Goal: Task Accomplishment & Management: Use online tool/utility

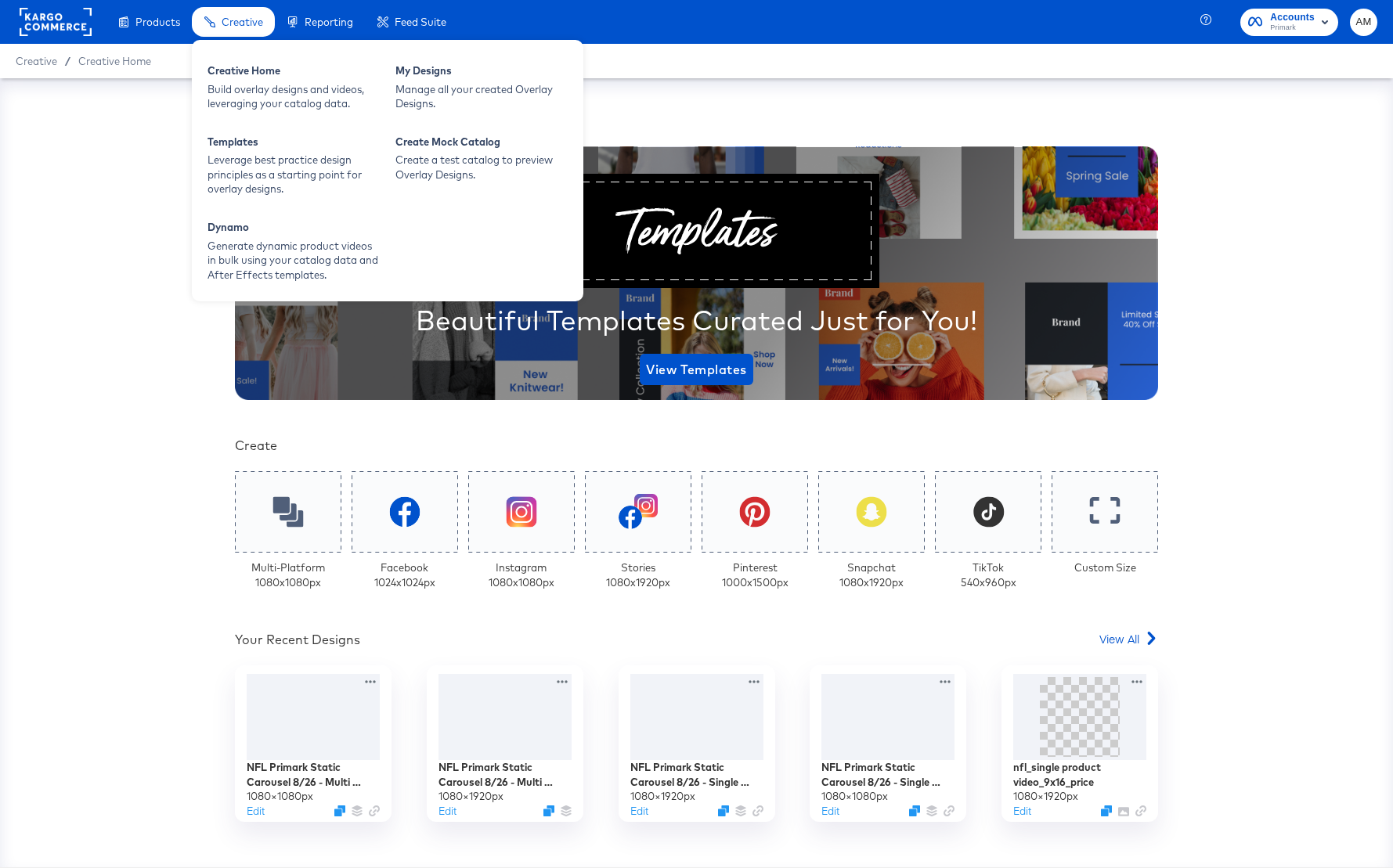
click at [243, 26] on span "Creative" at bounding box center [242, 21] width 42 height 13
click at [255, 234] on div "Dynamo" at bounding box center [293, 229] width 172 height 19
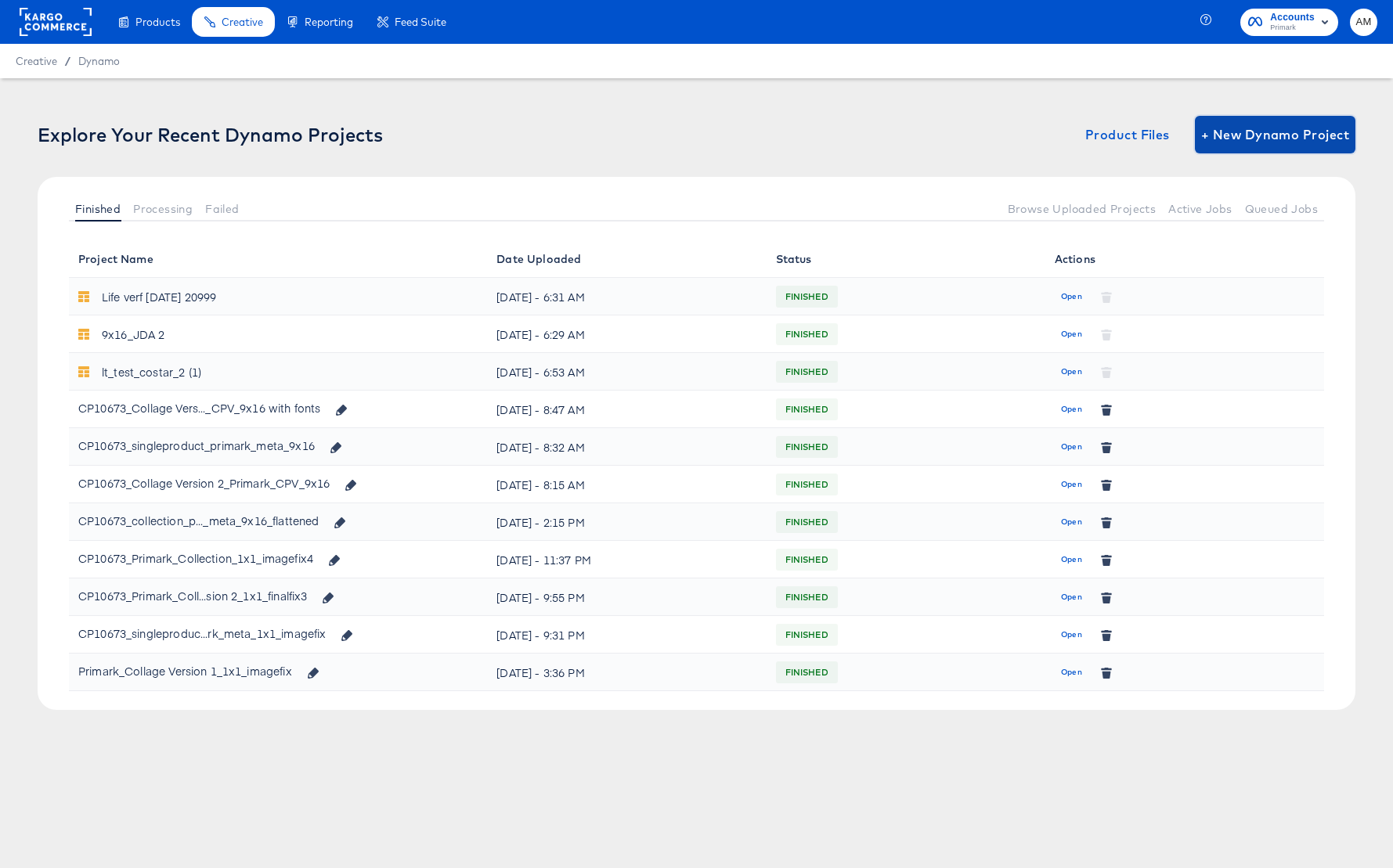
click at [1253, 129] on span "+ New Dynamo Project" at bounding box center [1274, 135] width 148 height 22
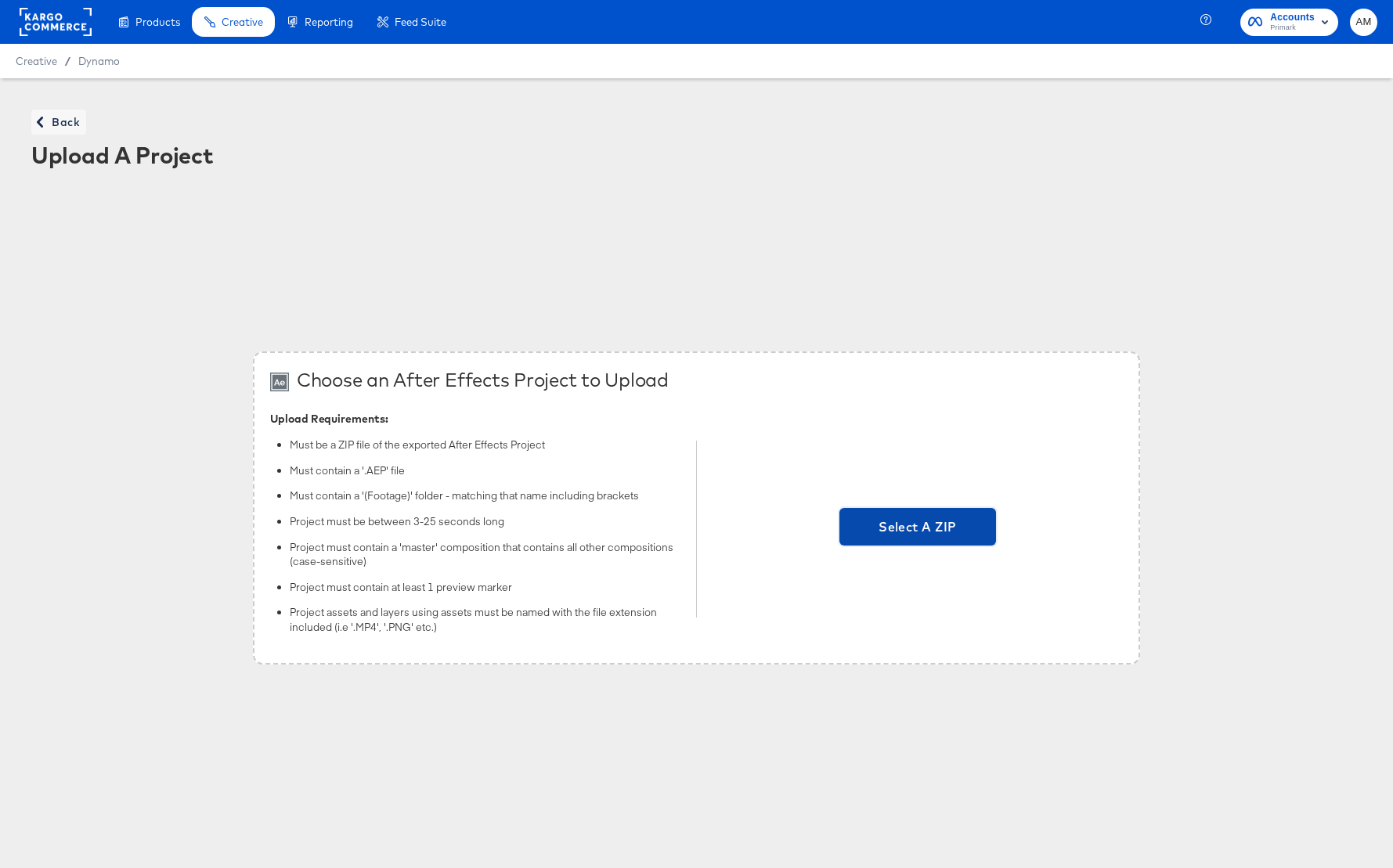
click at [847, 515] on span "Select A ZIP" at bounding box center [918, 527] width 157 height 38
click at [918, 529] on input "Select A ZIP" at bounding box center [918, 529] width 0 height 0
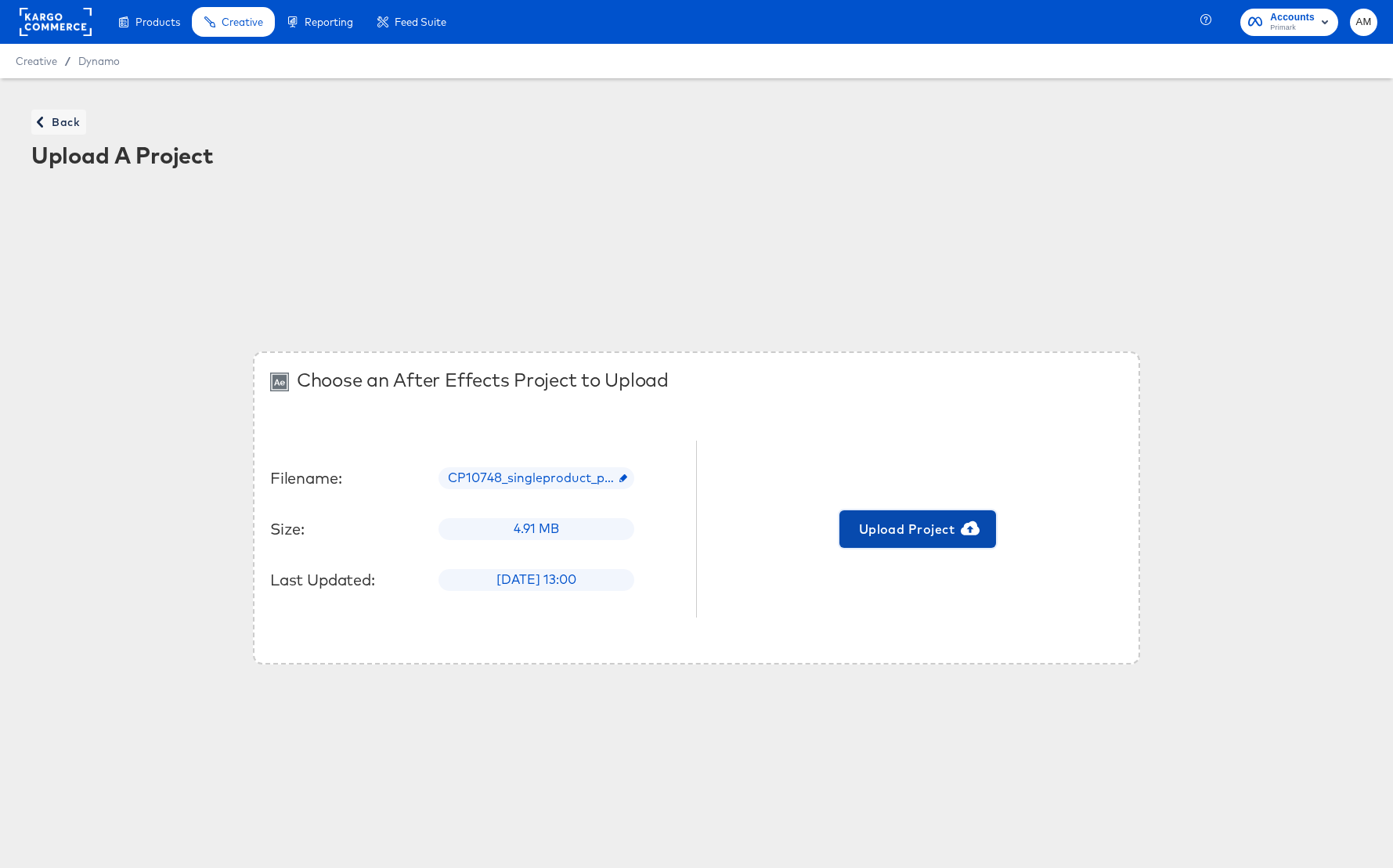
click at [899, 537] on span "Upload Project" at bounding box center [917, 529] width 144 height 22
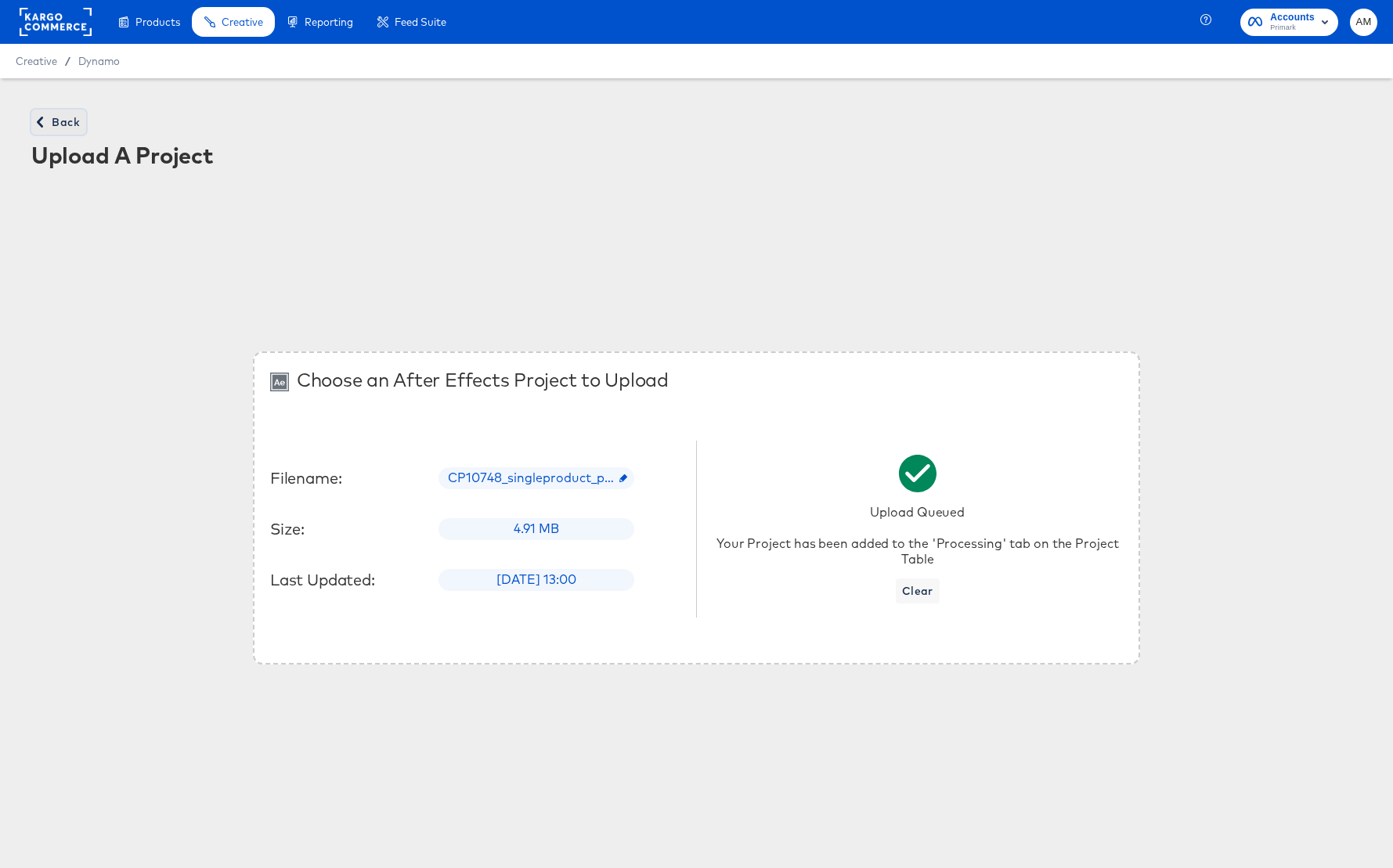
click at [67, 124] on span "Back" at bounding box center [59, 122] width 43 height 20
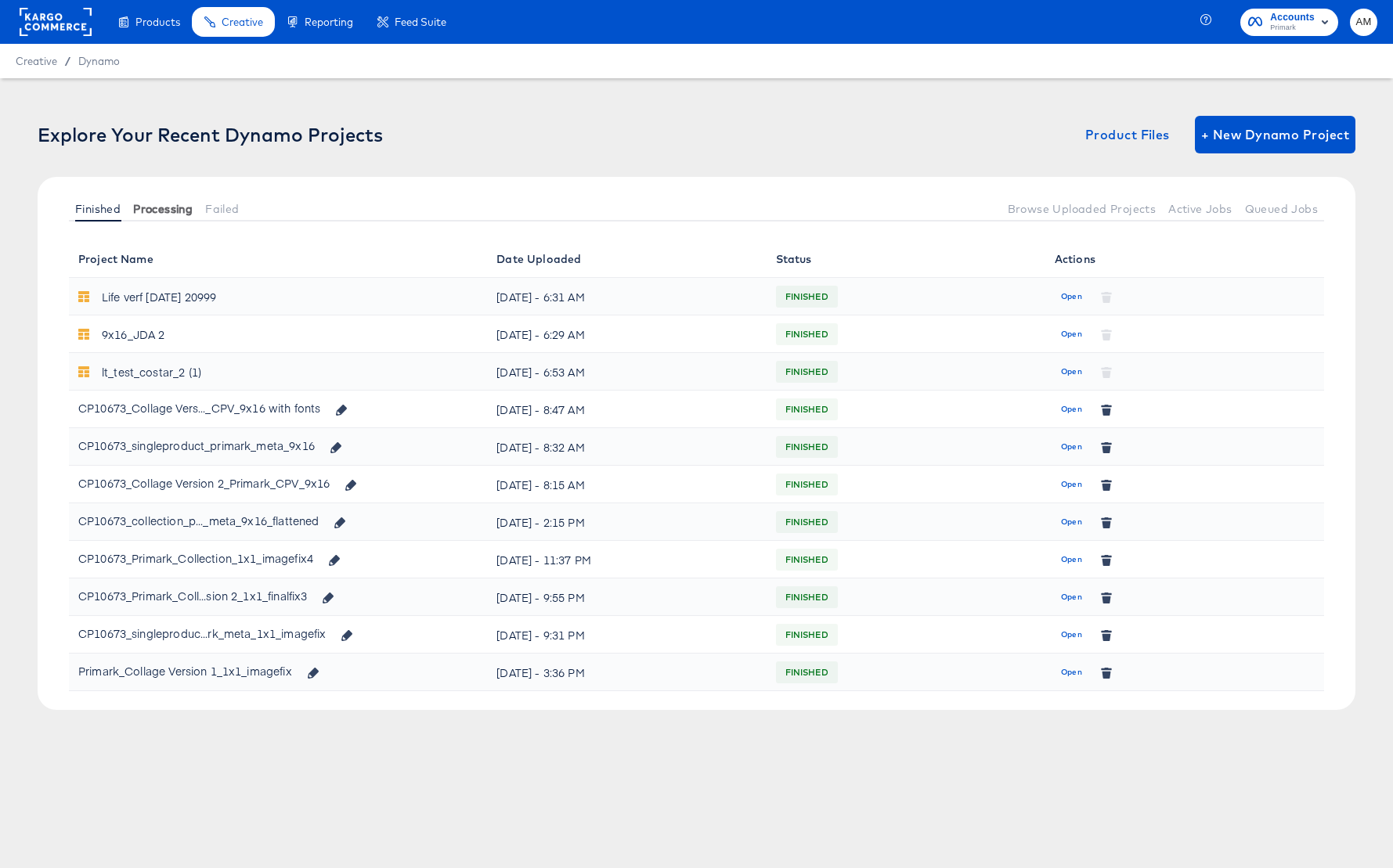
click at [156, 208] on span "Processing" at bounding box center [163, 209] width 60 height 13
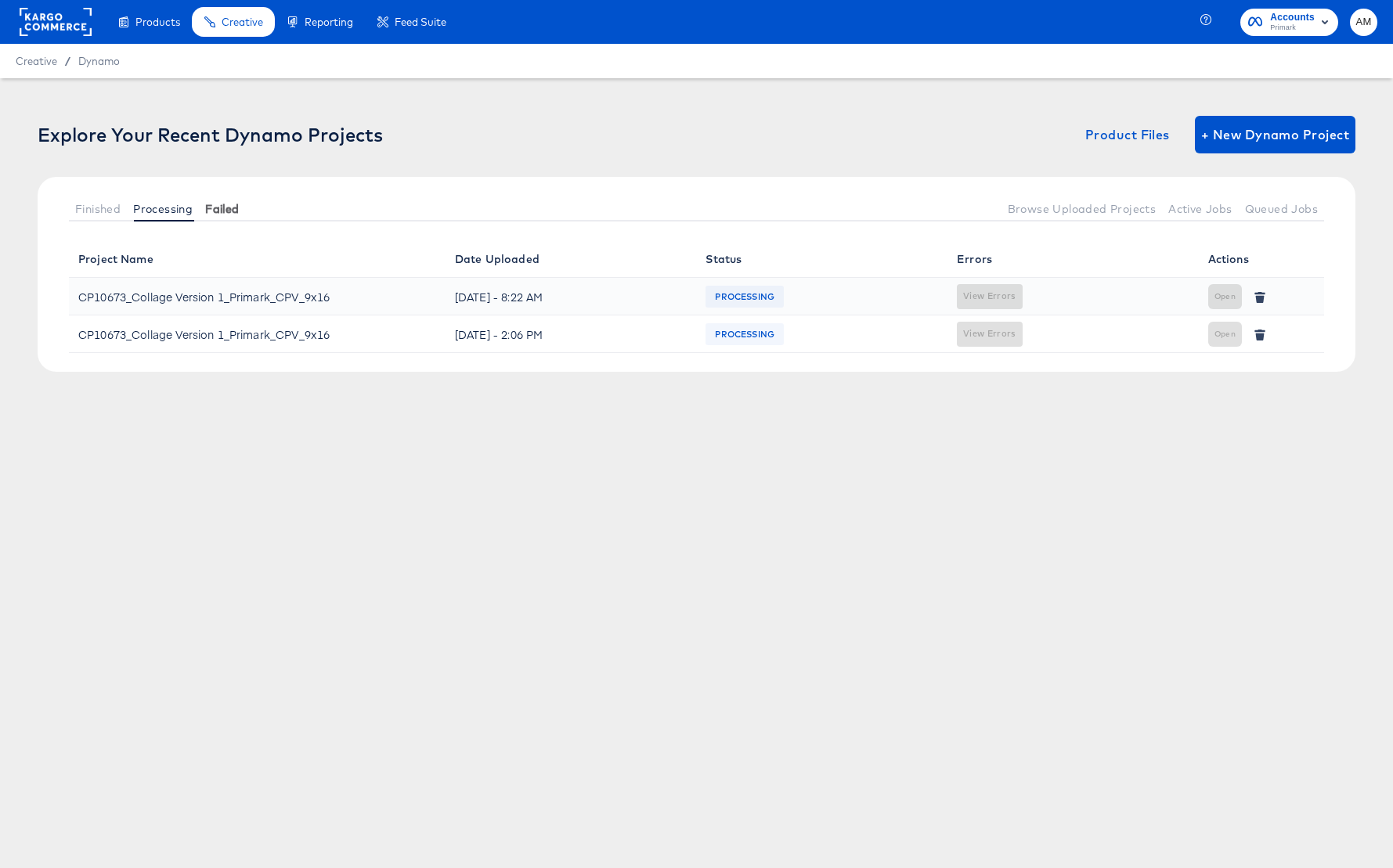
click at [236, 215] on button "Failed" at bounding box center [222, 208] width 46 height 26
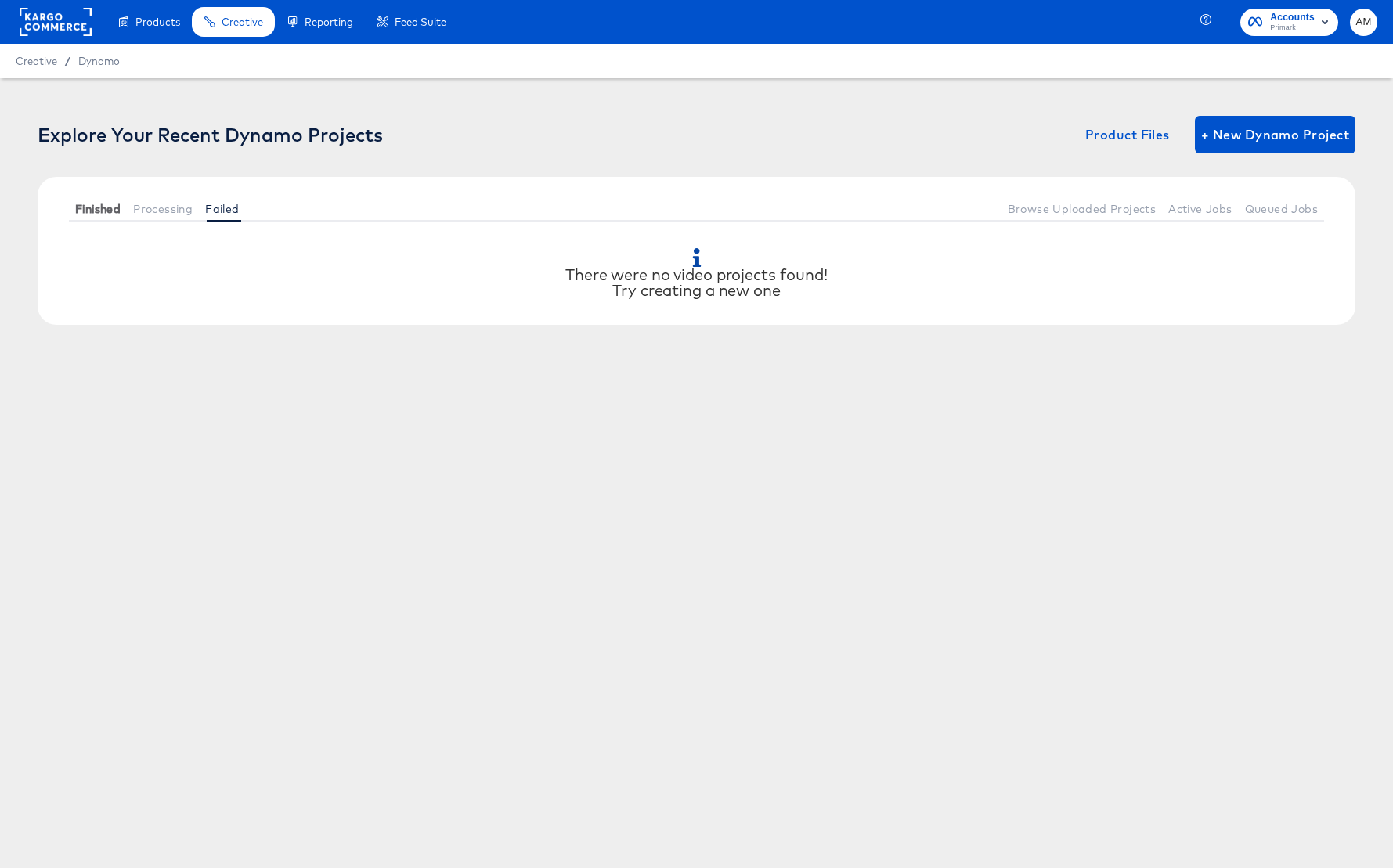
click at [108, 205] on span "Finished" at bounding box center [97, 209] width 45 height 13
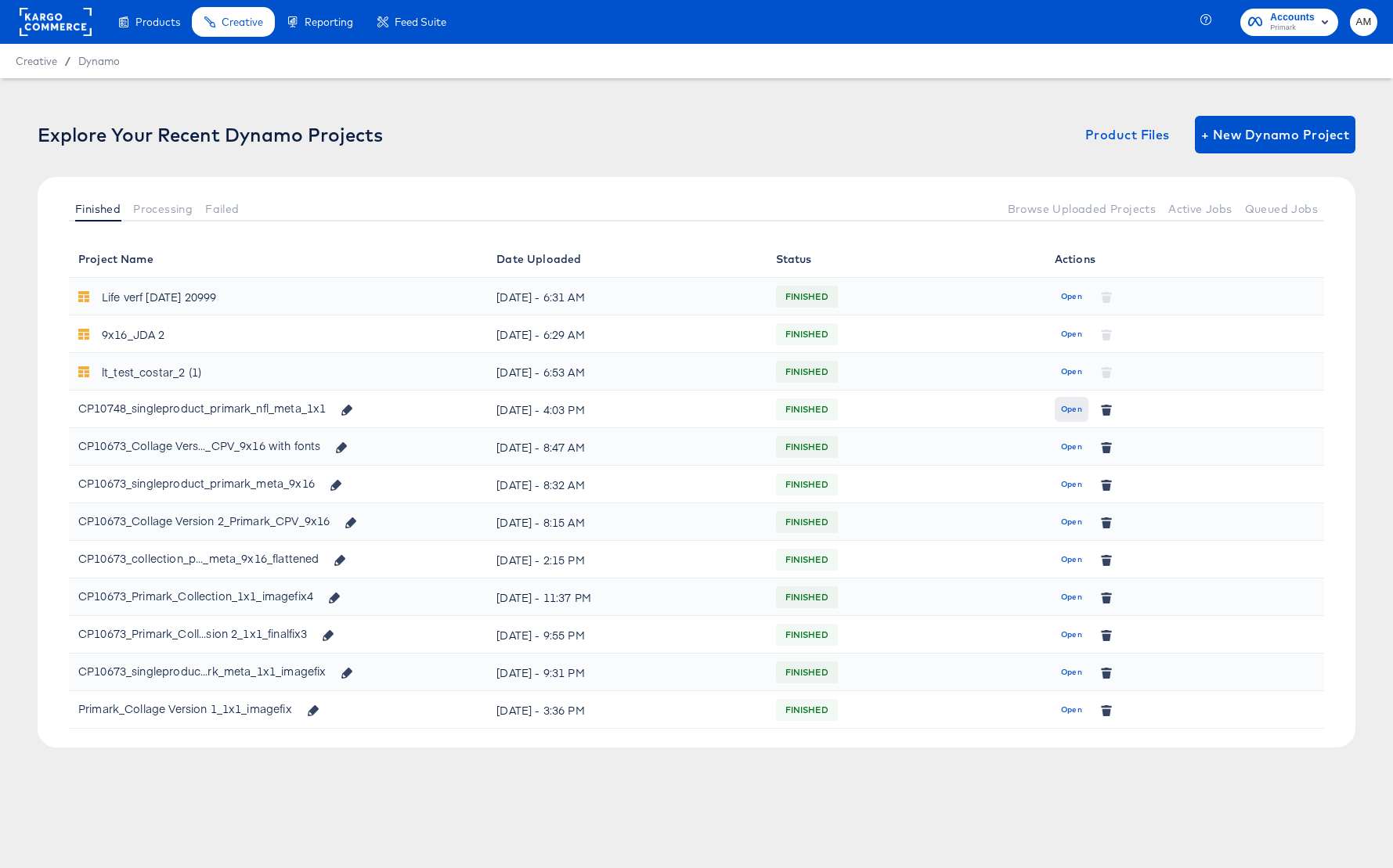
click at [1076, 410] on span "Open" at bounding box center [1071, 409] width 21 height 14
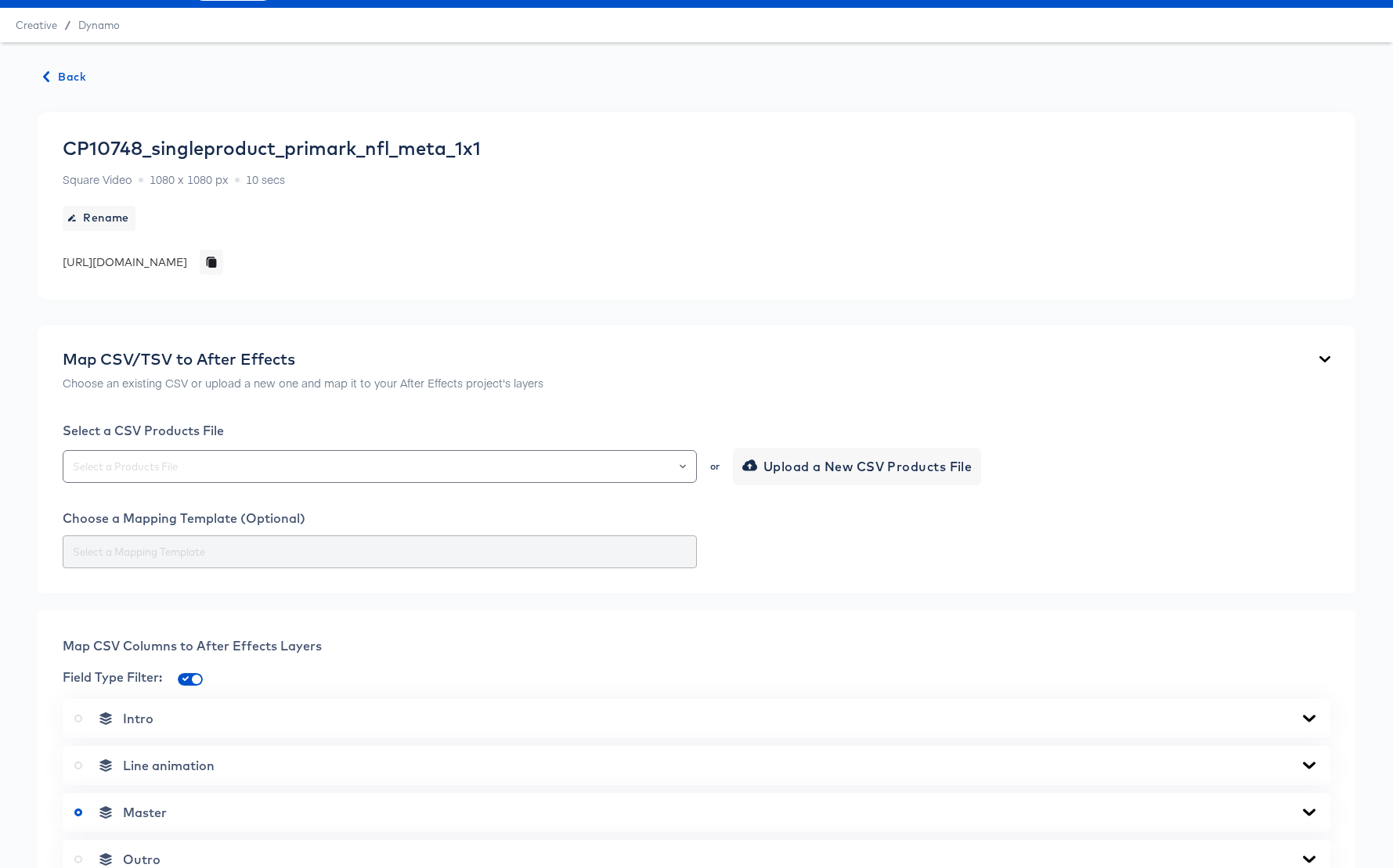
scroll to position [115, 0]
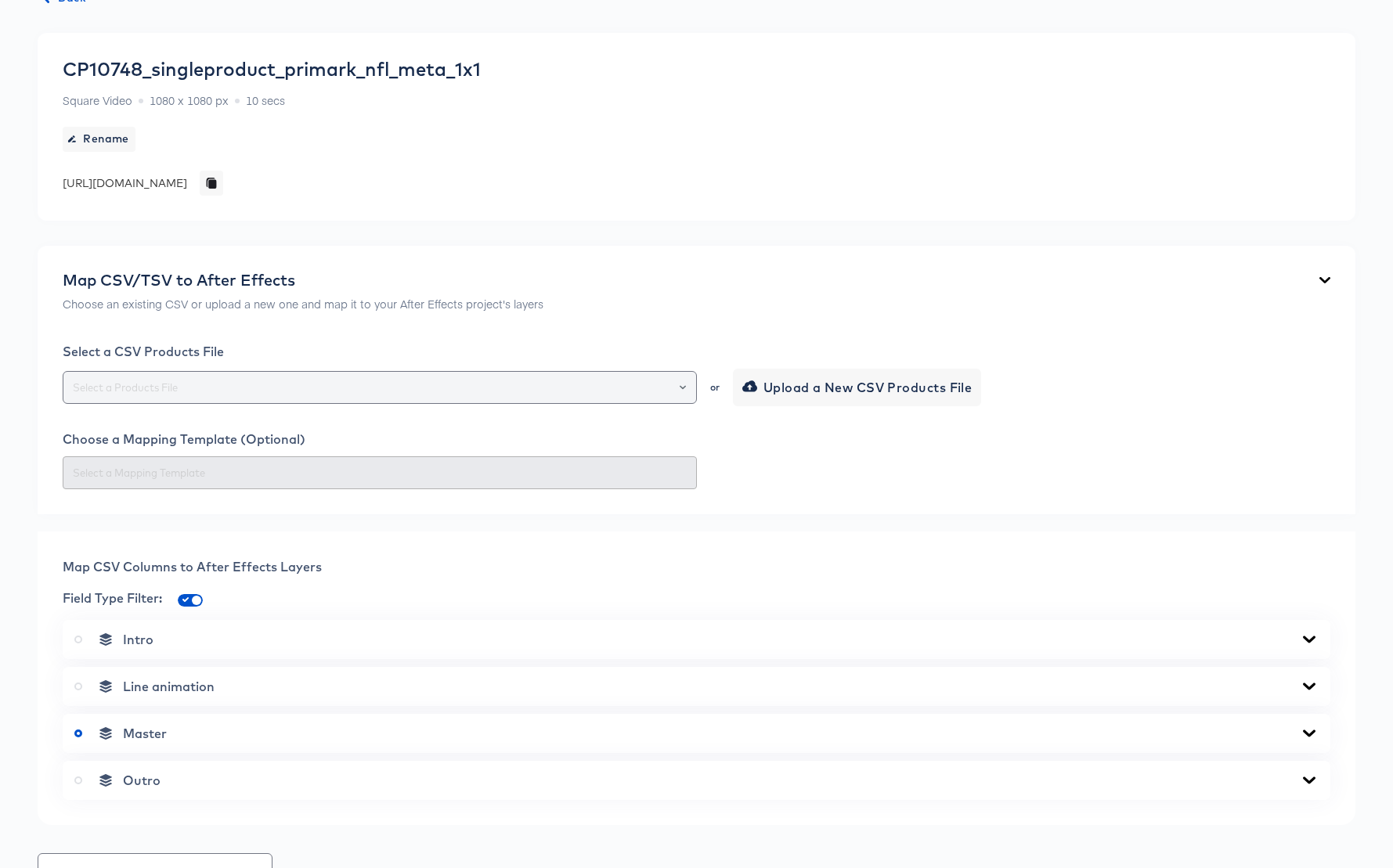
click at [686, 387] on div at bounding box center [676, 388] width 26 height 22
click at [682, 386] on icon "Open" at bounding box center [682, 387] width 6 height 6
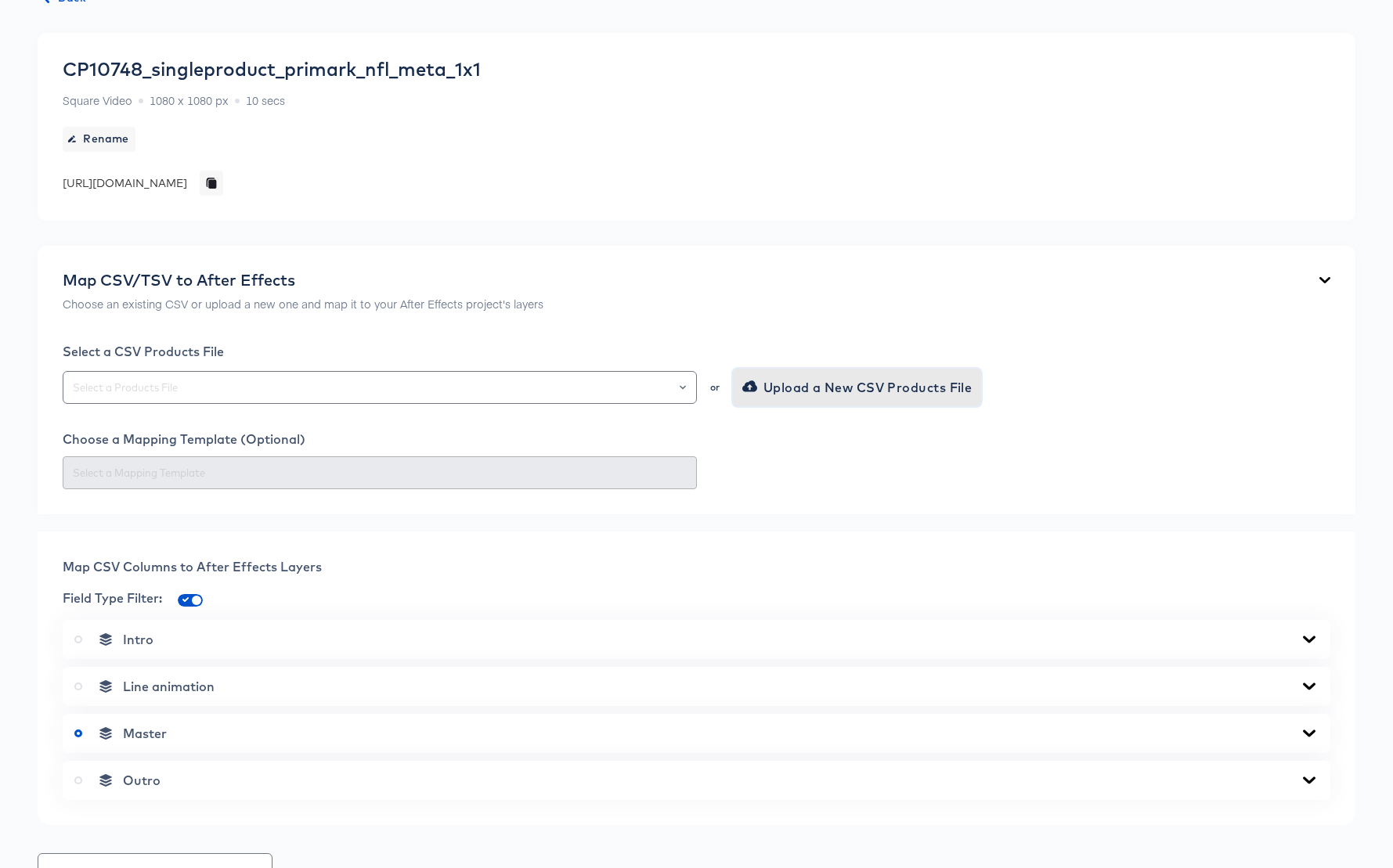
click at [781, 388] on span "Upload a New CSV Products File" at bounding box center [859, 388] width 227 height 22
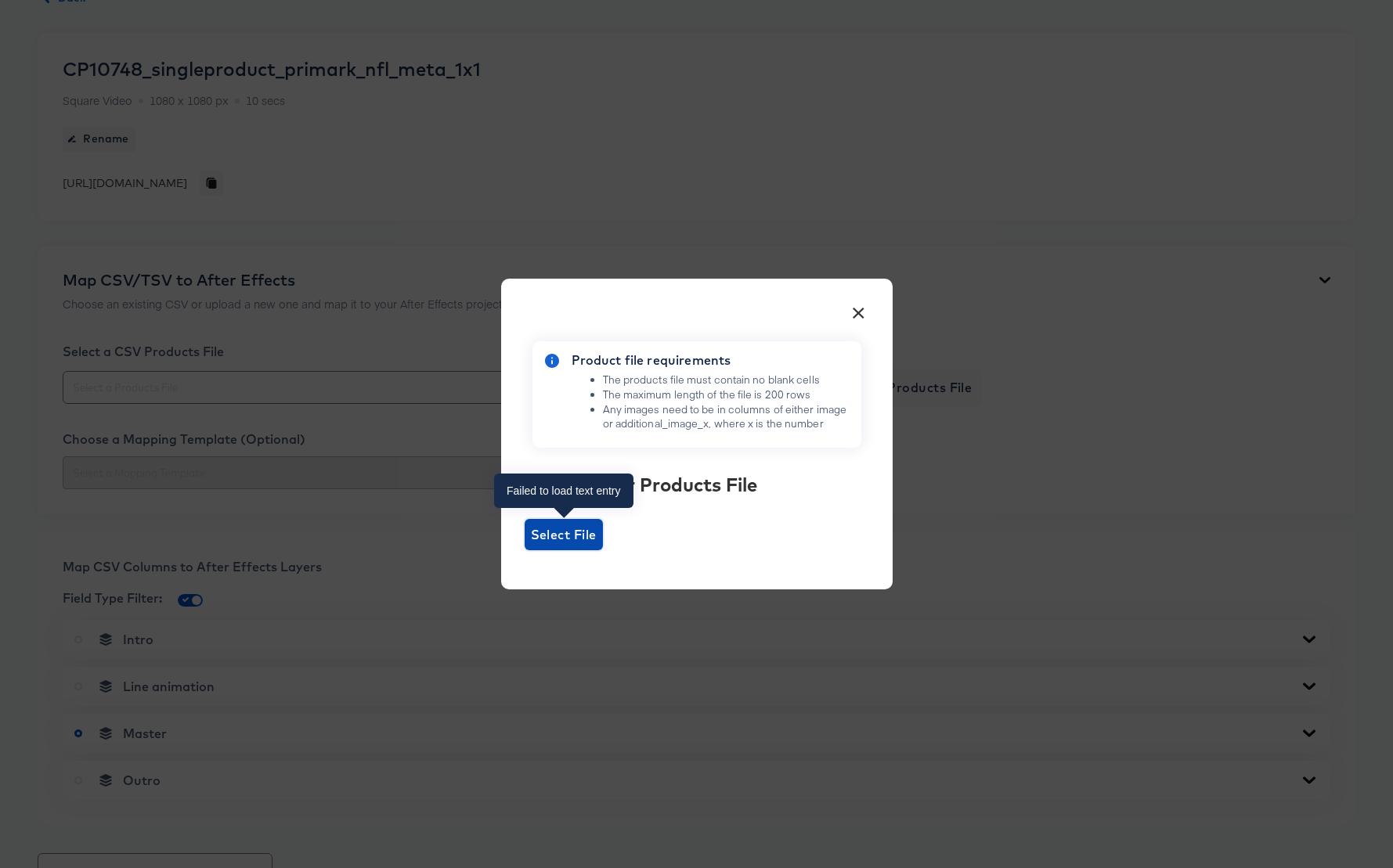
click at [574, 535] on span "Select File" at bounding box center [563, 535] width 66 height 22
click at [525, 550] on input "Select File" at bounding box center [525, 550] width 0 height 0
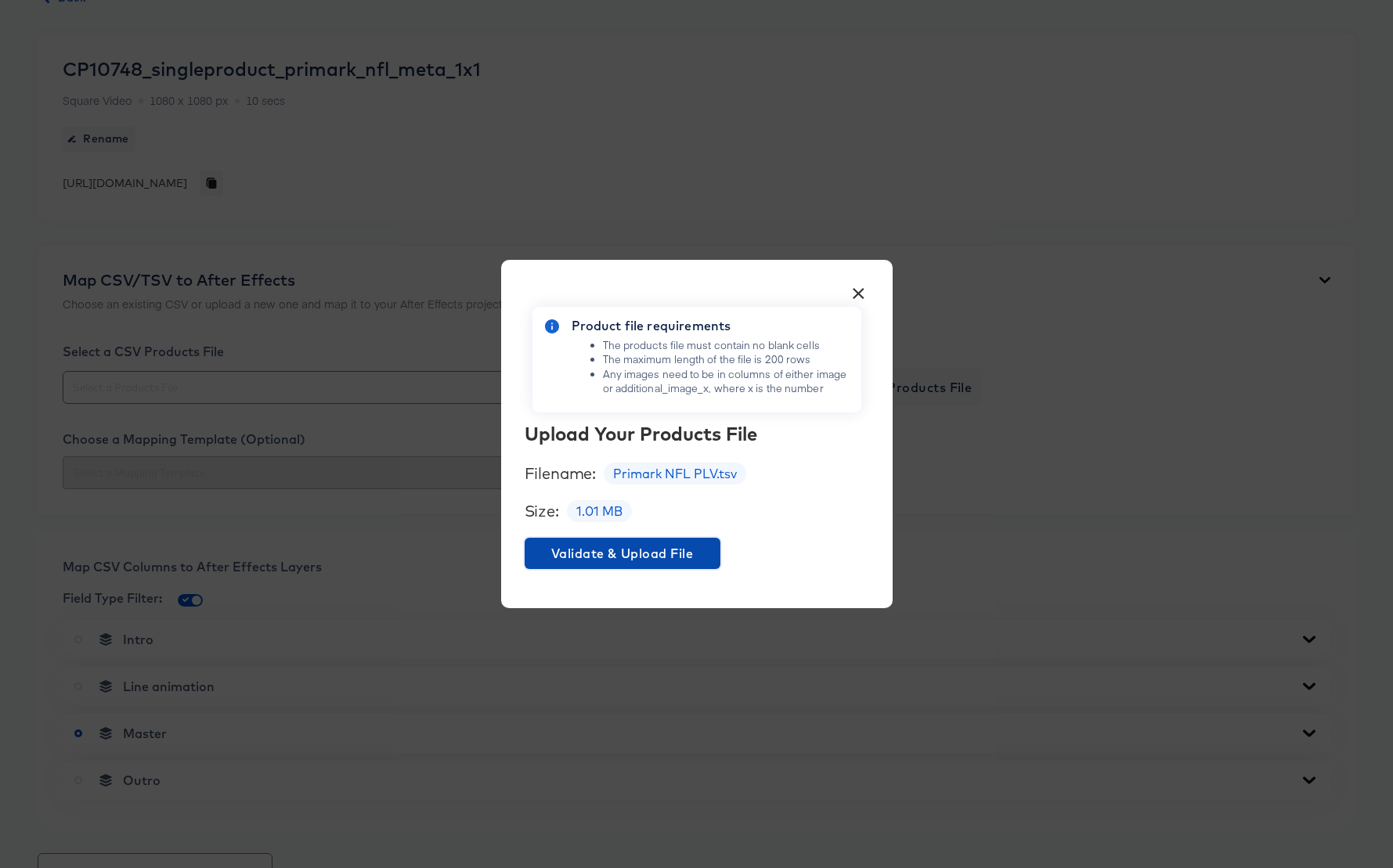
click at [672, 552] on span "Validate & Upload File" at bounding box center [622, 553] width 183 height 22
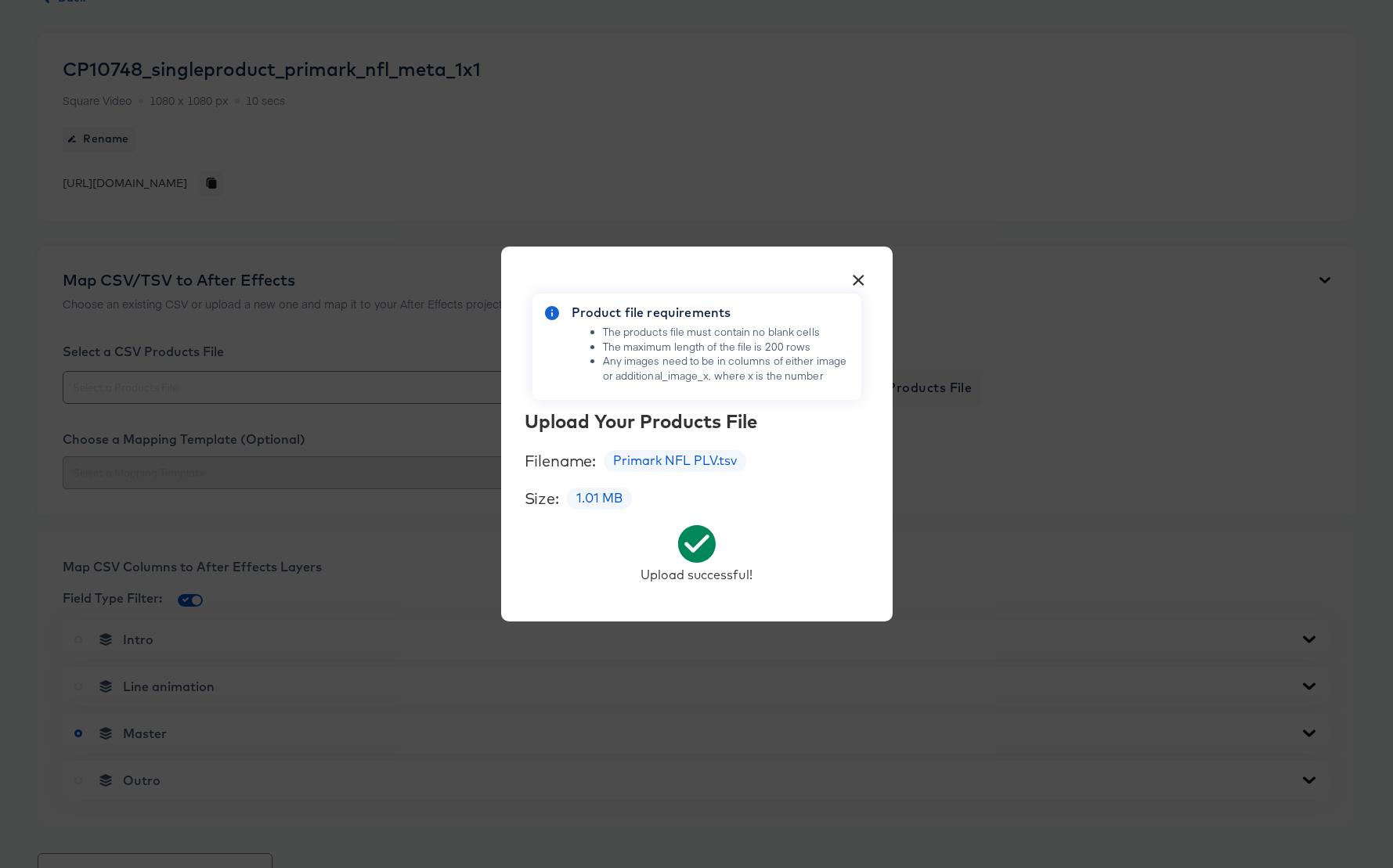
click at [860, 279] on button "×" at bounding box center [858, 275] width 28 height 28
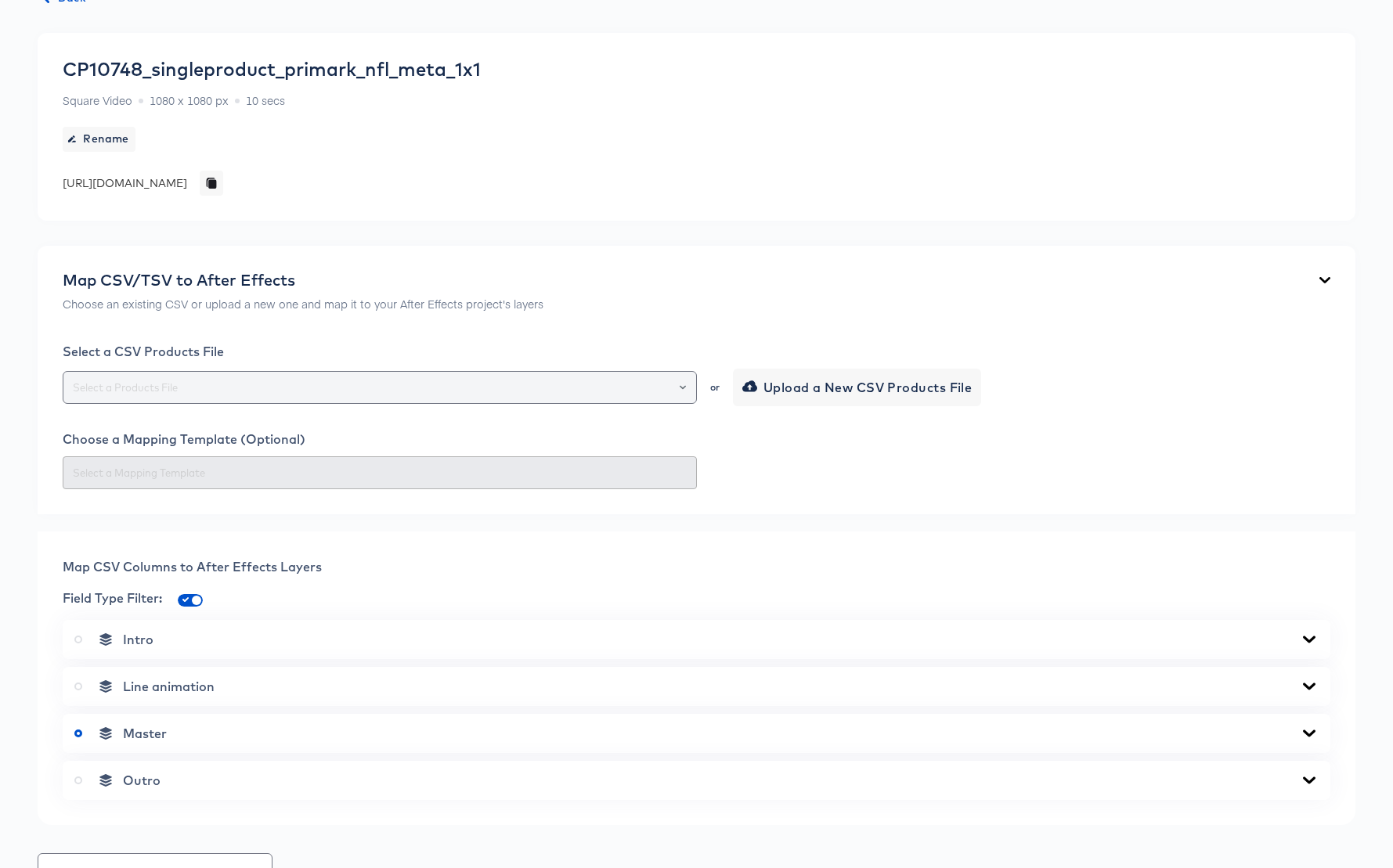
drag, startPoint x: 683, startPoint y: 386, endPoint x: 675, endPoint y: 386, distance: 8.0
click at [683, 386] on icon "Open" at bounding box center [682, 387] width 6 height 4
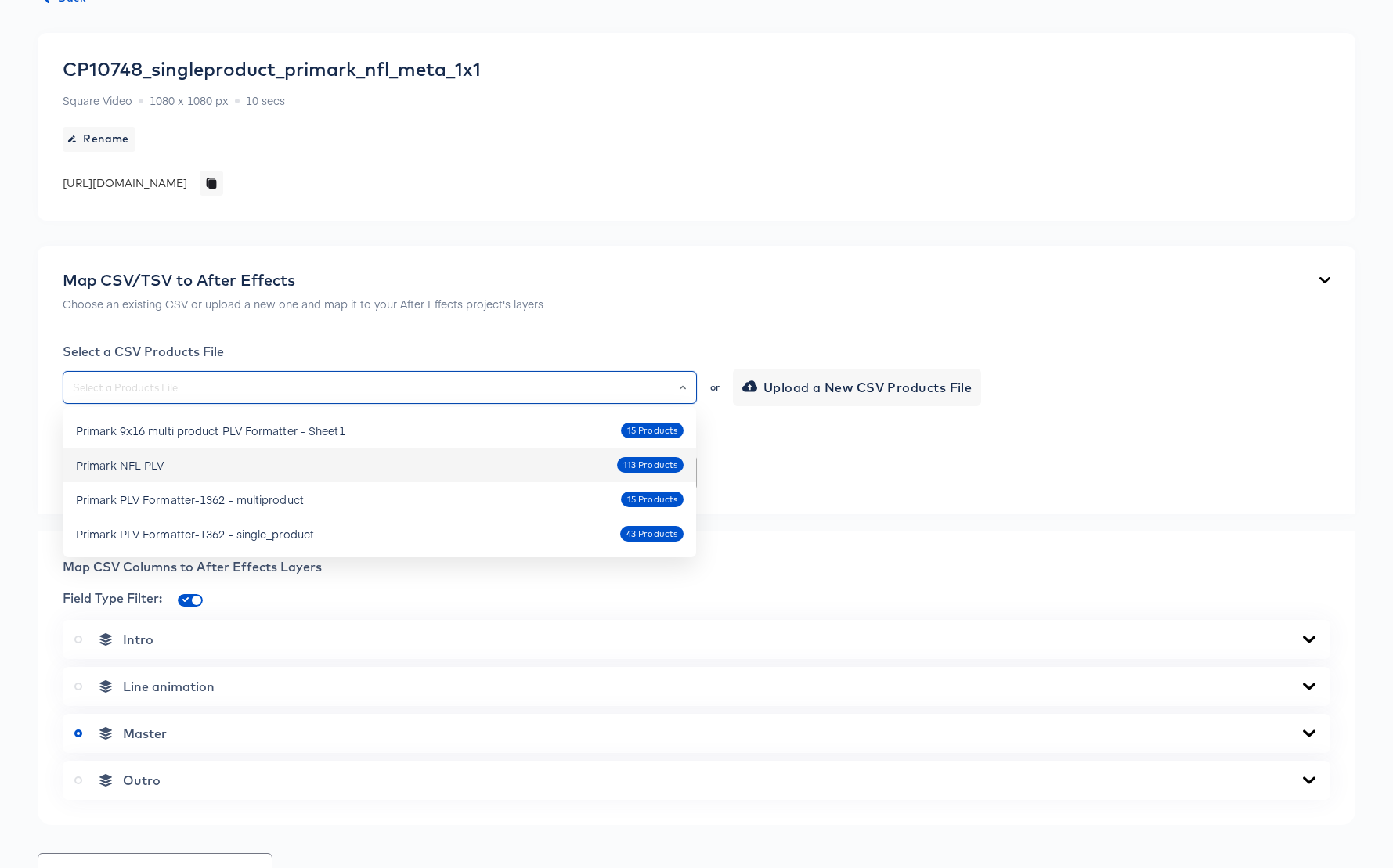
click at [161, 465] on div "Primark NFL PLV" at bounding box center [119, 465] width 88 height 15
type input "Primark NFL PLV"
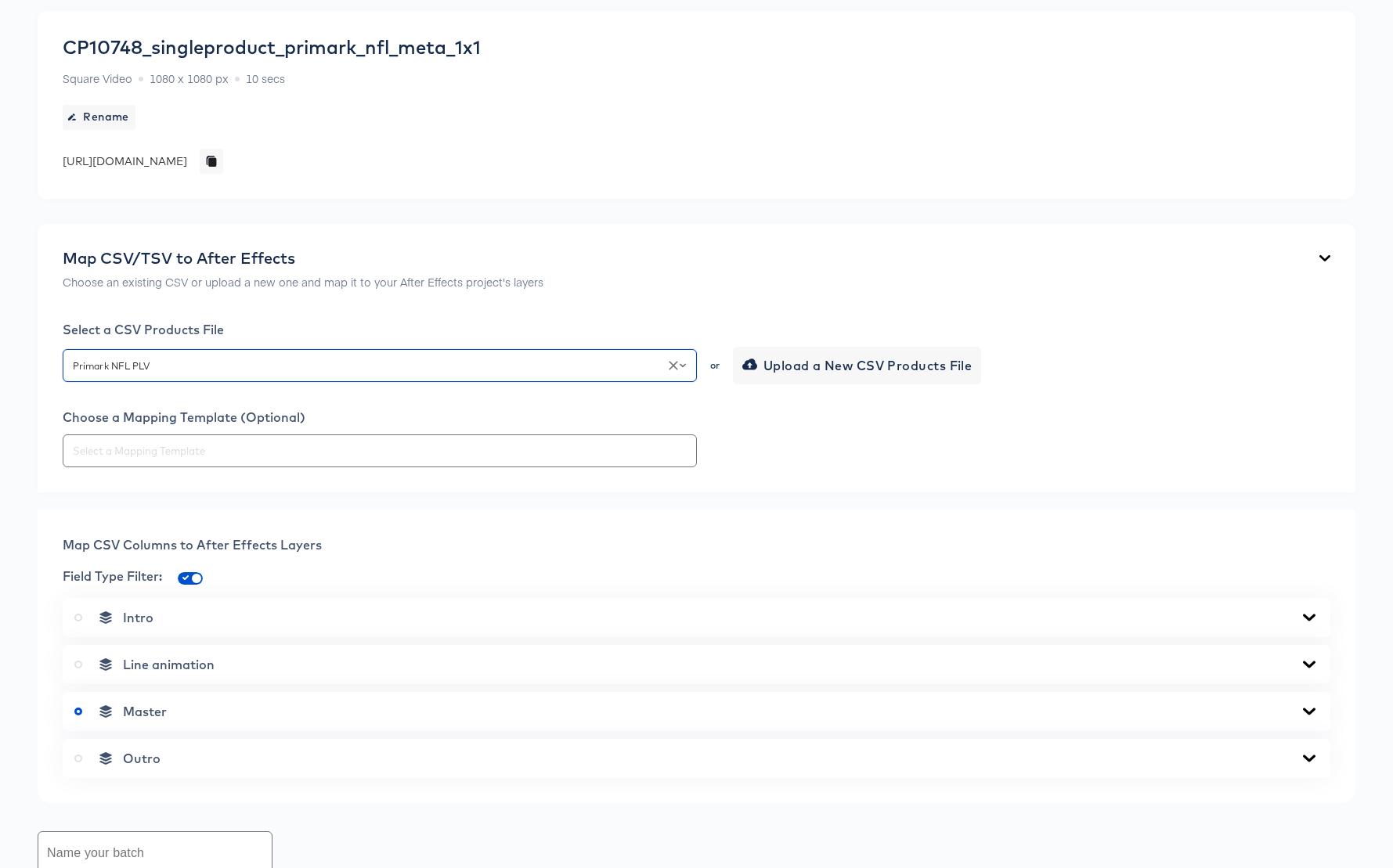
scroll to position [350, 0]
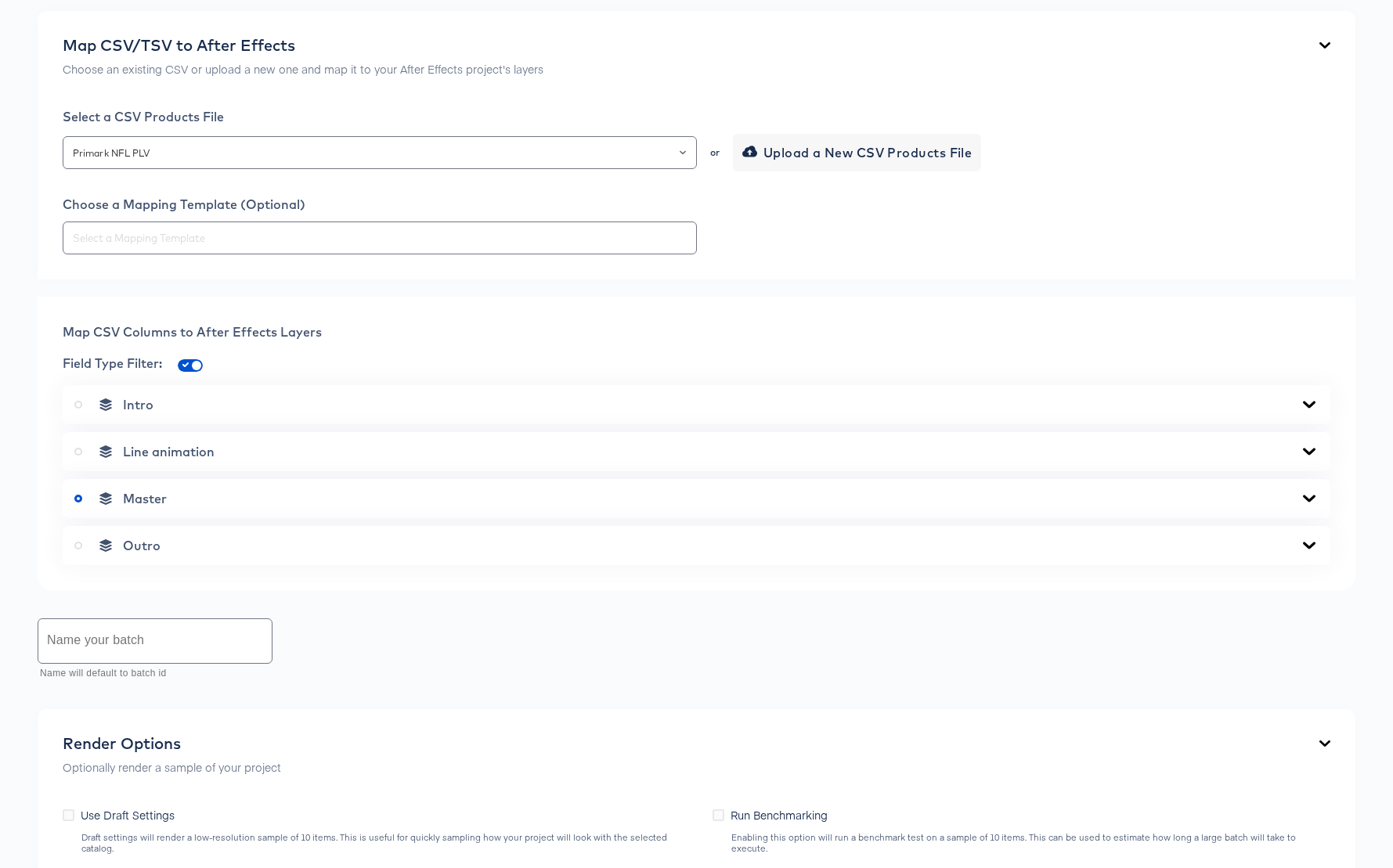
click at [1307, 498] on icon at bounding box center [1309, 498] width 13 height 7
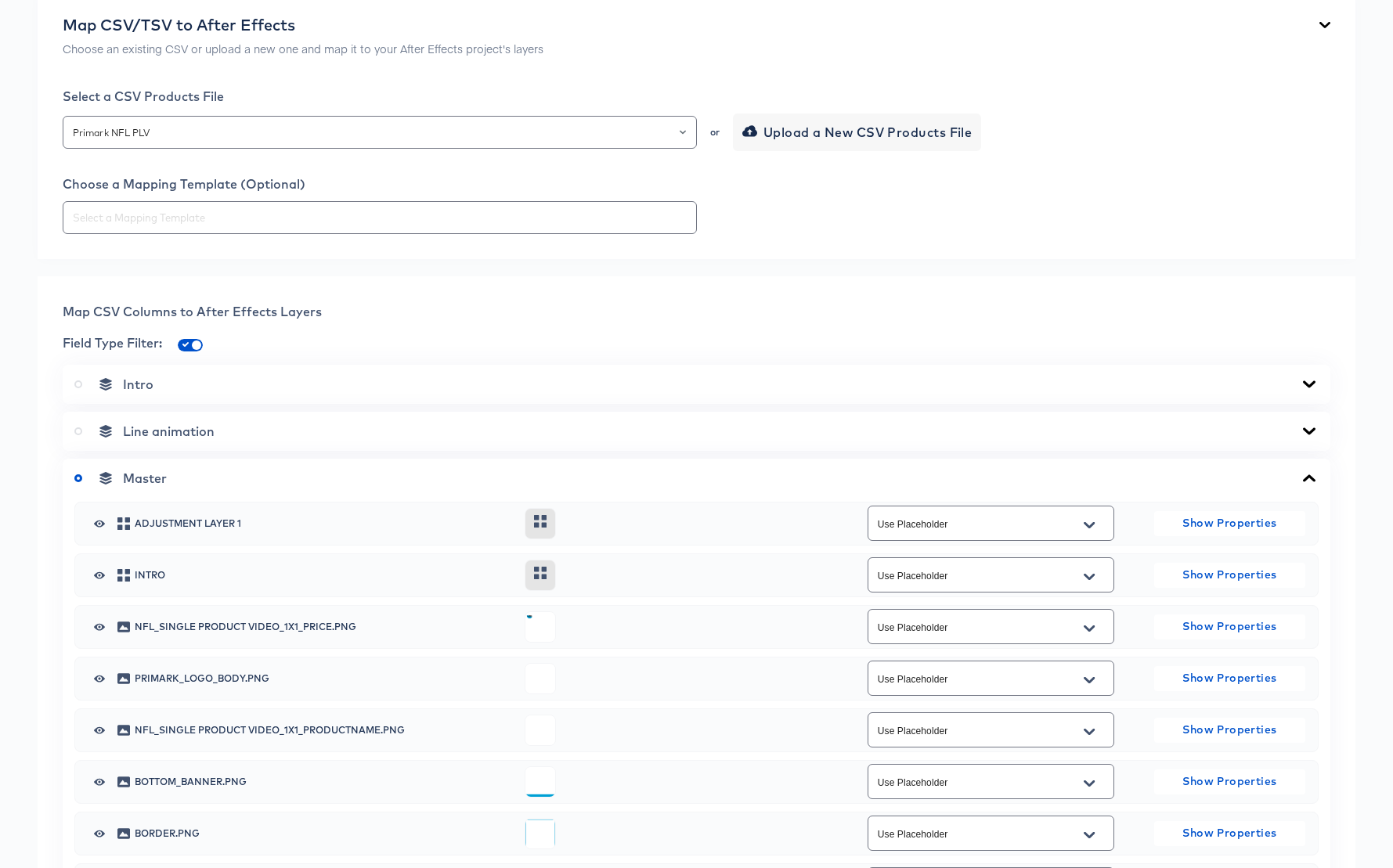
scroll to position [574, 0]
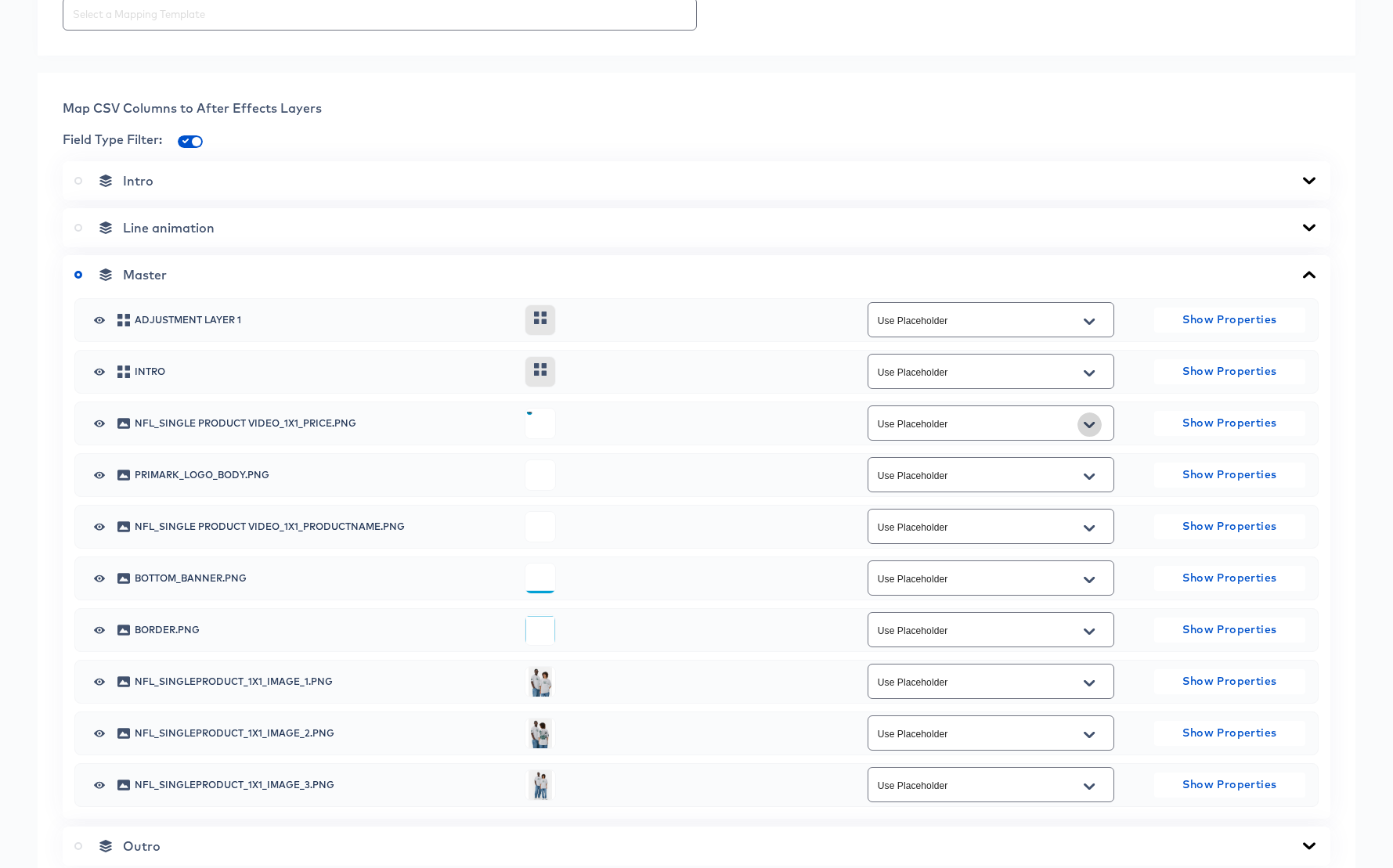
click at [1094, 420] on icon "Open" at bounding box center [1088, 425] width 11 height 13
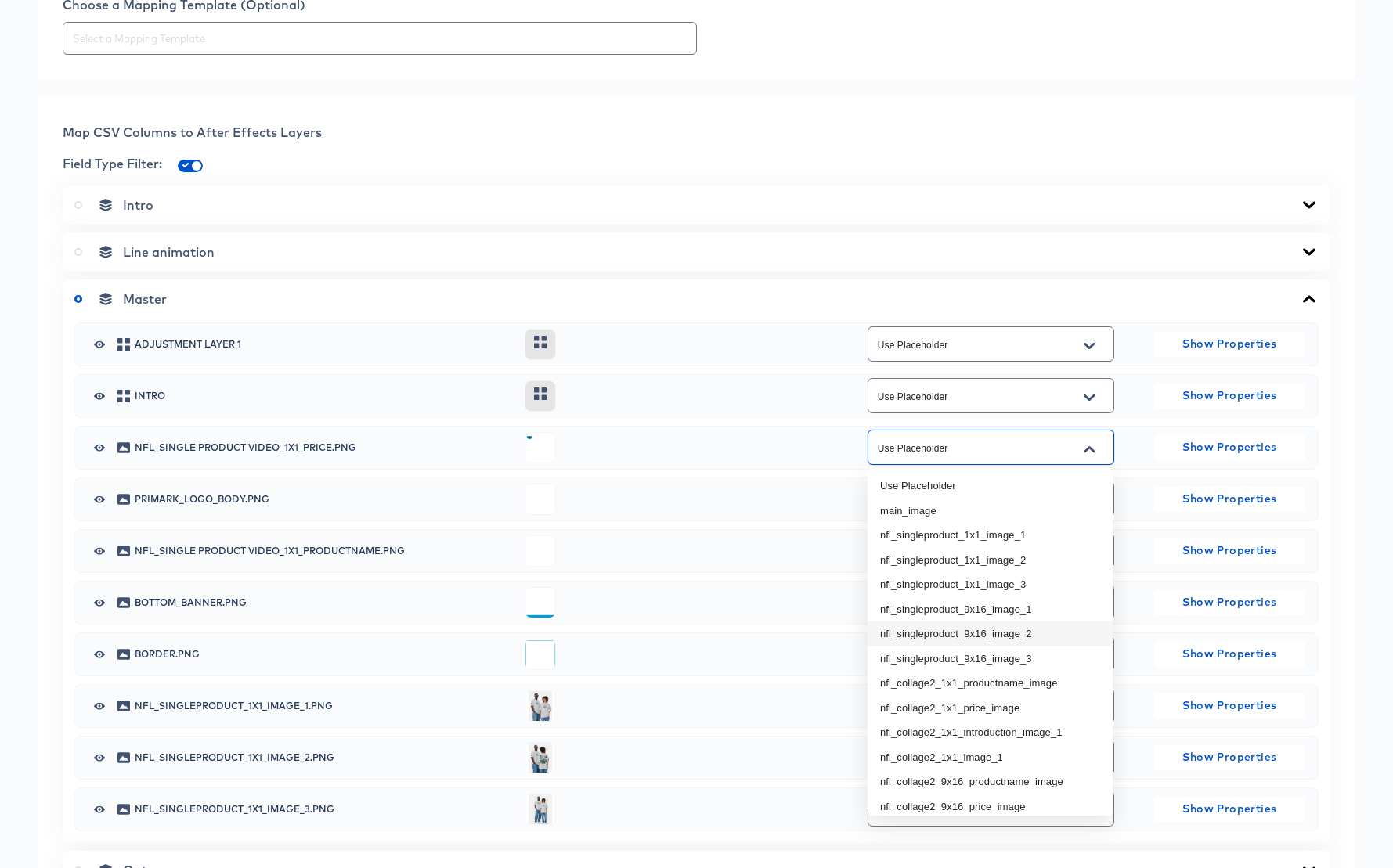
scroll to position [0, 0]
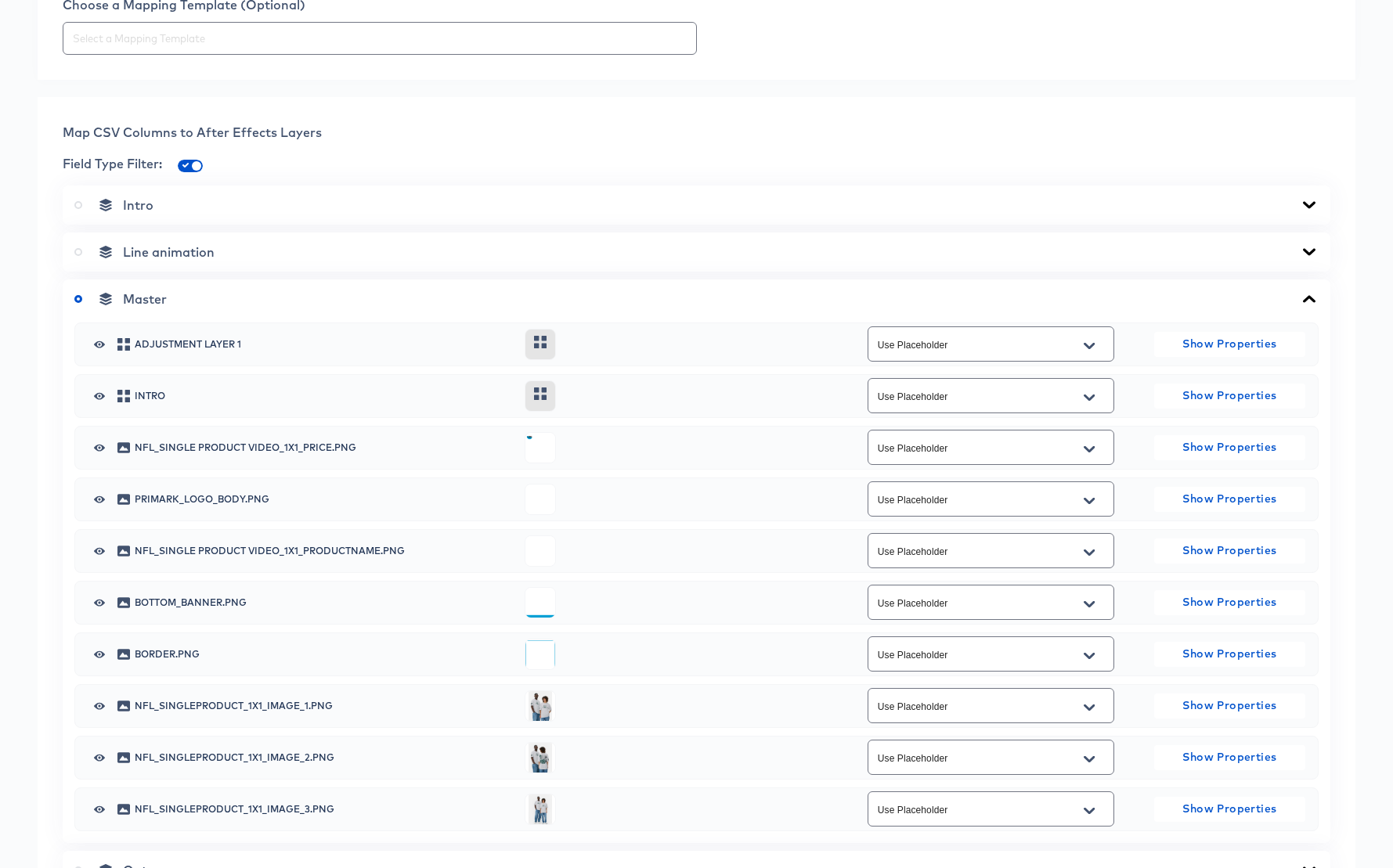
click at [779, 590] on div at bounding box center [676, 602] width 303 height 32
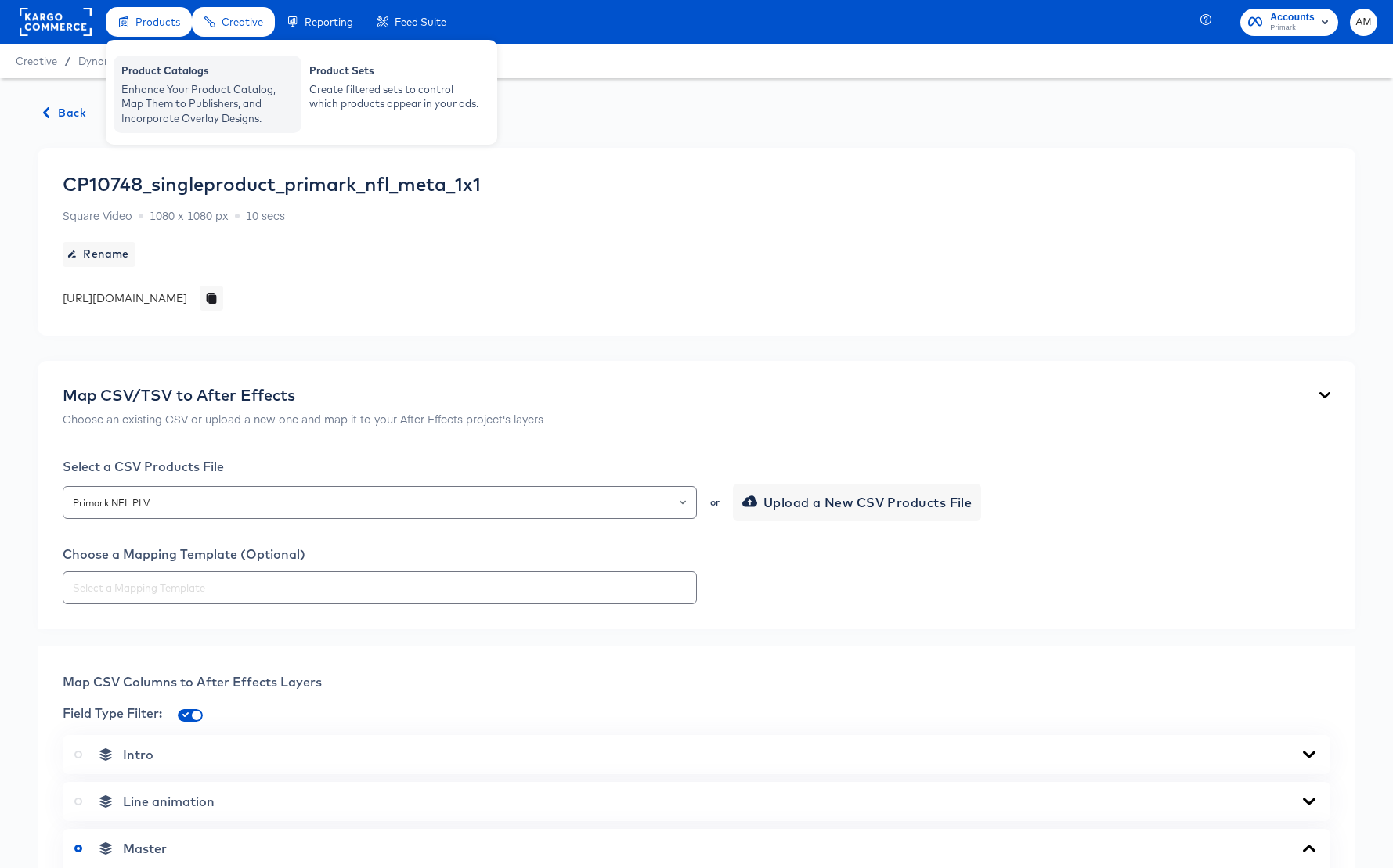
click at [169, 107] on div "Enhance Your Product Catalog, Map Them to Publishers, and Incorporate Overlay D…" at bounding box center [207, 103] width 172 height 43
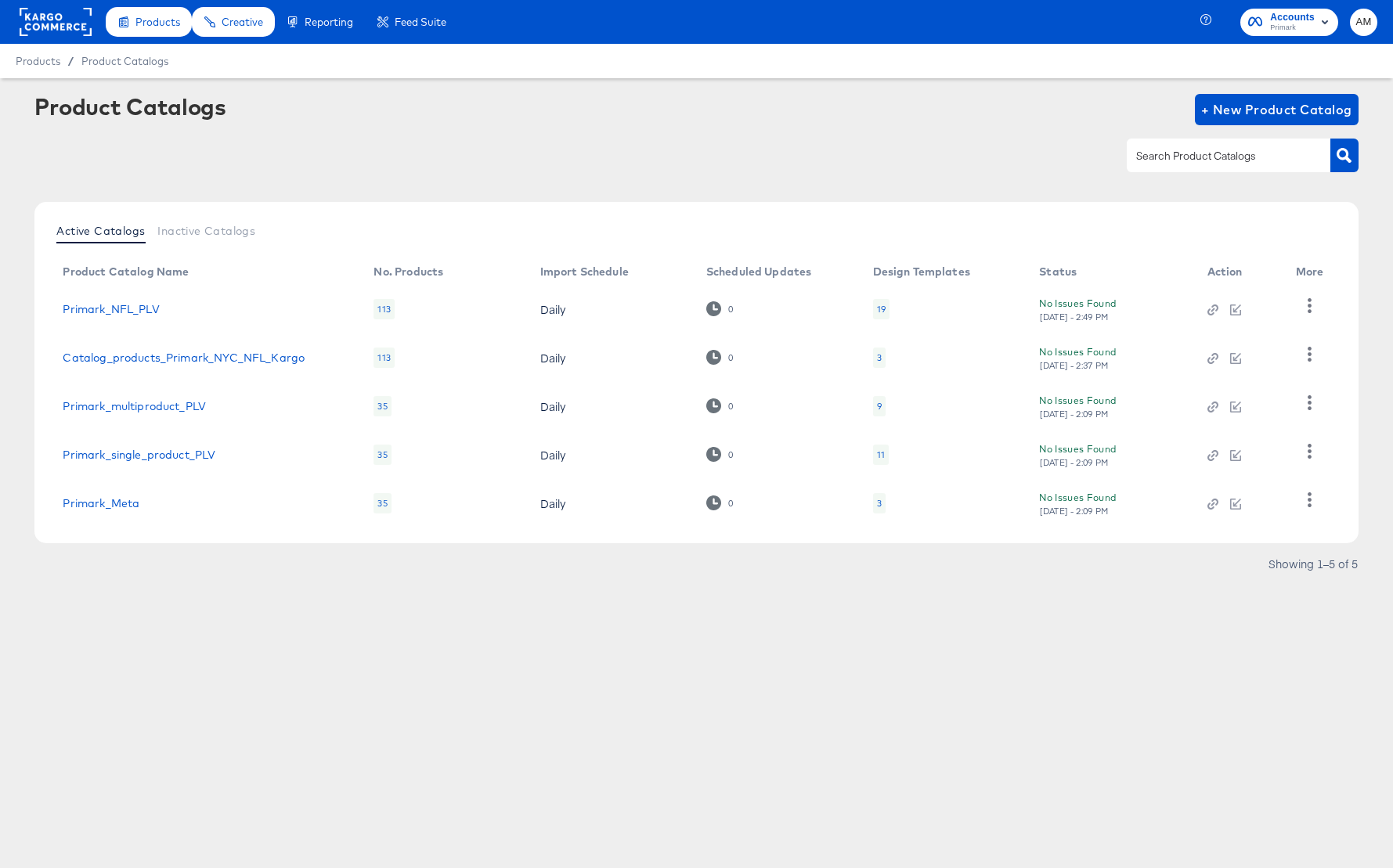
click at [879, 310] on div "19" at bounding box center [881, 309] width 9 height 13
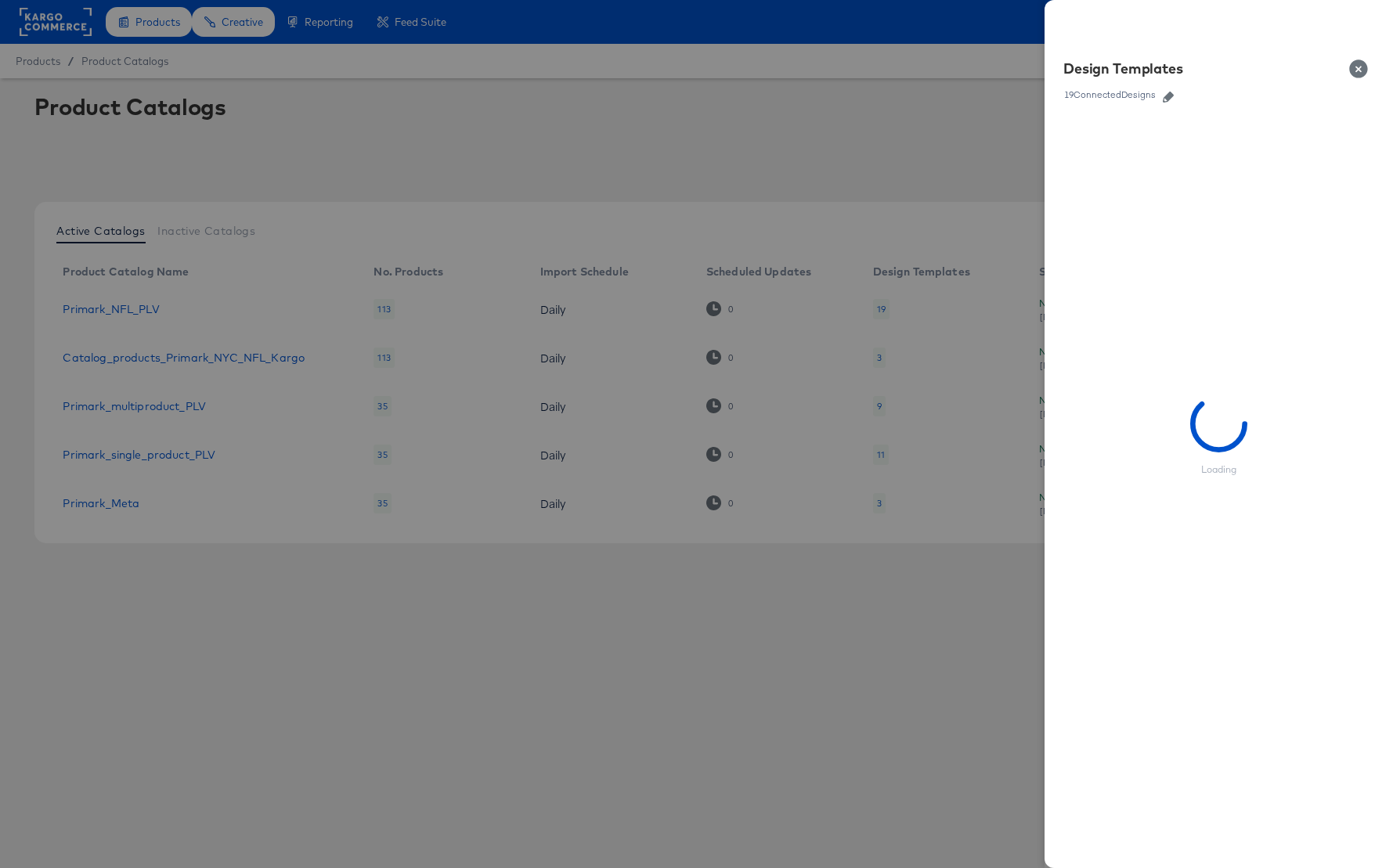
click at [1170, 100] on icon "button" at bounding box center [1168, 96] width 11 height 11
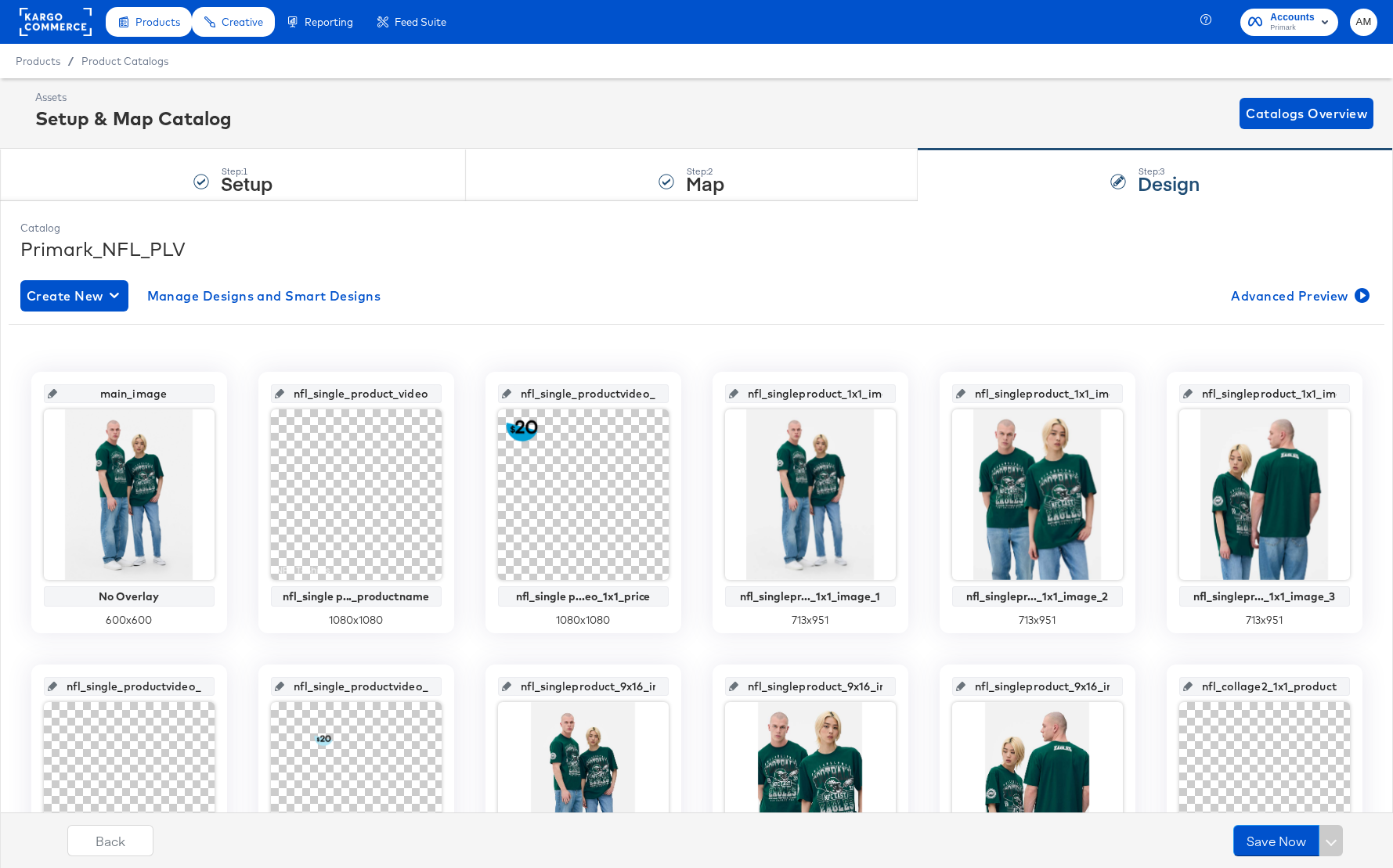
scroll to position [0, 108]
drag, startPoint x: 349, startPoint y: 396, endPoint x: 433, endPoint y: 400, distance: 84.1
click at [433, 400] on div "nfl_single_product_video_1x1_productname" at bounding box center [357, 394] width 171 height 19
click at [408, 396] on input "nfl_single_product_video_1x1_productname" at bounding box center [361, 388] width 154 height 43
click at [424, 397] on input "nfl_single_product_video_1x1_productname" at bounding box center [361, 388] width 154 height 43
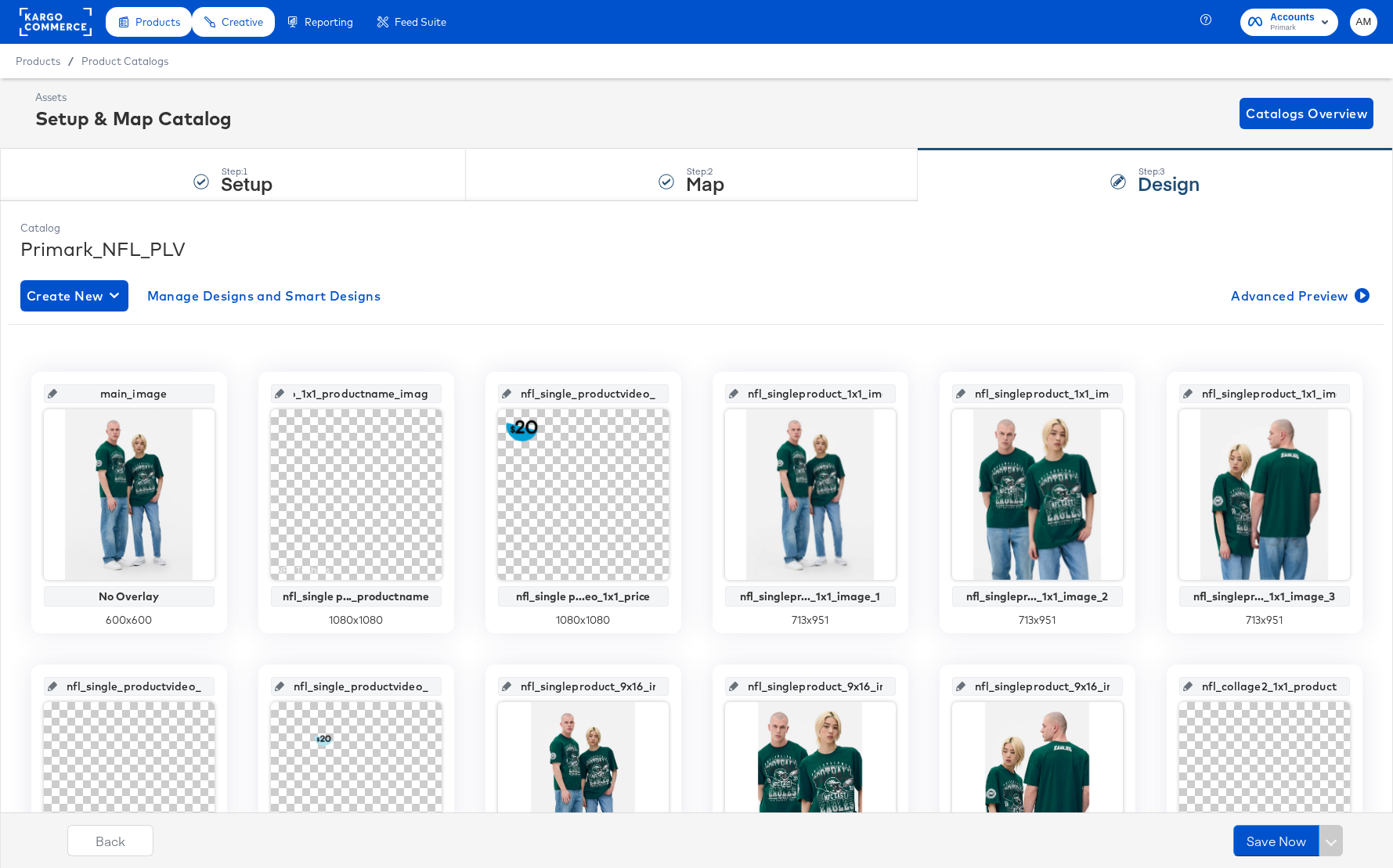
type input "nfl_single_product_video_1x1_productname_image"
drag, startPoint x: 578, startPoint y: 394, endPoint x: 695, endPoint y: 396, distance: 117.0
click at [647, 399] on input "nfl_single_productvideo_1x1_price" at bounding box center [588, 388] width 154 height 43
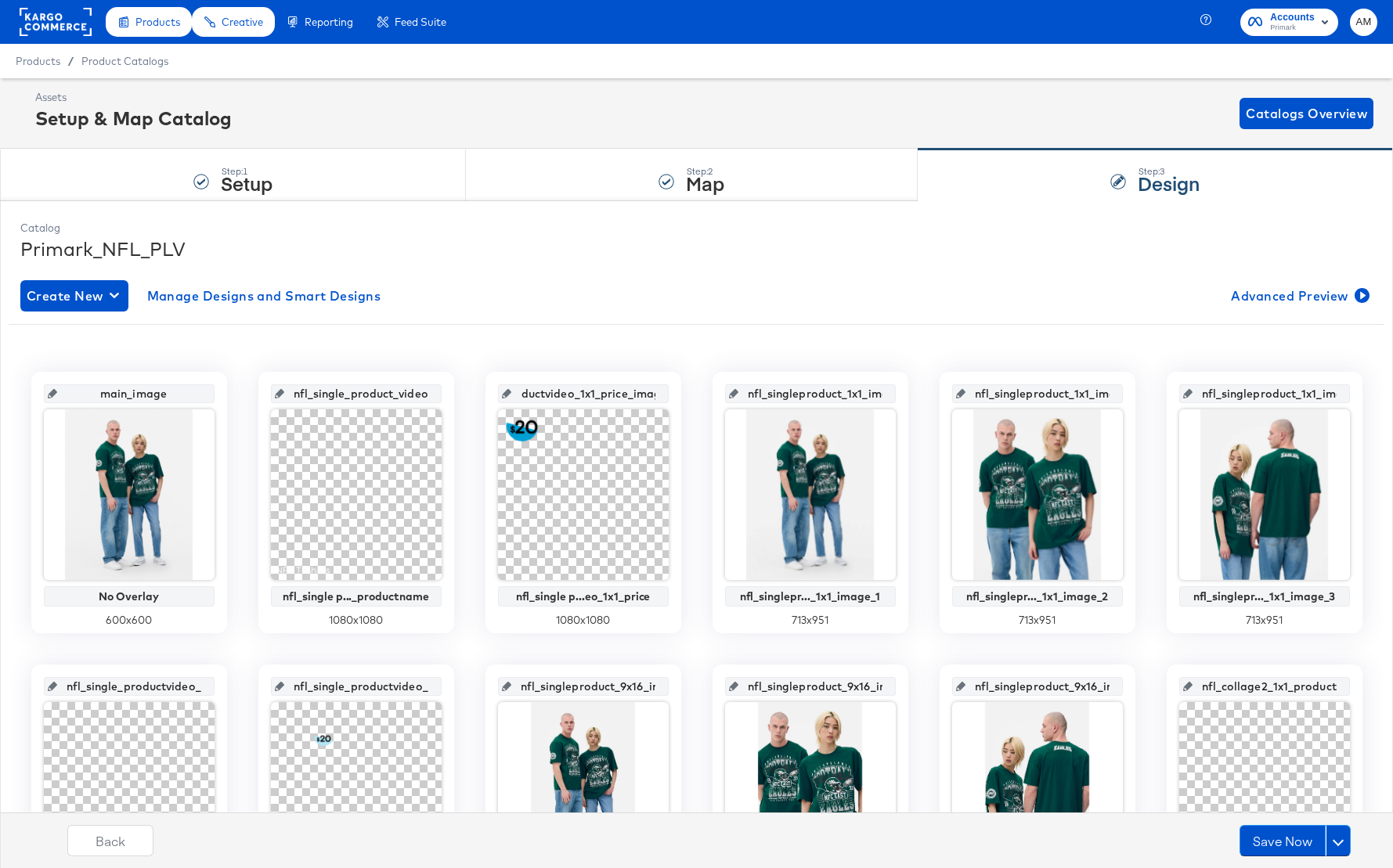
type input "nfl_single_productvideo_1x1_price_image"
drag, startPoint x: 802, startPoint y: 394, endPoint x: 926, endPoint y: 393, distance: 124.0
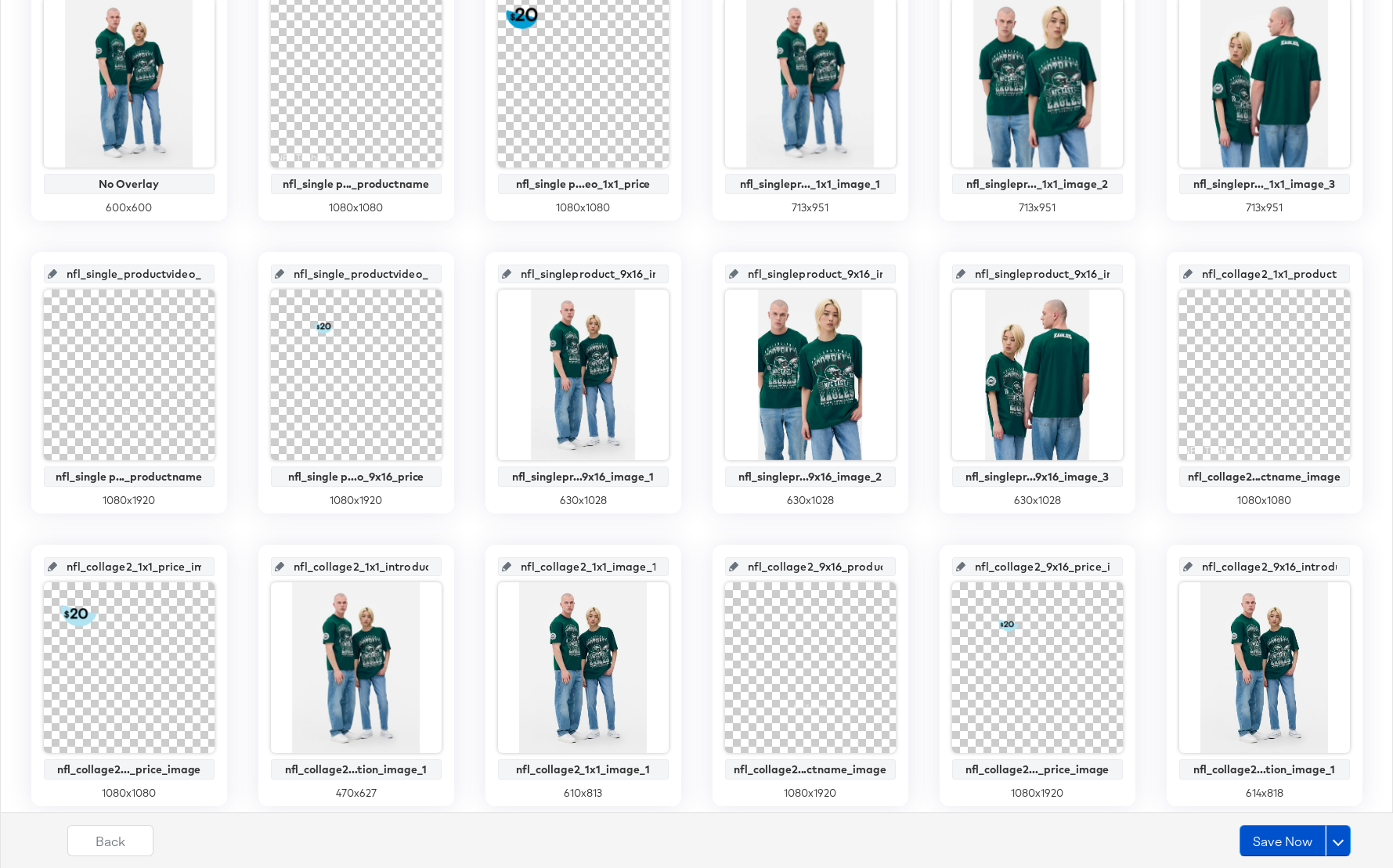
scroll to position [0, 111]
drag, startPoint x: 166, startPoint y: 272, endPoint x: 240, endPoint y: 277, distance: 74.2
click at [240, 277] on div "main_image No Overlay 600 x 600 nfl_single_product_video_1x1_productname_image …" at bounding box center [696, 529] width 1376 height 1139
click at [205, 274] on div "nfl_single_productvideo_9x16_productname" at bounding box center [129, 274] width 171 height 19
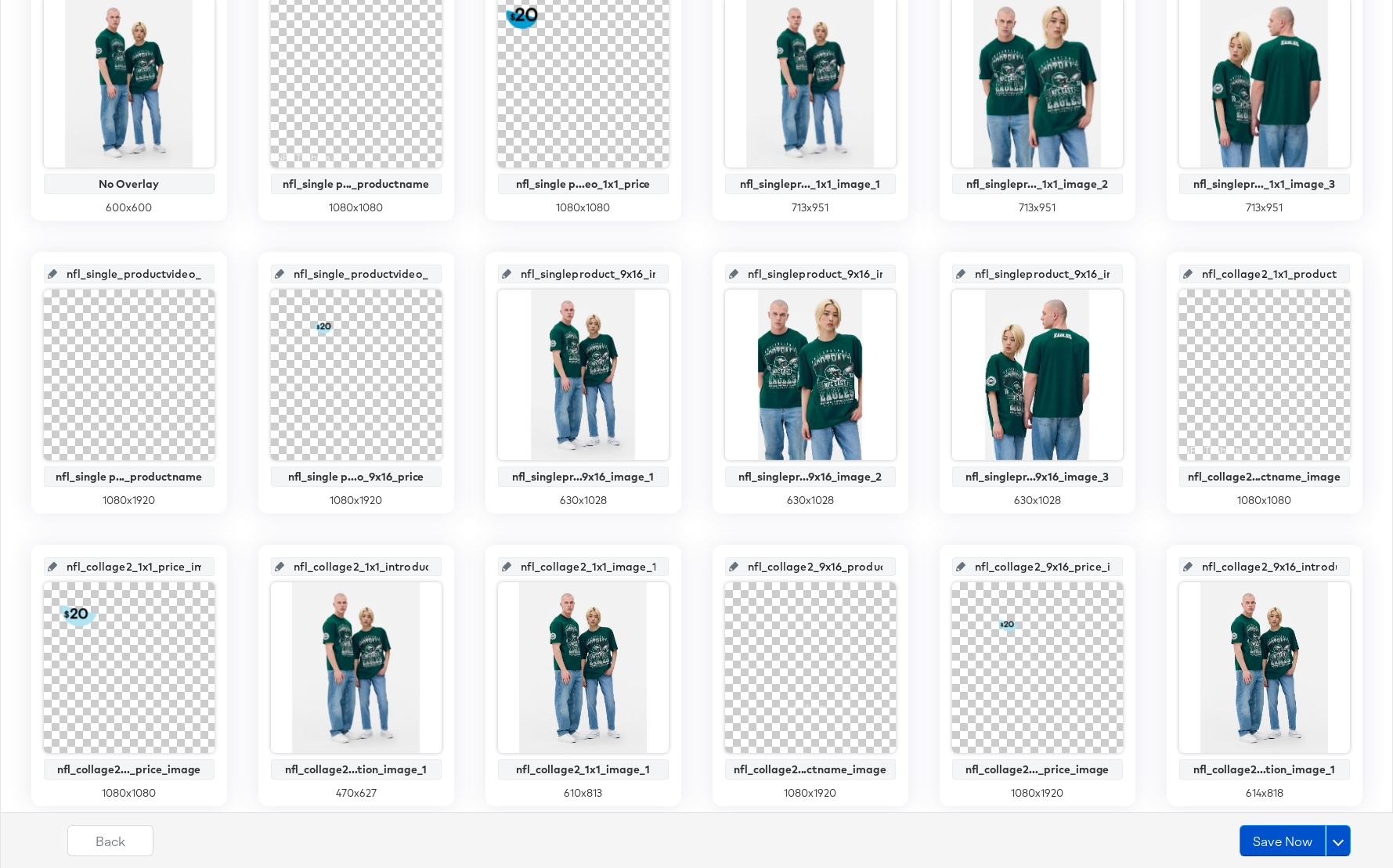
click at [189, 275] on input "nfl_single_productvideo_9x16_productname" at bounding box center [134, 268] width 154 height 43
drag, startPoint x: 185, startPoint y: 275, endPoint x: 216, endPoint y: 278, distance: 31.1
click at [216, 278] on div "nfl_single_productvideo_9x16_productname nfl_single p..._productname 1080 x 1920" at bounding box center [129, 383] width 195 height 262
click at [194, 276] on input "nfl_single_productvideo_9x16_productname" at bounding box center [134, 268] width 154 height 43
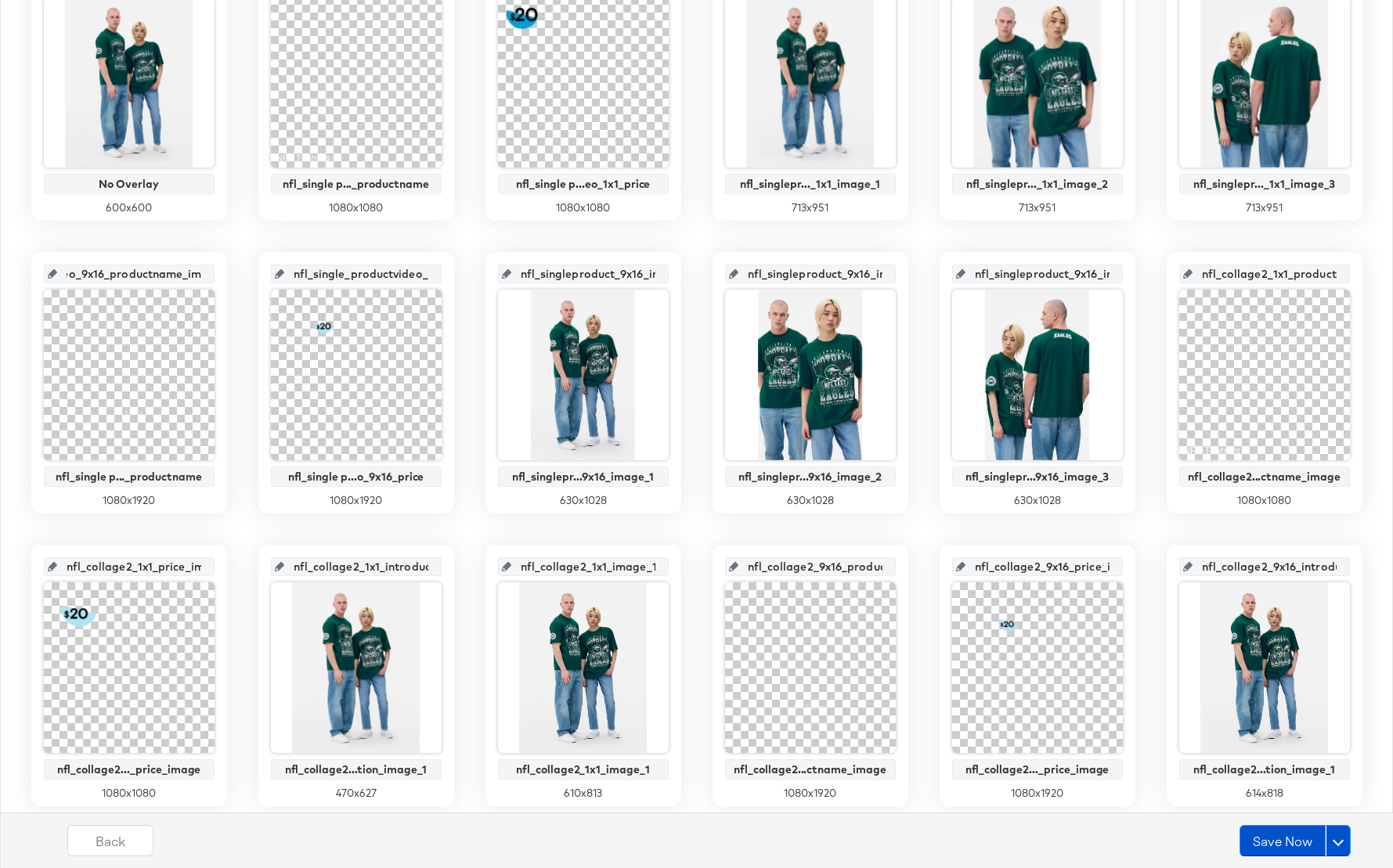
scroll to position [0, 150]
type input "nfl_single_productvideo_9x16_productname_image"
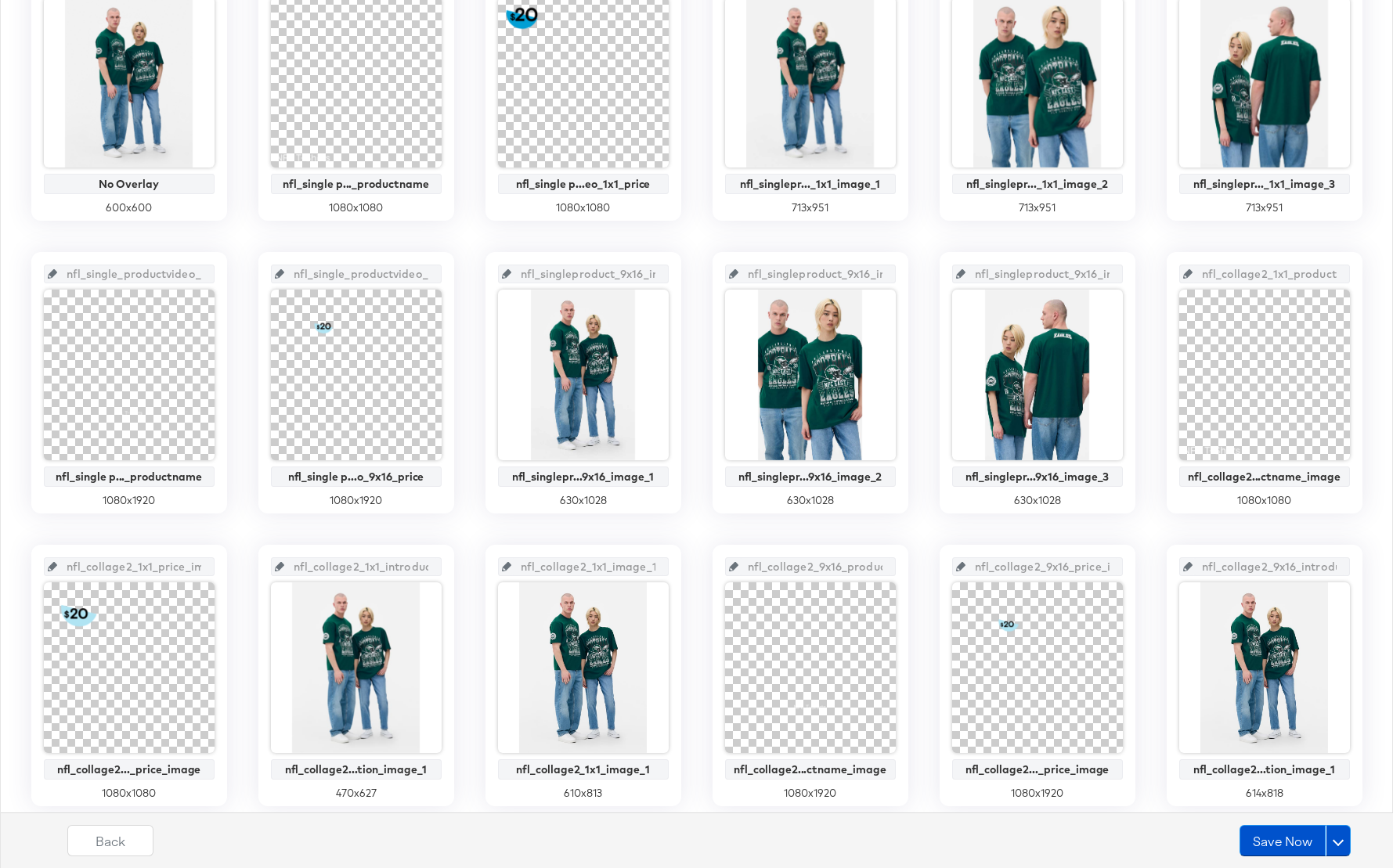
scroll to position [0, 65]
drag, startPoint x: 384, startPoint y: 277, endPoint x: 438, endPoint y: 276, distance: 54.0
click at [438, 276] on div "nfl_single_productvideo_9x16_price" at bounding box center [357, 274] width 171 height 19
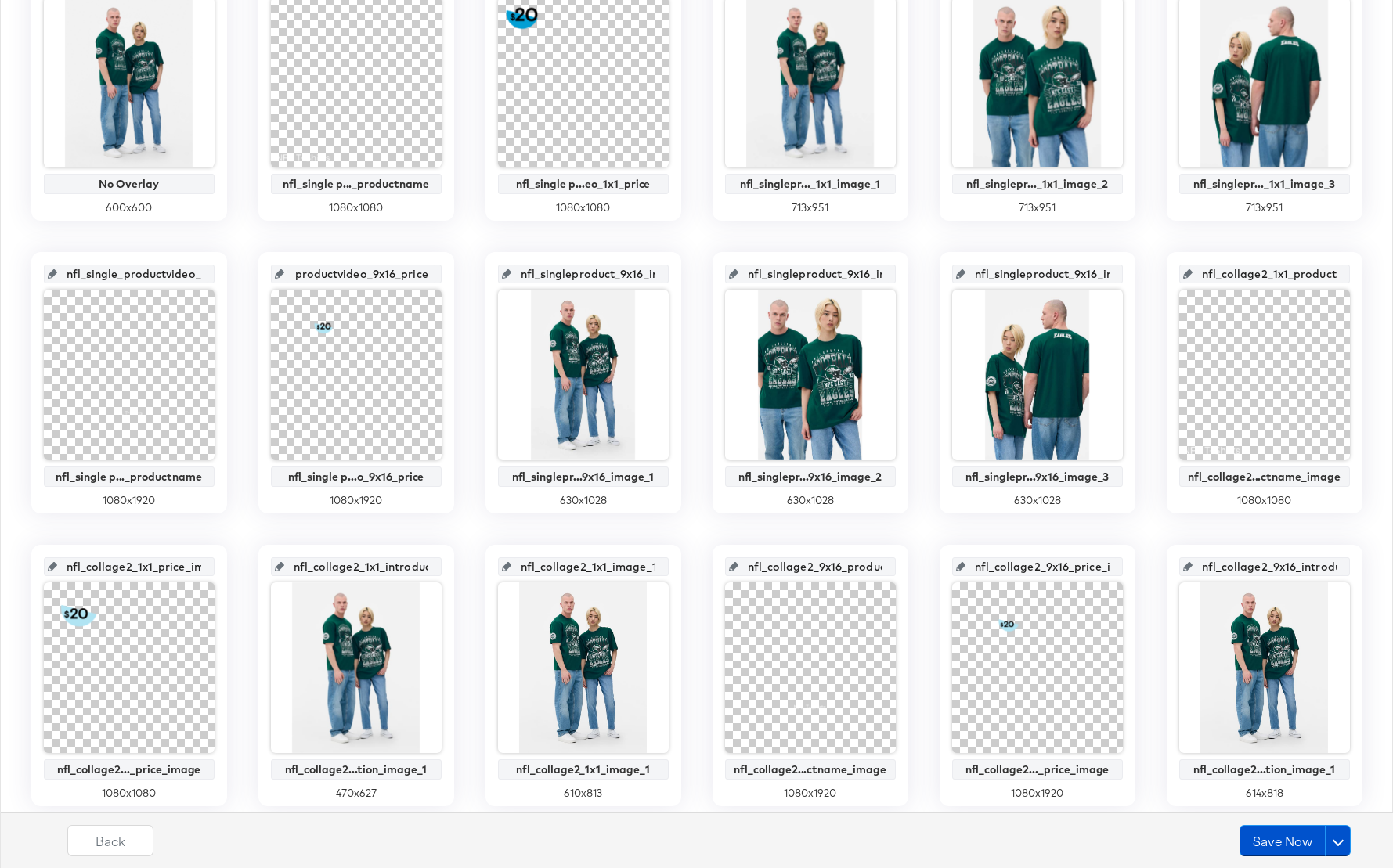
click at [423, 275] on input "nfl_single_productvideo_9x16_price" at bounding box center [361, 268] width 154 height 43
type input "nfl_single_productvideo_9x16_price_image"
drag, startPoint x: 1319, startPoint y: 272, endPoint x: 1369, endPoint y: 276, distance: 50.2
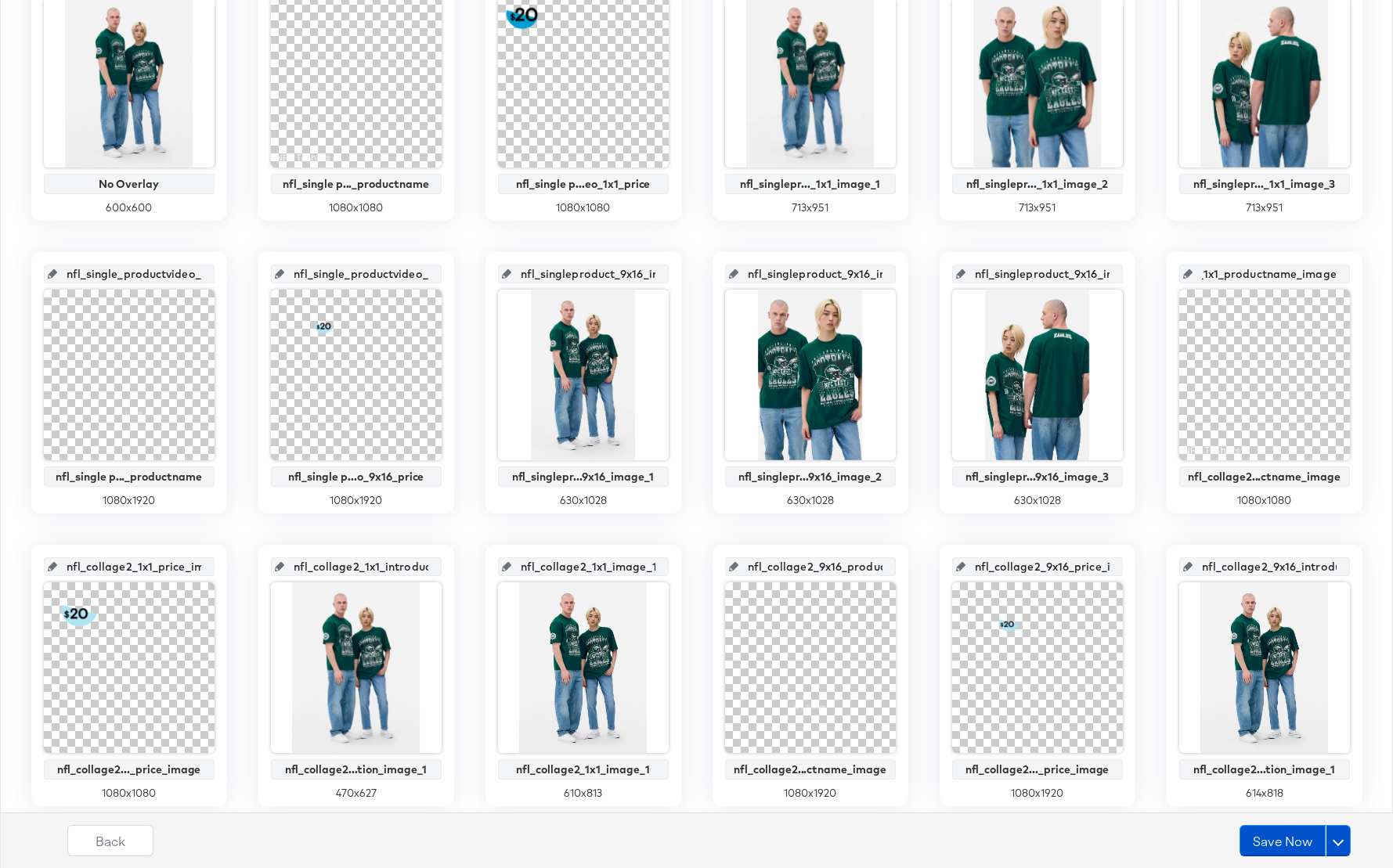
click at [1369, 276] on div "main_image No Overlay 600 x 600 nfl_single_product_video_1x1_productname_image …" at bounding box center [696, 529] width 1376 height 1139
drag, startPoint x: 154, startPoint y: 569, endPoint x: 208, endPoint y: 568, distance: 54.0
click at [224, 568] on div "nfl_collage2_1x1_price_image nfl_collage2..._price_image 1080 x 1080" at bounding box center [129, 675] width 195 height 262
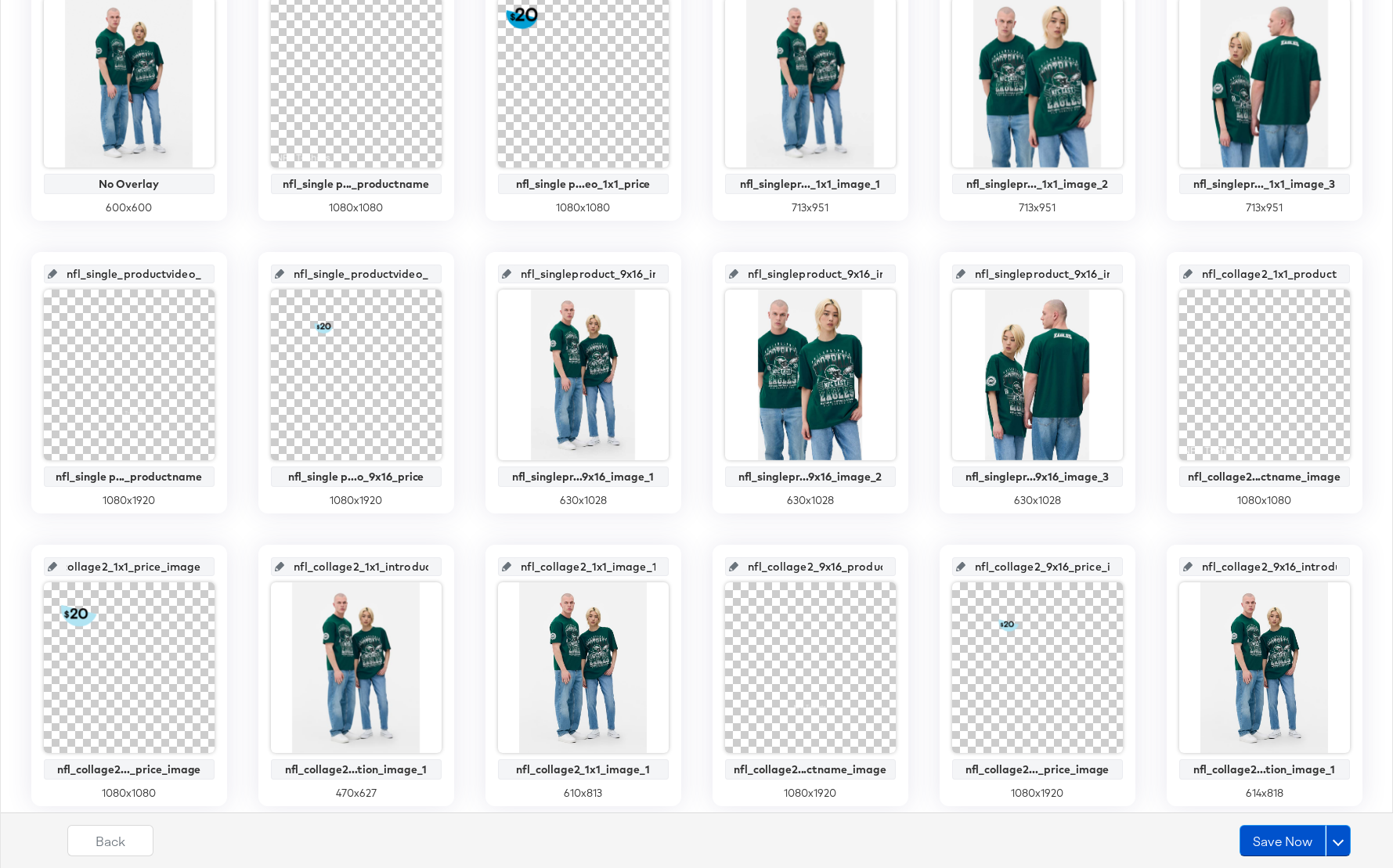
drag, startPoint x: 177, startPoint y: 567, endPoint x: 230, endPoint y: 572, distance: 53.2
click at [230, 572] on div "main_image No Overlay 600 x 600 nfl_single_product_video_1x1_productname_image …" at bounding box center [696, 529] width 1376 height 1139
click at [398, 564] on input "nfl_collage2_1x1_introduction_image_1" at bounding box center [361, 560] width 154 height 43
drag, startPoint x: 441, startPoint y: 565, endPoint x: 455, endPoint y: 565, distance: 14.0
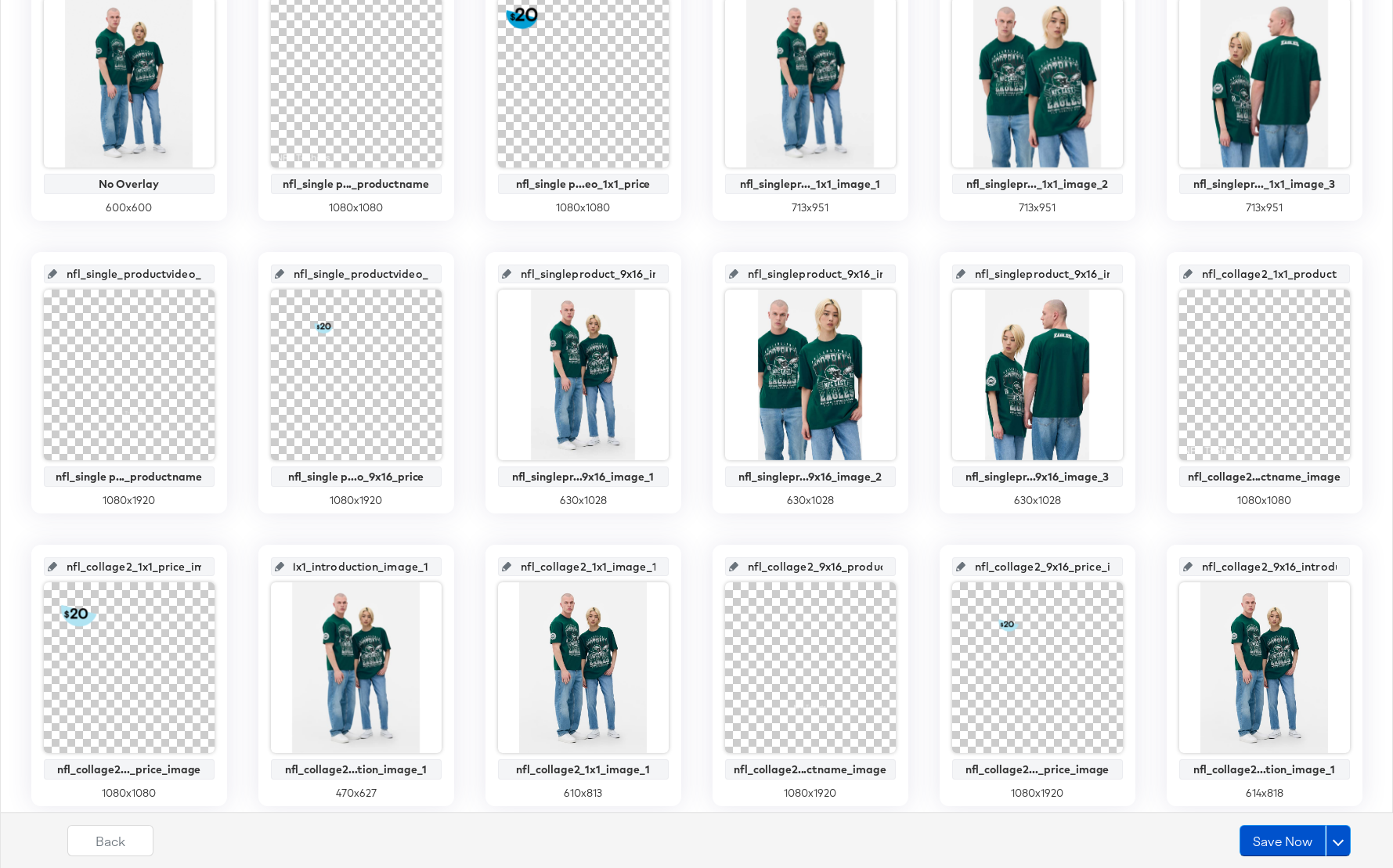
click at [455, 565] on div "main_image No Overlay 600 x 600 nfl_single_product_video_1x1_productname_image …" at bounding box center [696, 529] width 1376 height 1139
drag, startPoint x: 854, startPoint y: 564, endPoint x: 894, endPoint y: 568, distance: 40.2
click at [894, 568] on div "nfl_collage2_9x16_productname_image" at bounding box center [810, 567] width 171 height 19
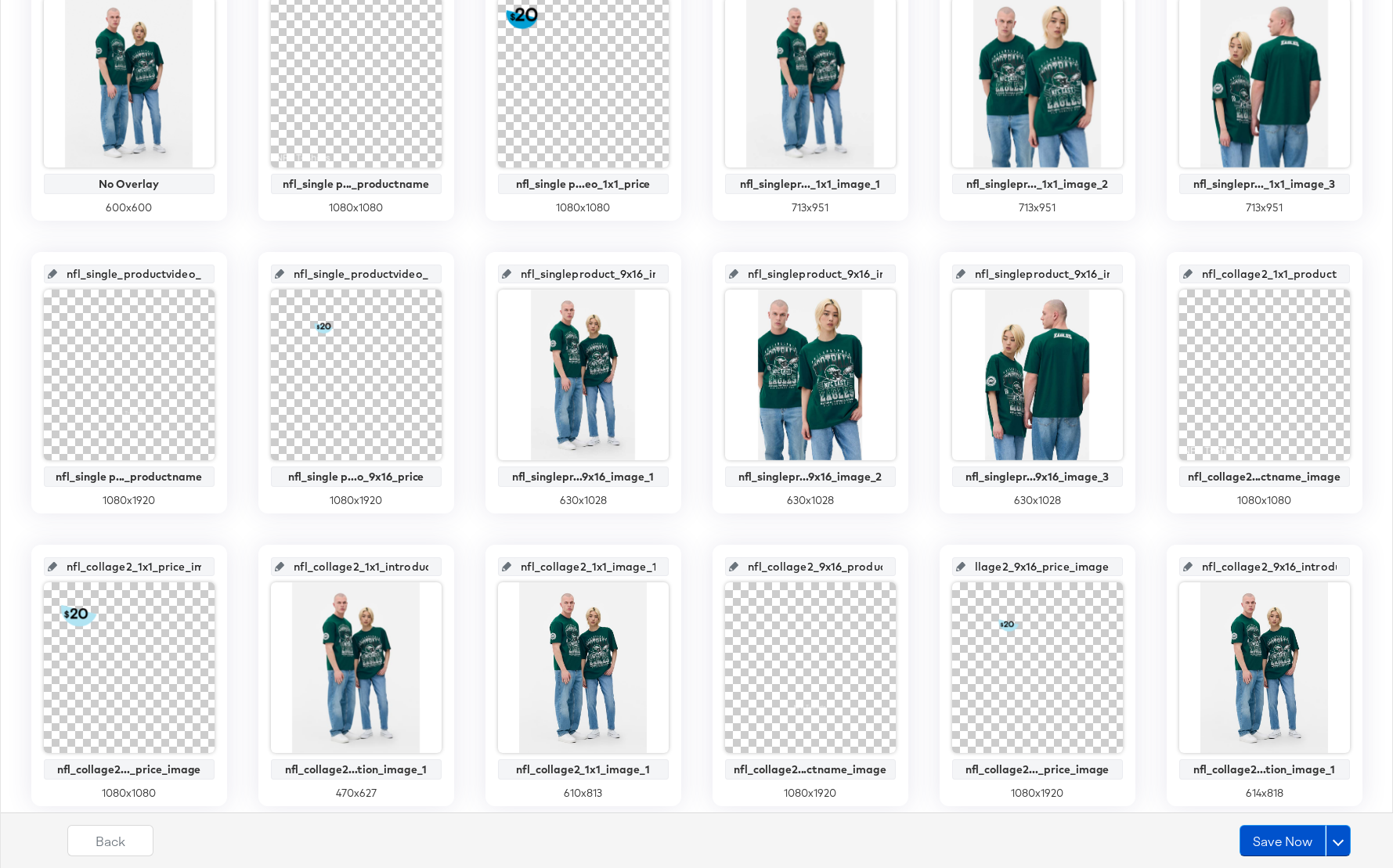
drag, startPoint x: 1048, startPoint y: 565, endPoint x: 1148, endPoint y: 567, distance: 100.0
click at [1148, 567] on div "main_image No Overlay 600 x 600 nfl_single_product_video_1x1_productname_image …" at bounding box center [696, 529] width 1376 height 1139
click at [1269, 840] on button "Save Now" at bounding box center [1282, 840] width 86 height 32
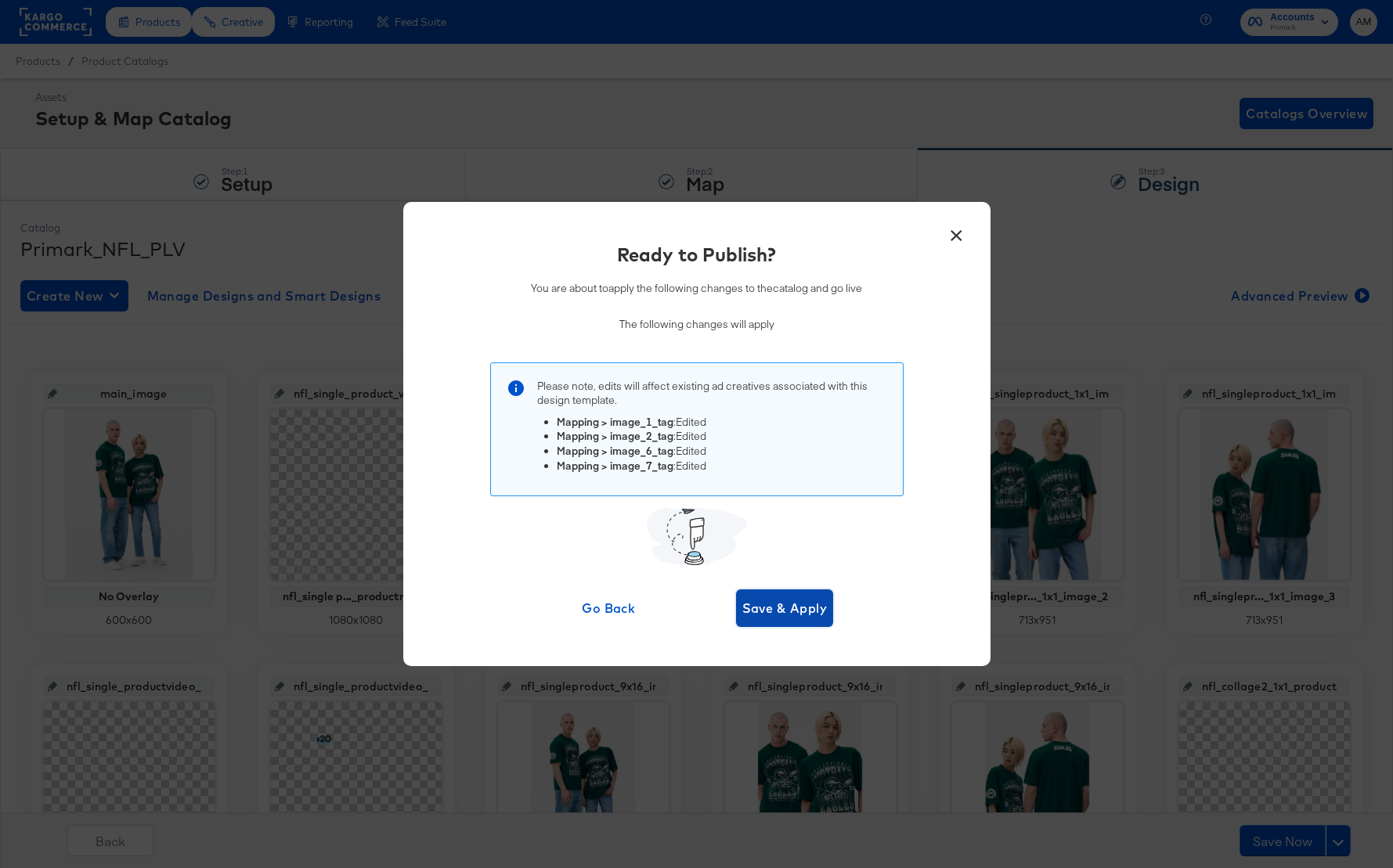
click at [786, 615] on span "Save & Apply" at bounding box center [785, 608] width 85 height 22
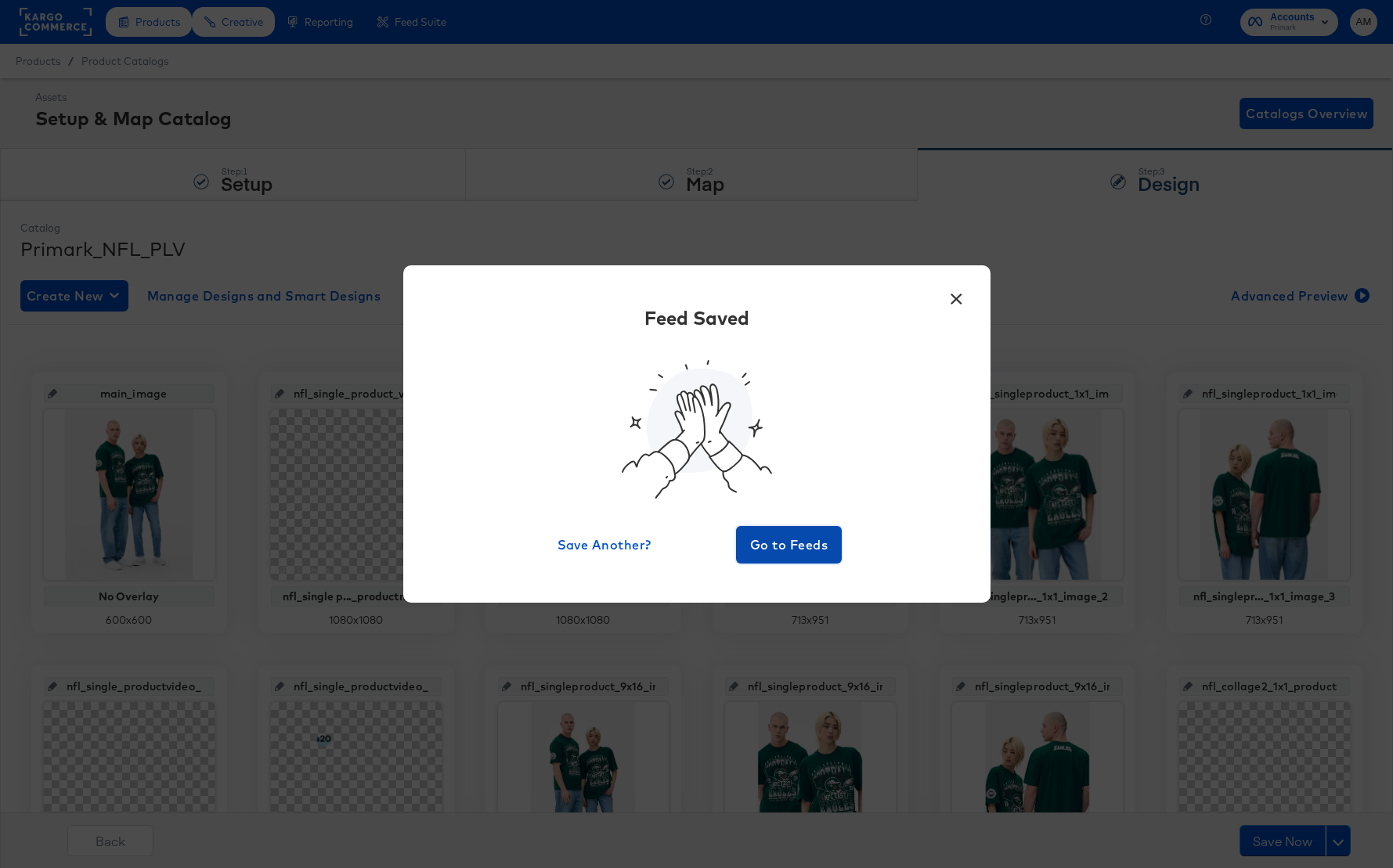
click at [783, 535] on span "Go to Feeds" at bounding box center [789, 545] width 94 height 22
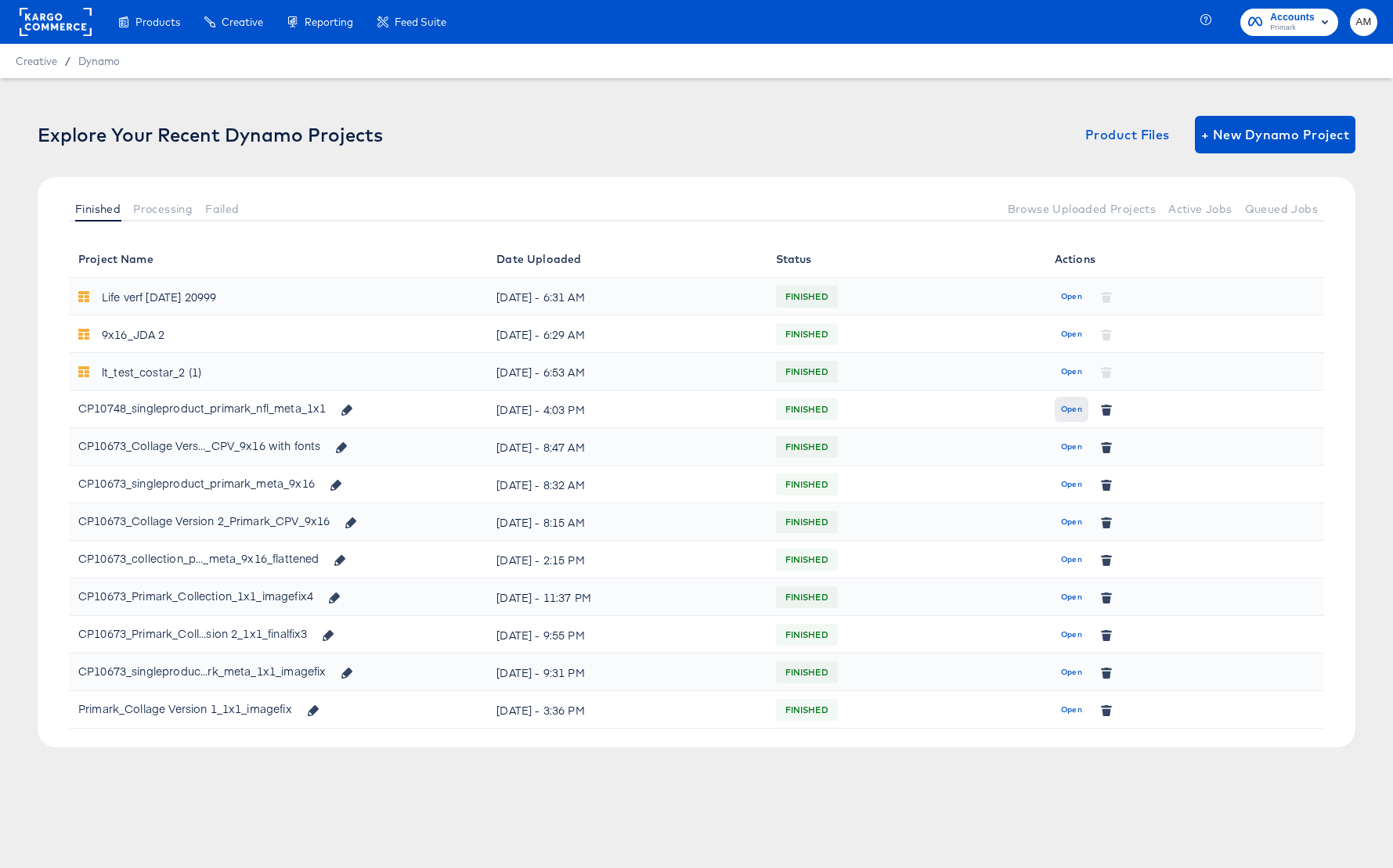
click at [1074, 411] on span "Open" at bounding box center [1071, 409] width 21 height 14
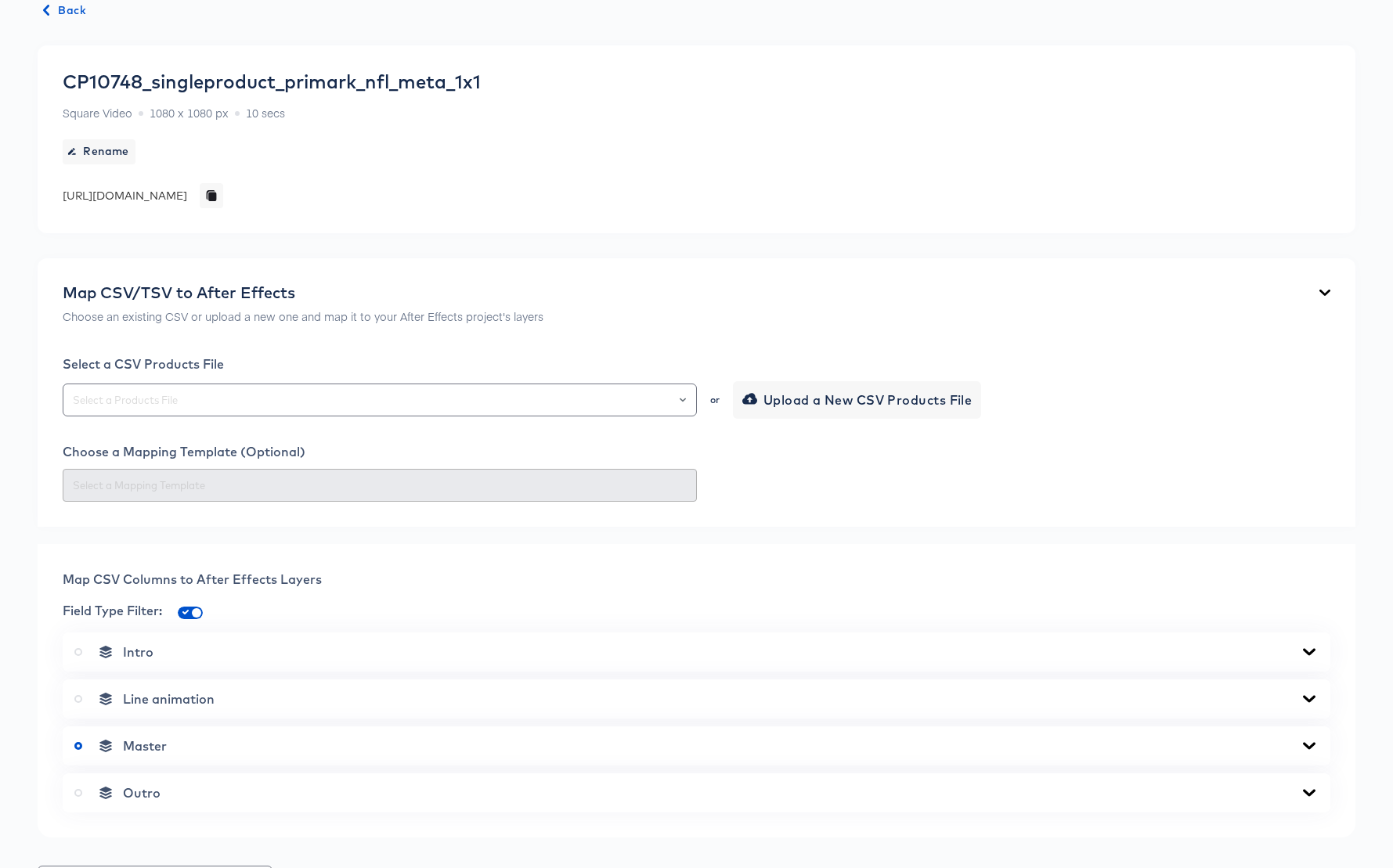
scroll to position [140, 0]
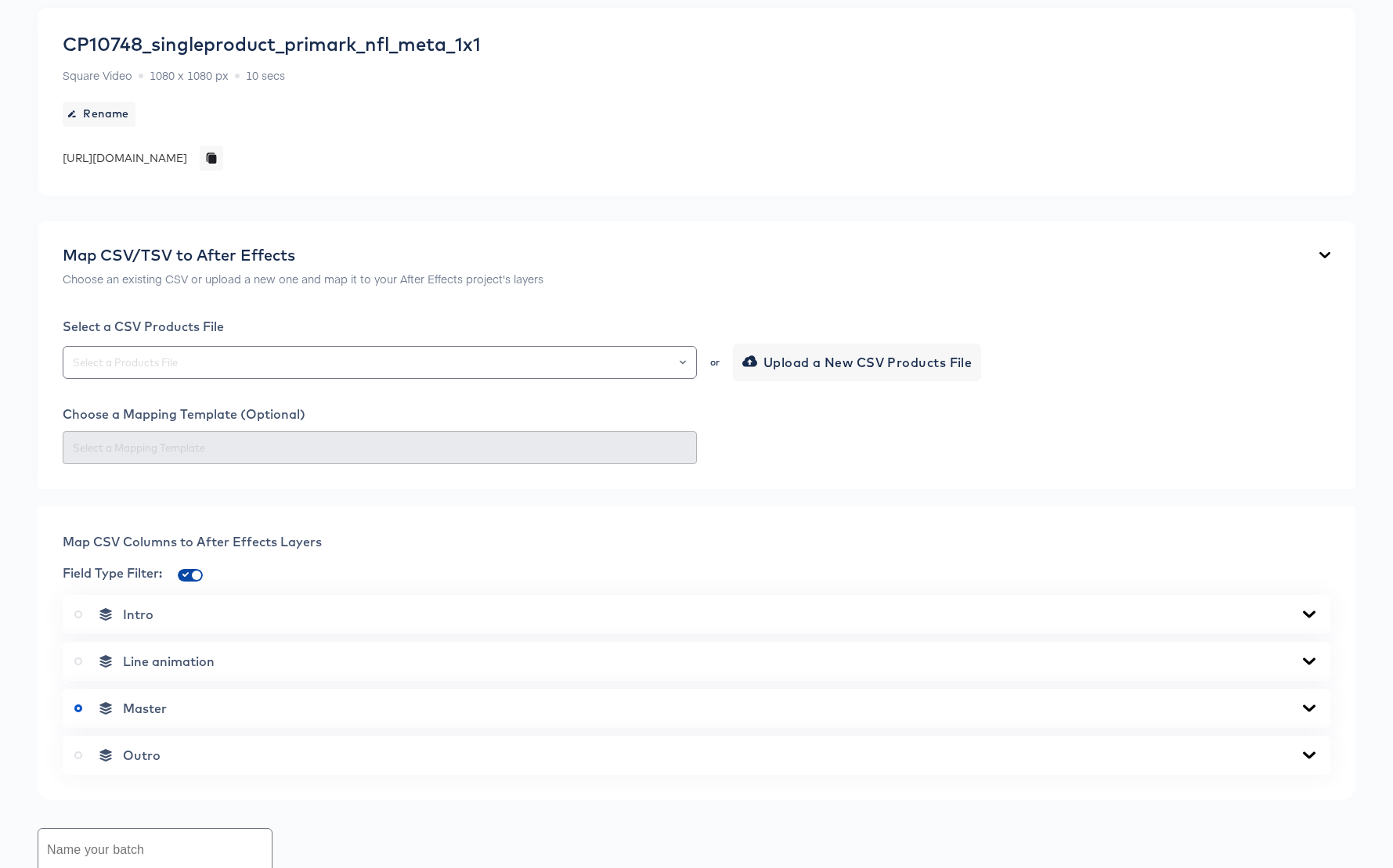
click at [193, 575] on input "checkbox" at bounding box center [196, 578] width 38 height 13
checkbox input "false"
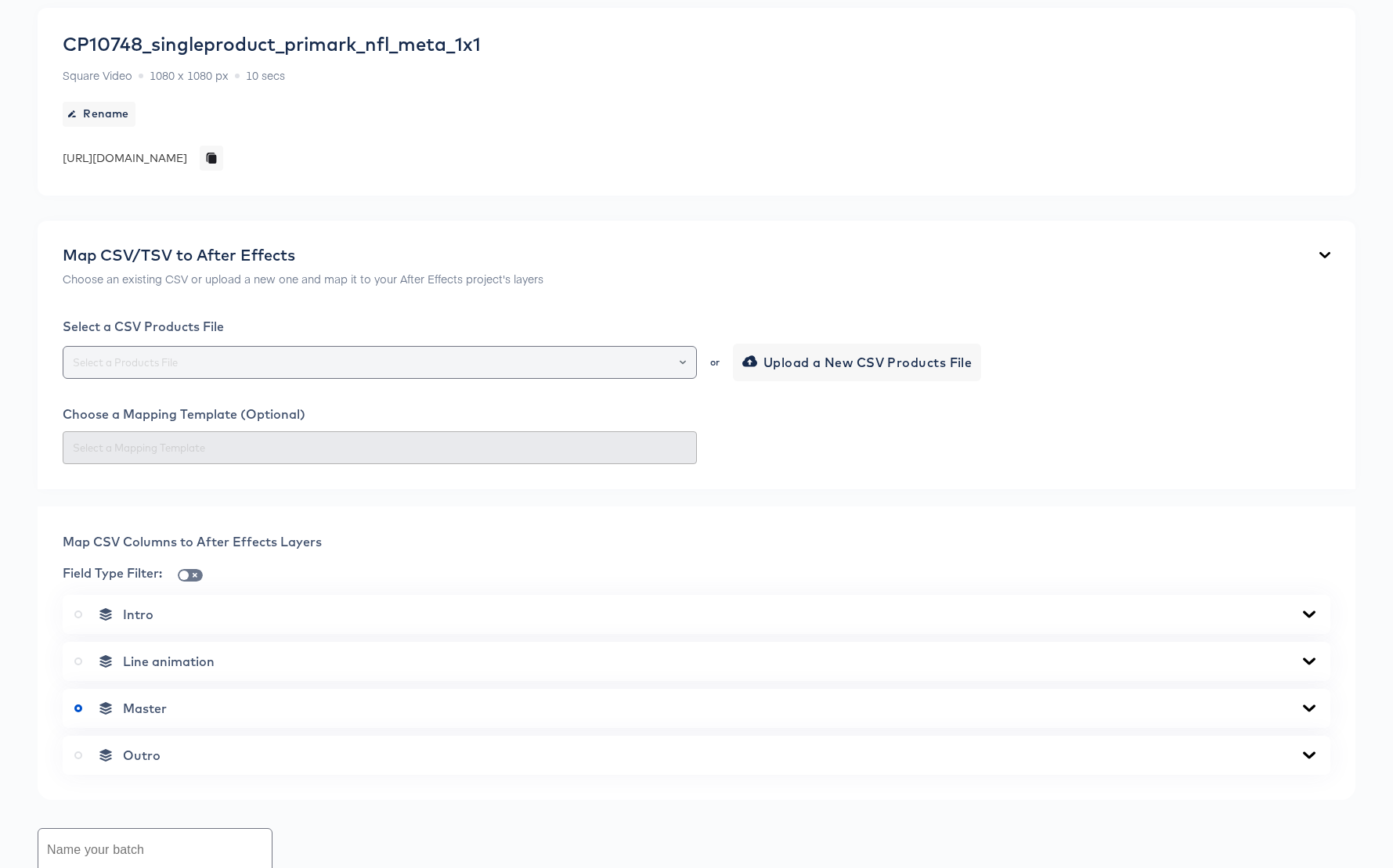
click at [680, 357] on button "Open" at bounding box center [682, 362] width 6 height 22
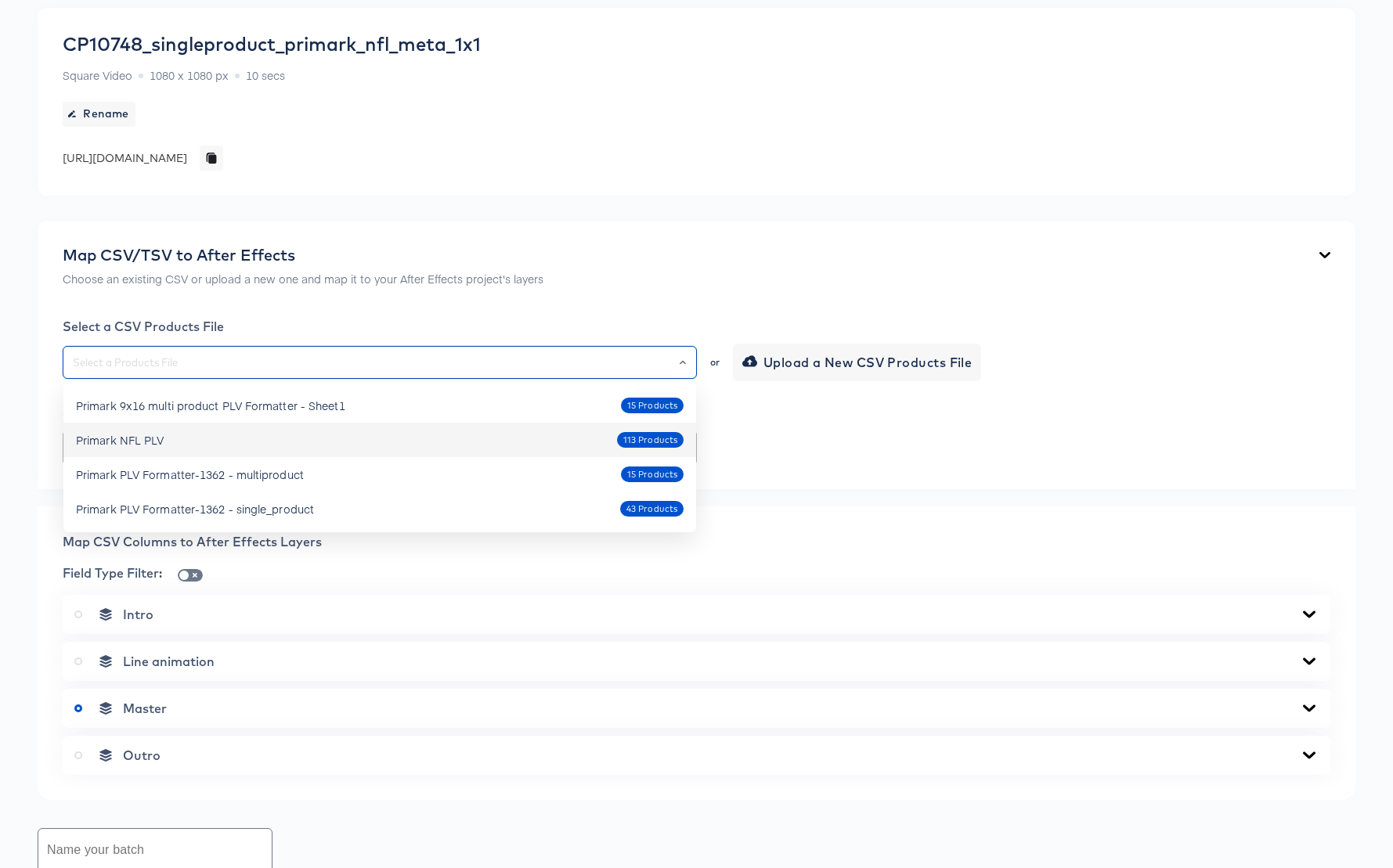
click at [140, 436] on div "Primark NFL PLV" at bounding box center [119, 440] width 88 height 15
type input "Primark NFL PLV"
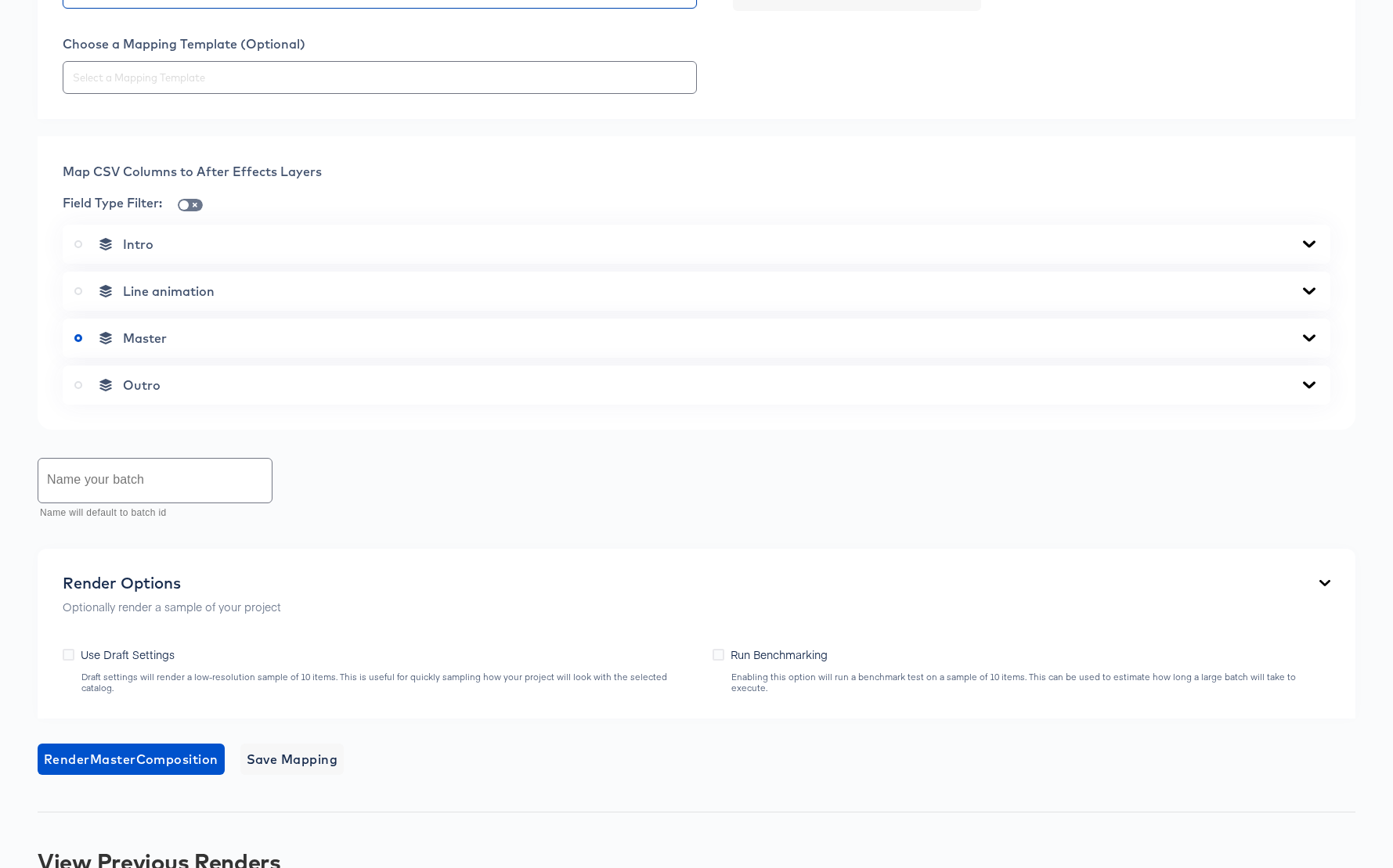
scroll to position [579, 0]
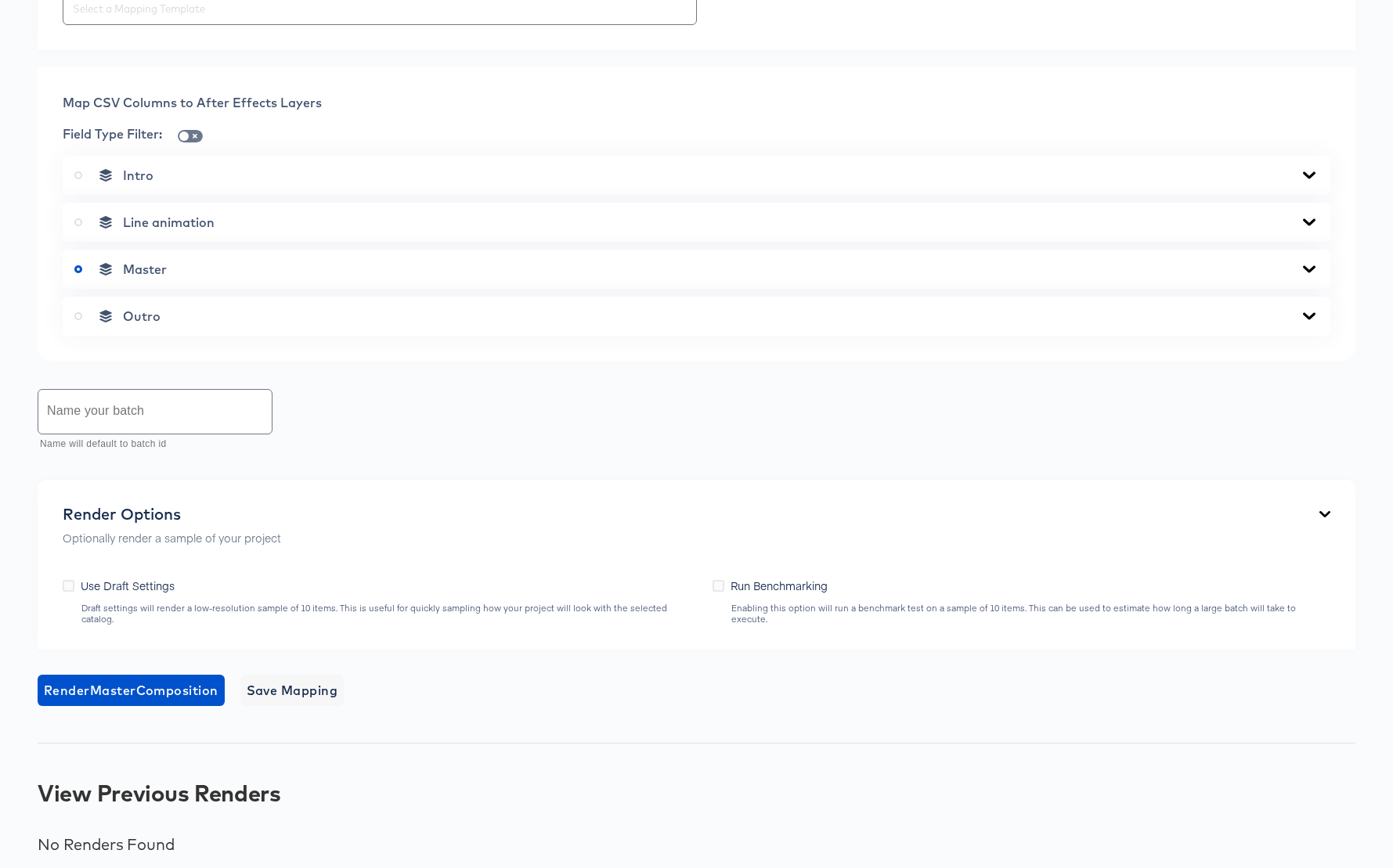
click at [1311, 269] on icon at bounding box center [1309, 269] width 13 height 7
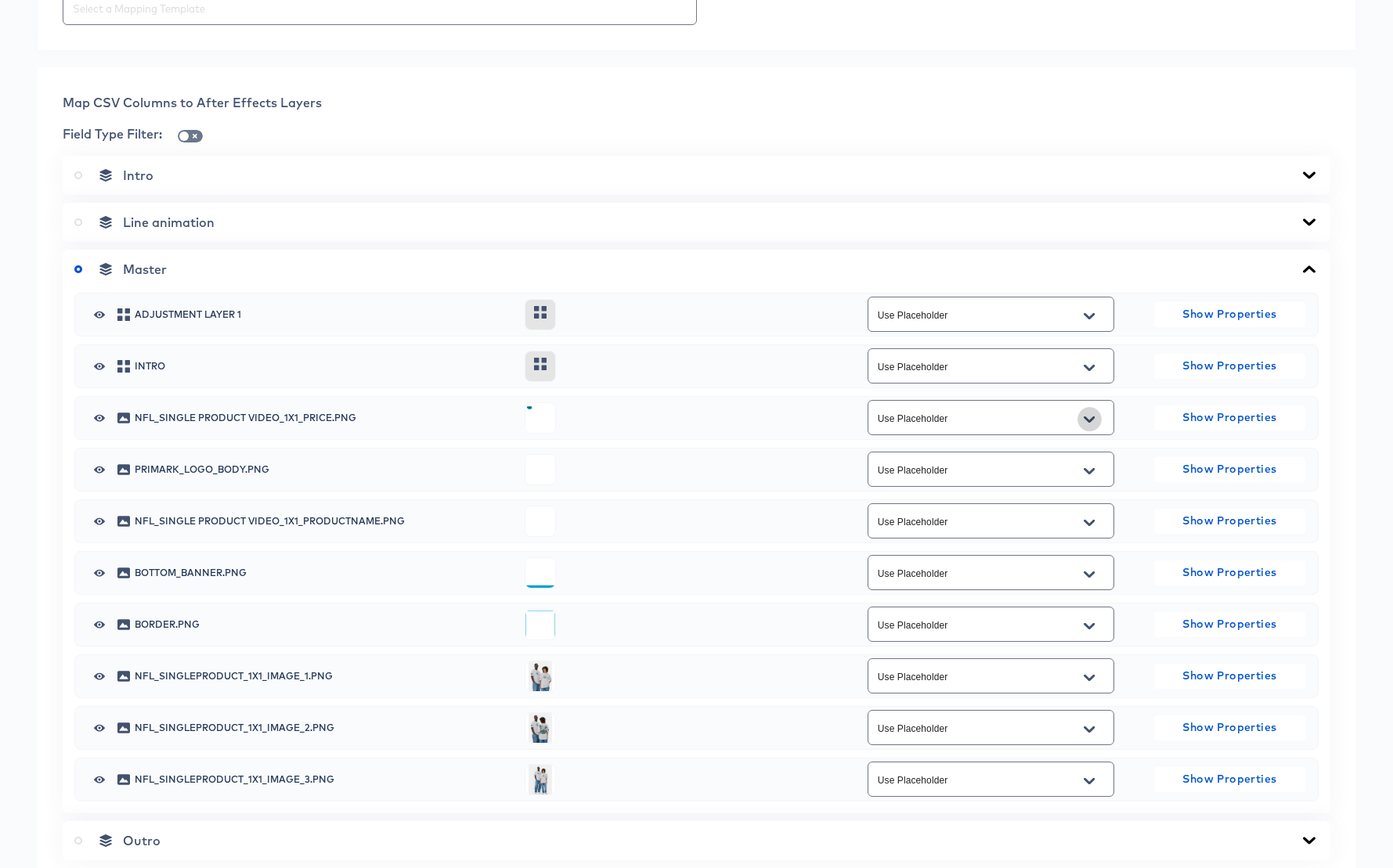
click at [1093, 418] on icon "Open" at bounding box center [1088, 418] width 11 height 6
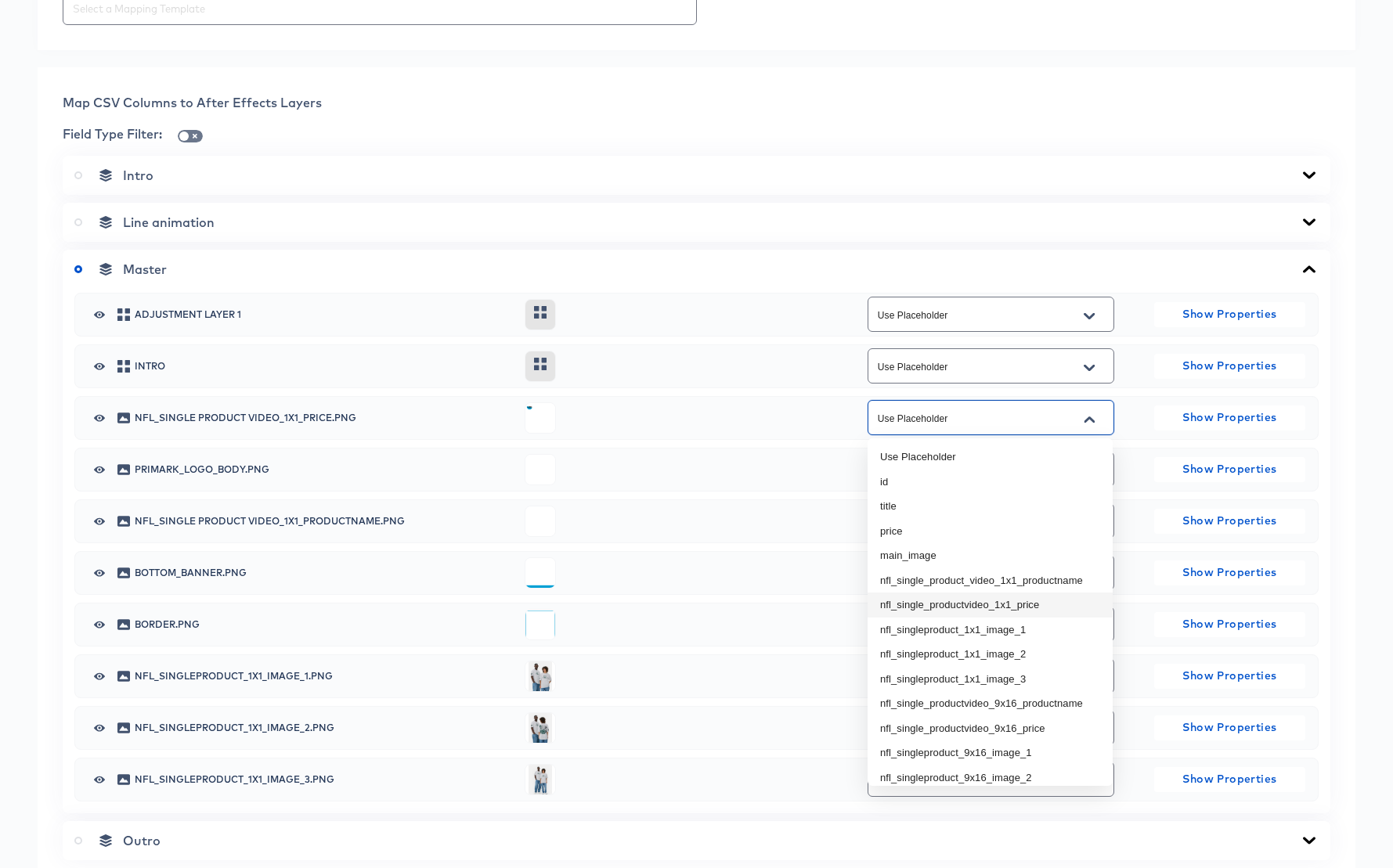
click at [1031, 602] on li "nfl_single_productvideo_1x1_price" at bounding box center [990, 605] width 245 height 25
type input "nfl_single_productvideo_1x1_price"
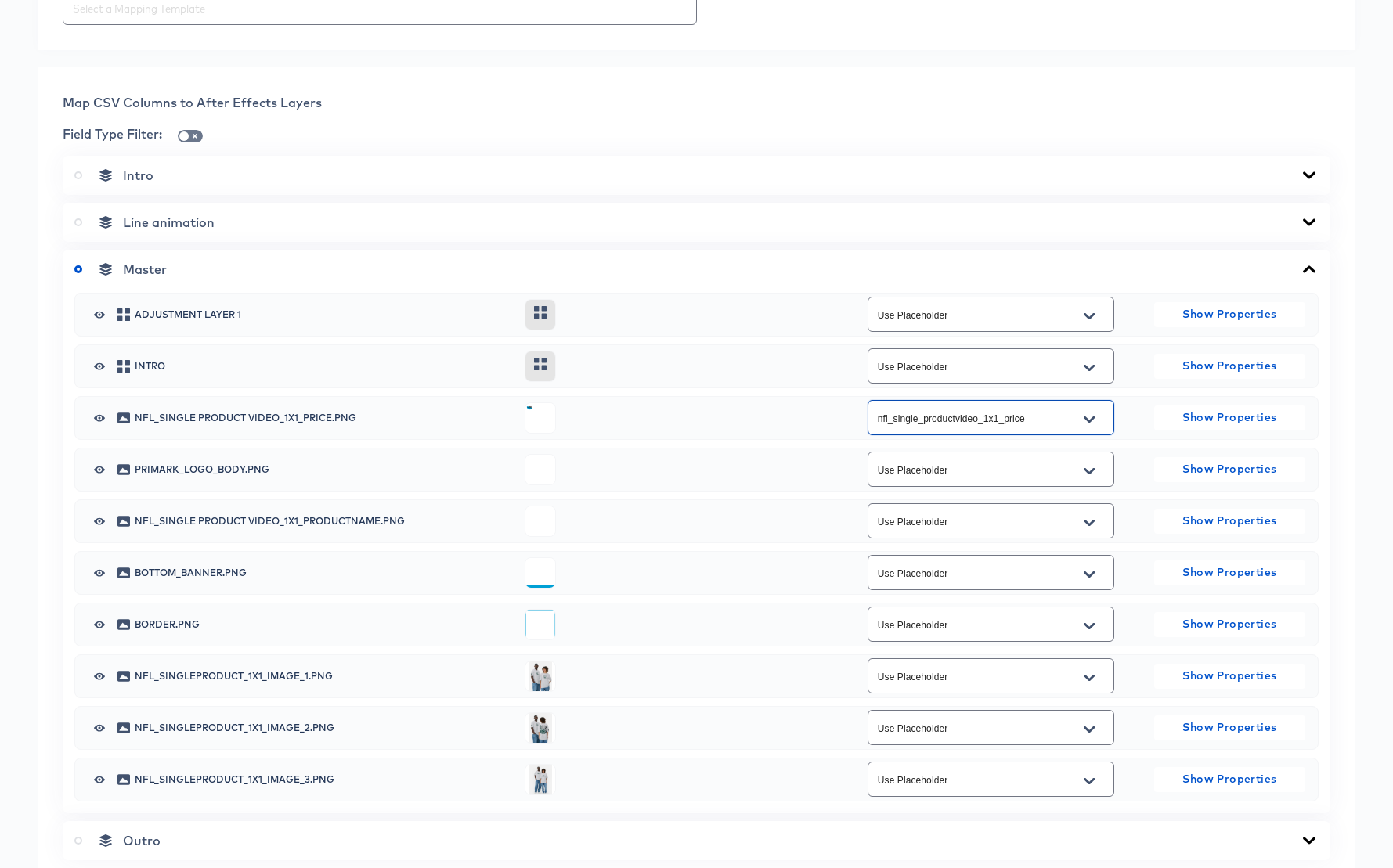
click at [1094, 519] on icon "Open" at bounding box center [1088, 522] width 11 height 6
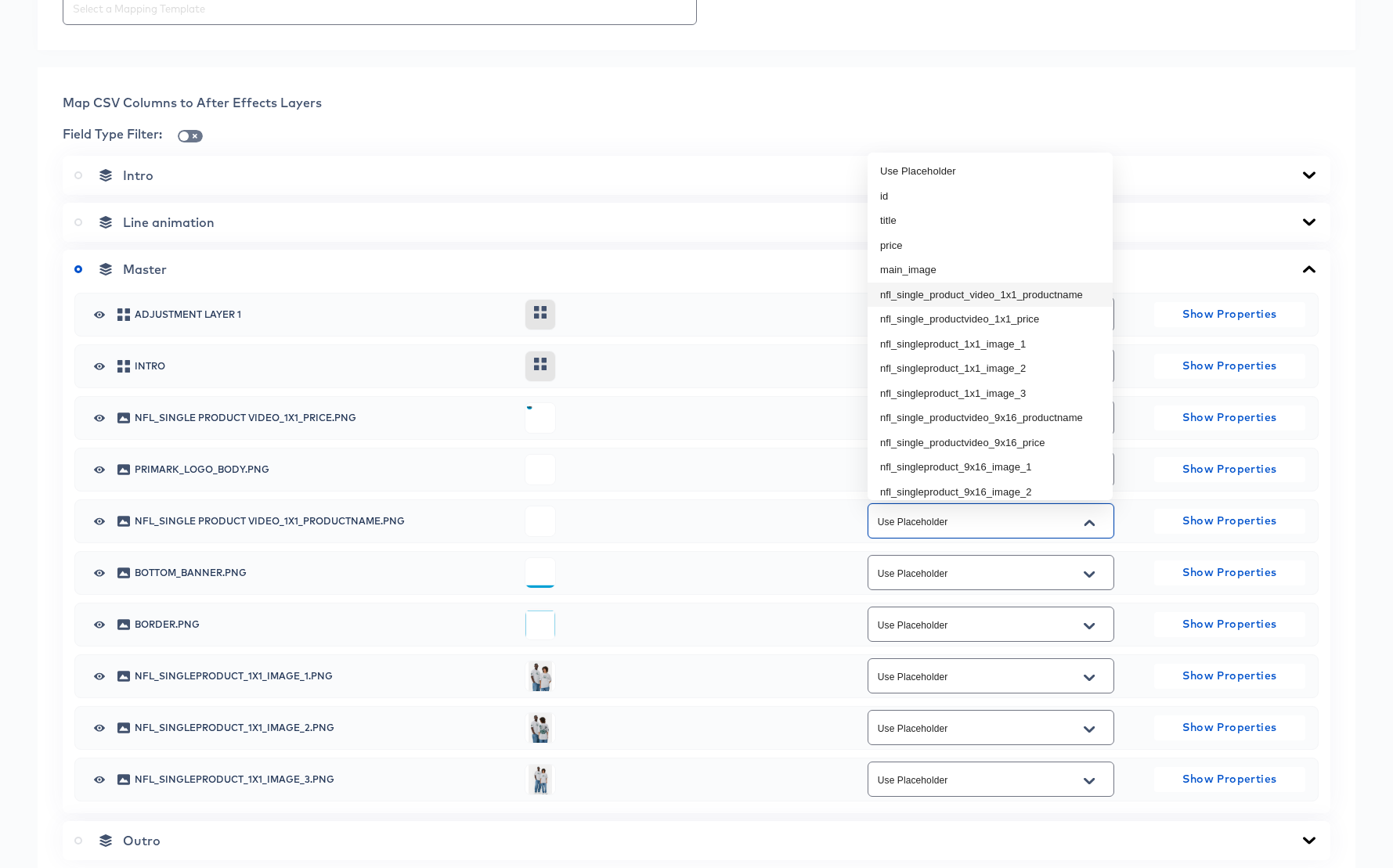
click at [1030, 292] on li "nfl_single_product_video_1x1_productname" at bounding box center [990, 294] width 245 height 25
type input "nfl_single_product_video_1x1_productname"
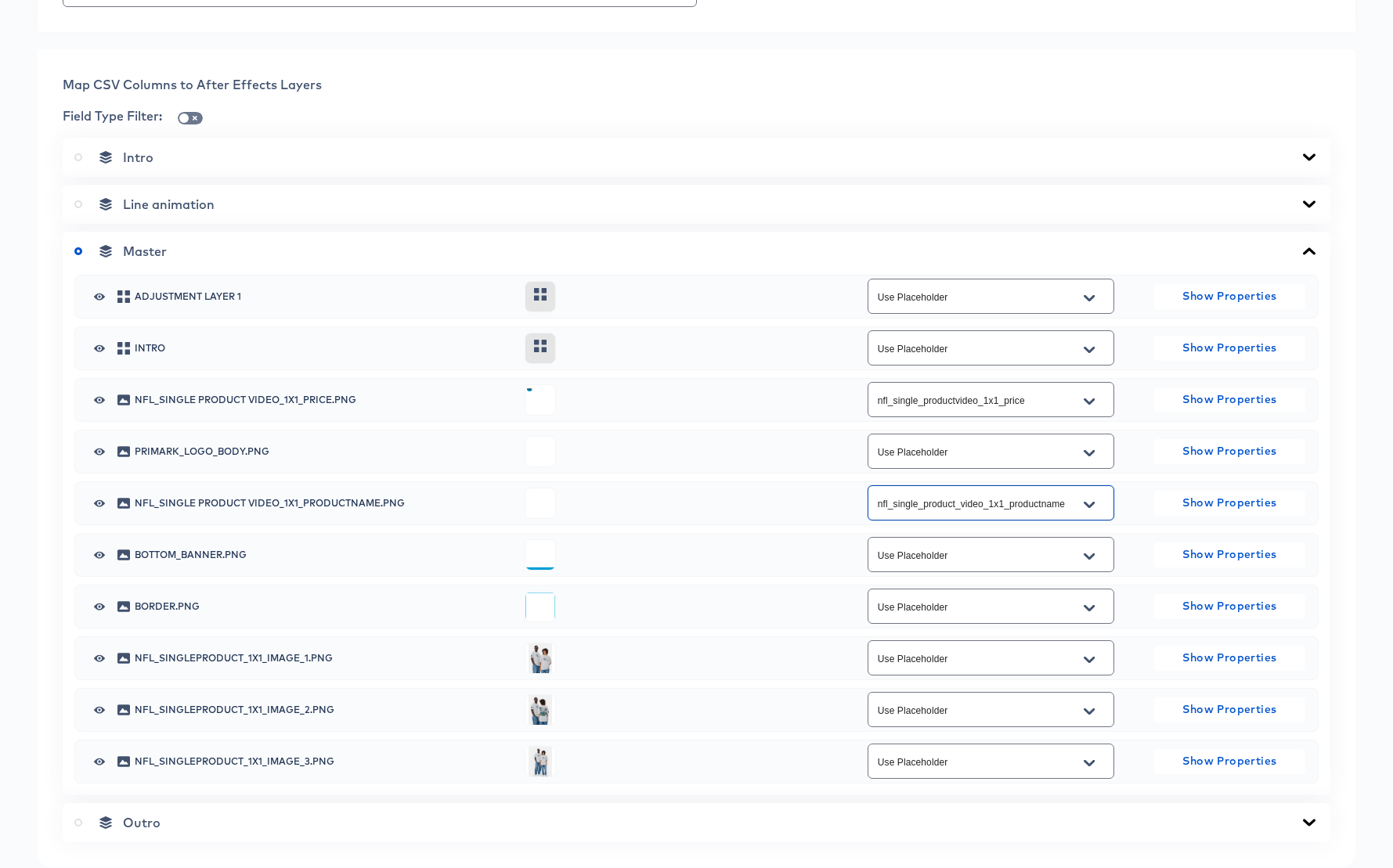
scroll to position [598, 0]
click at [1094, 657] on icon "Open" at bounding box center [1088, 657] width 11 height 6
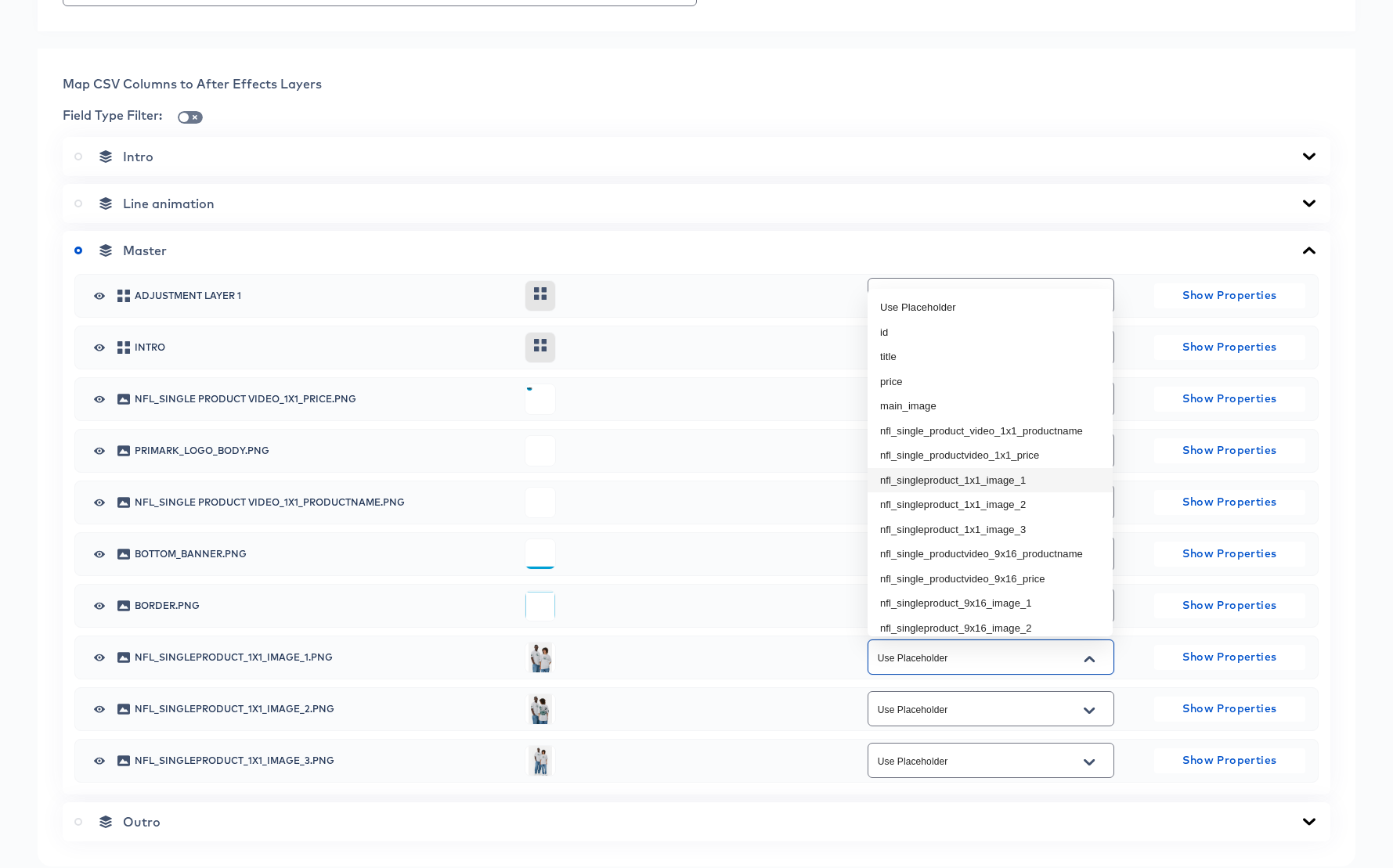
click at [1027, 481] on li "nfl_singleproduct_1x1_image_1" at bounding box center [990, 480] width 245 height 25
type input "nfl_singleproduct_1x1_image_1"
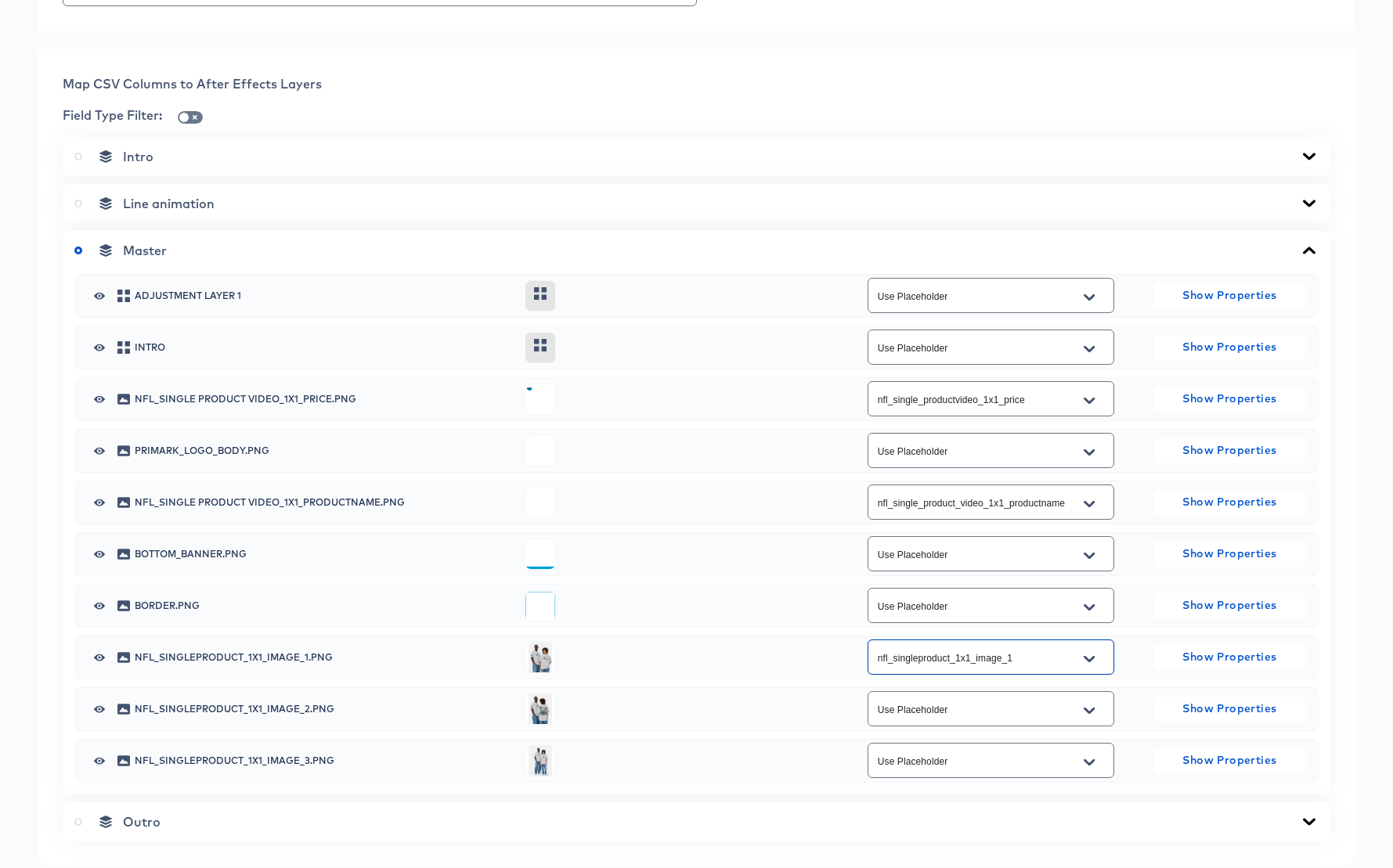
click at [1093, 710] on icon "Open" at bounding box center [1088, 710] width 11 height 13
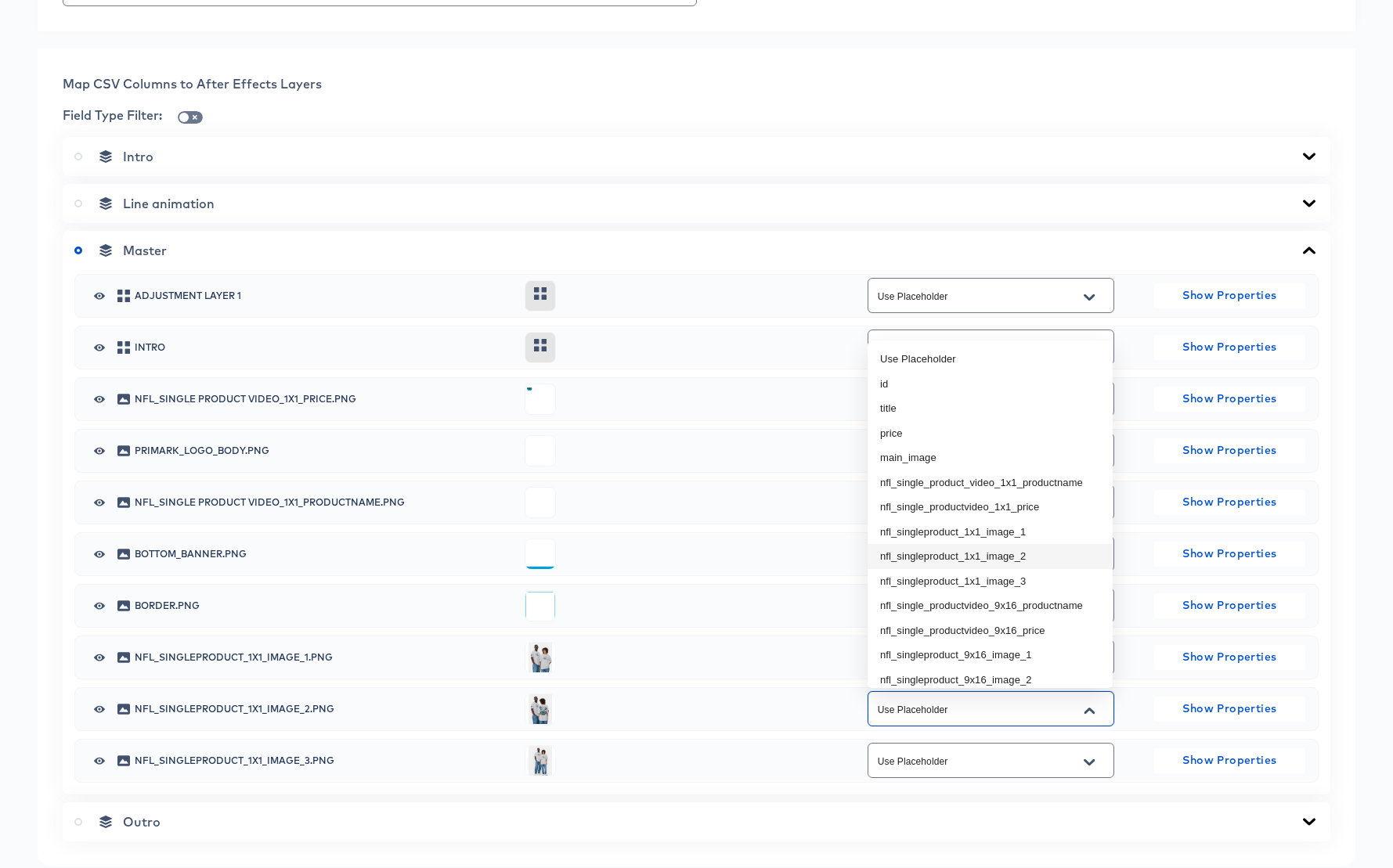
click at [1028, 559] on li "nfl_singleproduct_1x1_image_2" at bounding box center [990, 556] width 245 height 25
type input "nfl_singleproduct_1x1_image_2"
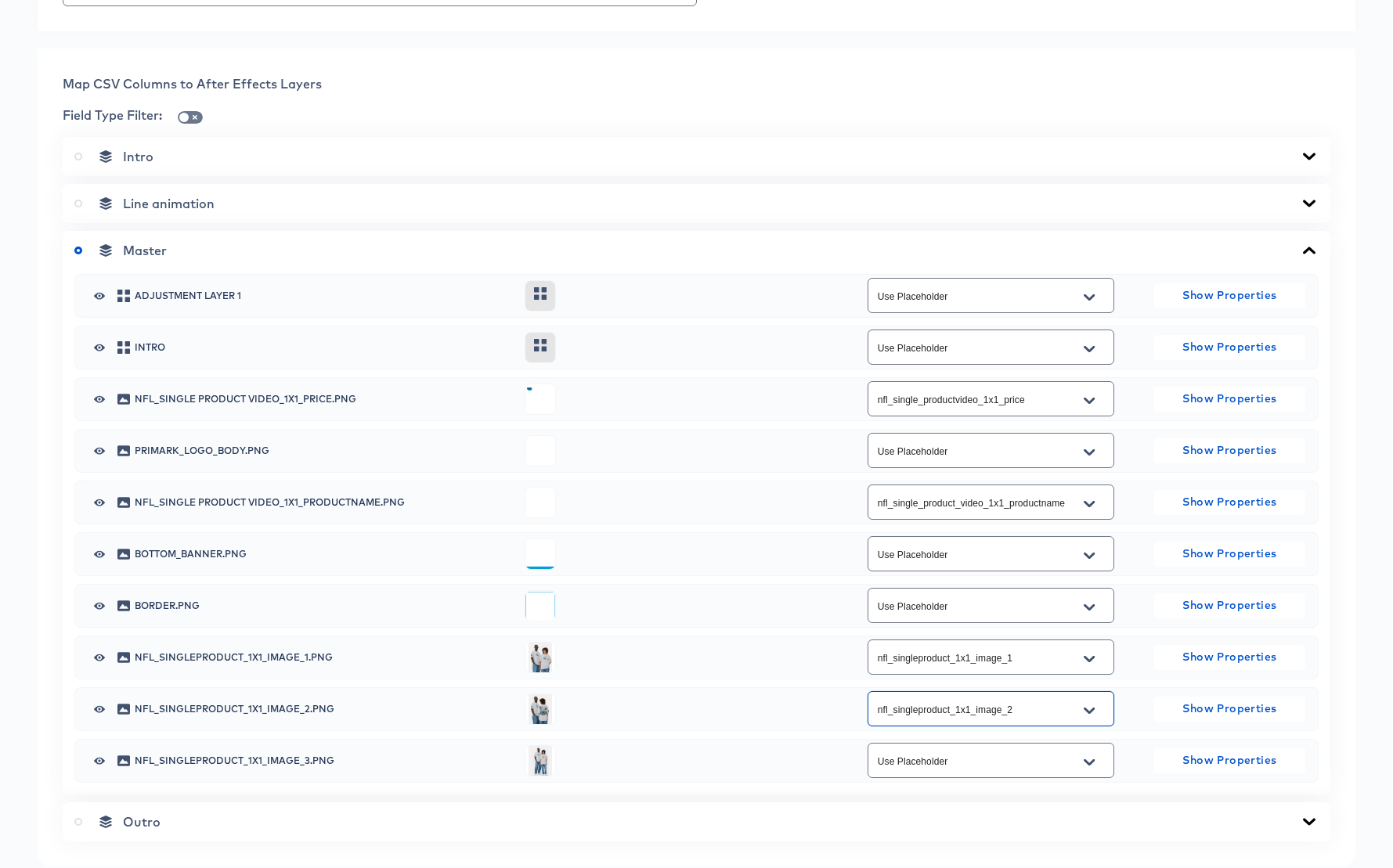
click at [1092, 761] on icon "Open" at bounding box center [1088, 761] width 11 height 6
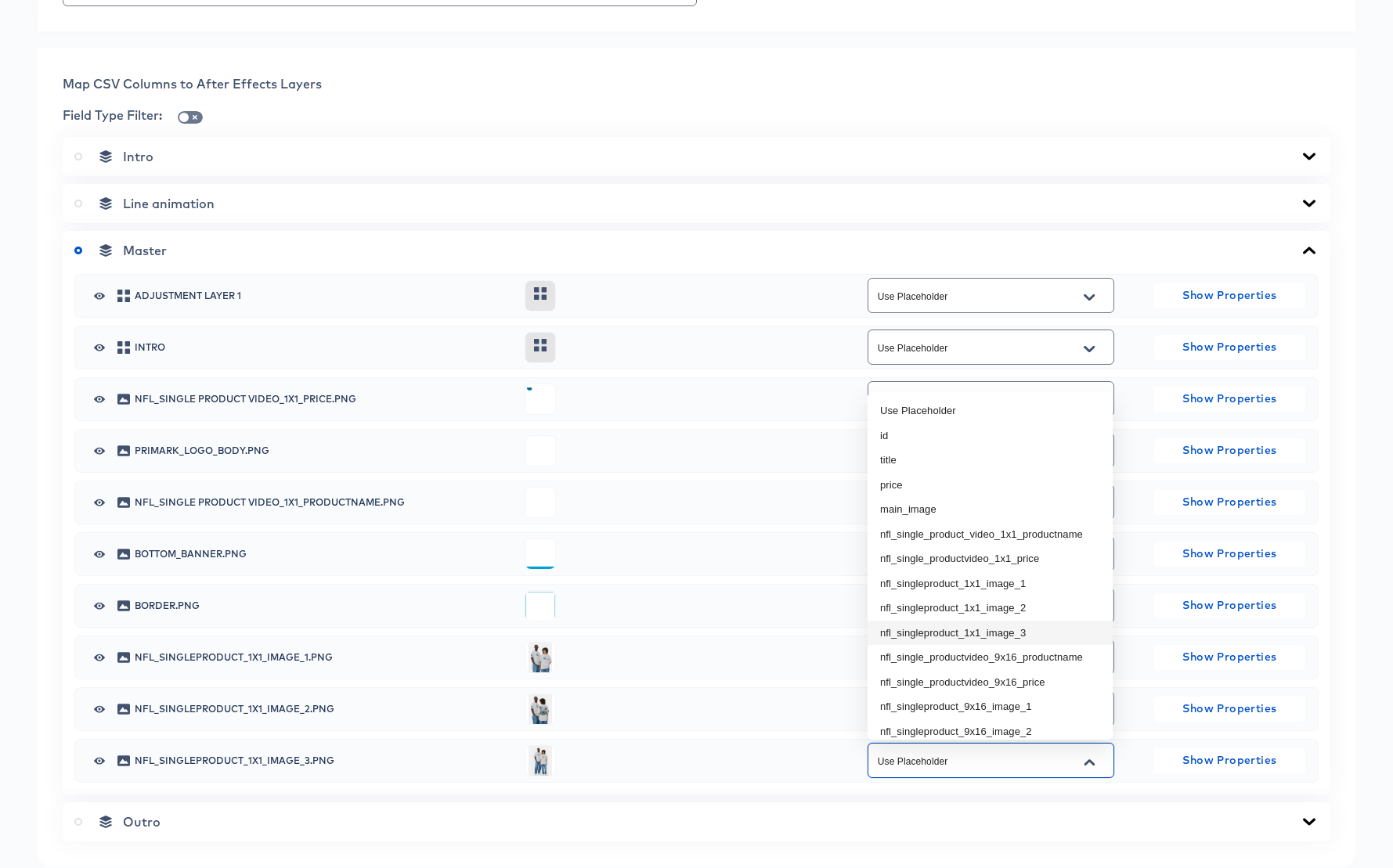
click at [1057, 625] on li "nfl_singleproduct_1x1_image_3" at bounding box center [990, 633] width 245 height 25
type input "nfl_singleproduct_1x1_image_3"
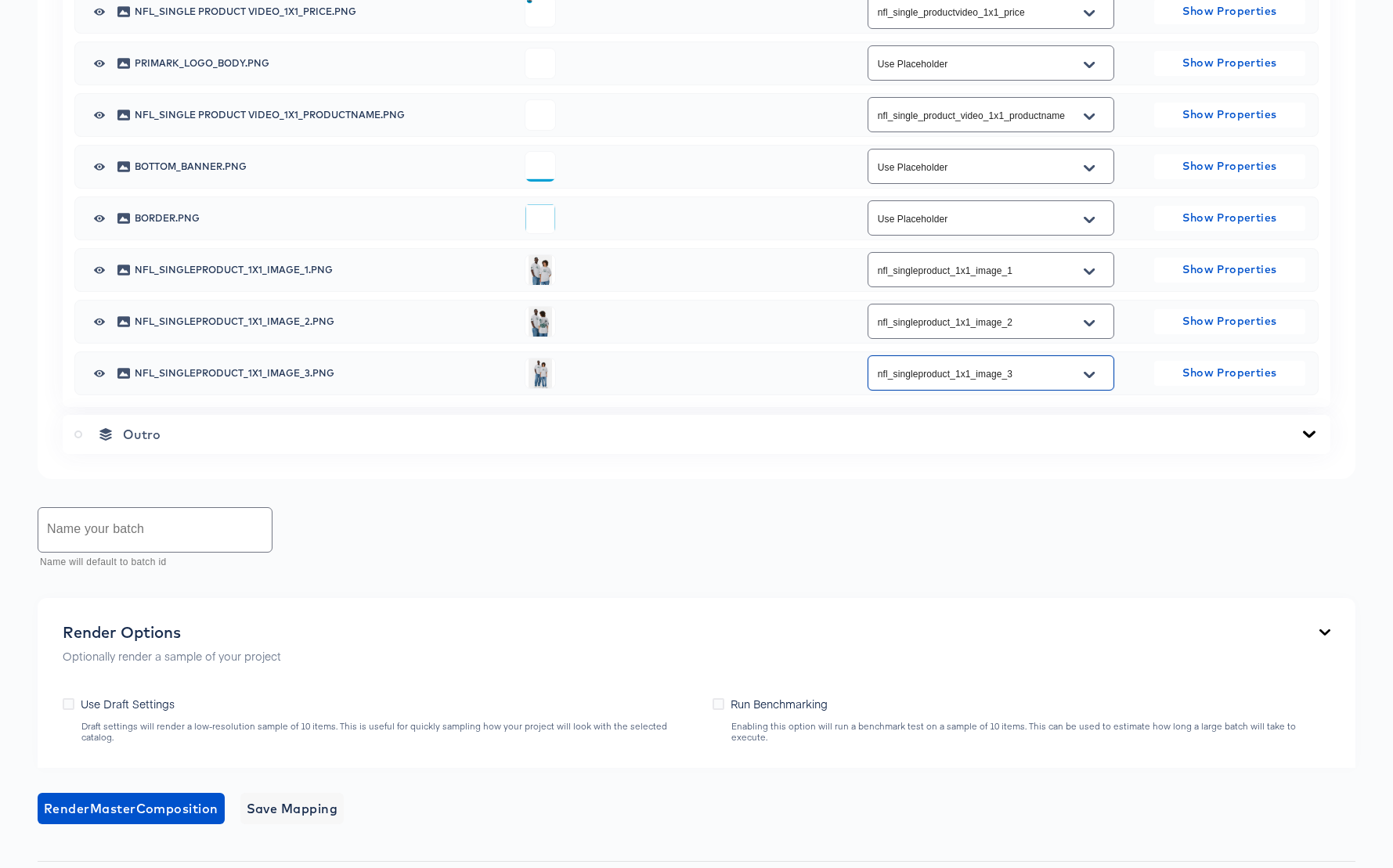
scroll to position [996, 0]
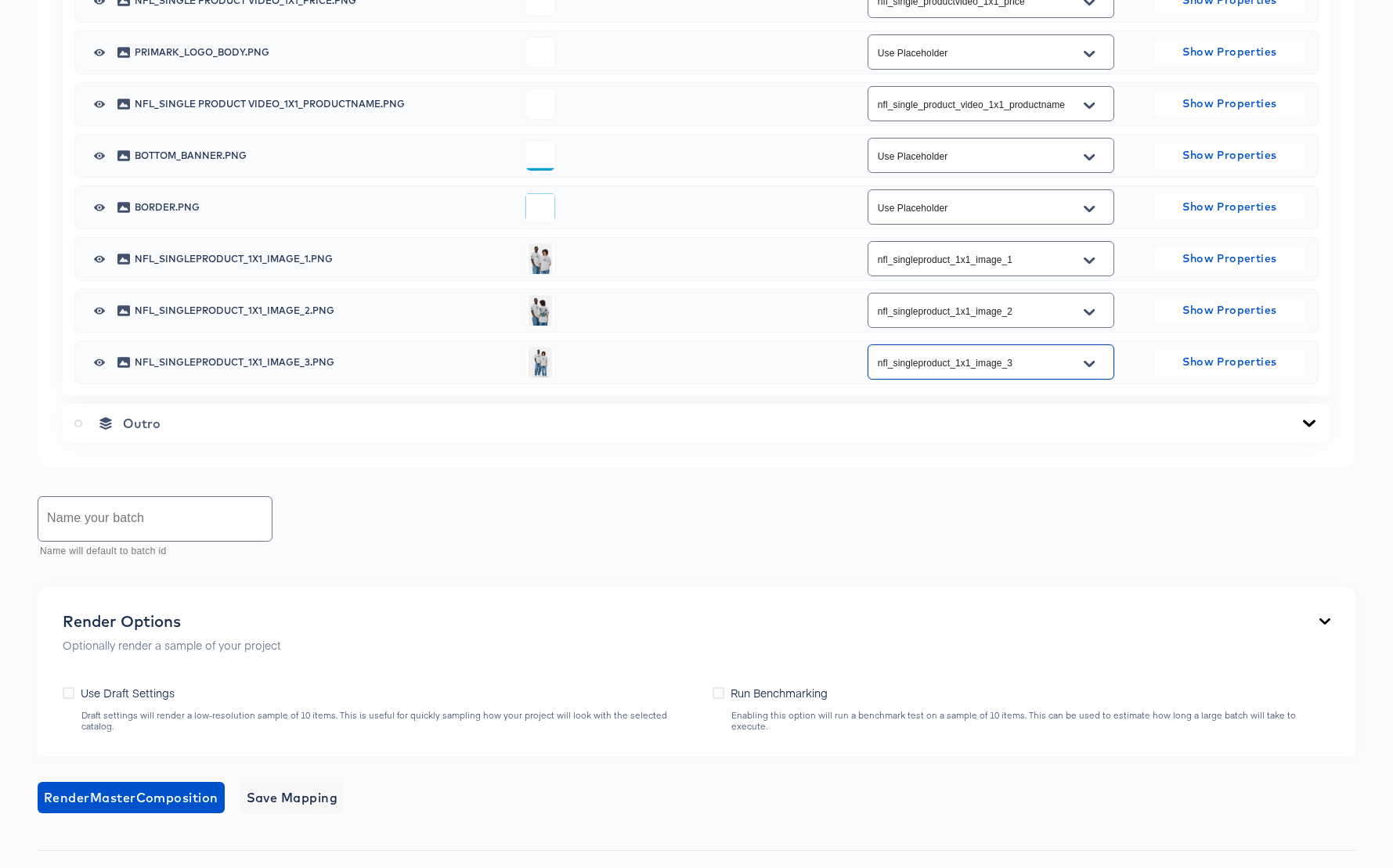
click at [152, 523] on input "text" at bounding box center [155, 518] width 234 height 43
click at [75, 692] on label "Use Draft Settings" at bounding box center [121, 692] width 119 height 16
click at [0, 0] on input "Use Draft Settings" at bounding box center [0, 0] width 0 height 0
click at [139, 527] on input "text" at bounding box center [155, 518] width 234 height 43
type input "1"
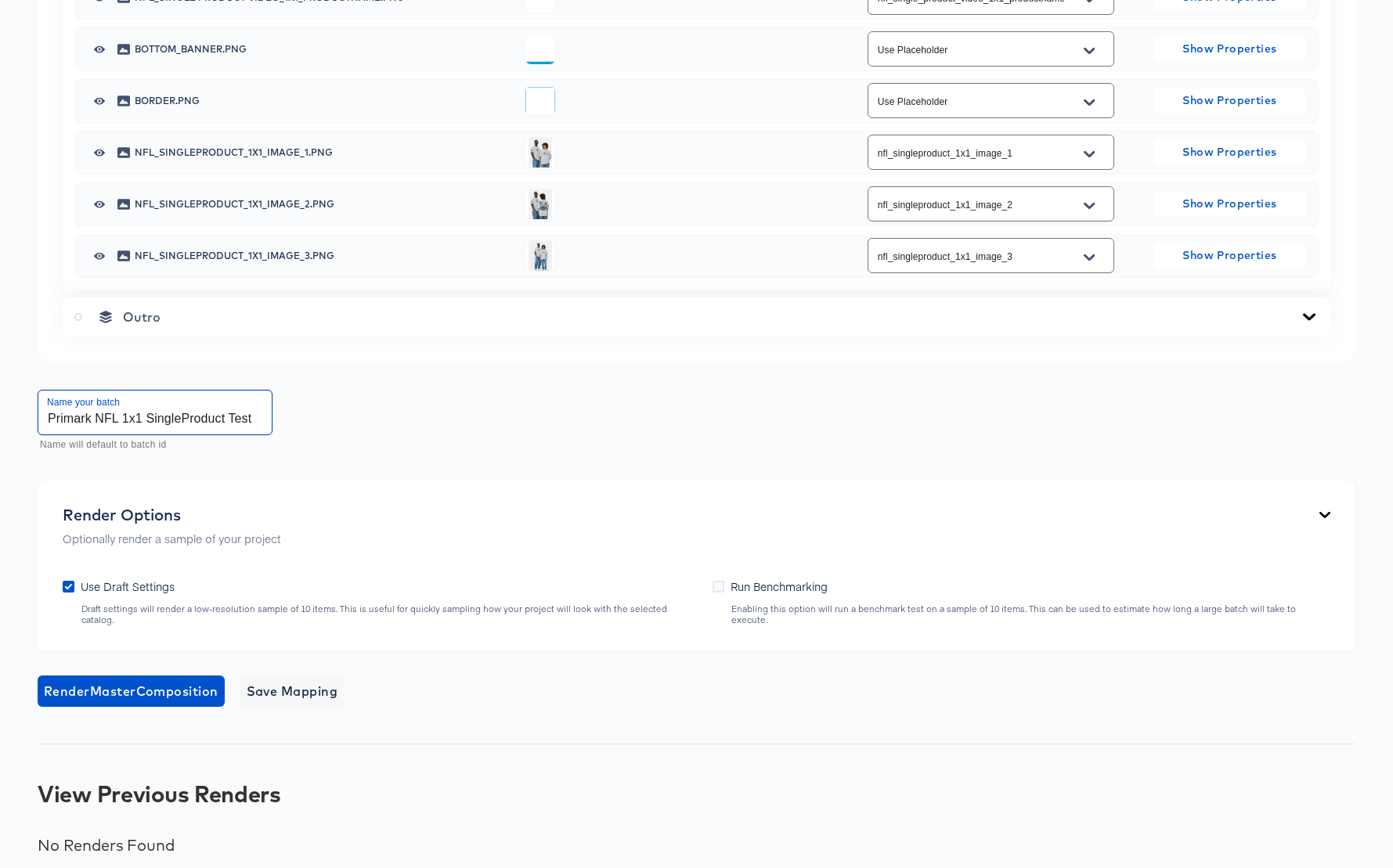
scroll to position [1103, 0]
type input "Primark NFL 1x1 SingleProduct Test"
click at [302, 681] on span "Save Mapping" at bounding box center [292, 691] width 91 height 22
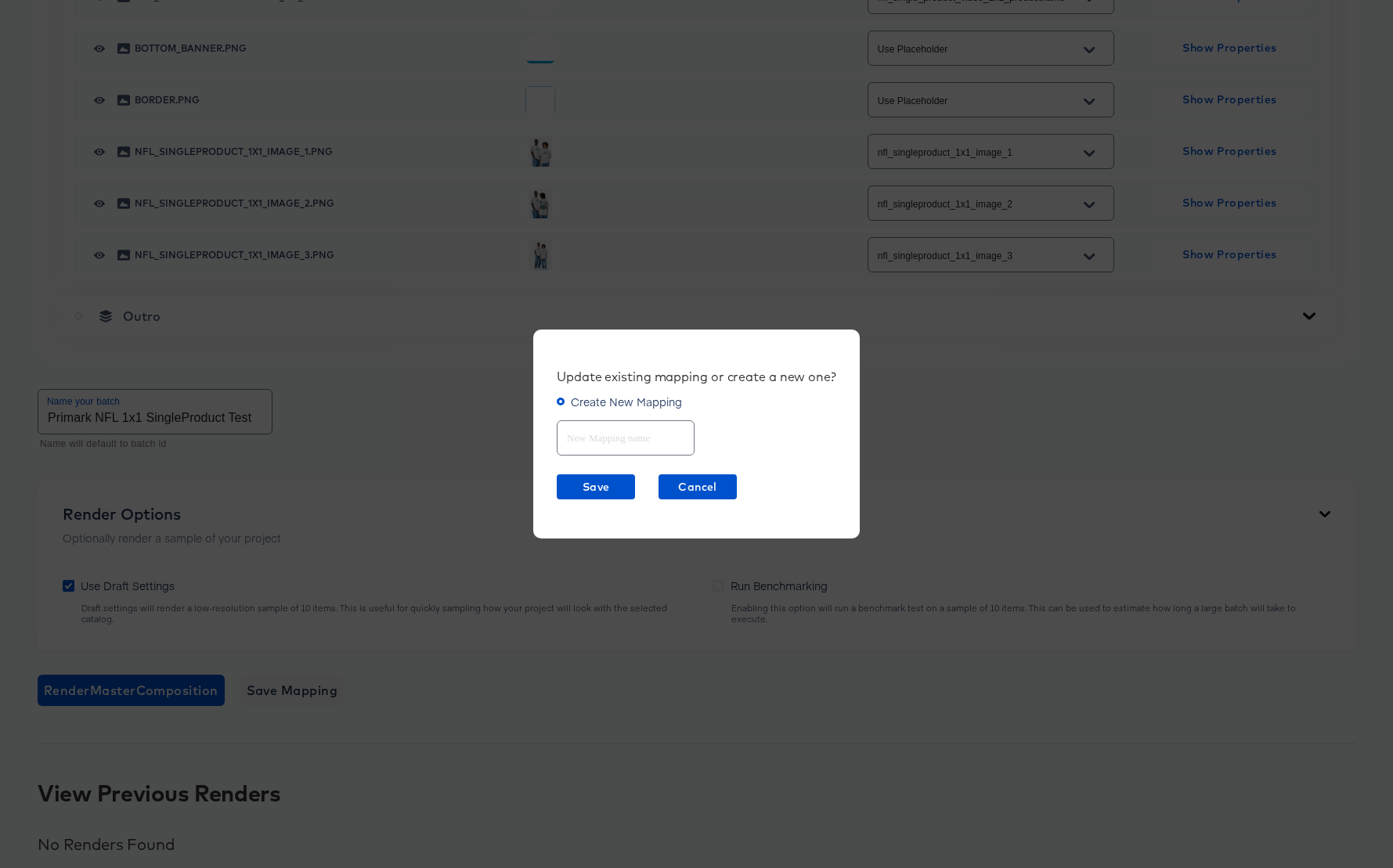
click at [613, 436] on input "text" at bounding box center [626, 431] width 136 height 33
type input "Primark NFL 1x1 SingleProduct"
click at [612, 488] on span "Save" at bounding box center [595, 487] width 66 height 20
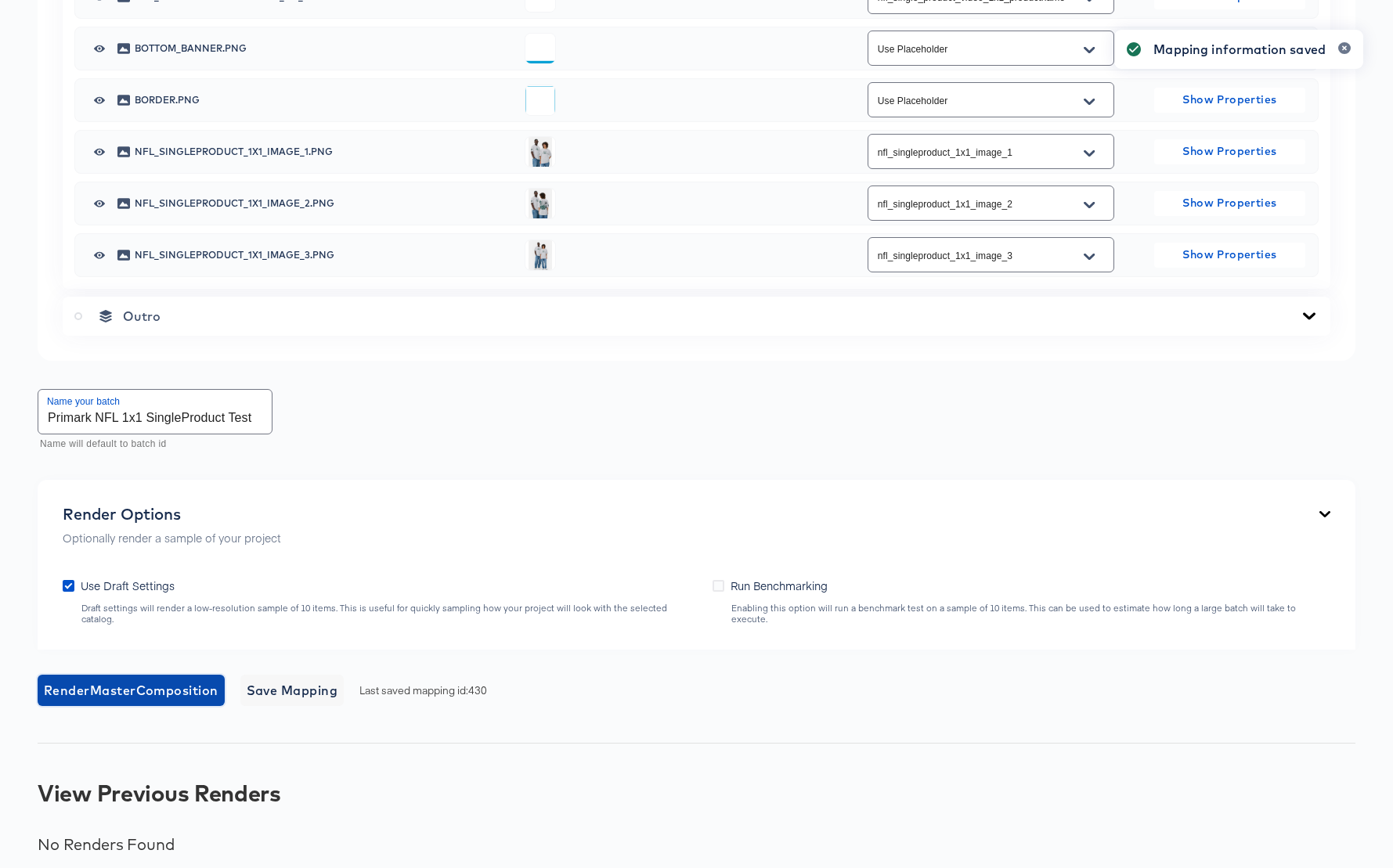
click at [136, 680] on span "Render Master Composition" at bounding box center [131, 691] width 175 height 22
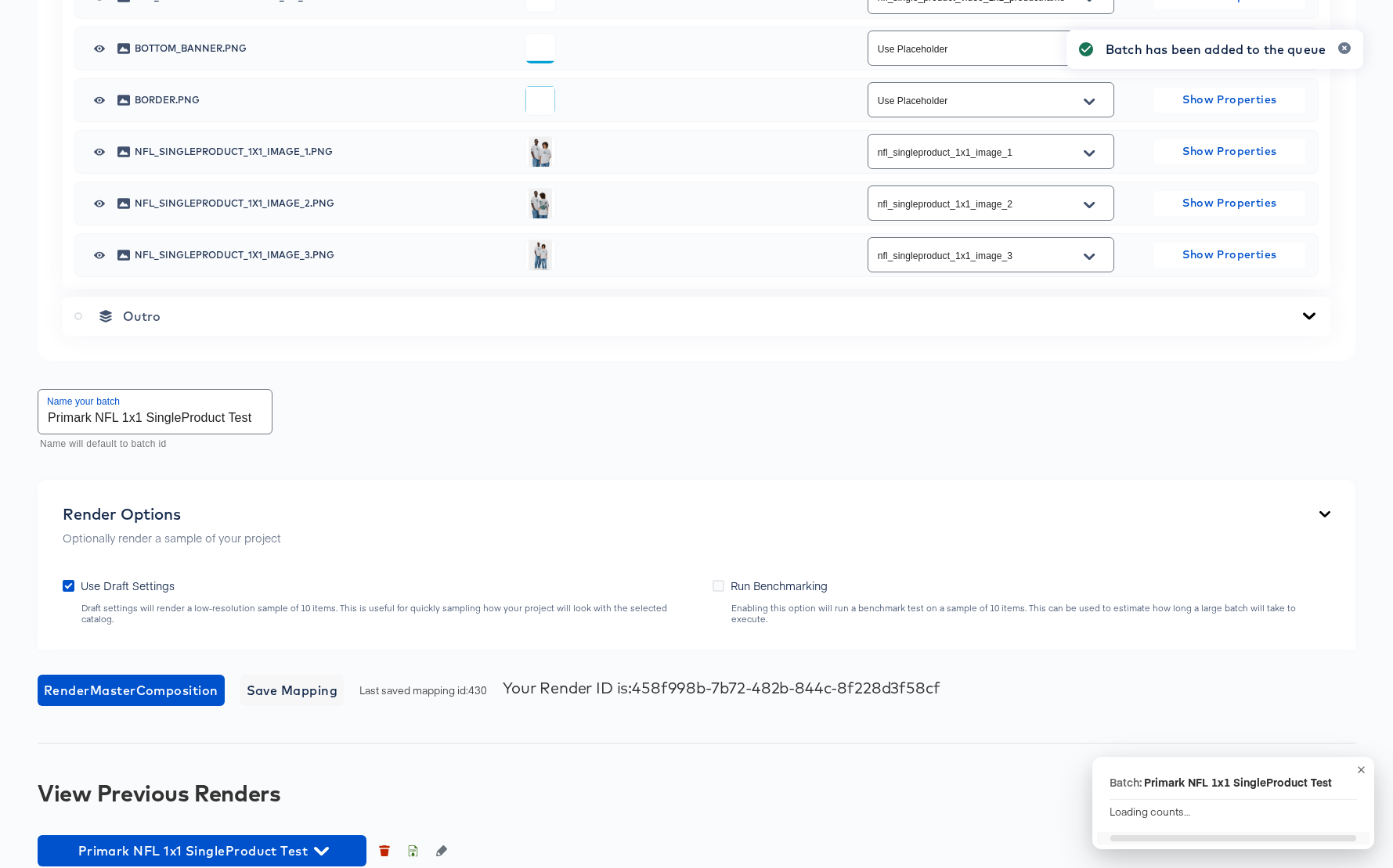
scroll to position [1116, 0]
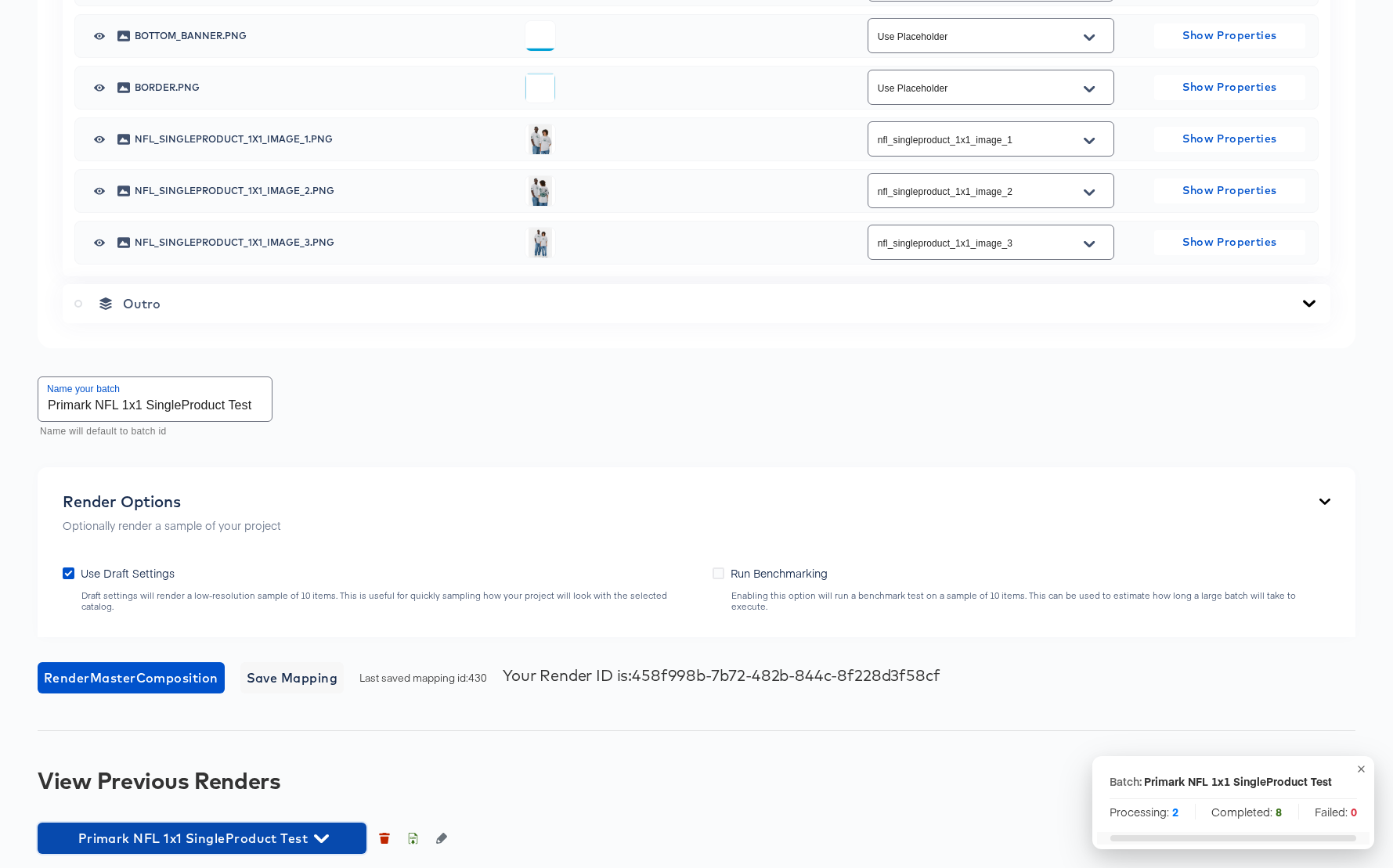
click at [324, 834] on icon "button" at bounding box center [321, 838] width 15 height 9
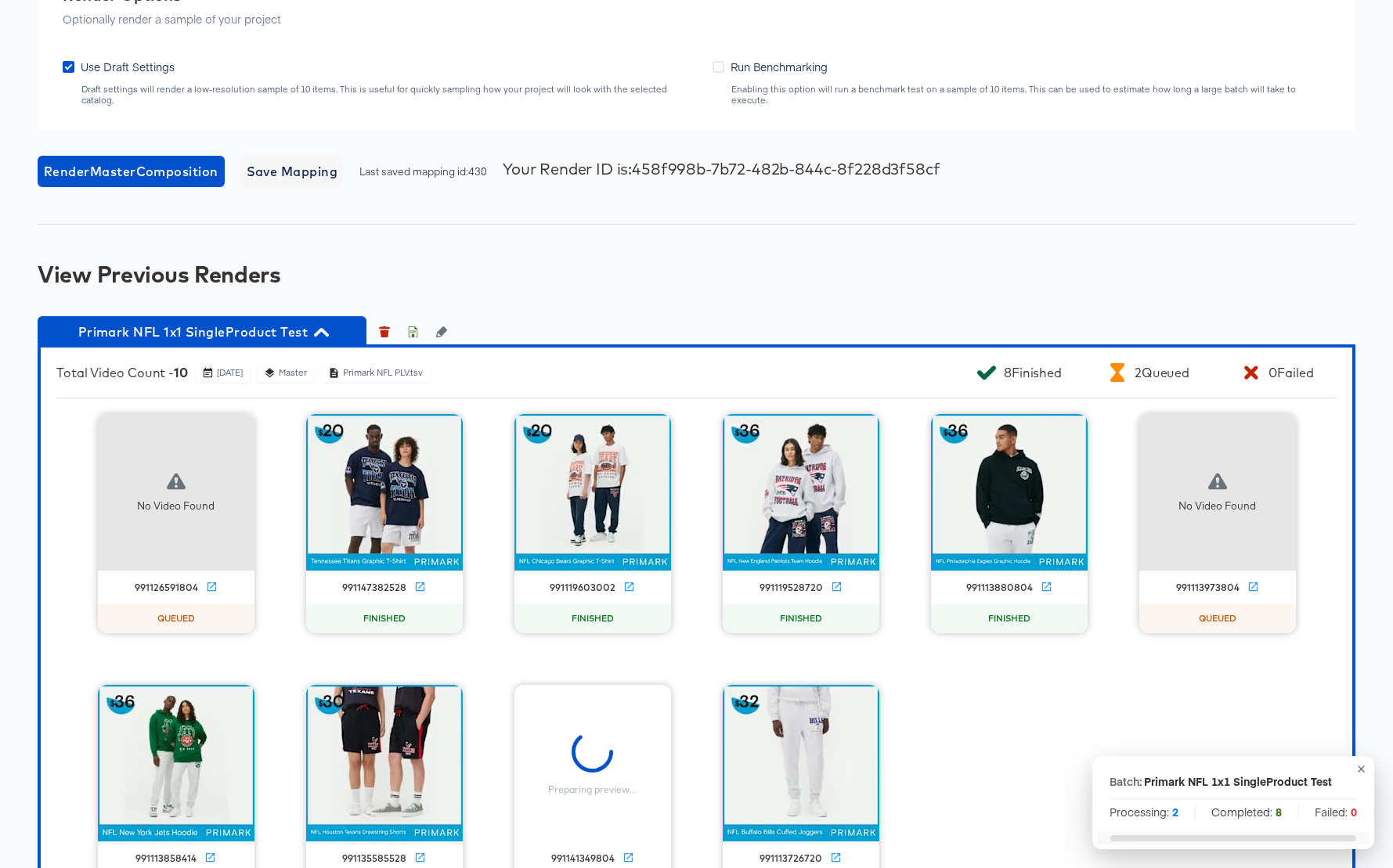
scroll to position [1692, 0]
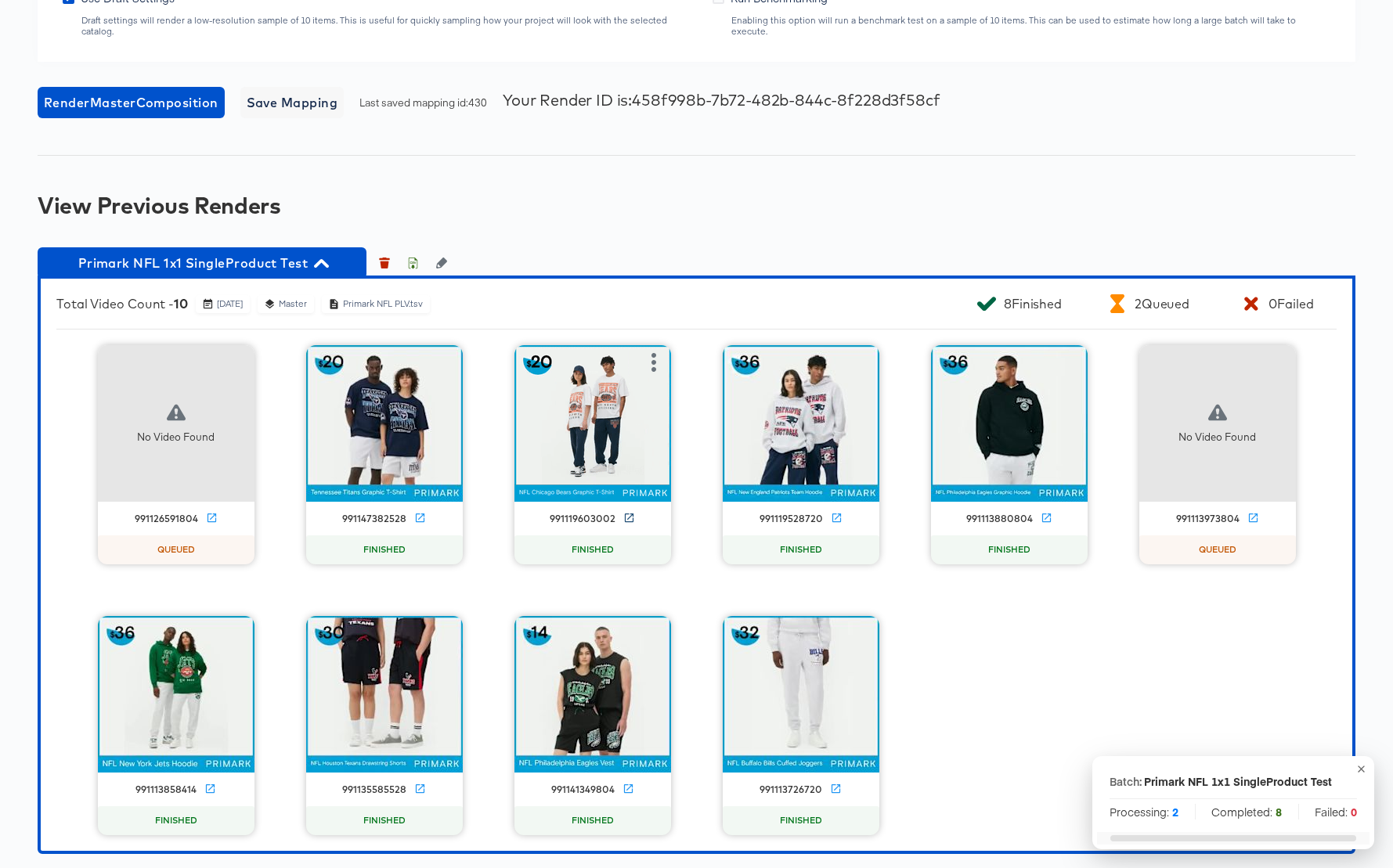
click at [632, 513] on icon at bounding box center [629, 518] width 9 height 9
click at [326, 259] on icon "button" at bounding box center [321, 263] width 15 height 9
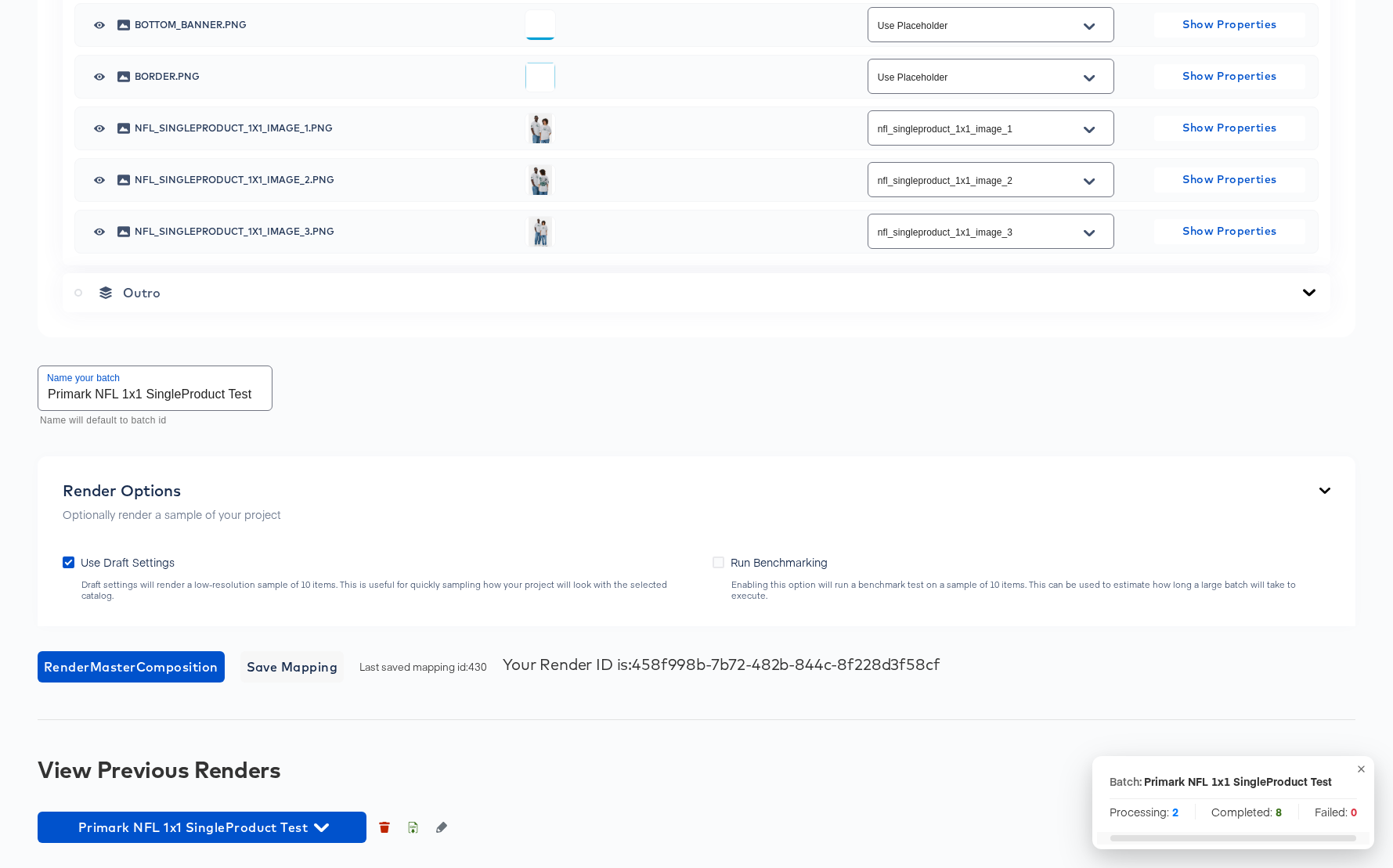
scroll to position [1116, 0]
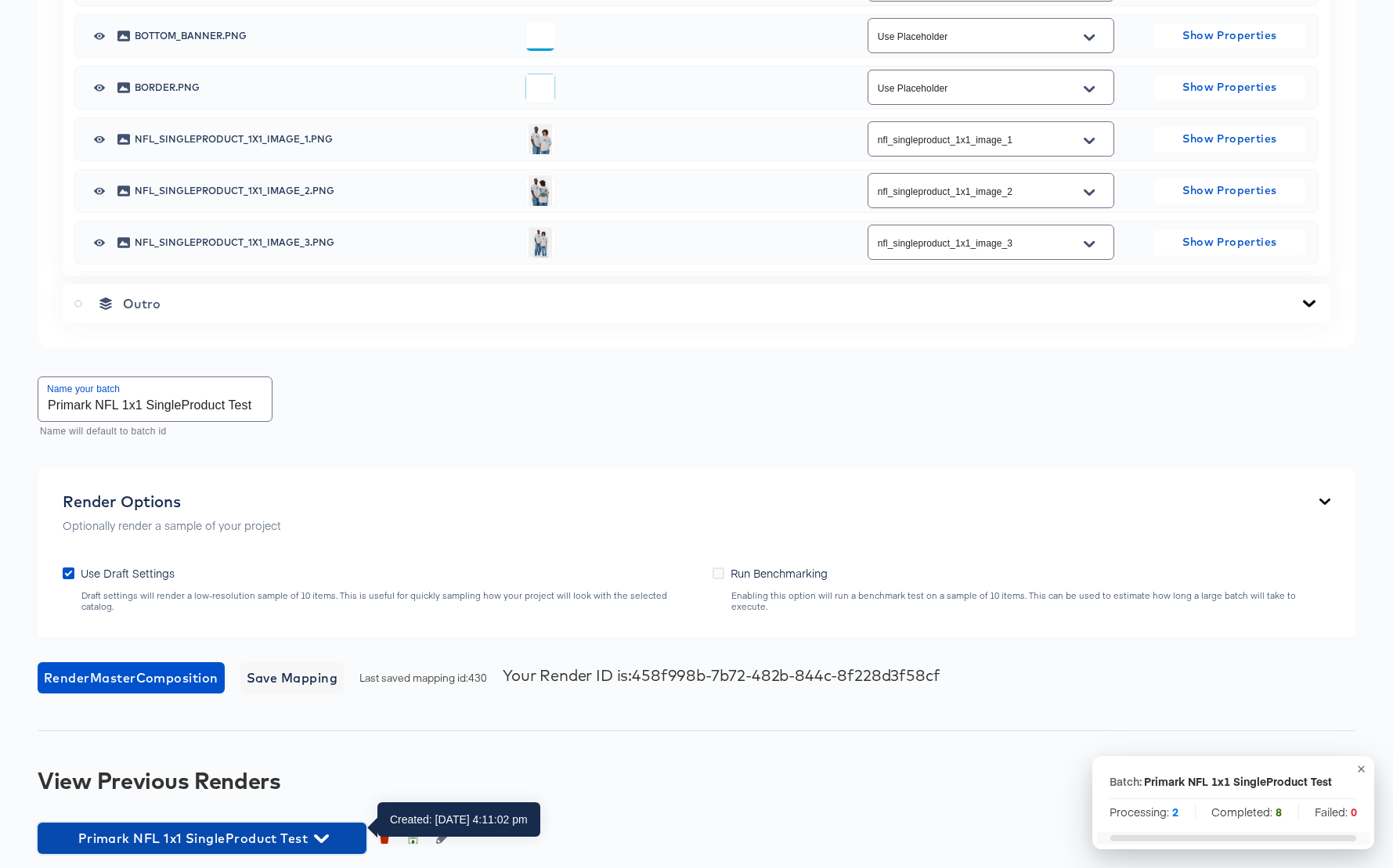
click at [319, 831] on icon "button" at bounding box center [321, 838] width 15 height 14
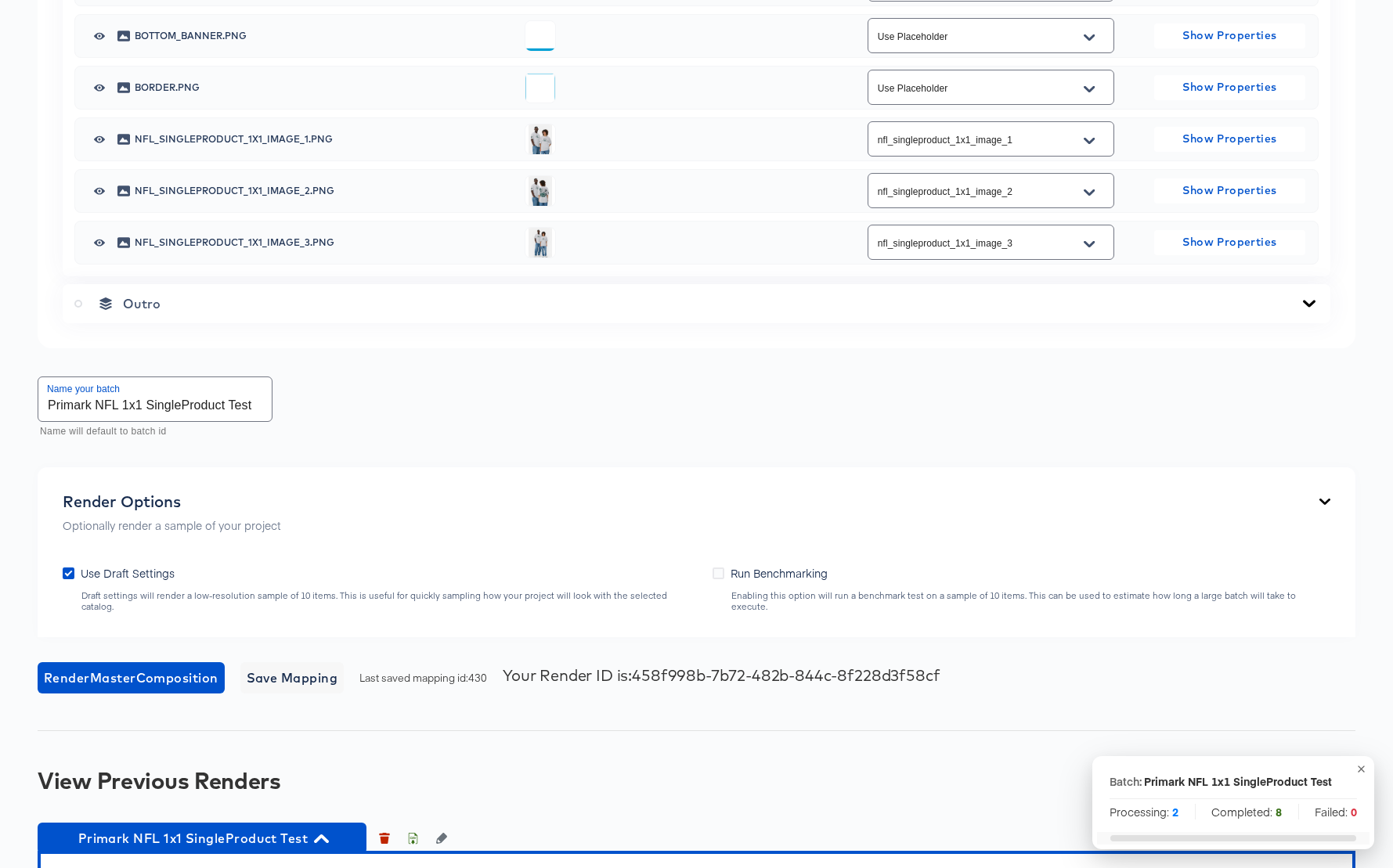
scroll to position [1692, 0]
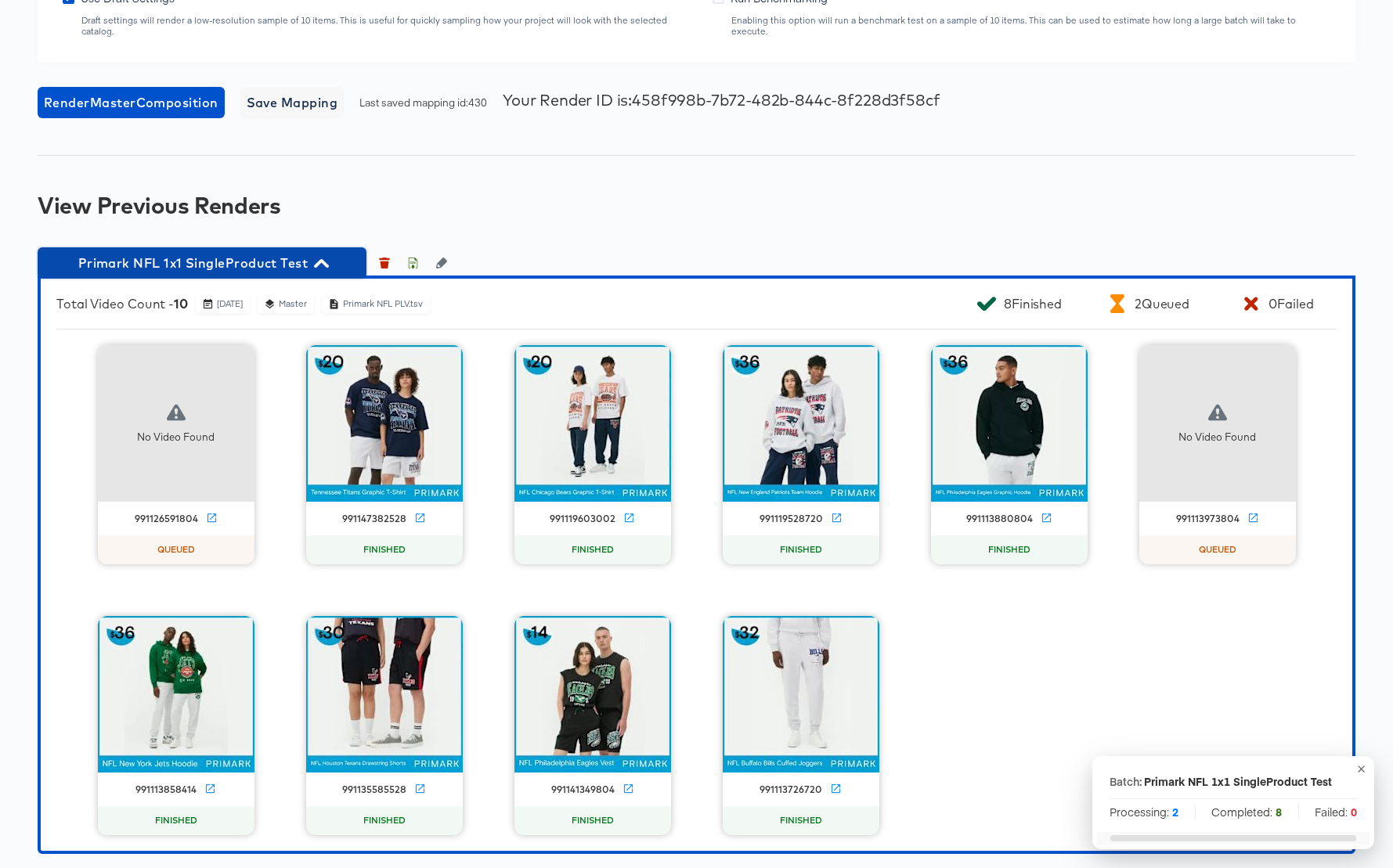
click at [323, 259] on icon "button" at bounding box center [321, 263] width 15 height 9
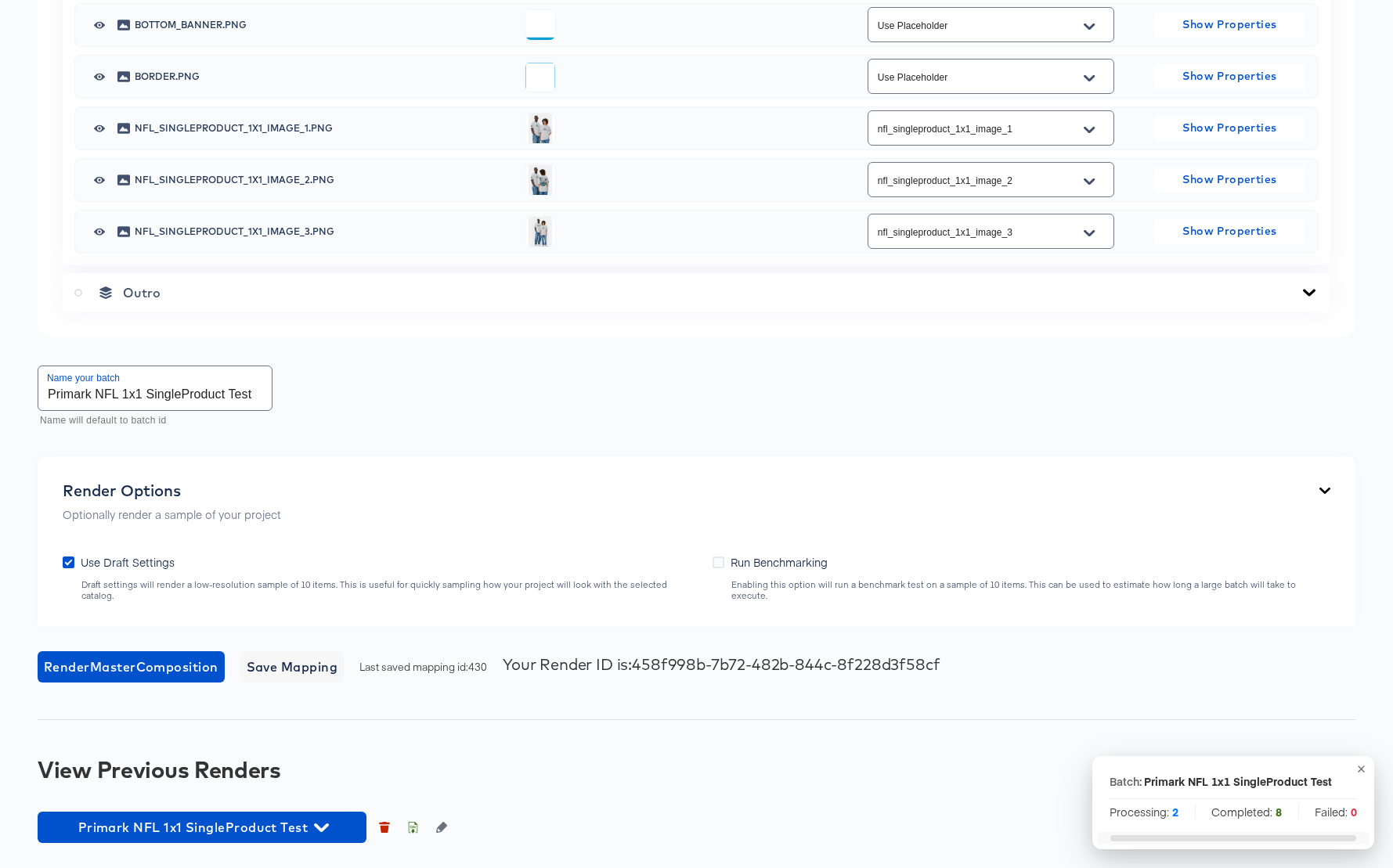
scroll to position [1116, 0]
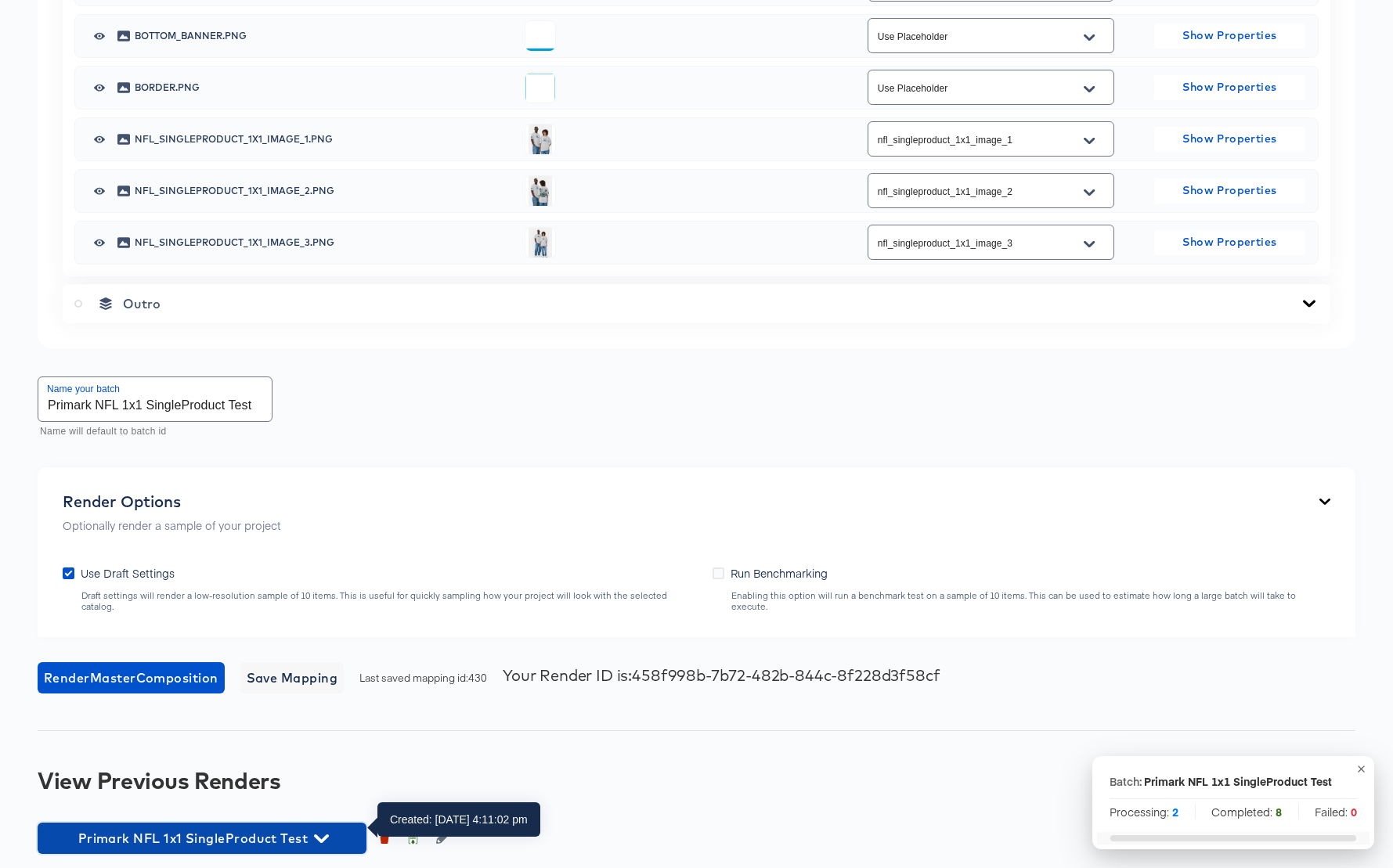
click at [323, 834] on icon "button" at bounding box center [321, 838] width 15 height 9
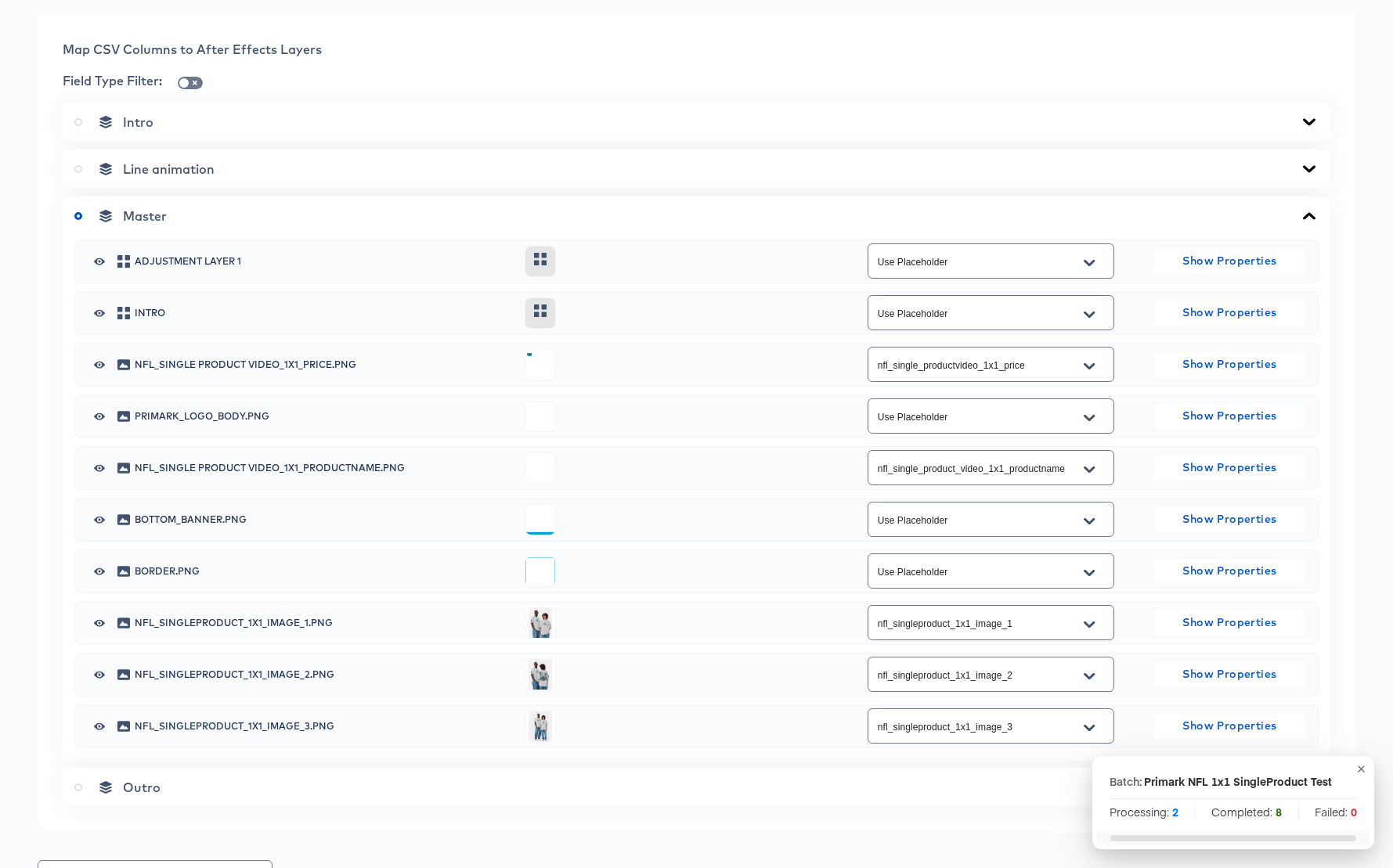
scroll to position [0, 0]
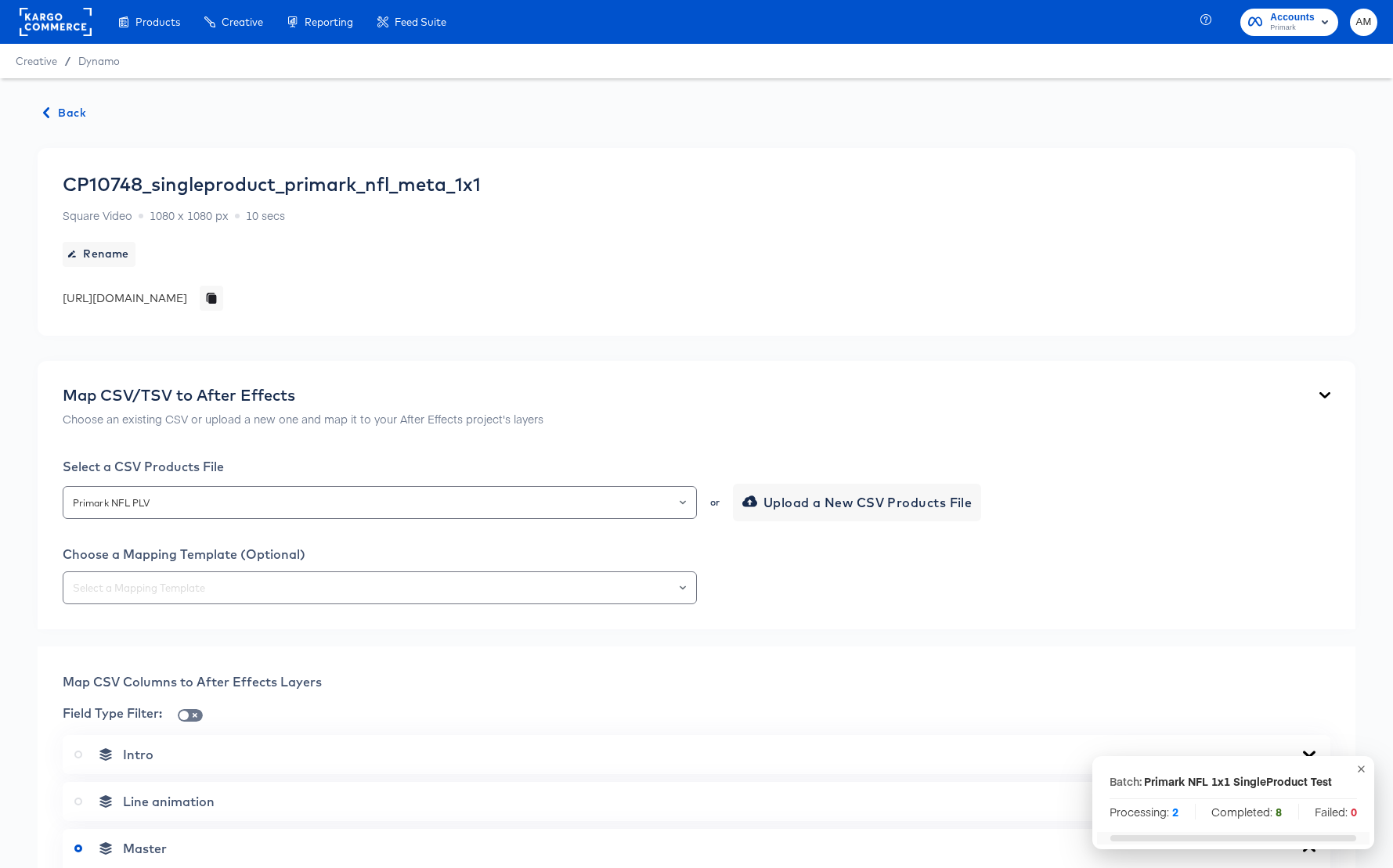
click at [63, 111] on span "Back" at bounding box center [65, 113] width 43 height 20
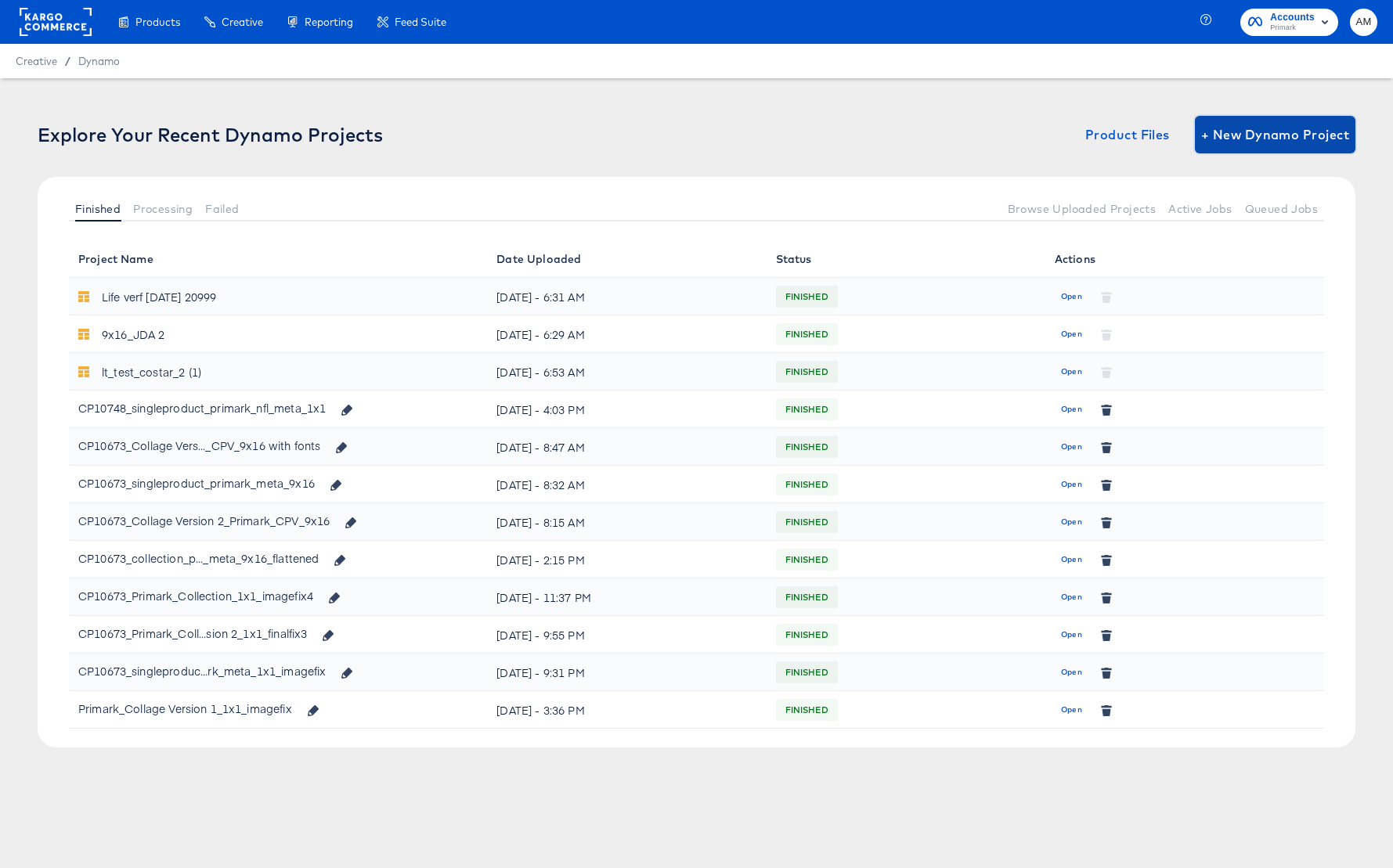
click at [1254, 137] on span "+ New Dynamo Project" at bounding box center [1274, 135] width 148 height 22
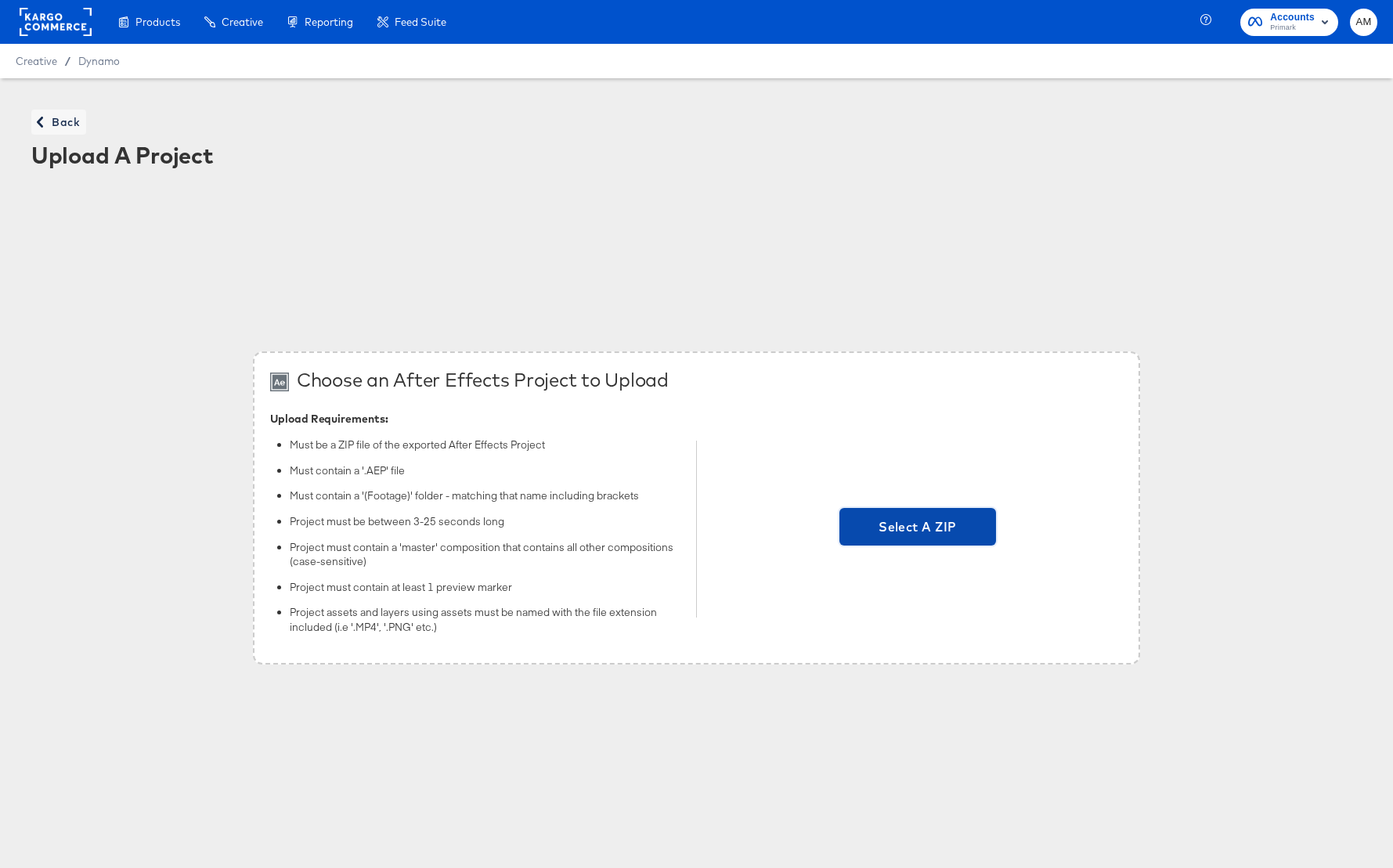
click at [889, 536] on span "Select A ZIP" at bounding box center [917, 527] width 144 height 22
click at [918, 529] on input "Select A ZIP" at bounding box center [918, 529] width 0 height 0
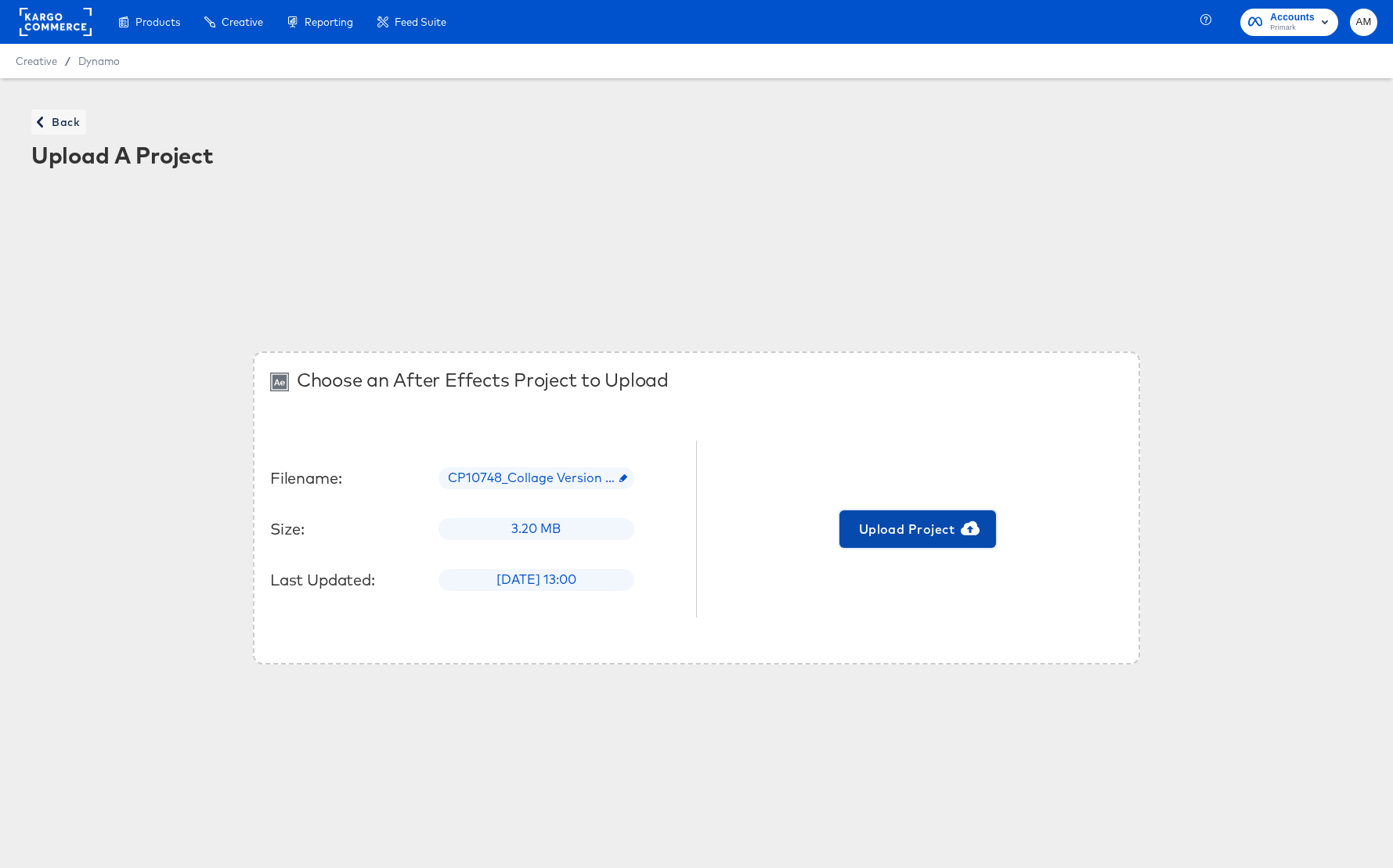
click at [894, 525] on span "Upload Project" at bounding box center [917, 529] width 144 height 22
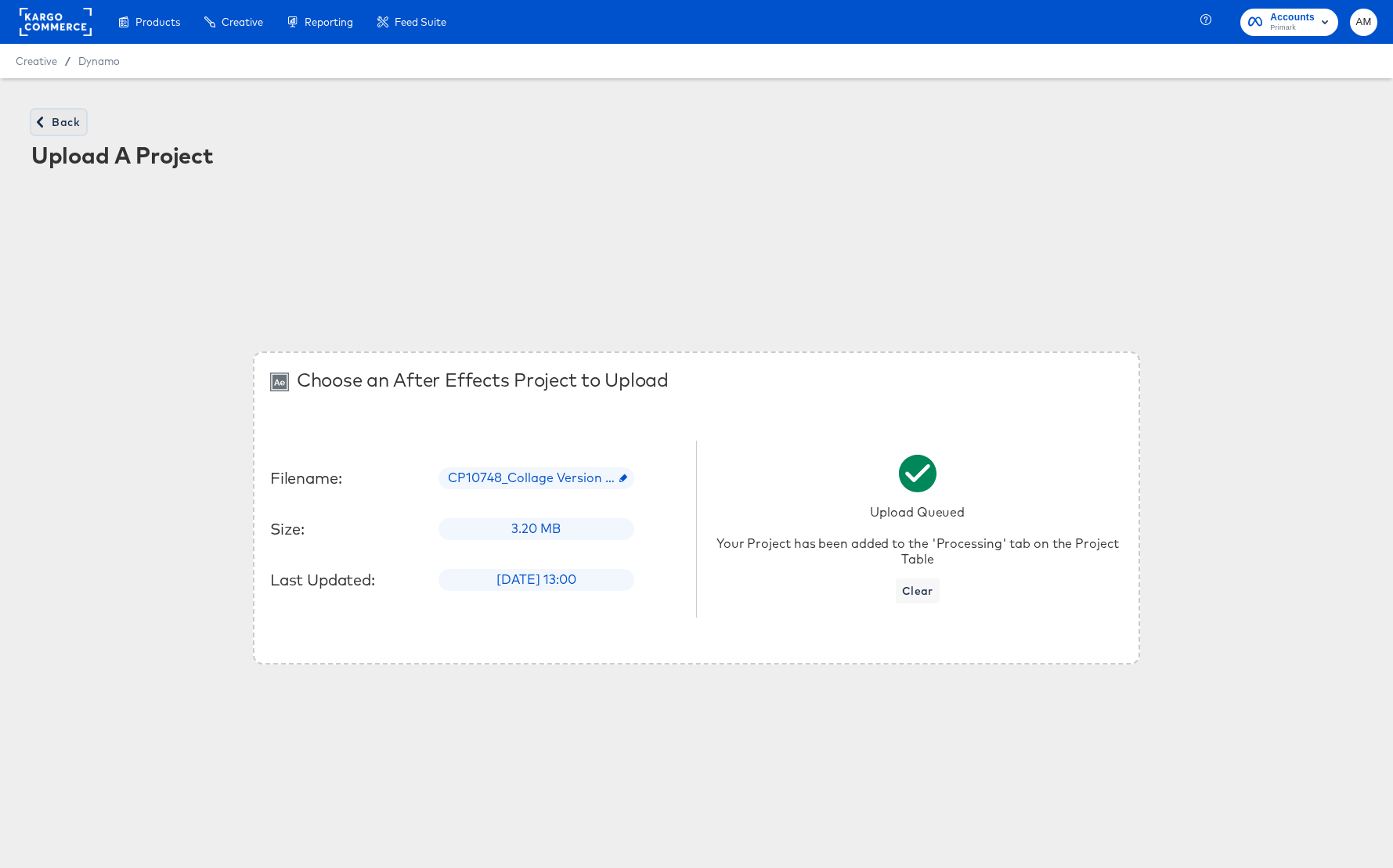
click at [44, 119] on icon "button" at bounding box center [39, 122] width 11 height 11
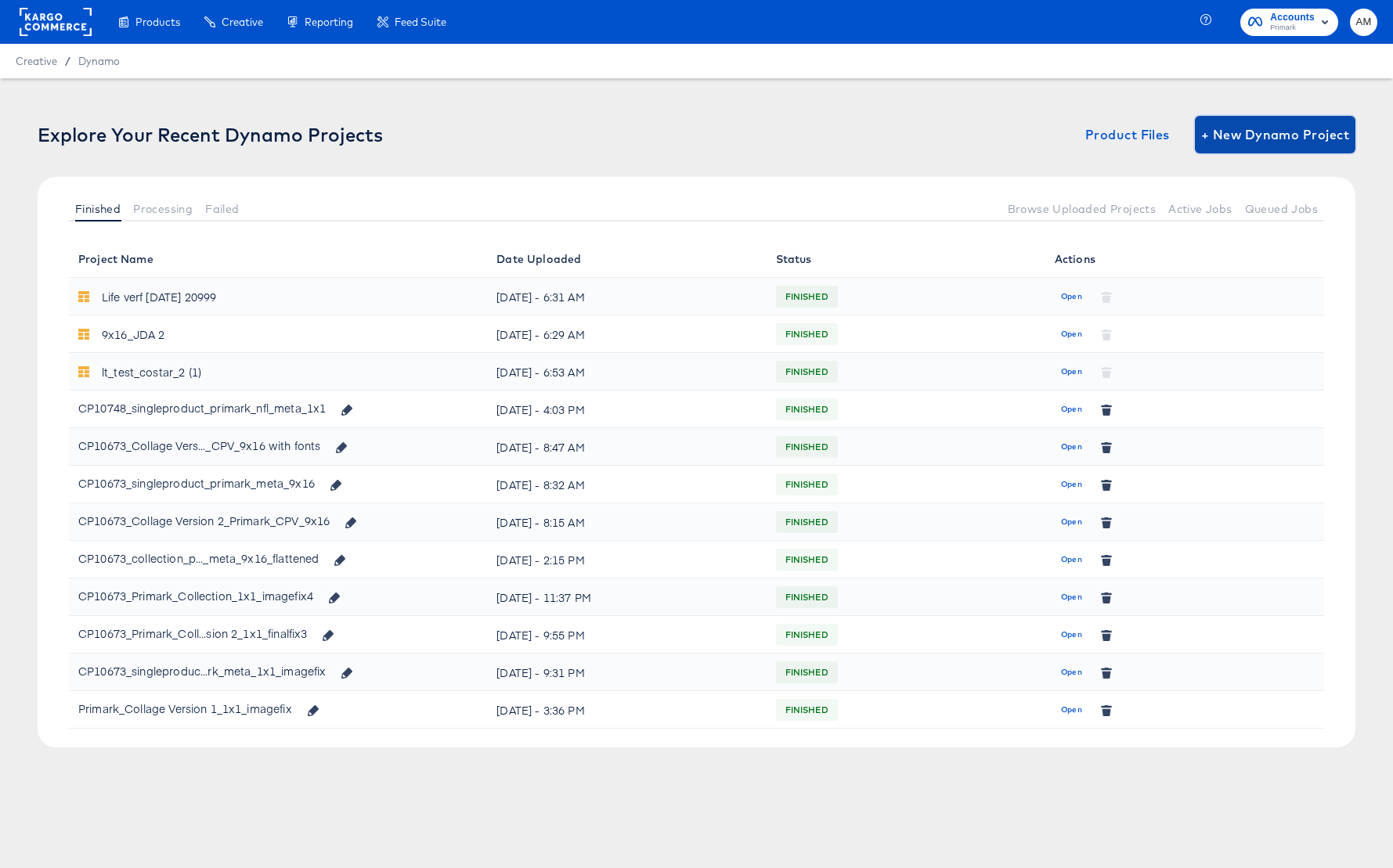
click at [1244, 139] on span "+ New Dynamo Project" at bounding box center [1274, 135] width 148 height 22
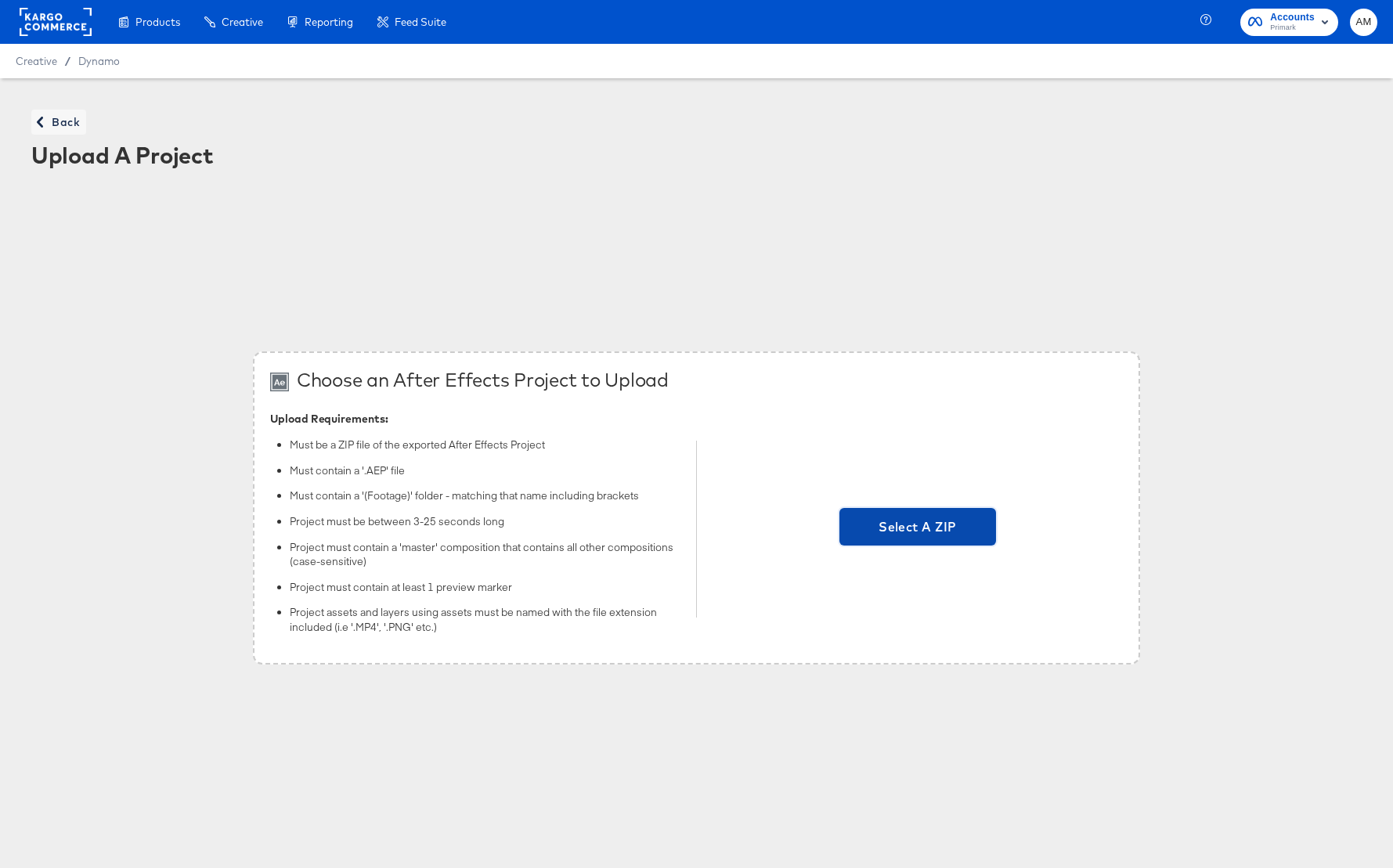
click at [926, 535] on span "Select A ZIP" at bounding box center [917, 527] width 144 height 22
click at [918, 529] on input "Select A ZIP" at bounding box center [918, 529] width 0 height 0
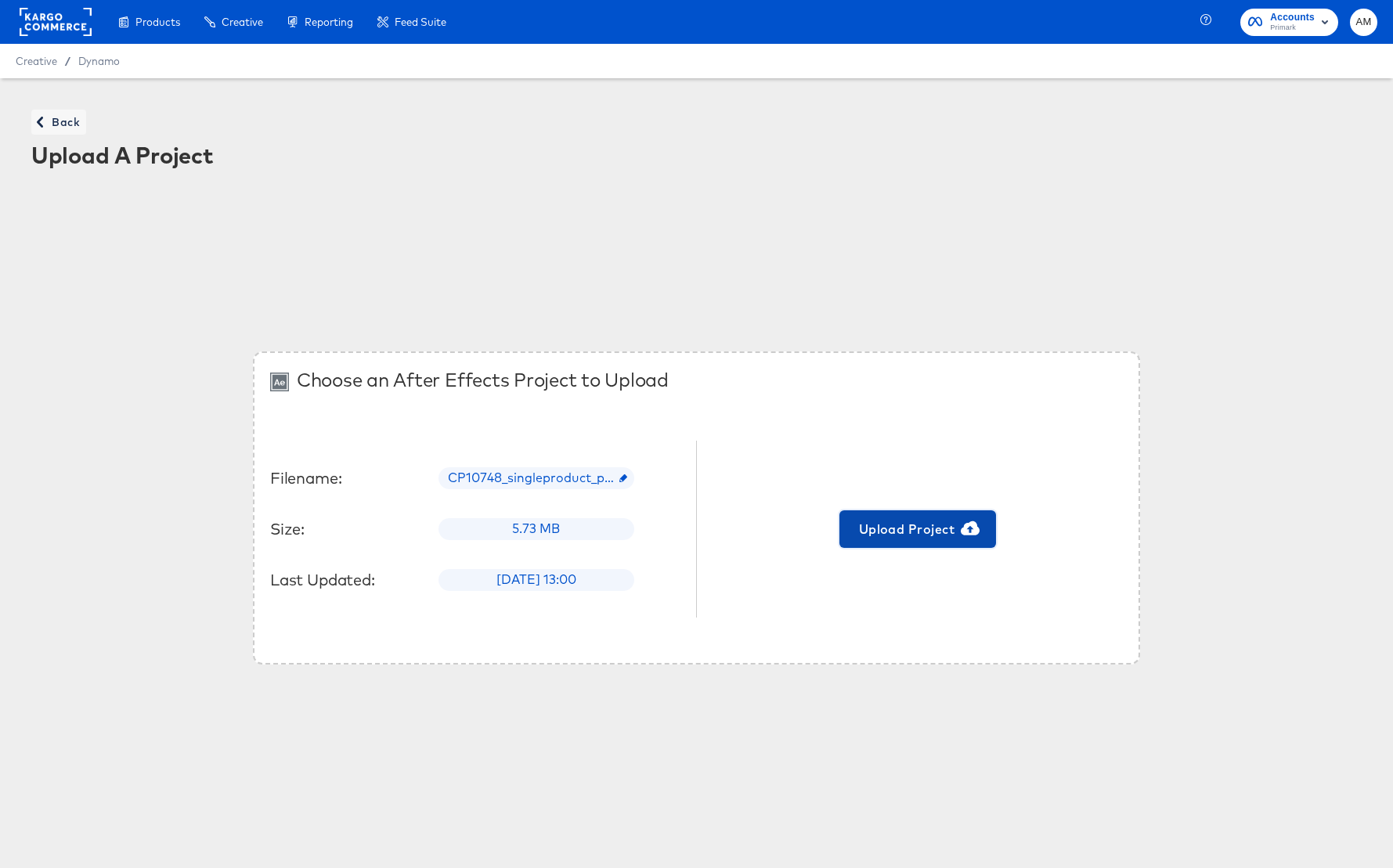
click at [891, 531] on span "Upload Project" at bounding box center [917, 529] width 144 height 22
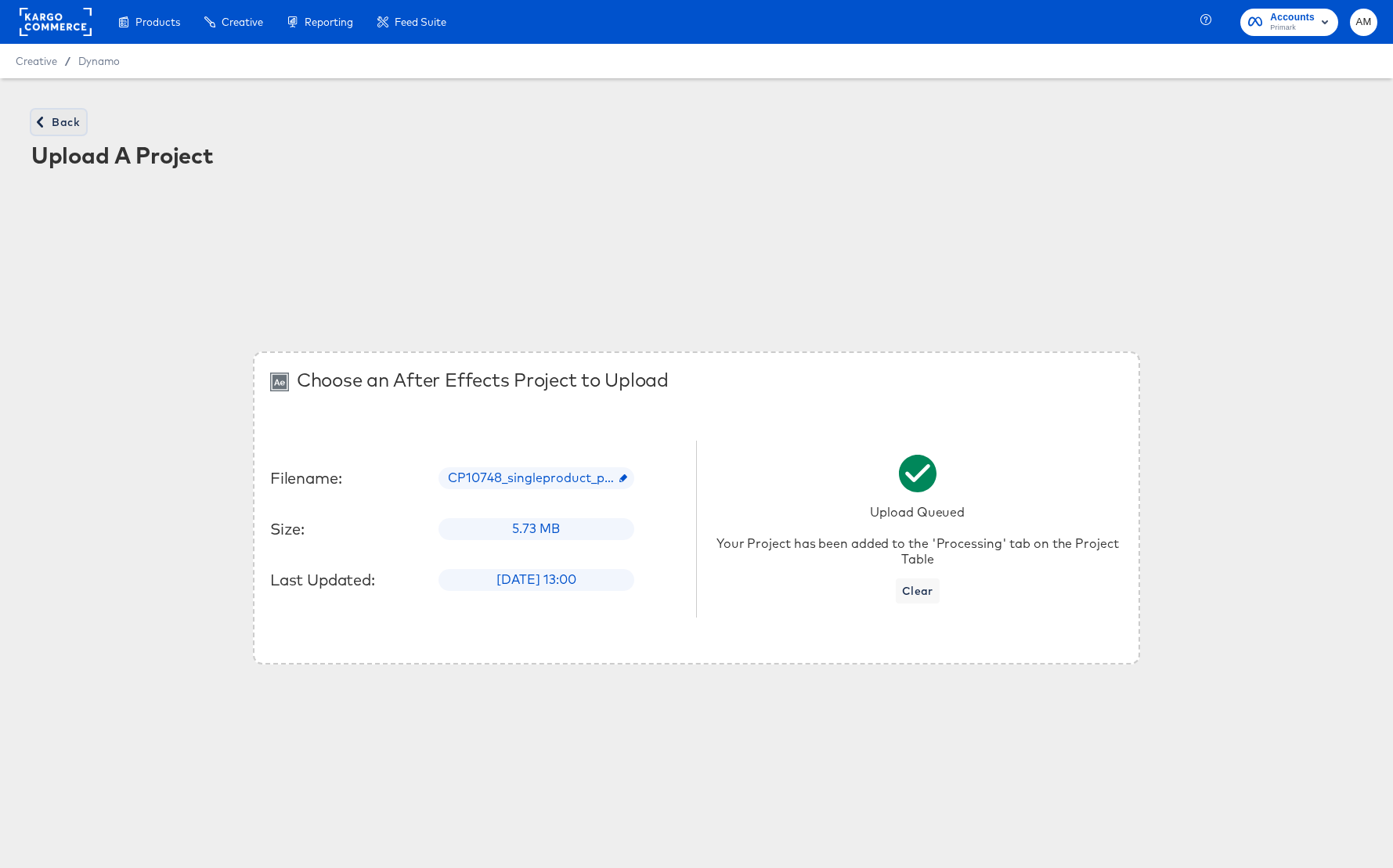
click at [71, 120] on span "Back" at bounding box center [59, 122] width 43 height 20
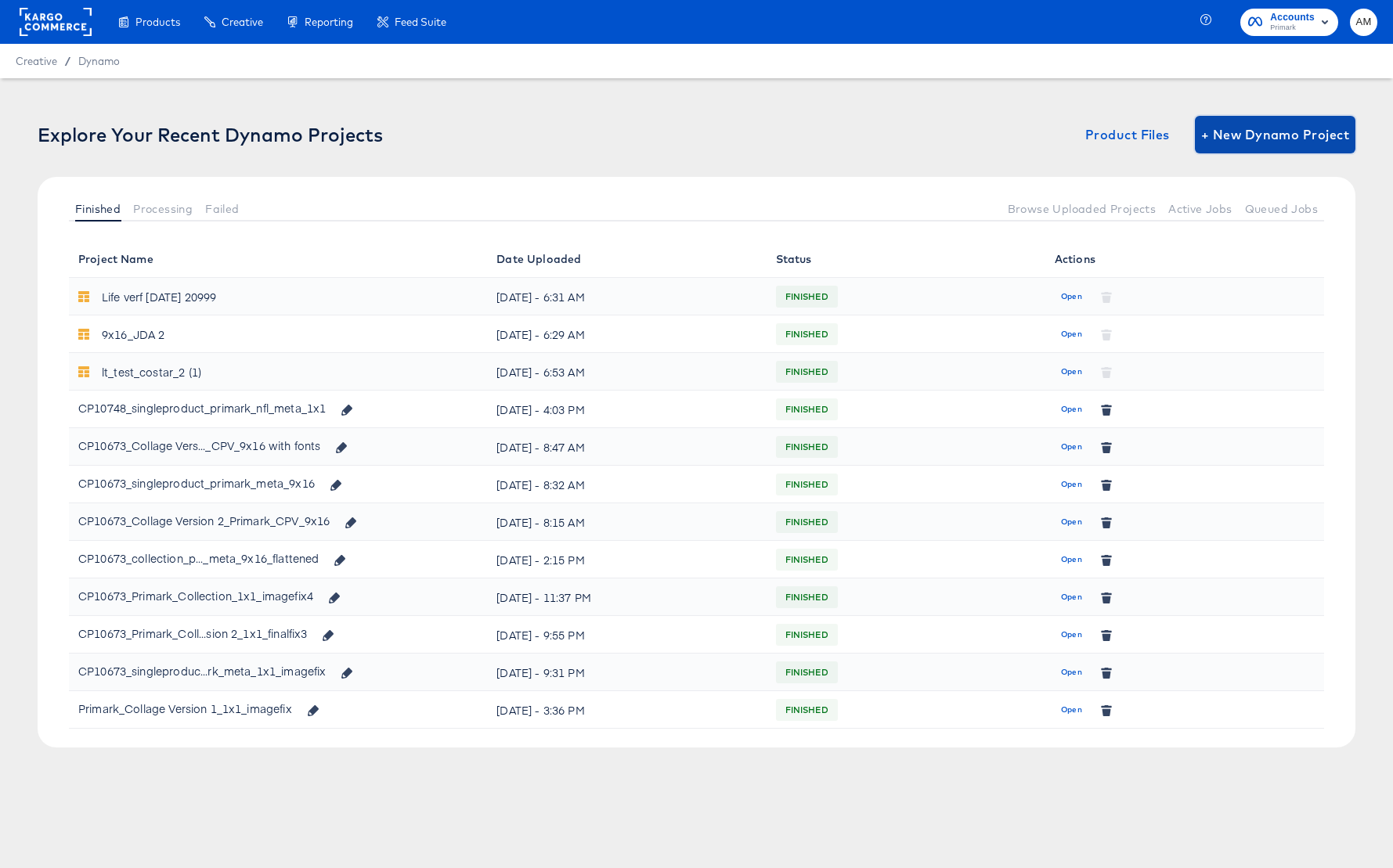
click at [1244, 129] on span "+ New Dynamo Project" at bounding box center [1274, 135] width 148 height 22
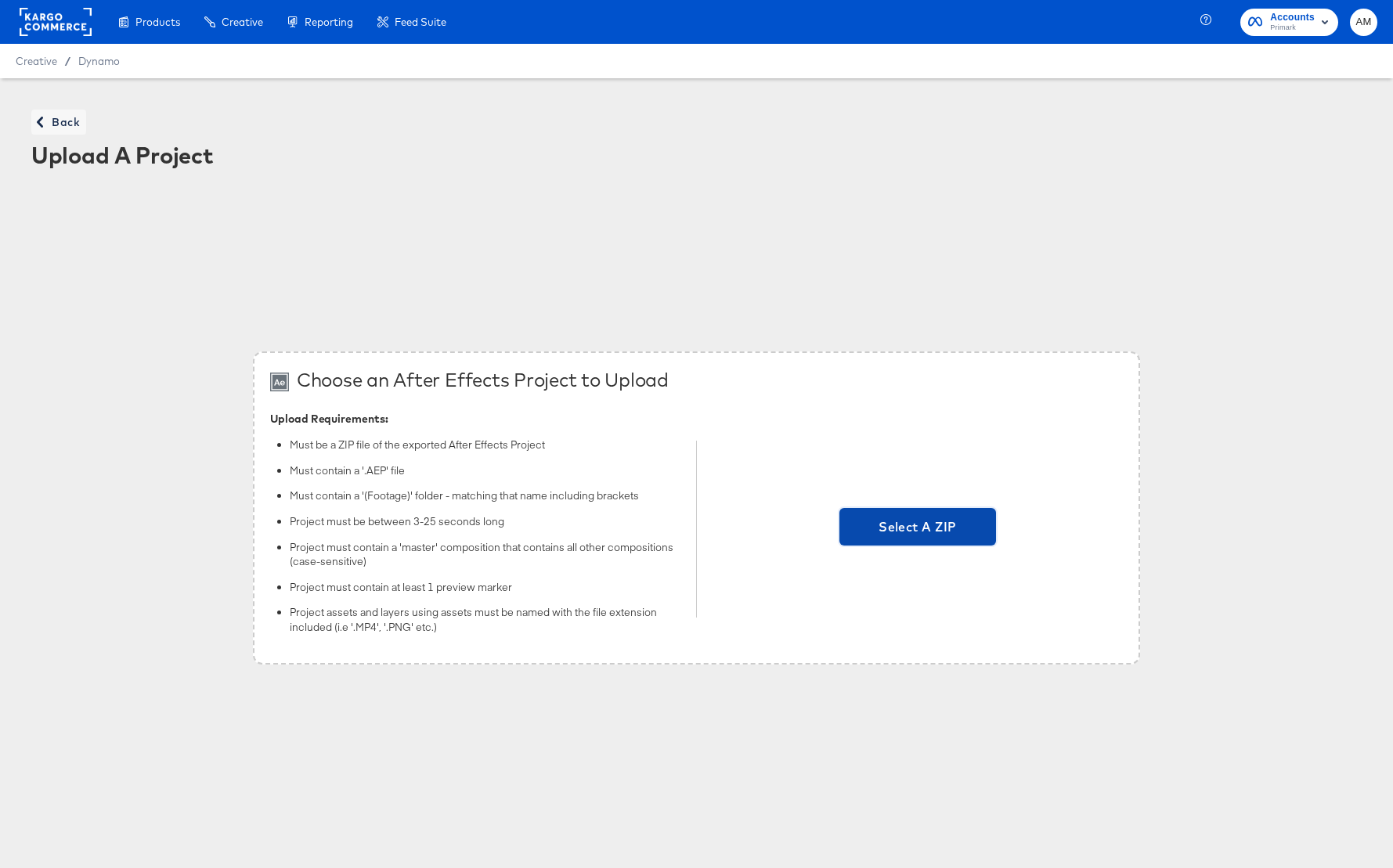
click at [910, 539] on span "Select A ZIP" at bounding box center [918, 527] width 157 height 38
click at [918, 529] on input "Select A ZIP" at bounding box center [918, 529] width 0 height 0
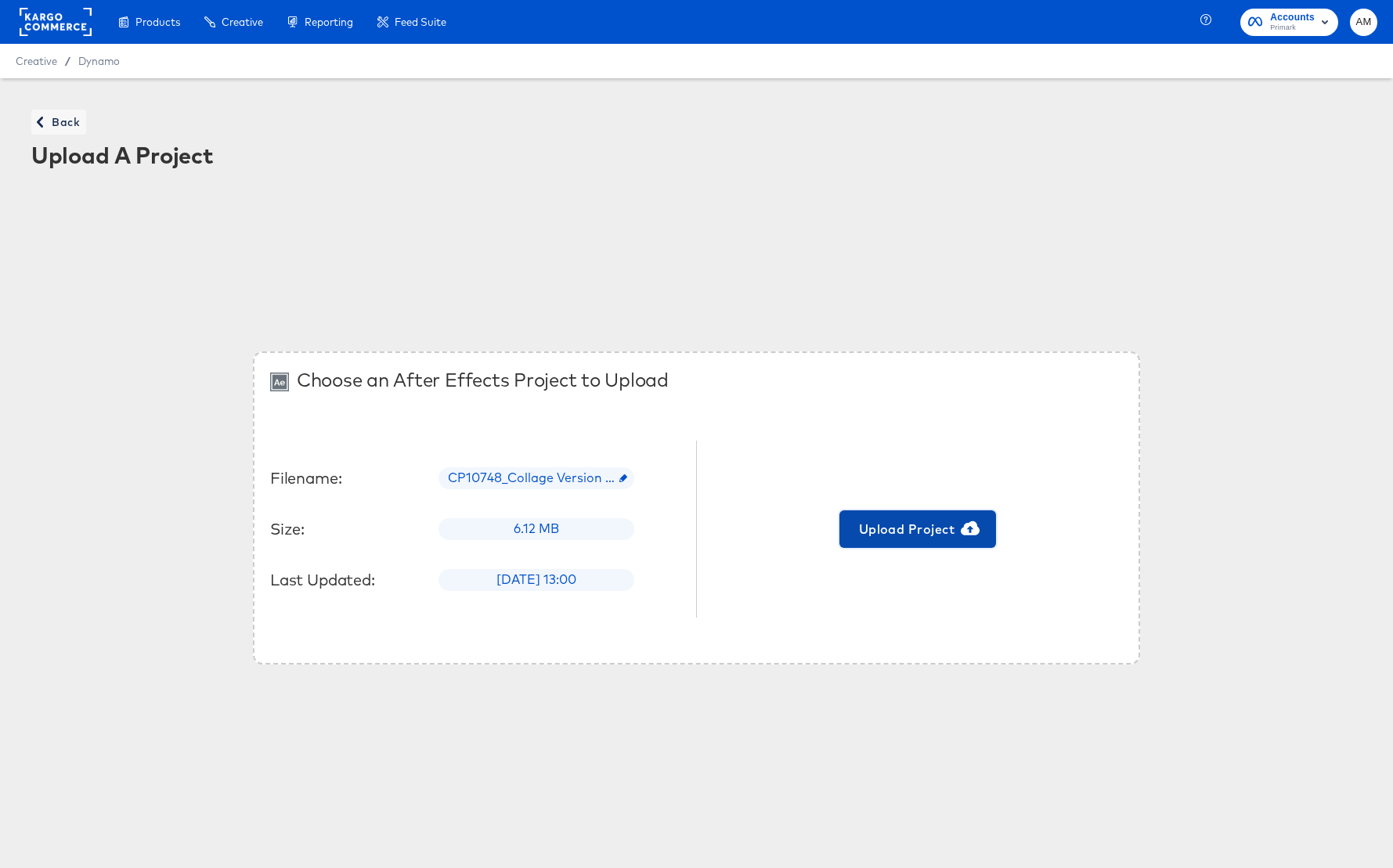
click at [915, 528] on span "Upload Project" at bounding box center [917, 529] width 144 height 22
click at [48, 123] on span "Back" at bounding box center [59, 122] width 43 height 20
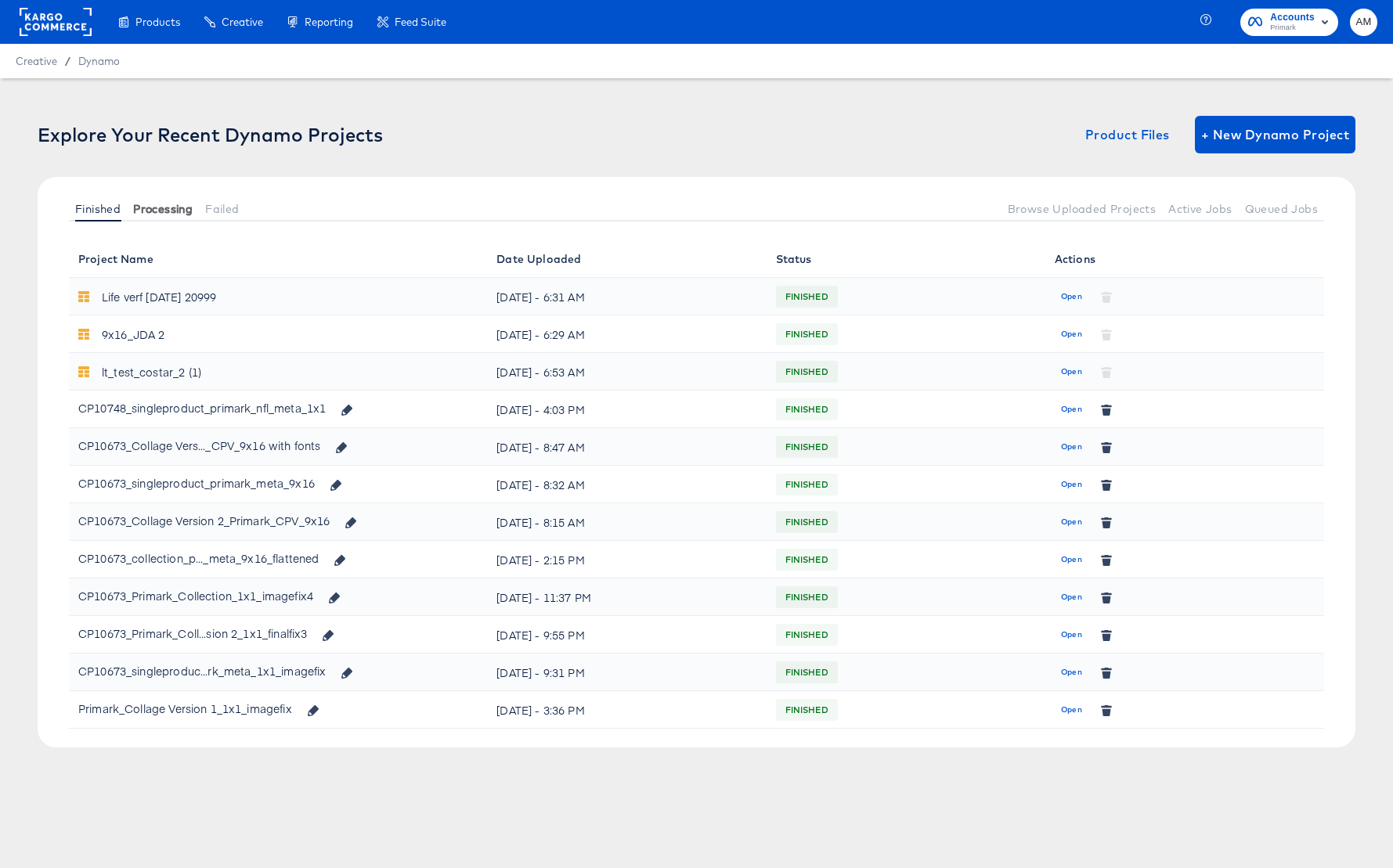
click at [148, 211] on span "Processing" at bounding box center [163, 209] width 60 height 13
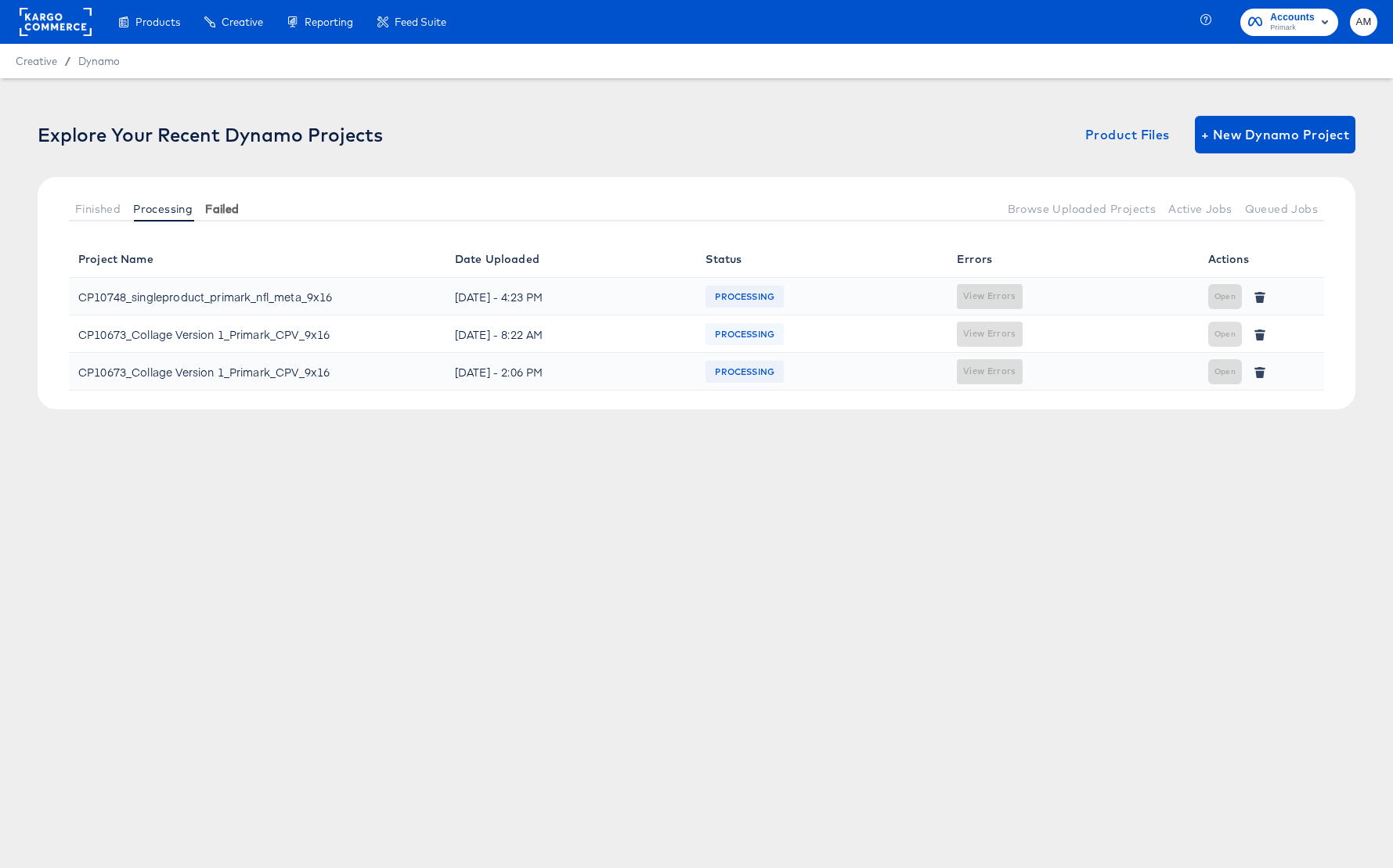
click at [241, 209] on button "Failed" at bounding box center [222, 208] width 46 height 26
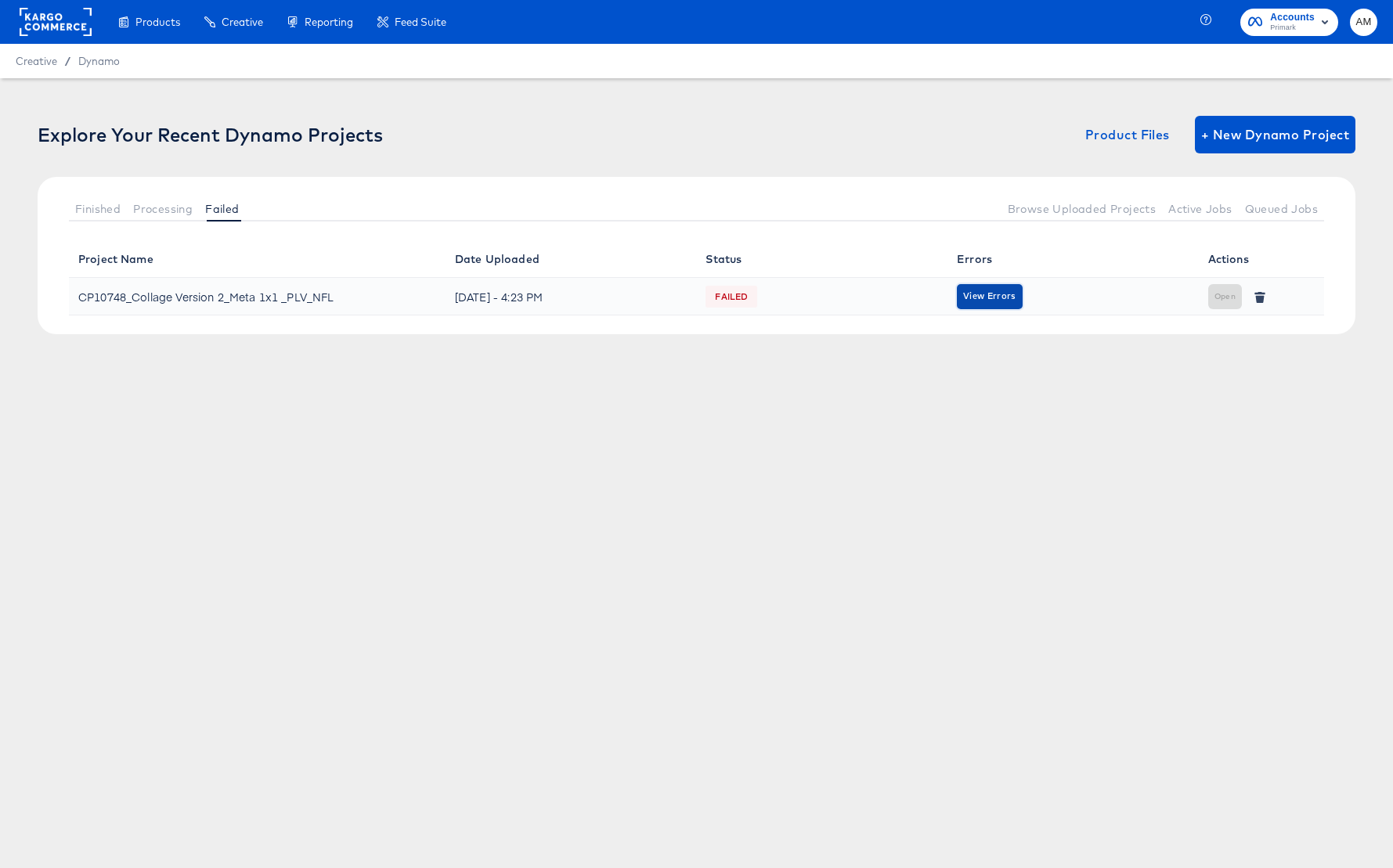
click at [986, 297] on span "View Errors" at bounding box center [989, 296] width 52 height 14
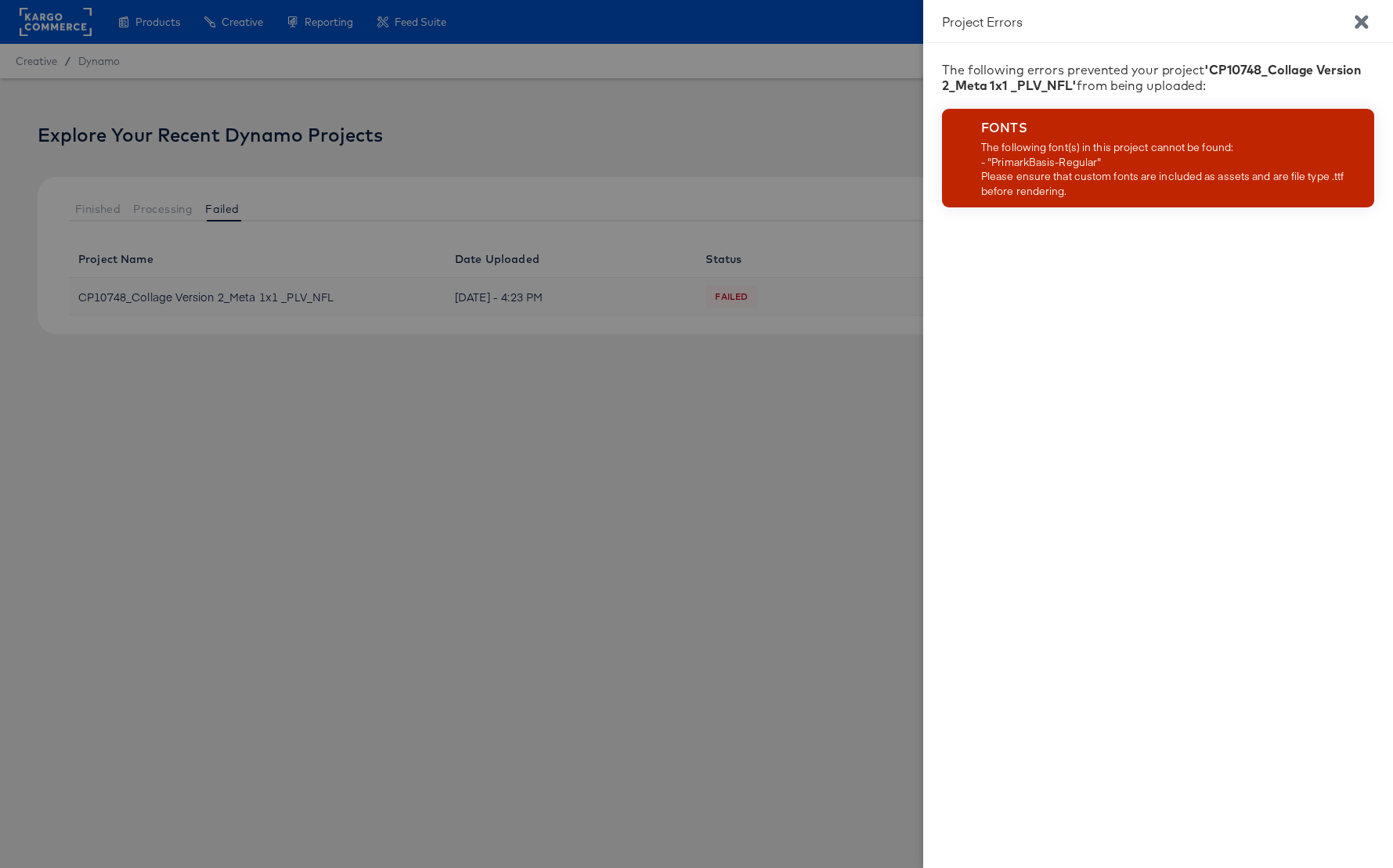
click at [802, 425] on div at bounding box center [696, 434] width 1393 height 868
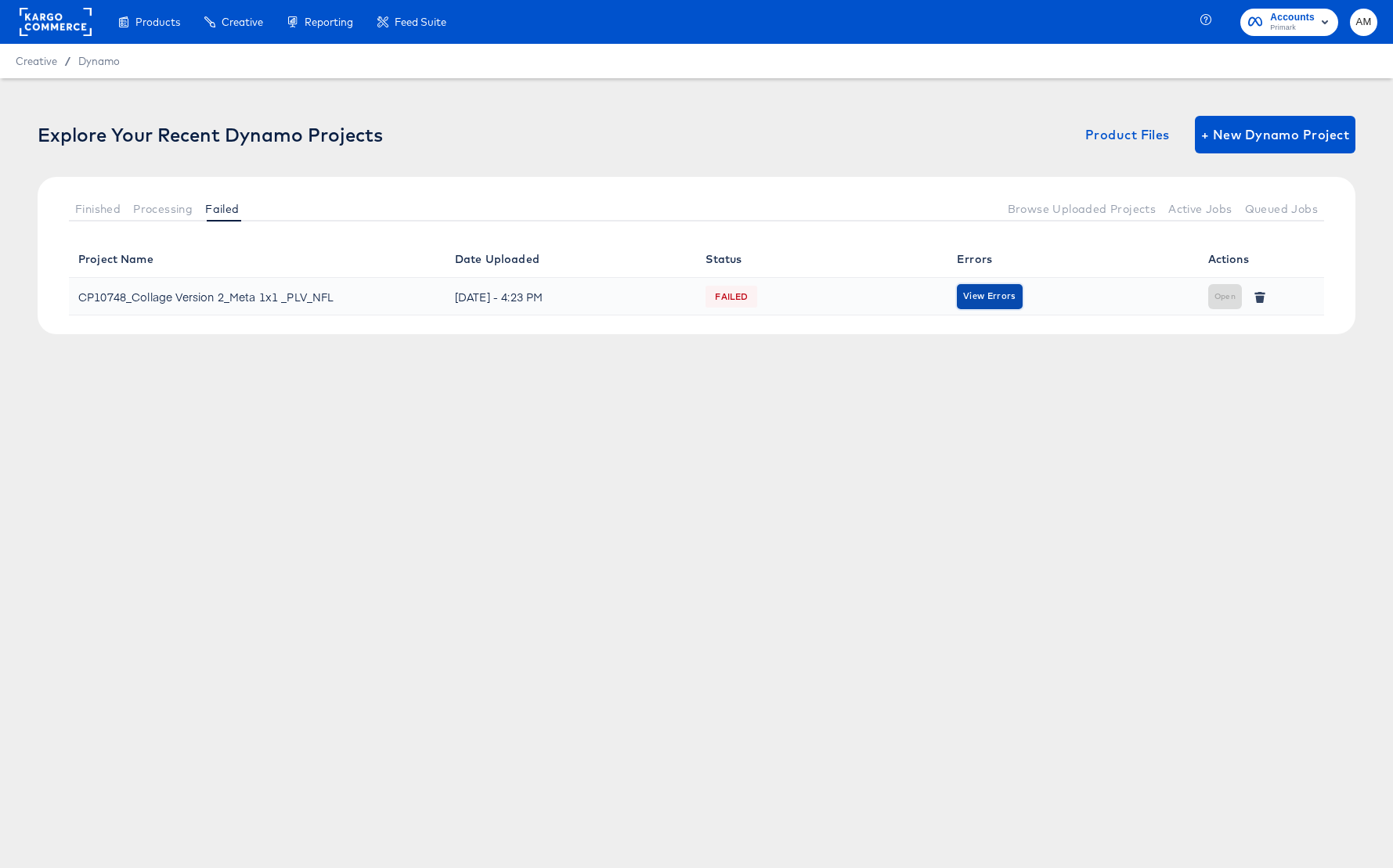
click at [982, 298] on span "View Errors" at bounding box center [989, 296] width 52 height 14
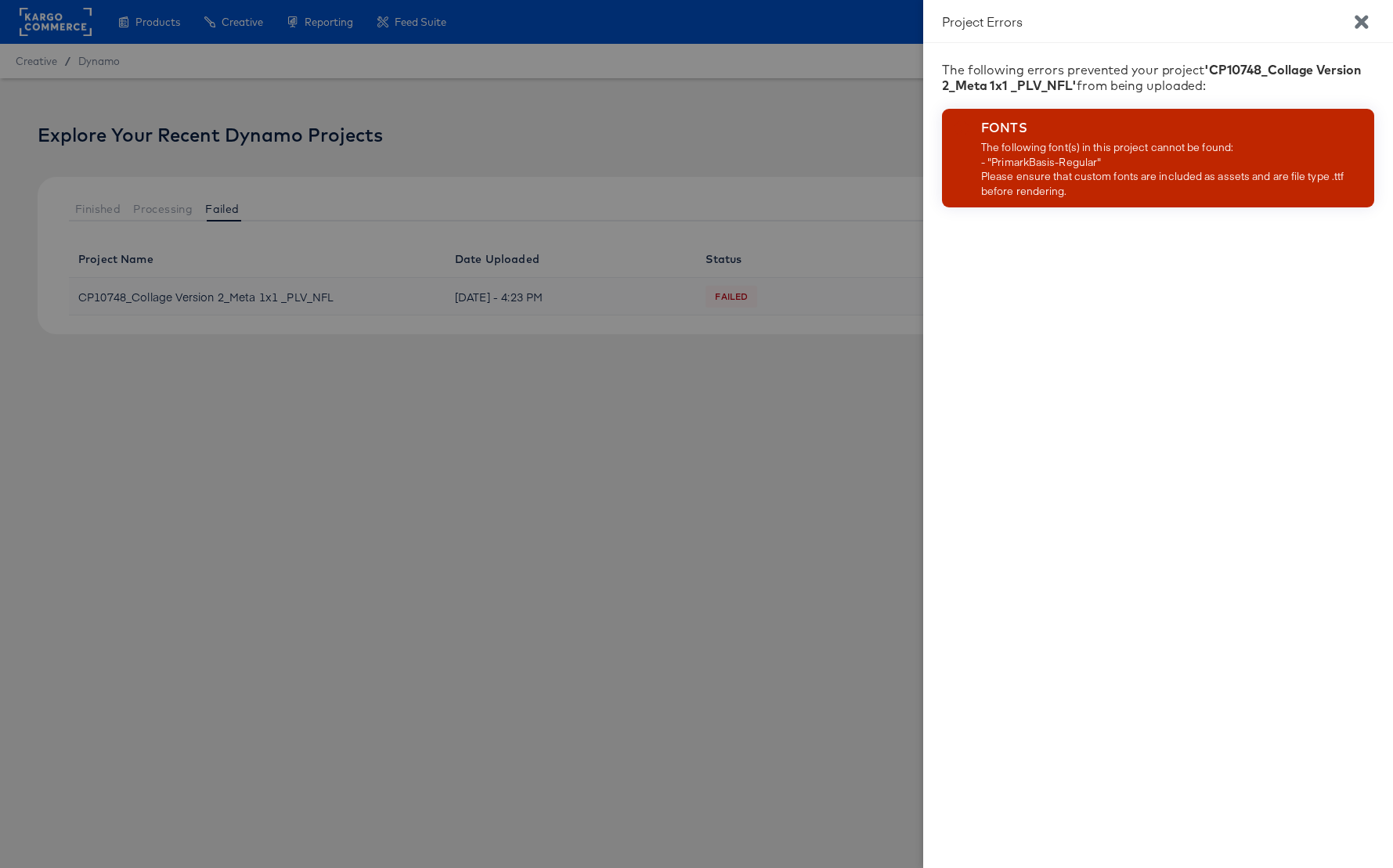
click at [1359, 20] on icon "Close" at bounding box center [1361, 21] width 14 height 14
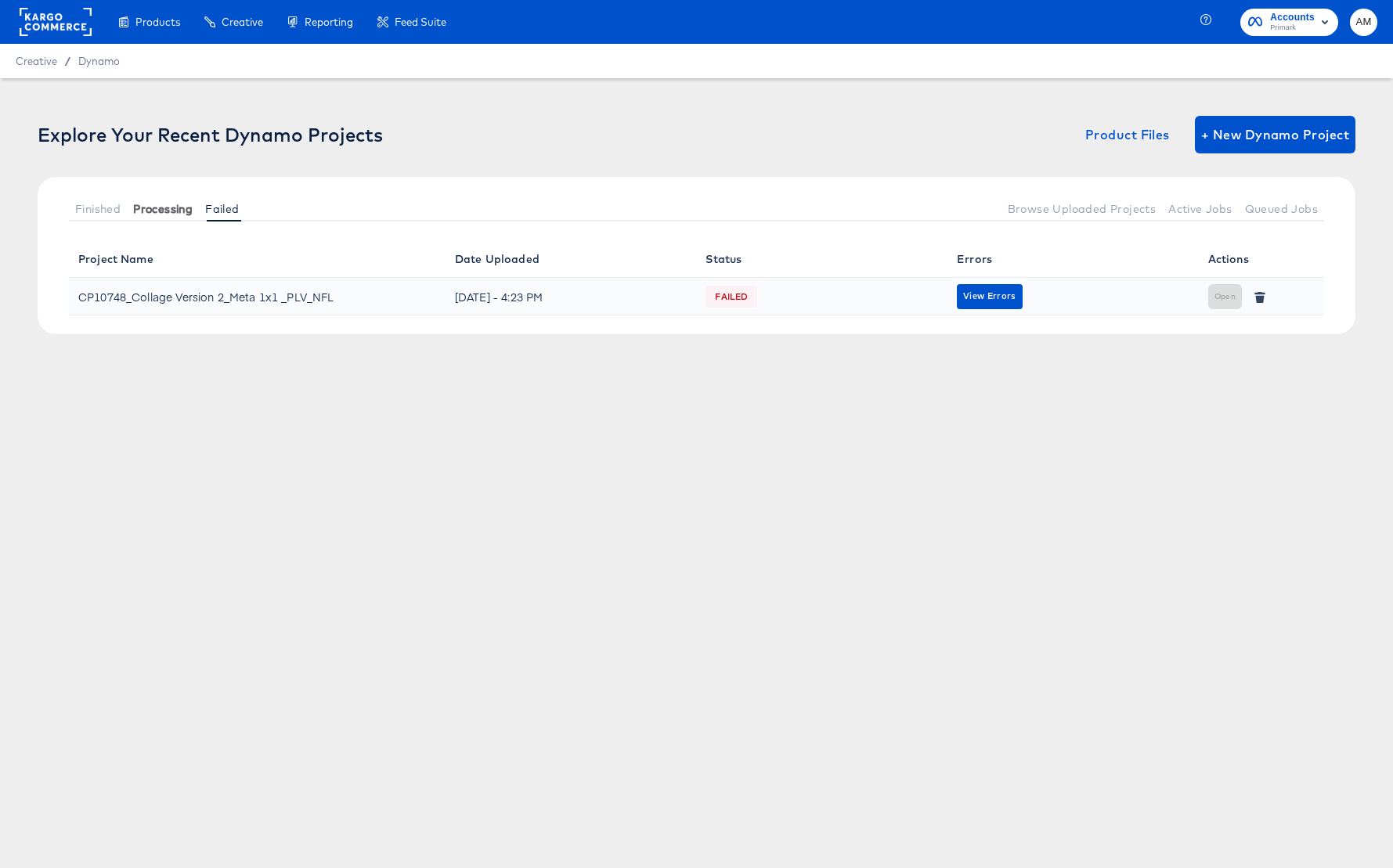
click at [154, 215] on button "Processing" at bounding box center [163, 208] width 72 height 26
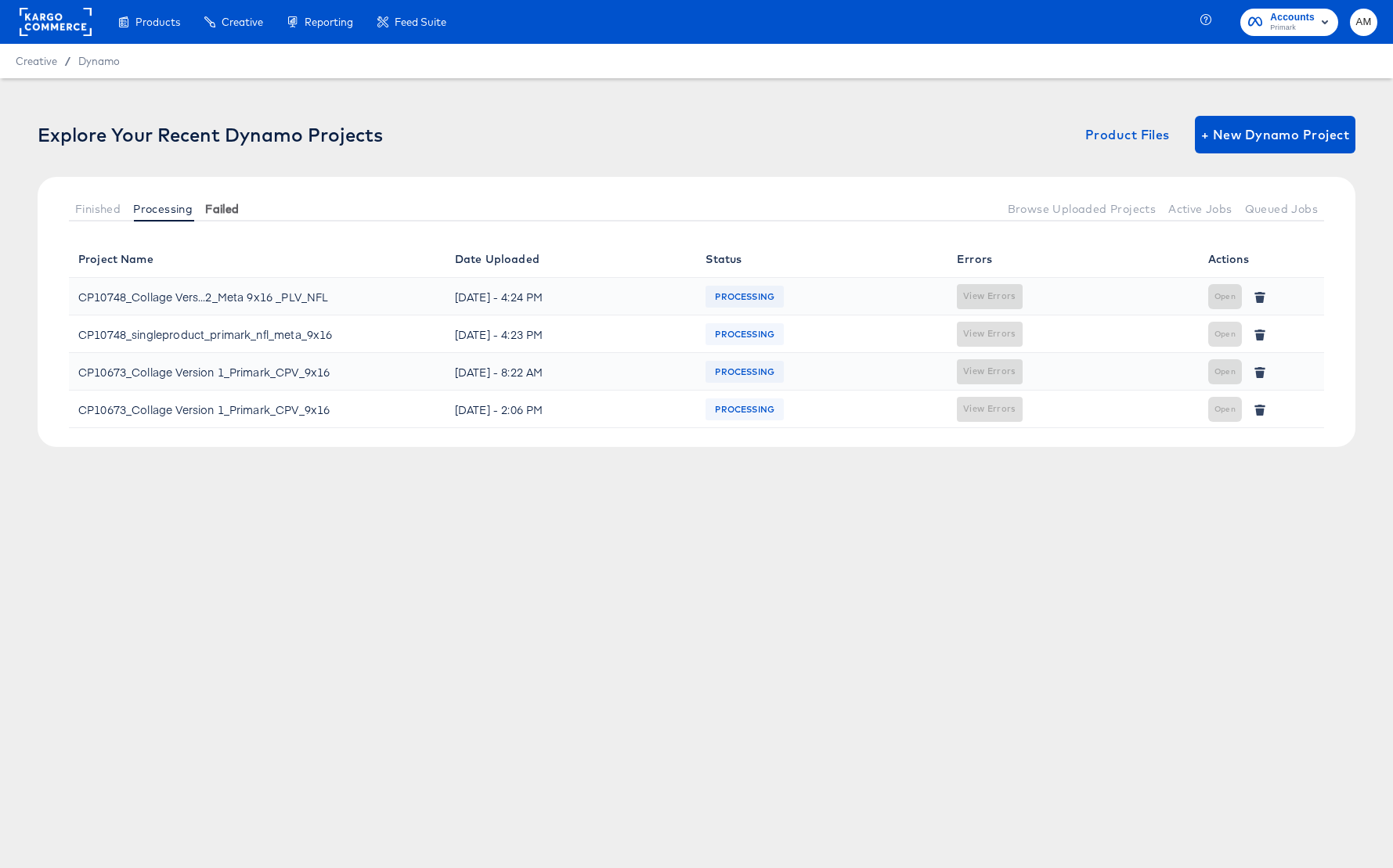
click at [217, 207] on span "Failed" at bounding box center [221, 209] width 33 height 13
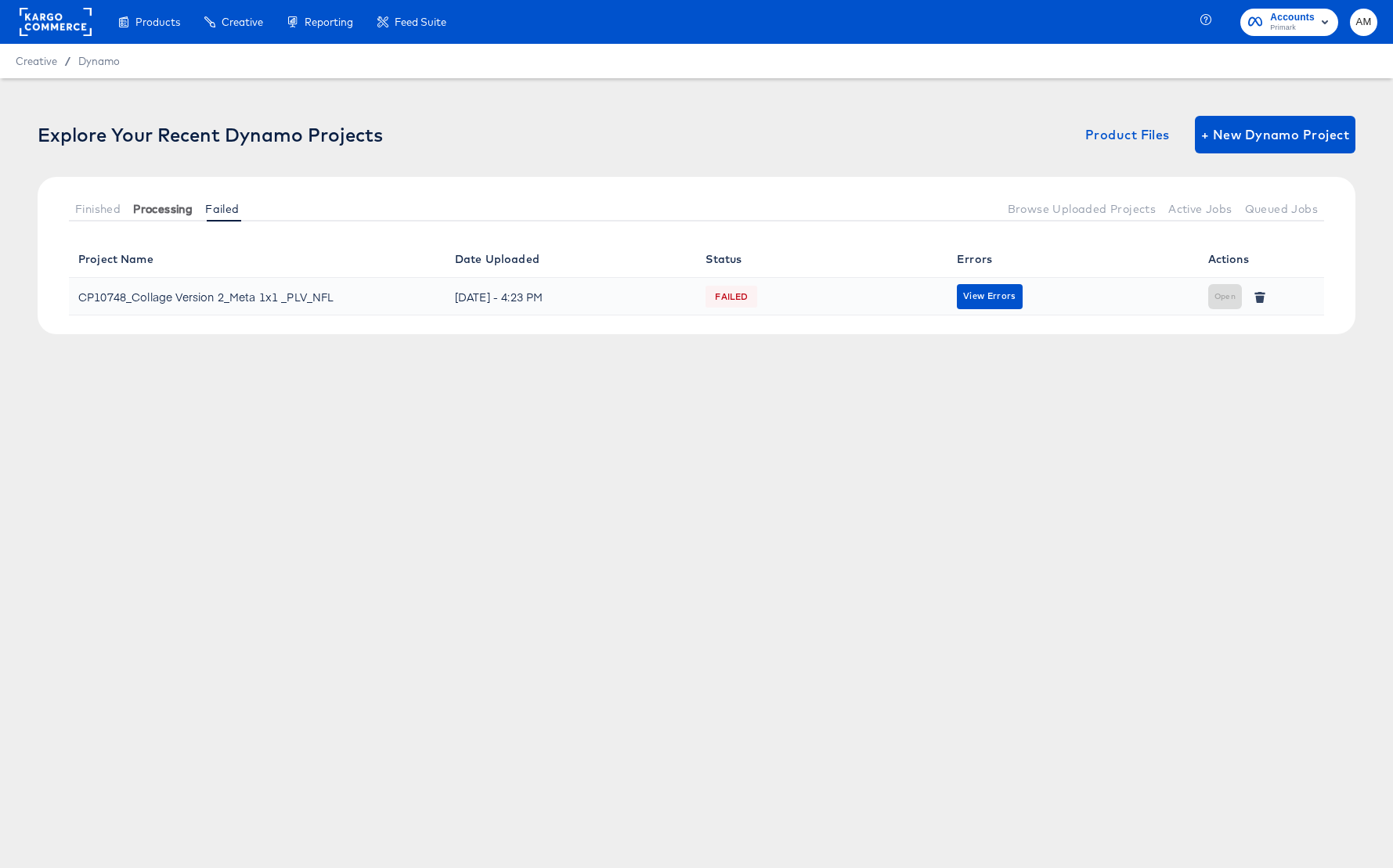
click at [151, 208] on span "Processing" at bounding box center [163, 209] width 60 height 13
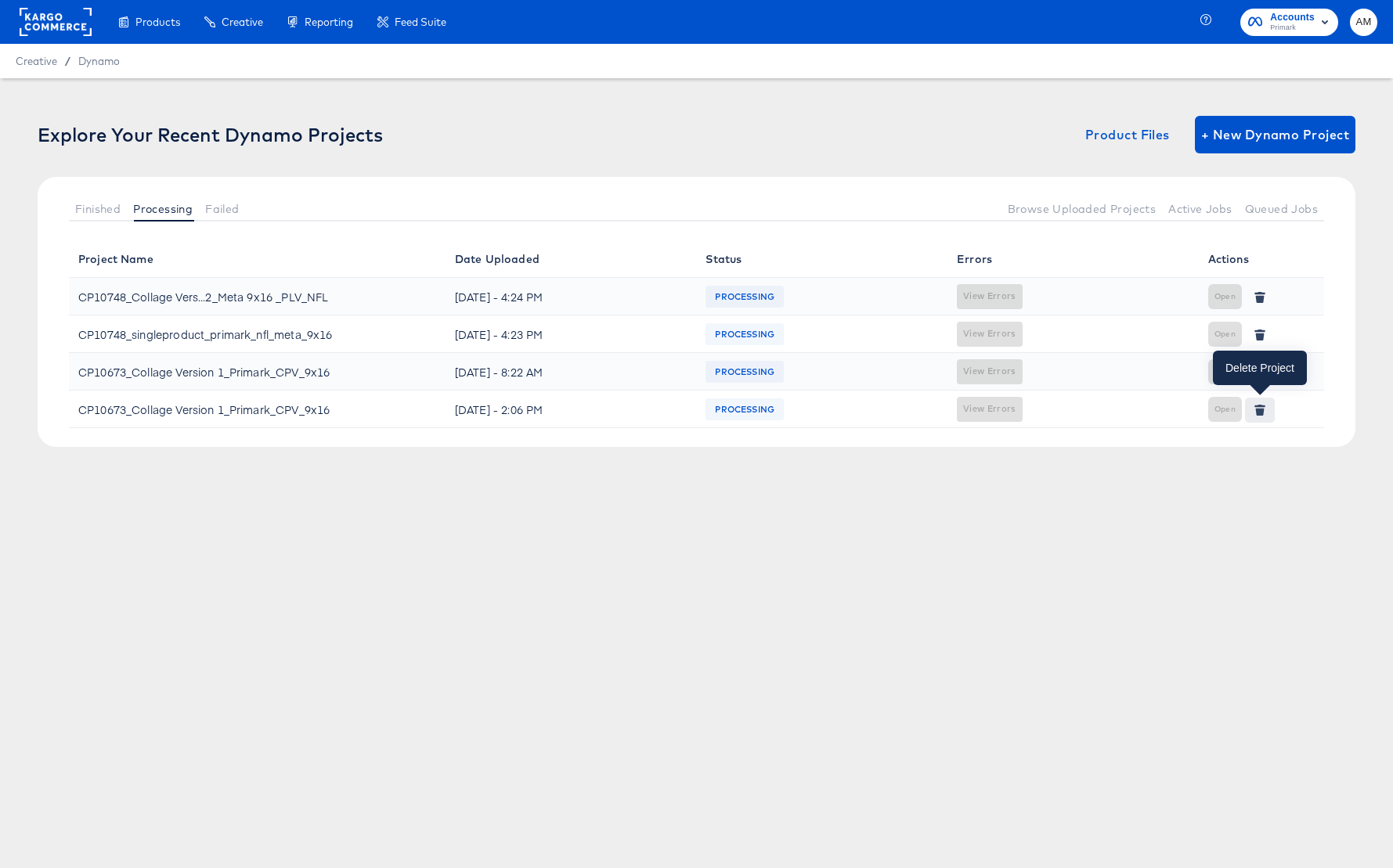
click at [1259, 409] on icon "button" at bounding box center [1259, 411] width 9 height 7
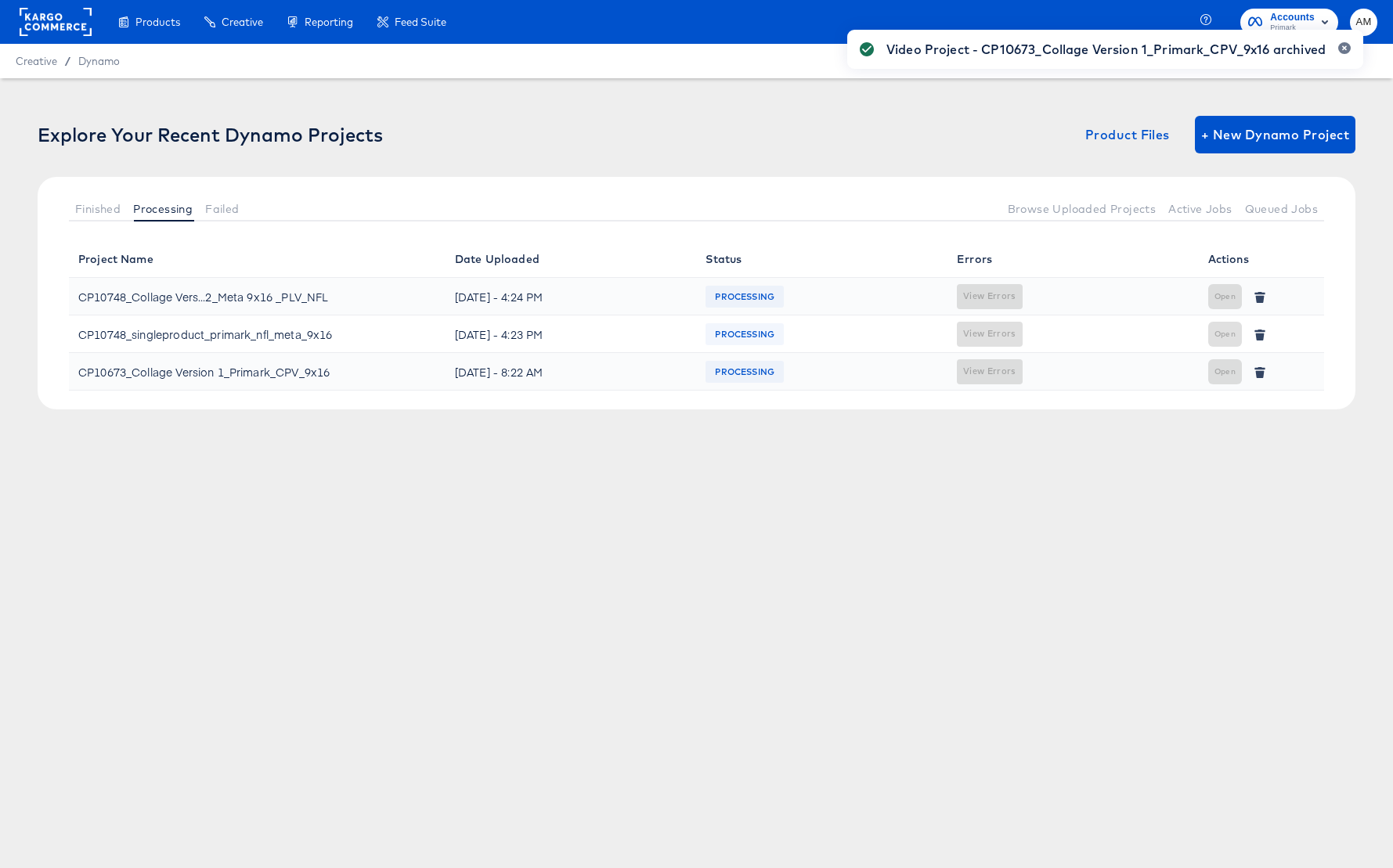
click at [1279, 371] on div "Video Project - CP10673_Collage Version 1_Primark_CPV_9x16 archived" at bounding box center [1106, 406] width 548 height 784
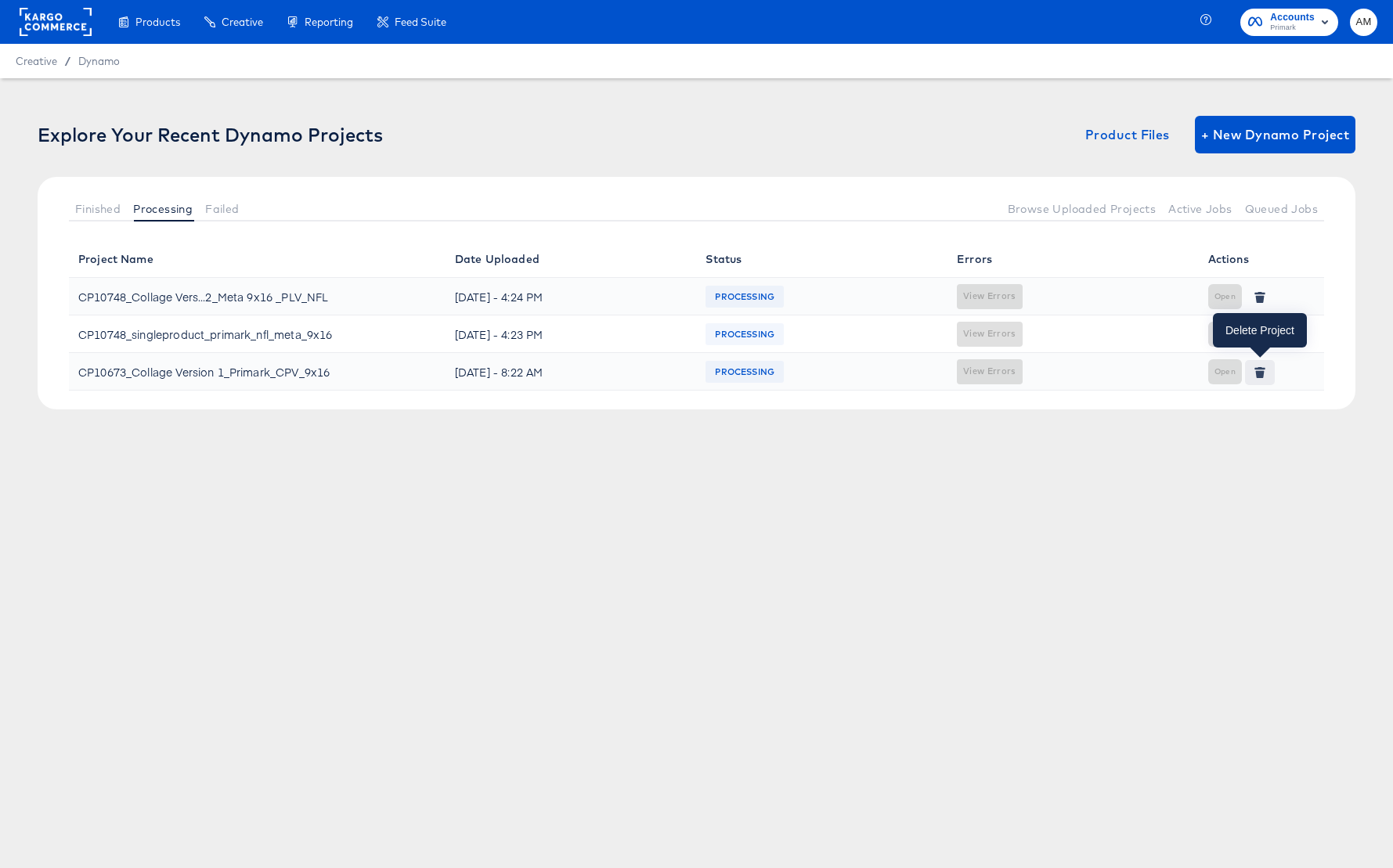
click at [1257, 371] on icon "button" at bounding box center [1259, 373] width 9 height 7
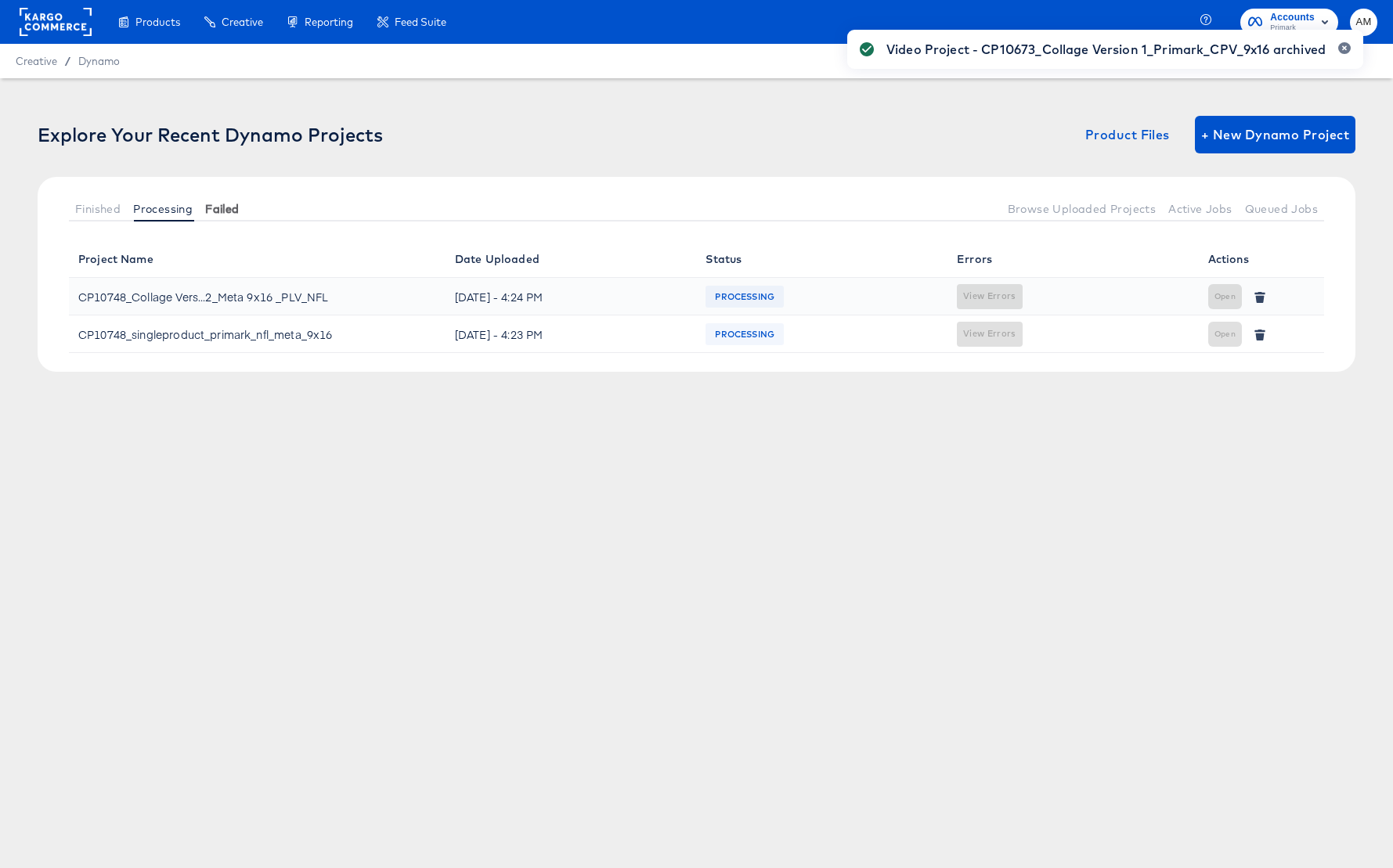
click at [241, 209] on button "Failed" at bounding box center [222, 208] width 46 height 26
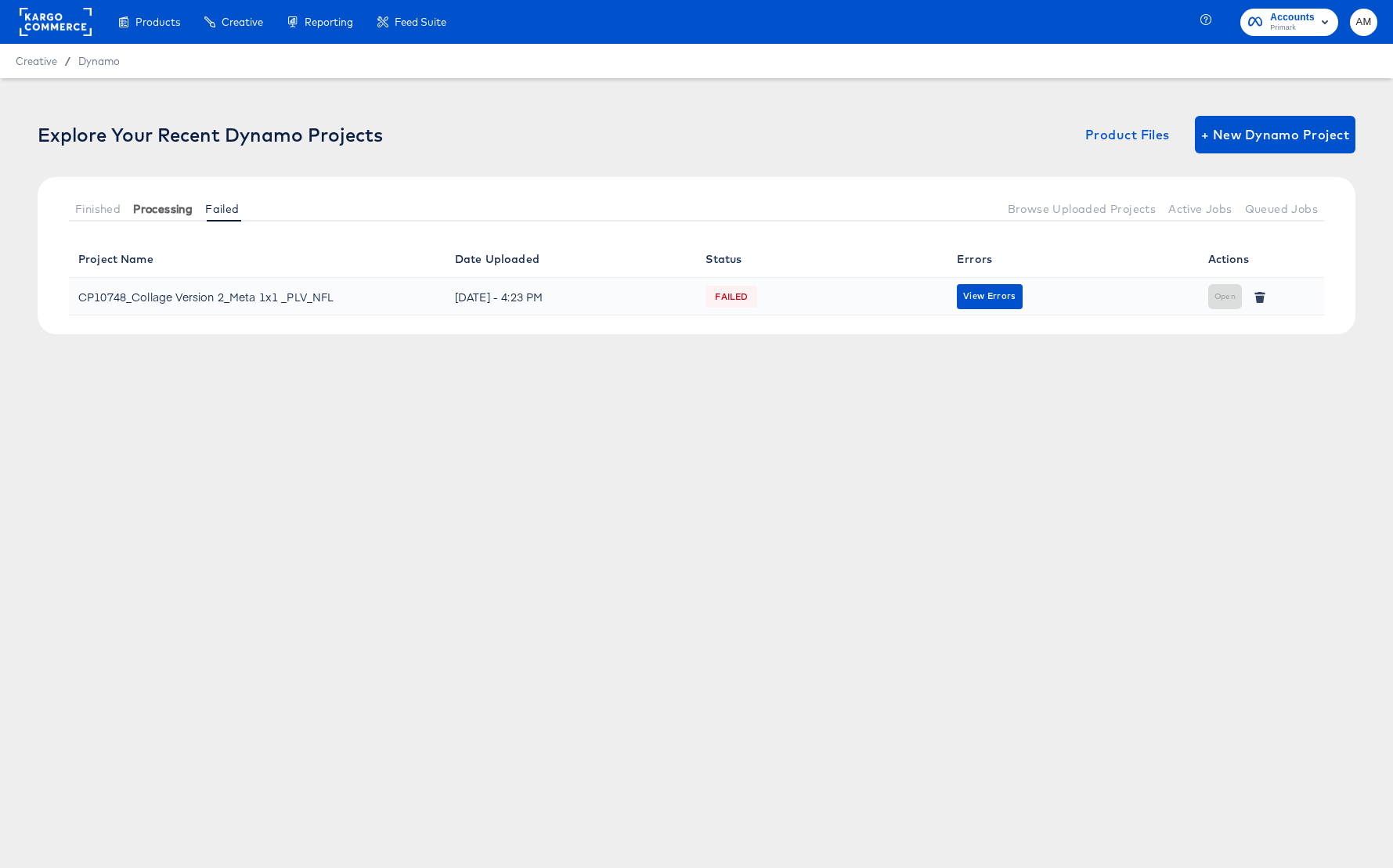
click at [161, 214] on span "Processing" at bounding box center [163, 209] width 60 height 13
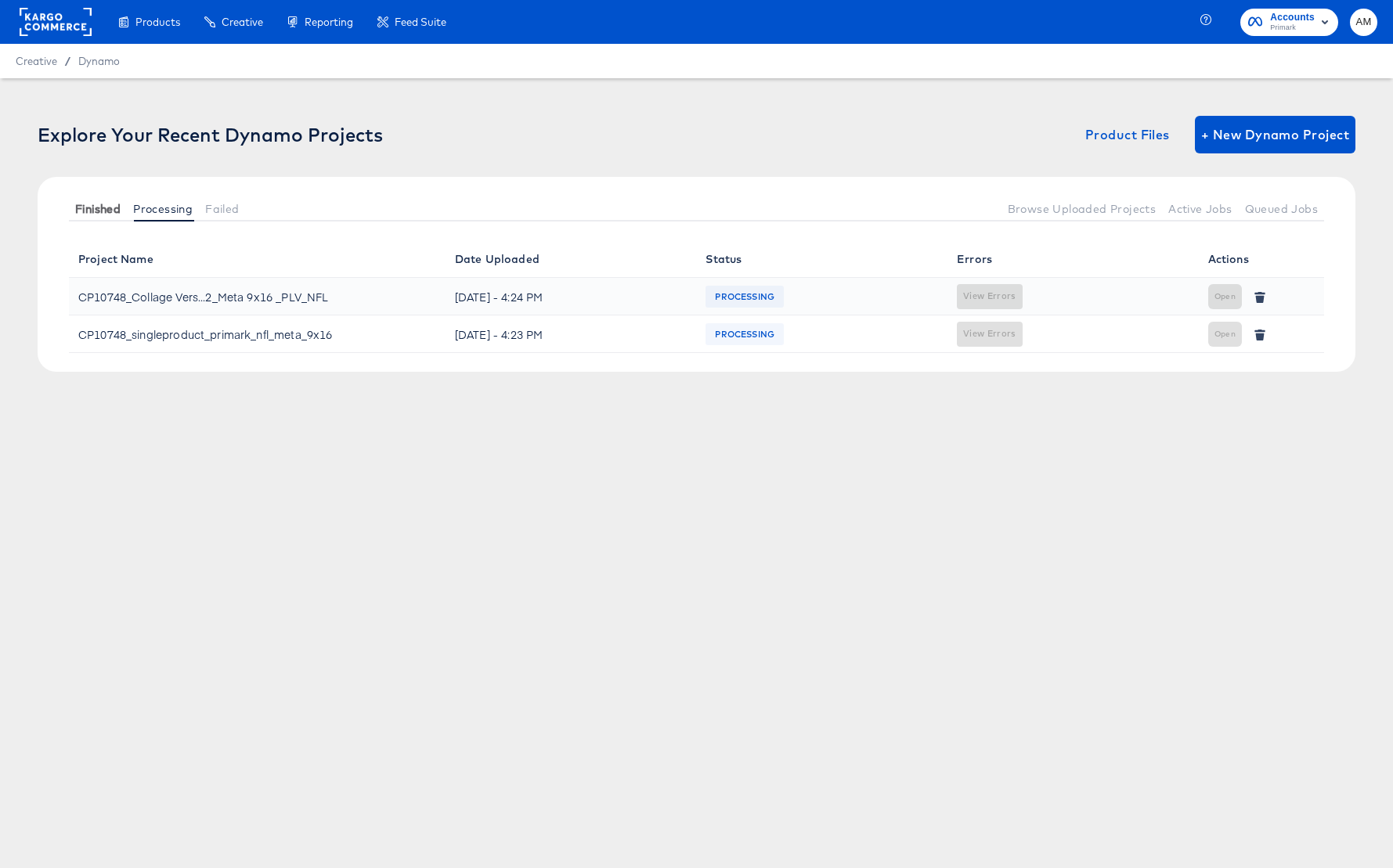
click at [90, 213] on span "Finished" at bounding box center [97, 209] width 45 height 13
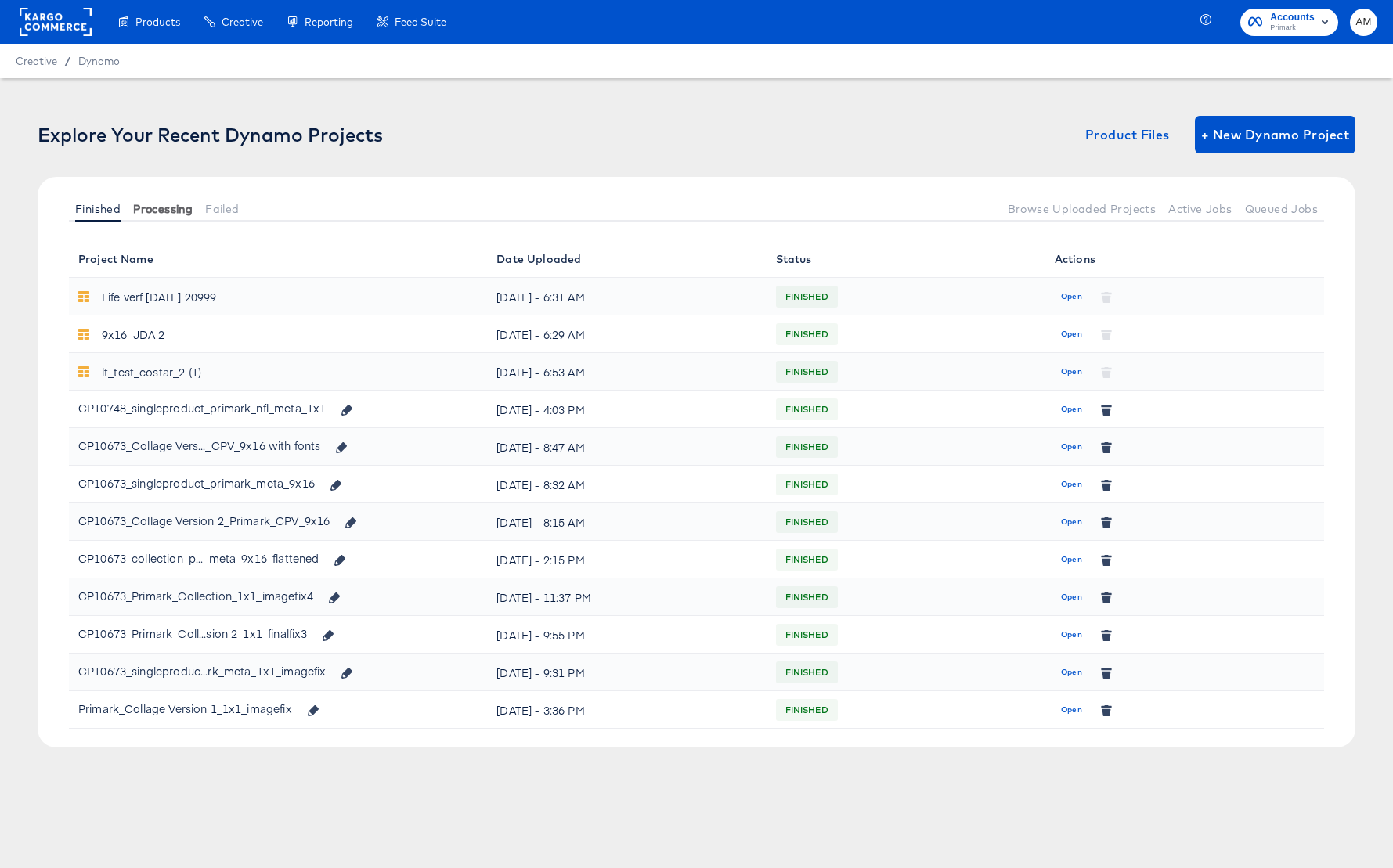
click at [158, 211] on span "Processing" at bounding box center [163, 209] width 60 height 13
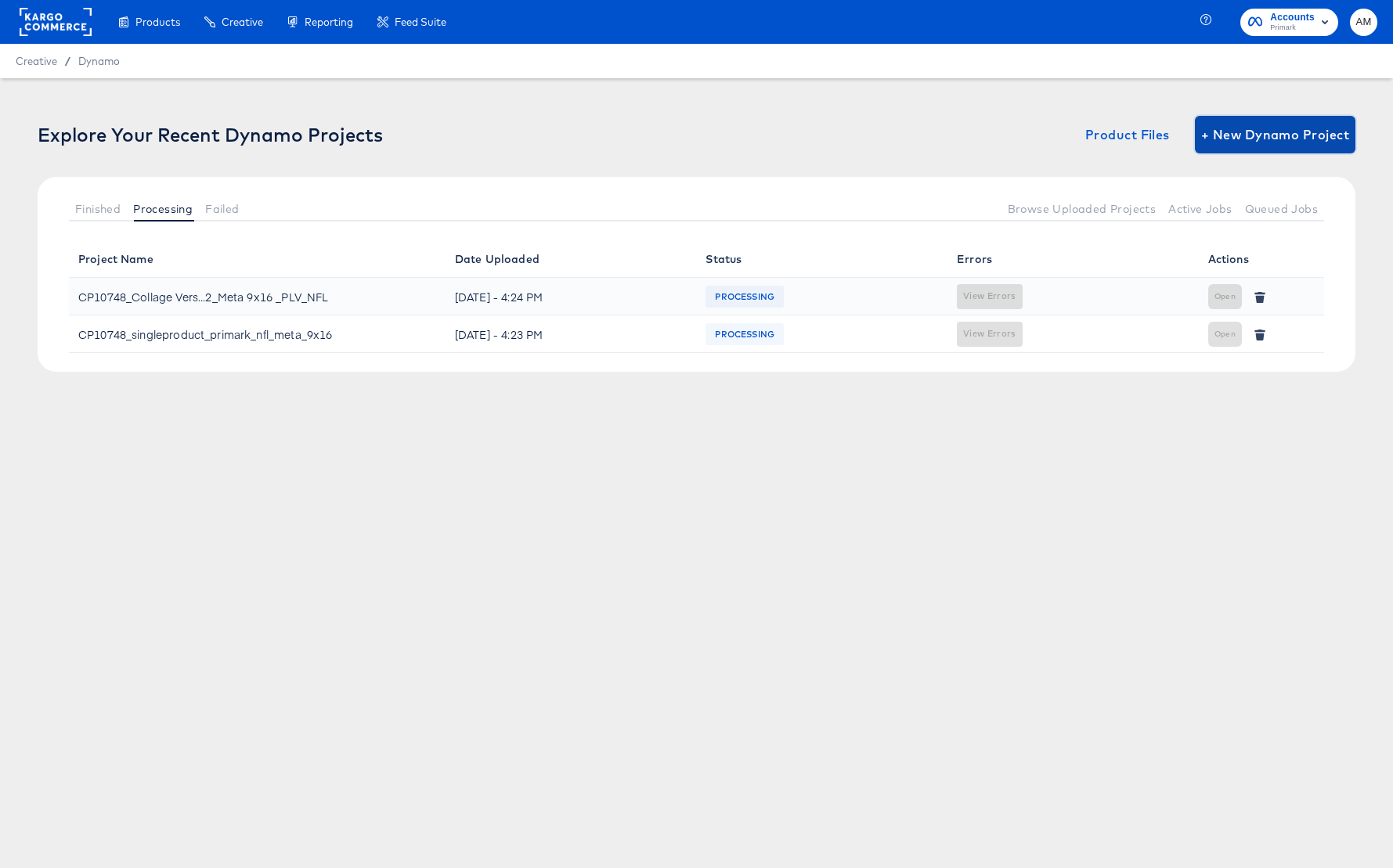
click at [1232, 142] on span "+ New Dynamo Project" at bounding box center [1274, 135] width 148 height 22
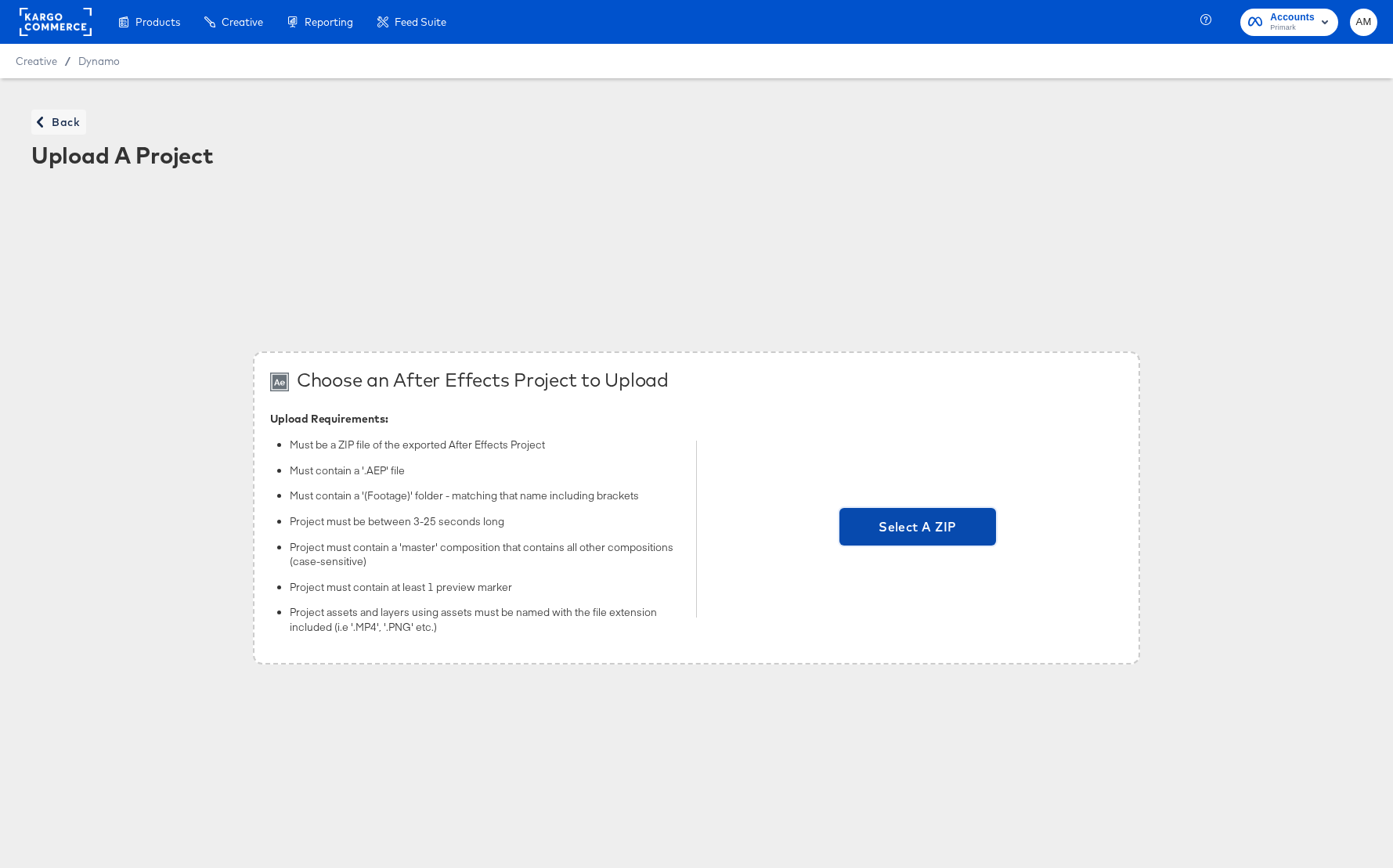
click at [939, 535] on span "Select A ZIP" at bounding box center [917, 527] width 144 height 22
click at [918, 529] on input "Select A ZIP" at bounding box center [918, 529] width 0 height 0
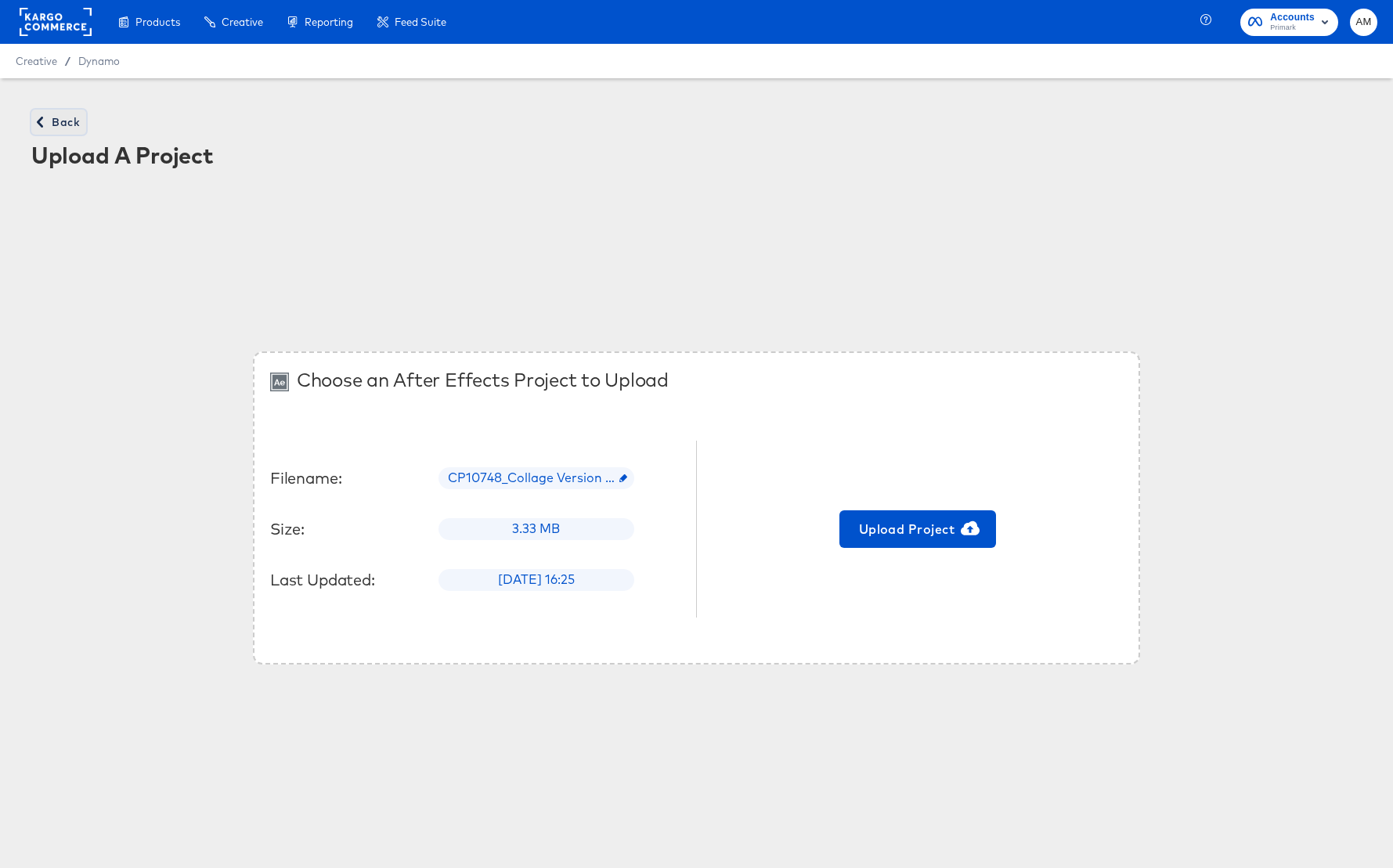
click at [55, 116] on span "Back" at bounding box center [59, 122] width 43 height 20
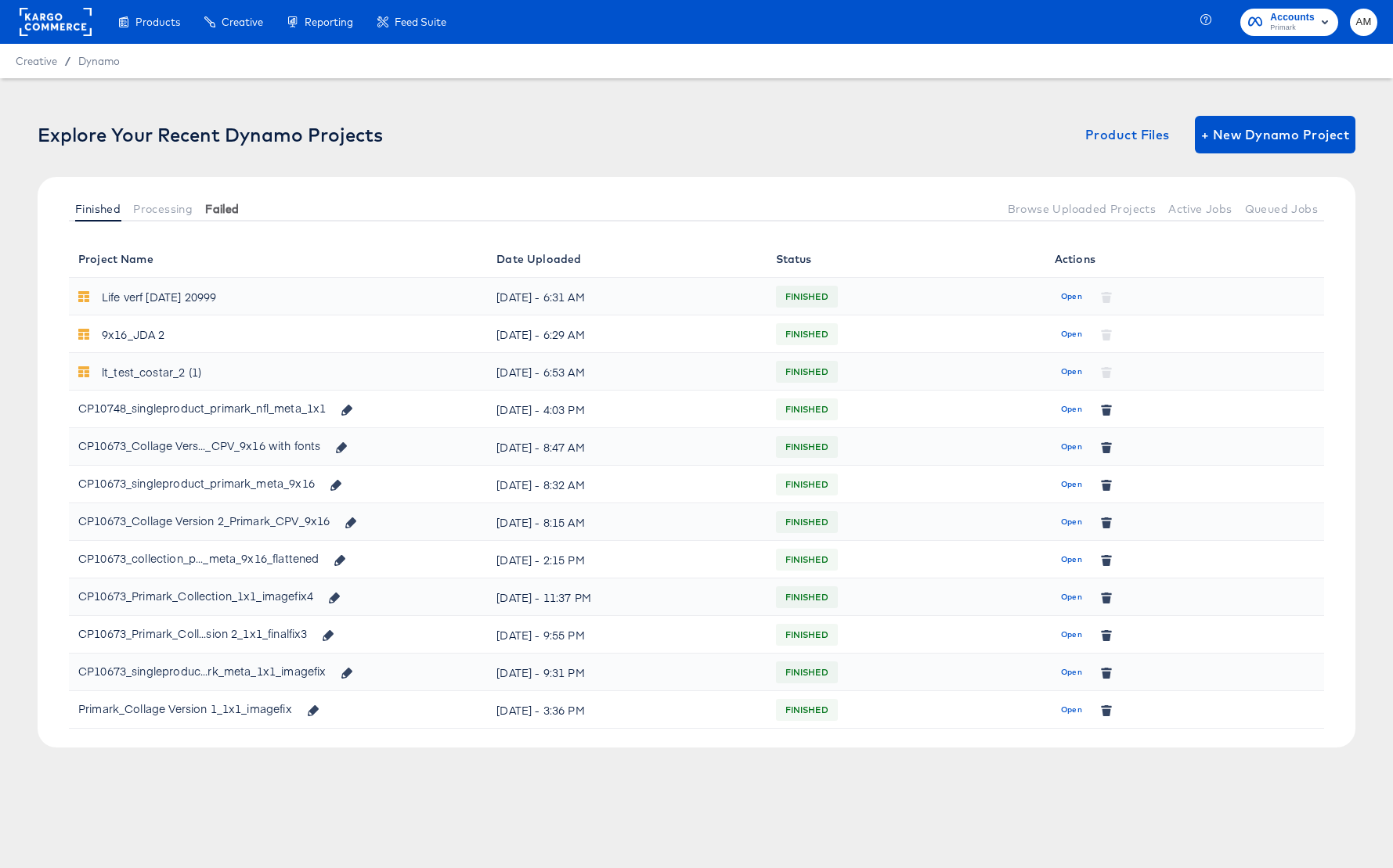
click at [222, 210] on span "Failed" at bounding box center [221, 209] width 33 height 13
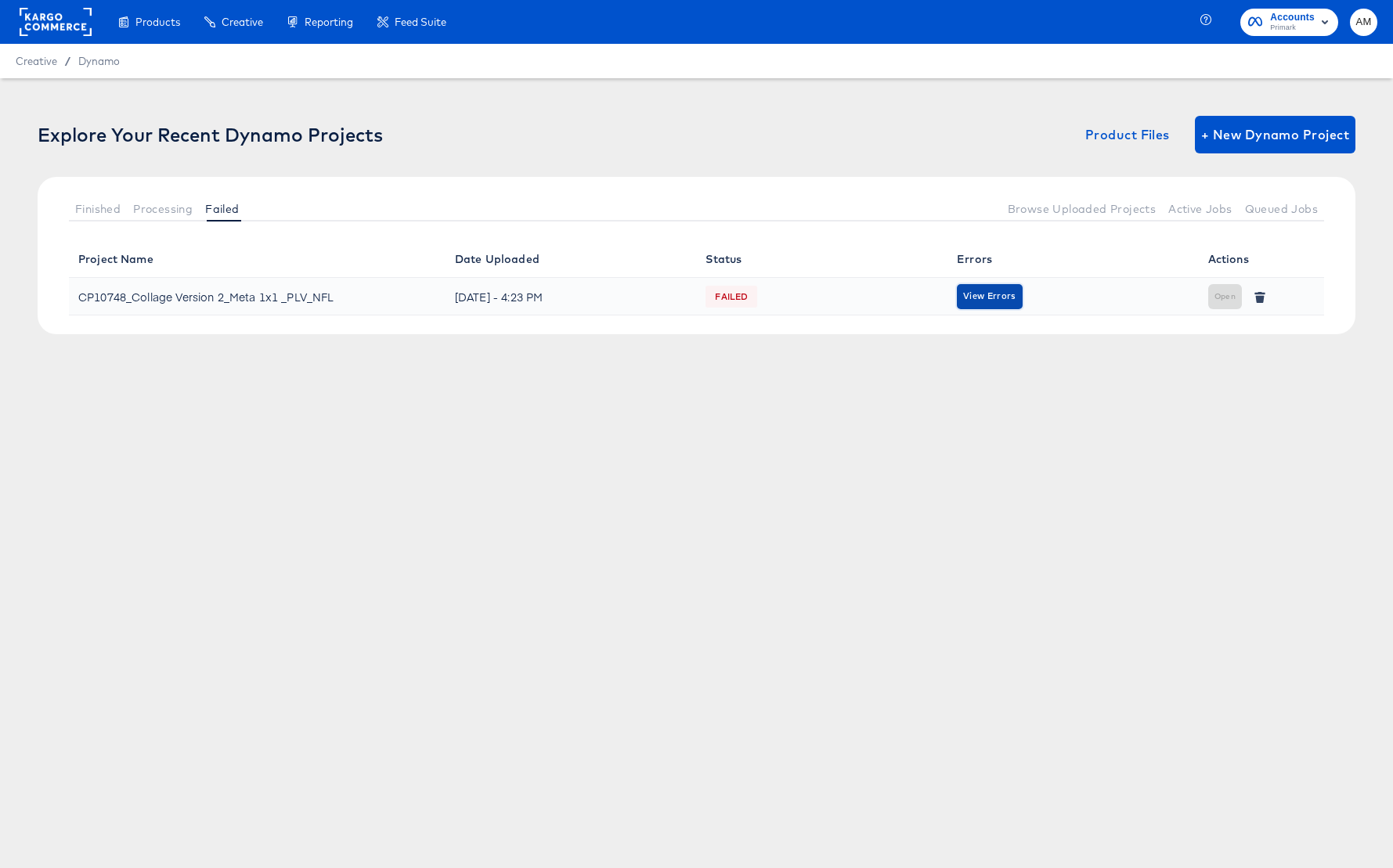
click at [1002, 297] on span "View Errors" at bounding box center [989, 296] width 52 height 14
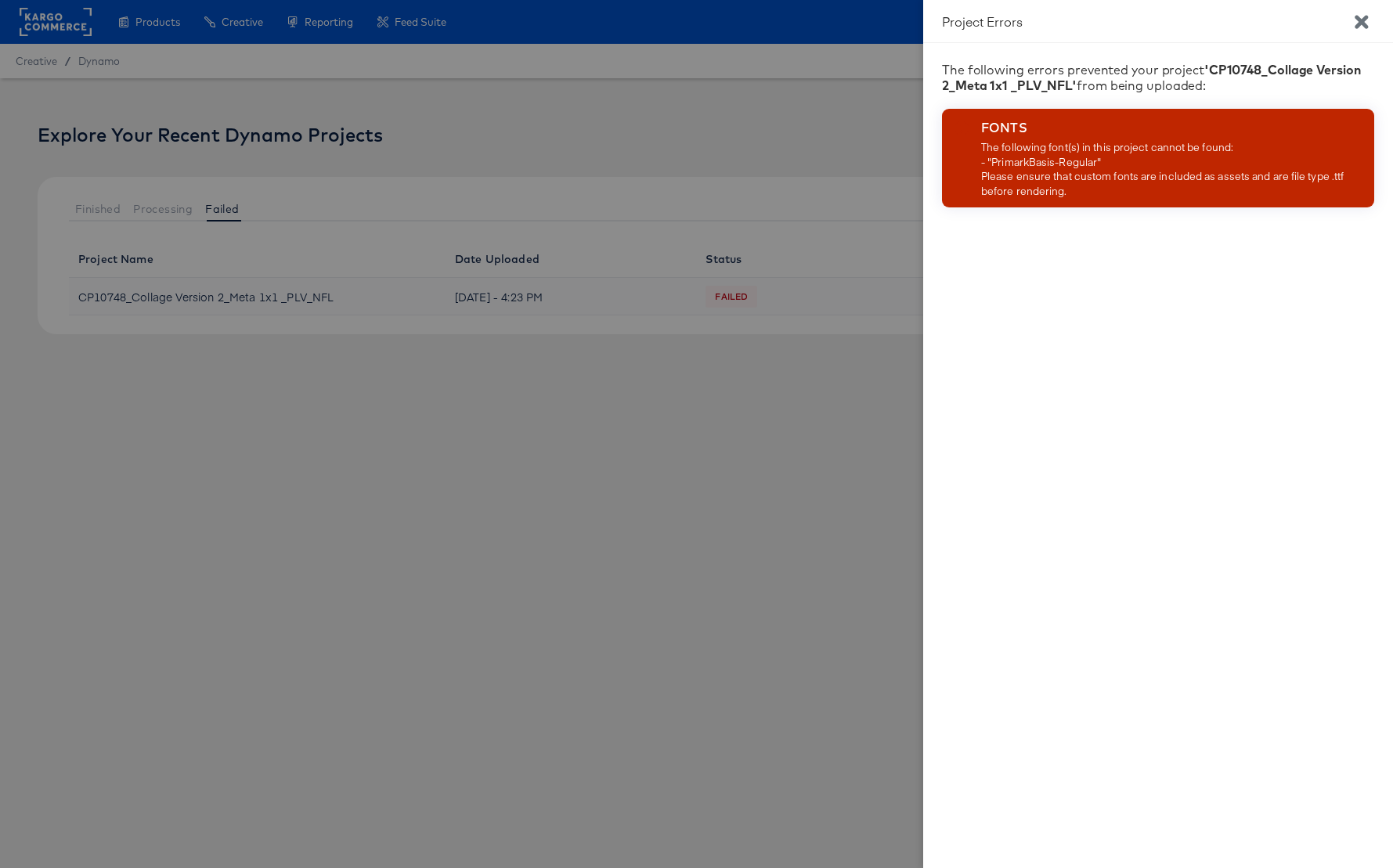
click at [1357, 17] on icon "Close" at bounding box center [1361, 21] width 14 height 14
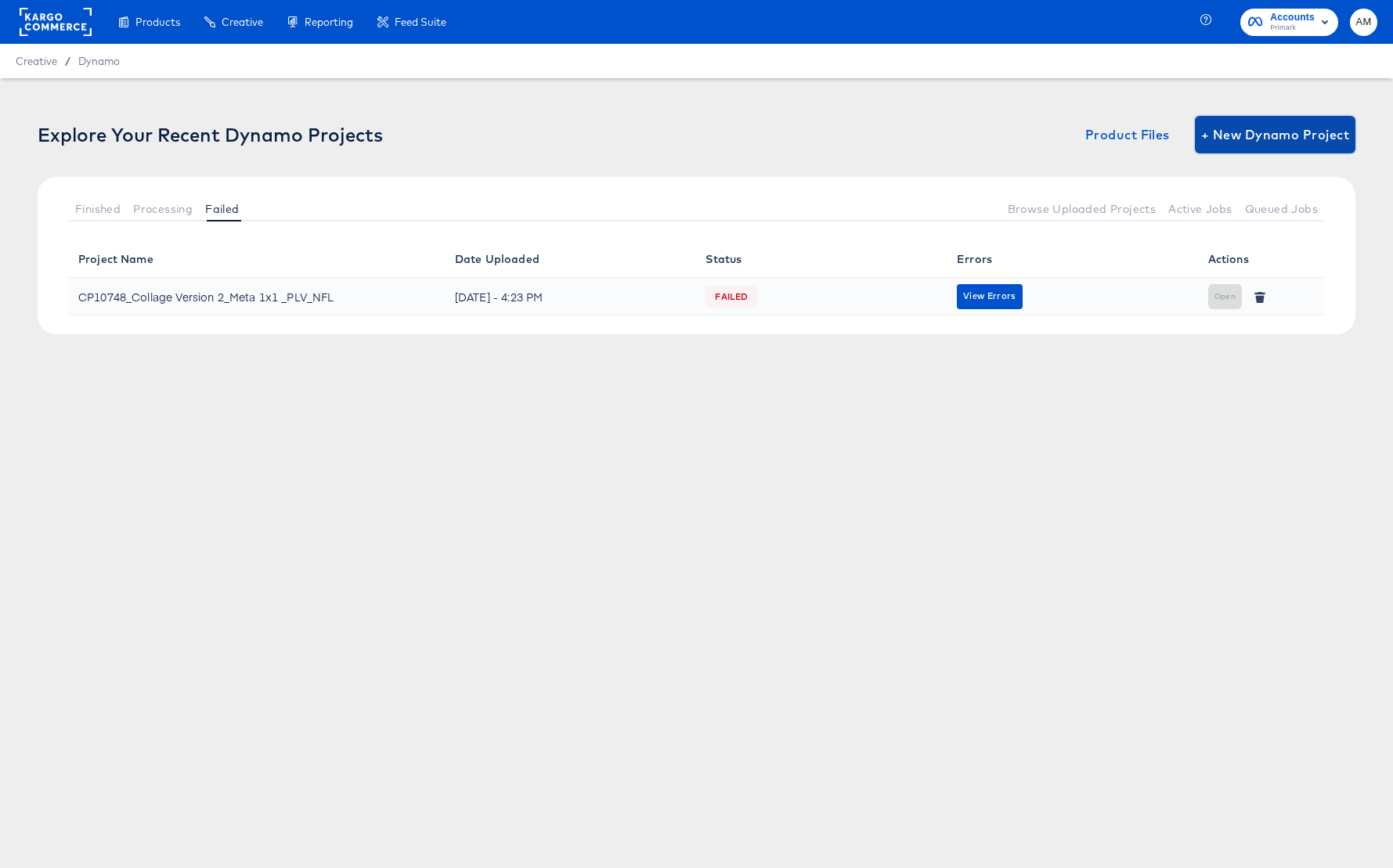
click at [1263, 138] on span "+ New Dynamo Project" at bounding box center [1274, 135] width 148 height 22
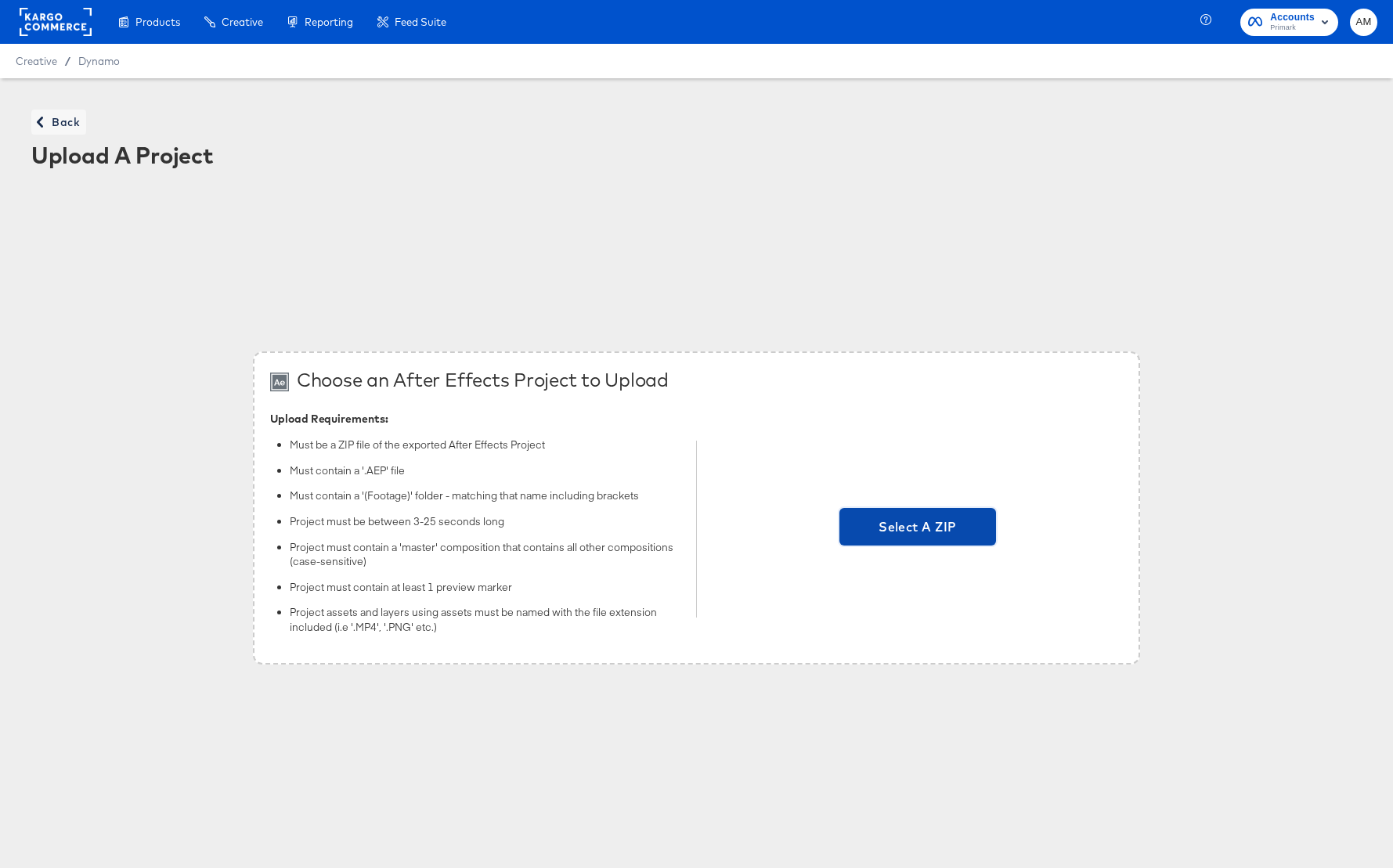
click at [895, 537] on span "Select A ZIP" at bounding box center [917, 527] width 144 height 22
click at [918, 529] on input "Select A ZIP" at bounding box center [918, 529] width 0 height 0
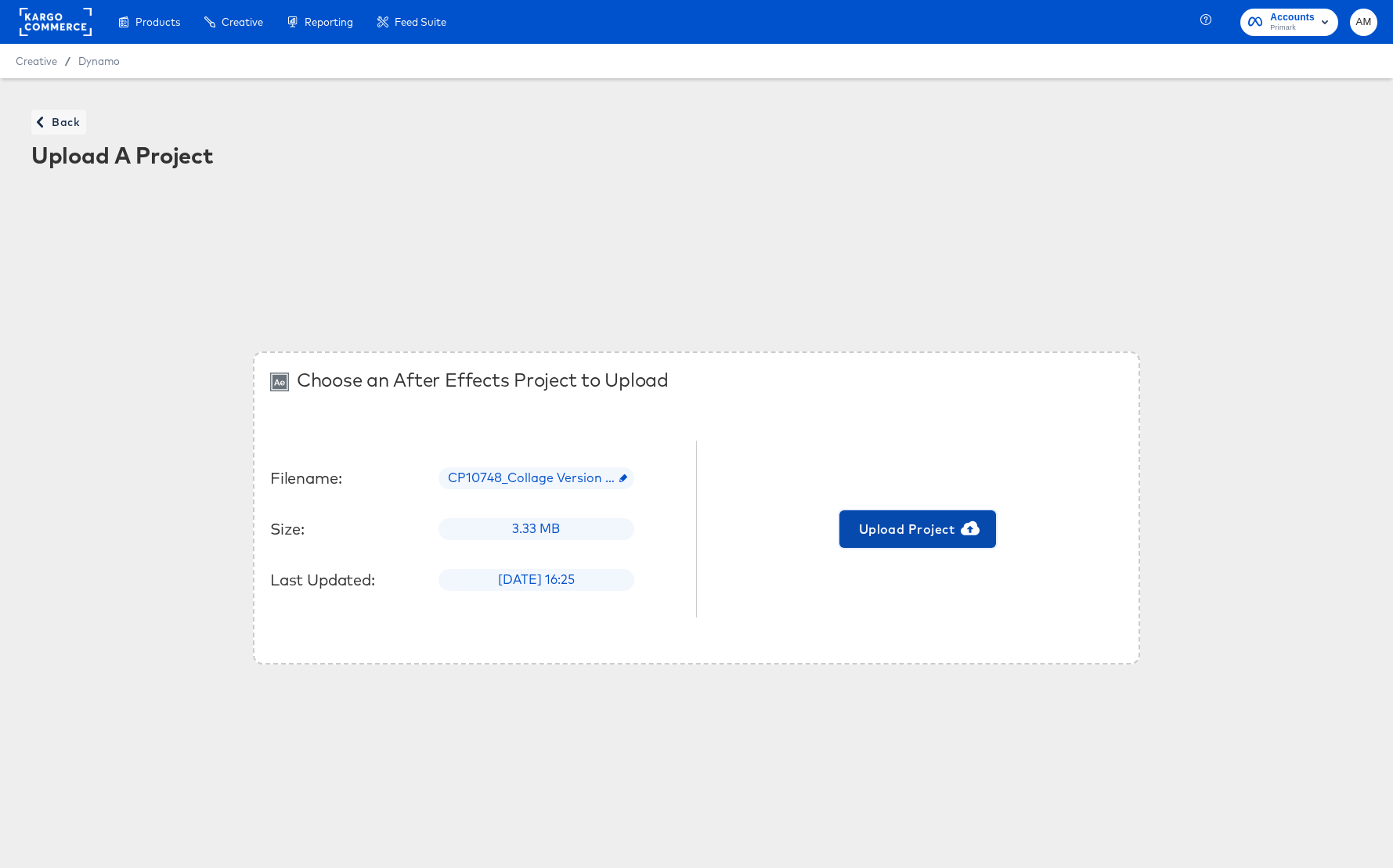
click at [922, 532] on span "Upload Project" at bounding box center [917, 529] width 144 height 22
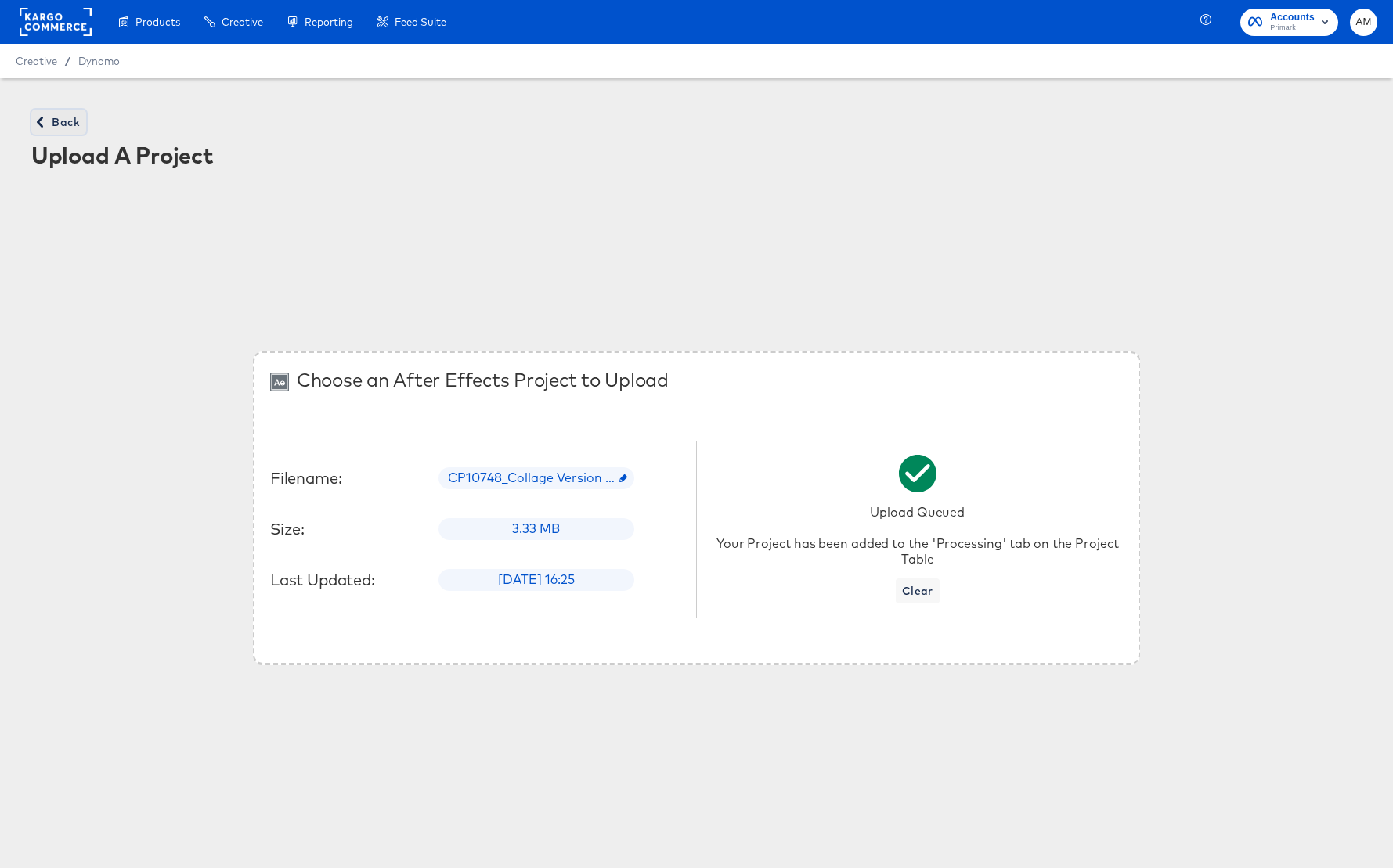
click at [58, 121] on span "Back" at bounding box center [59, 122] width 43 height 20
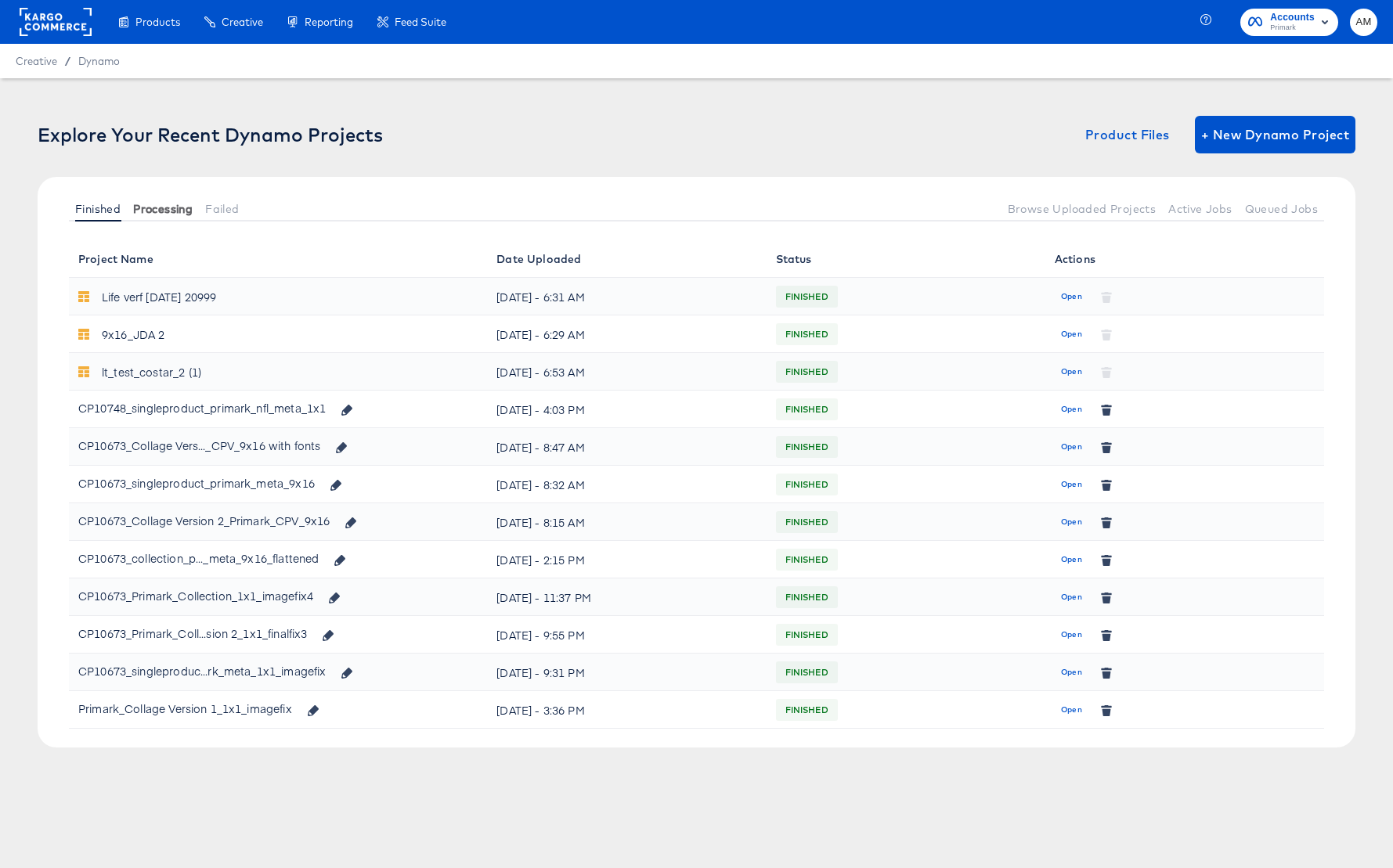
click at [167, 203] on span "Processing" at bounding box center [163, 209] width 60 height 13
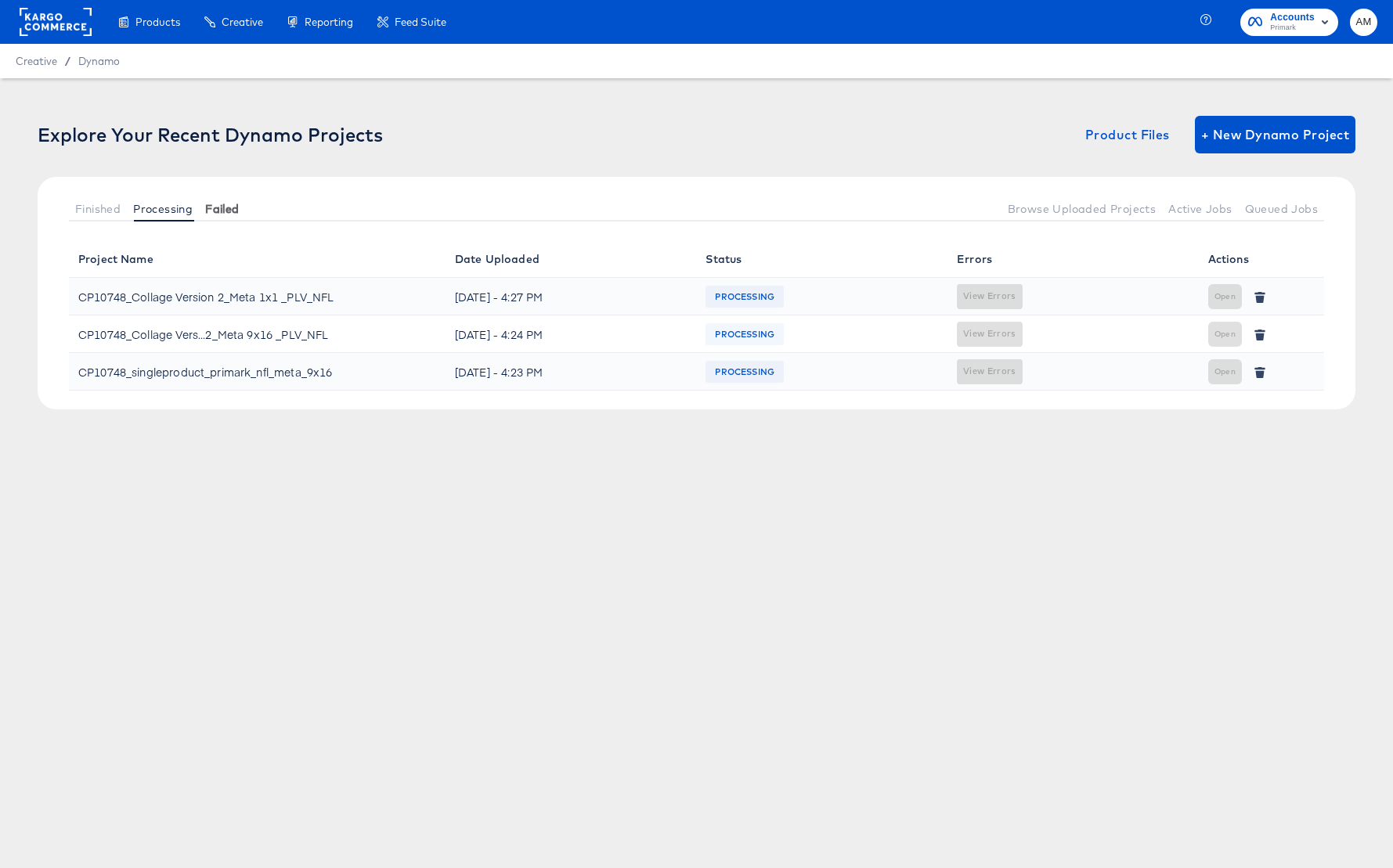
click at [241, 205] on button "Failed" at bounding box center [222, 208] width 46 height 26
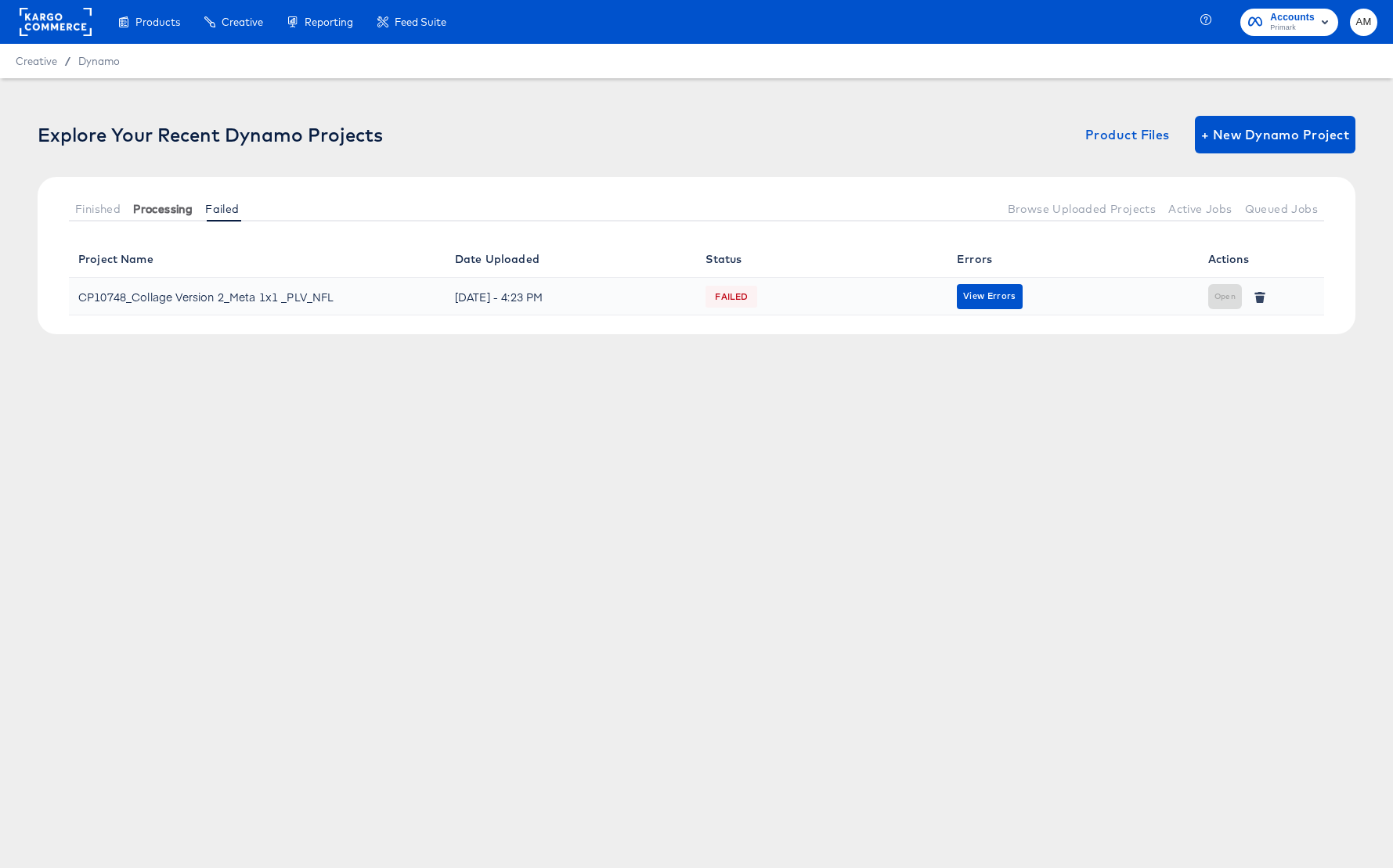
click at [160, 208] on span "Processing" at bounding box center [163, 209] width 60 height 13
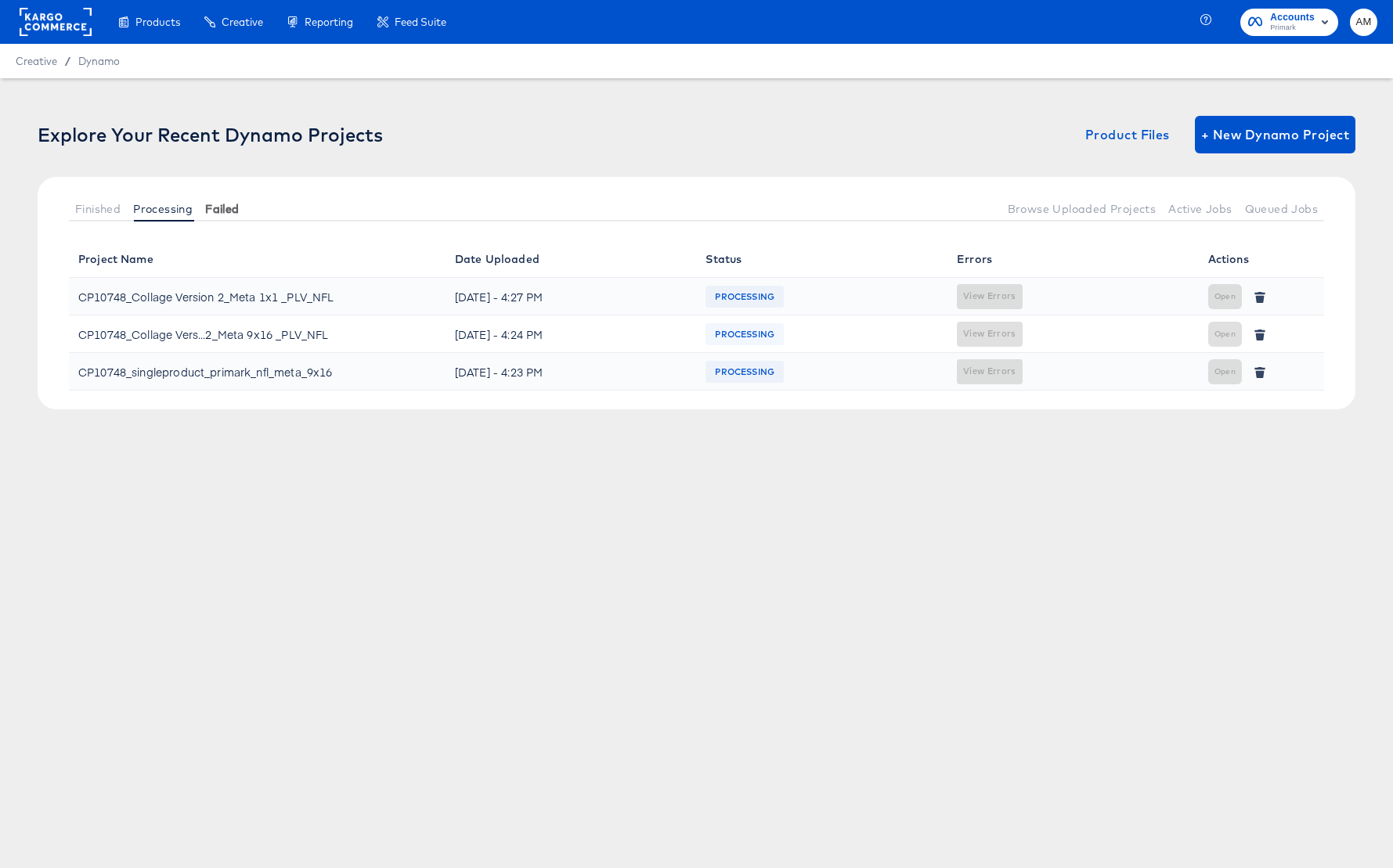
click at [217, 204] on span "Failed" at bounding box center [221, 209] width 33 height 13
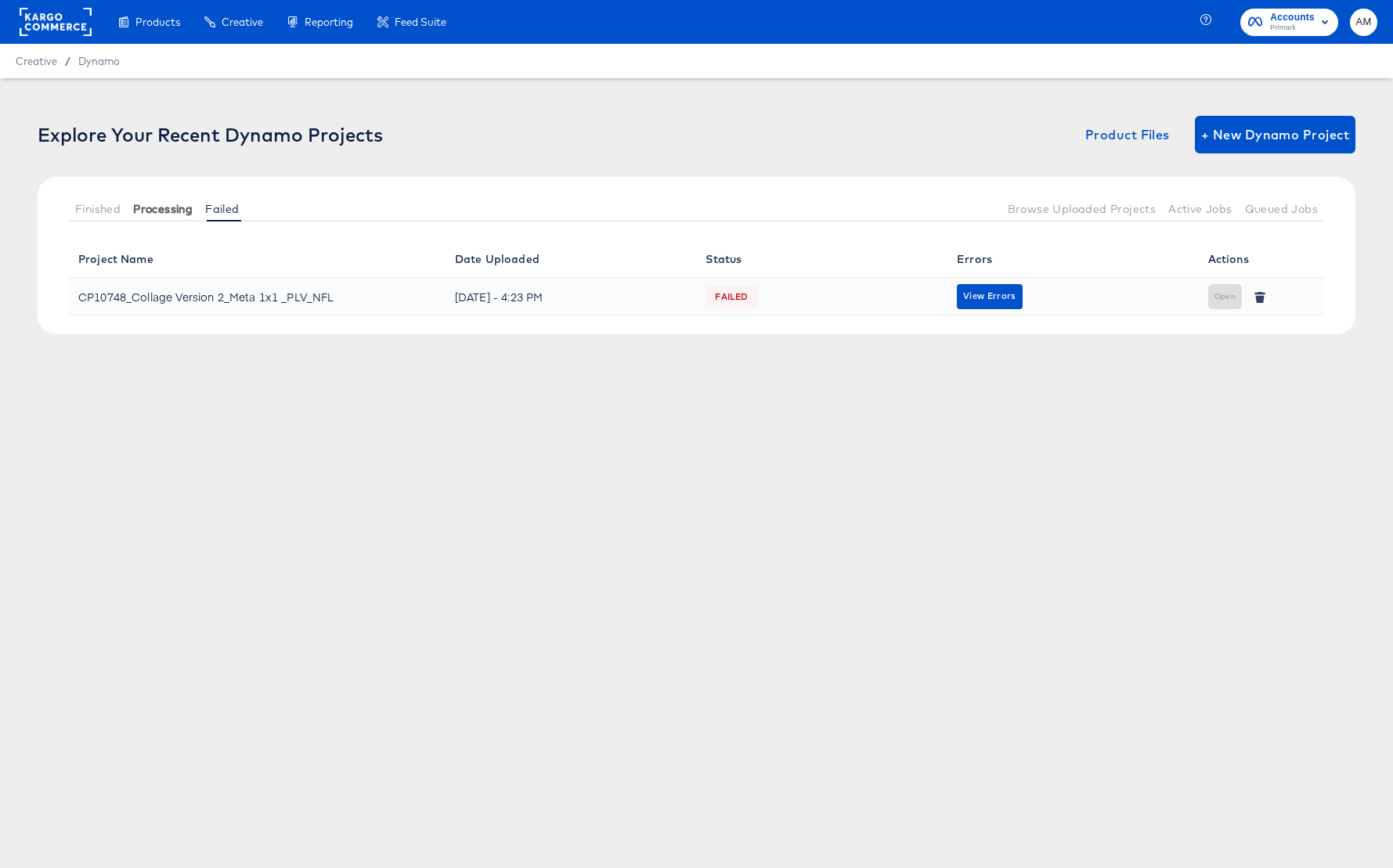
click at [153, 208] on span "Processing" at bounding box center [163, 209] width 60 height 13
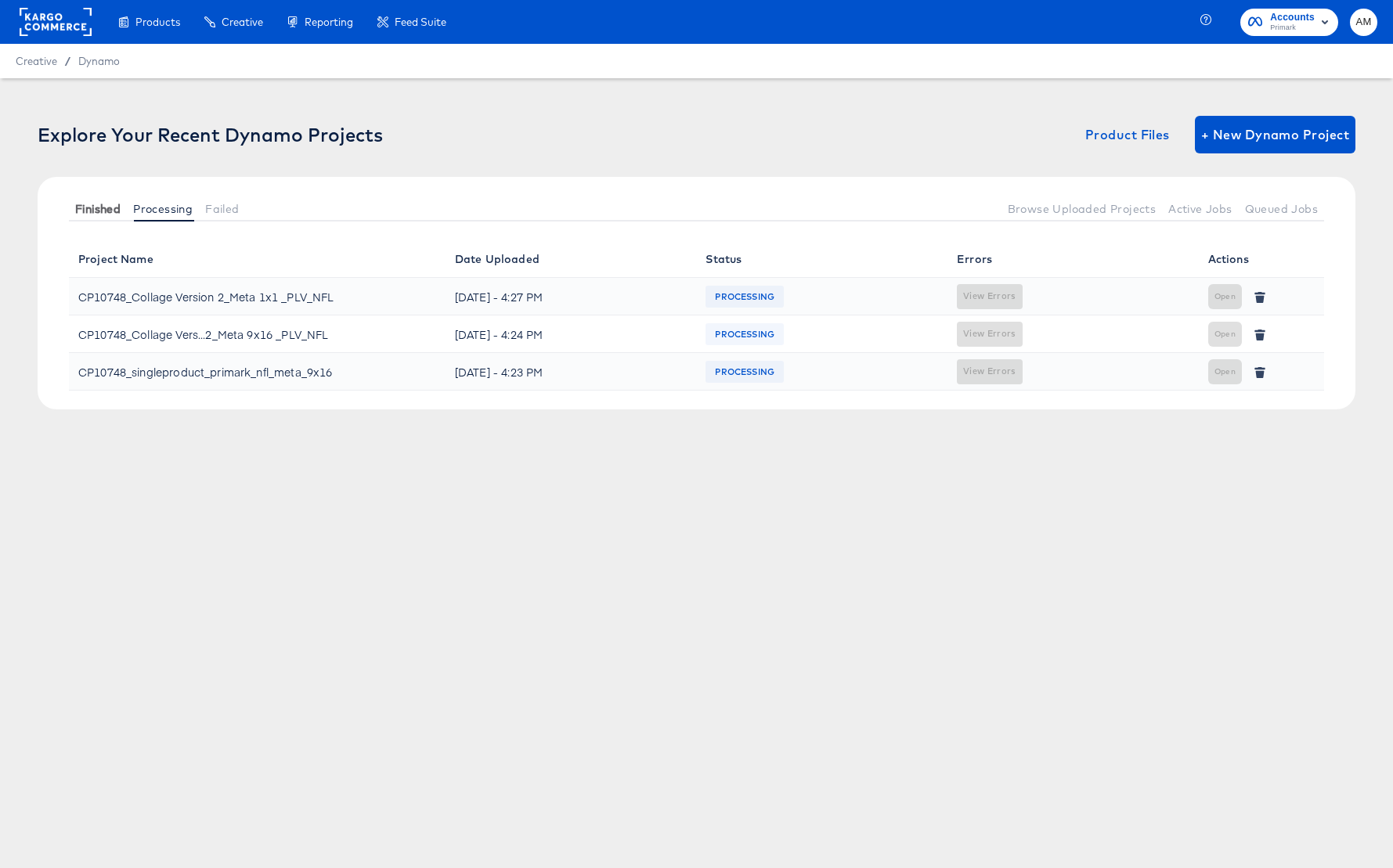
click at [97, 209] on span "Finished" at bounding box center [97, 209] width 45 height 13
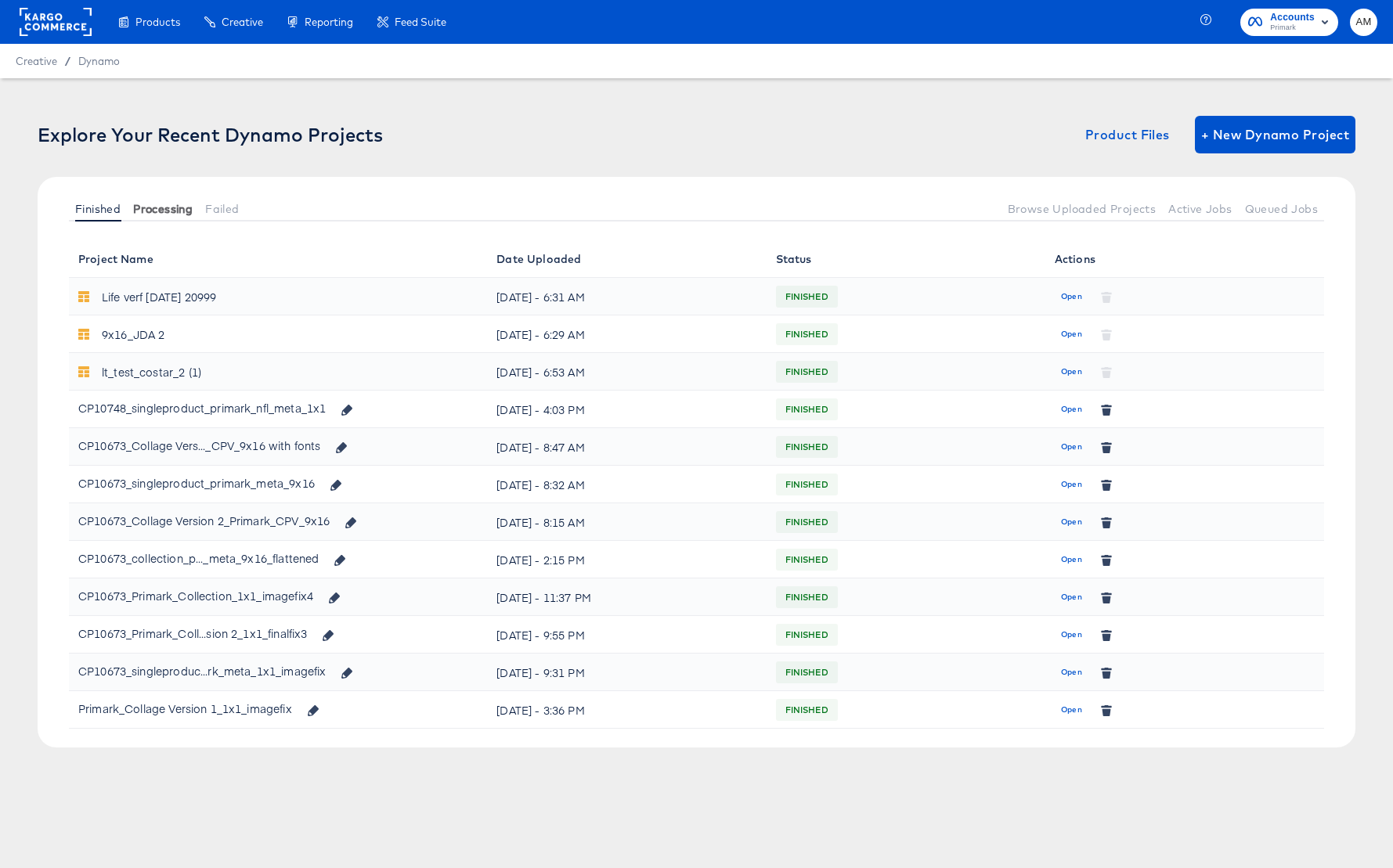
click at [145, 209] on span "Processing" at bounding box center [163, 209] width 60 height 13
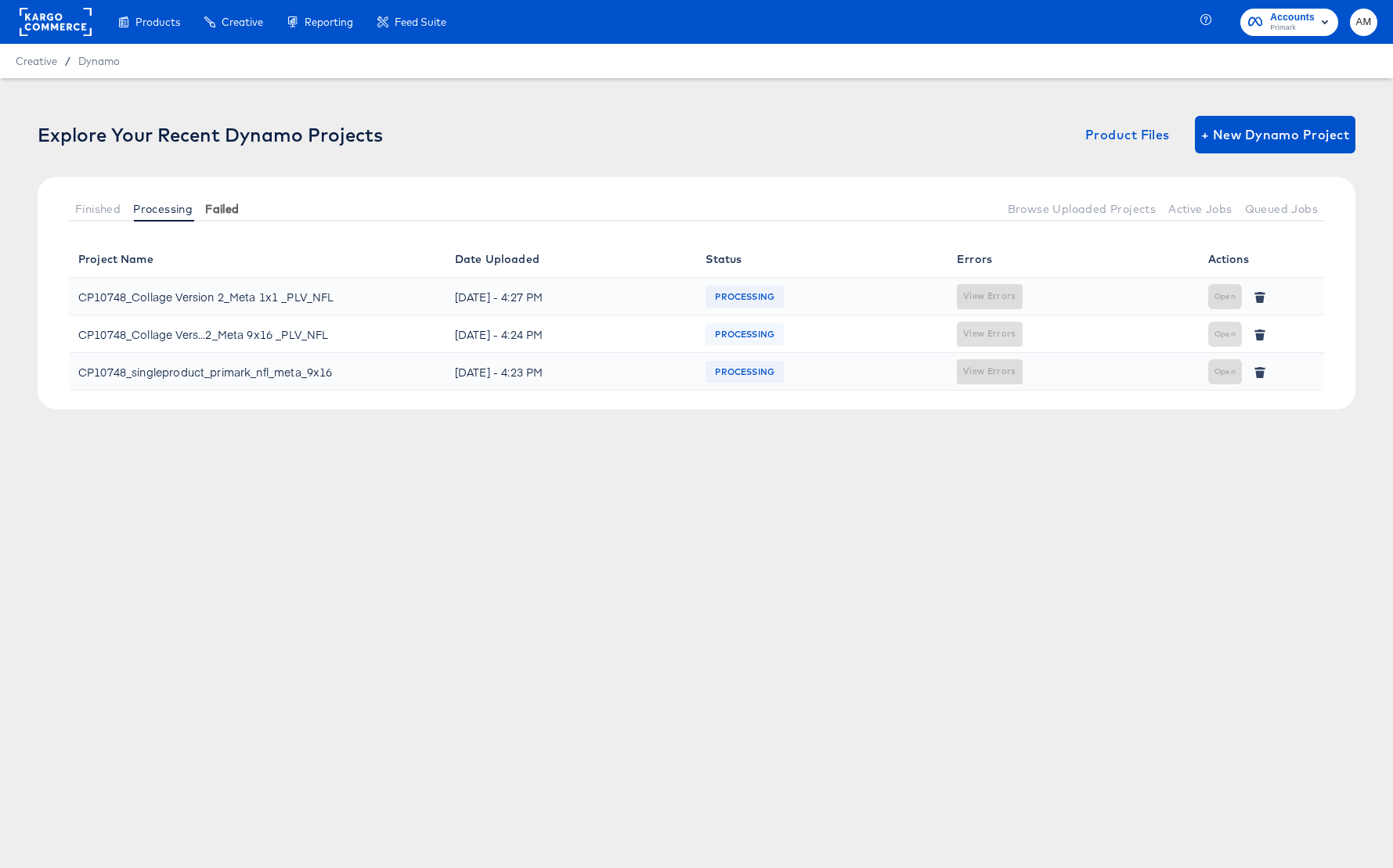
click at [213, 205] on span "Failed" at bounding box center [221, 209] width 33 height 13
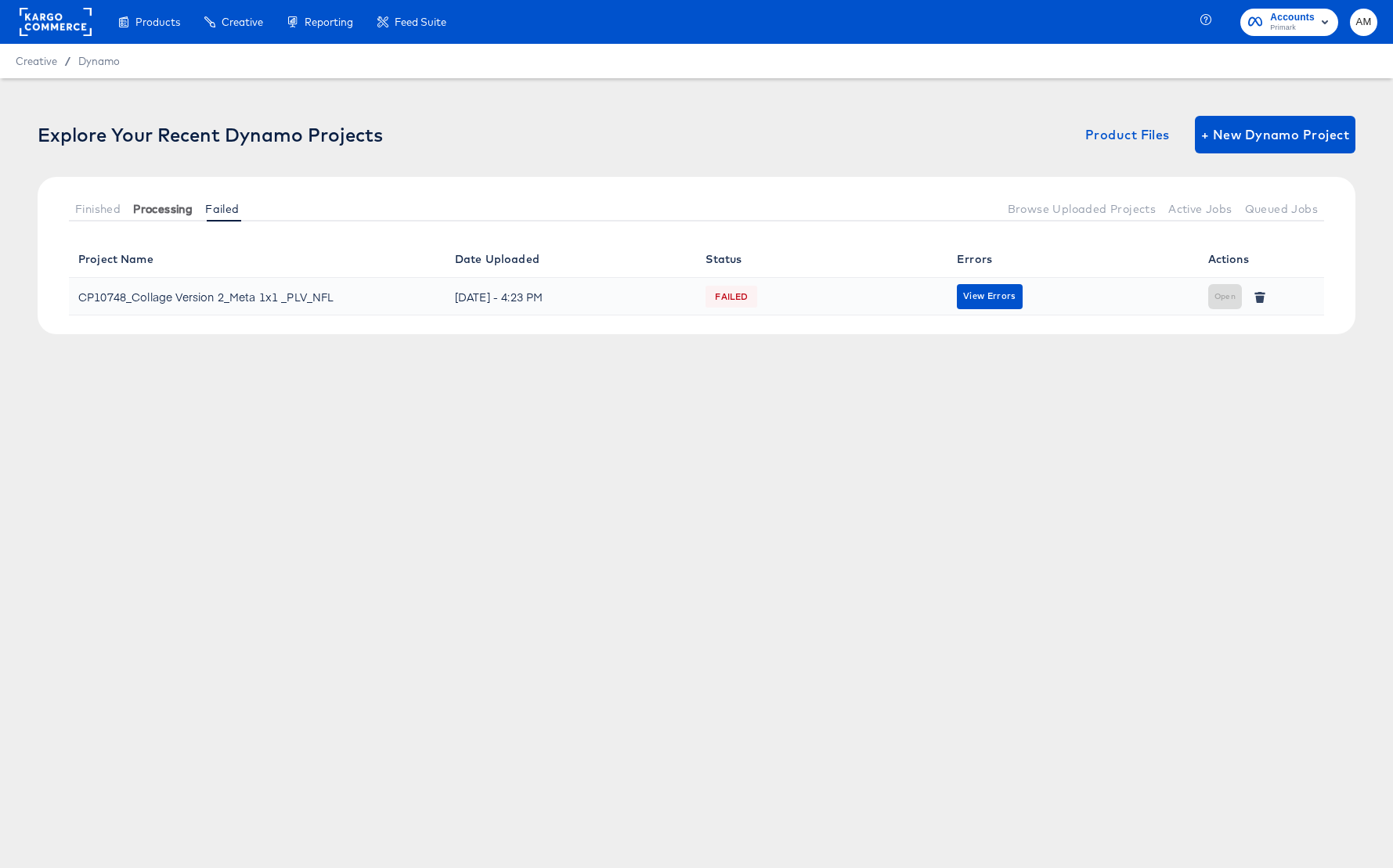
click at [171, 210] on span "Processing" at bounding box center [163, 209] width 60 height 13
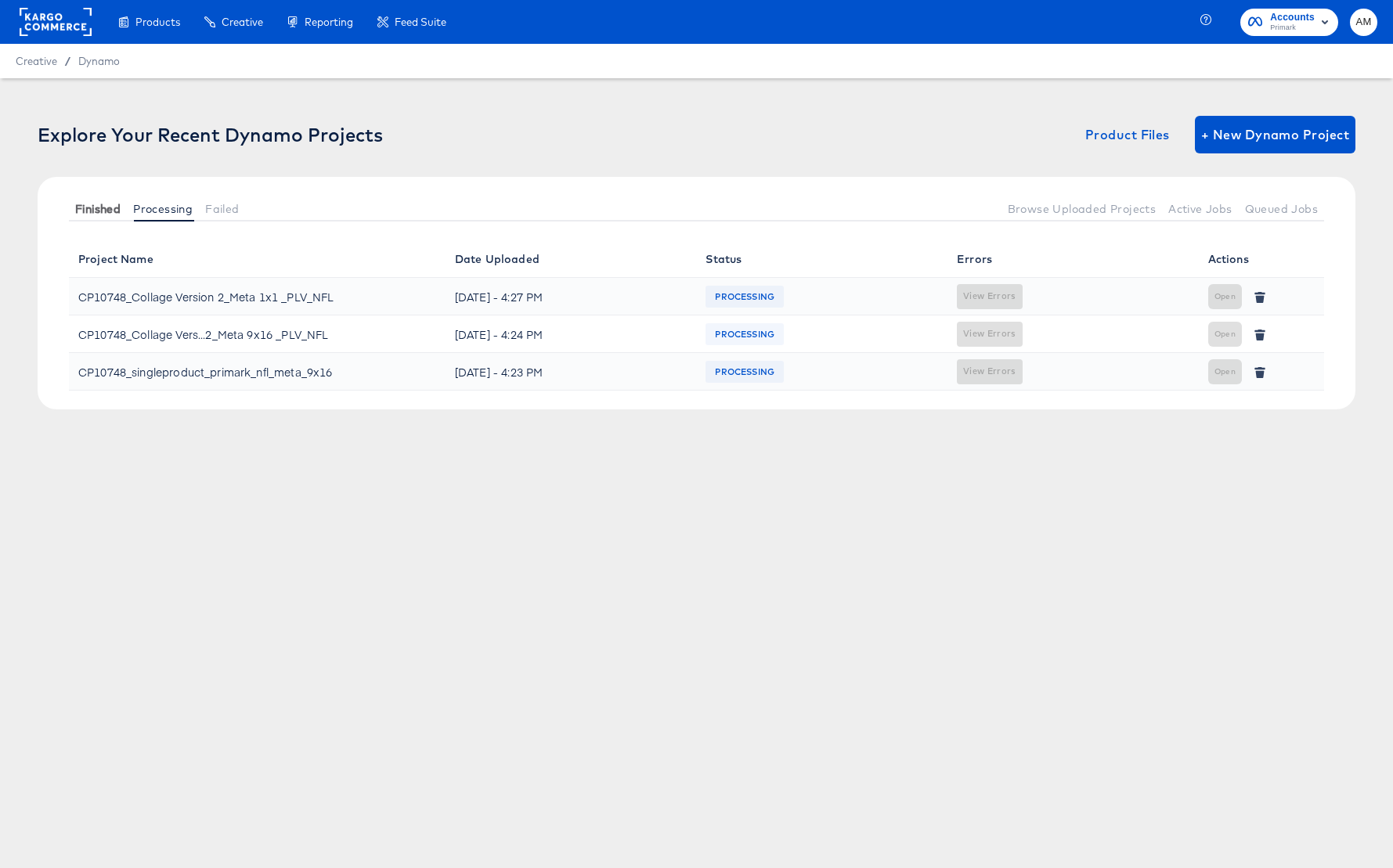
click at [101, 212] on span "Finished" at bounding box center [97, 209] width 45 height 13
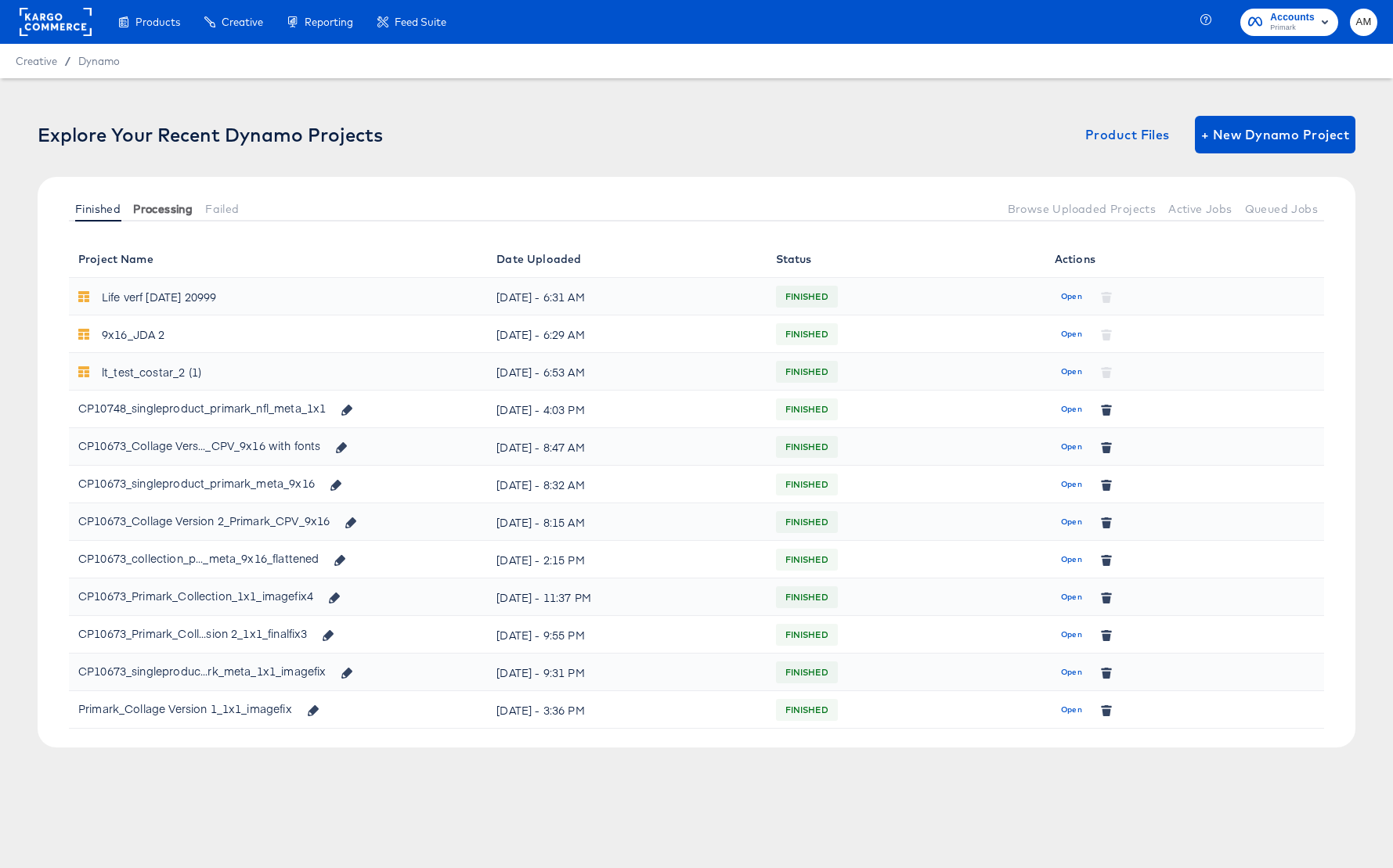
click at [175, 208] on span "Processing" at bounding box center [163, 209] width 60 height 13
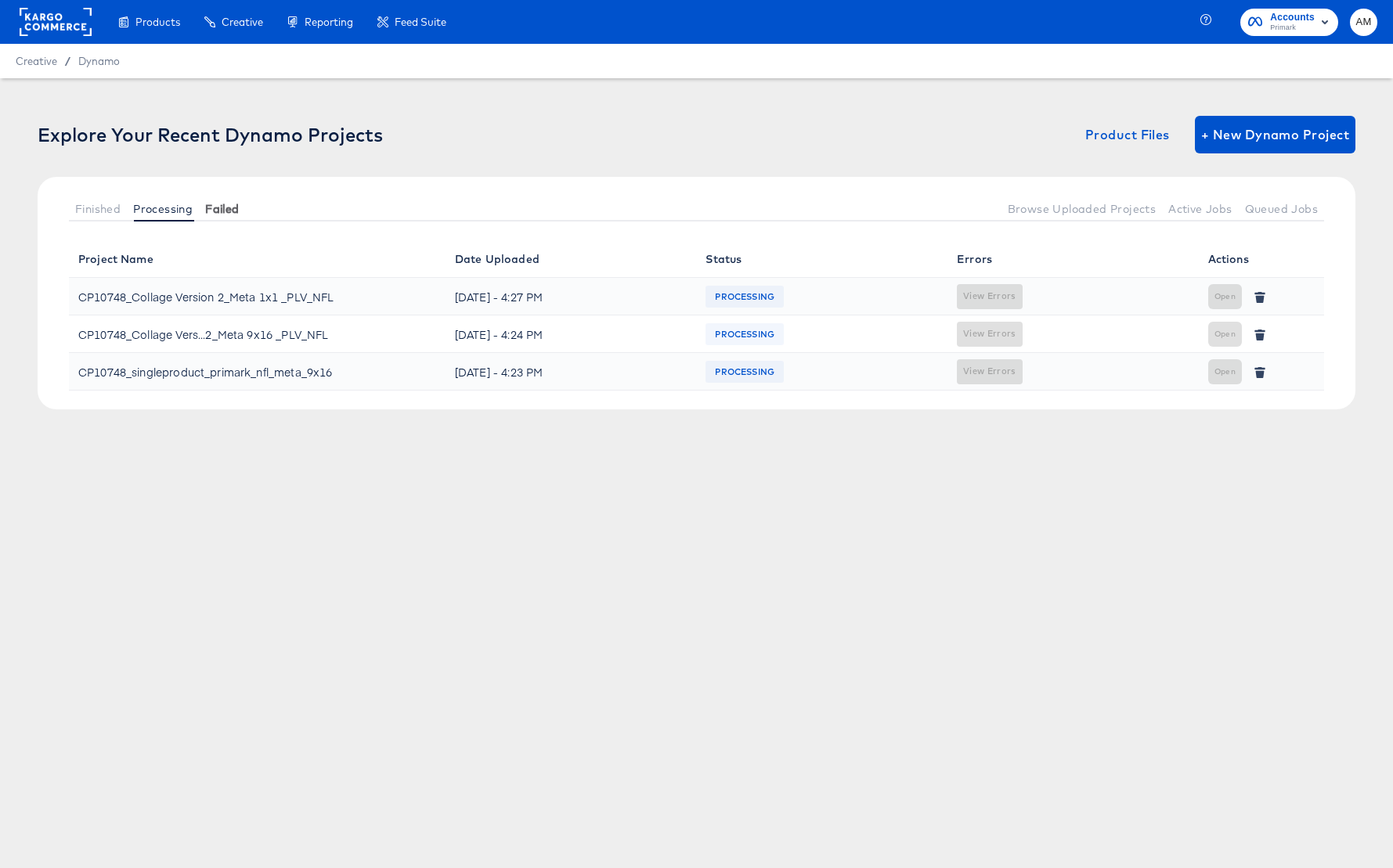
click at [221, 209] on span "Failed" at bounding box center [221, 209] width 33 height 13
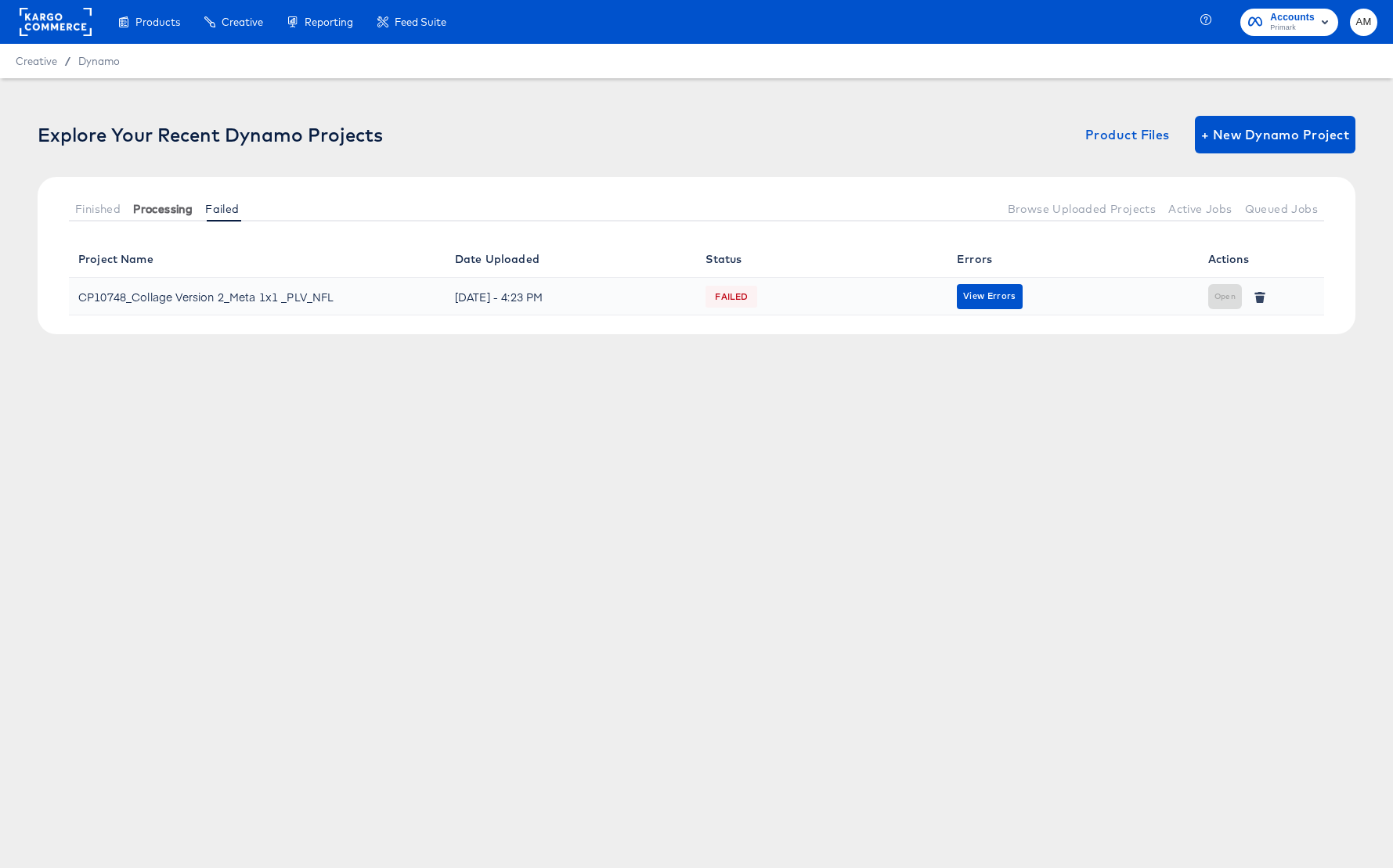
click at [155, 207] on span "Processing" at bounding box center [163, 209] width 60 height 13
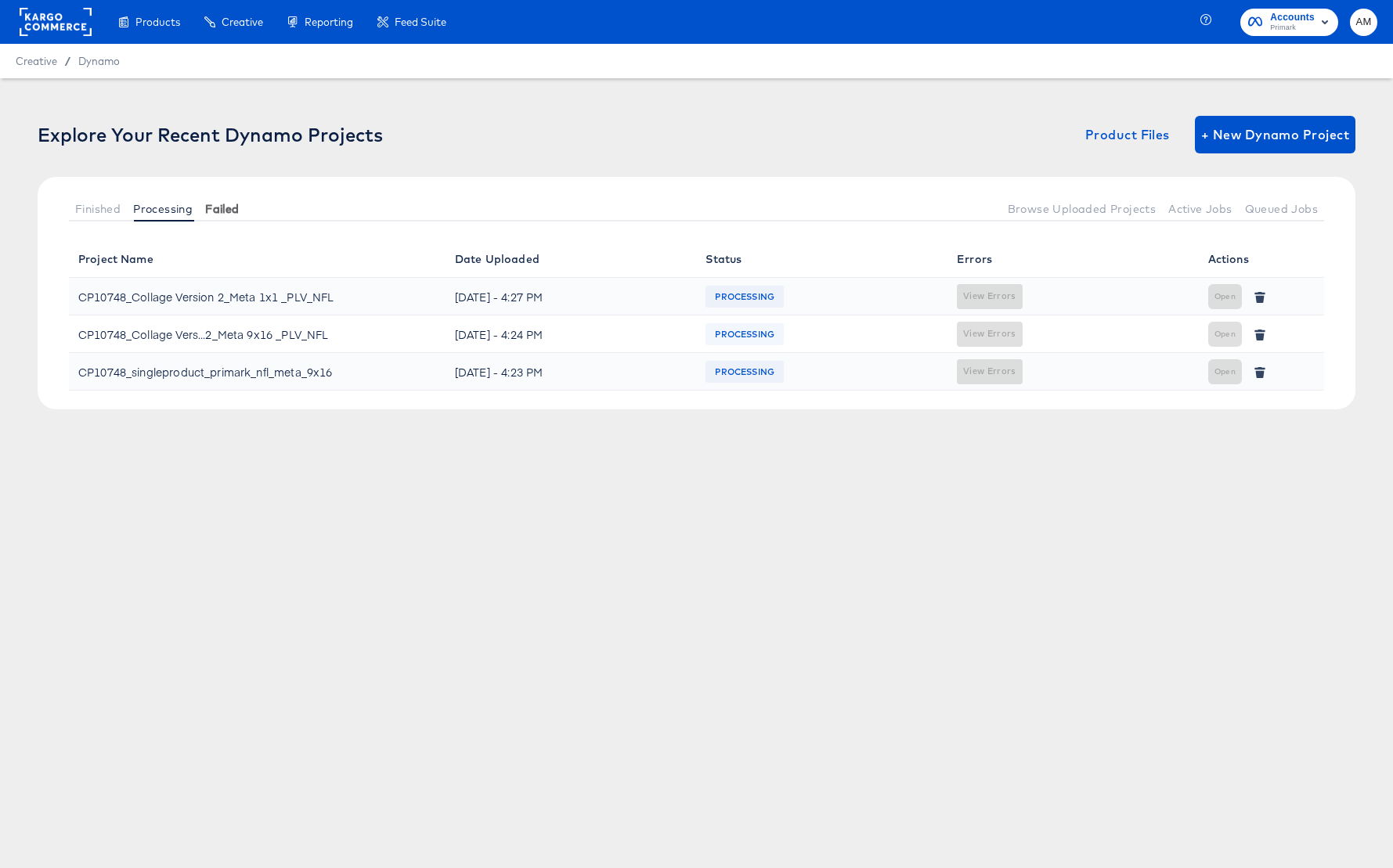
click at [218, 206] on span "Failed" at bounding box center [221, 209] width 33 height 13
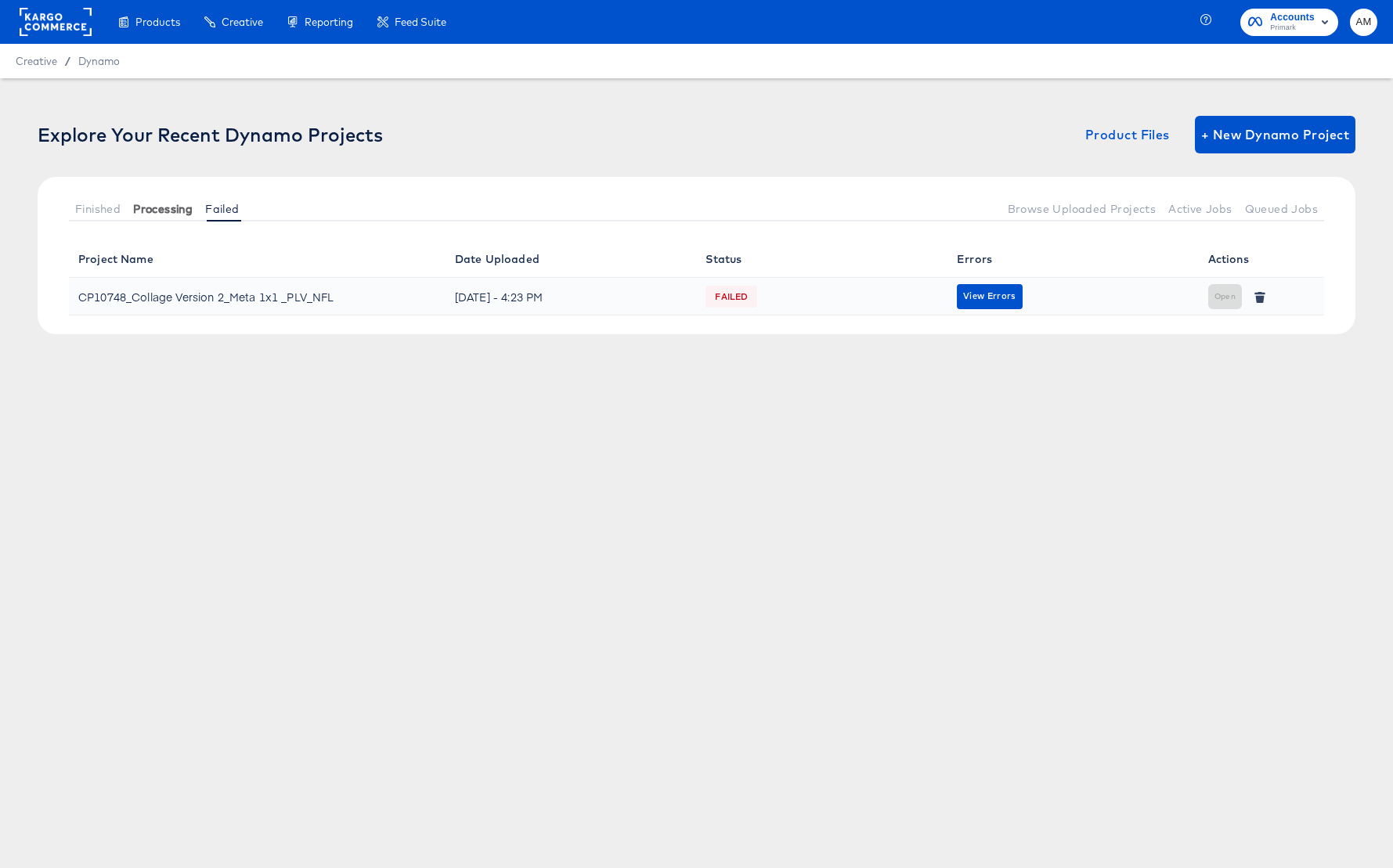
click at [160, 211] on span "Processing" at bounding box center [163, 209] width 60 height 13
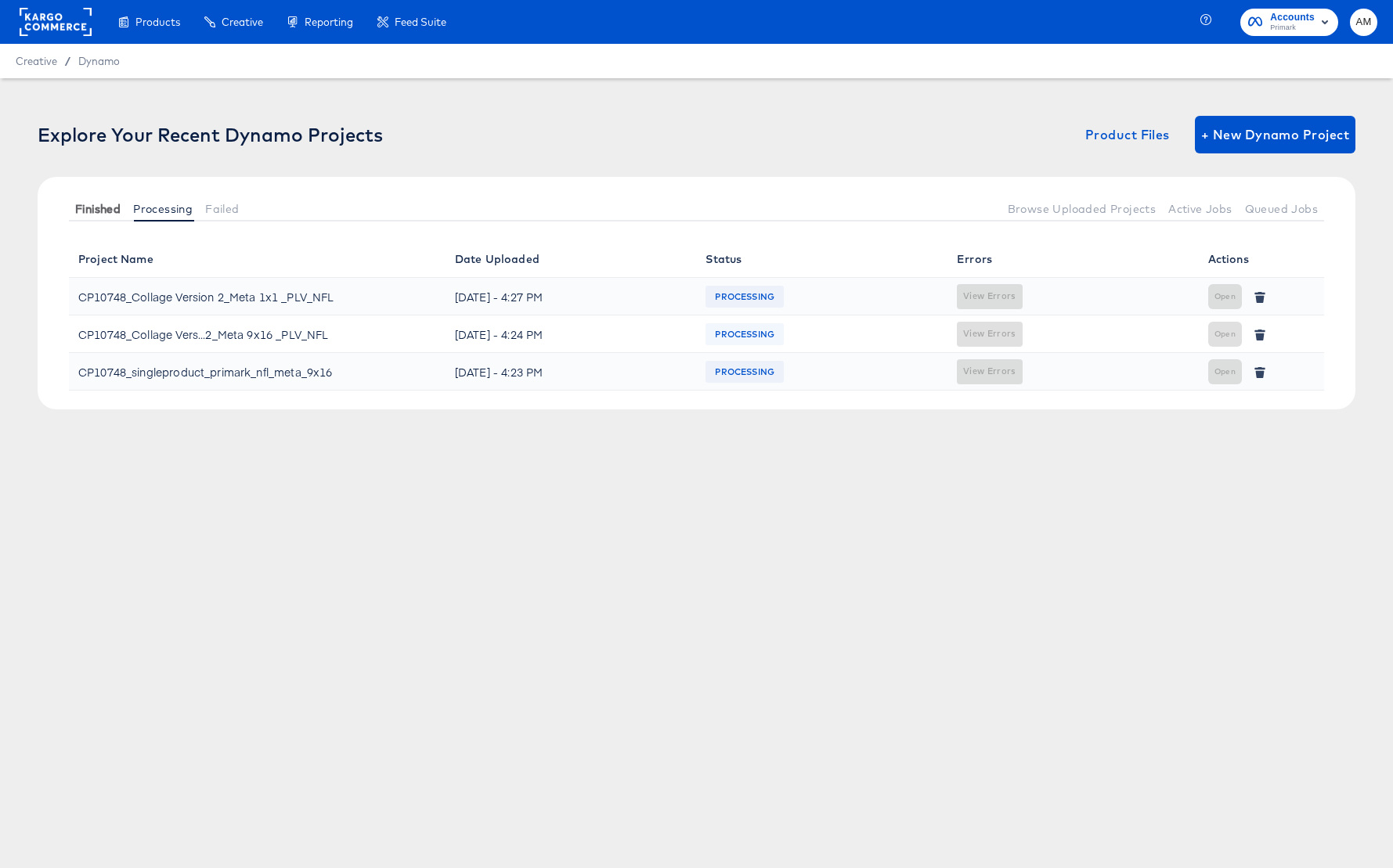
click at [100, 209] on span "Finished" at bounding box center [97, 209] width 45 height 13
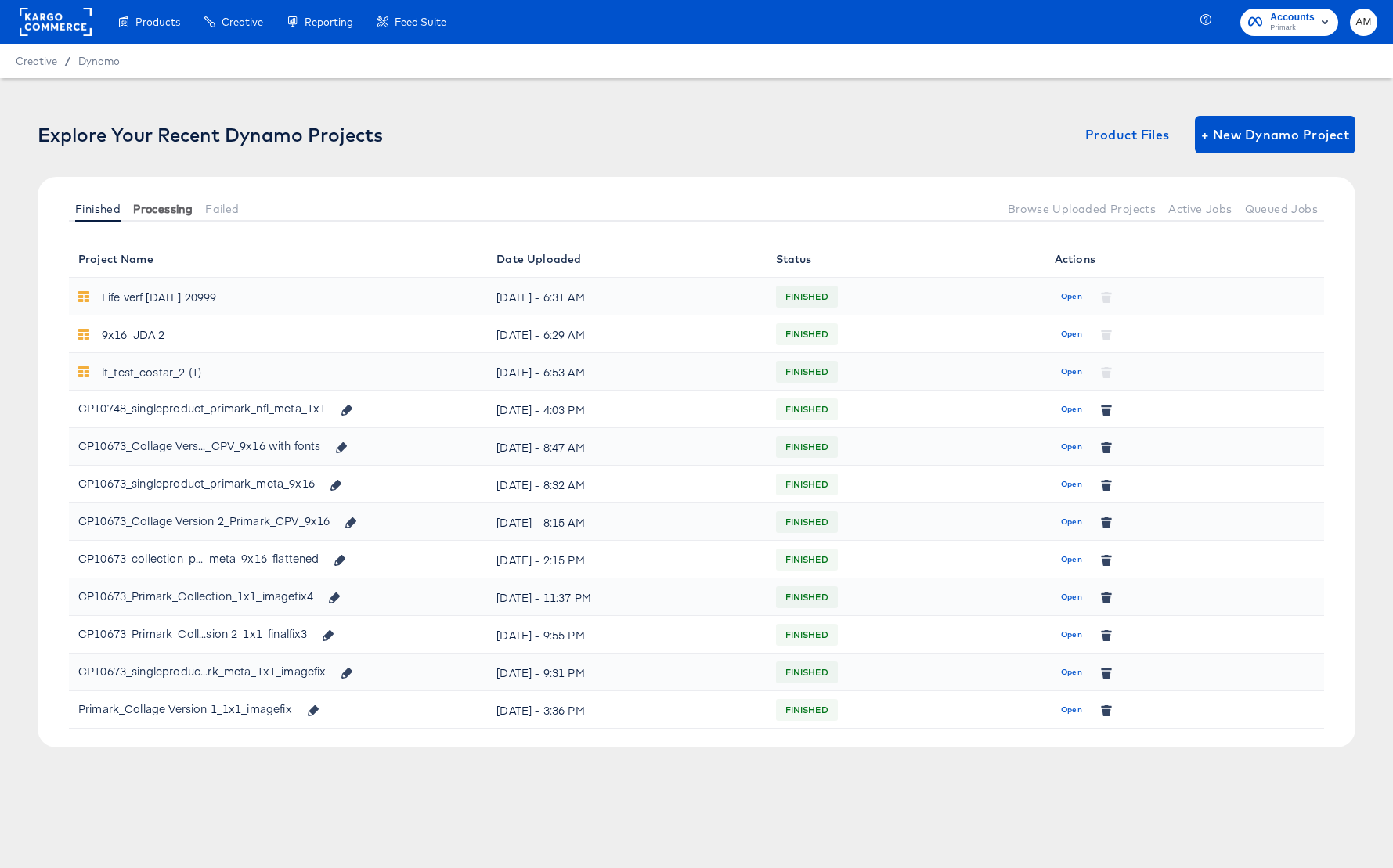
click at [167, 210] on span "Processing" at bounding box center [163, 209] width 60 height 13
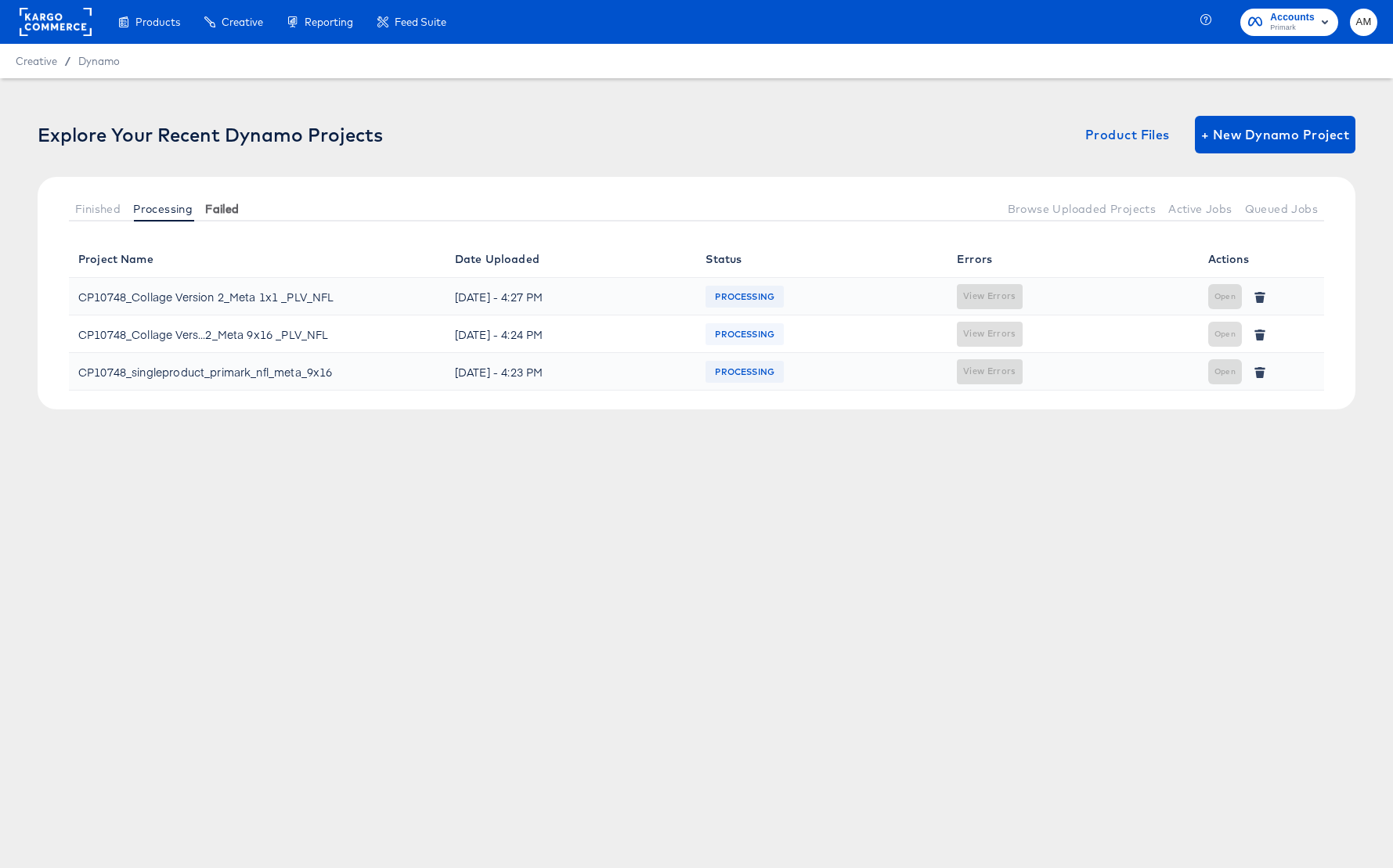
click at [214, 215] on button "Failed" at bounding box center [222, 208] width 46 height 26
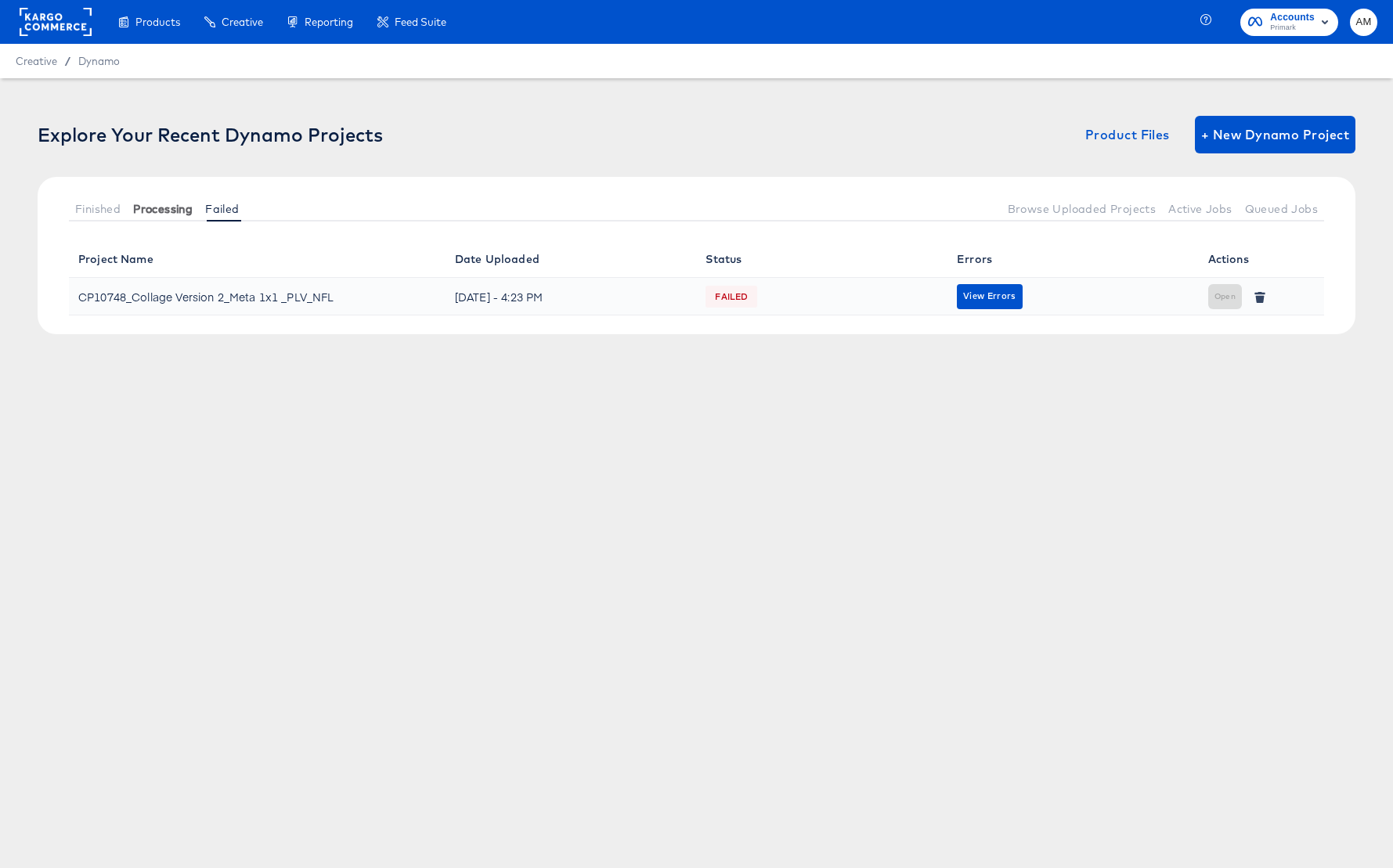
click at [130, 212] on button "Processing" at bounding box center [163, 208] width 72 height 26
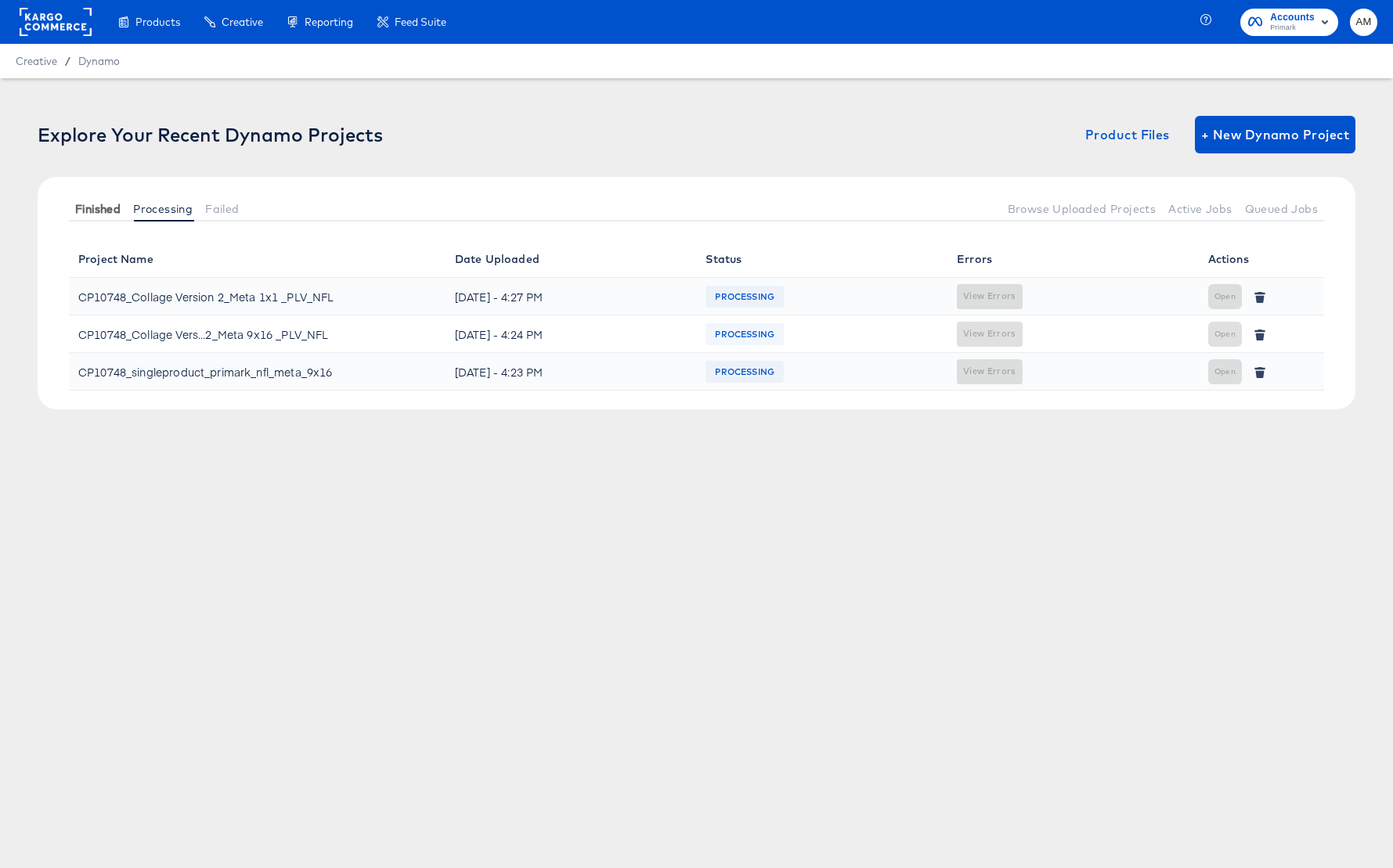
click at [92, 208] on span "Finished" at bounding box center [97, 209] width 45 height 13
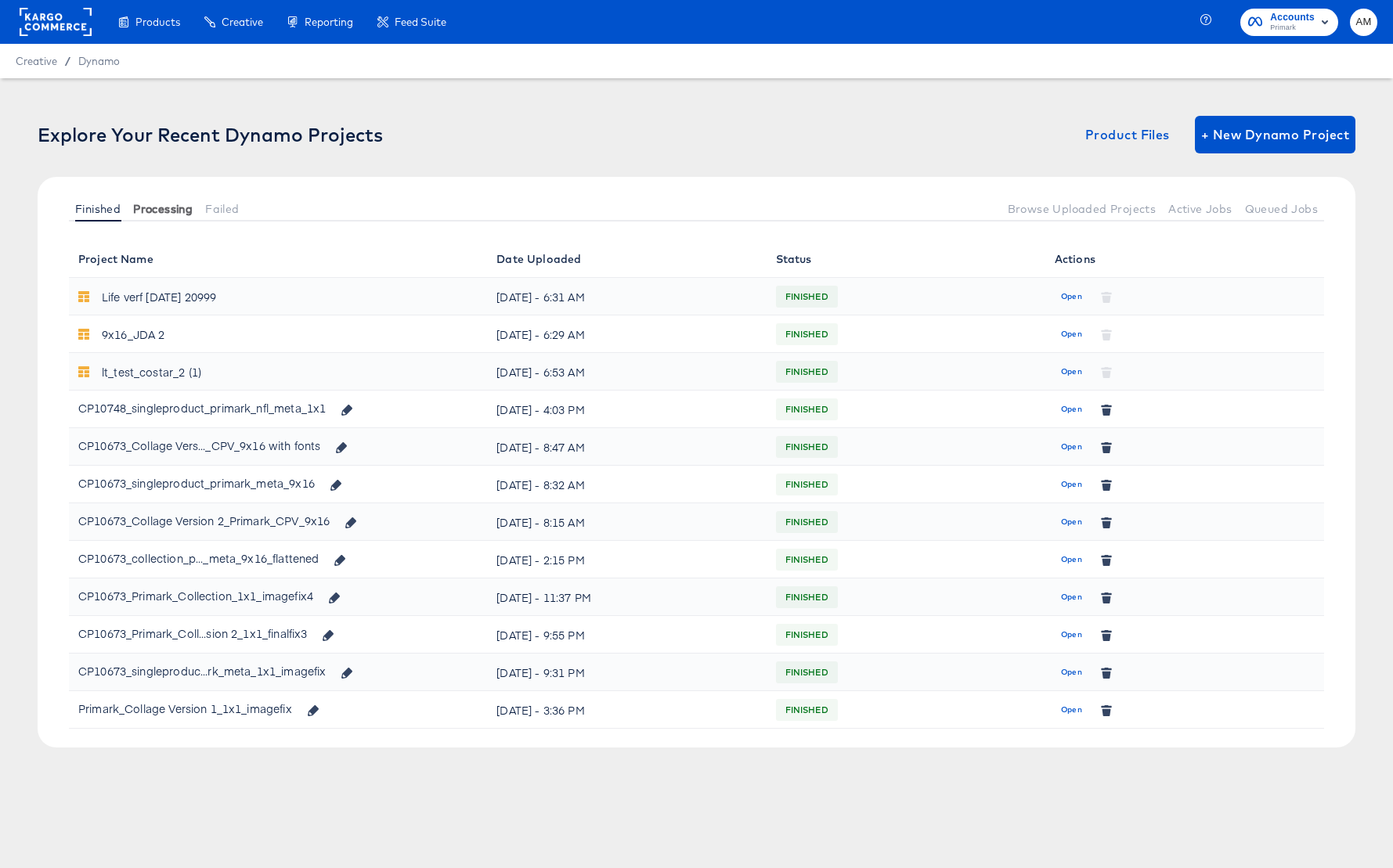
click at [158, 203] on span "Processing" at bounding box center [163, 209] width 60 height 13
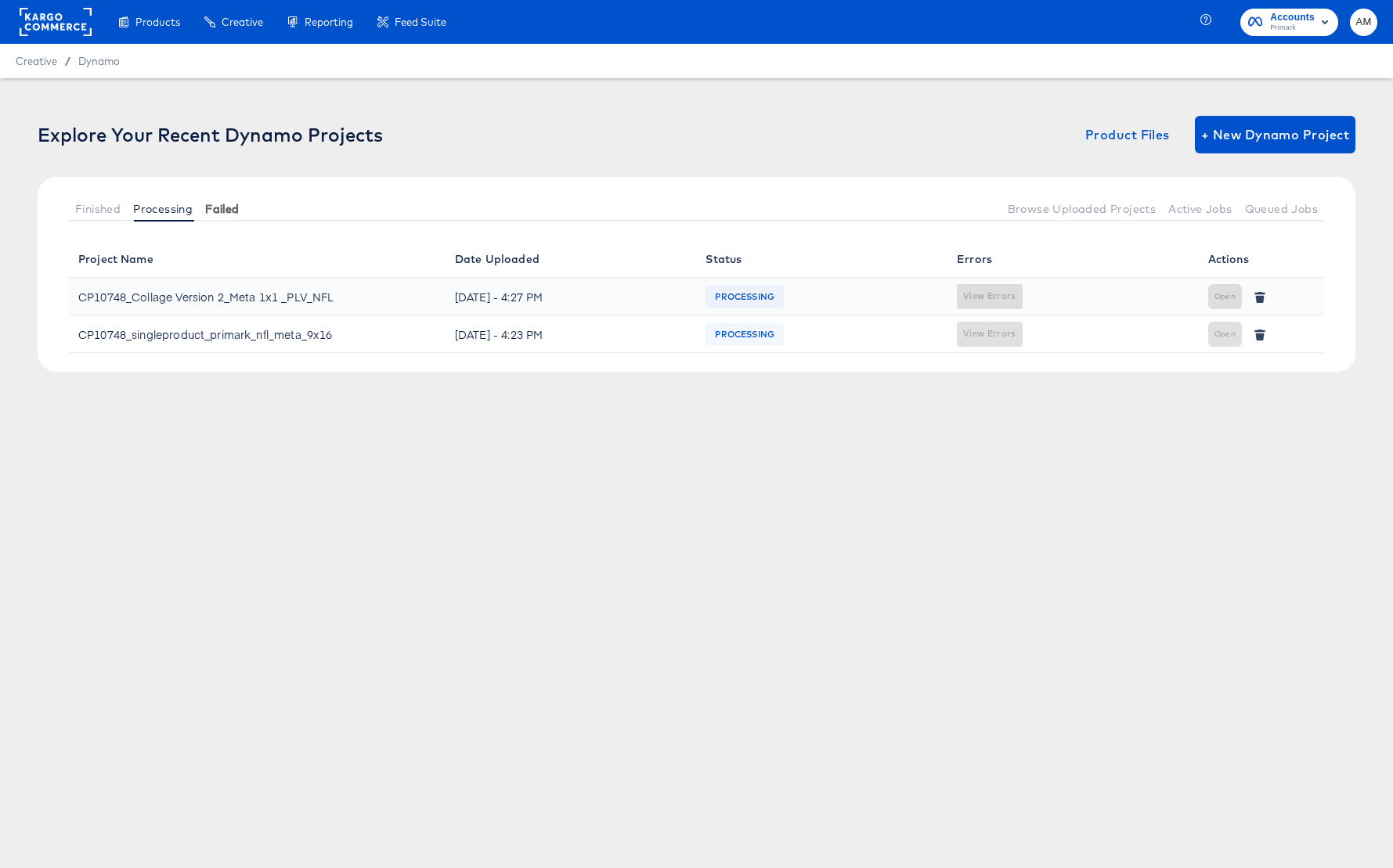
click at [214, 207] on span "Failed" at bounding box center [221, 209] width 33 height 13
click at [168, 208] on span "Processing" at bounding box center [163, 209] width 60 height 13
click at [96, 205] on span "Finished" at bounding box center [97, 209] width 45 height 13
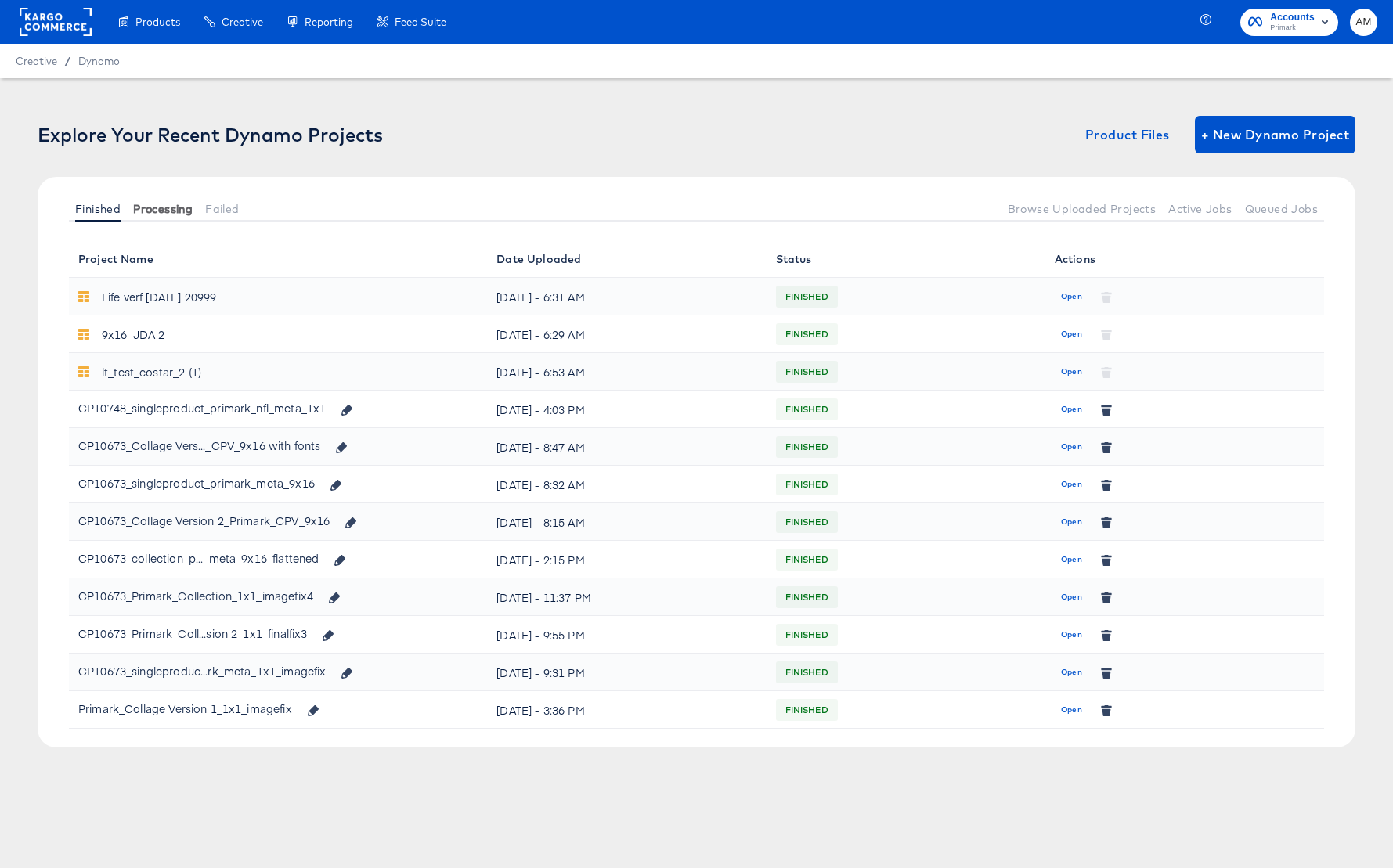
click at [173, 205] on span "Processing" at bounding box center [163, 209] width 60 height 13
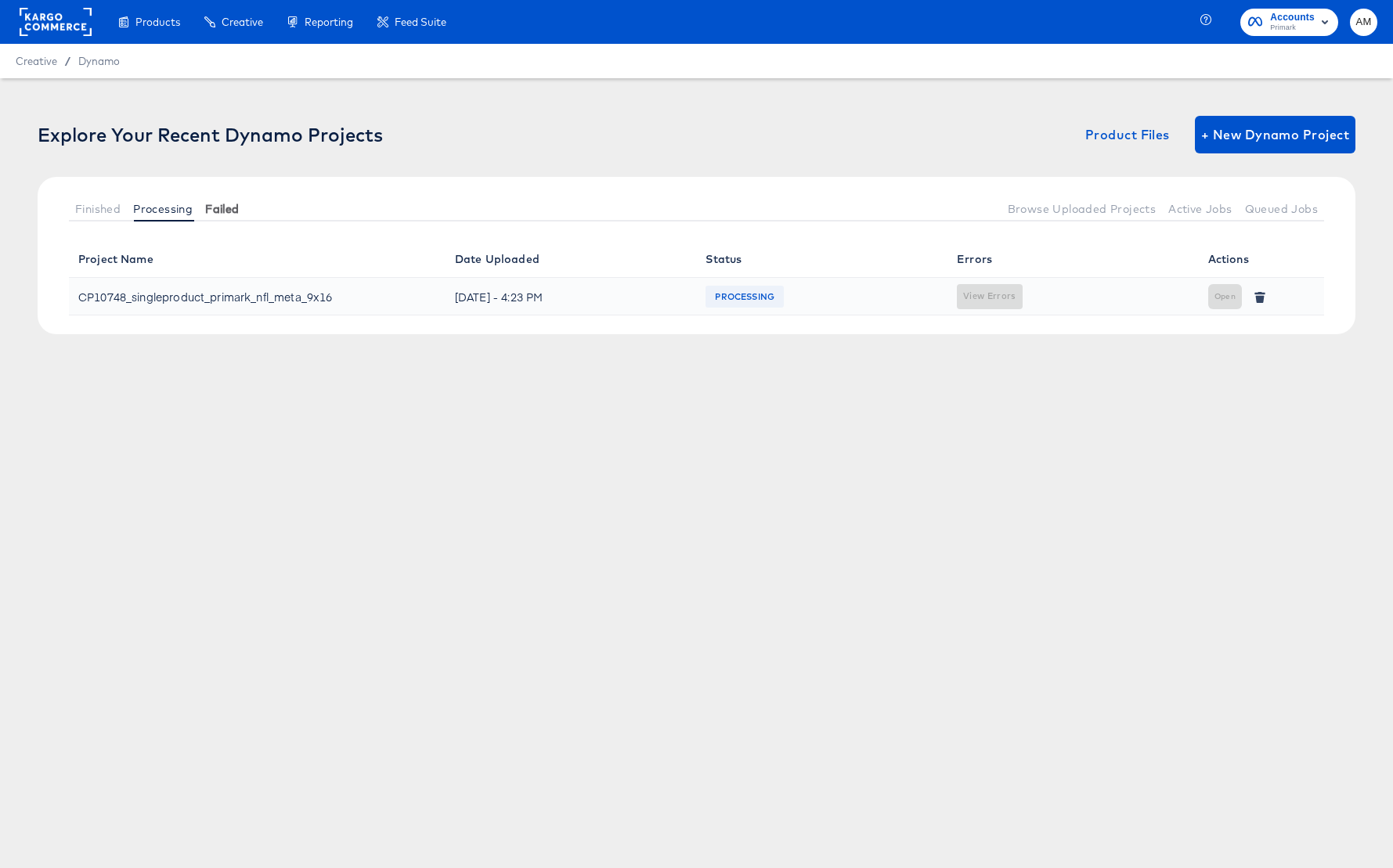
click at [206, 207] on span "Failed" at bounding box center [221, 209] width 33 height 13
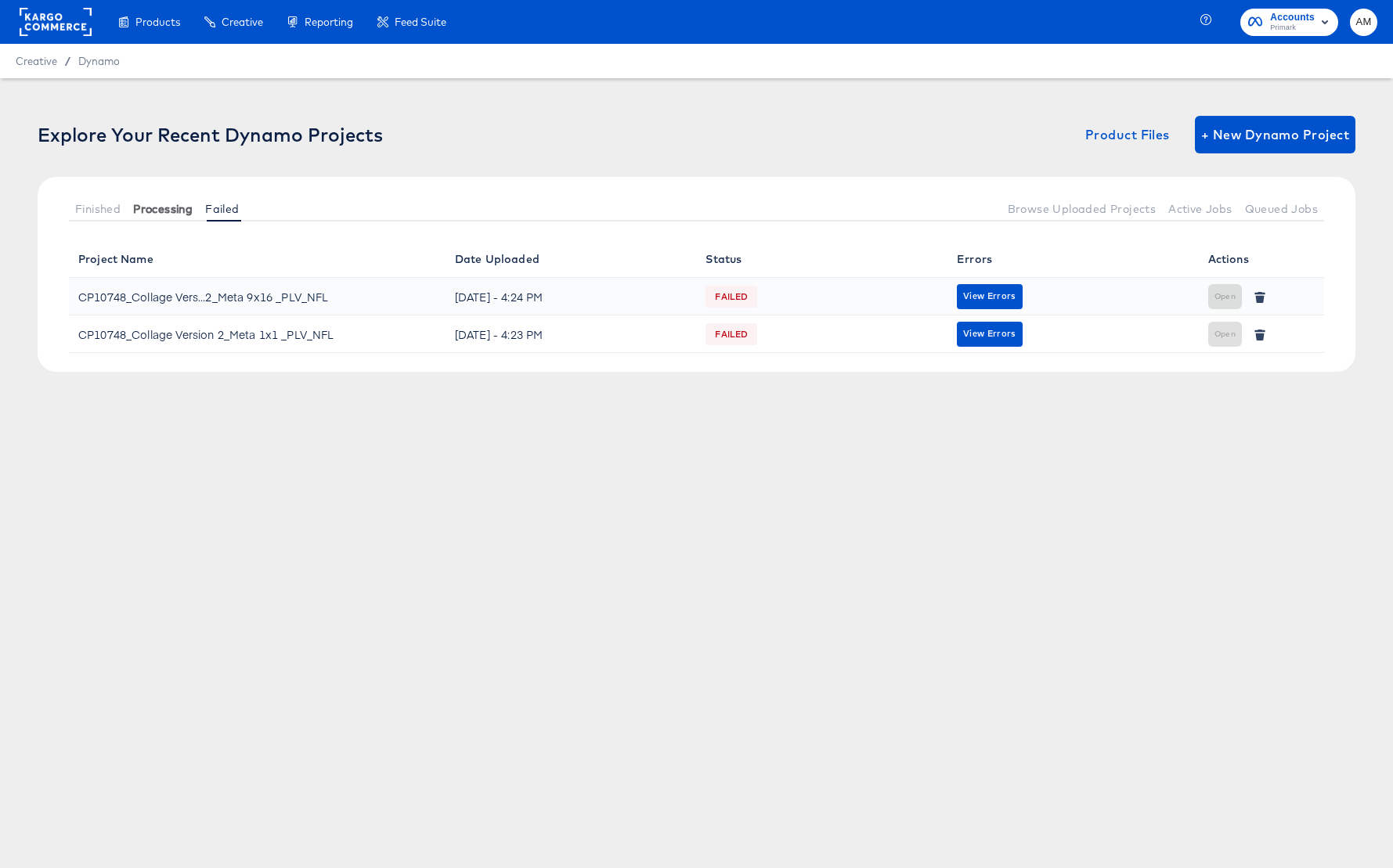
click at [142, 206] on span "Processing" at bounding box center [163, 209] width 60 height 13
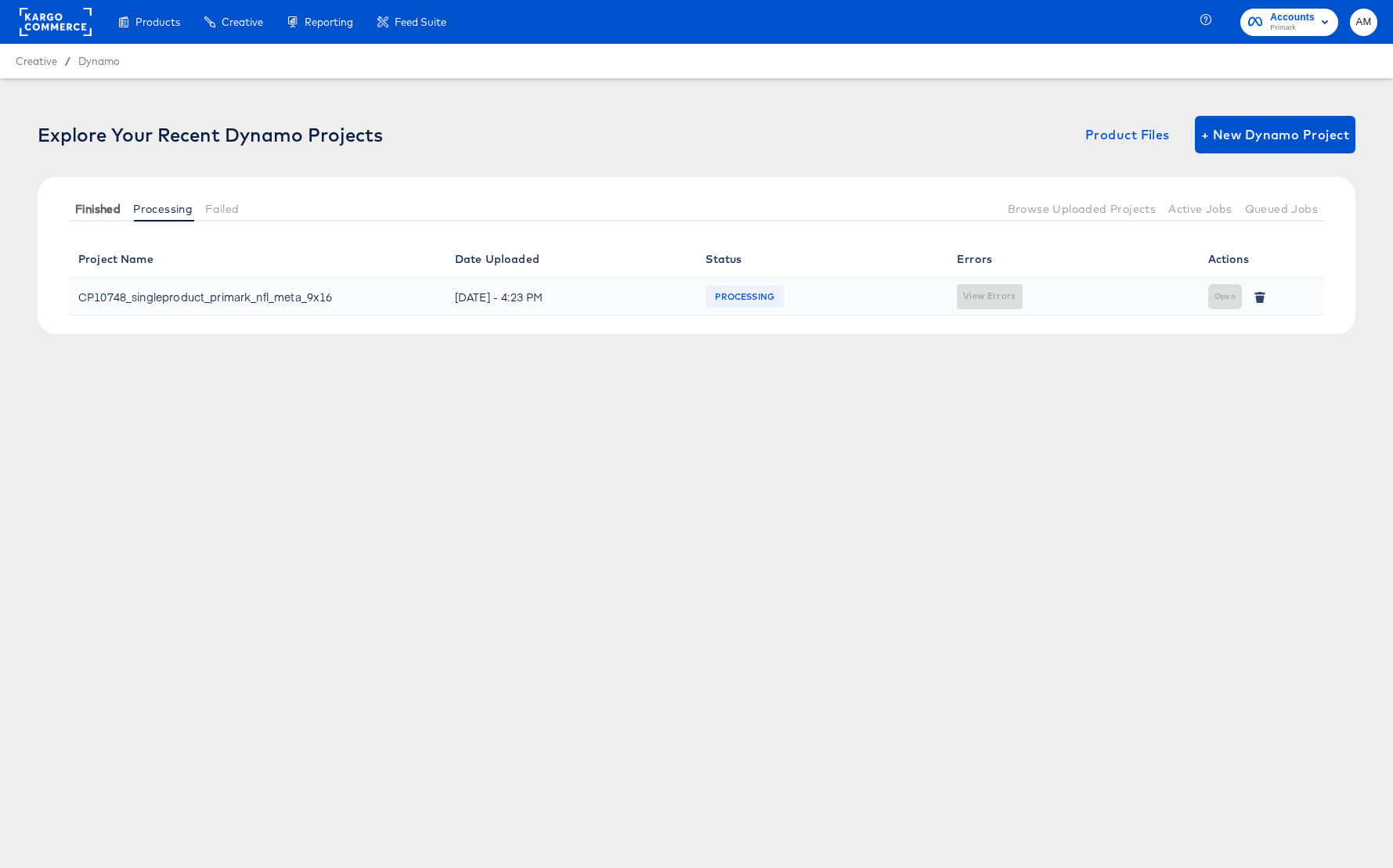
click at [89, 205] on span "Finished" at bounding box center [97, 209] width 45 height 13
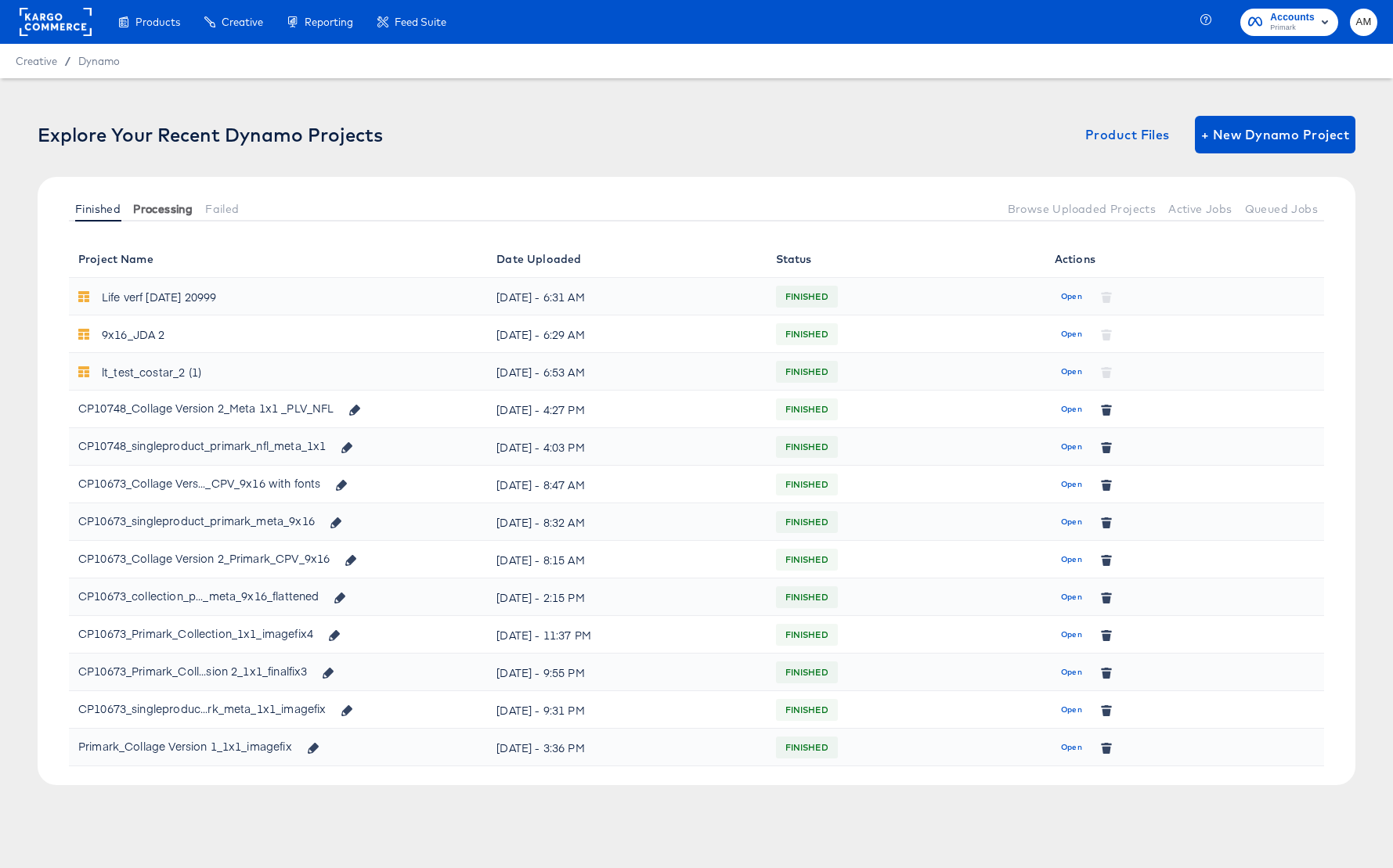
click at [161, 200] on button "Processing" at bounding box center [163, 208] width 72 height 26
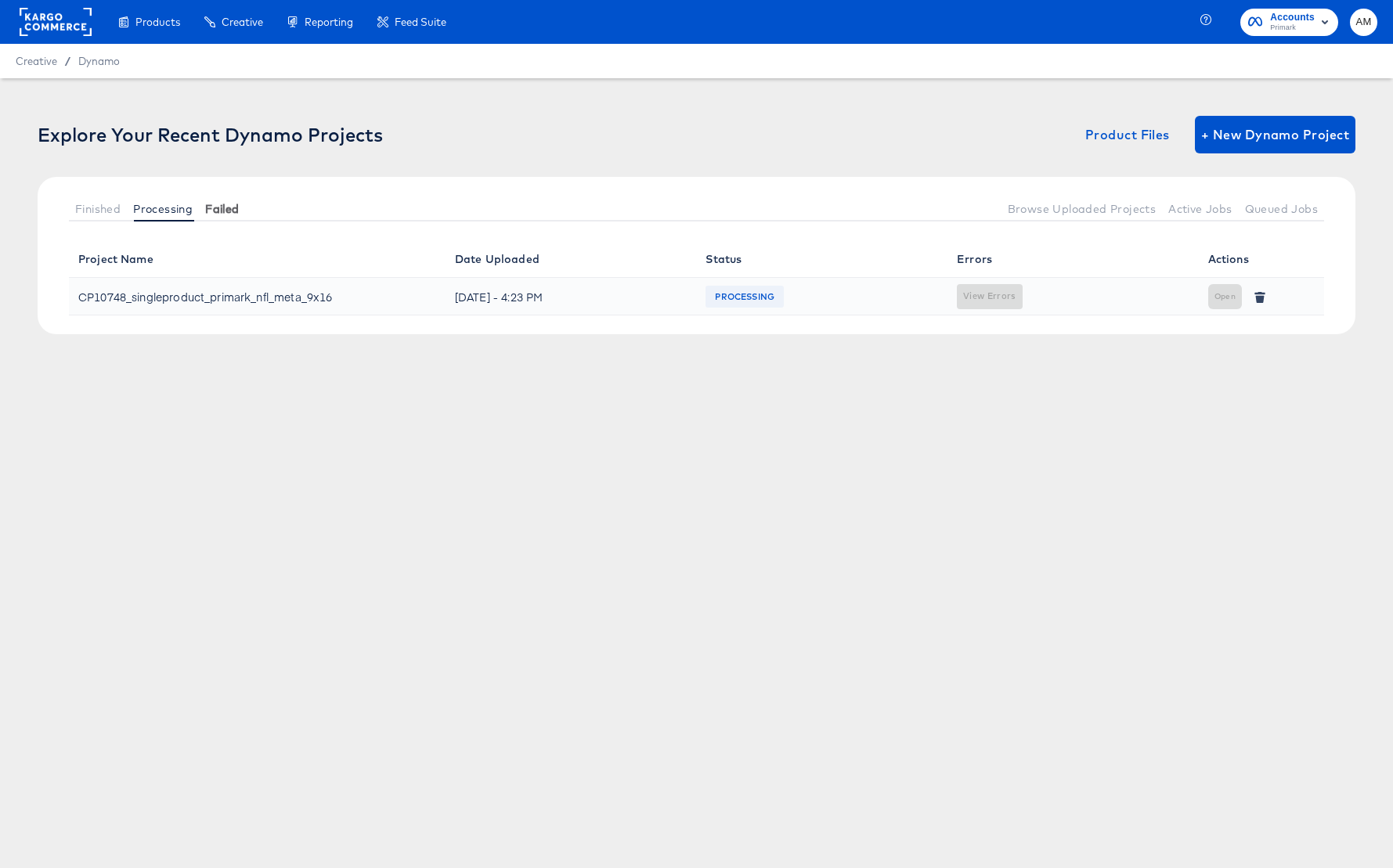
click at [221, 206] on span "Failed" at bounding box center [221, 209] width 33 height 13
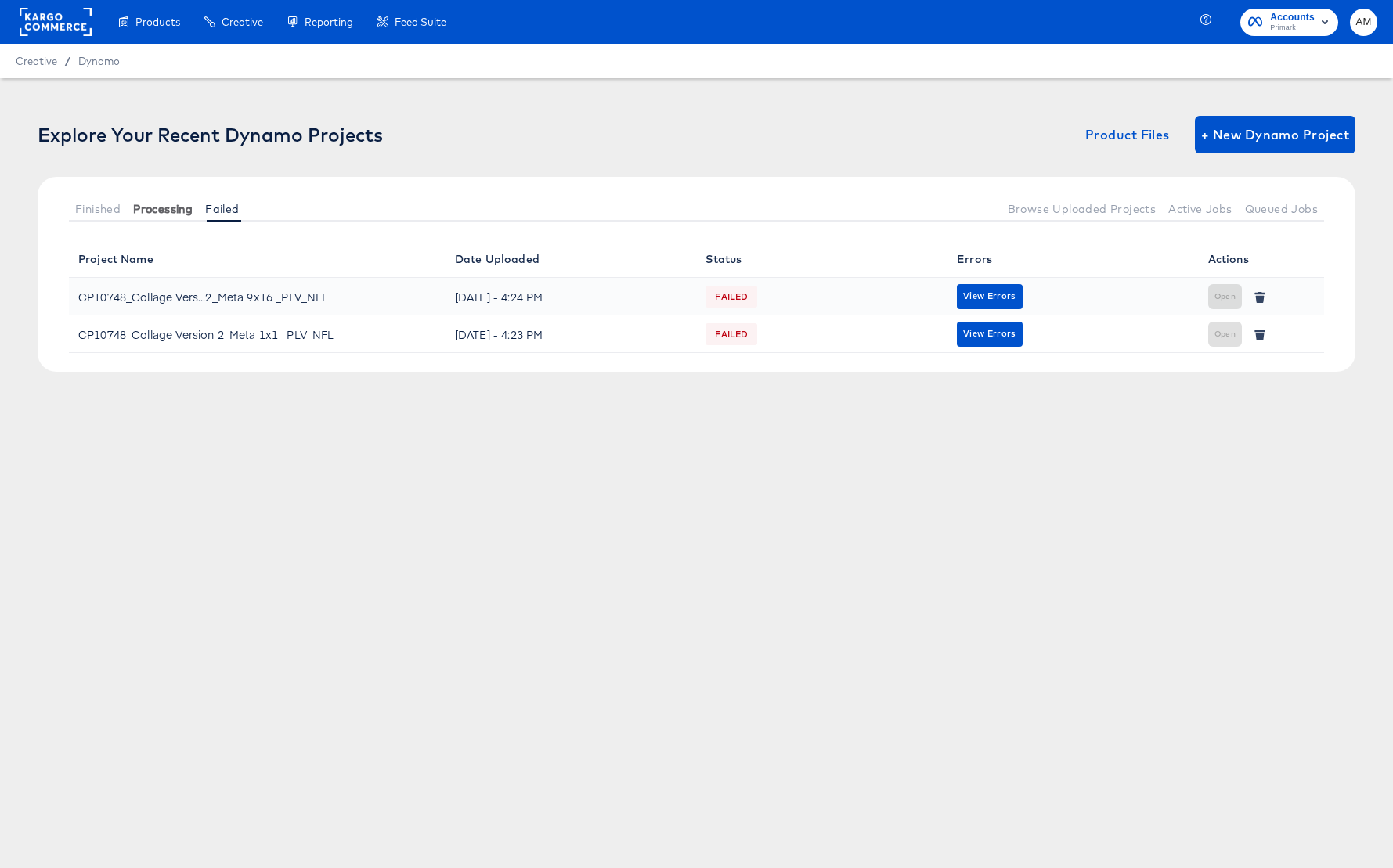
click at [172, 206] on span "Processing" at bounding box center [163, 209] width 60 height 13
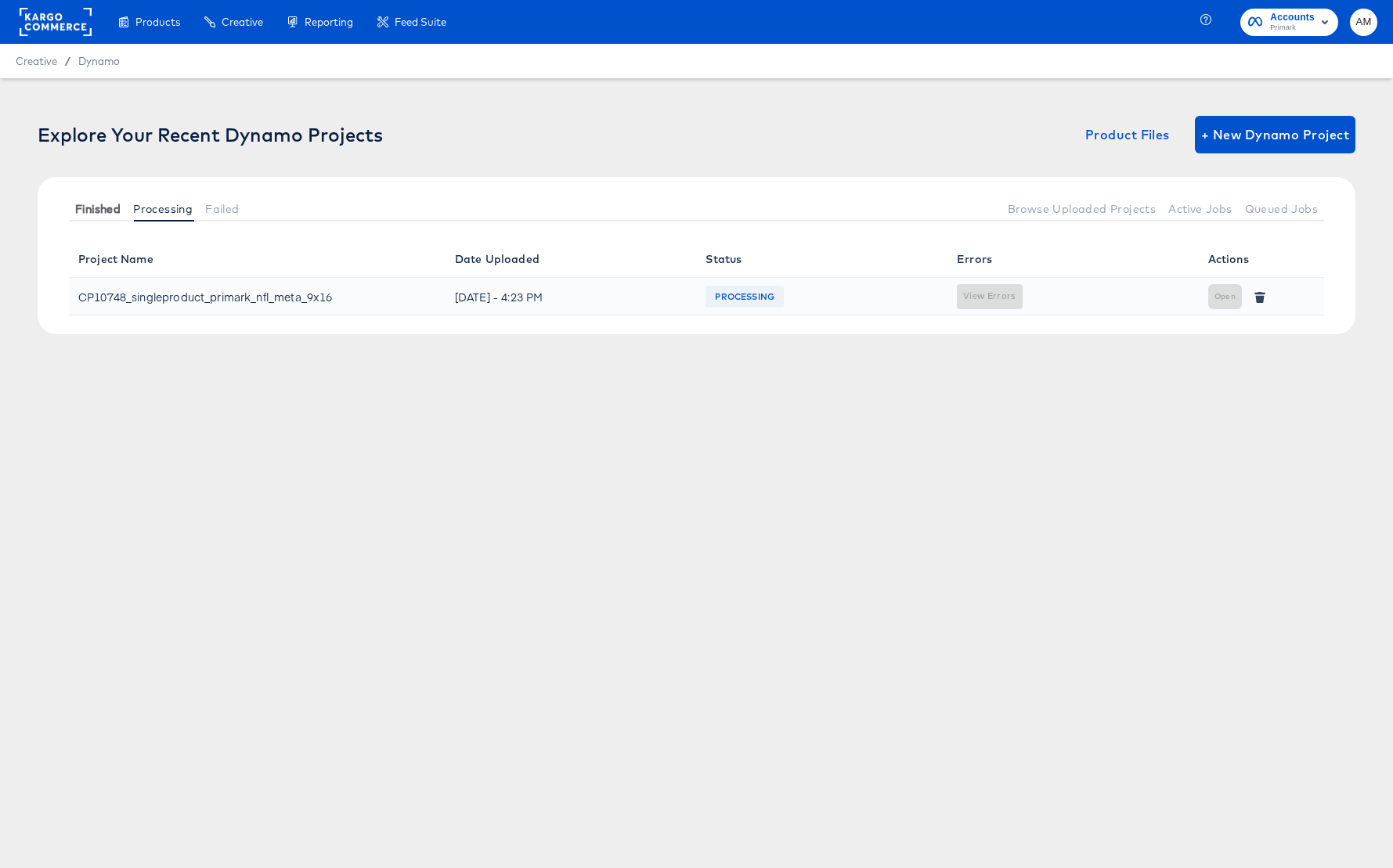
click at [111, 207] on span "Finished" at bounding box center [97, 209] width 45 height 13
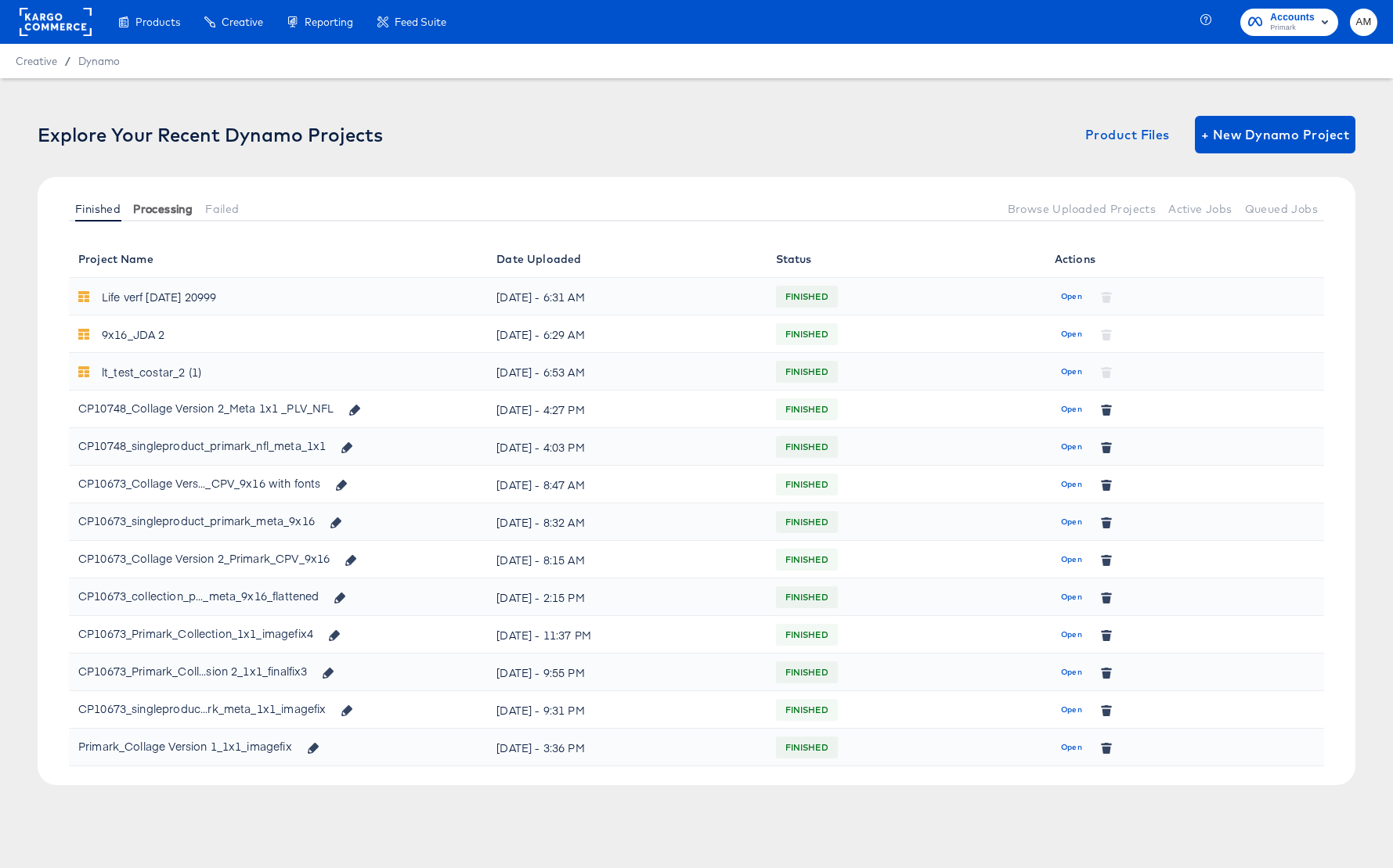
click at [160, 208] on span "Processing" at bounding box center [163, 209] width 60 height 13
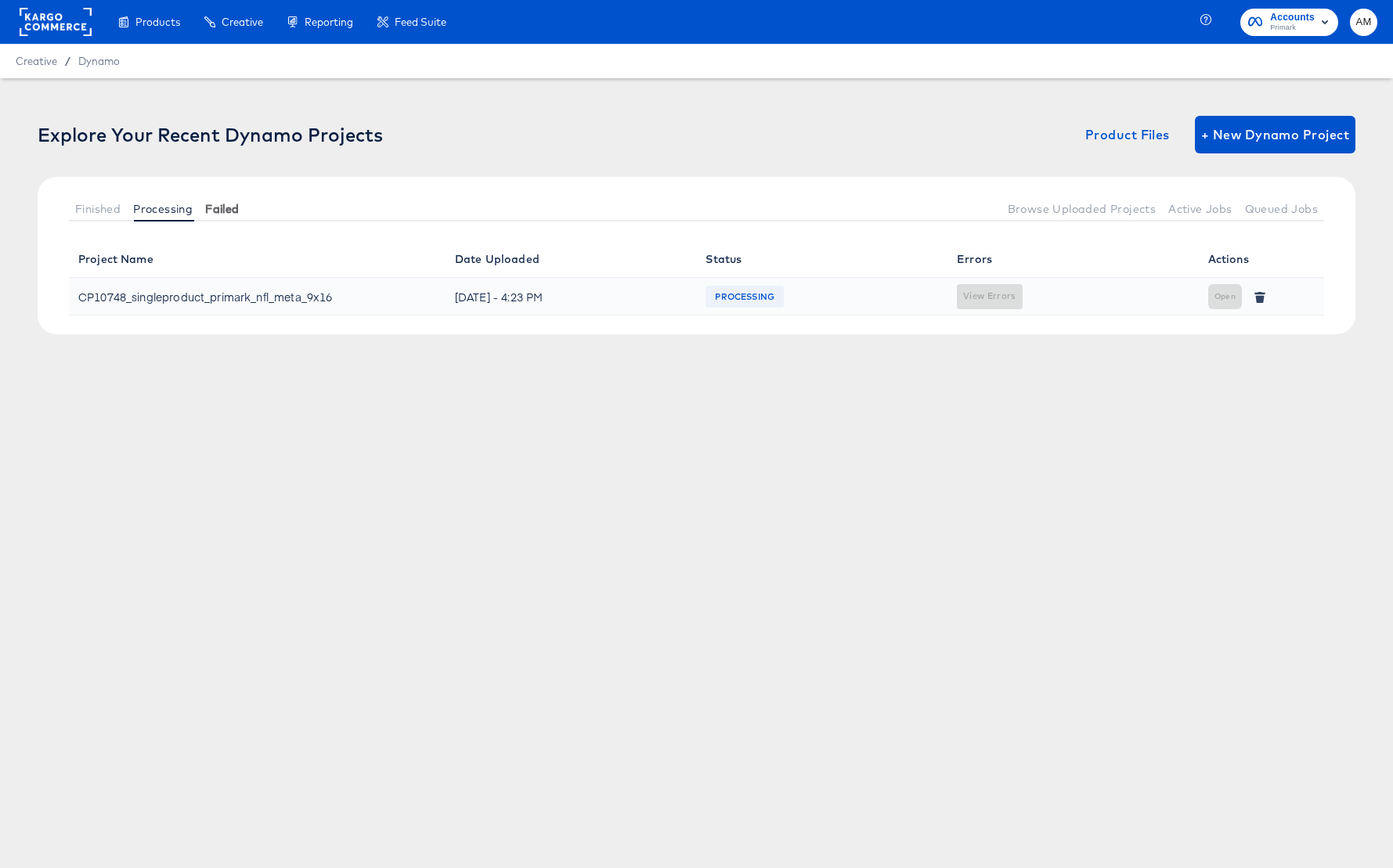
click at [217, 207] on span "Failed" at bounding box center [221, 209] width 33 height 13
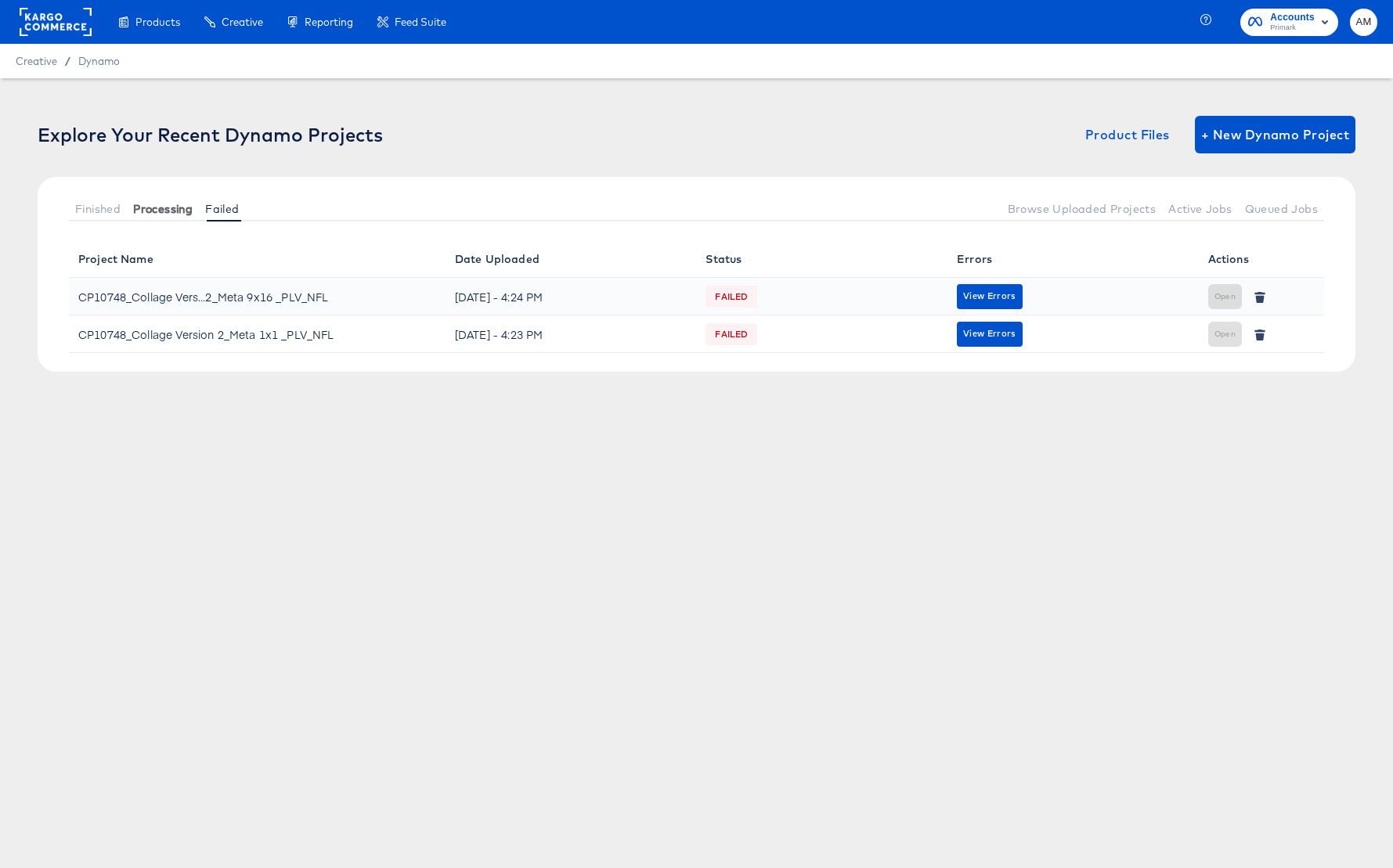
click at [153, 207] on span "Processing" at bounding box center [163, 209] width 60 height 13
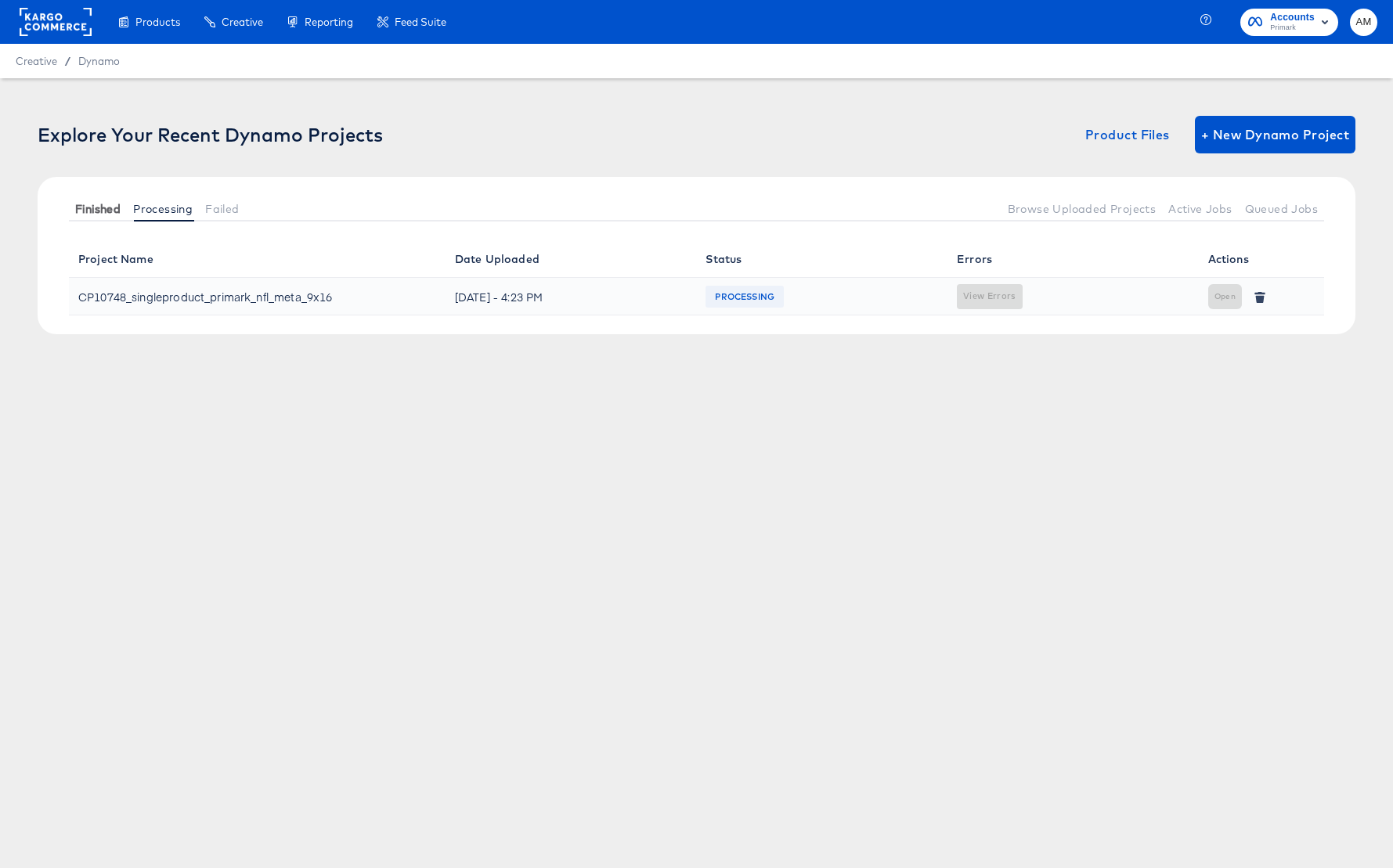
click at [97, 206] on span "Finished" at bounding box center [97, 209] width 45 height 13
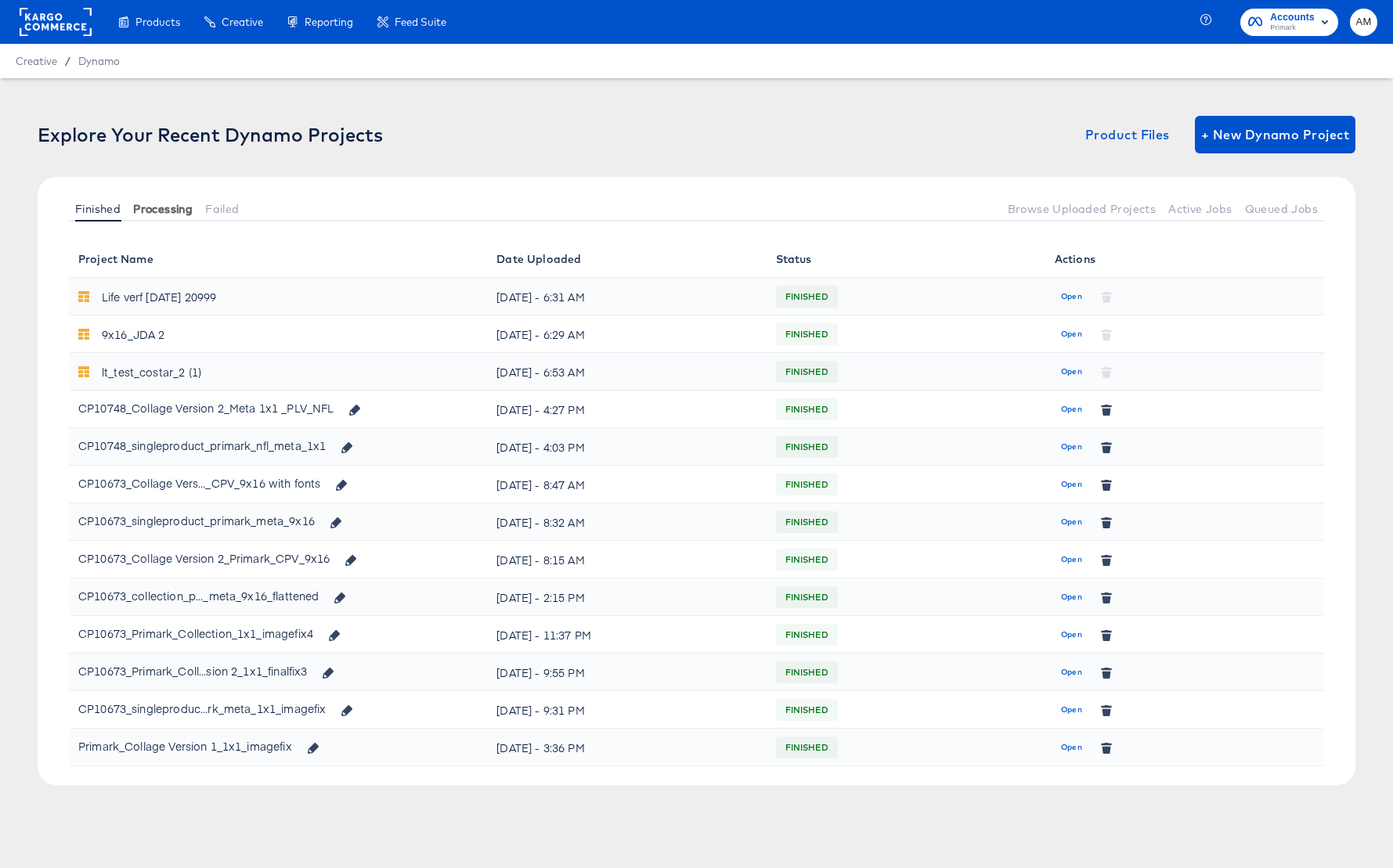
click at [173, 205] on span "Processing" at bounding box center [163, 209] width 60 height 13
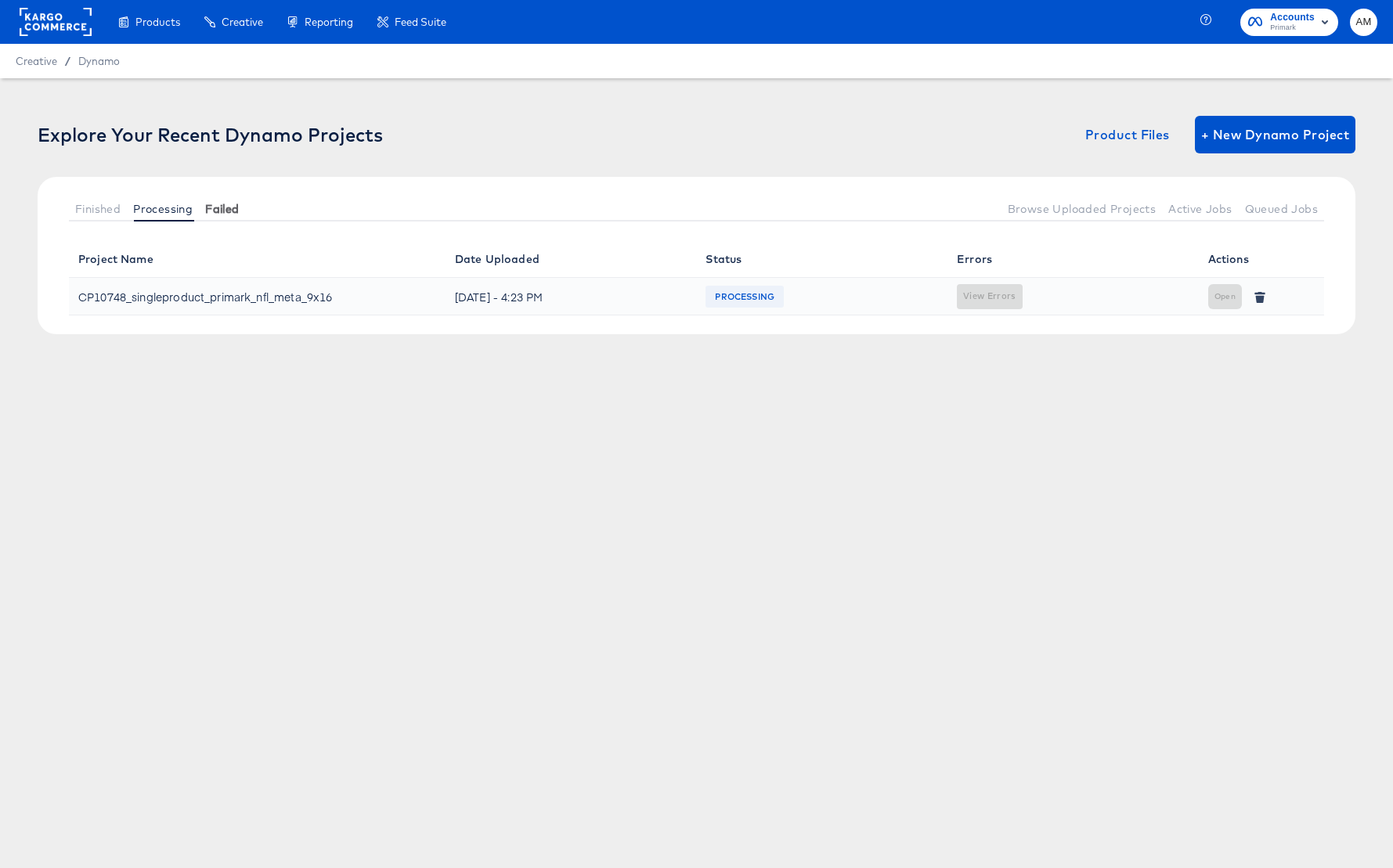
click at [232, 208] on span "Failed" at bounding box center [221, 209] width 33 height 13
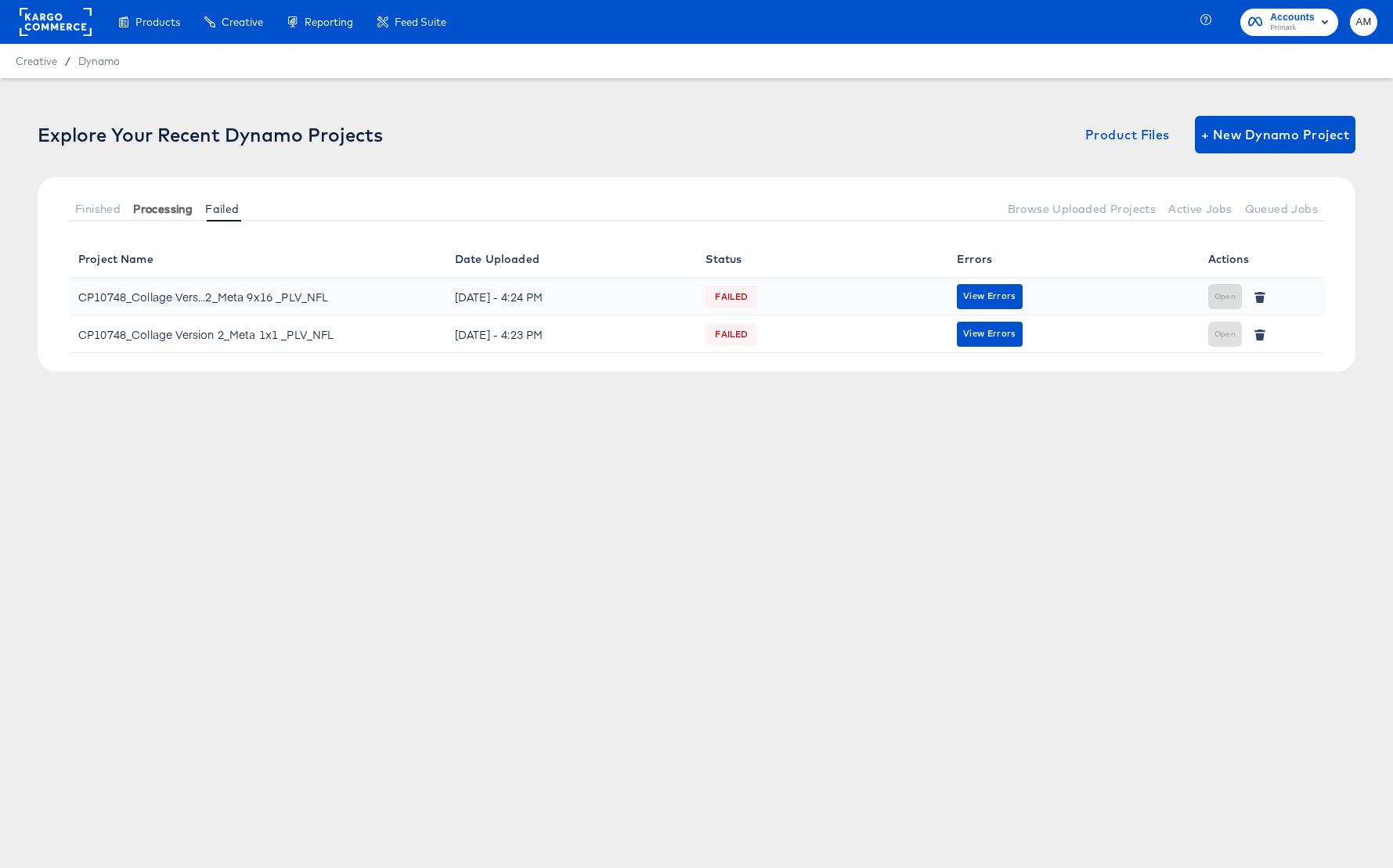
click at [165, 208] on span "Processing" at bounding box center [163, 209] width 60 height 13
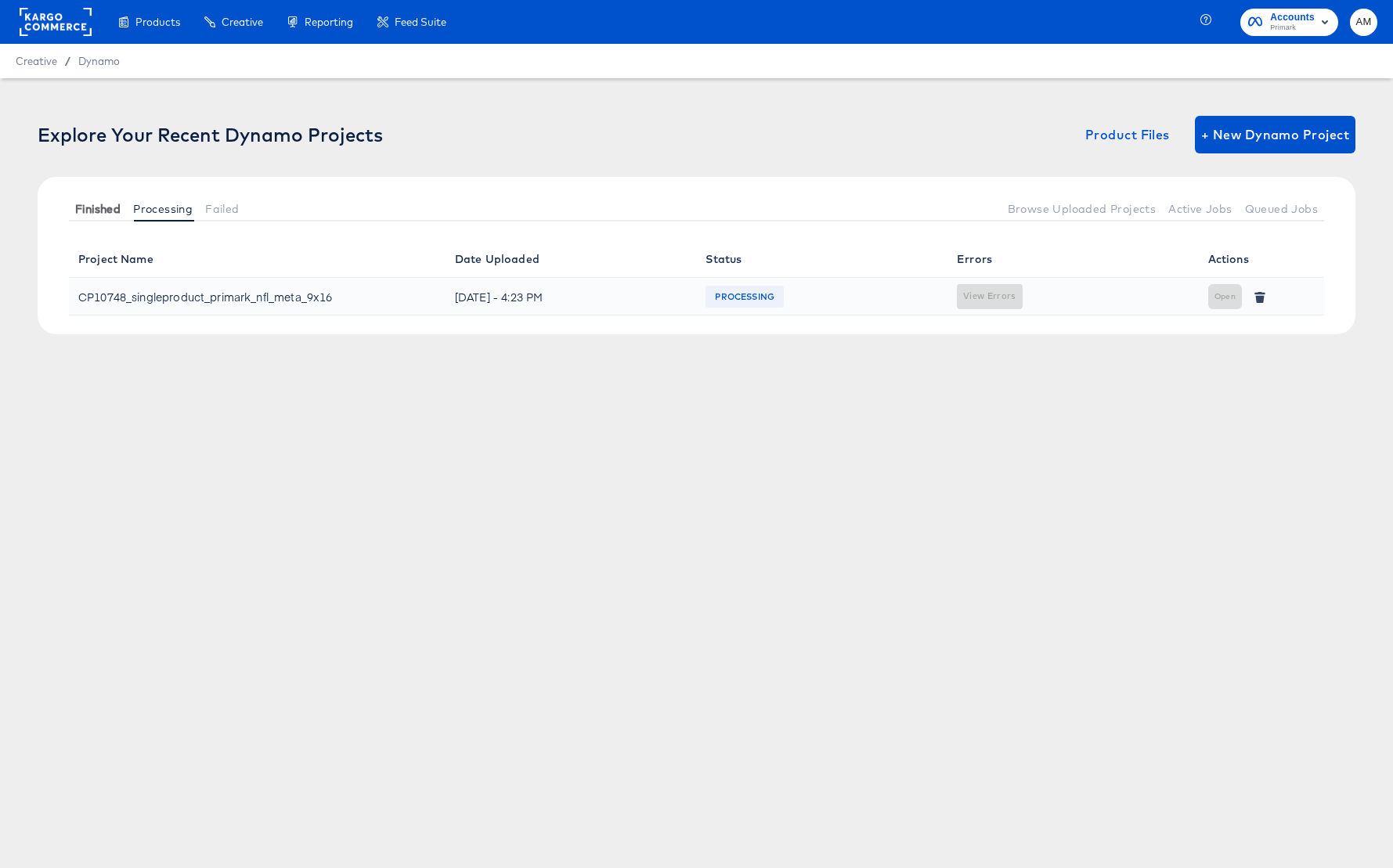
click at [89, 206] on span "Finished" at bounding box center [97, 209] width 45 height 13
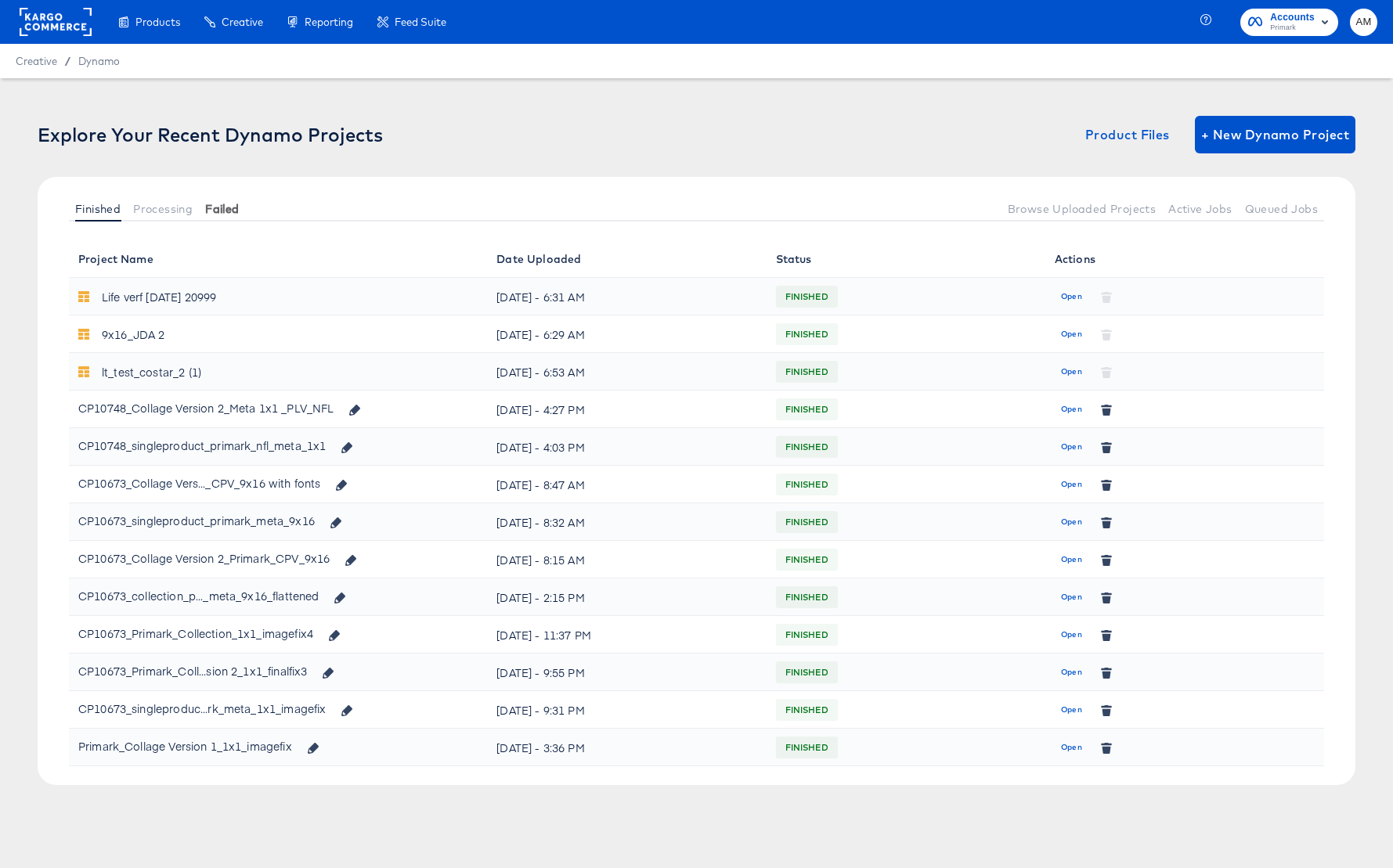
click at [221, 205] on span "Failed" at bounding box center [221, 209] width 33 height 13
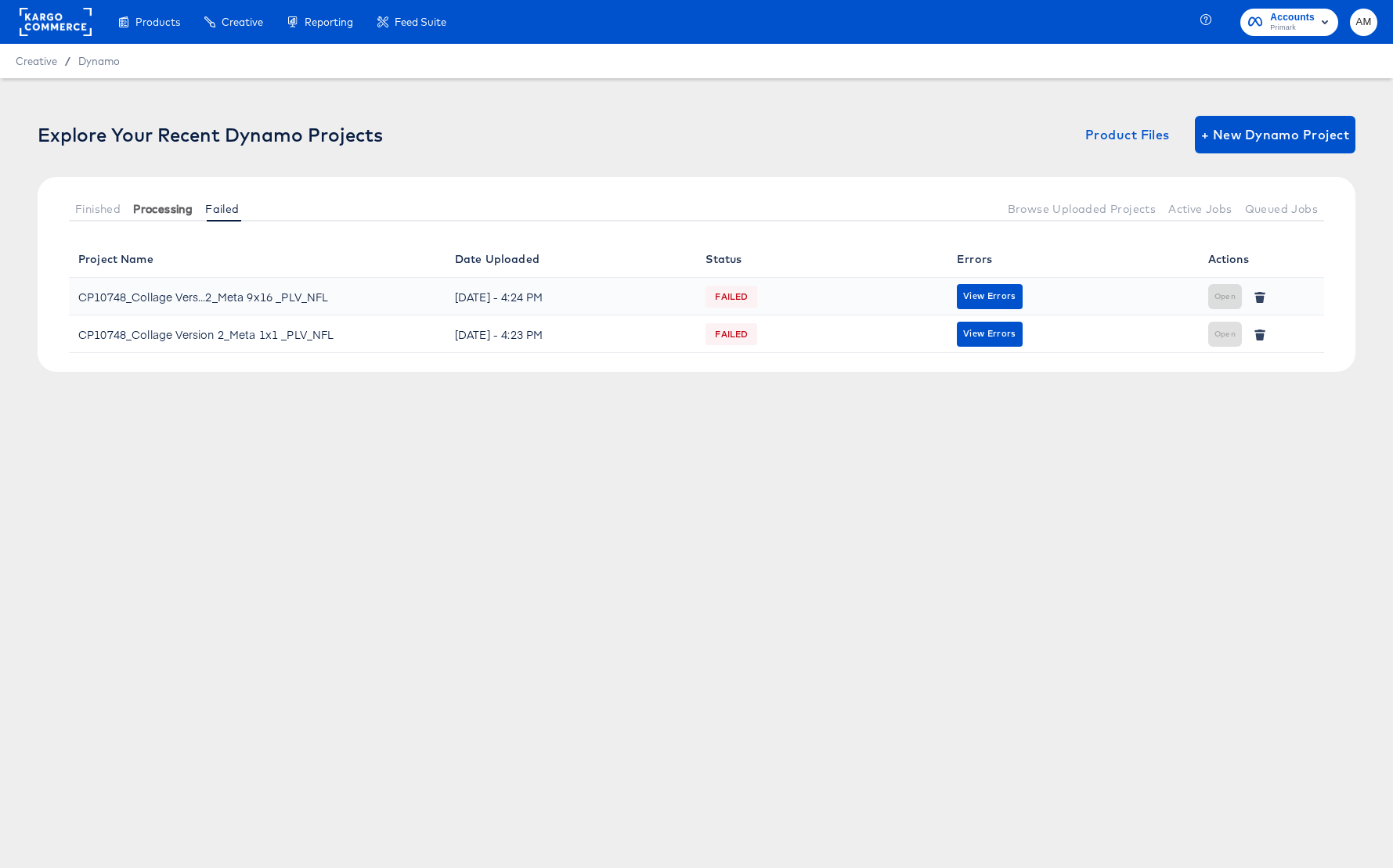
click at [164, 205] on span "Processing" at bounding box center [163, 209] width 60 height 13
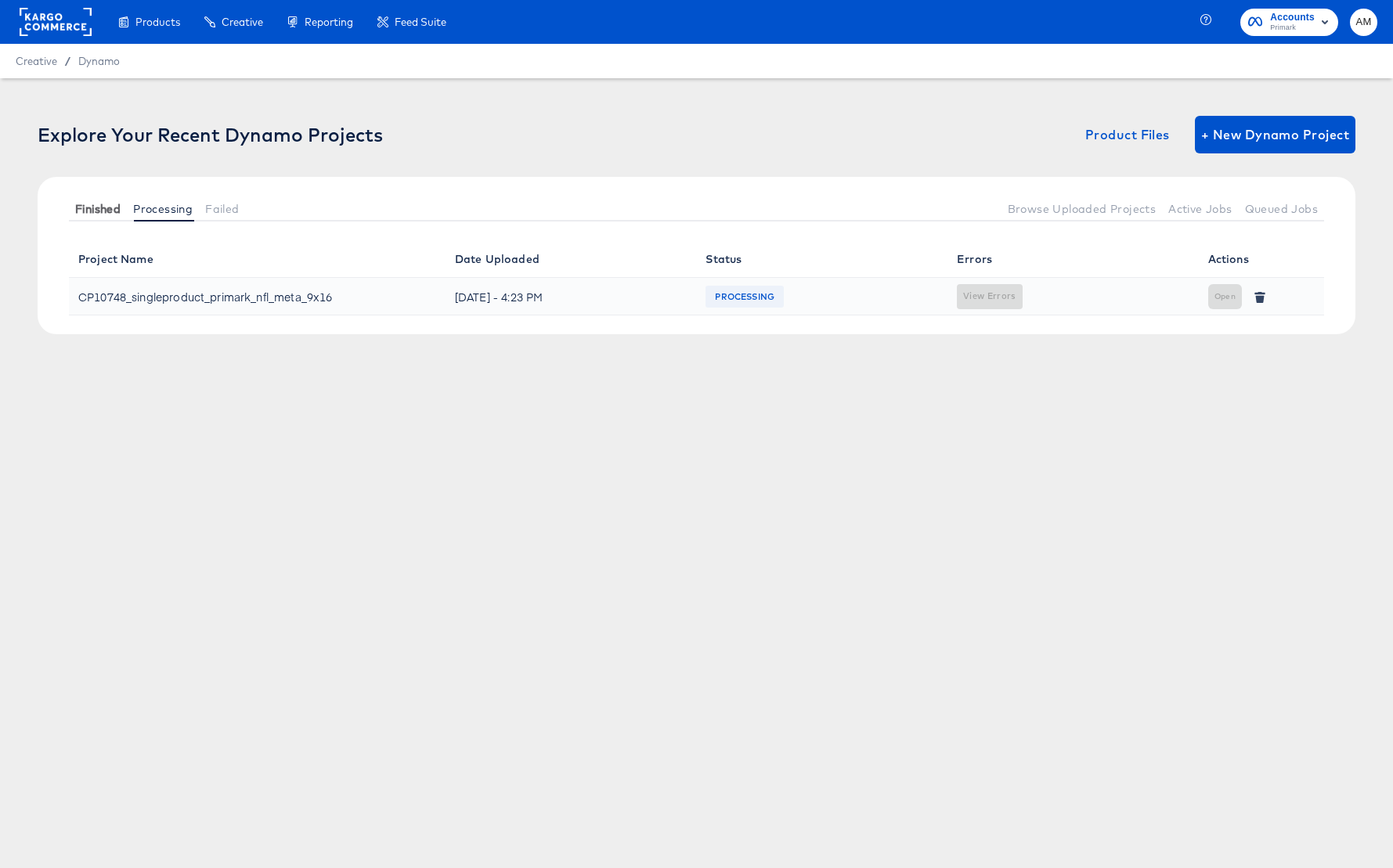
click at [113, 206] on span "Finished" at bounding box center [97, 209] width 45 height 13
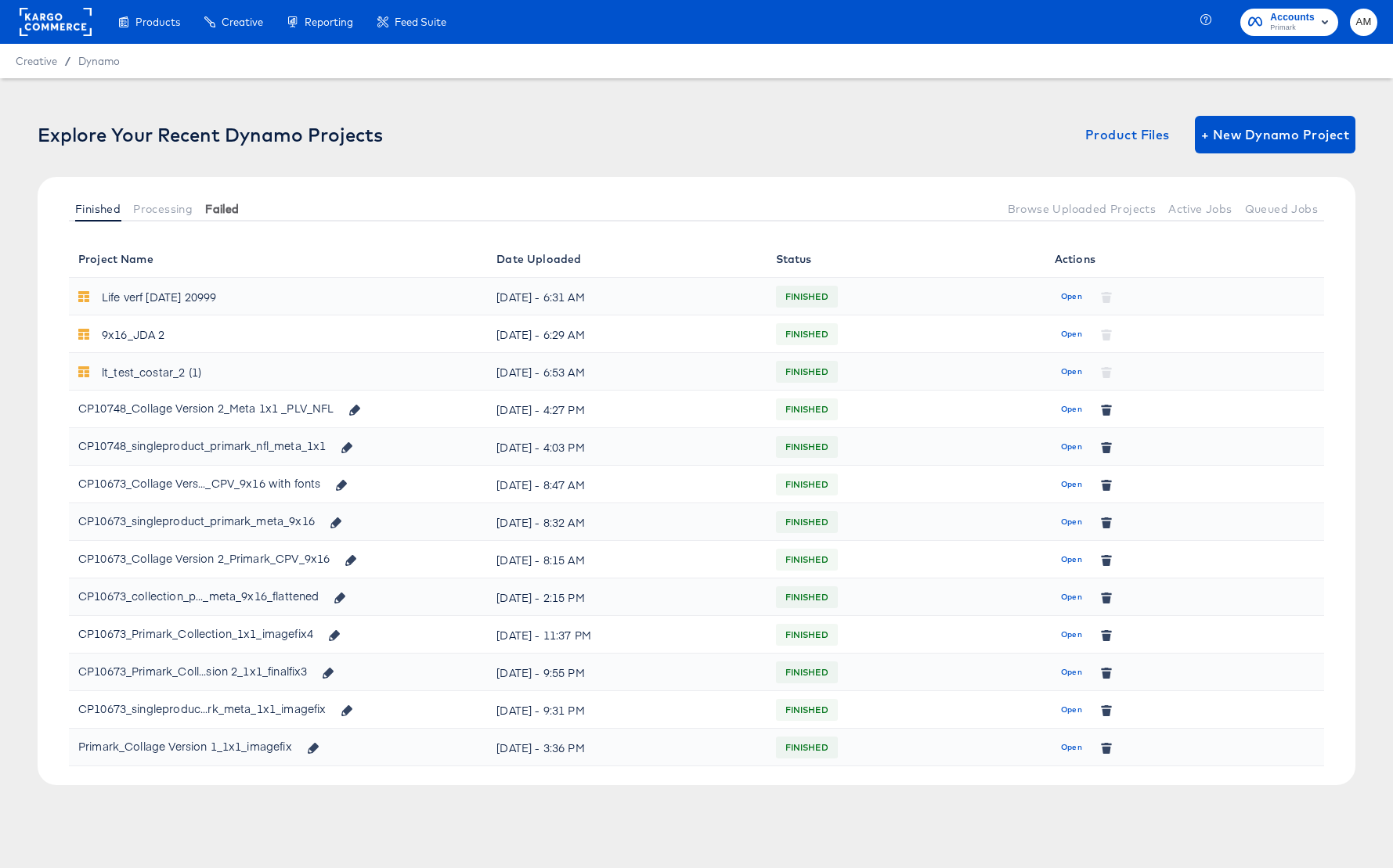
click at [205, 205] on button "Failed" at bounding box center [222, 208] width 46 height 26
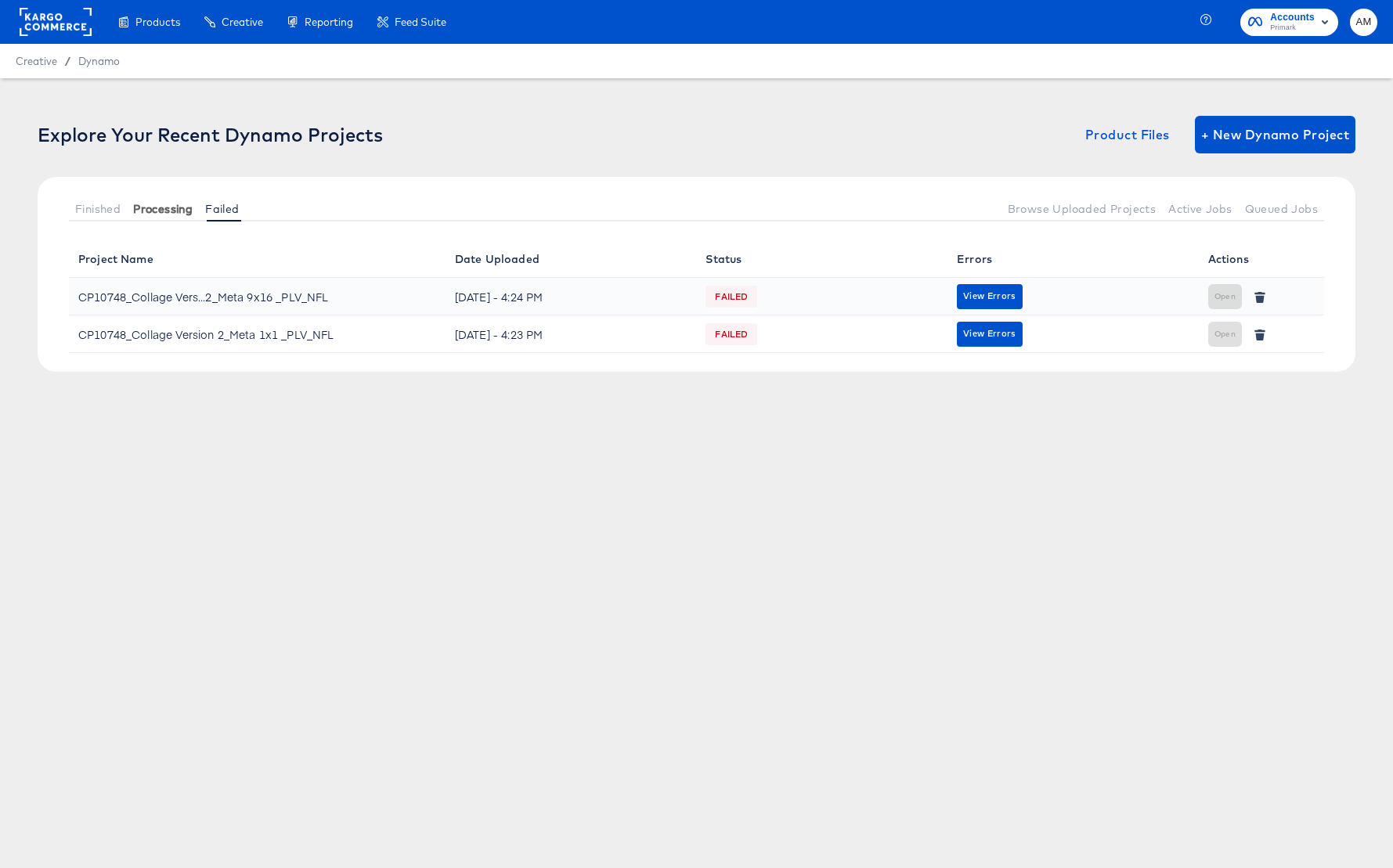
click at [161, 205] on span "Processing" at bounding box center [163, 209] width 60 height 13
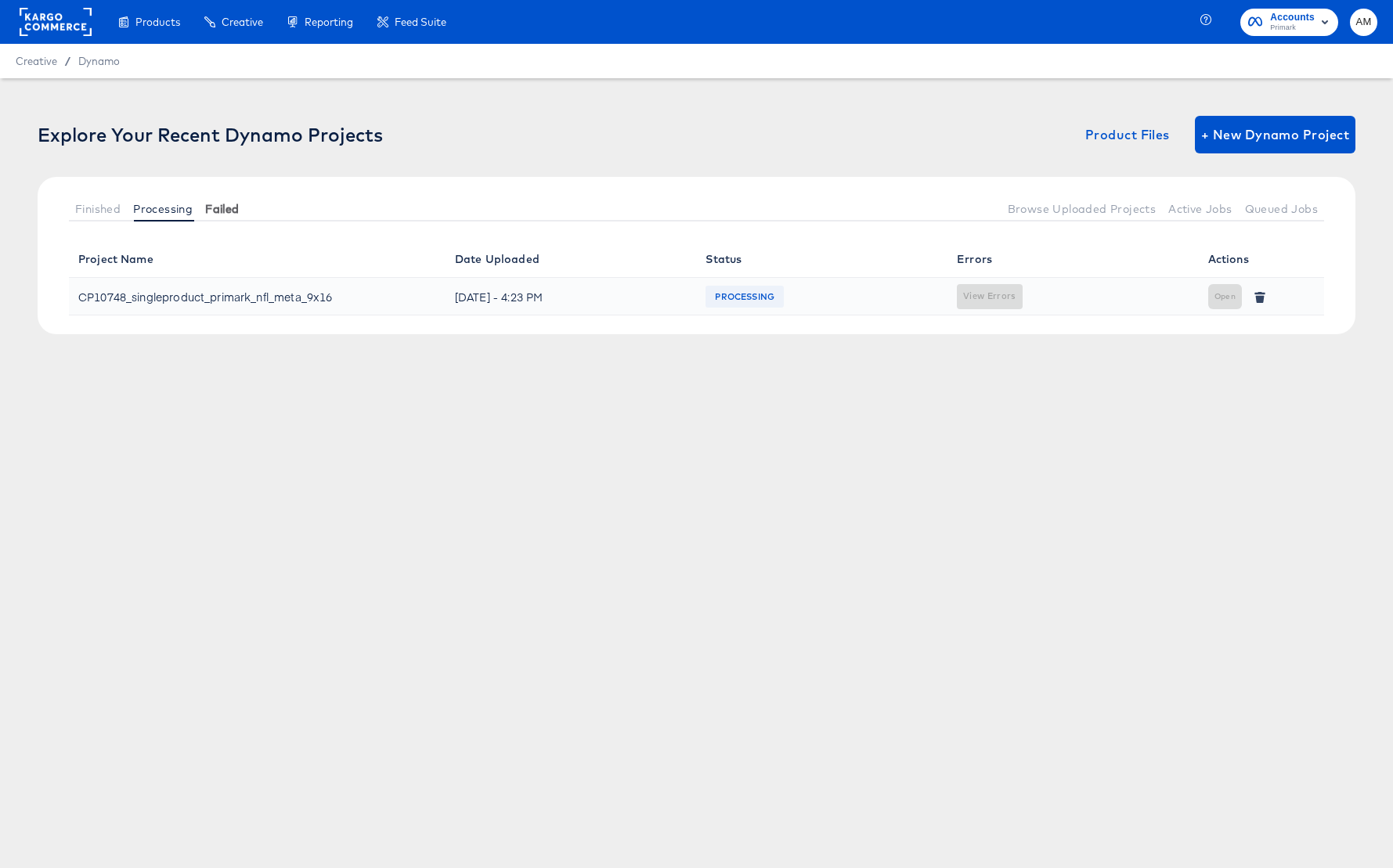
click at [218, 210] on span "Failed" at bounding box center [221, 209] width 33 height 13
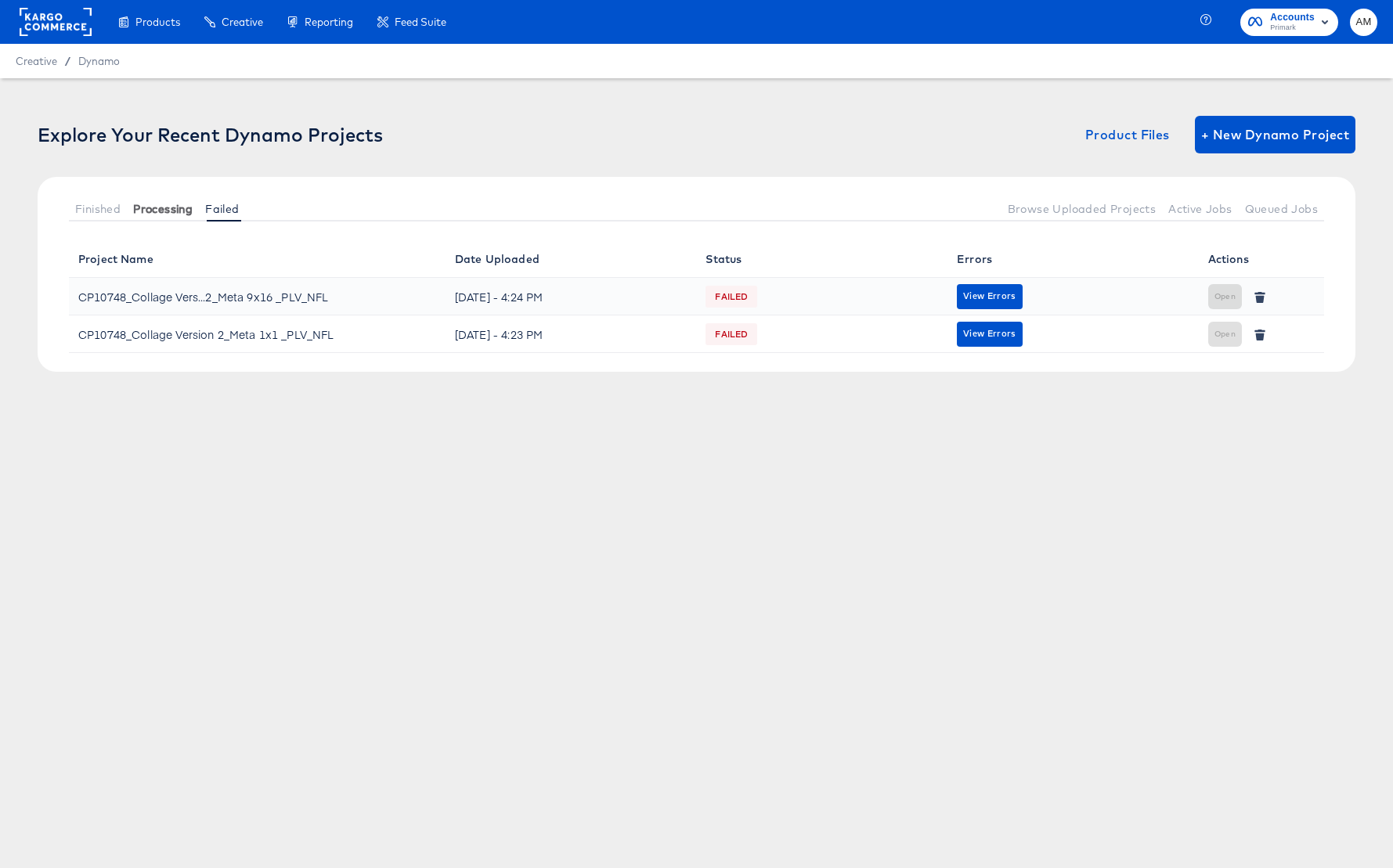
click at [164, 209] on span "Processing" at bounding box center [163, 209] width 60 height 13
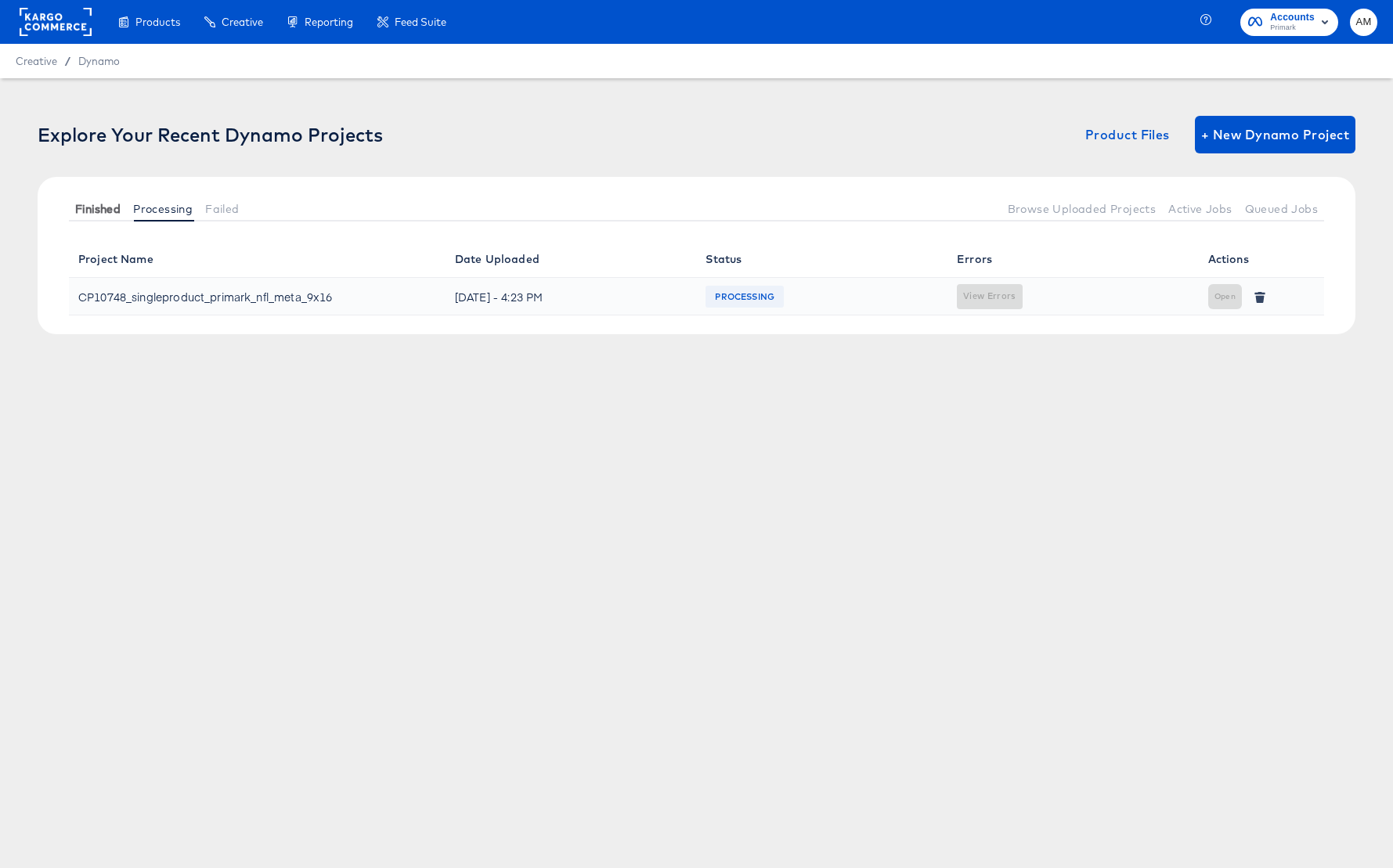
click at [107, 209] on span "Finished" at bounding box center [97, 209] width 45 height 13
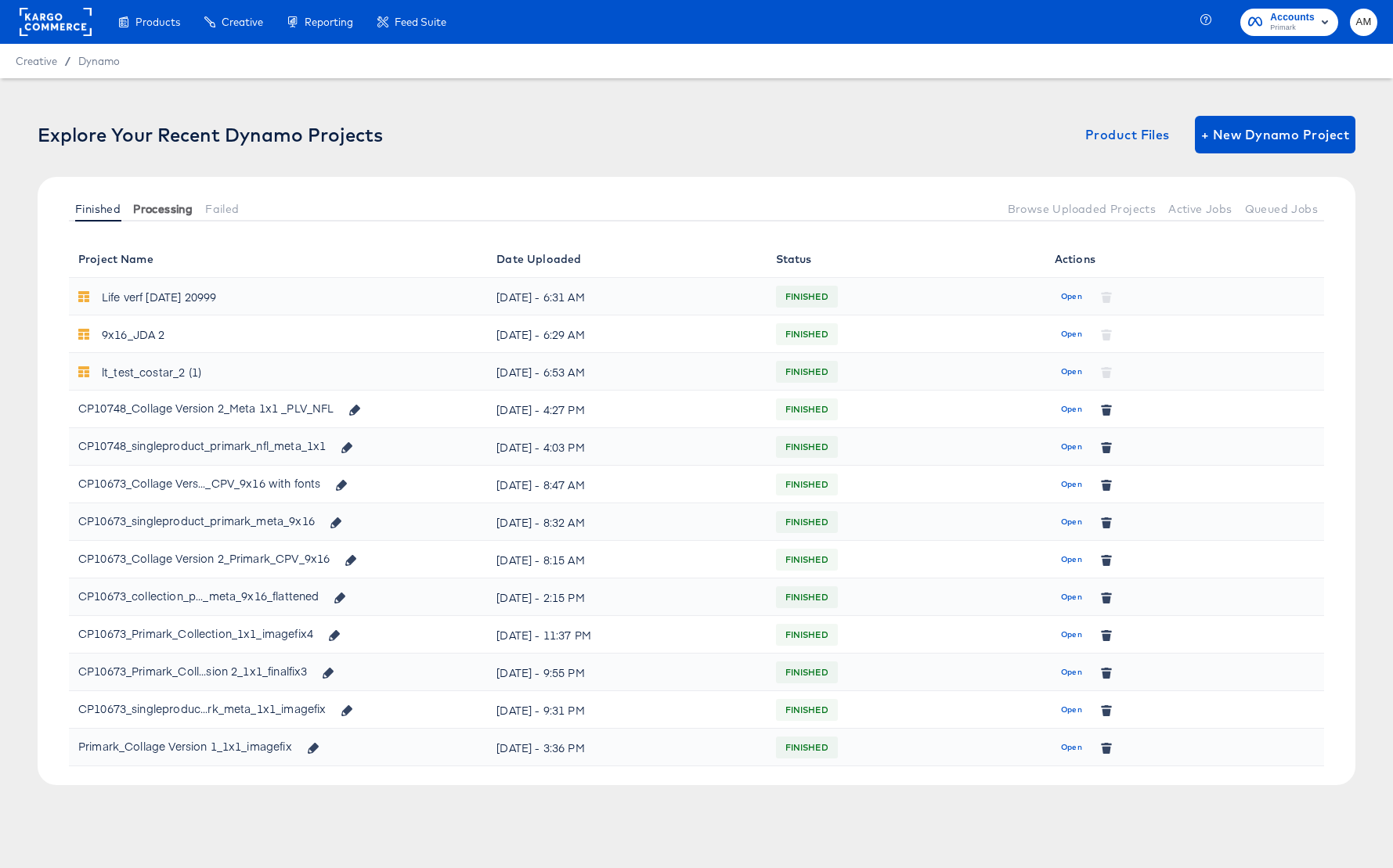
click at [156, 212] on span "Processing" at bounding box center [163, 209] width 60 height 13
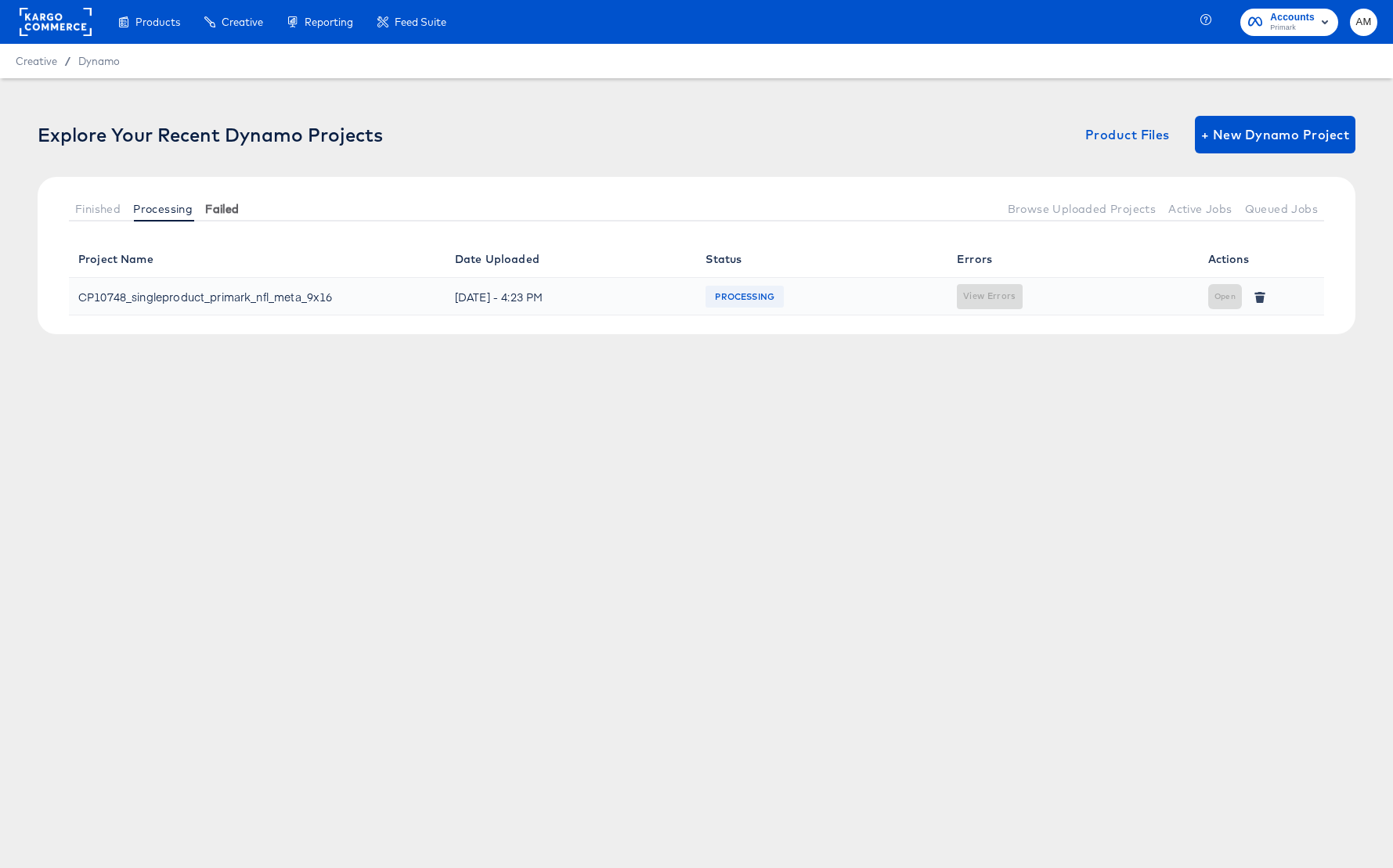
click at [237, 206] on span "Failed" at bounding box center [221, 209] width 33 height 13
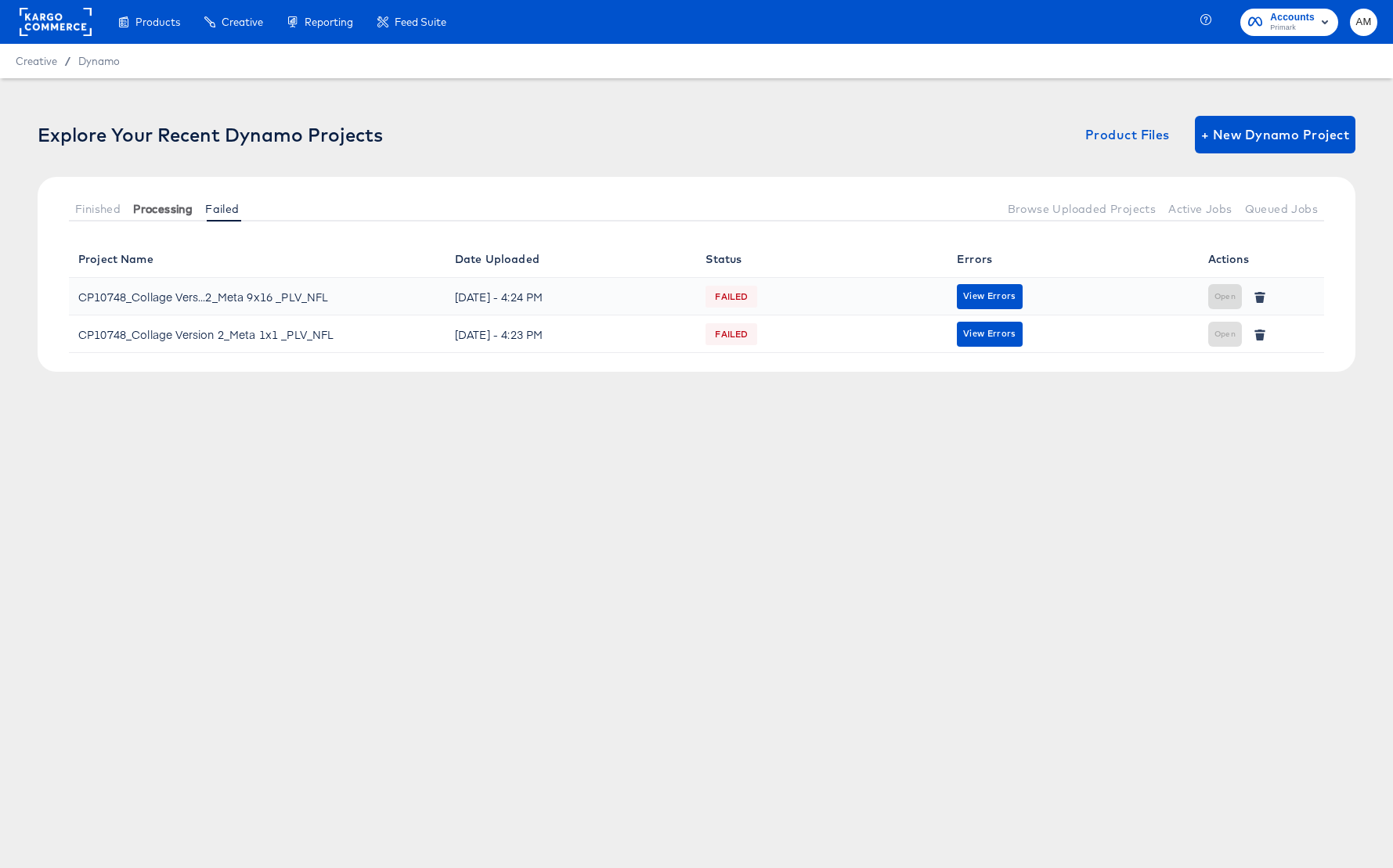
click at [154, 208] on span "Processing" at bounding box center [163, 209] width 60 height 13
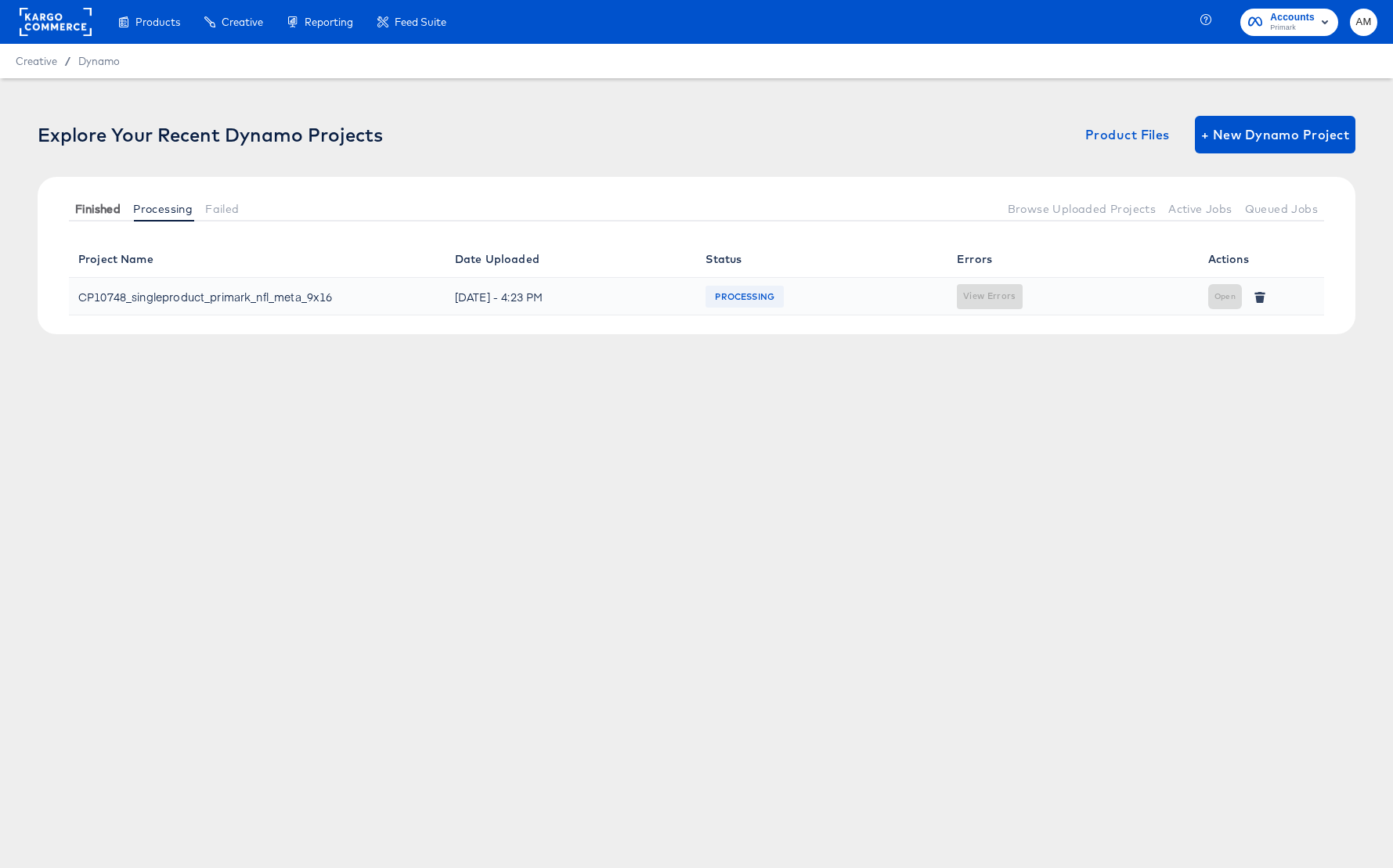
click at [101, 206] on span "Finished" at bounding box center [97, 209] width 45 height 13
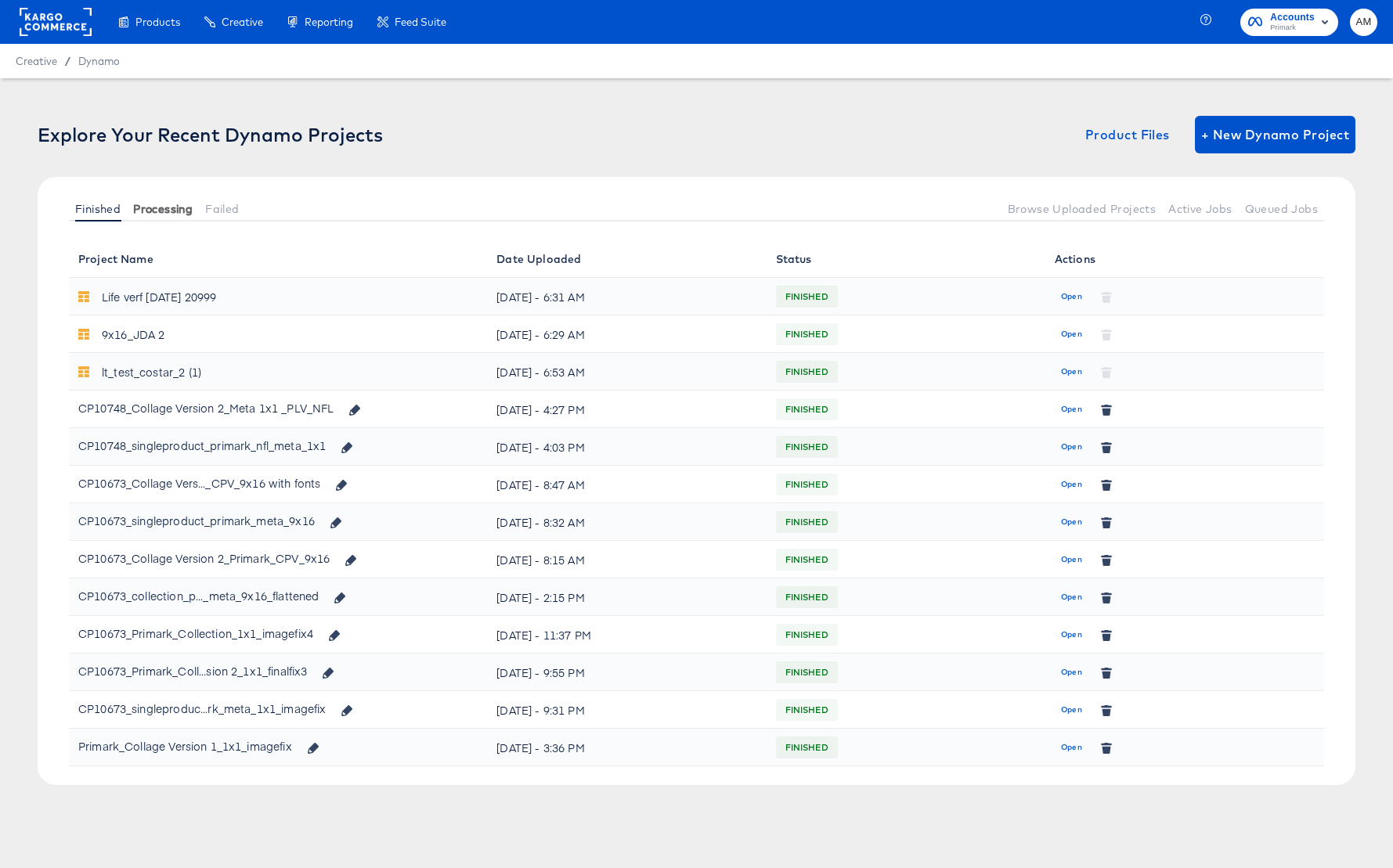
click at [150, 200] on button "Processing" at bounding box center [163, 208] width 72 height 26
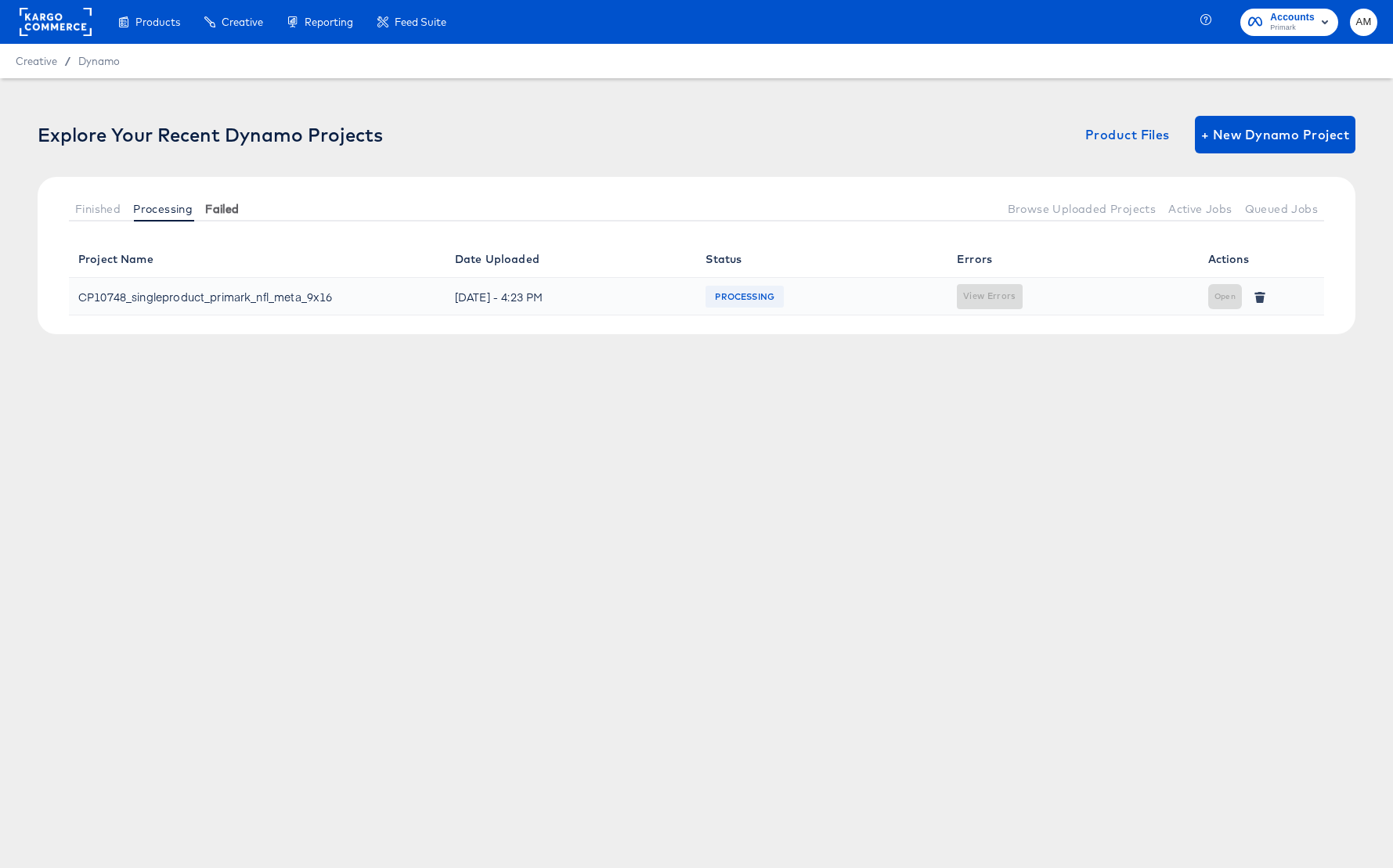
click at [224, 203] on span "Failed" at bounding box center [221, 209] width 33 height 13
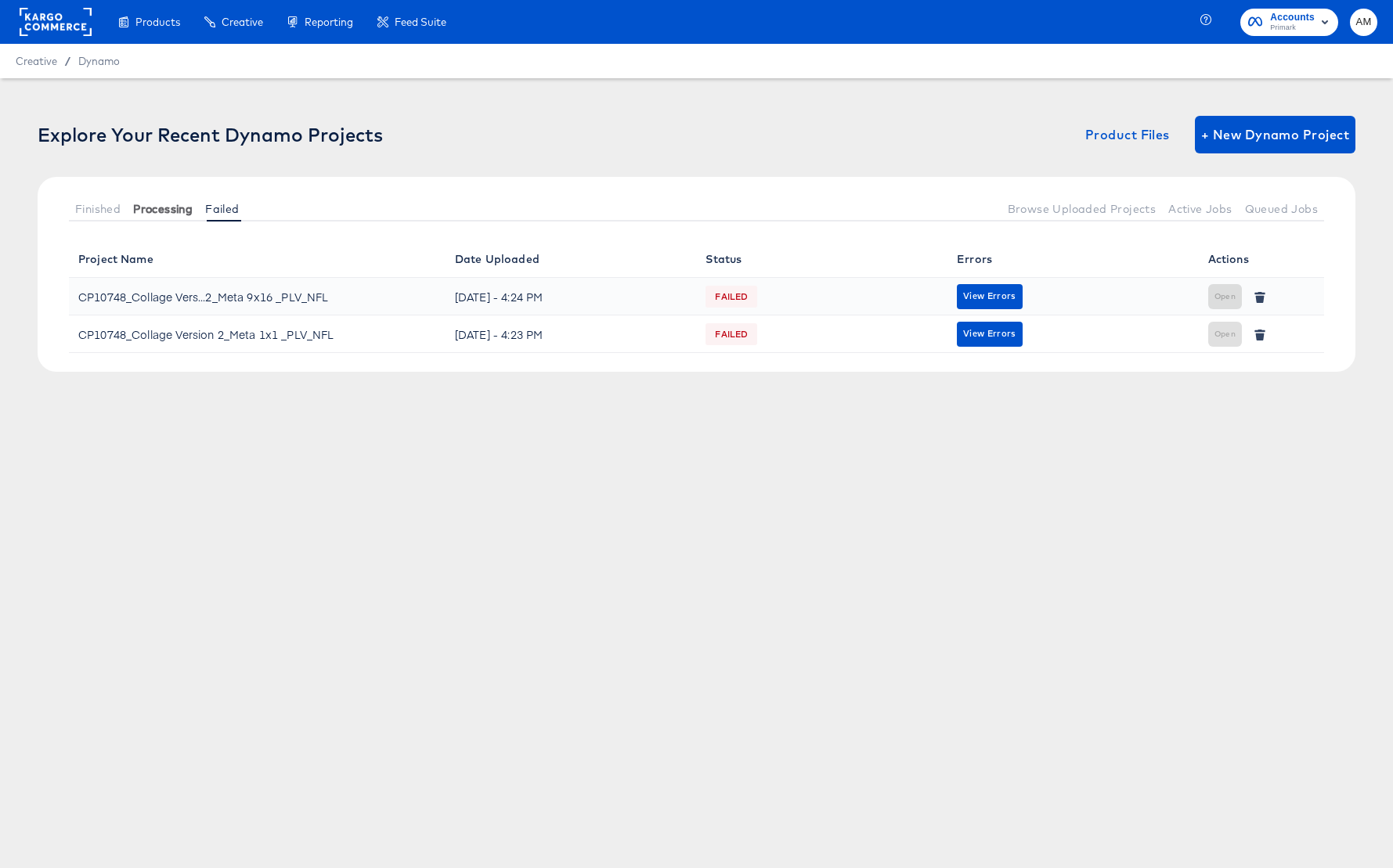
click at [153, 206] on span "Processing" at bounding box center [163, 209] width 60 height 13
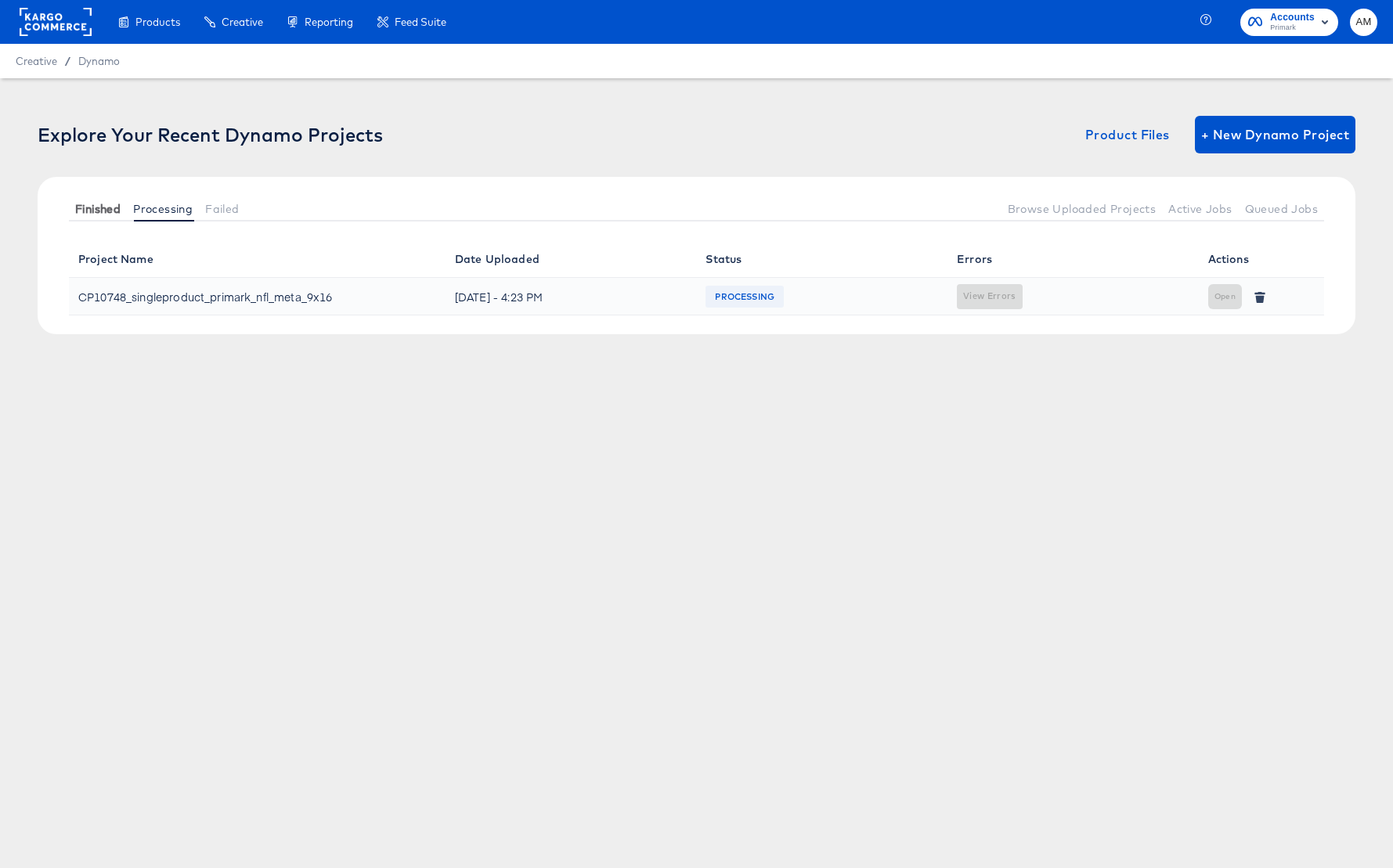
click at [88, 209] on span "Finished" at bounding box center [97, 209] width 45 height 13
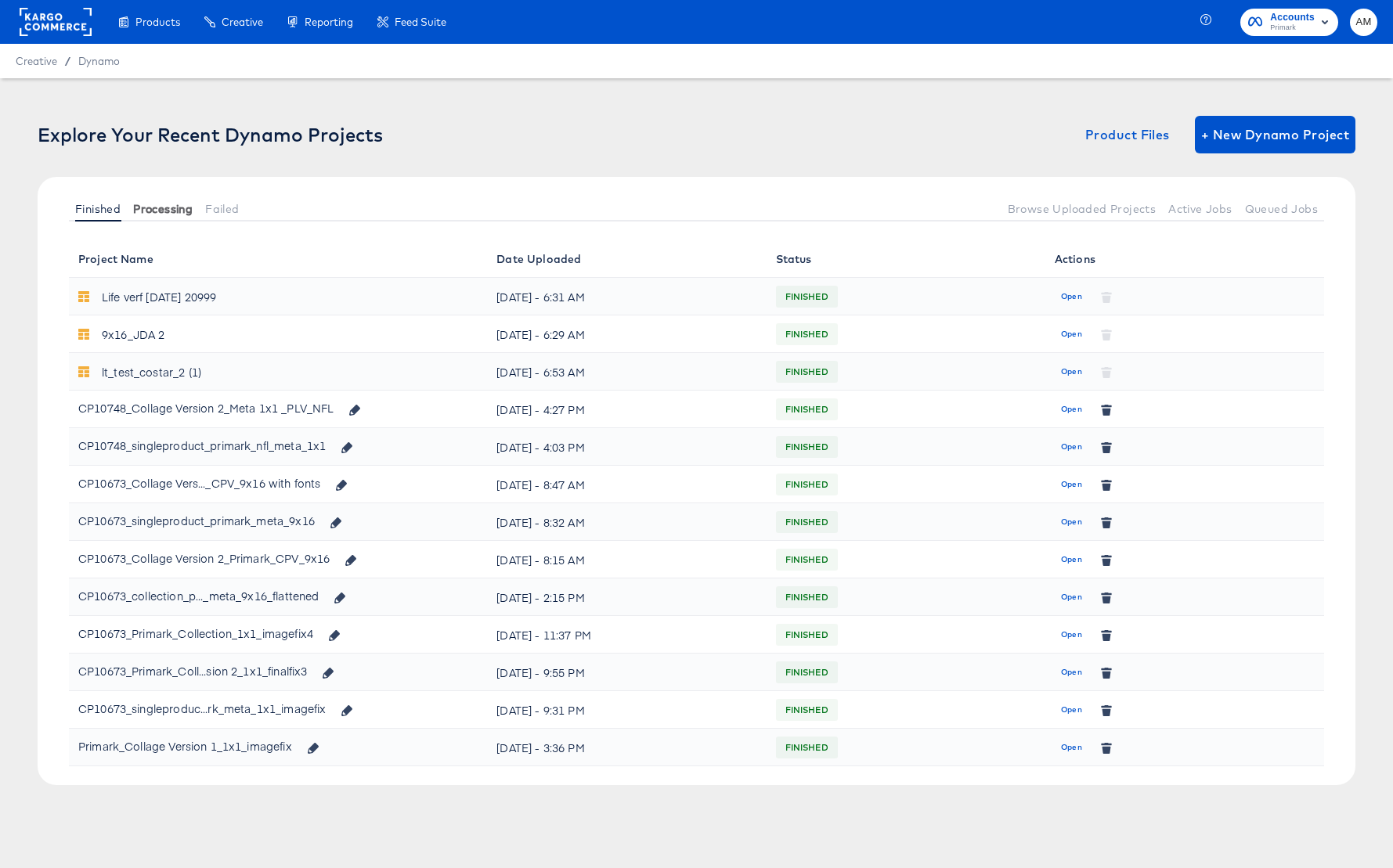
click at [171, 208] on span "Processing" at bounding box center [163, 209] width 60 height 13
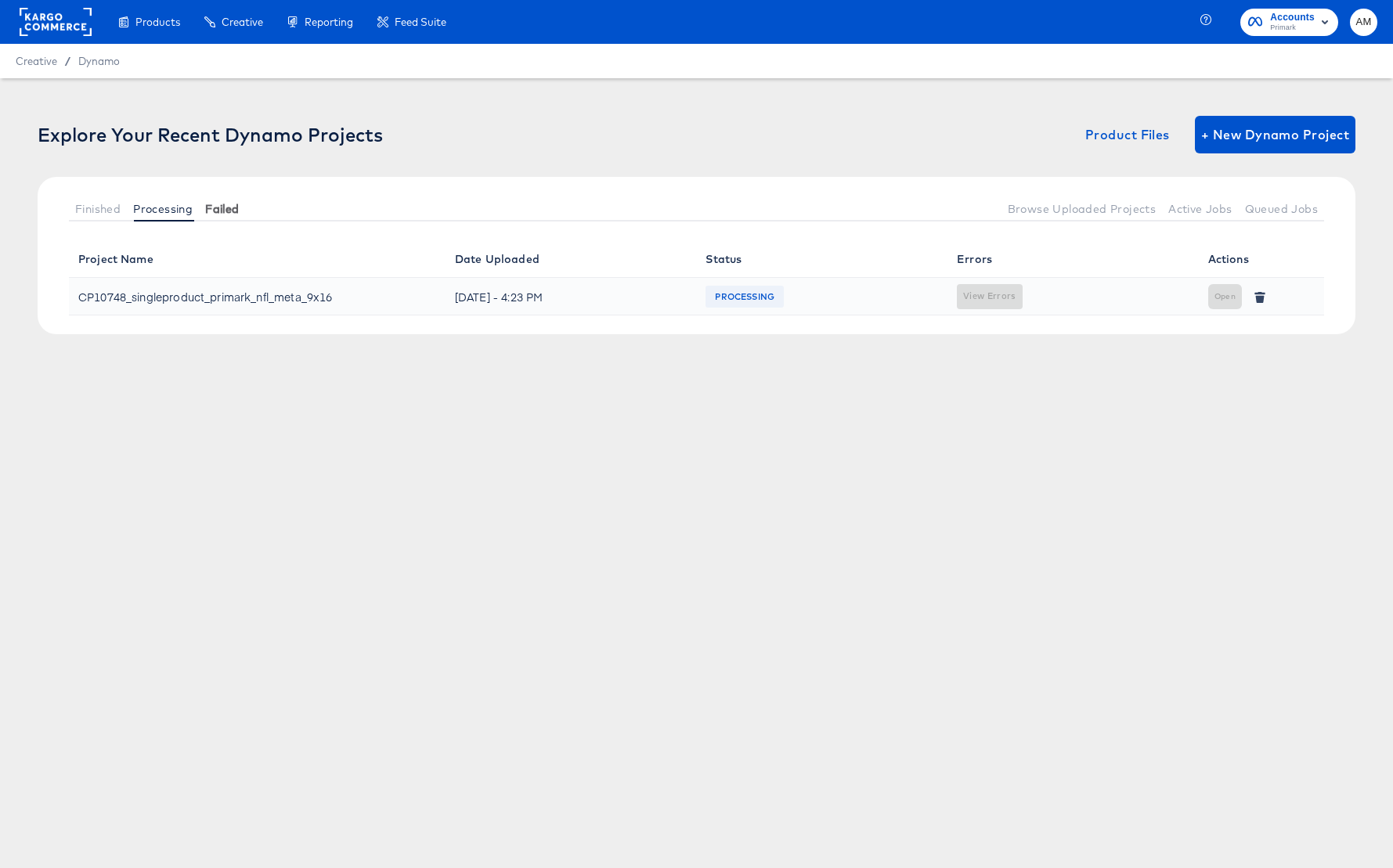
click at [235, 208] on span "Failed" at bounding box center [221, 209] width 33 height 13
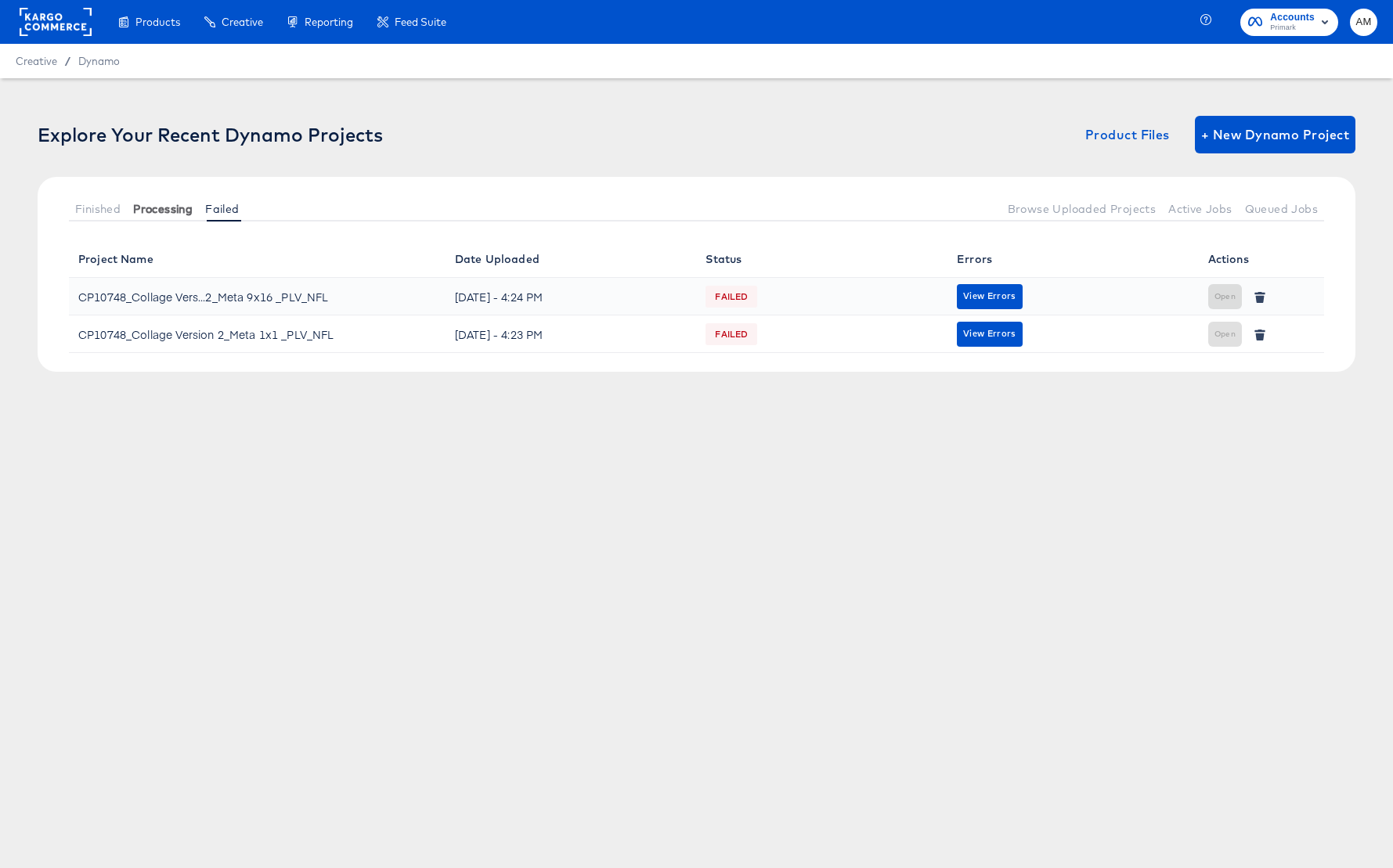
click at [154, 211] on span "Processing" at bounding box center [163, 209] width 60 height 13
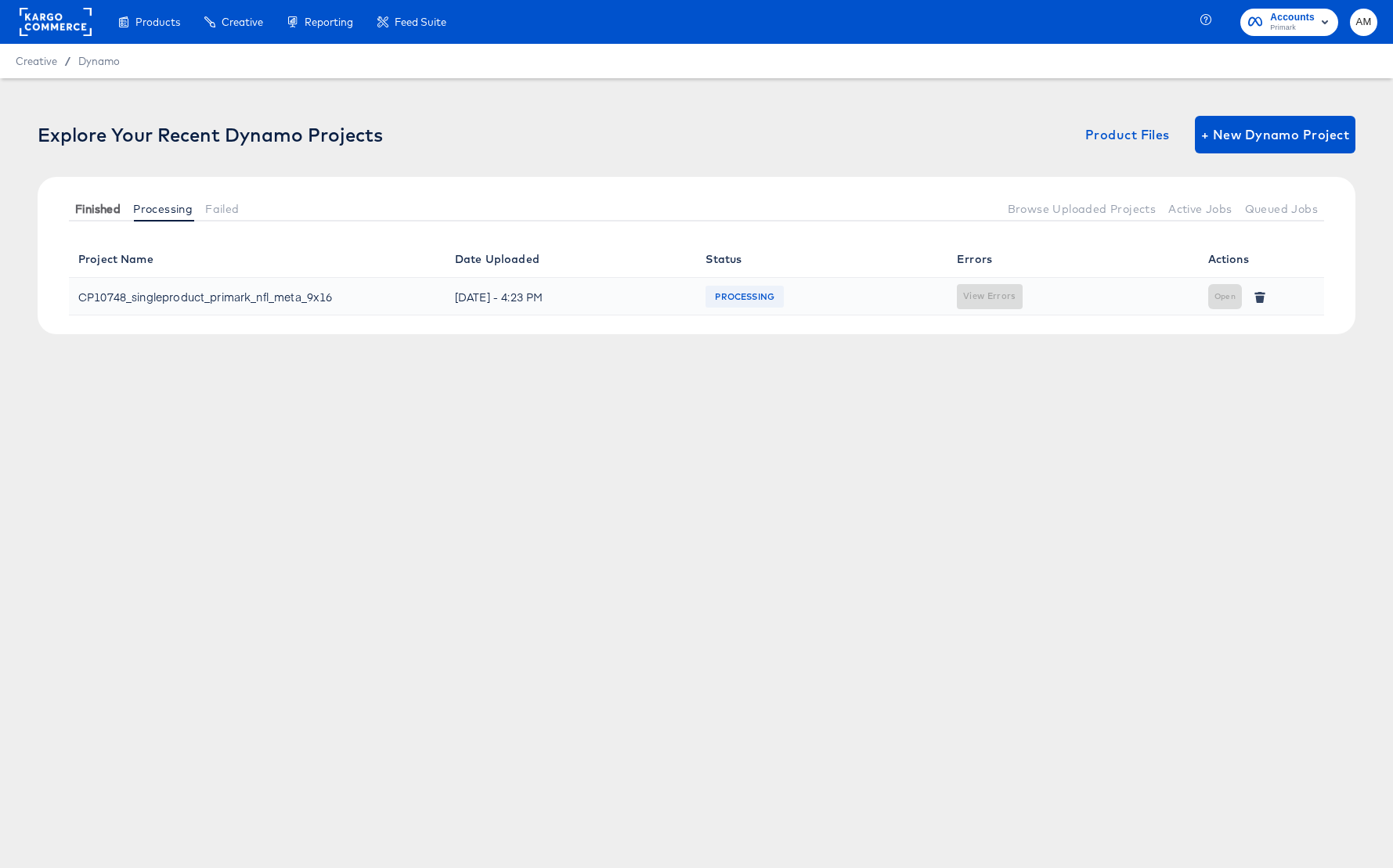
click at [108, 209] on span "Finished" at bounding box center [97, 209] width 45 height 13
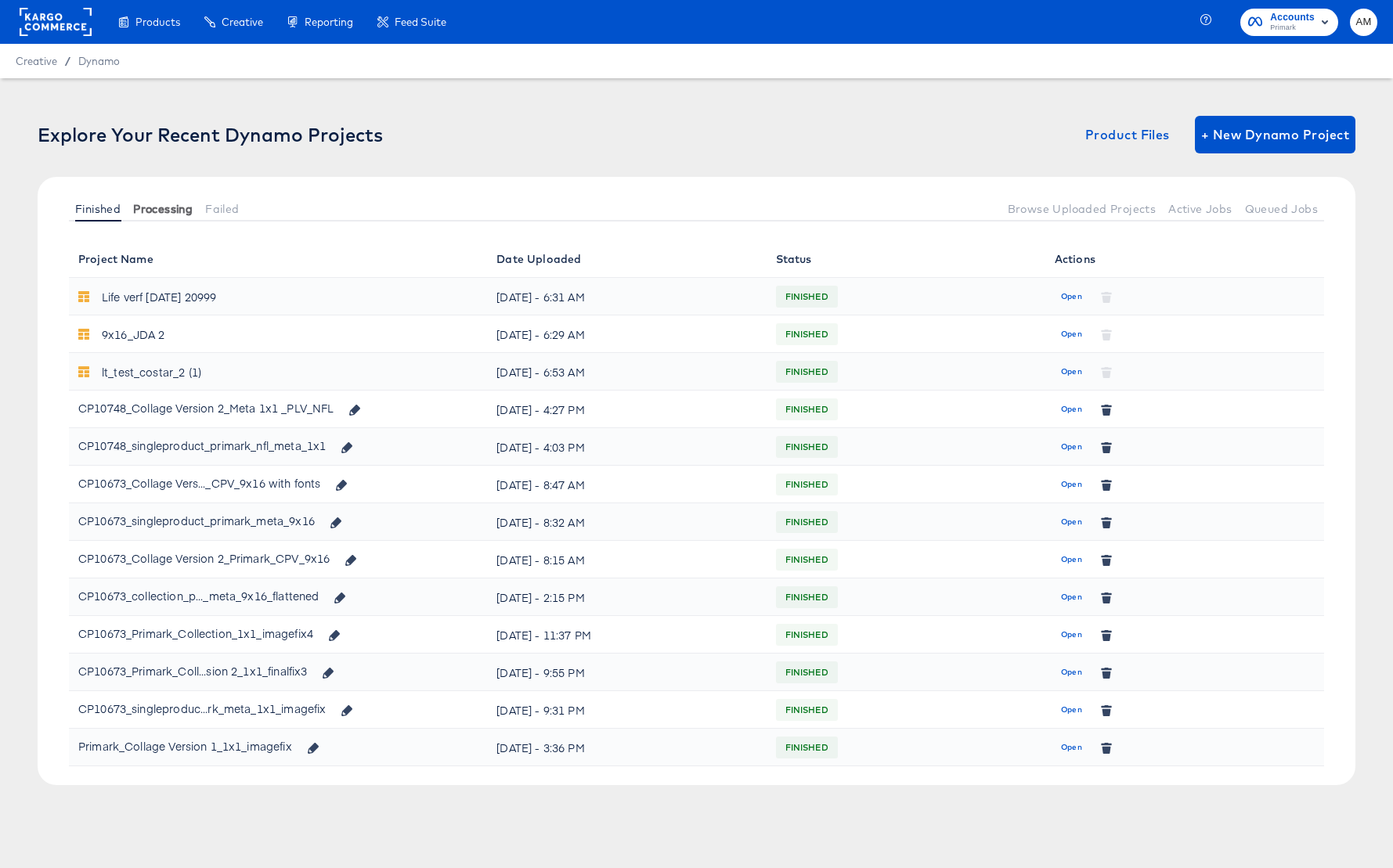
click at [155, 205] on span "Processing" at bounding box center [163, 209] width 60 height 13
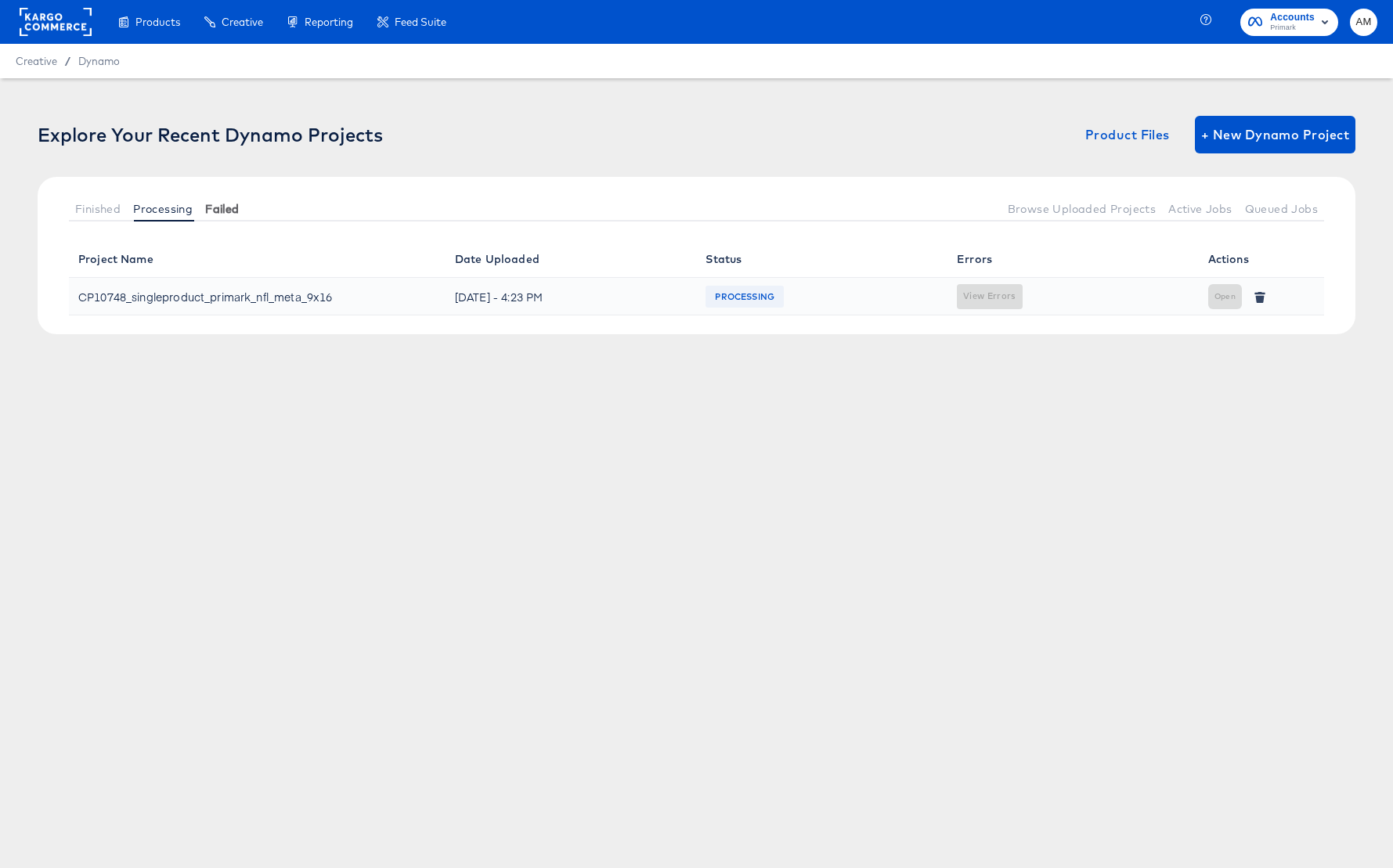
click at [230, 209] on span "Failed" at bounding box center [221, 209] width 33 height 13
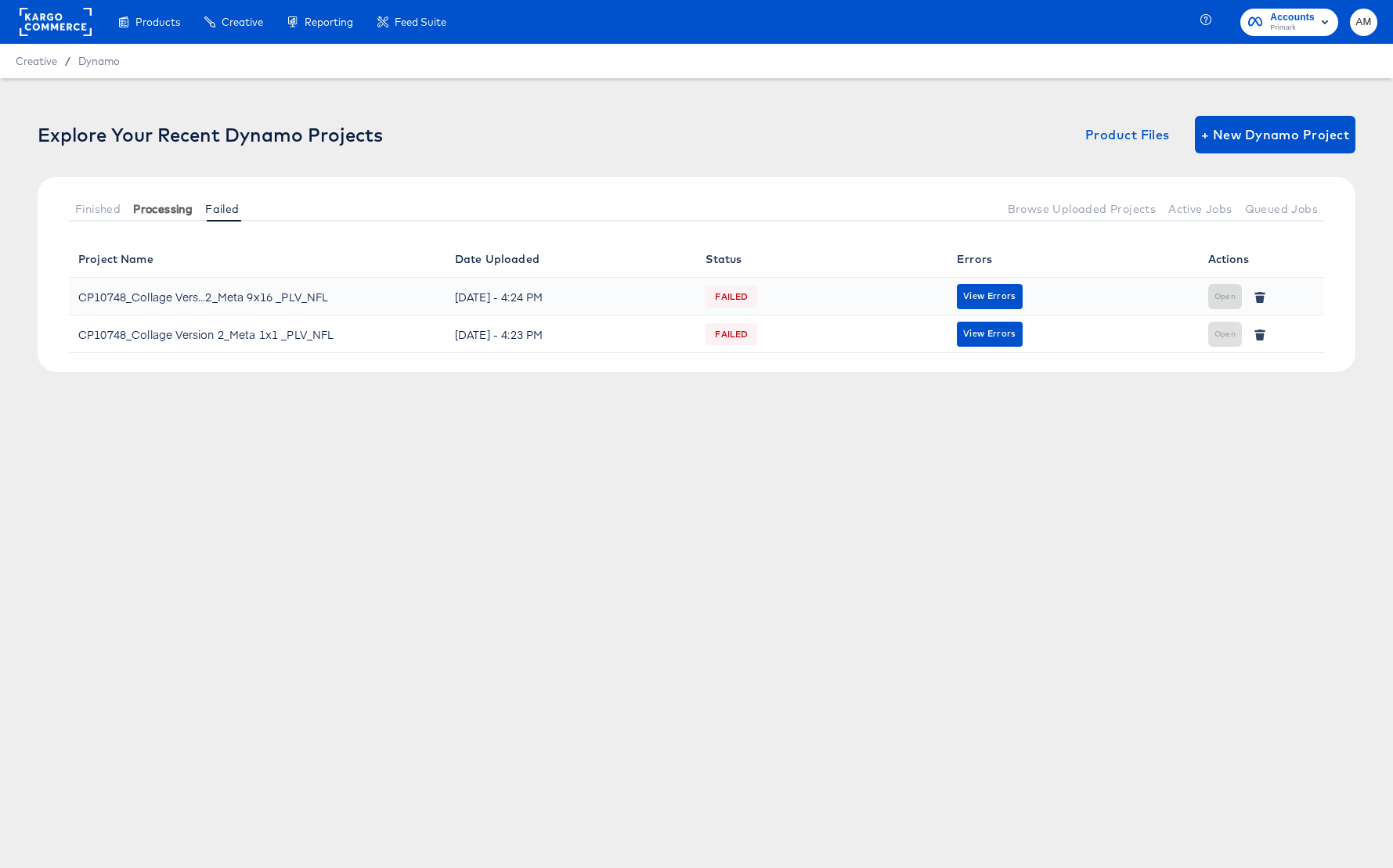
click at [160, 205] on span "Processing" at bounding box center [163, 209] width 60 height 13
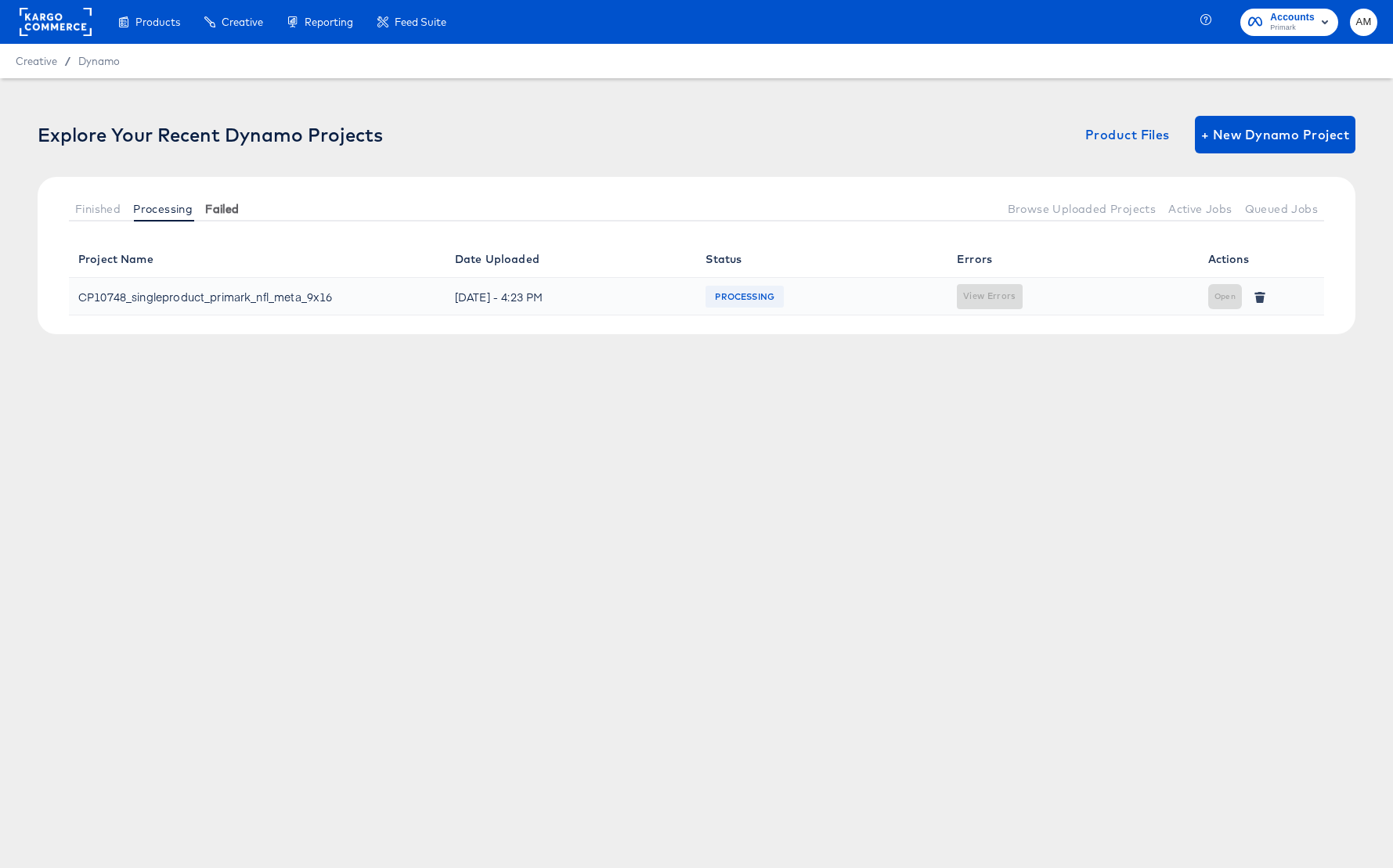
click at [215, 205] on span "Failed" at bounding box center [221, 209] width 33 height 13
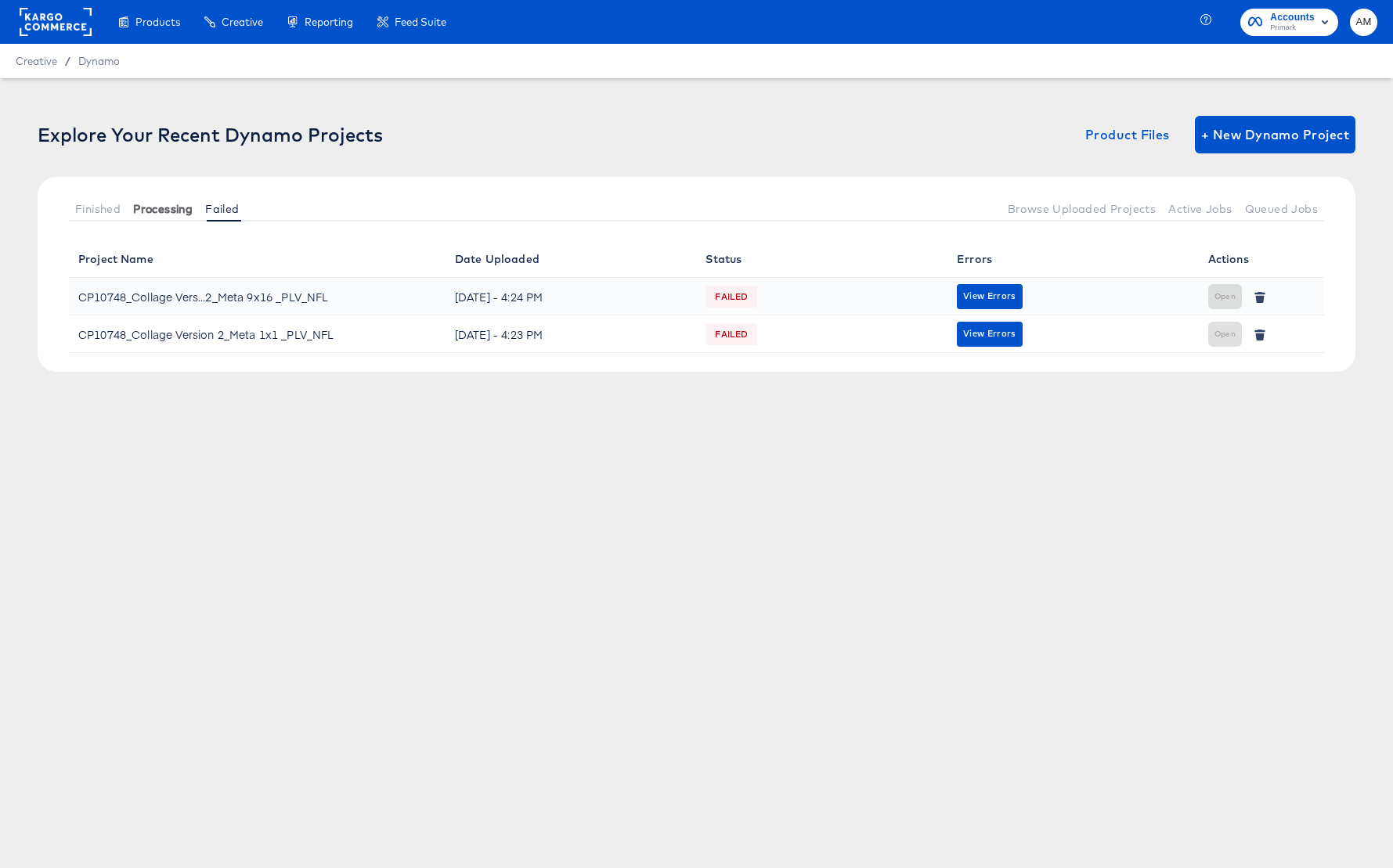
click at [147, 209] on span "Processing" at bounding box center [163, 209] width 60 height 13
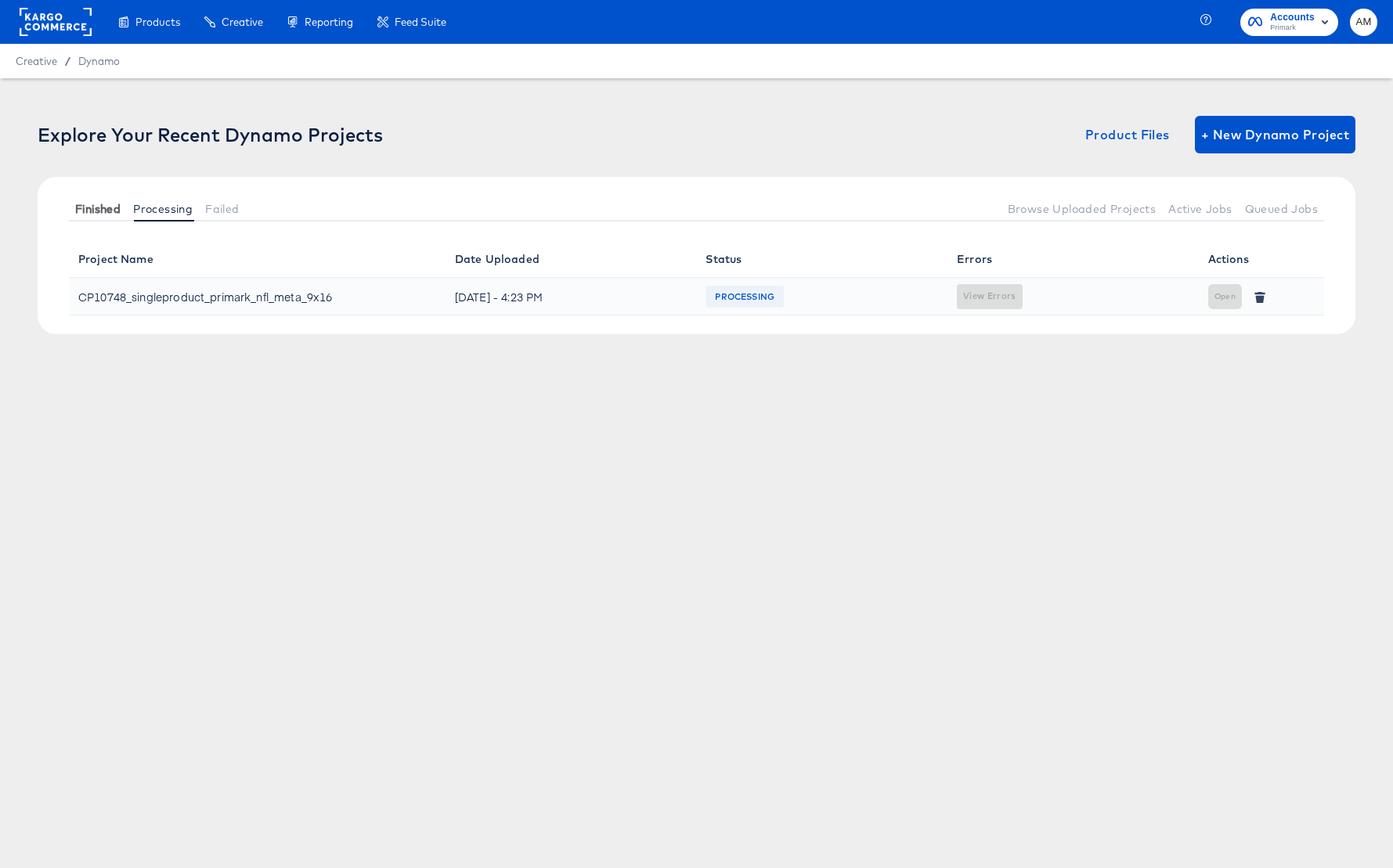
click at [97, 208] on span "Finished" at bounding box center [97, 209] width 45 height 13
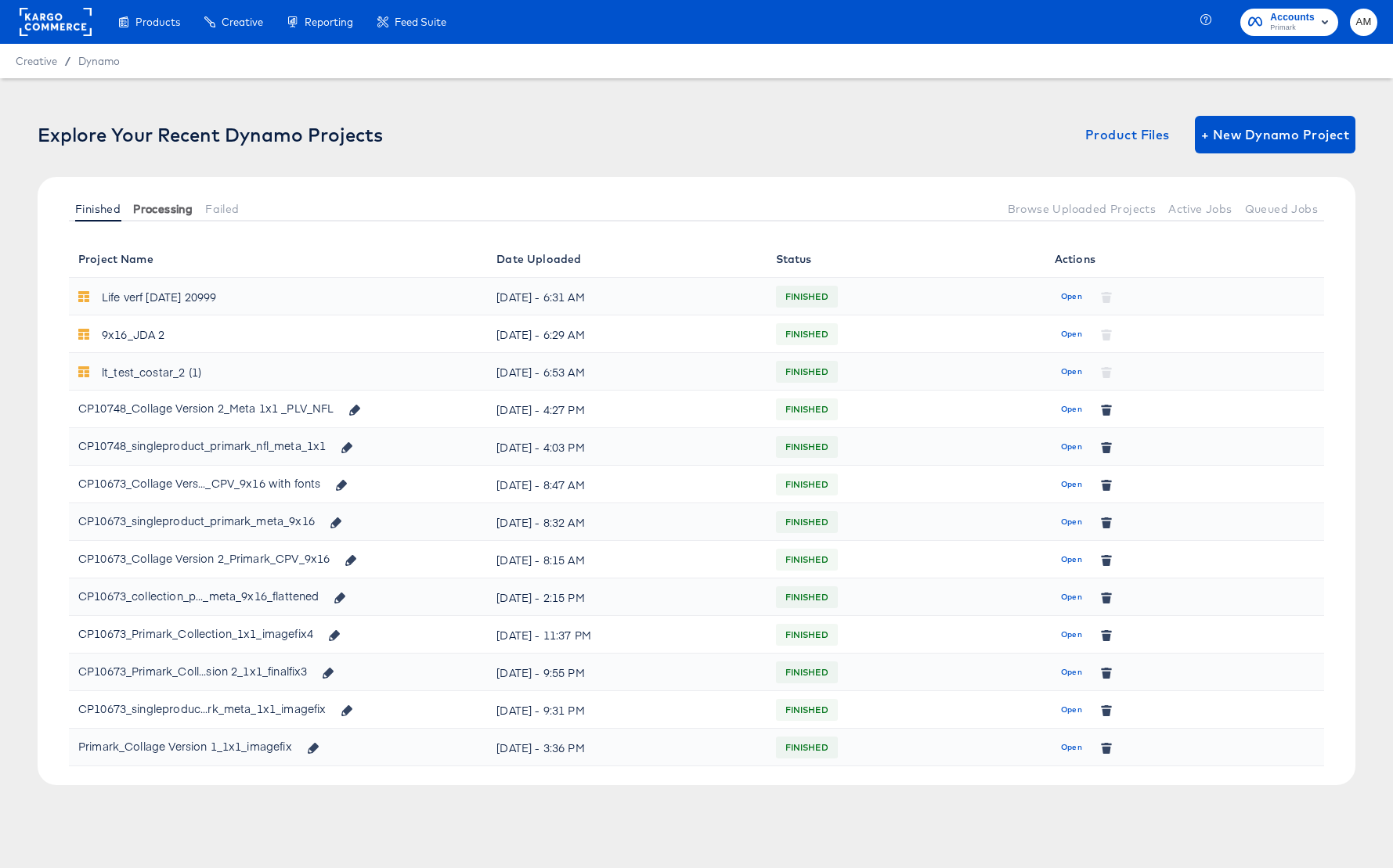
click at [145, 207] on span "Processing" at bounding box center [163, 209] width 60 height 13
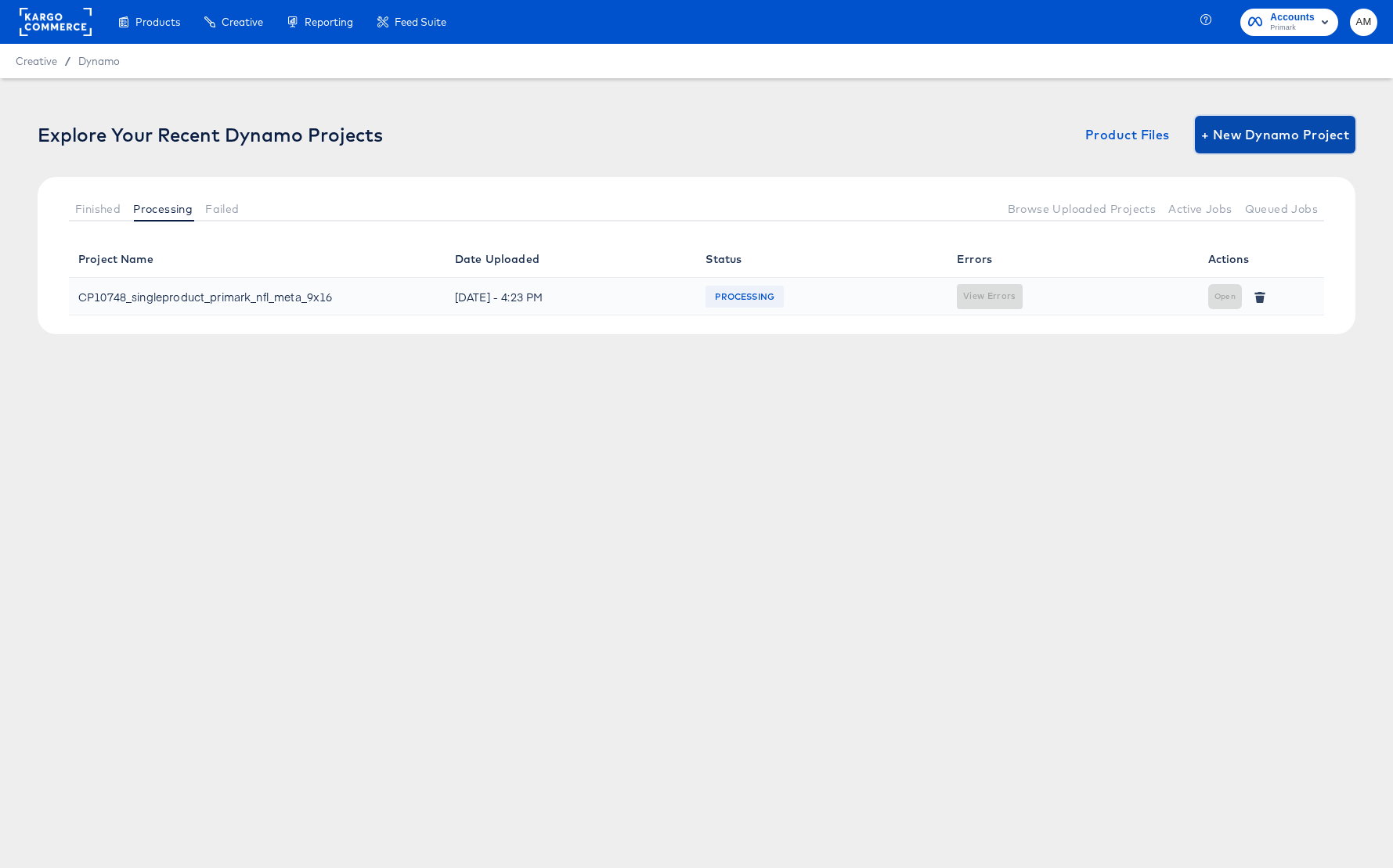
click at [1254, 132] on span "+ New Dynamo Project" at bounding box center [1274, 135] width 148 height 22
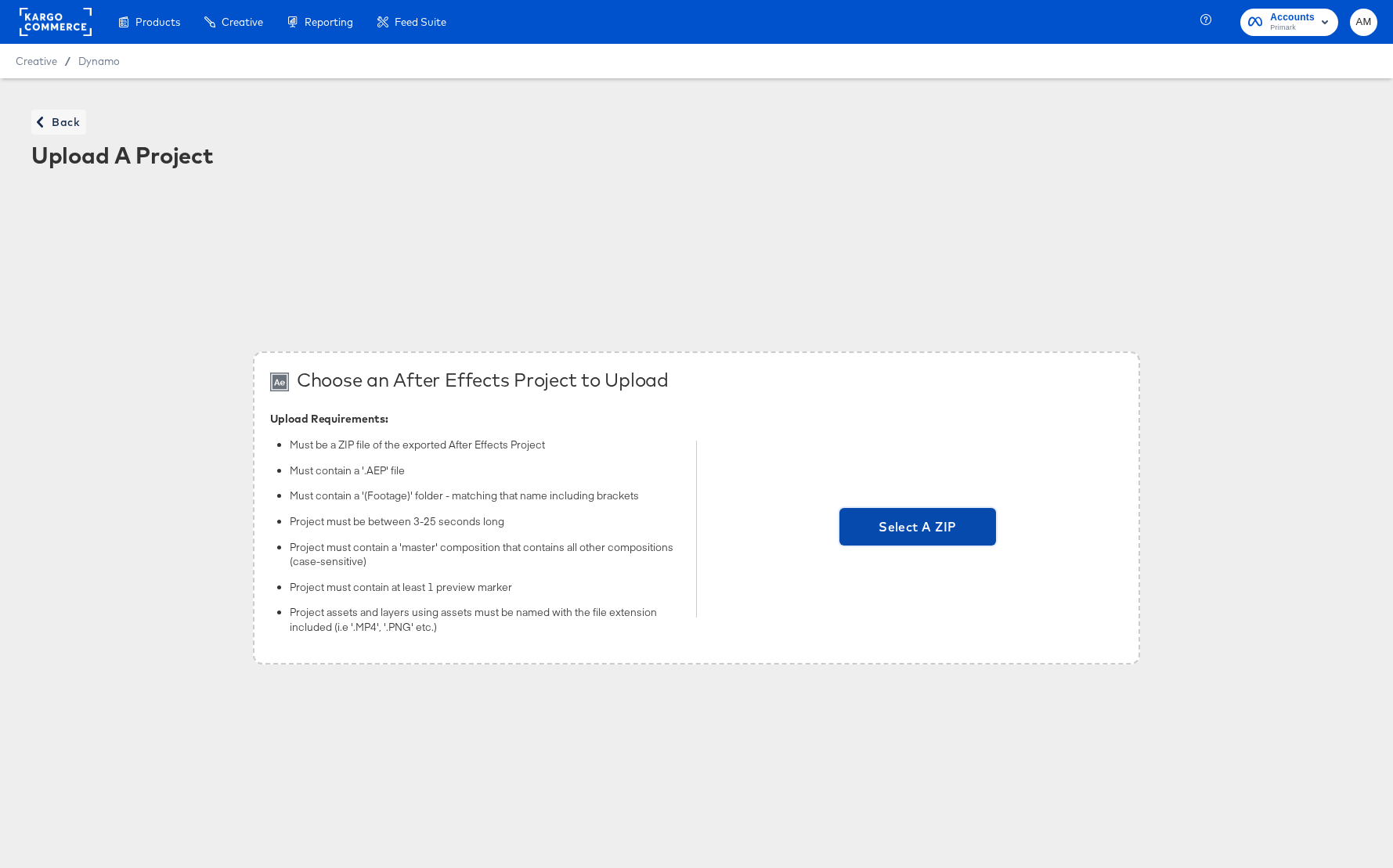
click at [910, 528] on span "Select A ZIP" at bounding box center [917, 527] width 144 height 22
click at [918, 529] on input "Select A ZIP" at bounding box center [918, 529] width 0 height 0
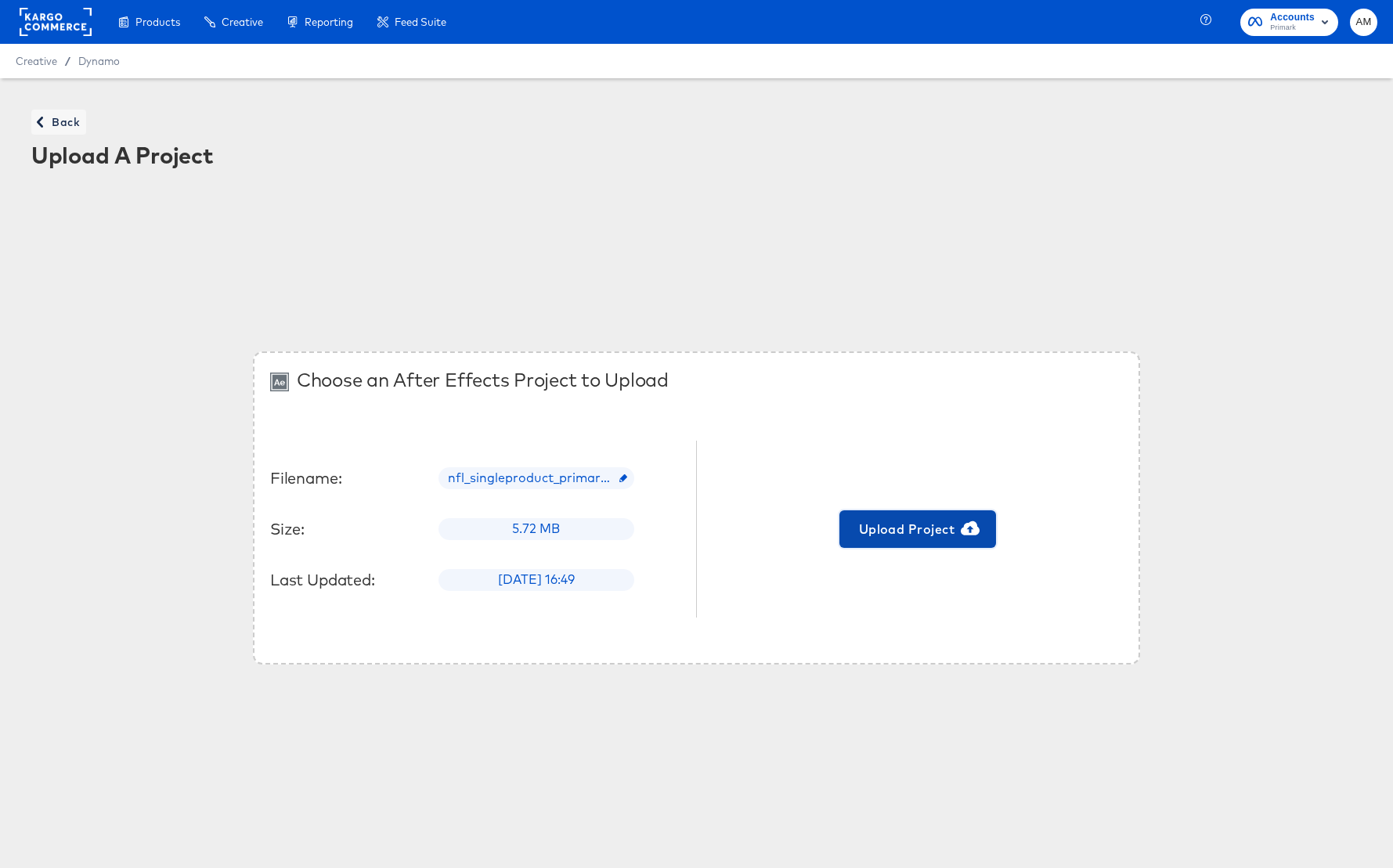
click at [884, 527] on span "Upload Project" at bounding box center [917, 529] width 144 height 22
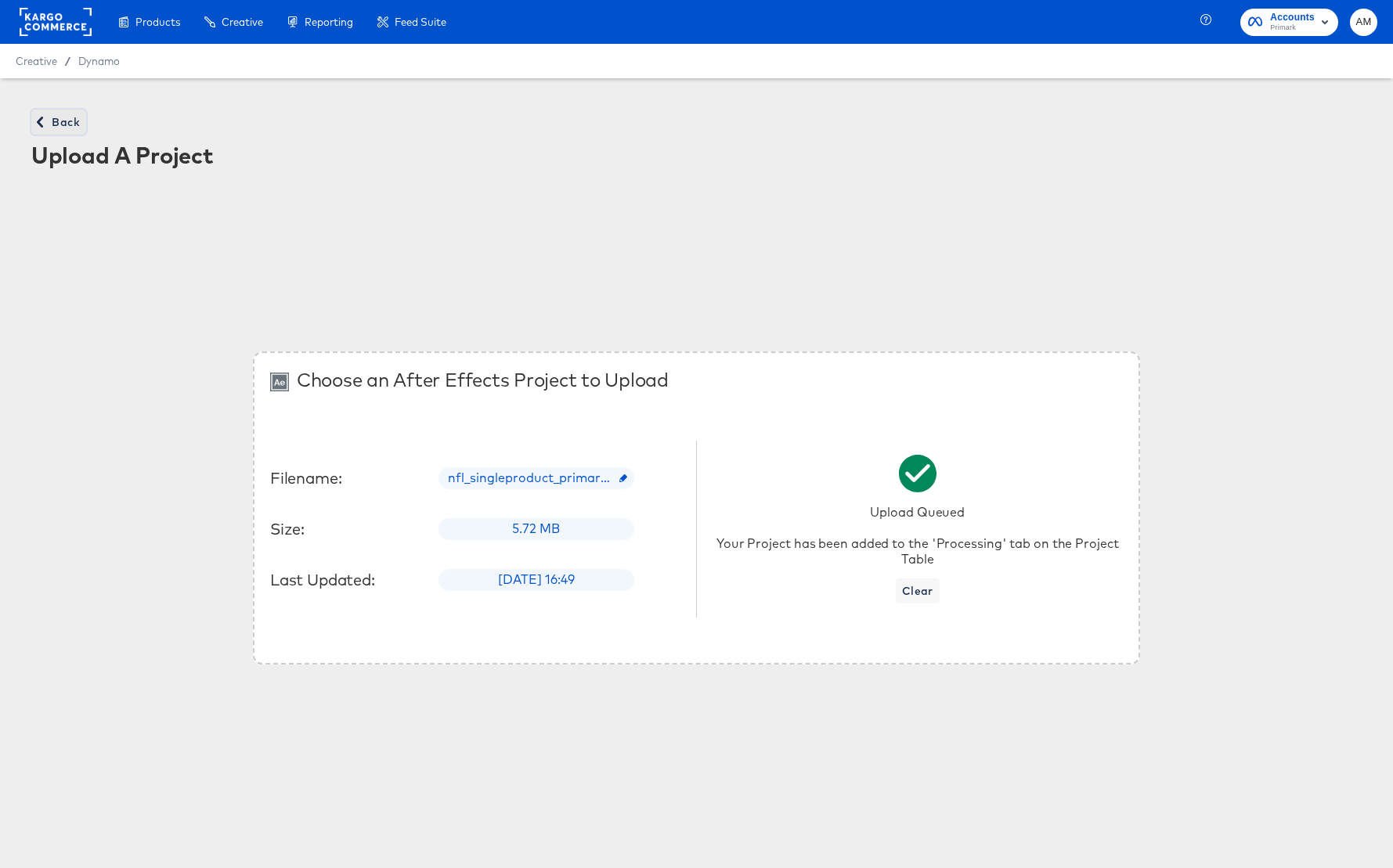
click at [73, 120] on span "Back" at bounding box center [59, 122] width 43 height 20
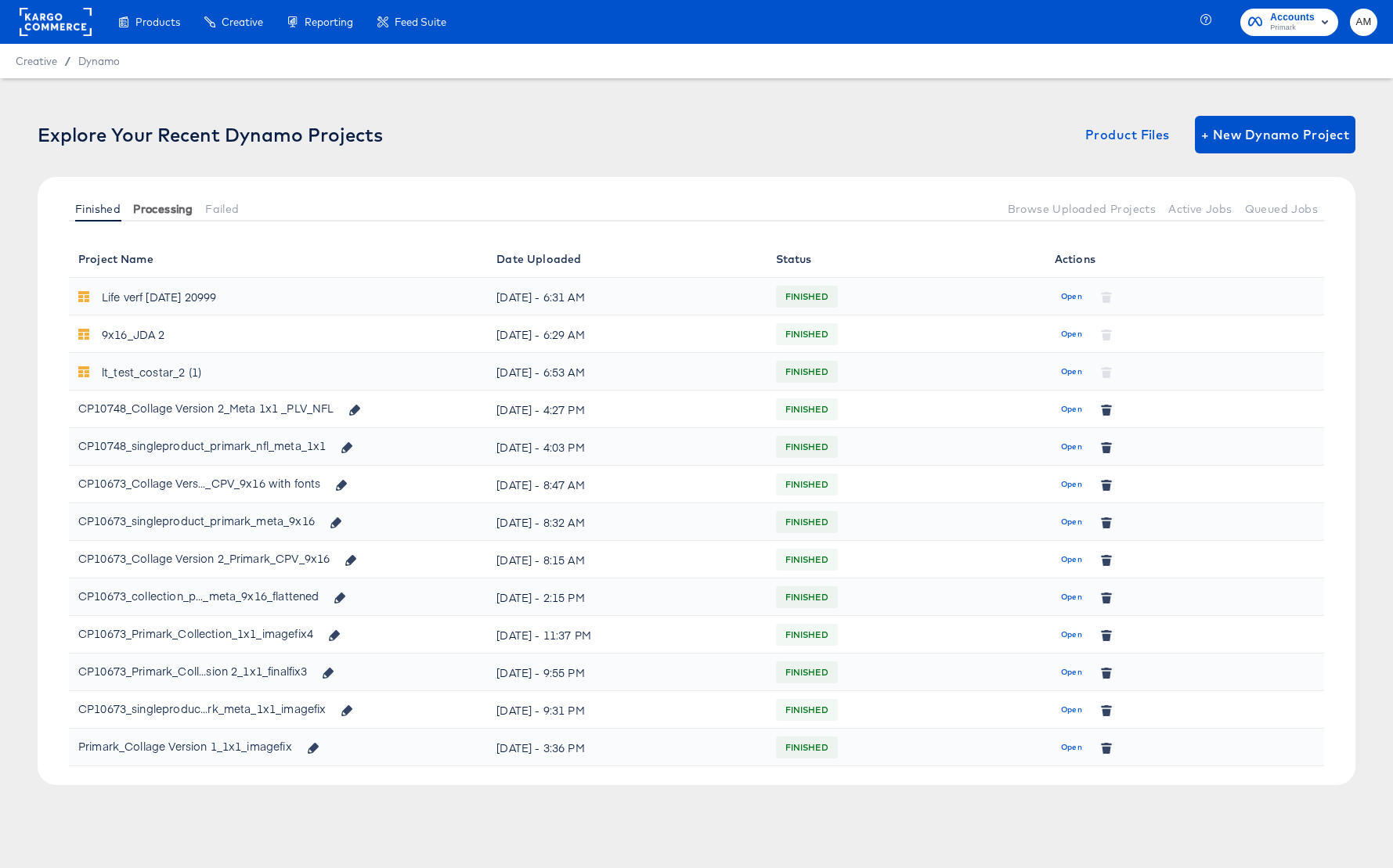
click at [154, 211] on span "Processing" at bounding box center [163, 209] width 60 height 13
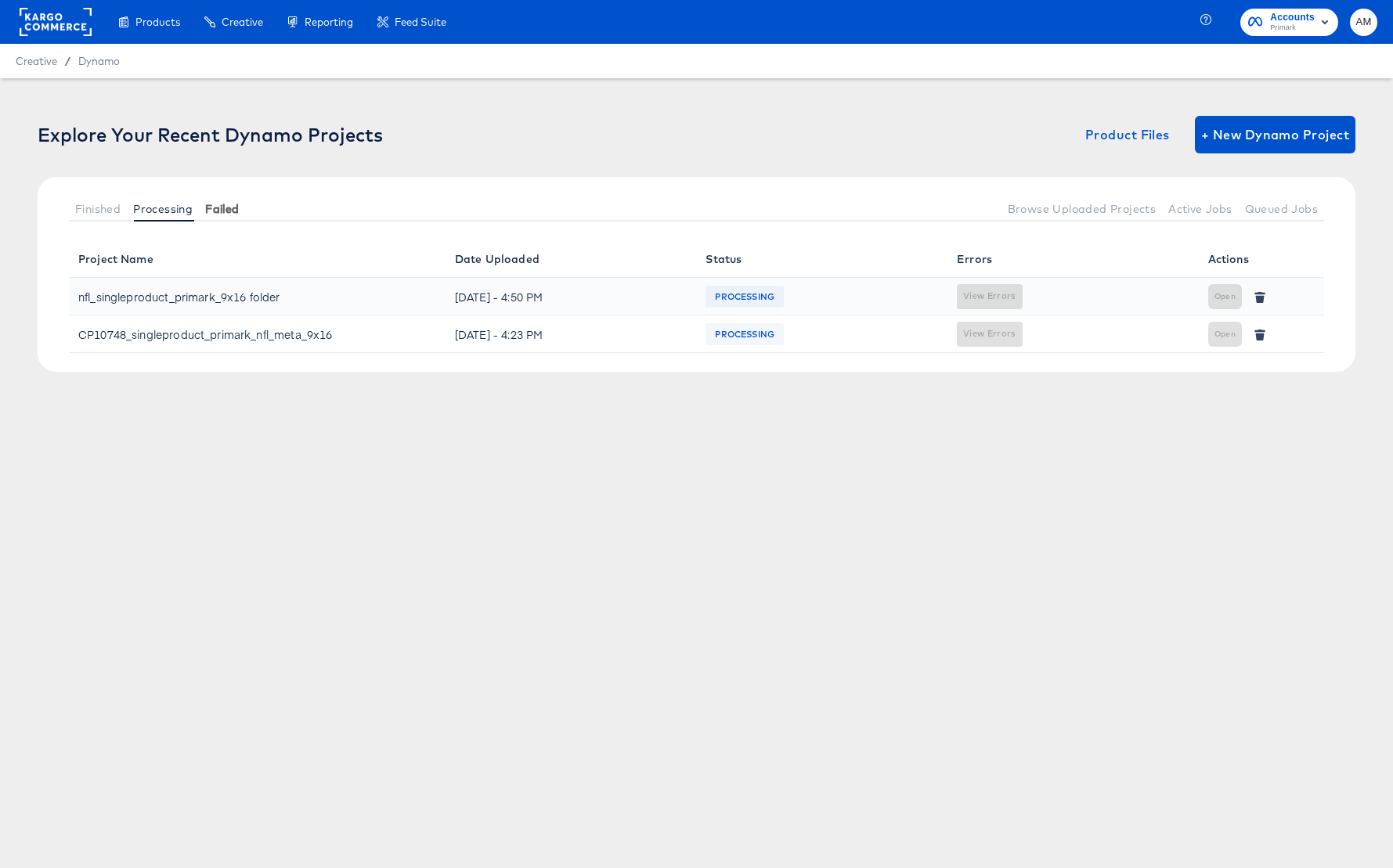
click at [231, 210] on span "Failed" at bounding box center [221, 209] width 33 height 13
click at [161, 207] on span "Processing" at bounding box center [163, 209] width 60 height 13
click at [214, 205] on span "Failed" at bounding box center [221, 209] width 33 height 13
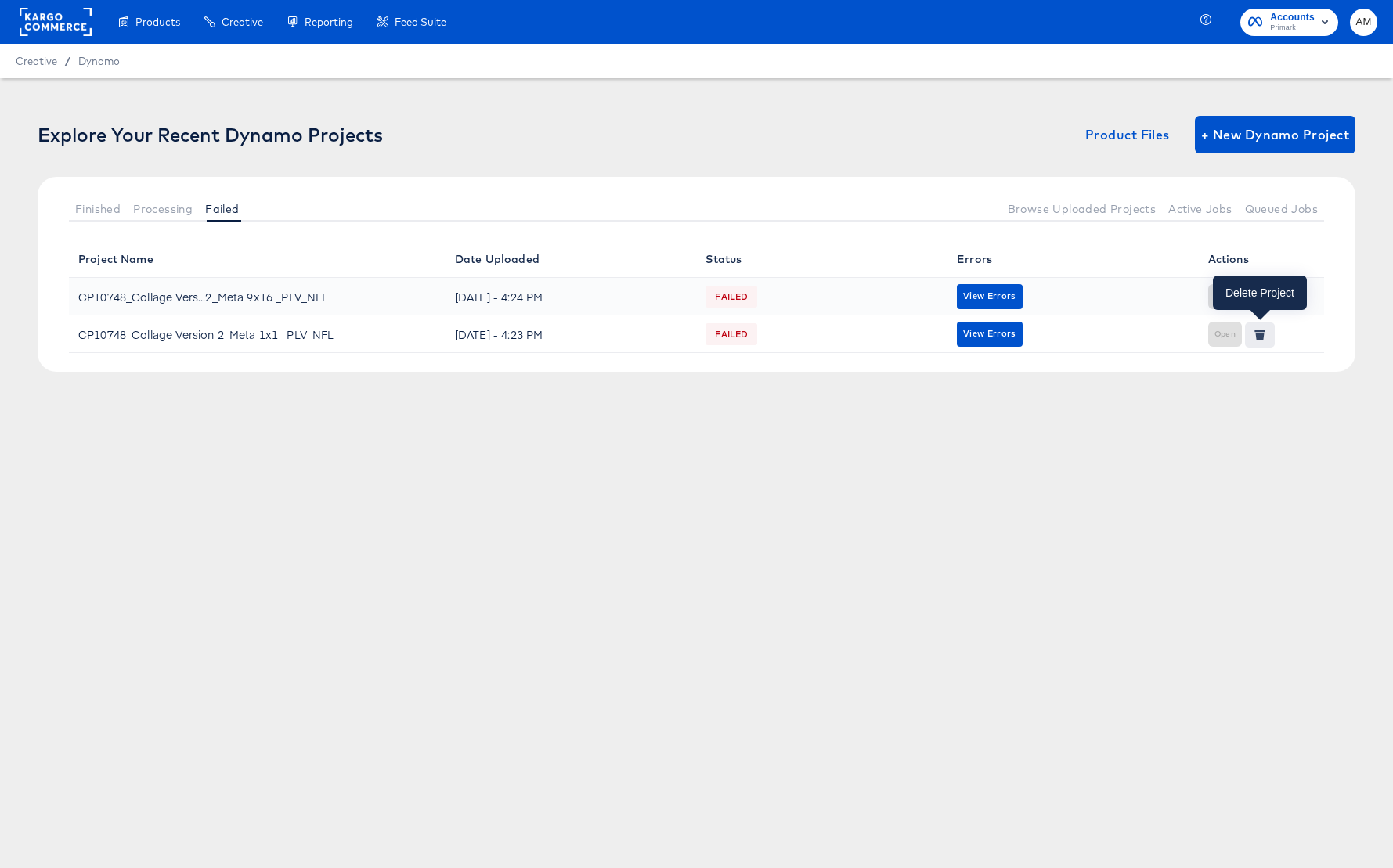
click at [1258, 332] on icon "button" at bounding box center [1259, 334] width 11 height 11
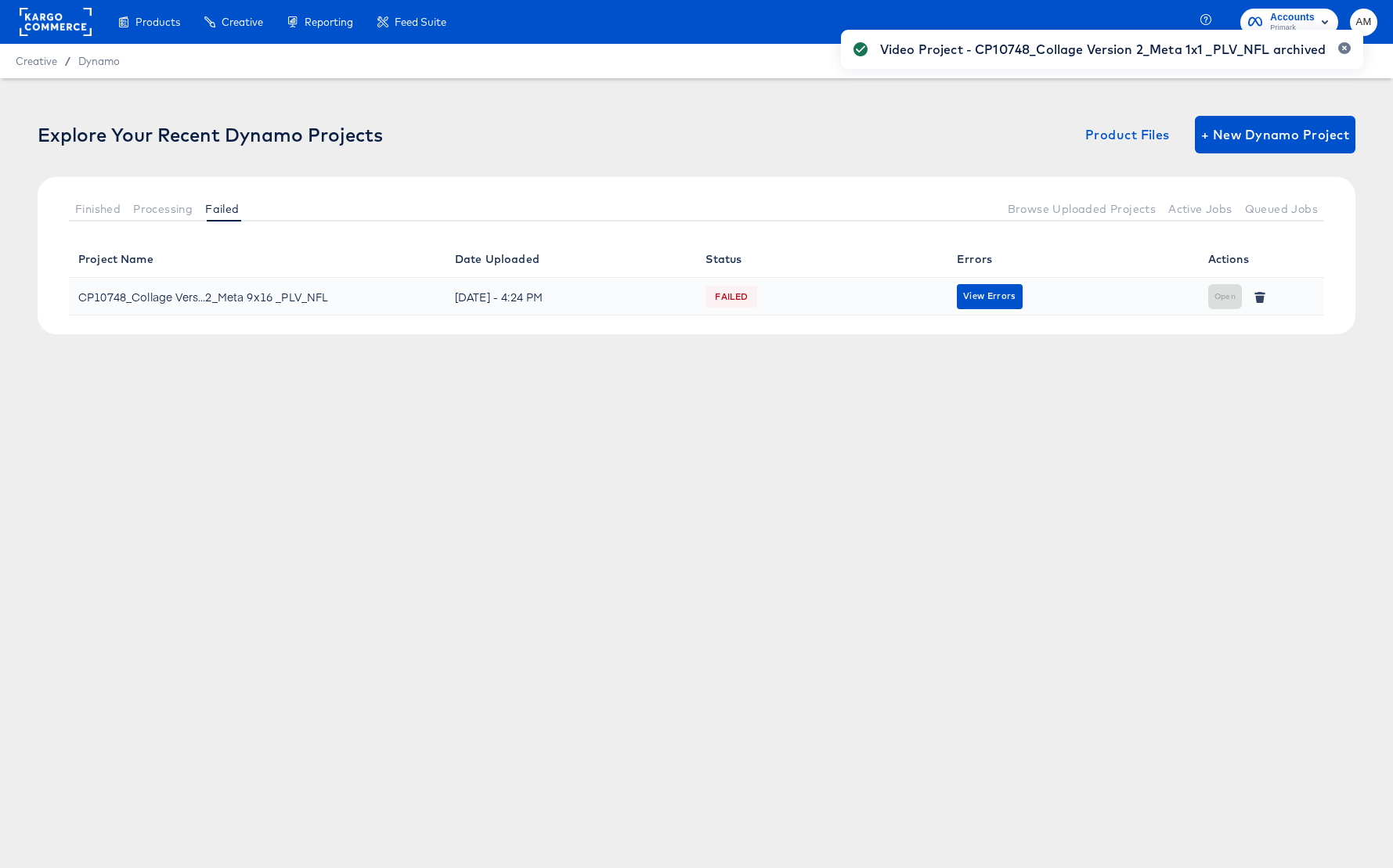
click at [1261, 326] on div "Video Project - CP10748_Collage Version 2_Meta 1x1 _PLV_NFL archived" at bounding box center [1101, 406] width 554 height 784
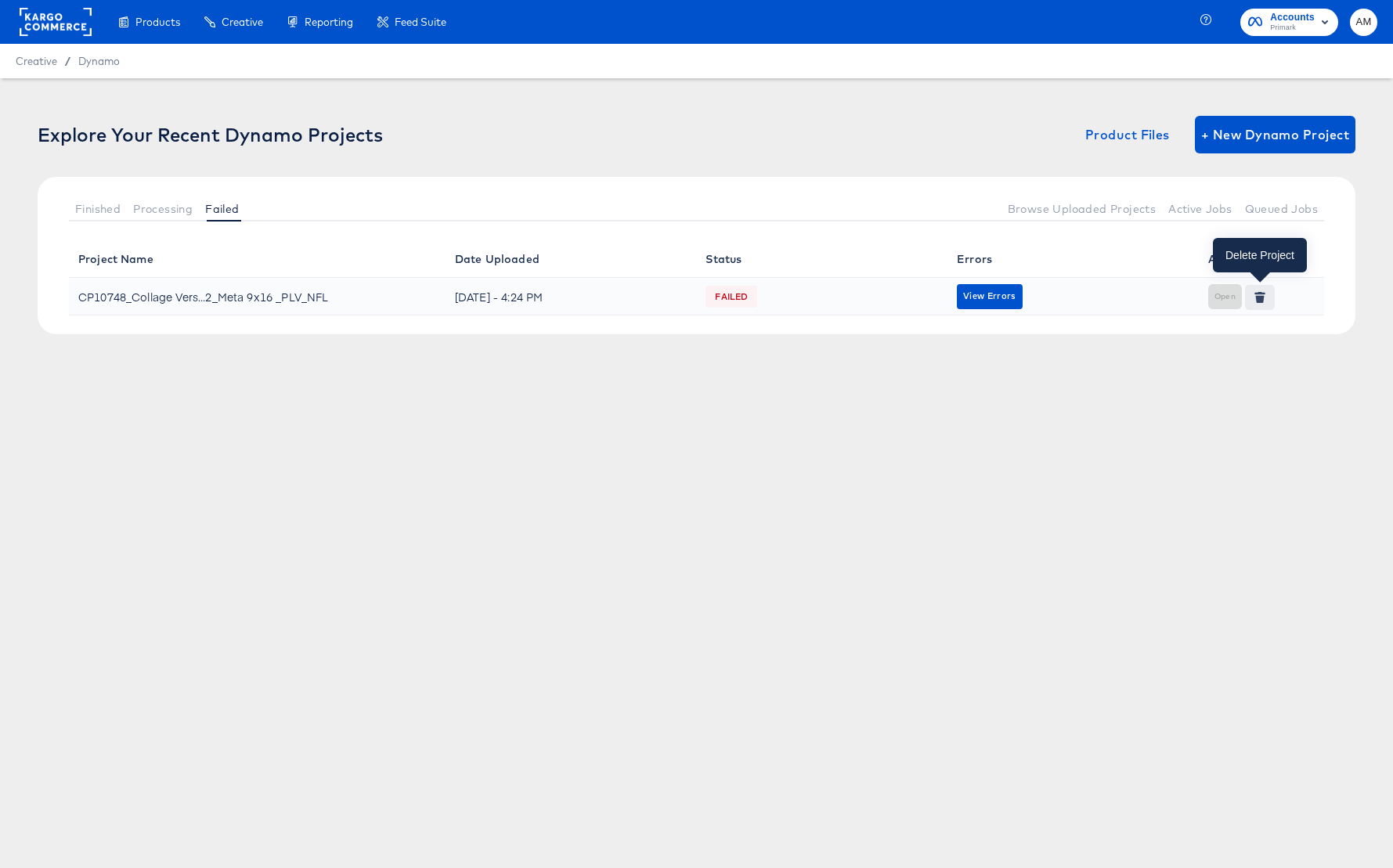
click at [1261, 292] on icon "button" at bounding box center [1259, 292] width 11 height 3
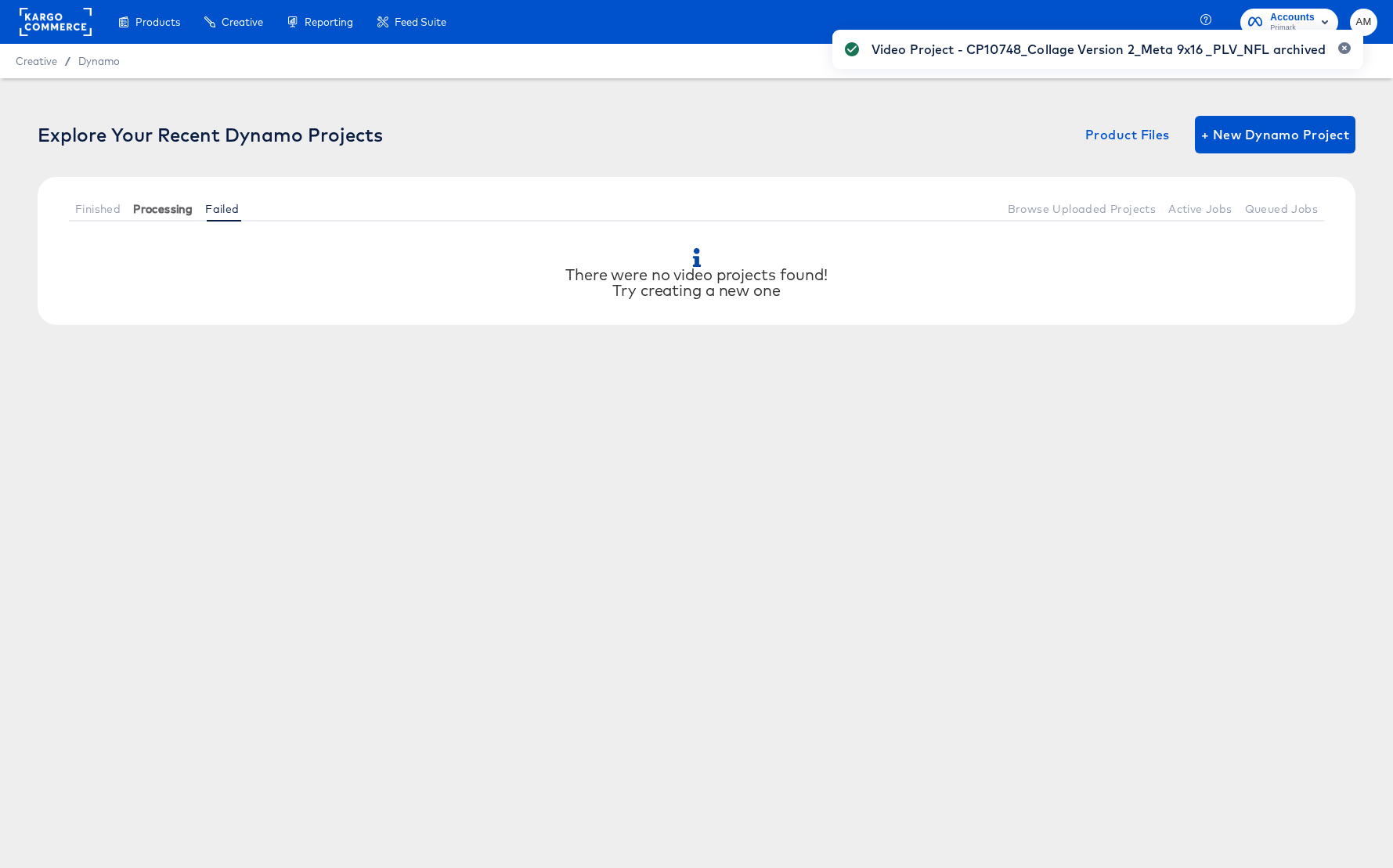
click at [177, 212] on span "Processing" at bounding box center [163, 209] width 60 height 13
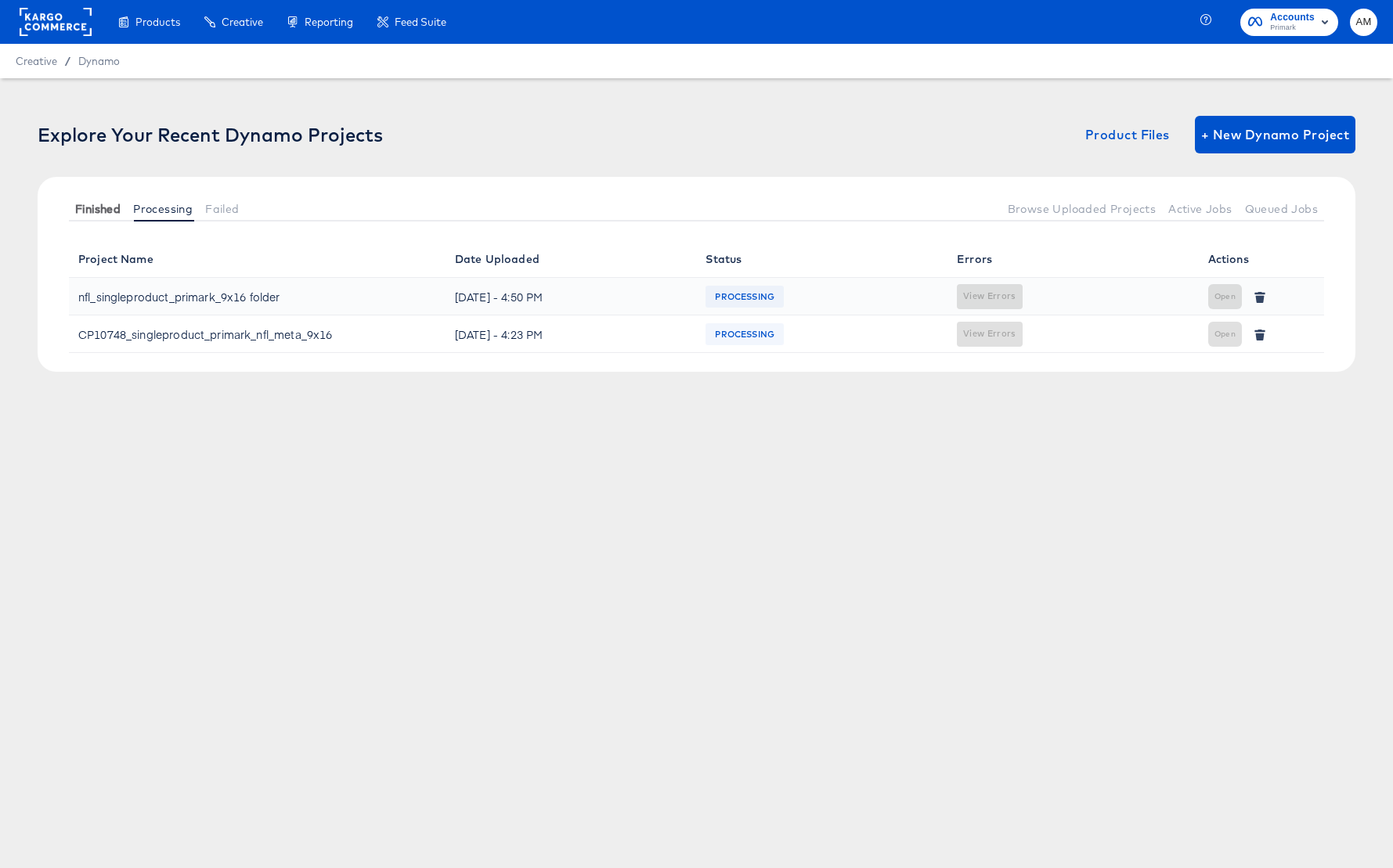
click at [83, 209] on span "Finished" at bounding box center [97, 209] width 45 height 13
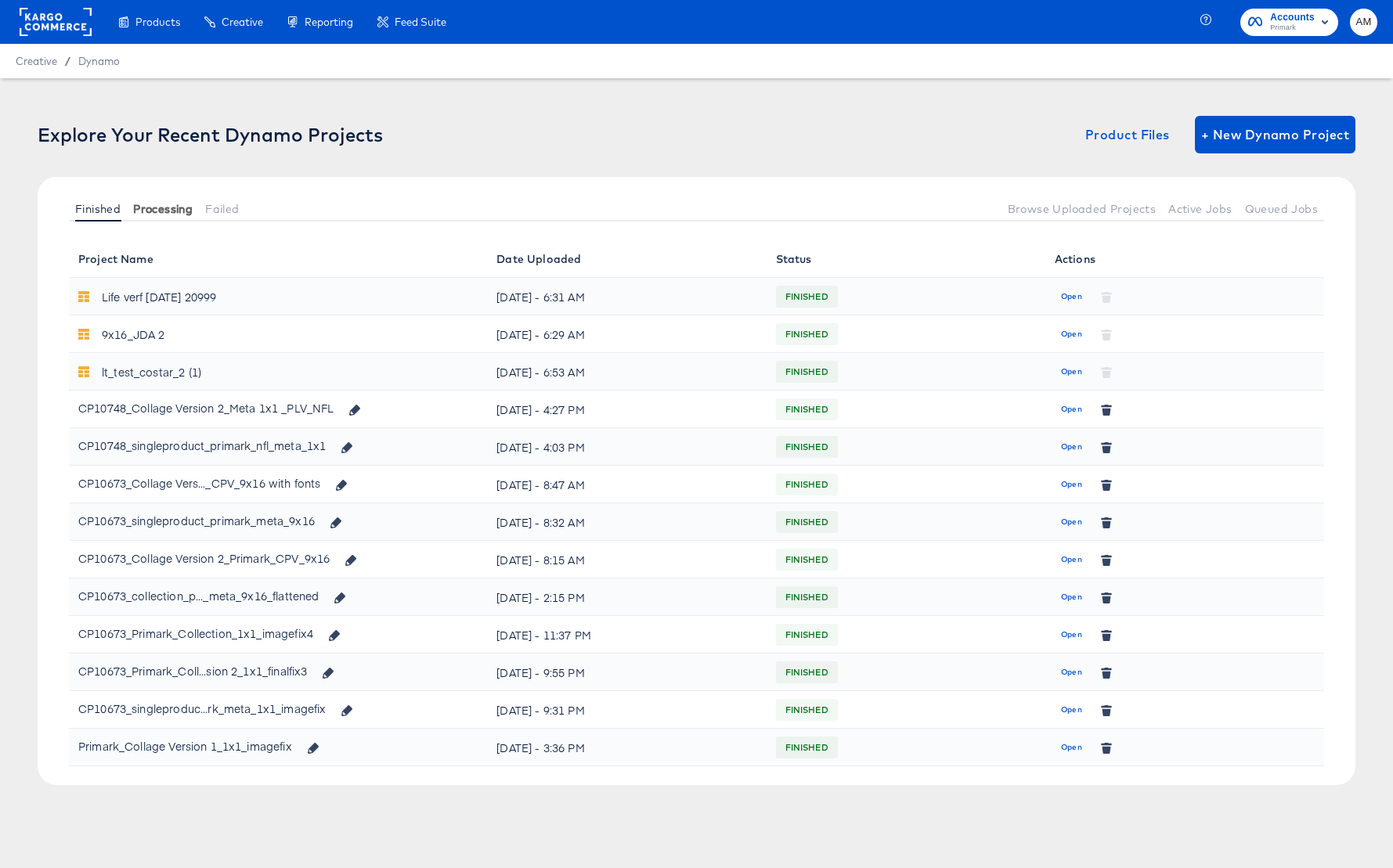
click at [164, 205] on span "Processing" at bounding box center [163, 209] width 60 height 13
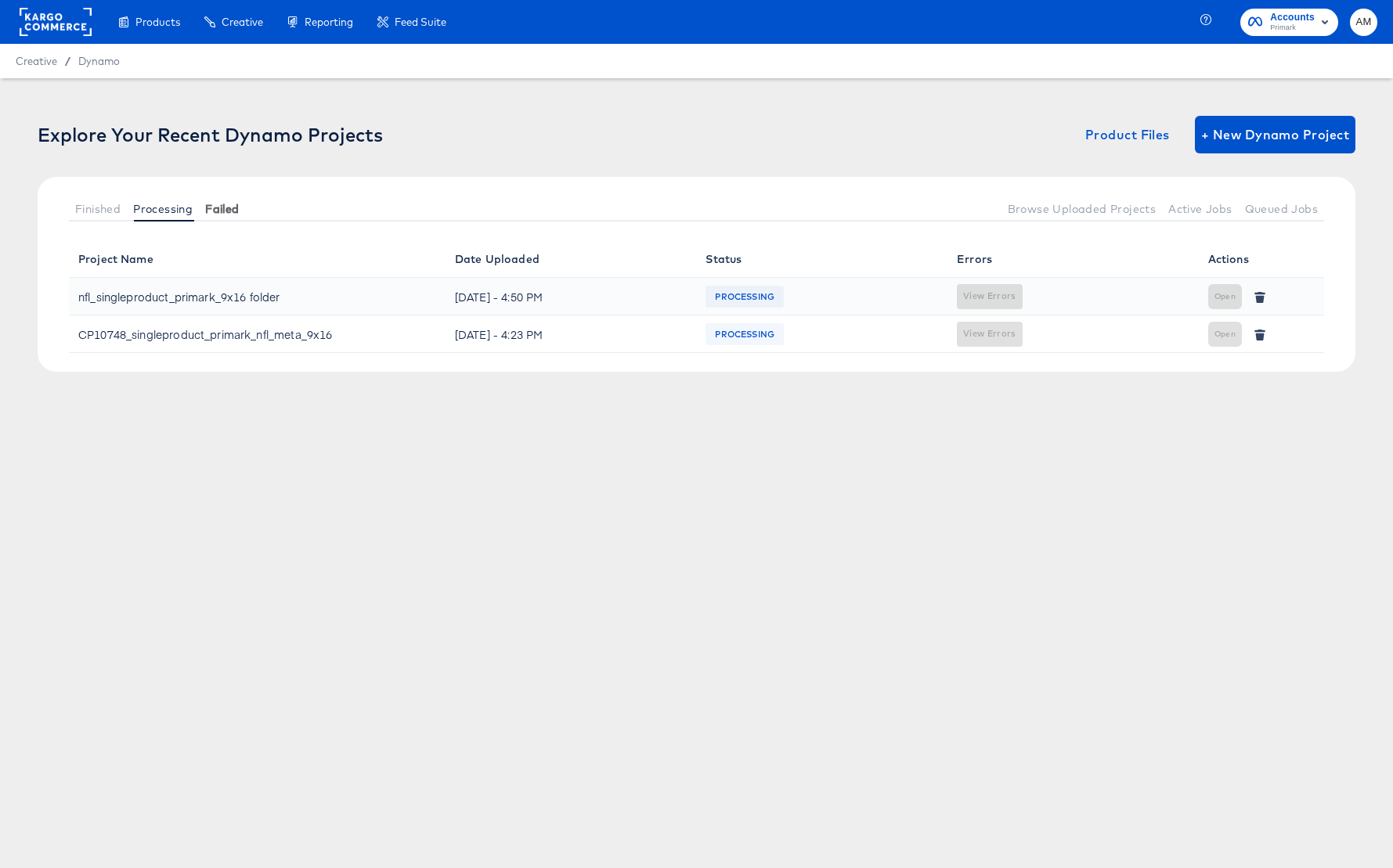
click at [234, 208] on span "Failed" at bounding box center [221, 209] width 33 height 13
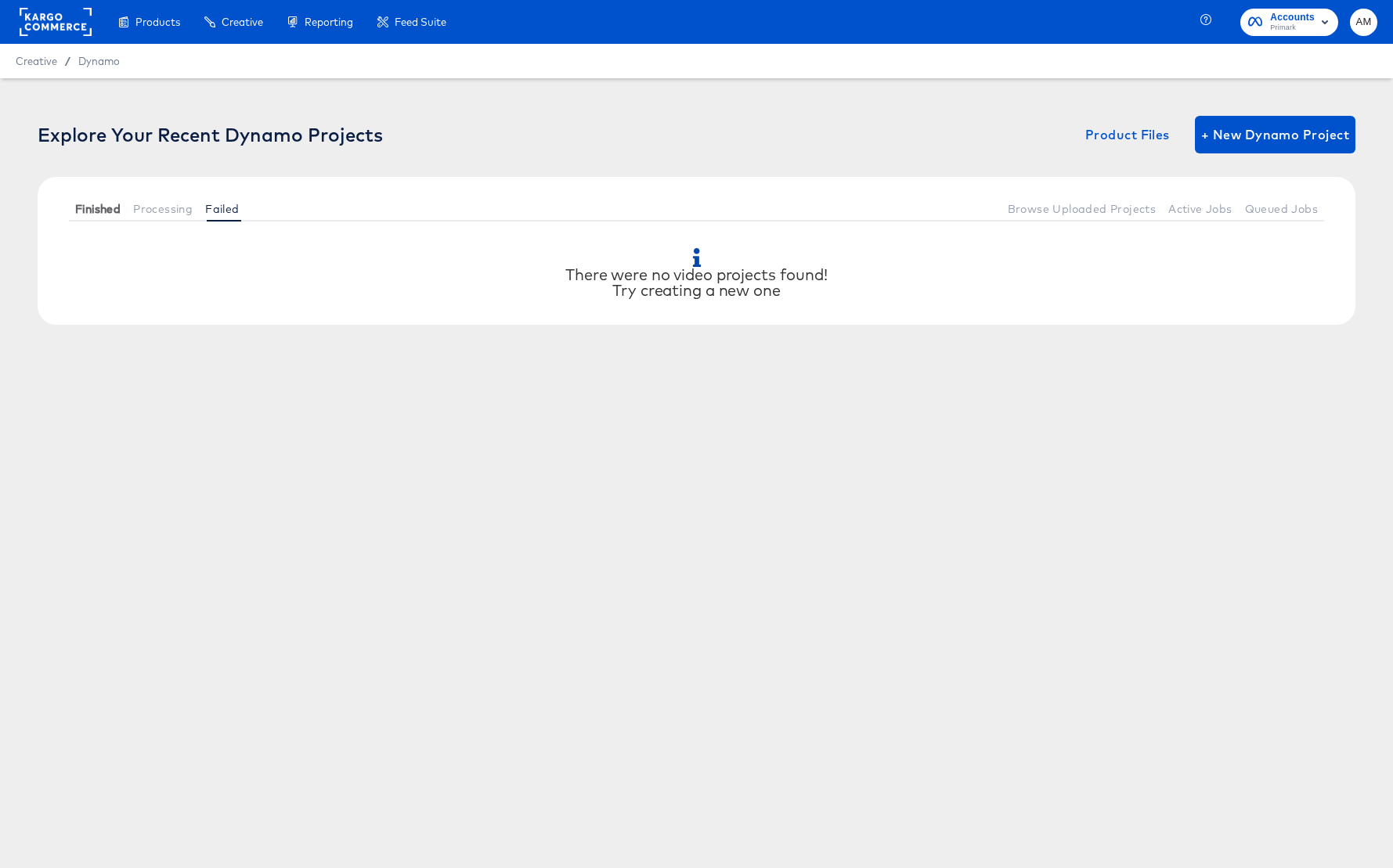
click at [105, 204] on span "Finished" at bounding box center [97, 209] width 45 height 13
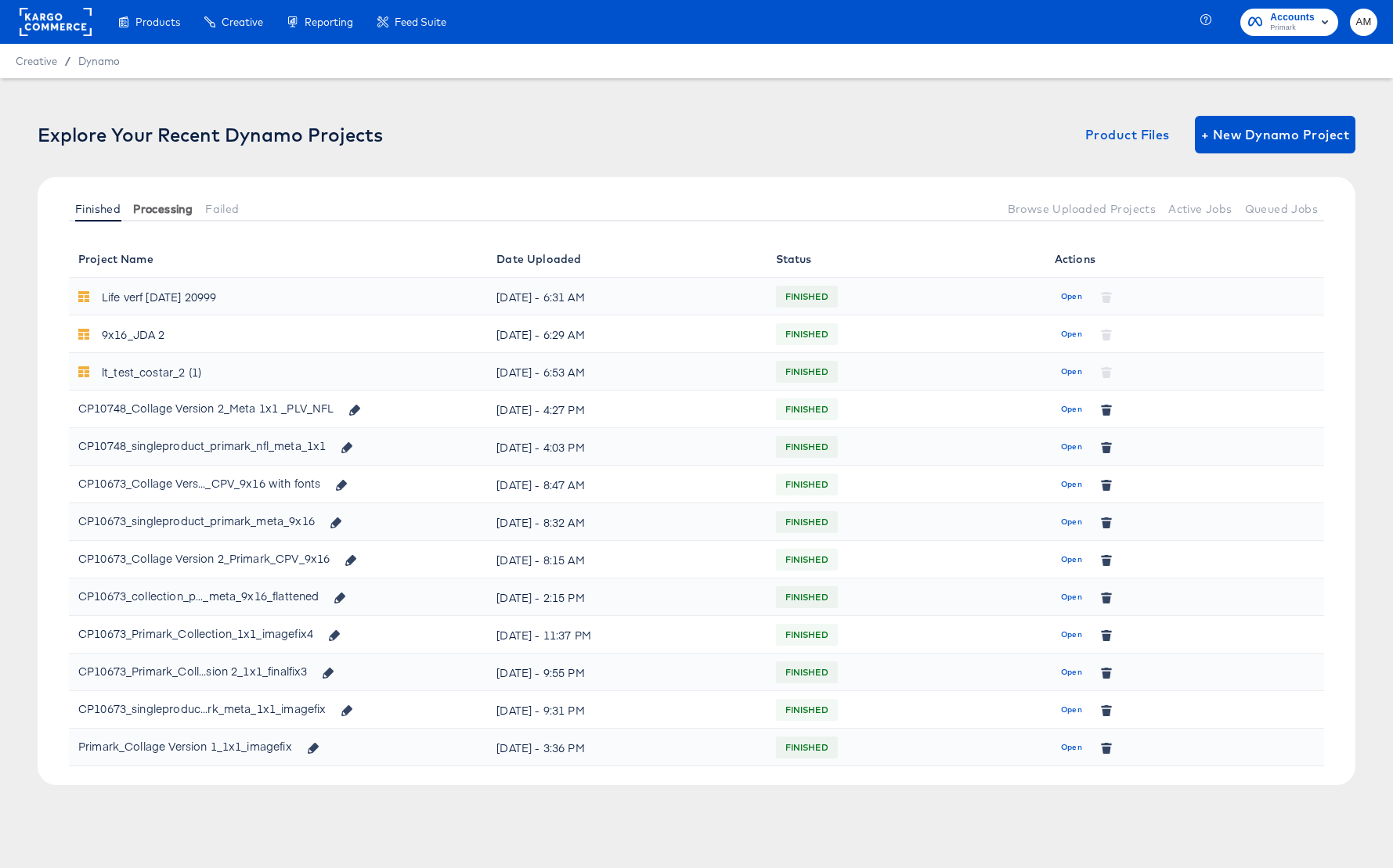
click at [147, 216] on button "Processing" at bounding box center [163, 208] width 72 height 26
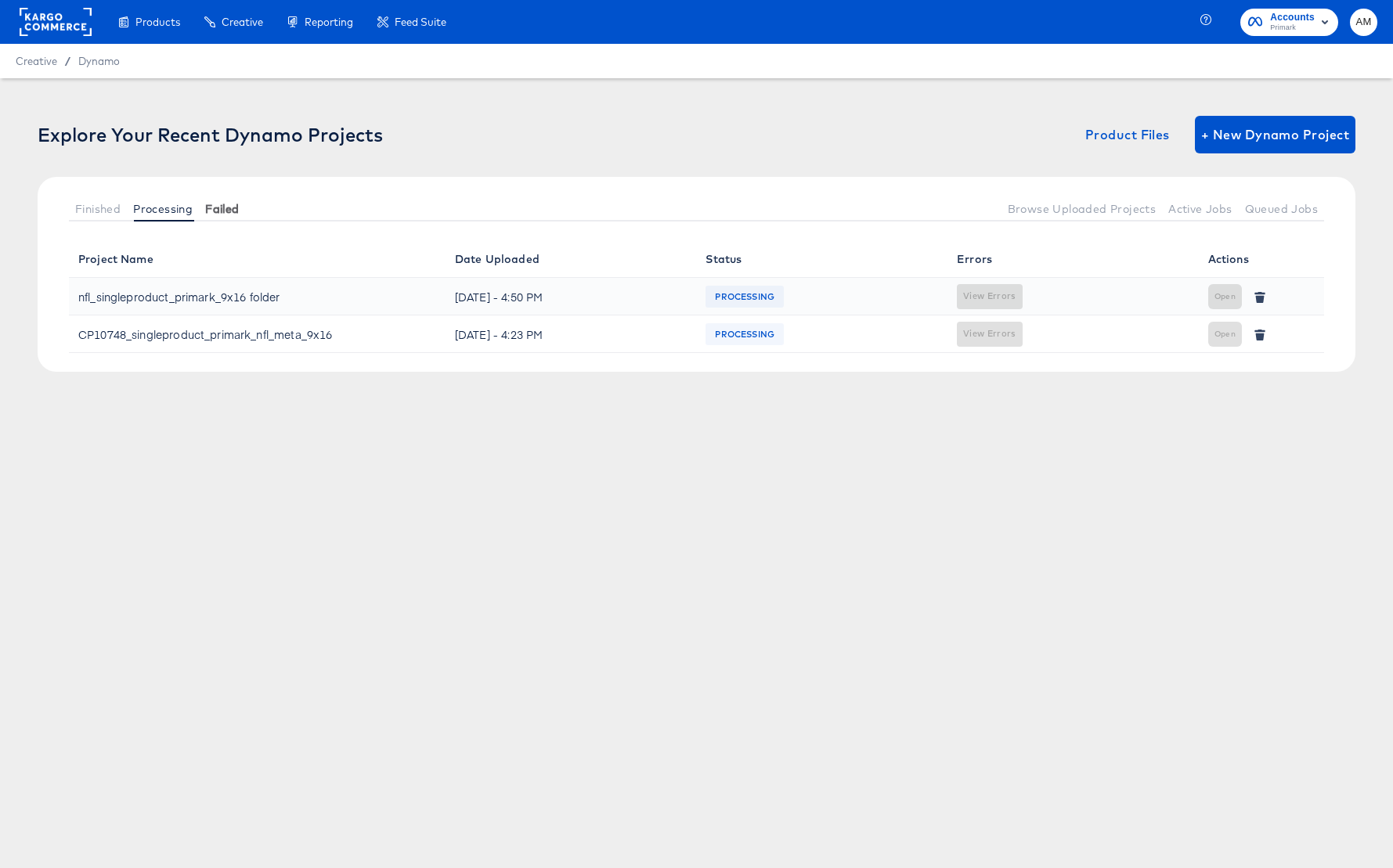
click at [229, 209] on span "Failed" at bounding box center [221, 209] width 33 height 13
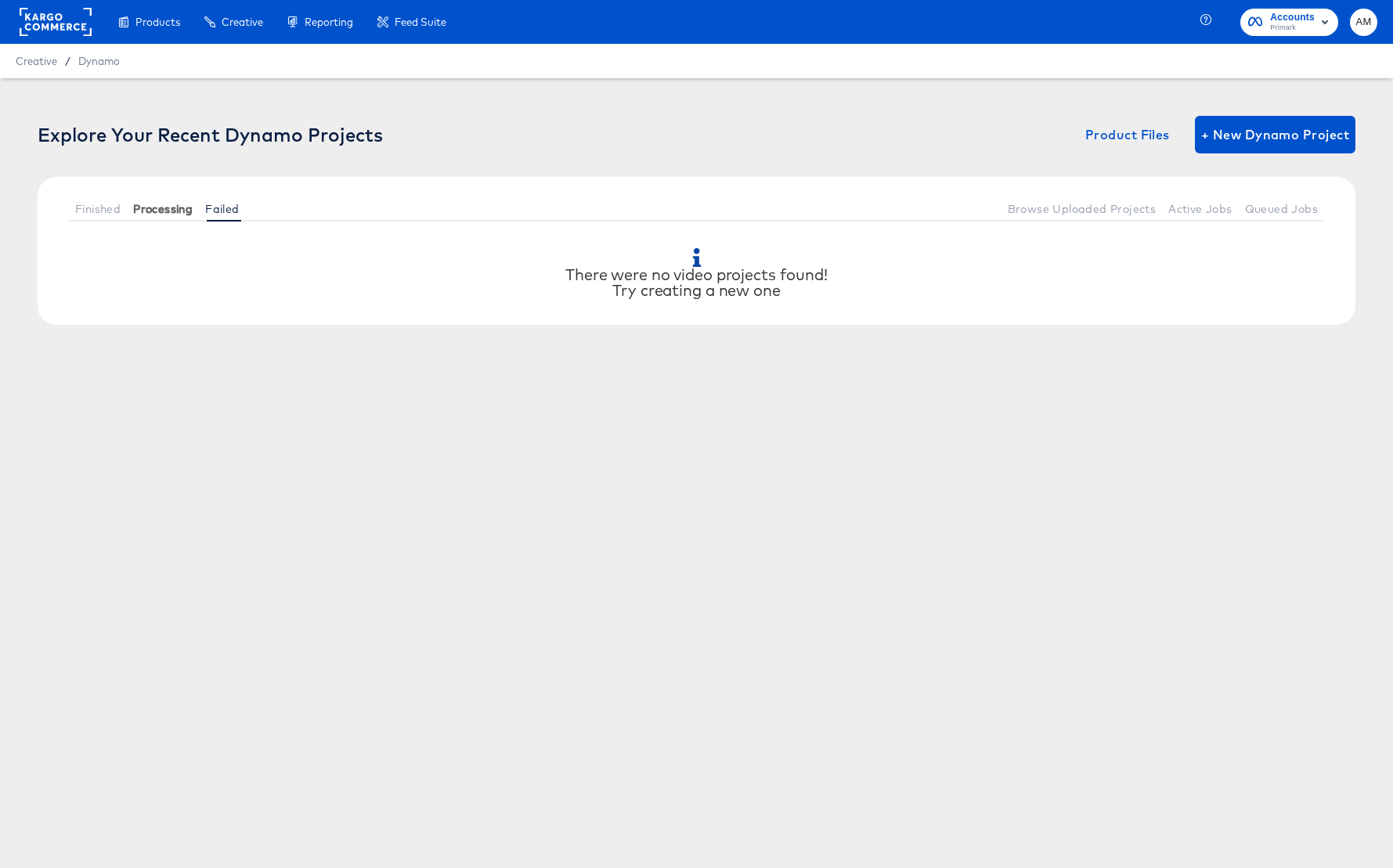
click at [170, 210] on span "Processing" at bounding box center [163, 209] width 60 height 13
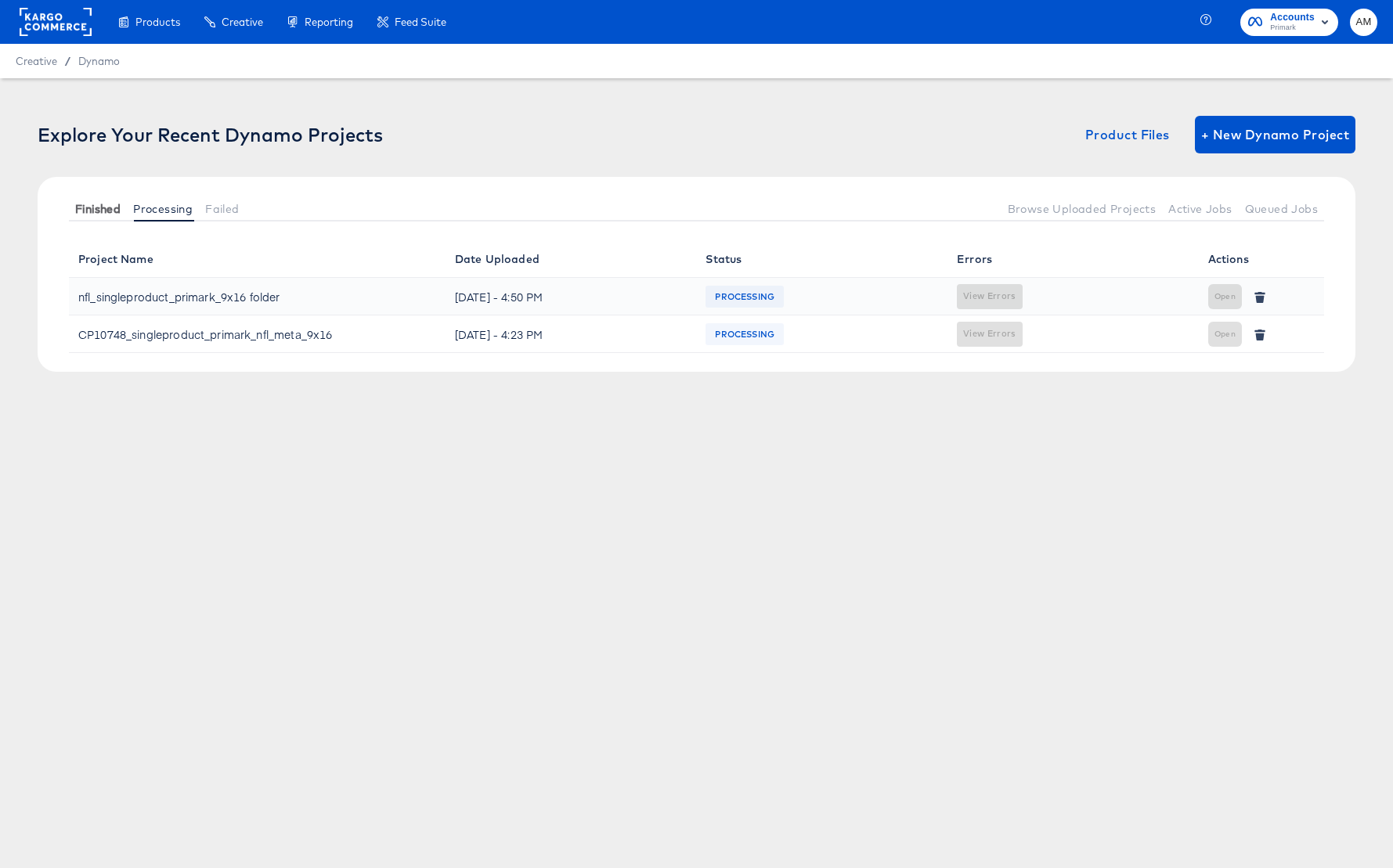
click at [100, 211] on span "Finished" at bounding box center [97, 209] width 45 height 13
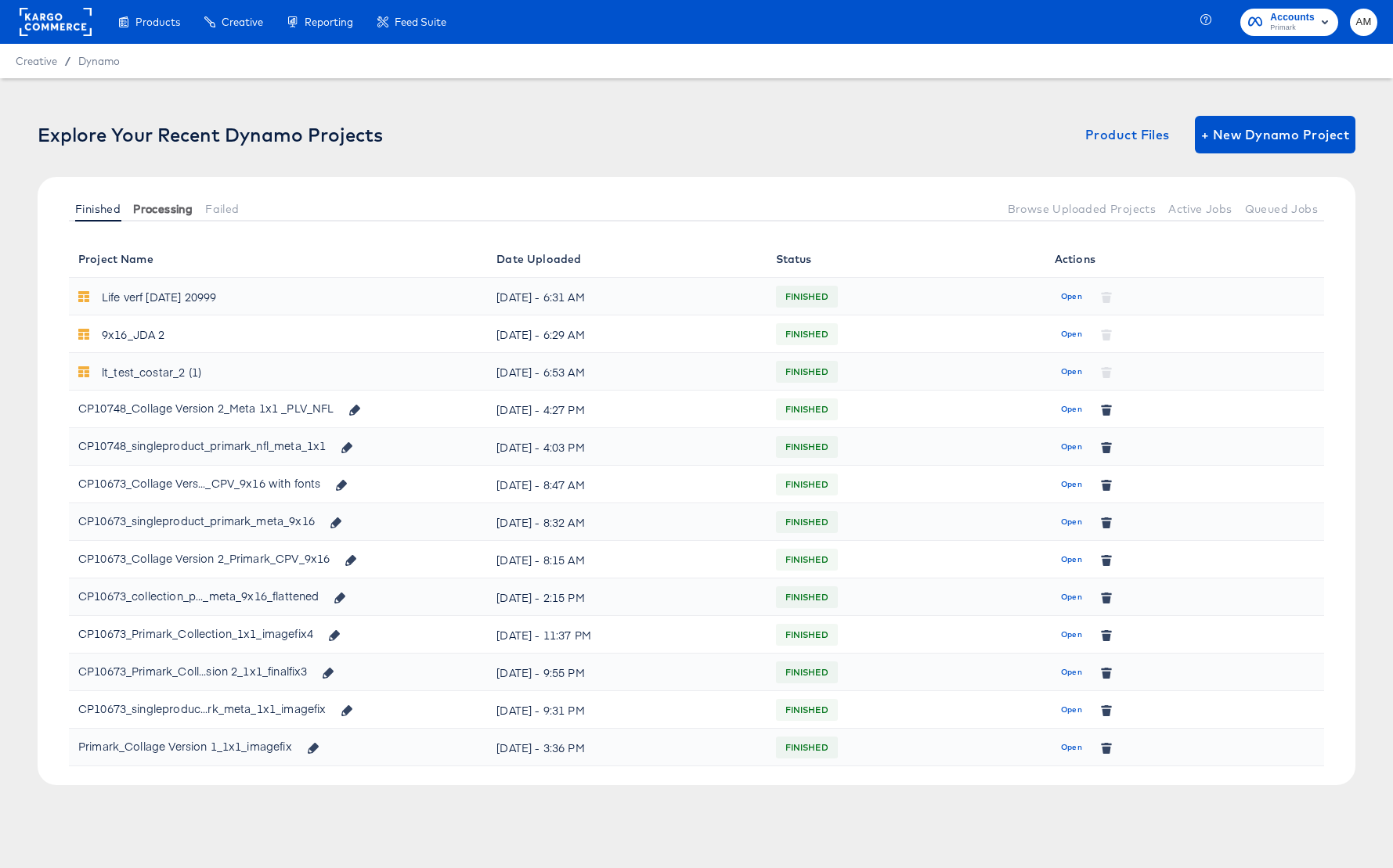
click at [172, 205] on span "Processing" at bounding box center [163, 209] width 60 height 13
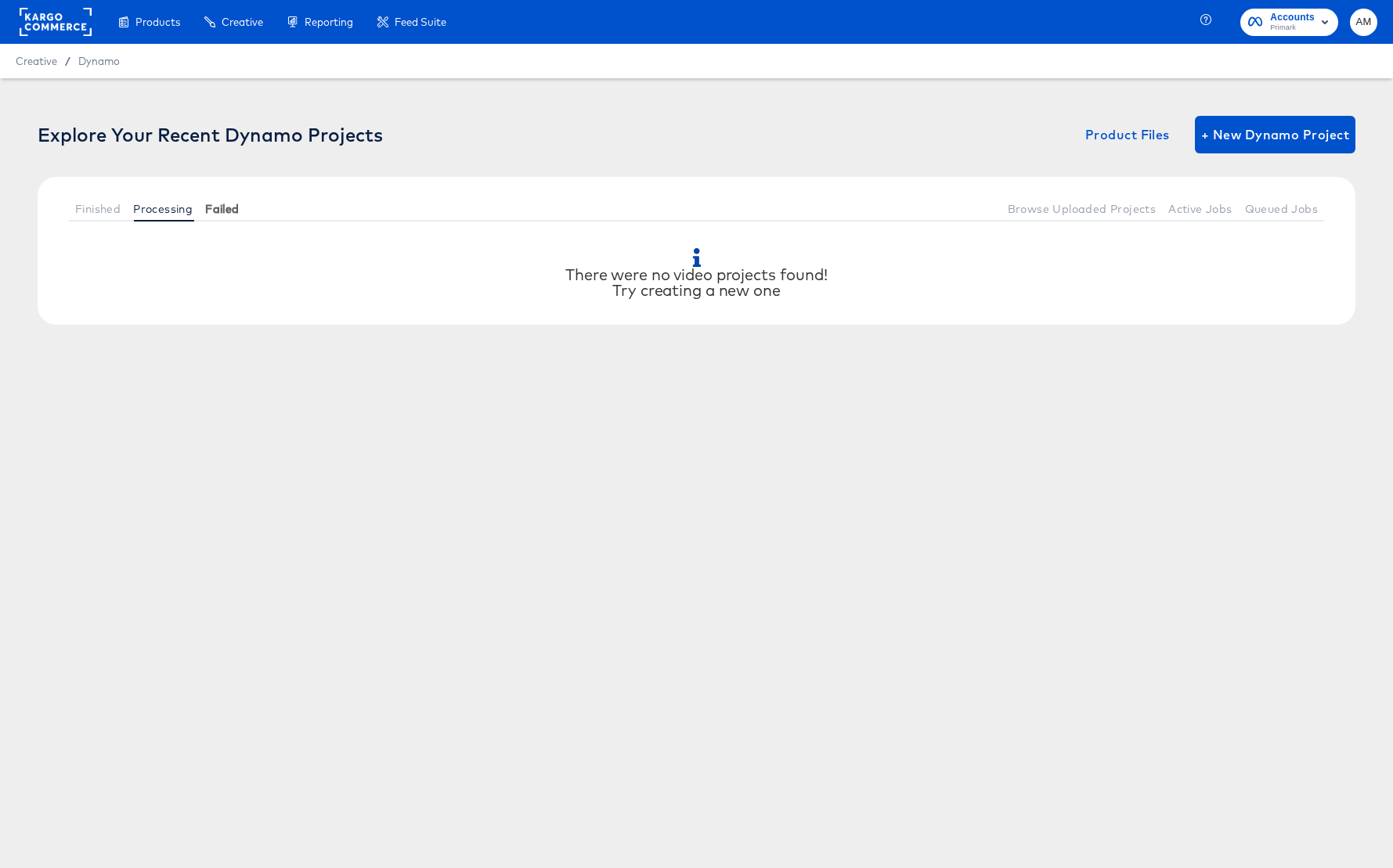
click at [239, 205] on span "Failed" at bounding box center [221, 209] width 33 height 13
click at [100, 207] on span "Finished" at bounding box center [97, 209] width 45 height 13
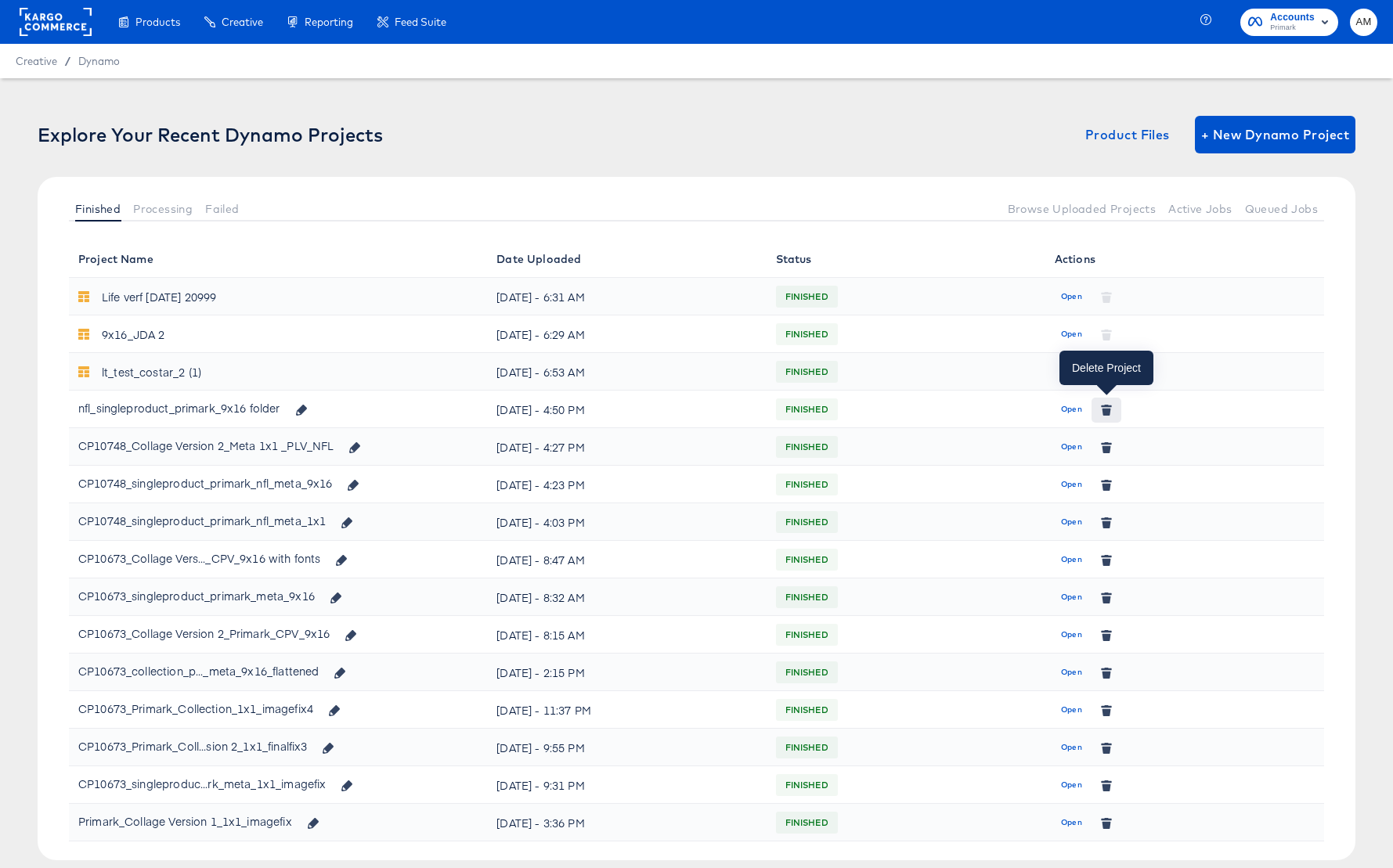
click at [1109, 408] on icon "button" at bounding box center [1106, 411] width 9 height 7
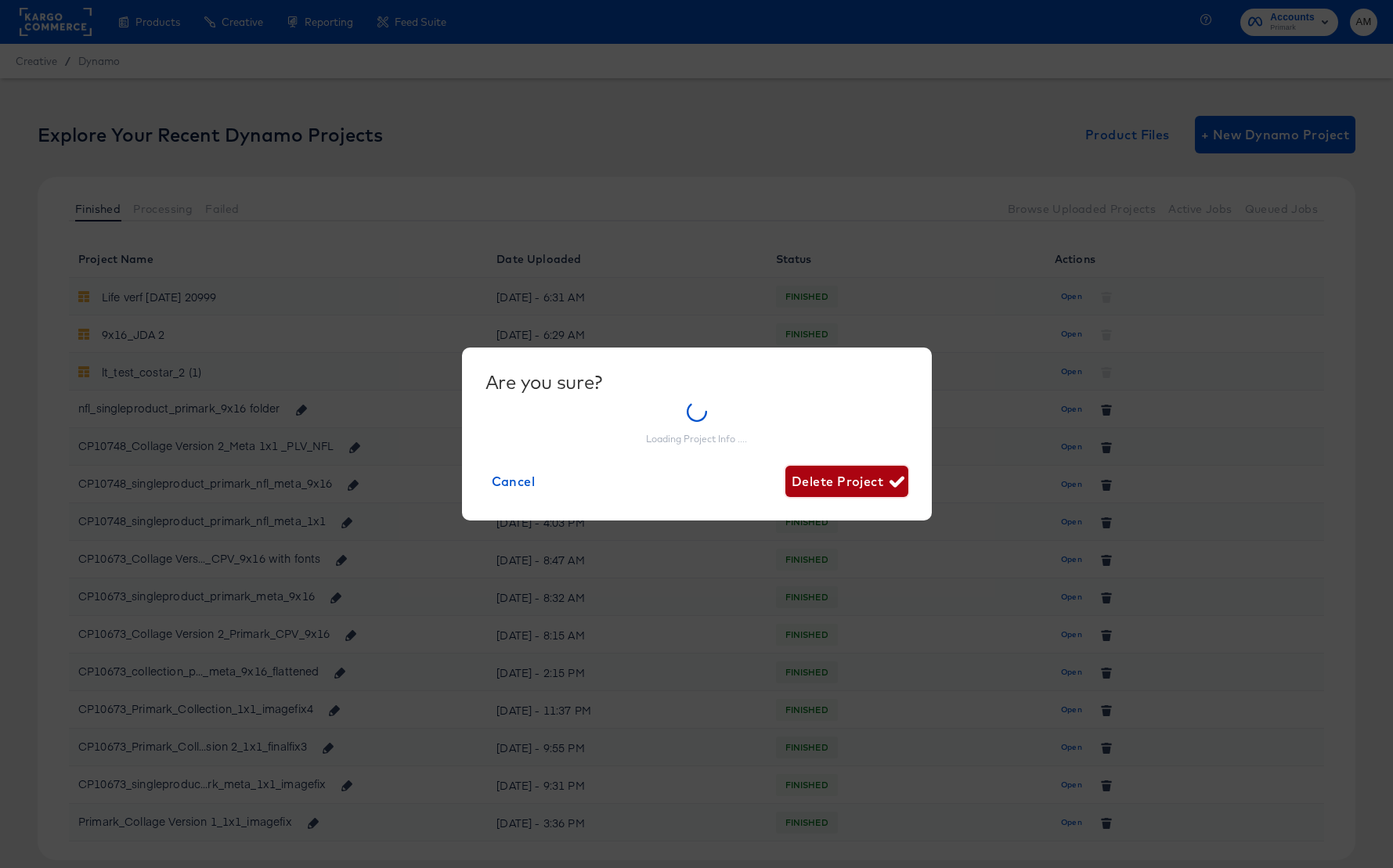
click at [867, 484] on span "Delete Project" at bounding box center [846, 482] width 110 height 22
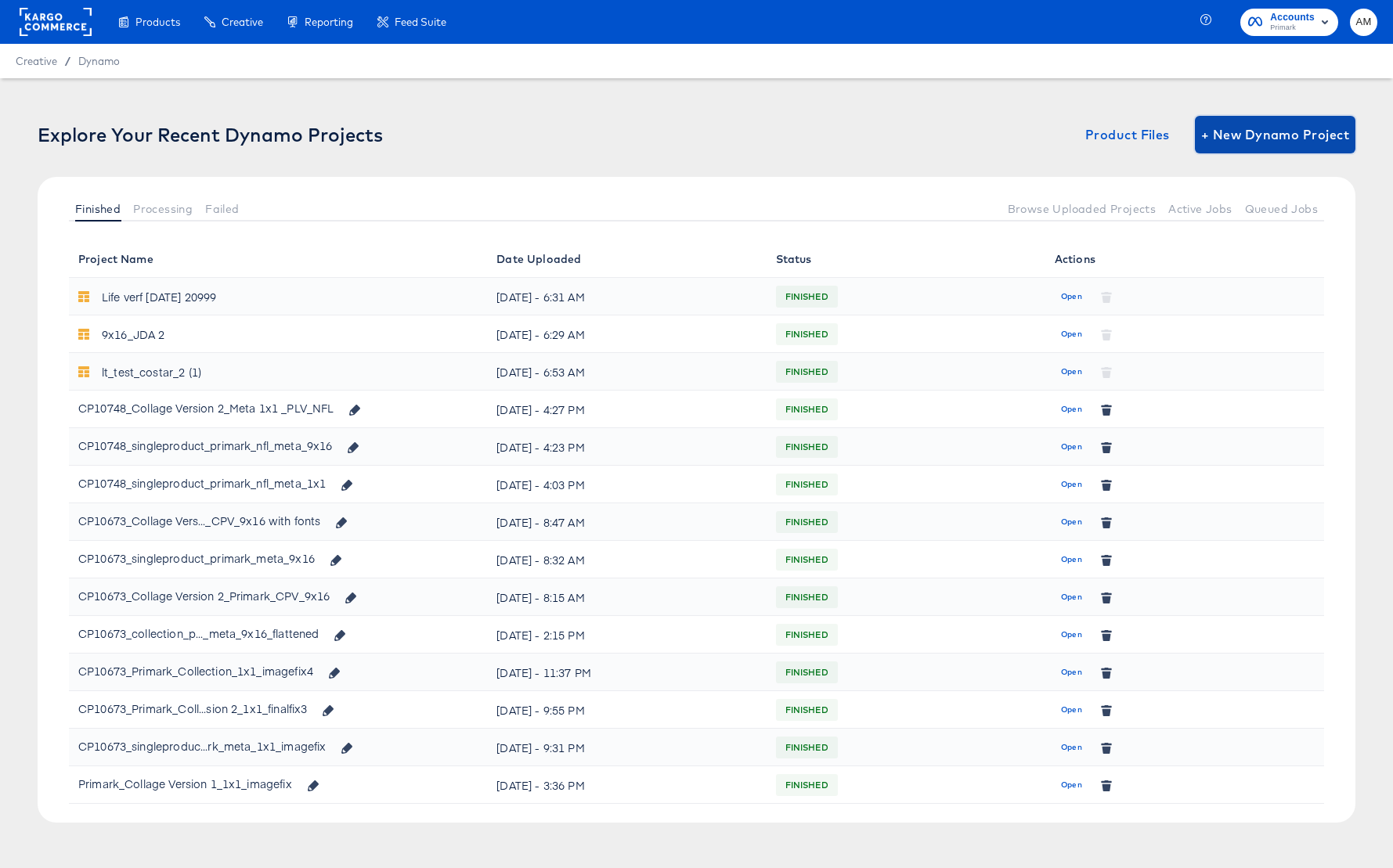
click at [1317, 133] on span "+ New Dynamo Project" at bounding box center [1274, 135] width 148 height 22
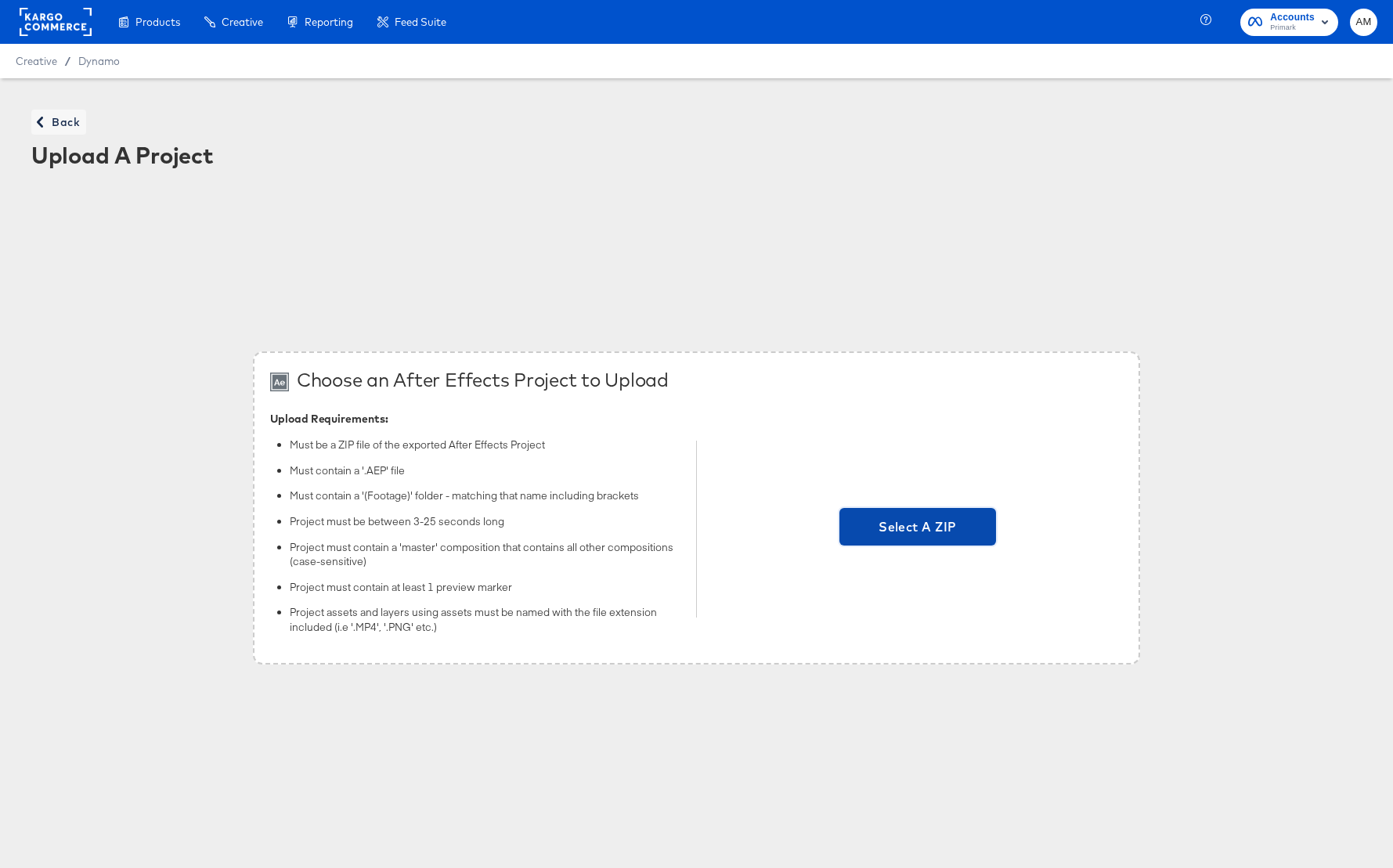
click at [903, 526] on span "Select A ZIP" at bounding box center [917, 527] width 144 height 22
click at [918, 529] on input "Select A ZIP" at bounding box center [918, 529] width 0 height 0
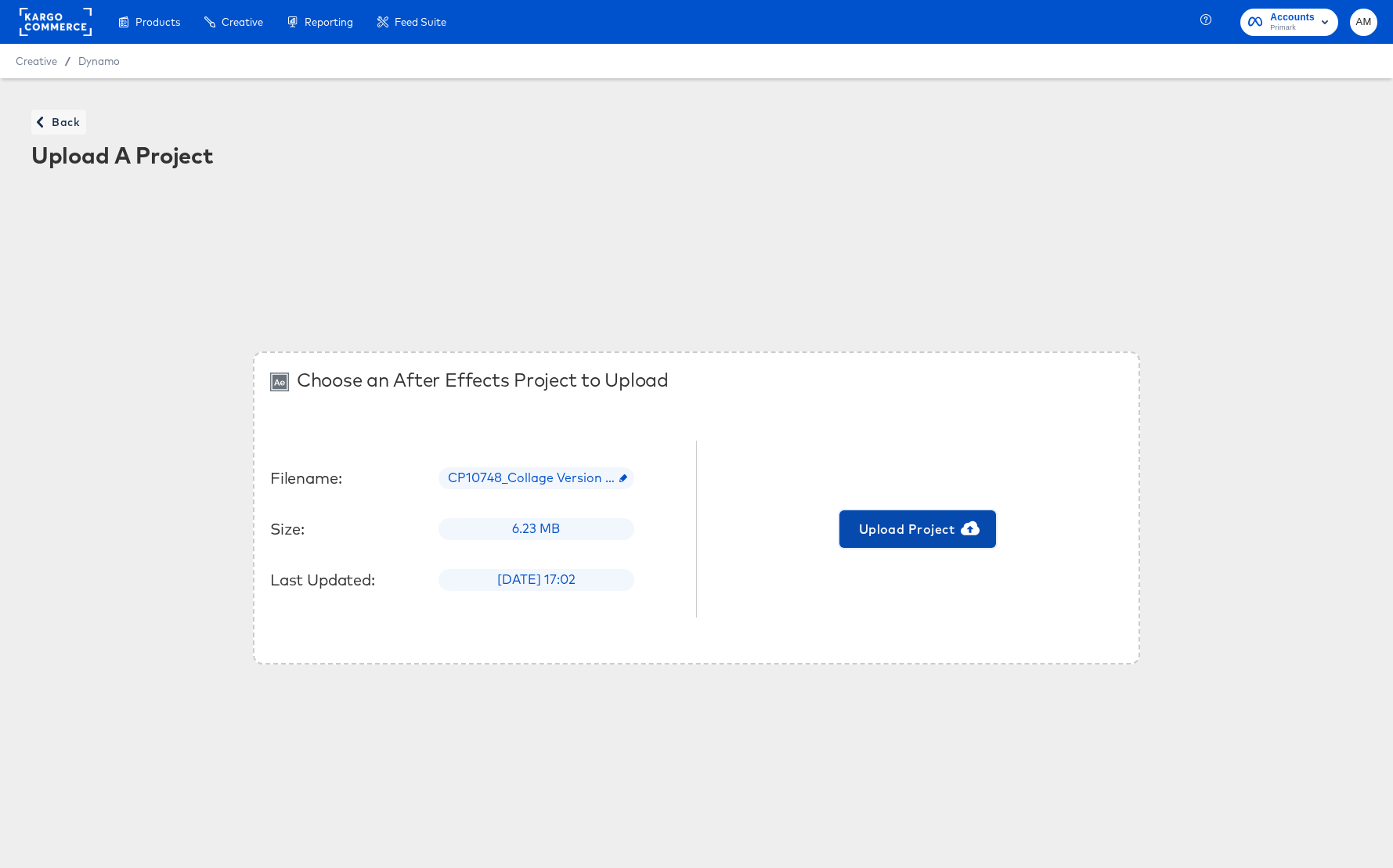
click at [897, 529] on span "Upload Project" at bounding box center [917, 529] width 144 height 22
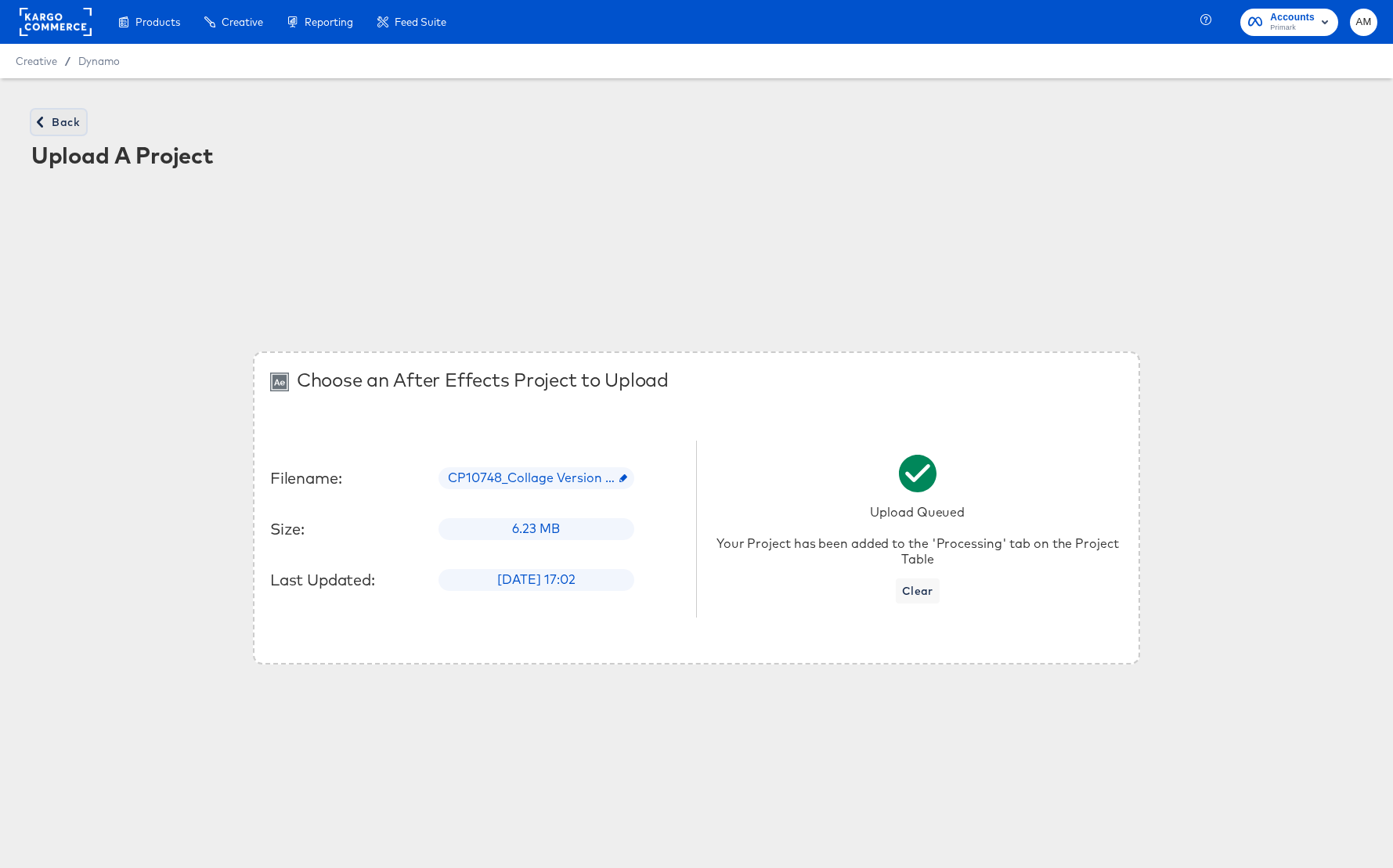
click at [73, 126] on span "Back" at bounding box center [59, 122] width 43 height 20
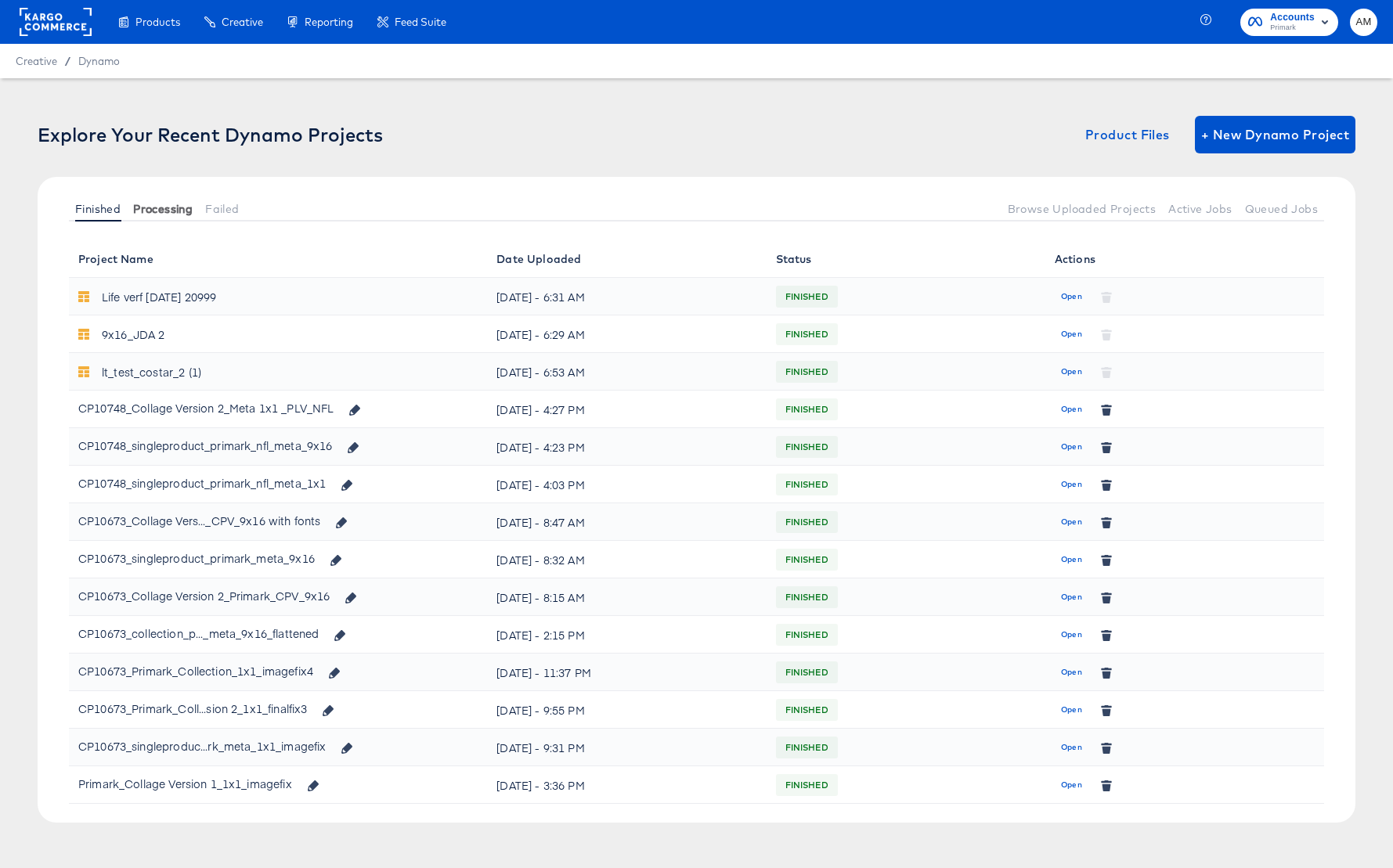
click at [167, 205] on span "Processing" at bounding box center [163, 209] width 60 height 13
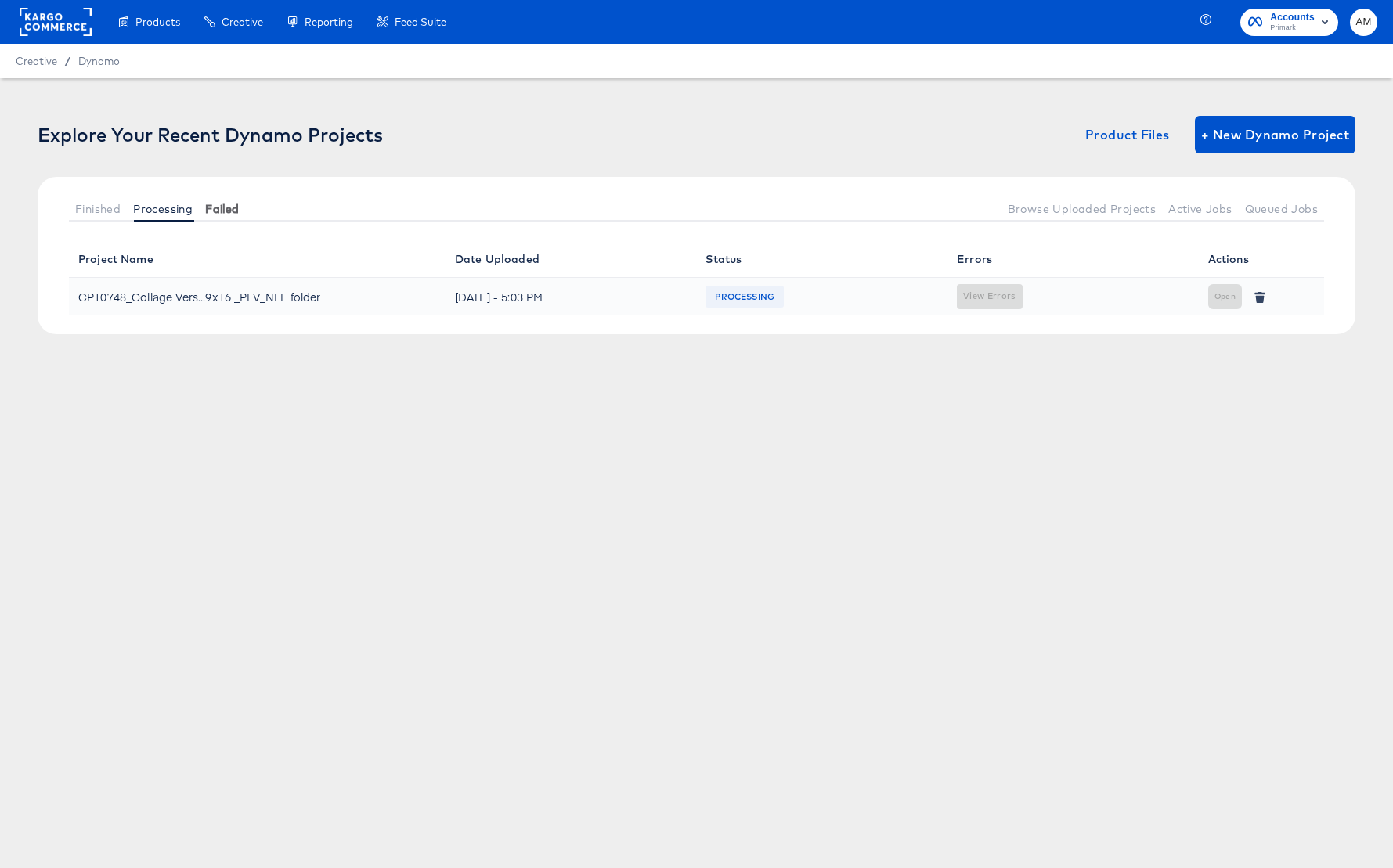
click at [218, 205] on span "Failed" at bounding box center [221, 209] width 33 height 13
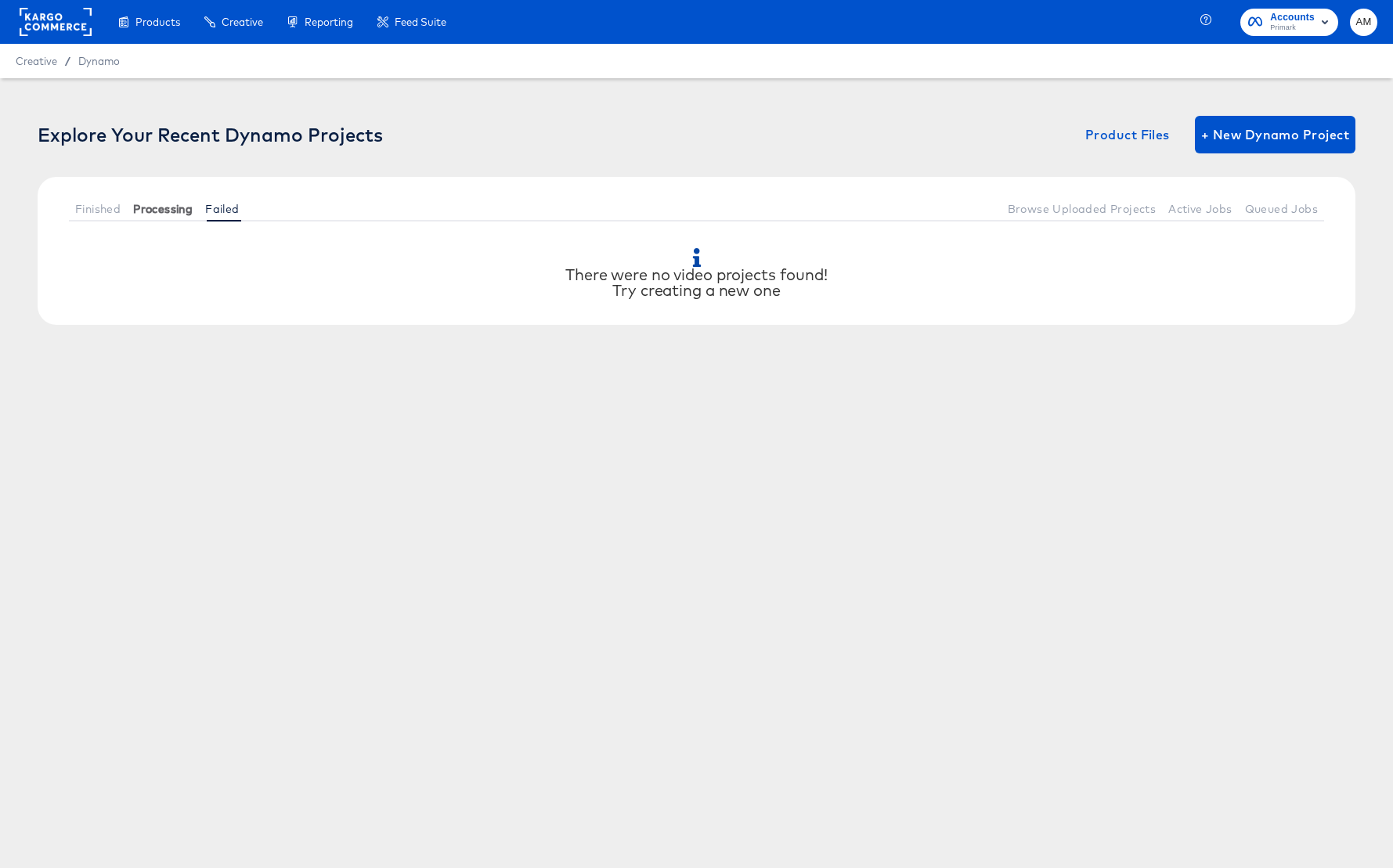
click at [173, 204] on span "Processing" at bounding box center [163, 209] width 60 height 13
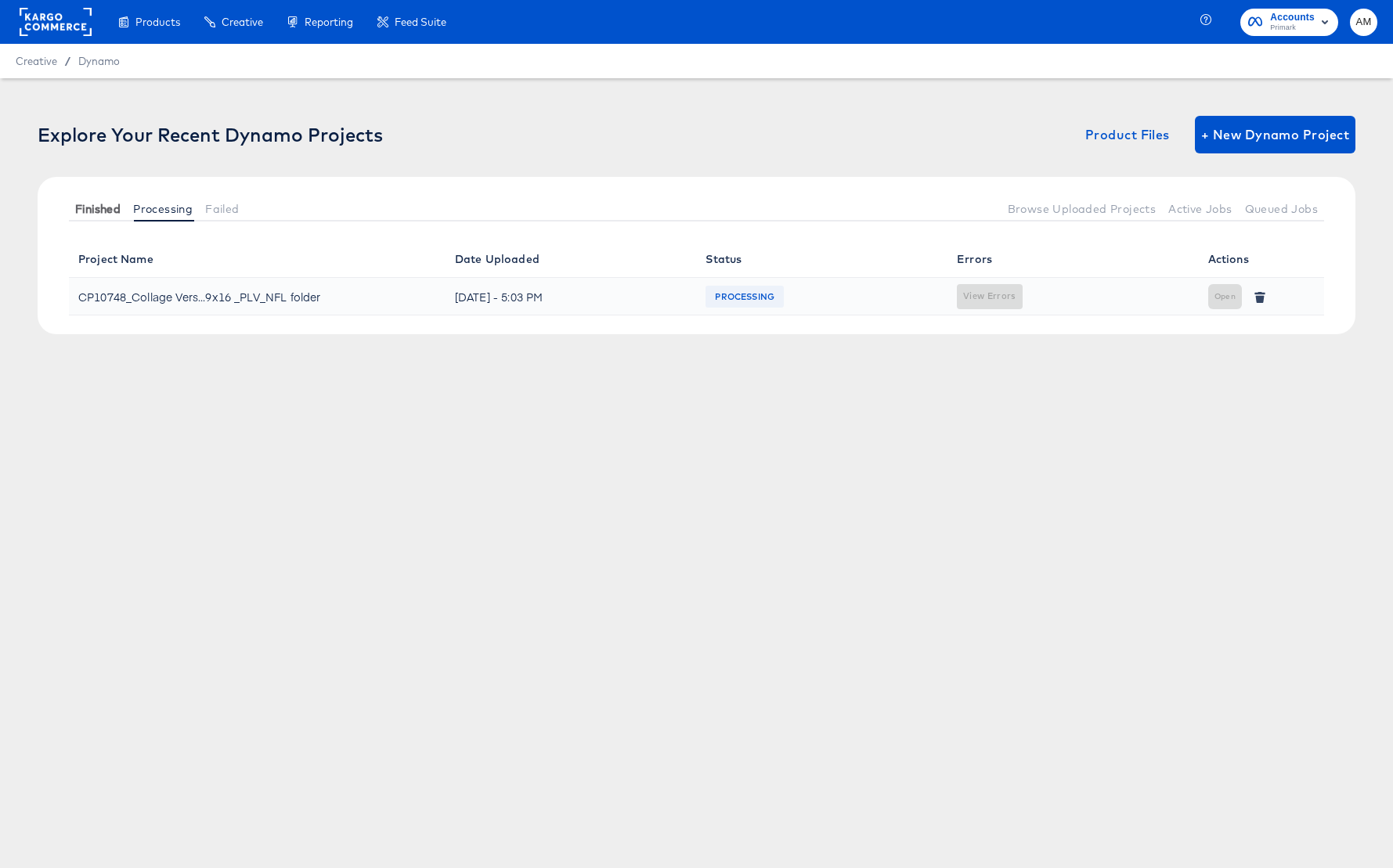
click at [103, 205] on span "Finished" at bounding box center [97, 209] width 45 height 13
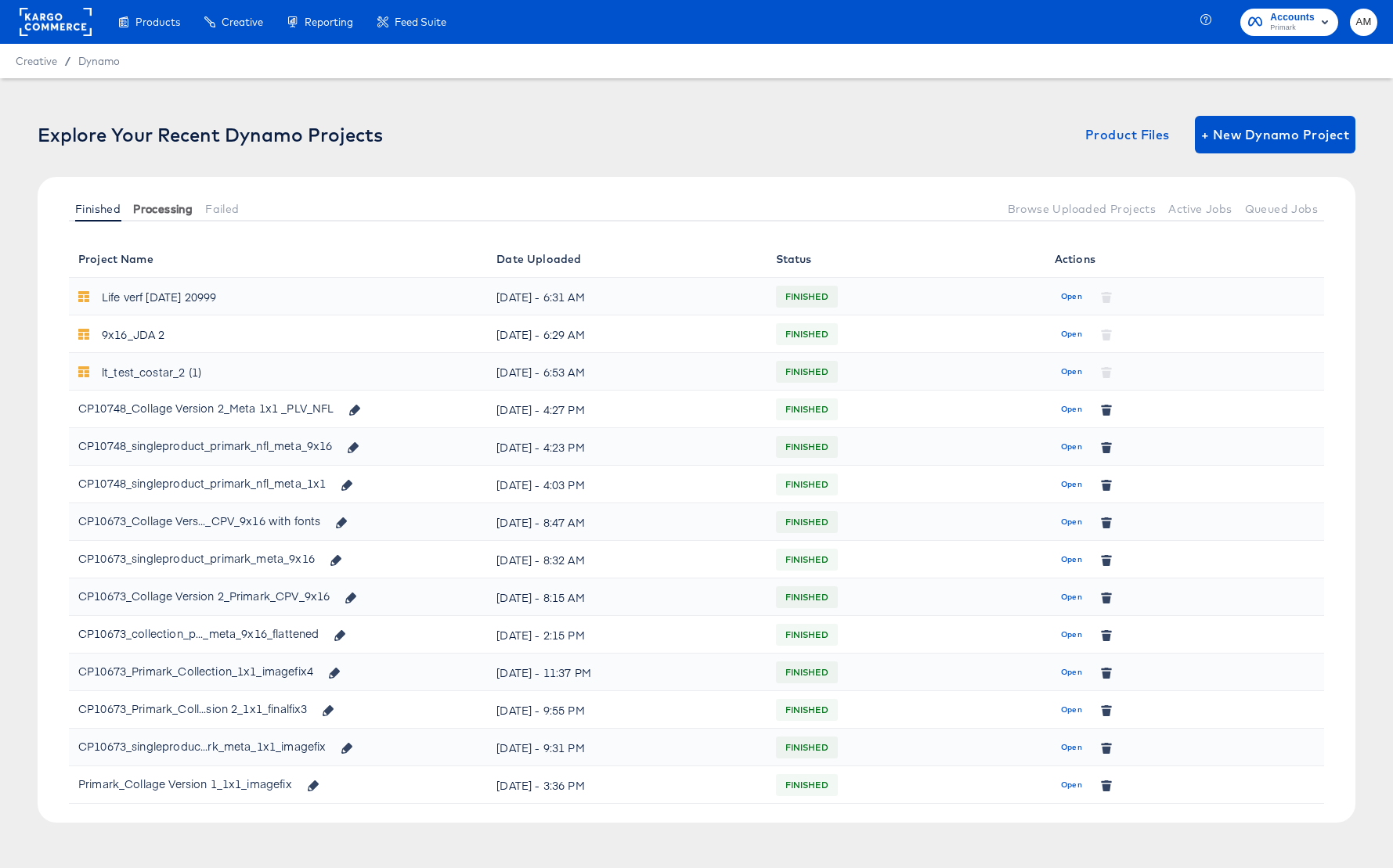
click at [157, 215] on button "Processing" at bounding box center [163, 208] width 72 height 26
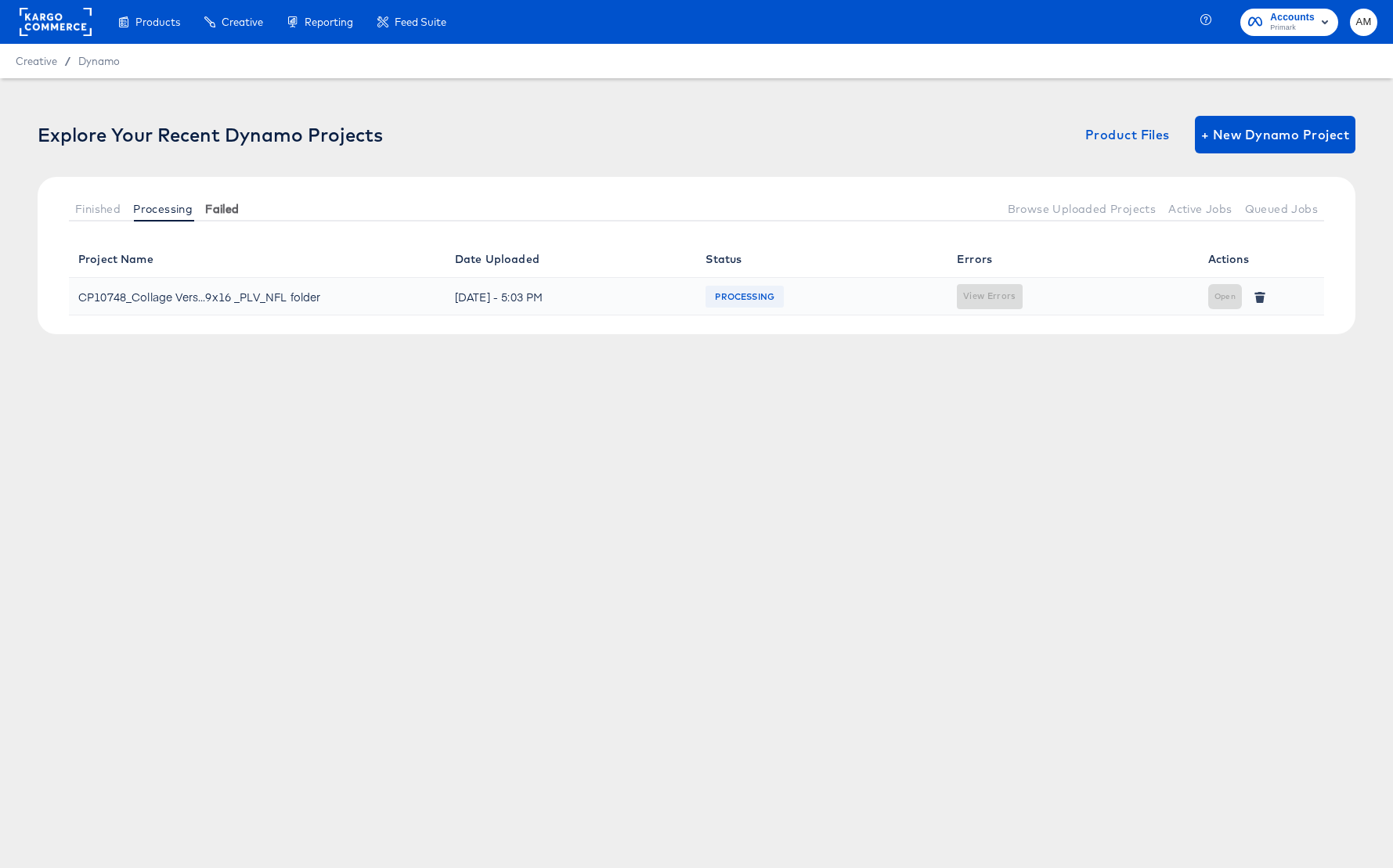
click at [228, 212] on span "Failed" at bounding box center [221, 209] width 33 height 13
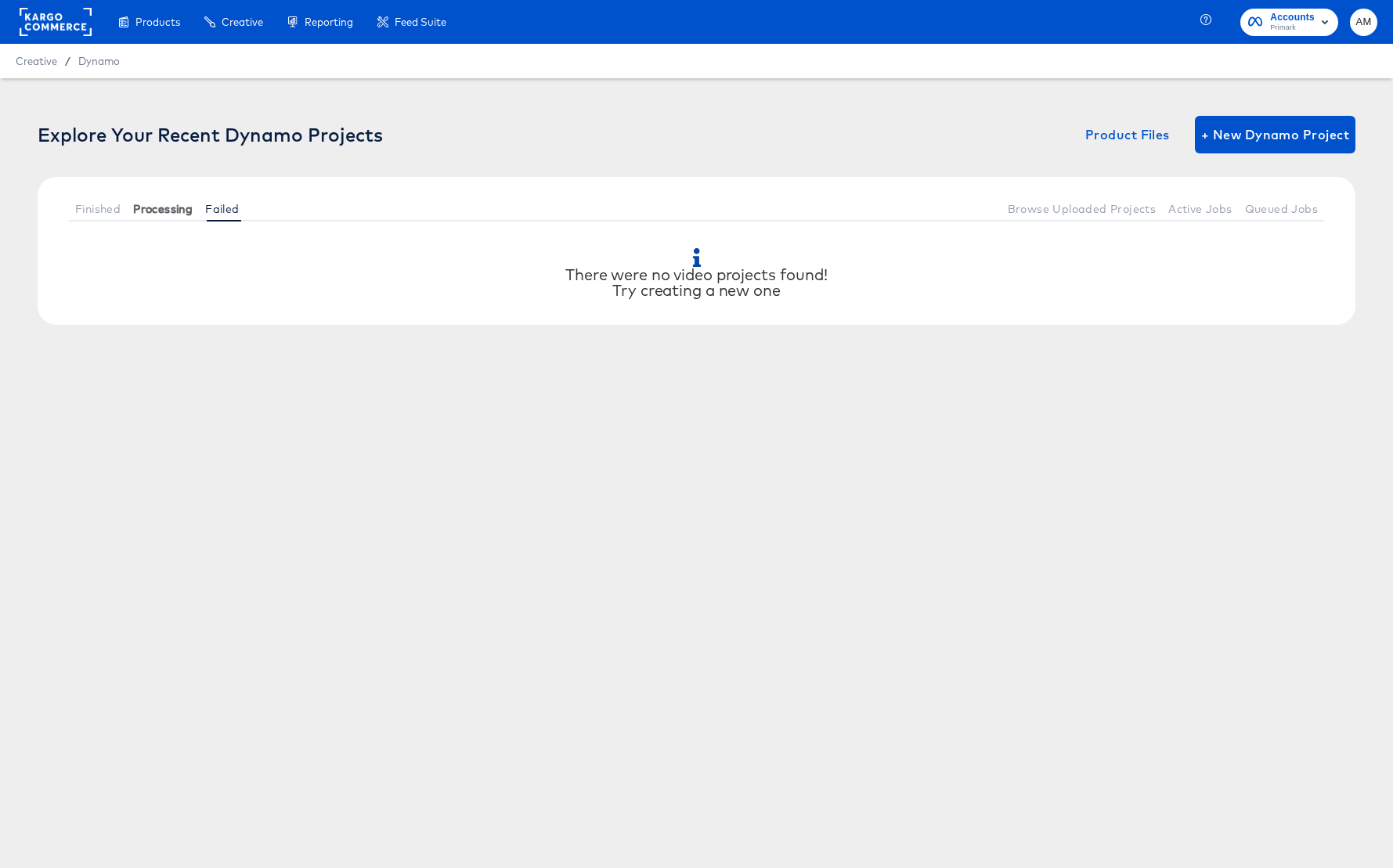
click at [165, 214] on span "Processing" at bounding box center [163, 209] width 60 height 13
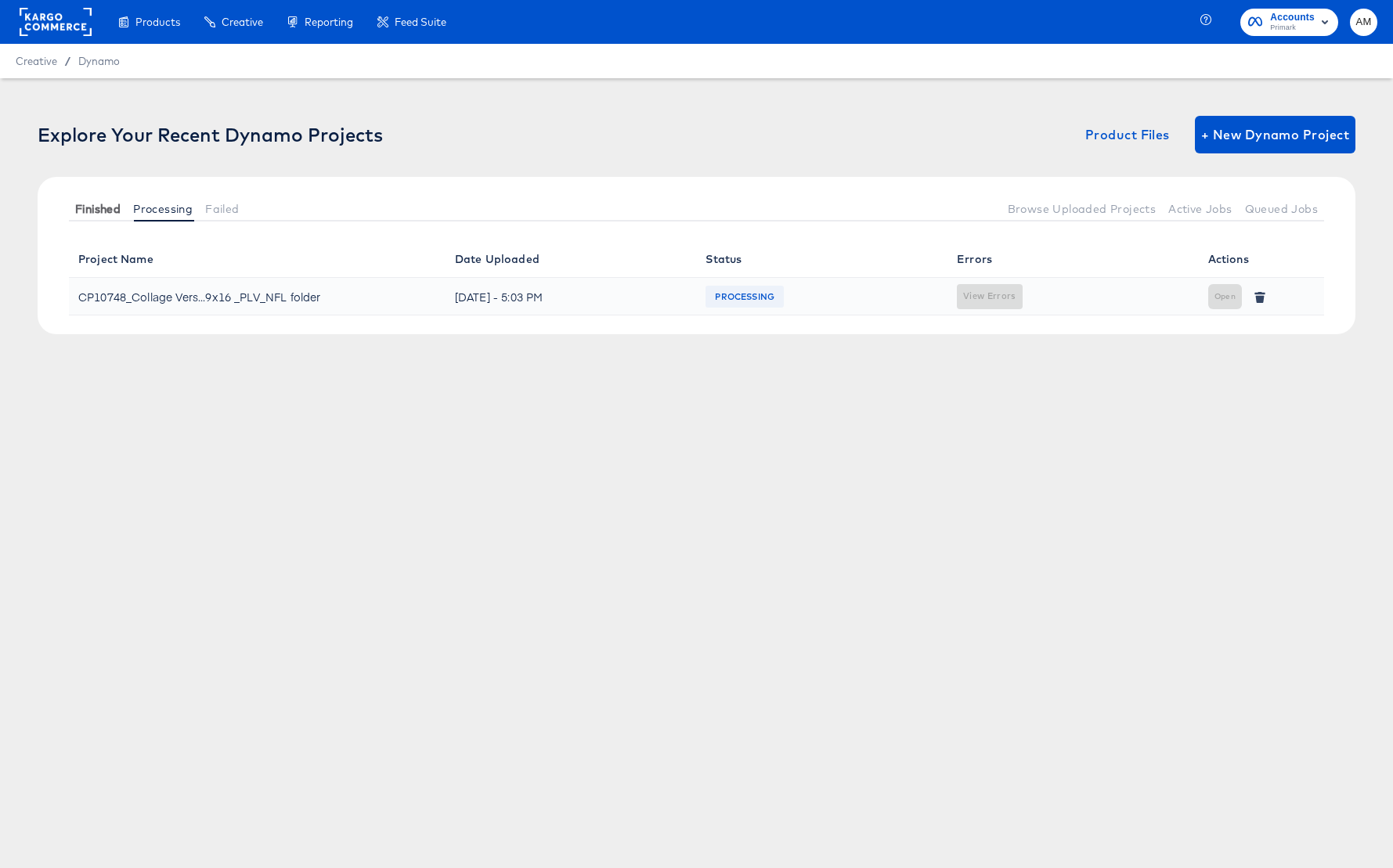
click at [101, 207] on span "Finished" at bounding box center [97, 209] width 45 height 13
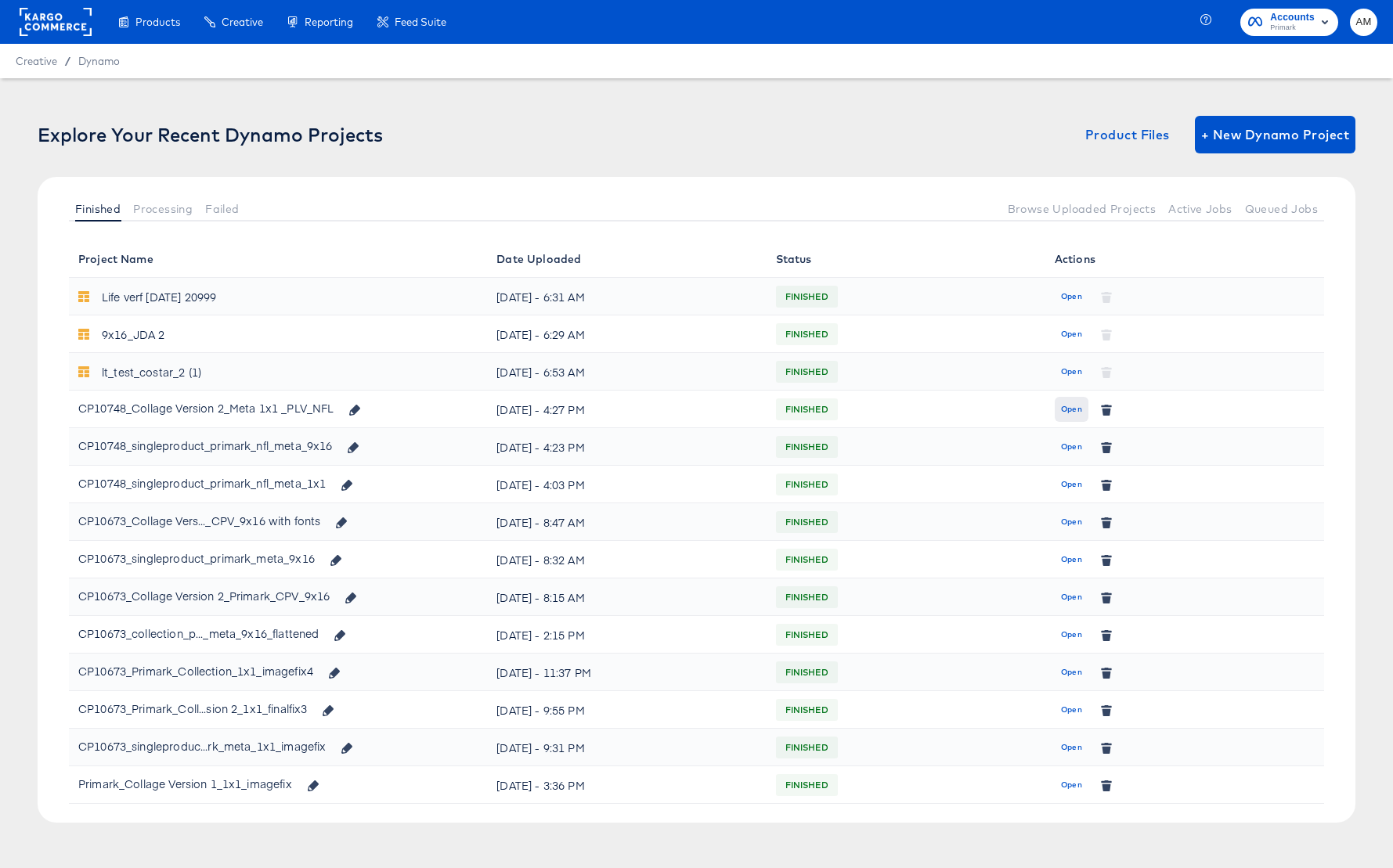
click at [1076, 413] on span "Open" at bounding box center [1071, 409] width 21 height 14
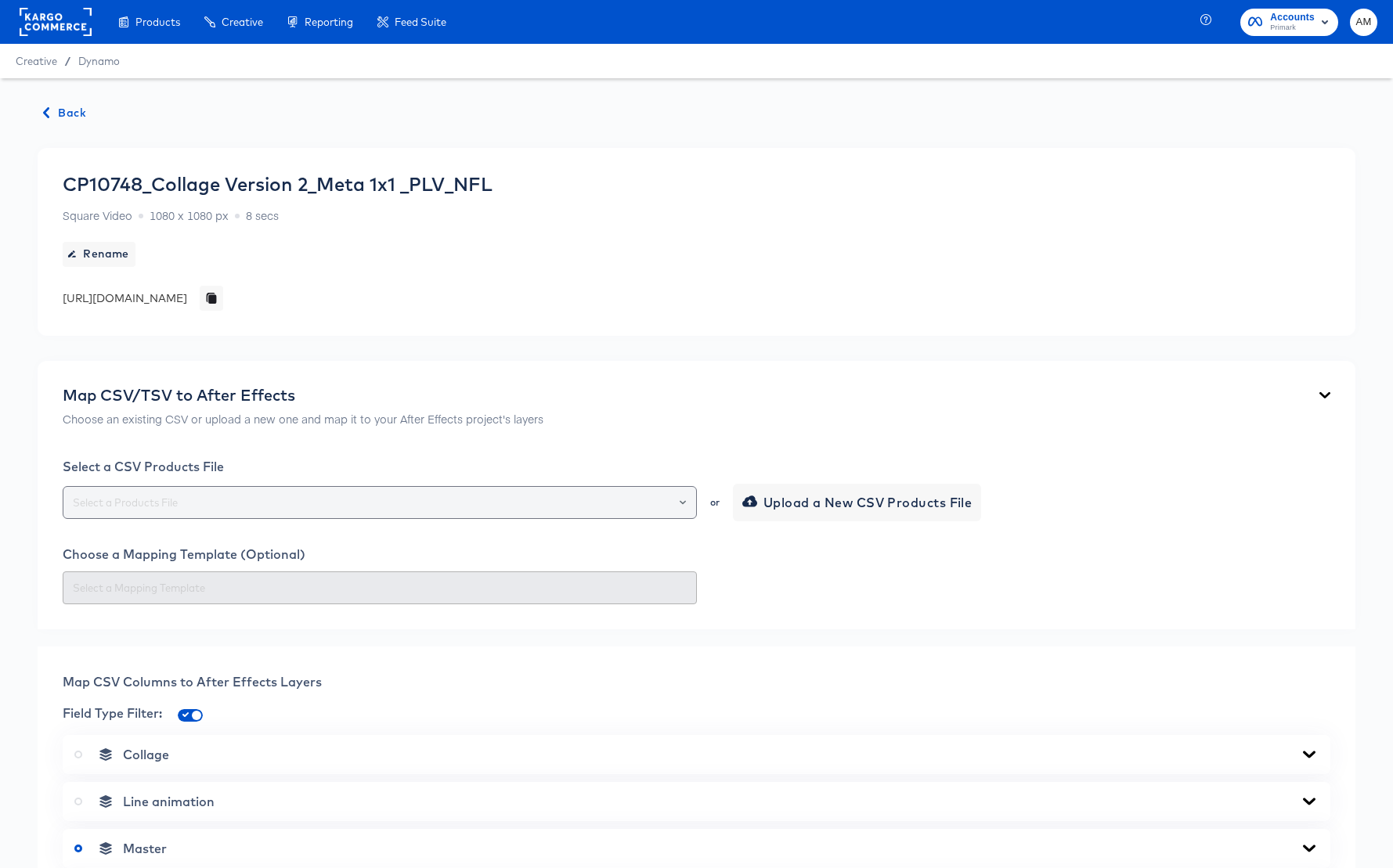
click at [680, 501] on icon "Open" at bounding box center [682, 502] width 6 height 6
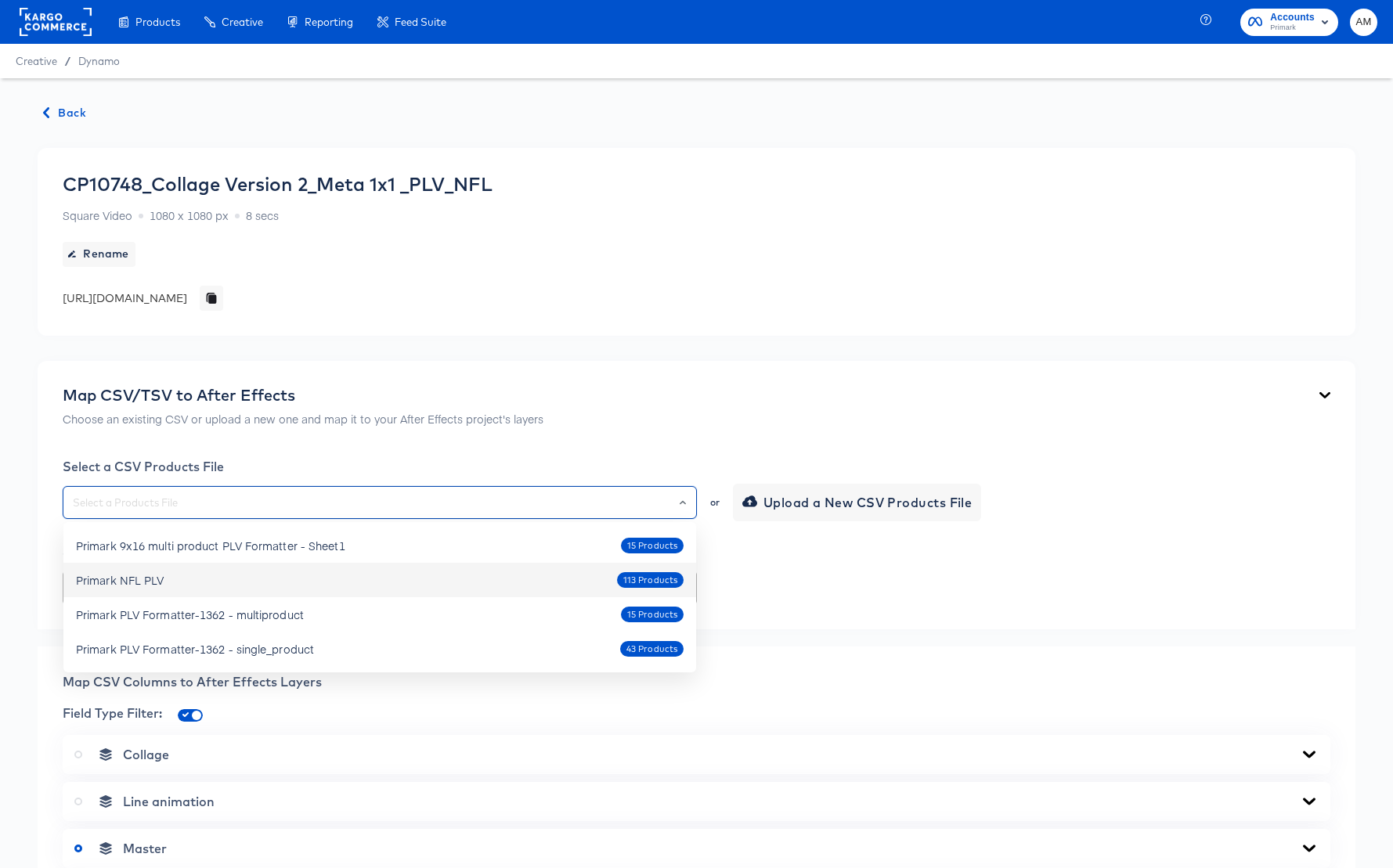
click at [148, 581] on div "Primark NFL PLV" at bounding box center [119, 580] width 88 height 15
type input "Primark NFL PLV"
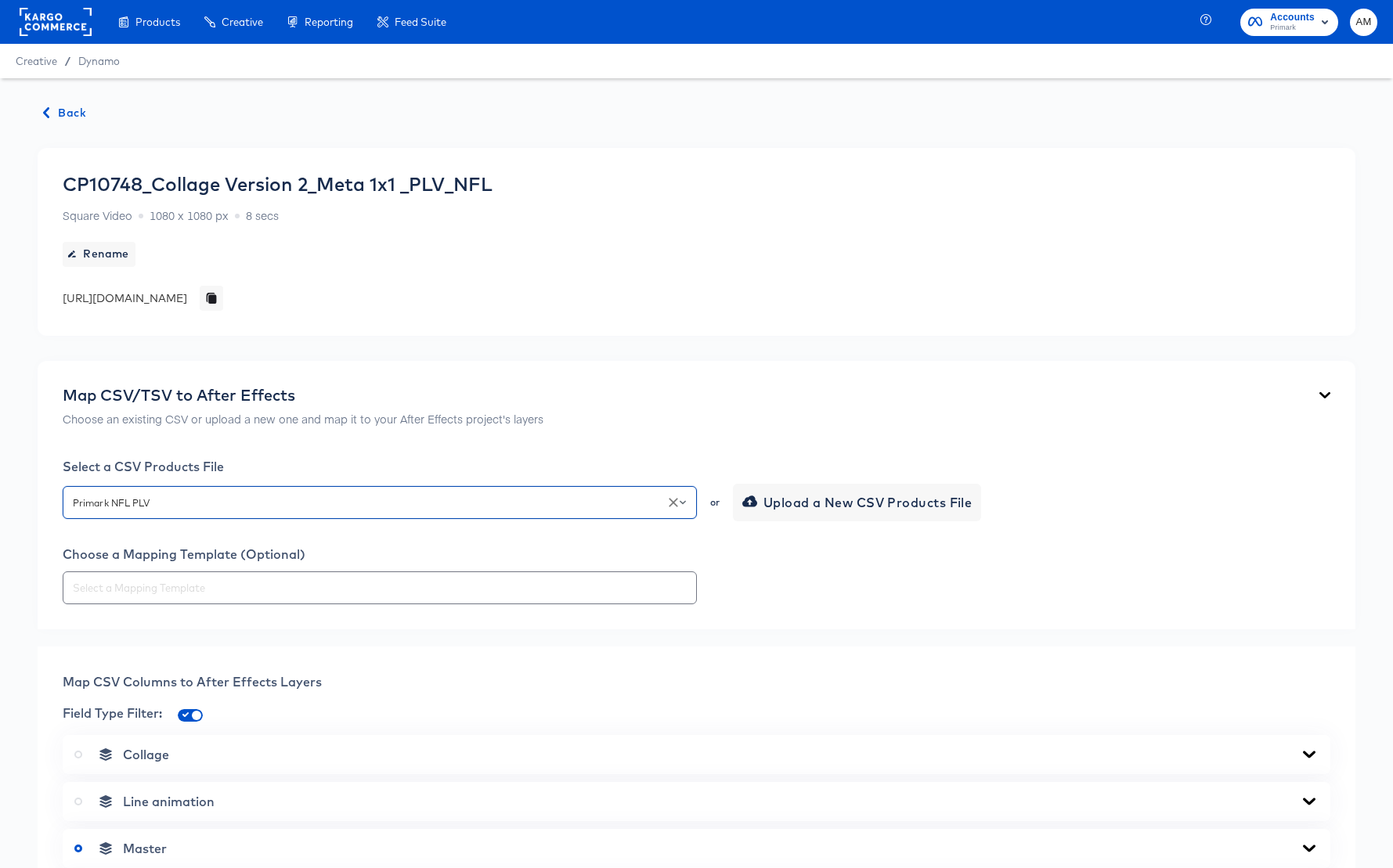
scroll to position [263, 0]
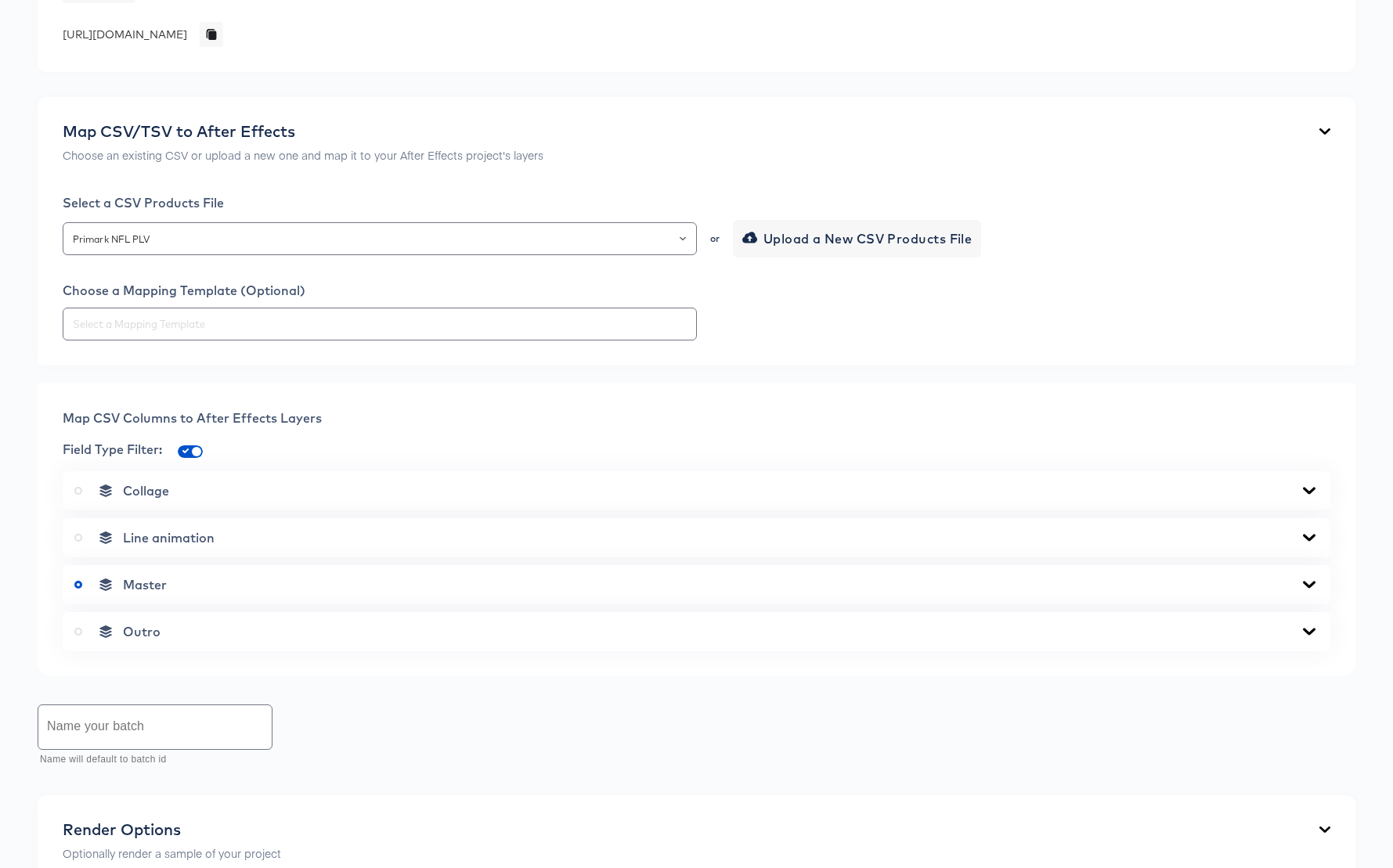
click at [1307, 582] on icon at bounding box center [1309, 584] width 19 height 13
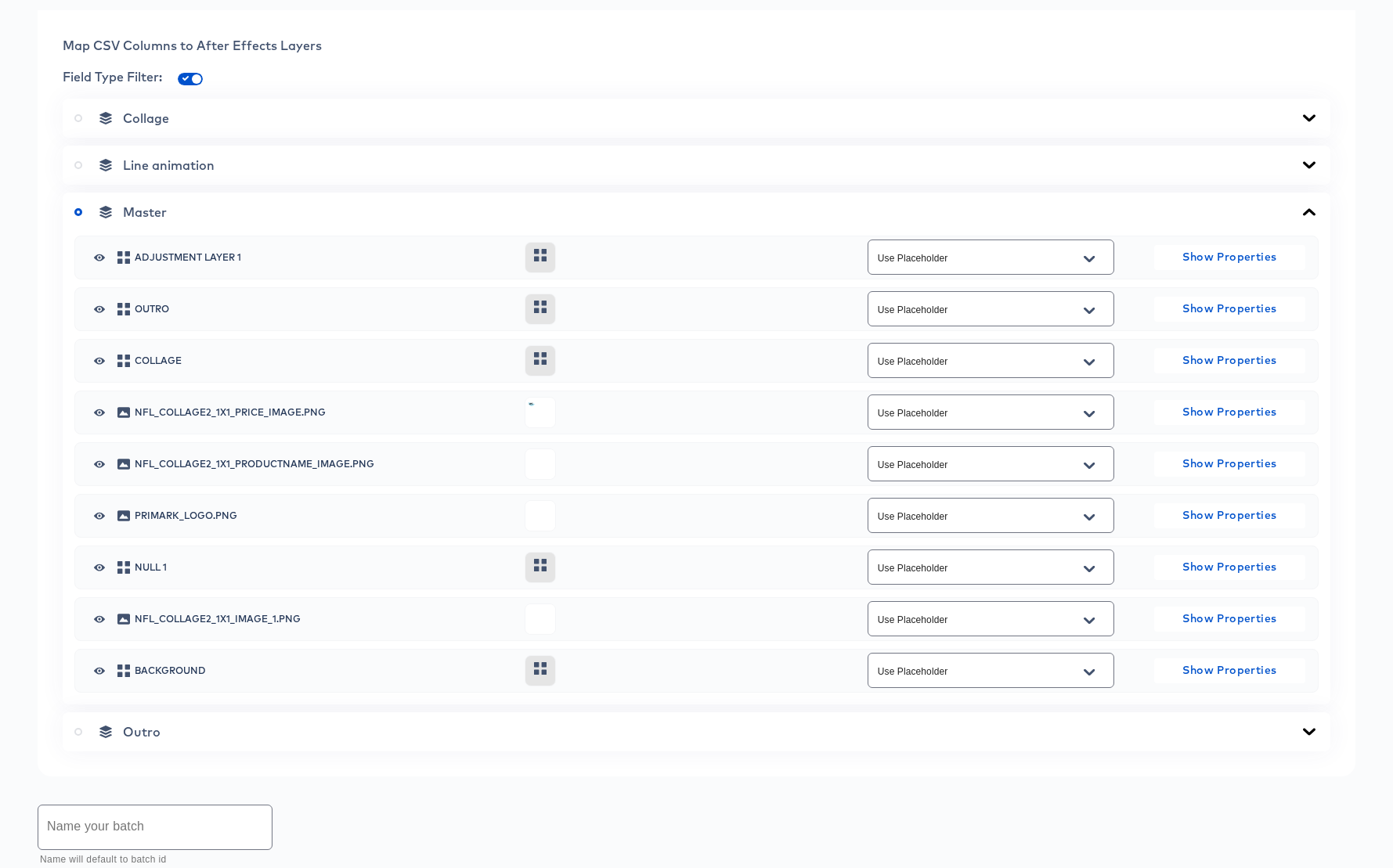
scroll to position [651, 0]
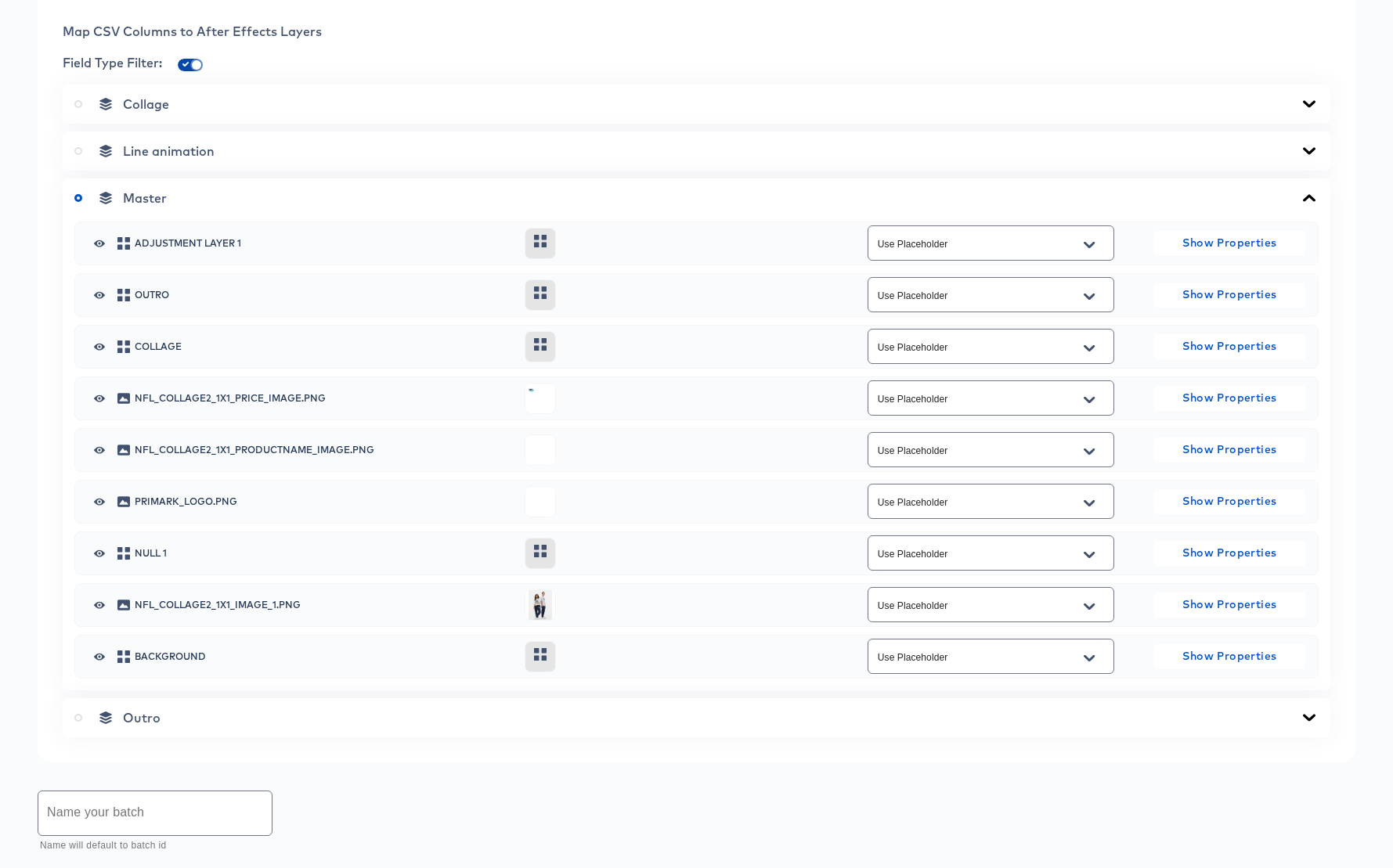
click at [189, 65] on input "checkbox" at bounding box center [196, 68] width 38 height 13
checkbox input "false"
click at [1092, 399] on icon "Open" at bounding box center [1088, 398] width 11 height 6
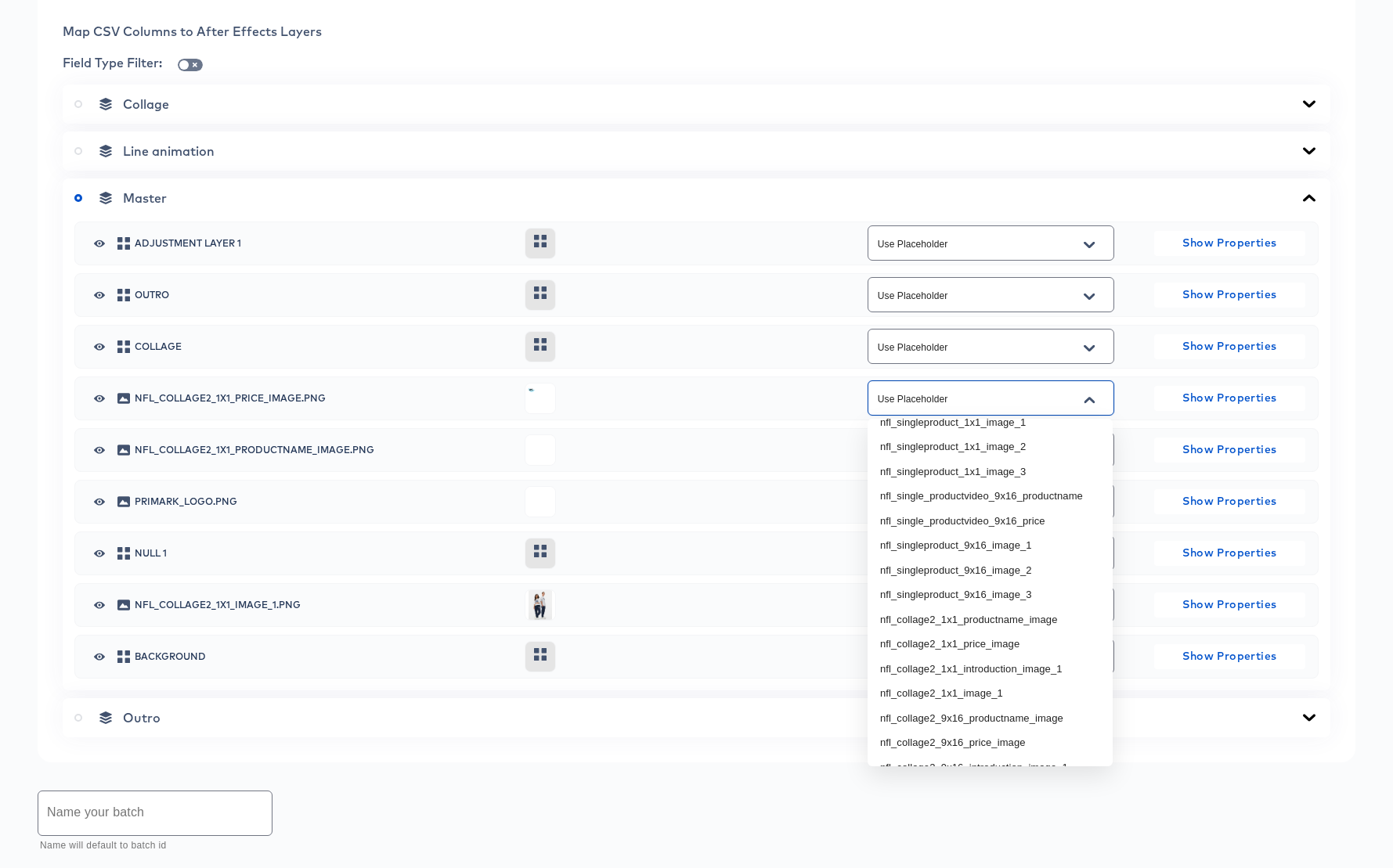
scroll to position [191, 0]
click at [995, 645] on li "nfl_collage2_1x1_price_image" at bounding box center [990, 640] width 245 height 25
type input "nfl_collage2_1x1_price_image"
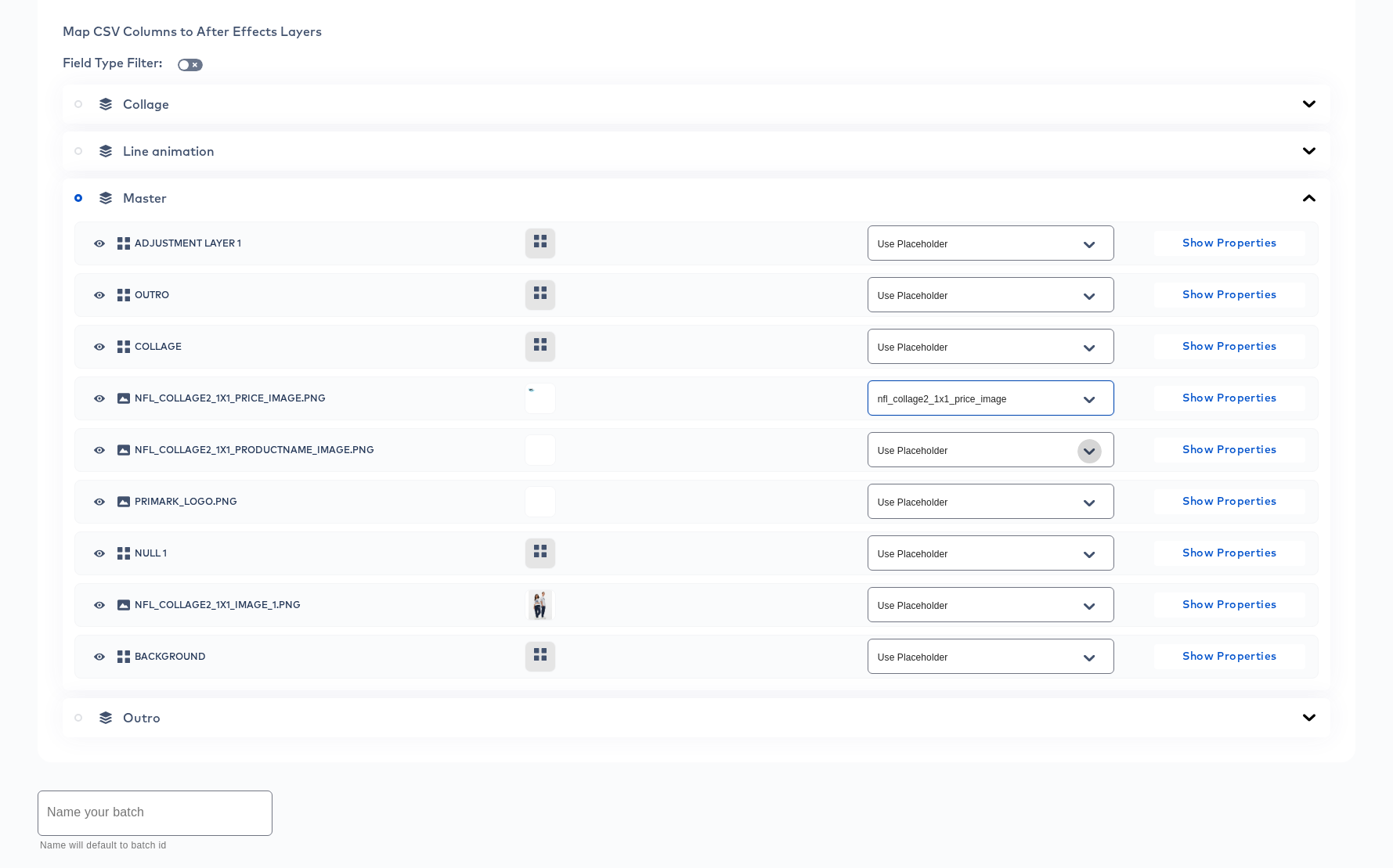
click at [1092, 451] on icon "Open" at bounding box center [1088, 450] width 11 height 6
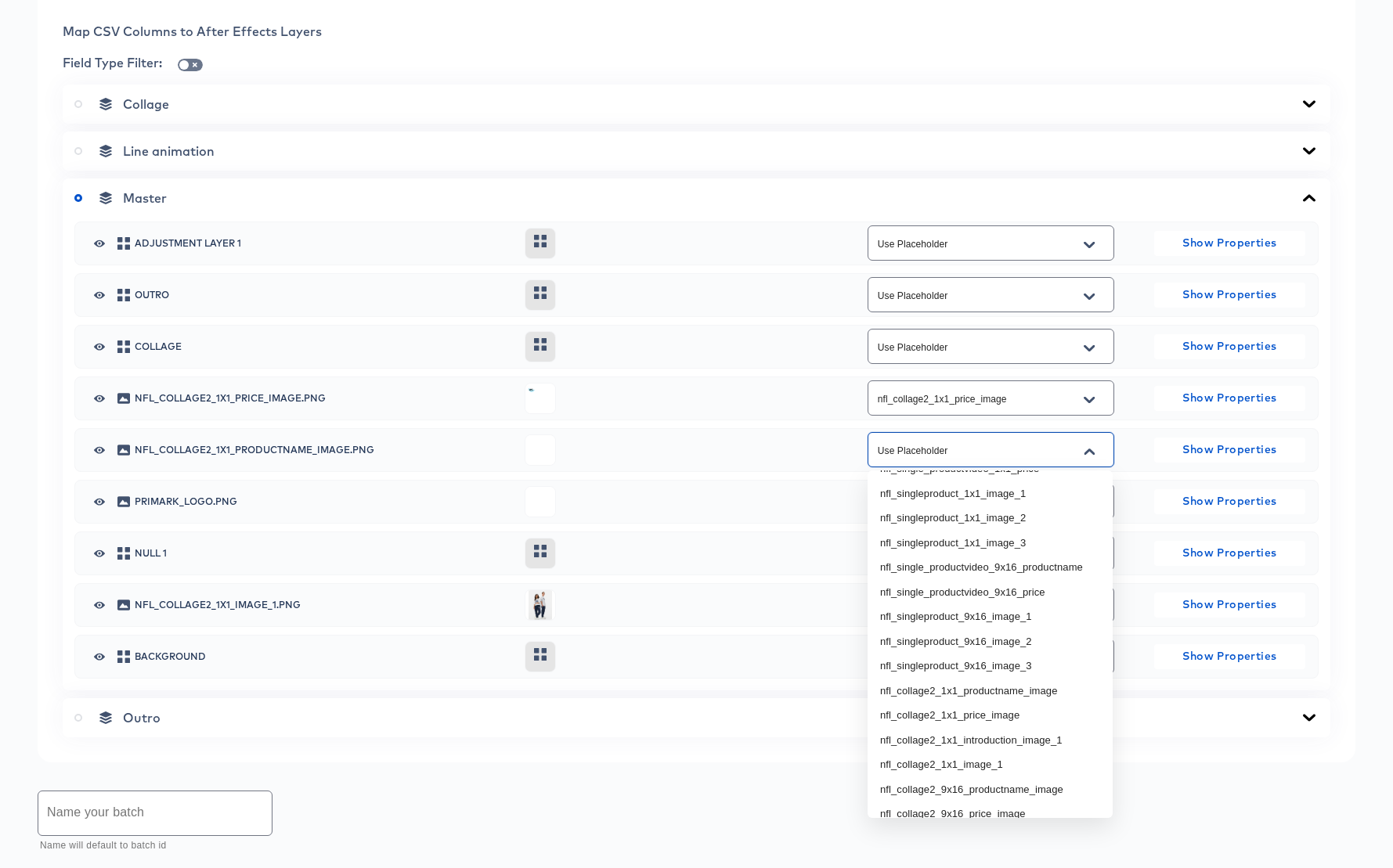
scroll to position [180, 0]
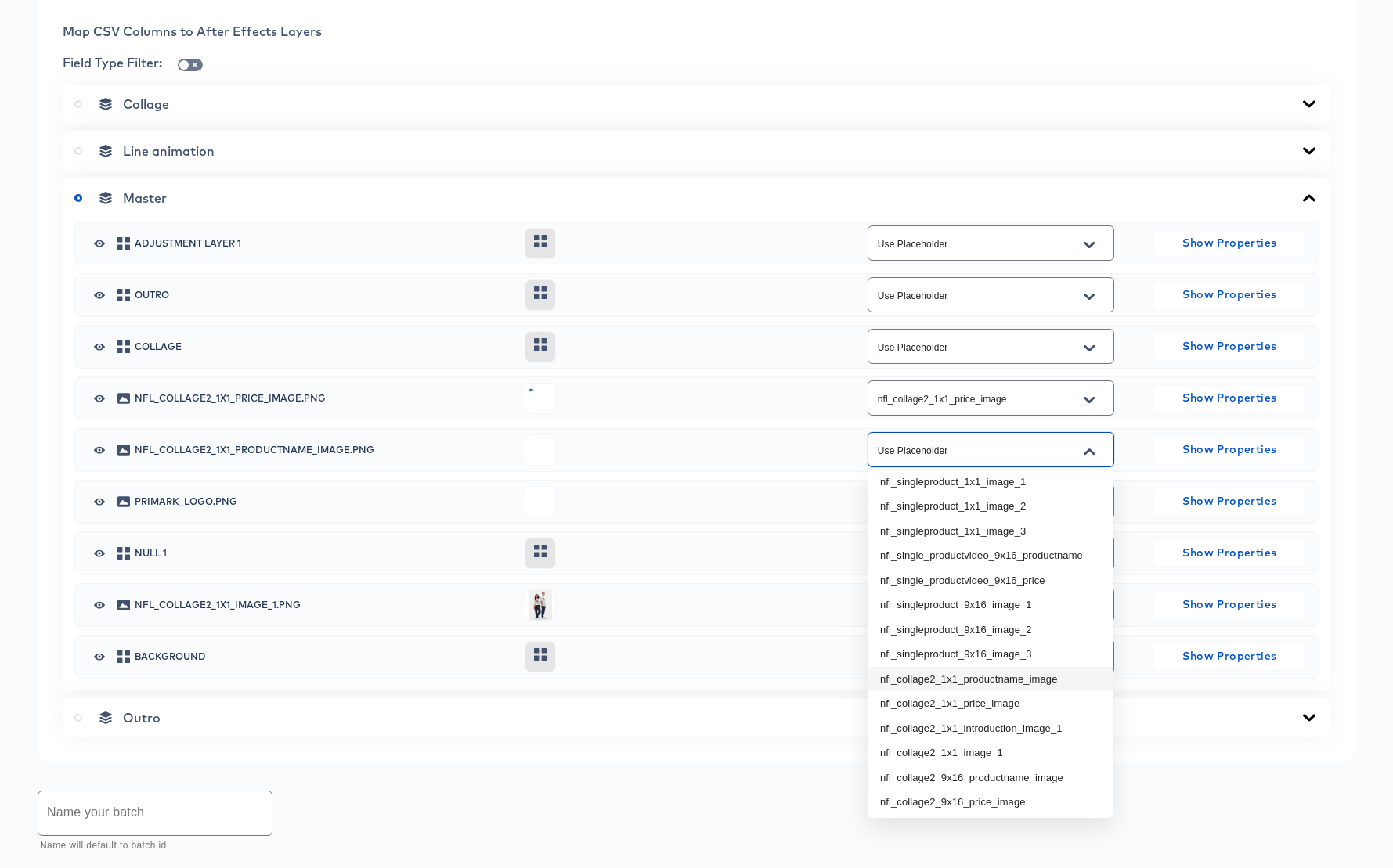
click at [1013, 680] on li "nfl_collage2_1x1_productname_image" at bounding box center [990, 679] width 245 height 25
type input "nfl_collage2_1x1_productname_image"
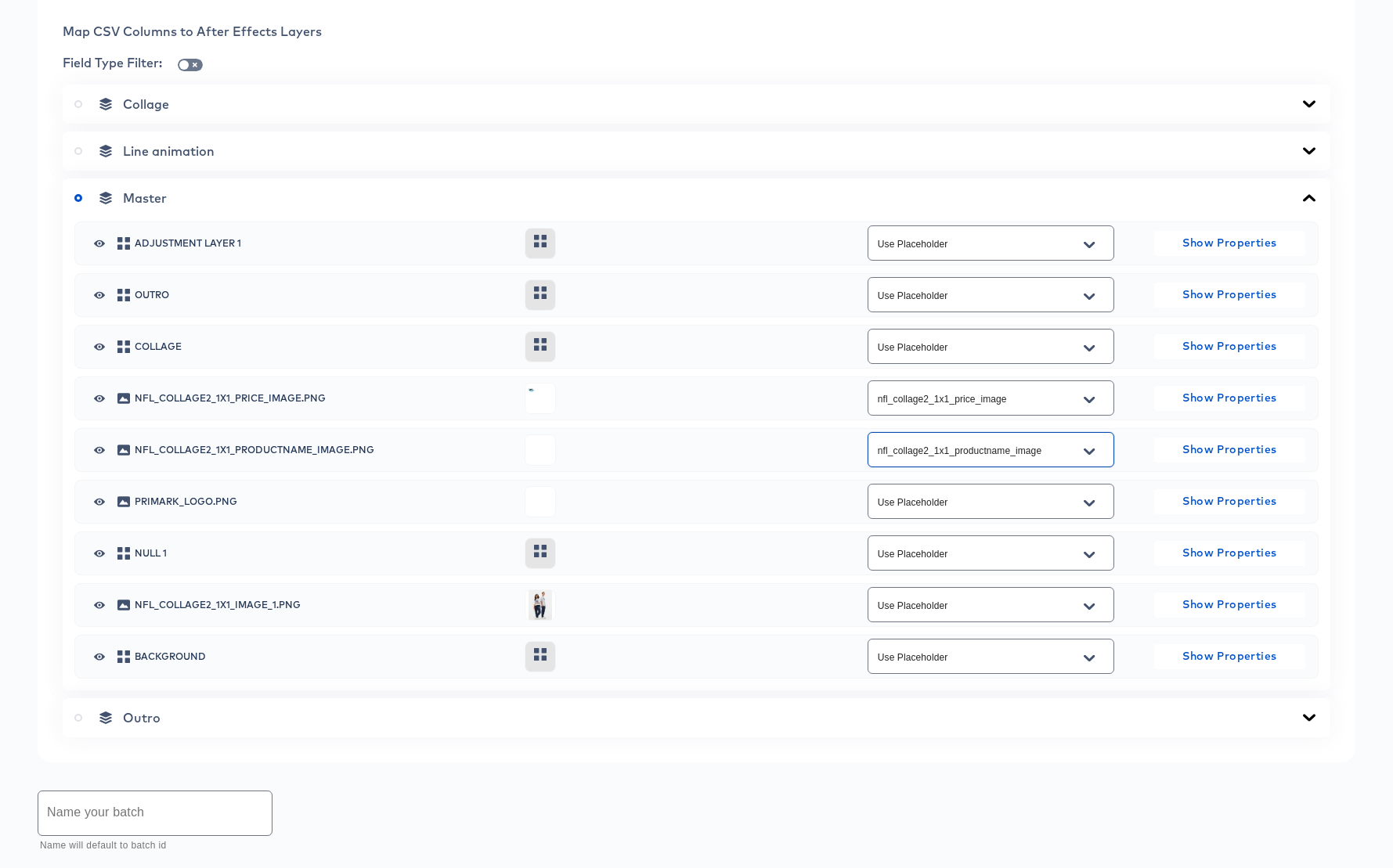
click at [1088, 605] on icon "Open" at bounding box center [1088, 606] width 11 height 13
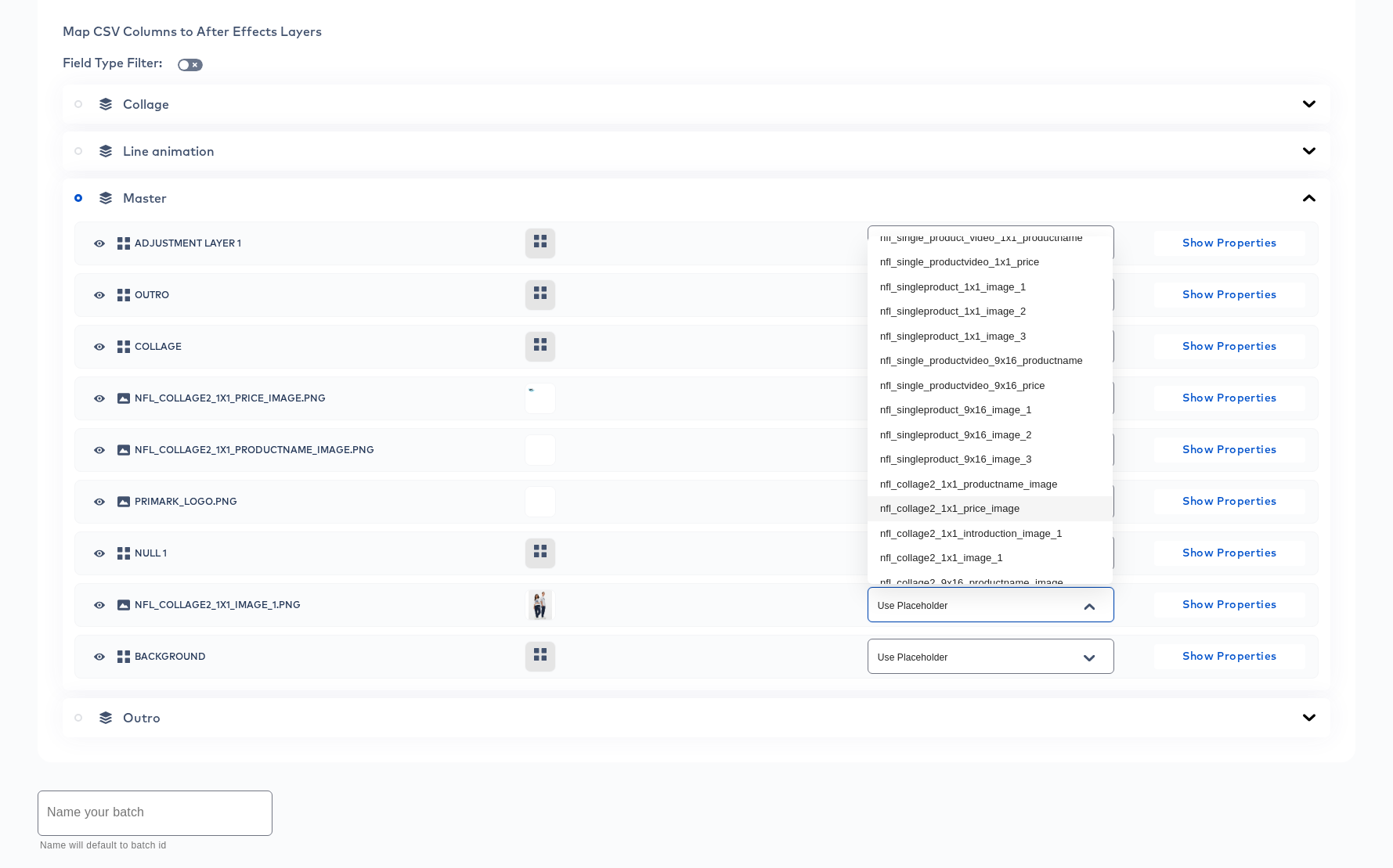
scroll to position [141, 0]
click at [987, 556] on li "nfl_collage2_1x1_image_1" at bounding box center [990, 558] width 245 height 25
type input "nfl_collage2_1x1_image_1"
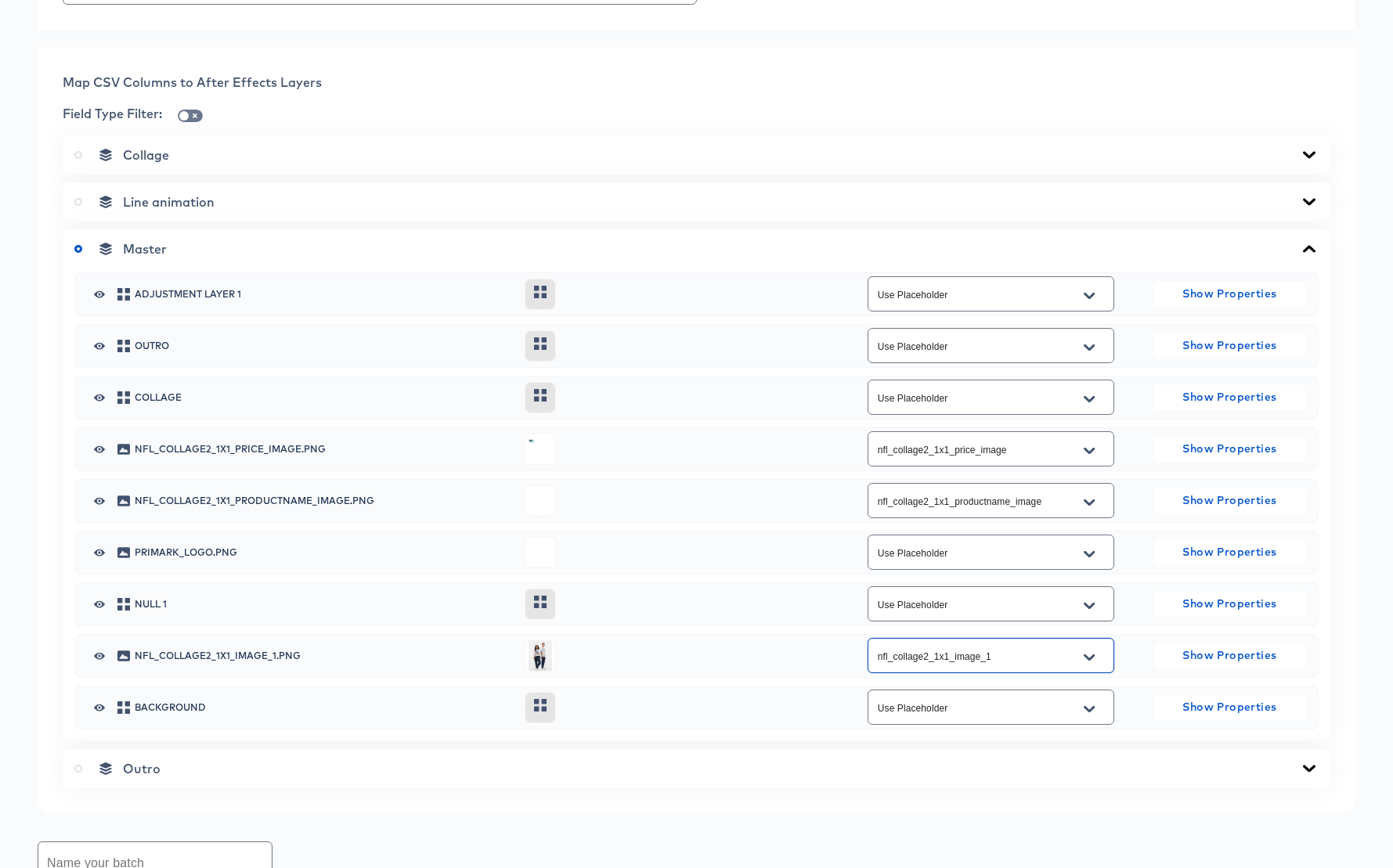
scroll to position [517, 0]
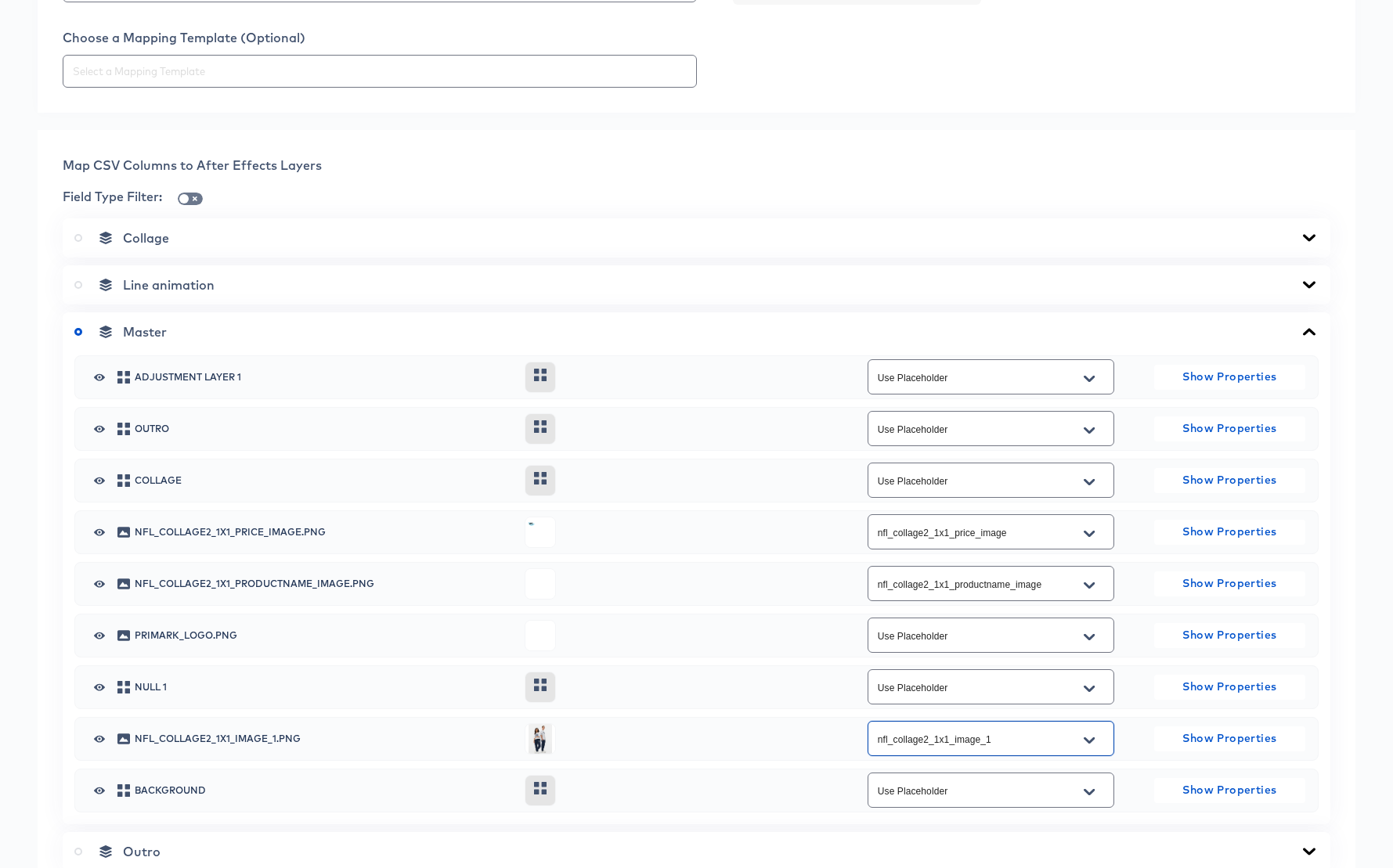
click at [1307, 239] on icon at bounding box center [1309, 238] width 19 height 13
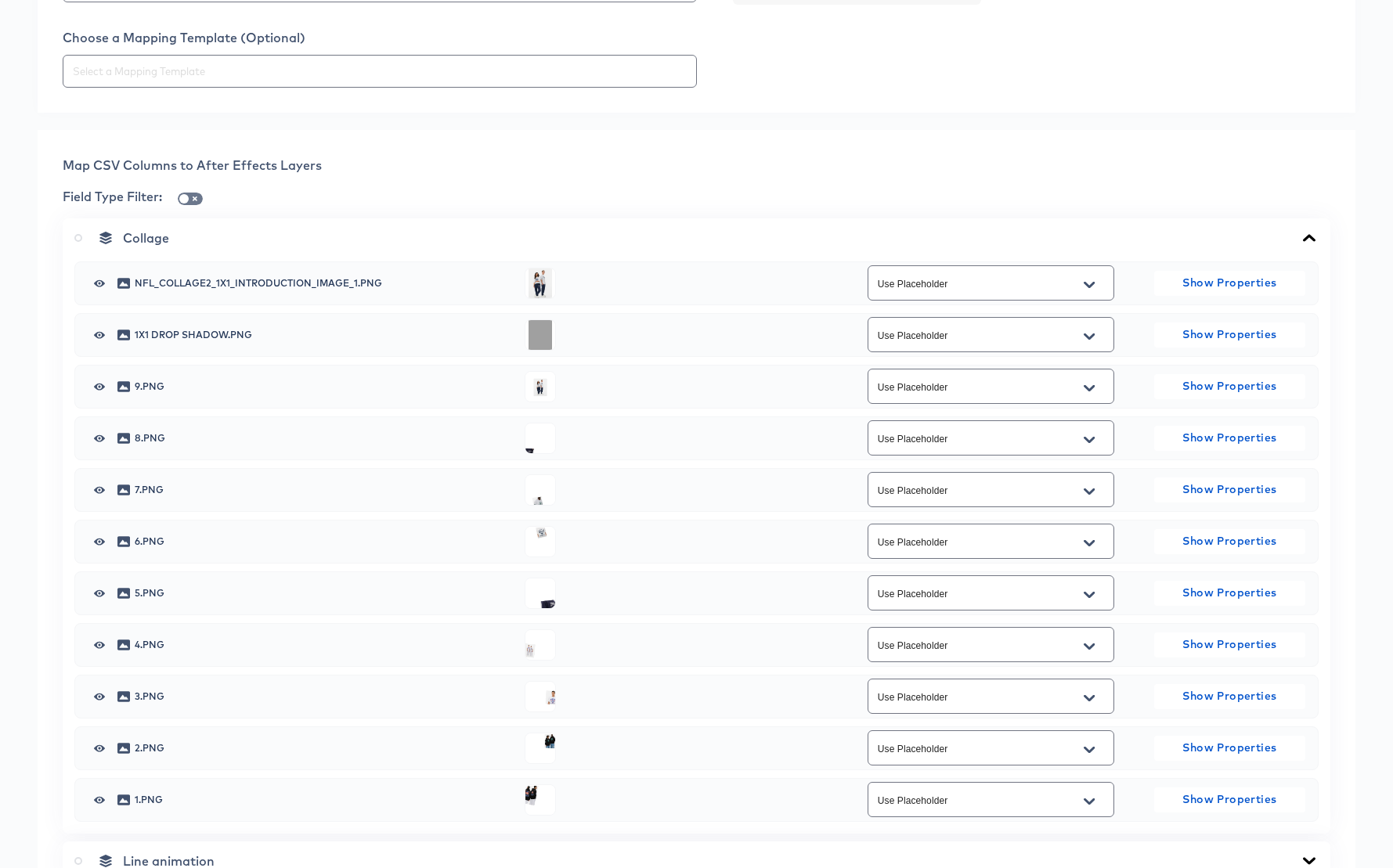
click at [1094, 282] on icon "Open" at bounding box center [1088, 285] width 11 height 13
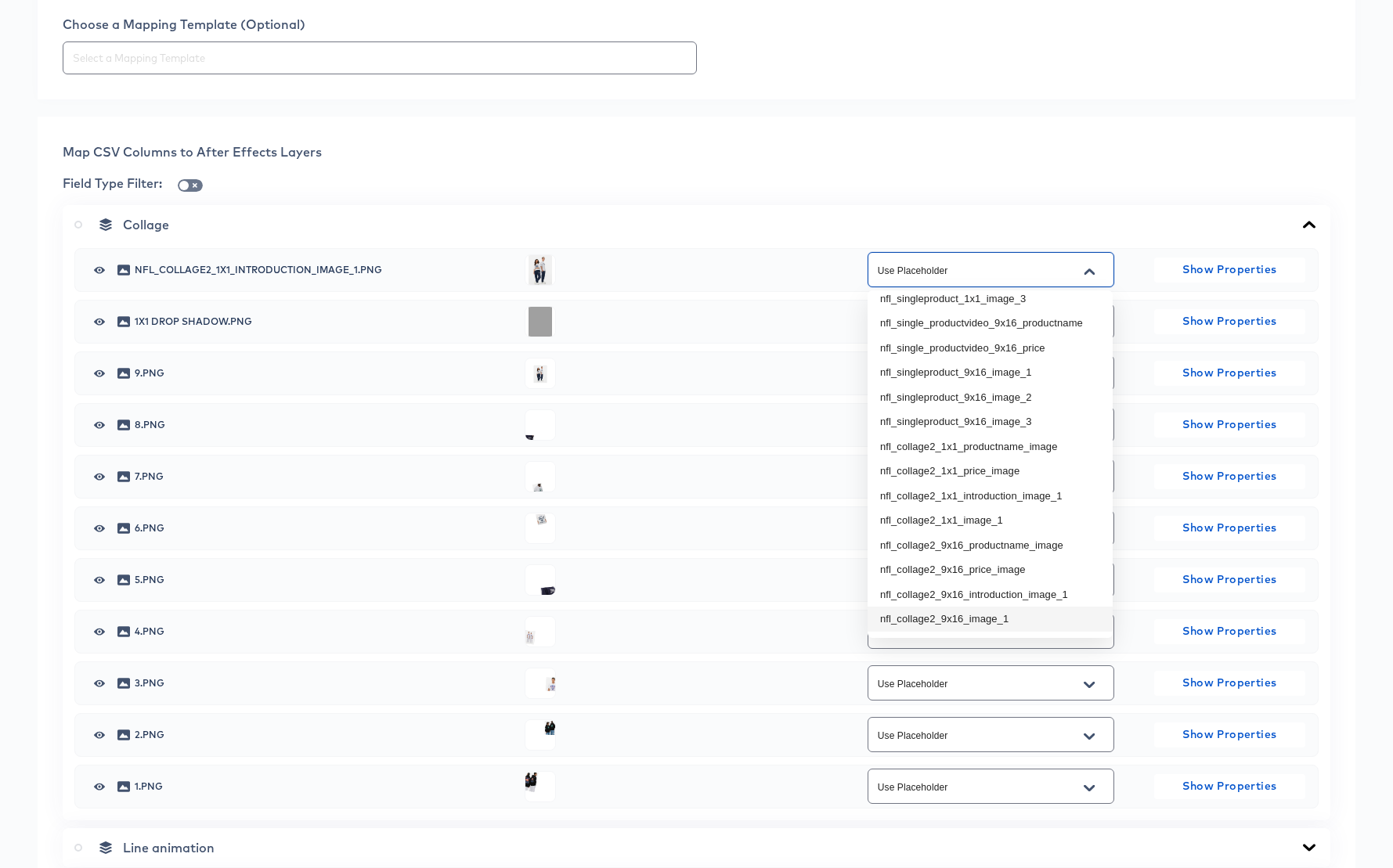
scroll to position [530, 0]
click at [1014, 495] on li "nfl_collage2_1x1_introduction_image_1" at bounding box center [990, 495] width 245 height 25
type input "nfl_collage2_1x1_introduction_image_1"
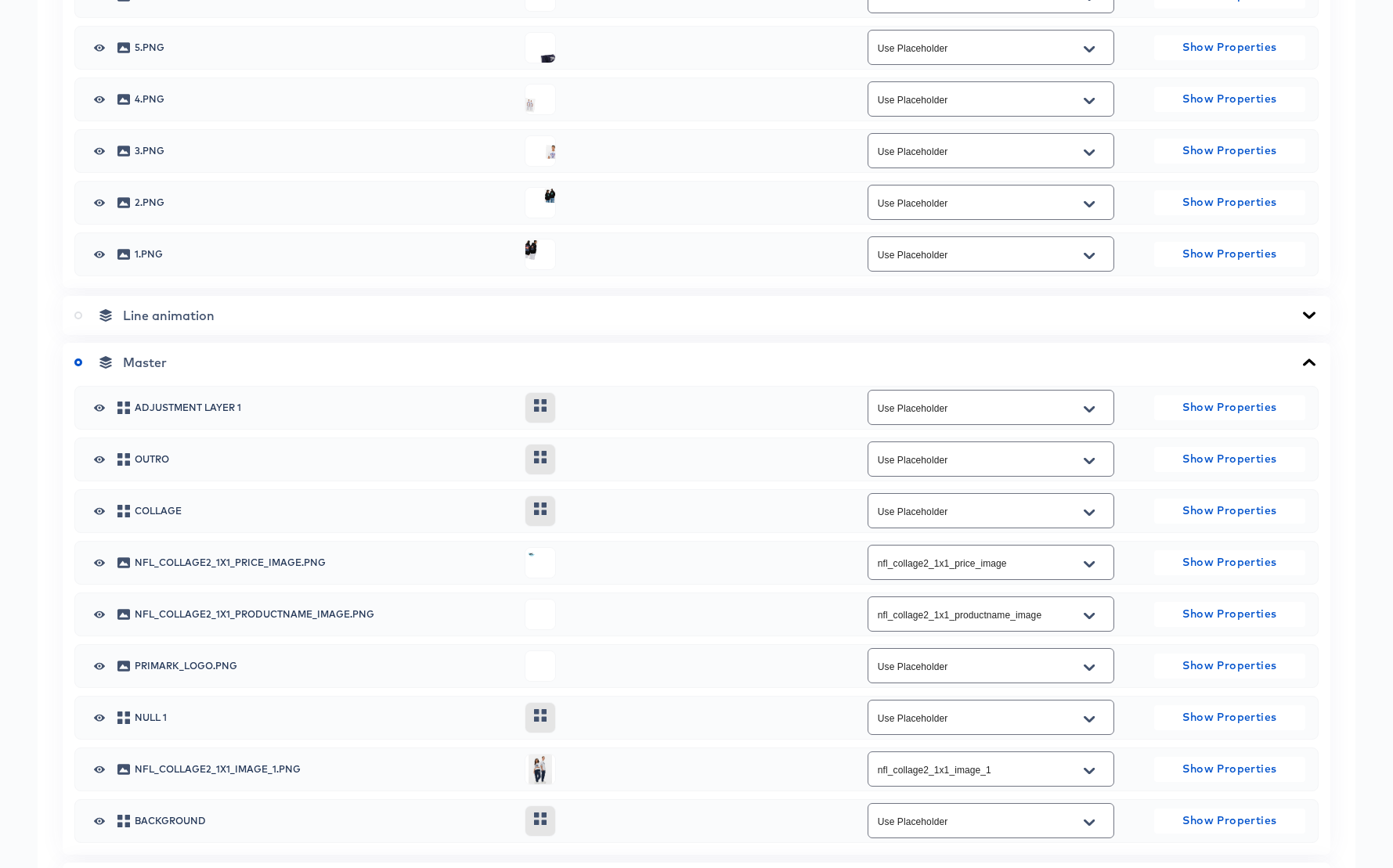
scroll to position [1374, 0]
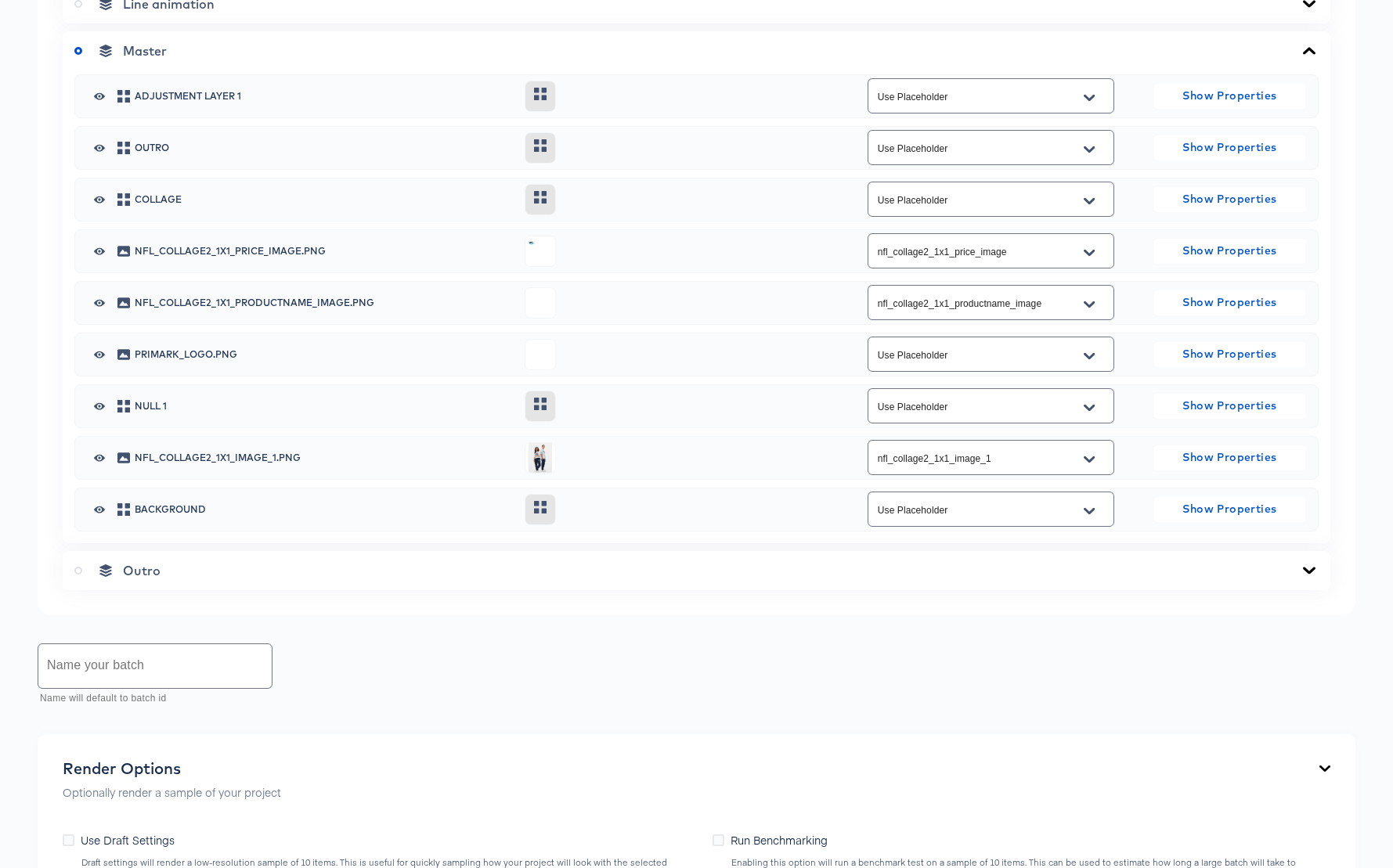
click at [116, 662] on input "text" at bounding box center [155, 665] width 234 height 43
type input "NFL 1x1 Collage2 Test"
click at [67, 841] on icon at bounding box center [68, 840] width 12 height 12
click at [0, 0] on input "Use Draft Settings" at bounding box center [0, 0] width 0 height 0
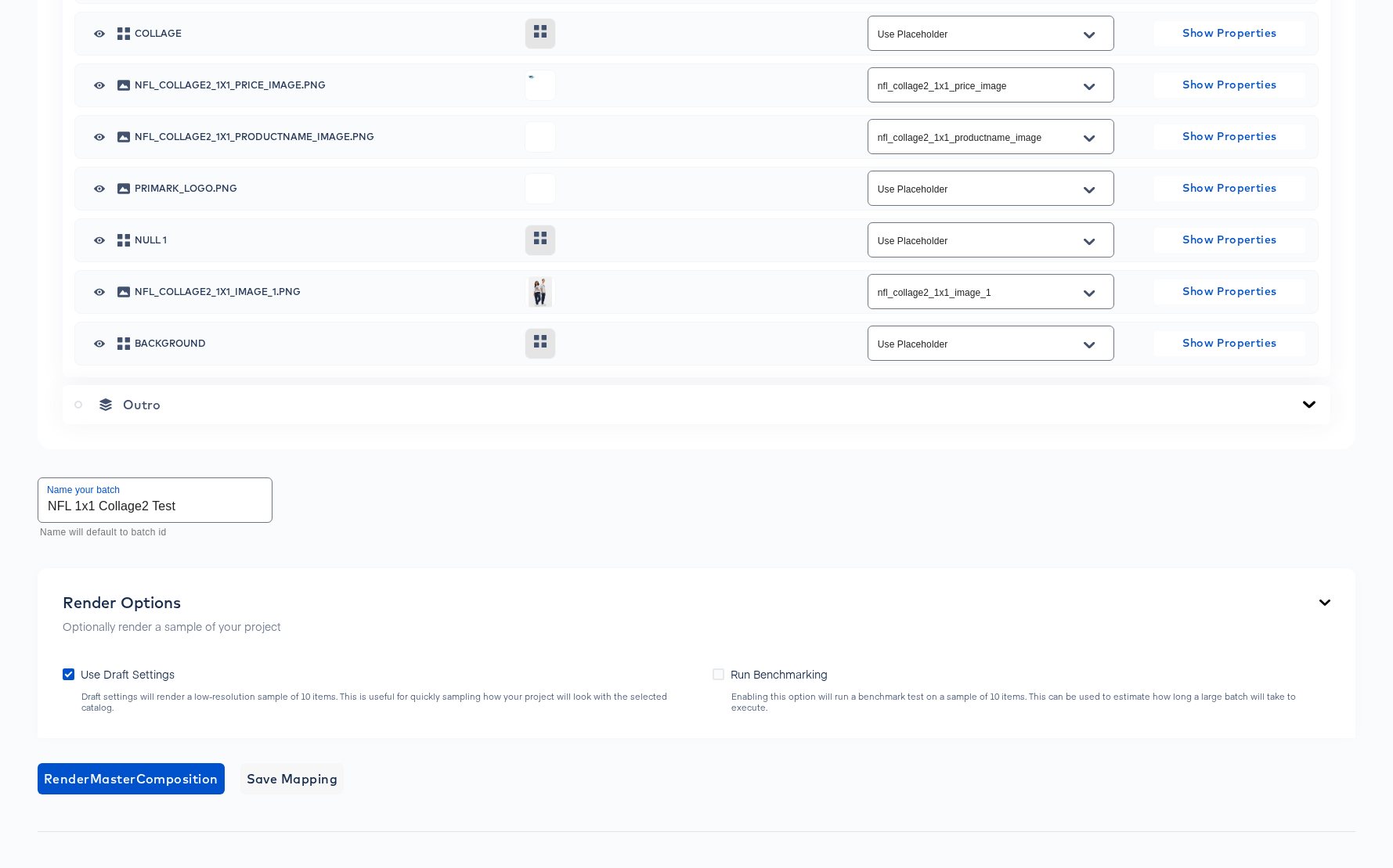
scroll to position [1510, 0]
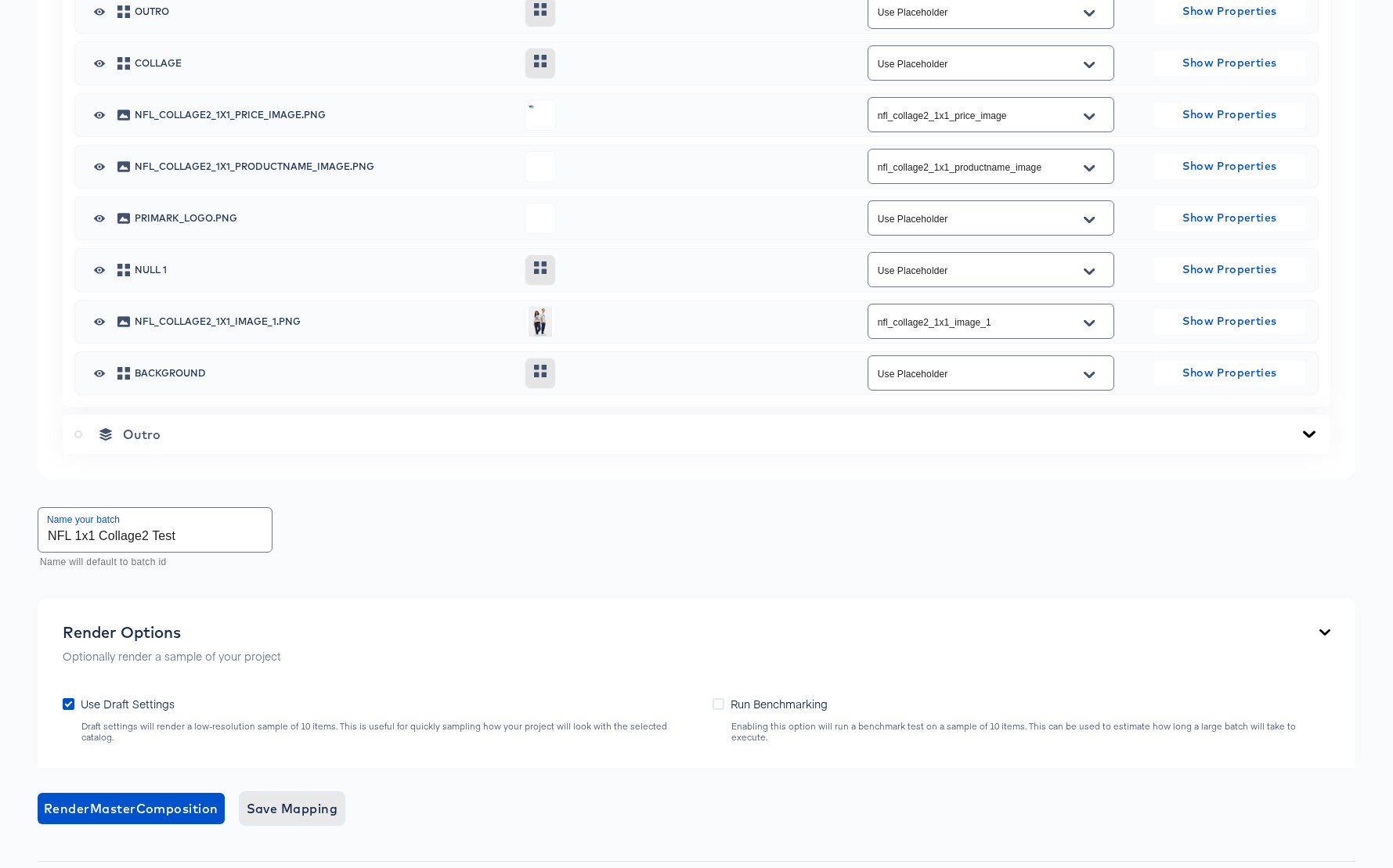
click at [285, 800] on span "Save Mapping" at bounding box center [292, 808] width 91 height 22
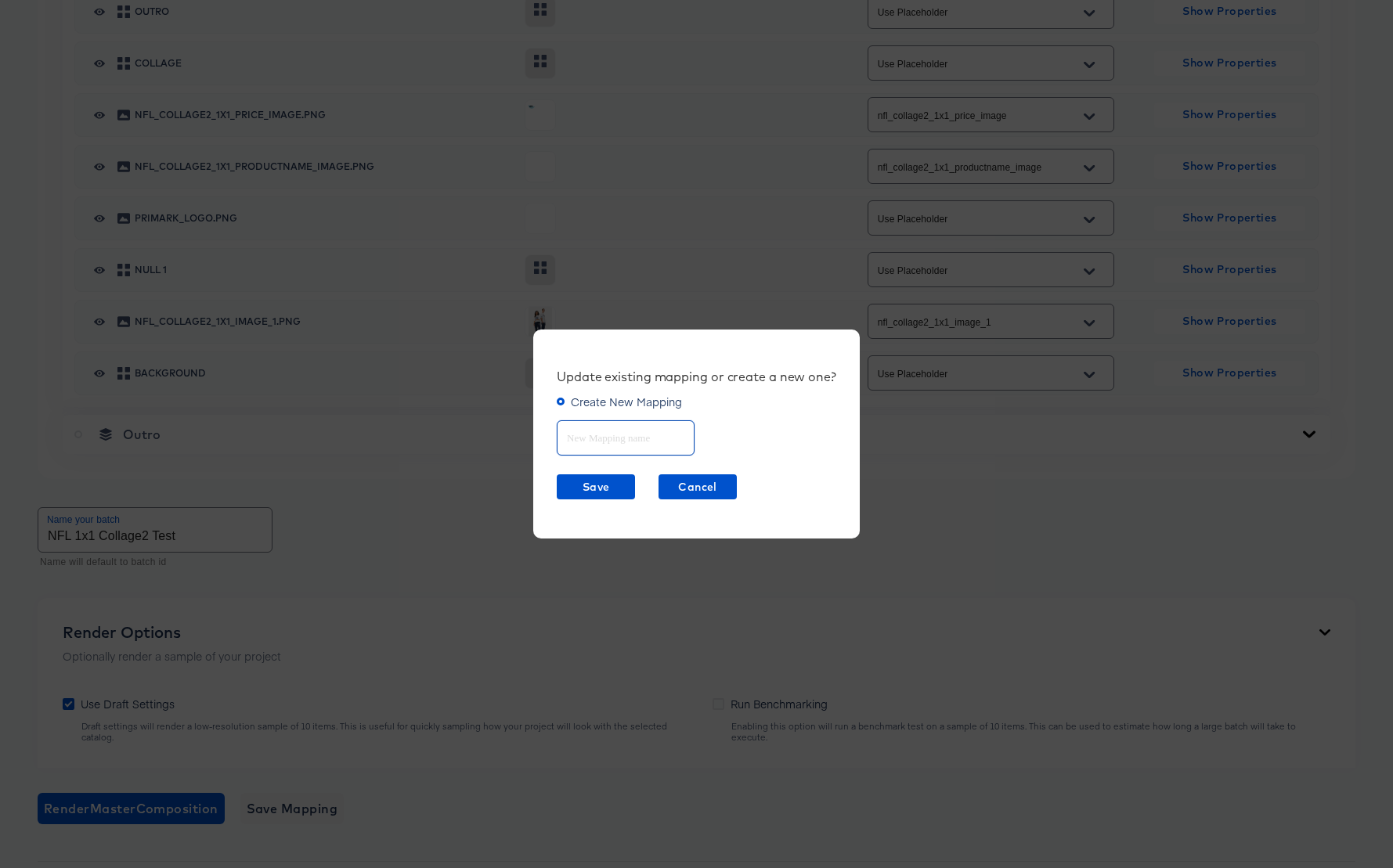
click at [593, 435] on input "text" at bounding box center [626, 431] width 136 height 33
type input "NFL 1x1 Collage2"
click at [593, 483] on span "Save" at bounding box center [595, 487] width 66 height 20
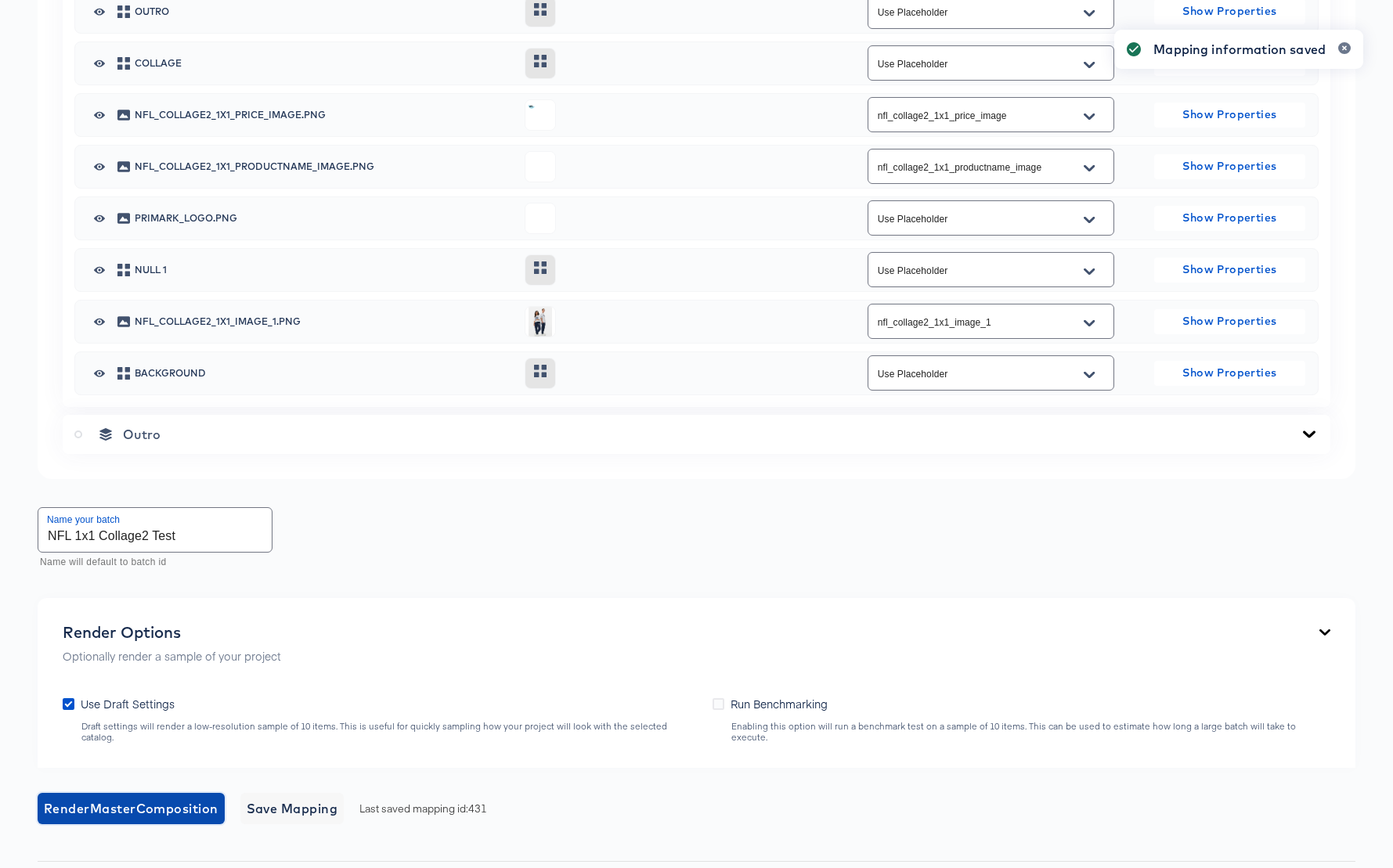
click at [121, 797] on span "Render Master Composition" at bounding box center [131, 808] width 175 height 22
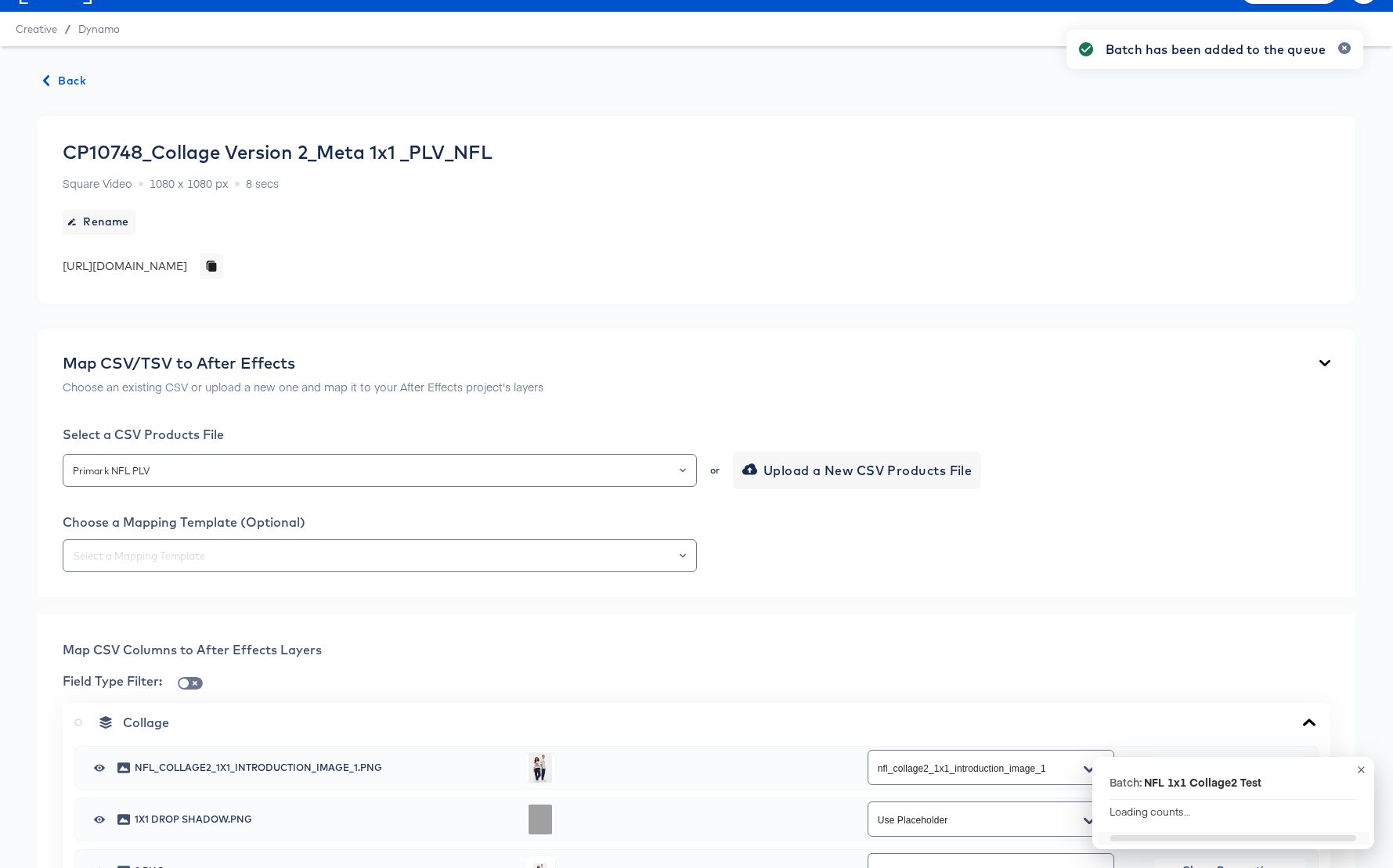
scroll to position [0, 0]
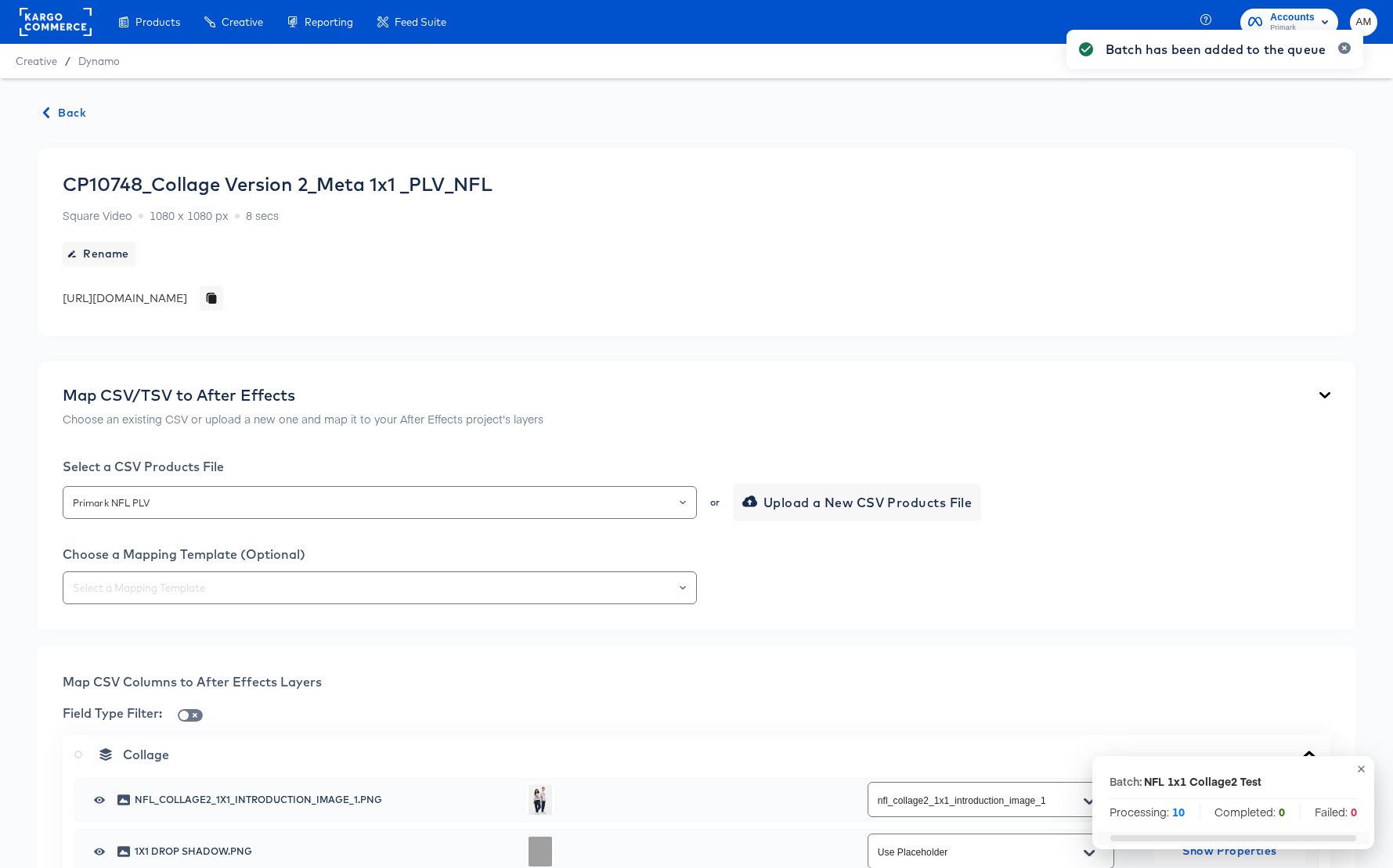
click at [66, 114] on span "Back" at bounding box center [65, 113] width 43 height 20
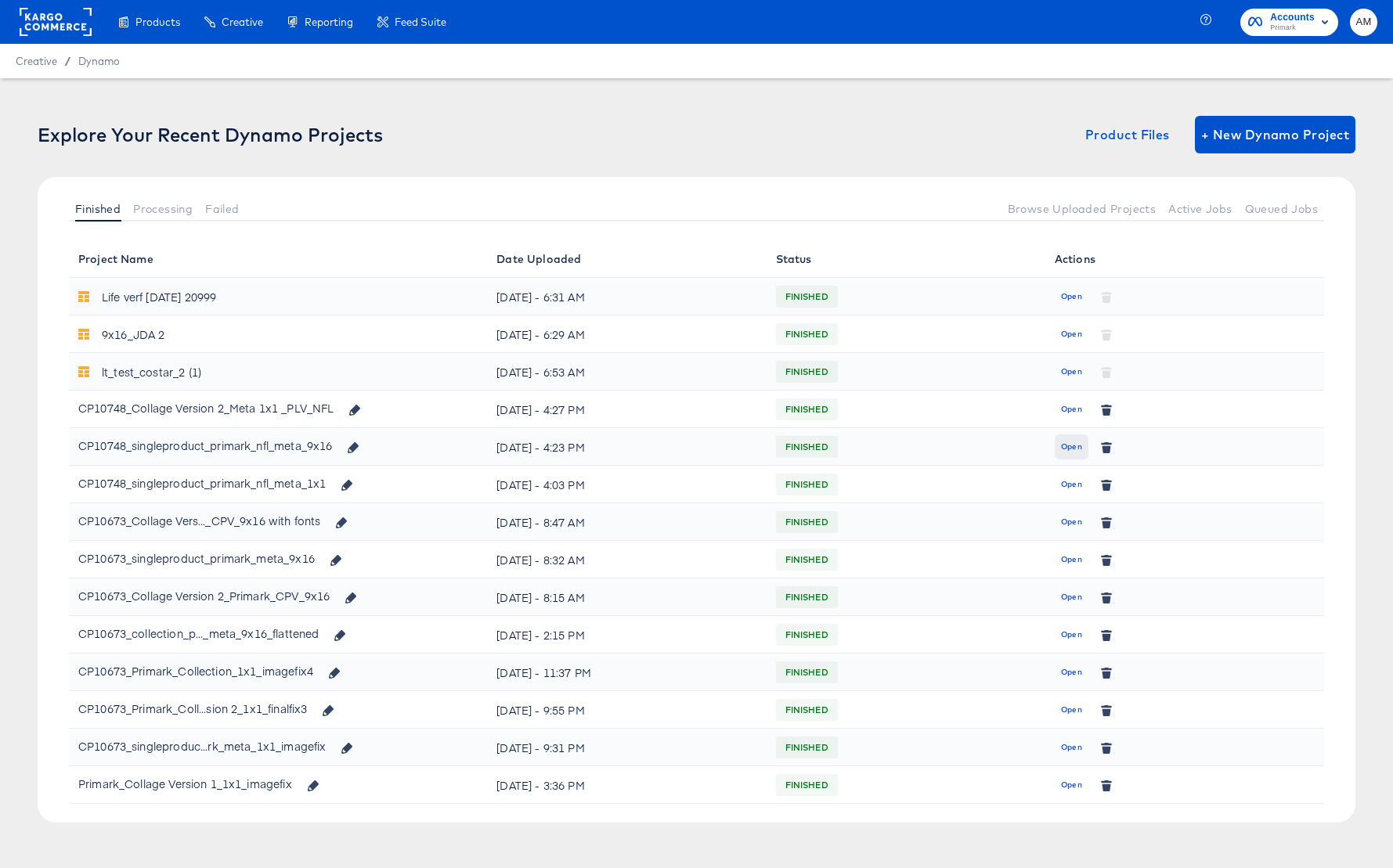
click at [1071, 445] on span "Open" at bounding box center [1071, 447] width 21 height 14
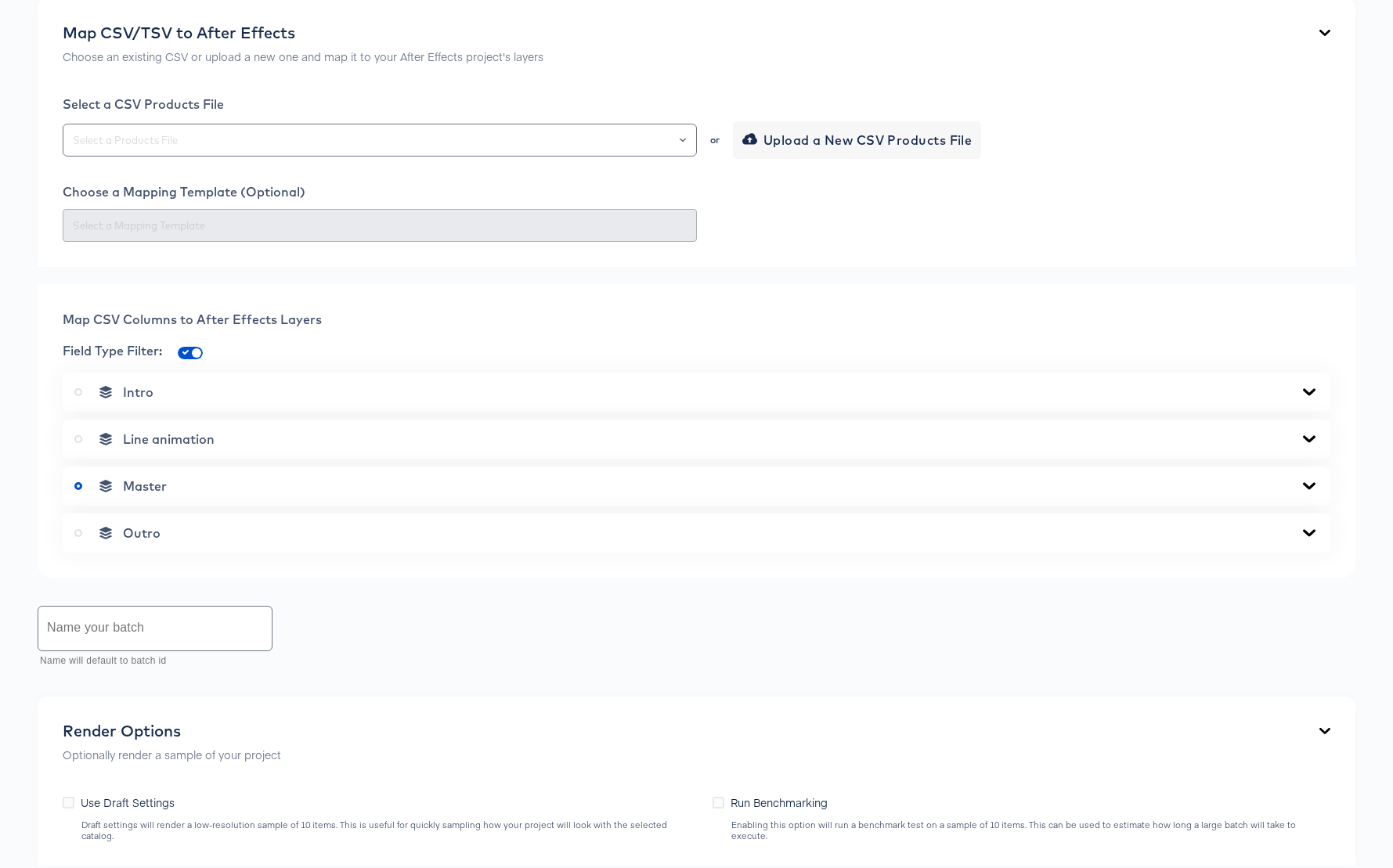
scroll to position [401, 0]
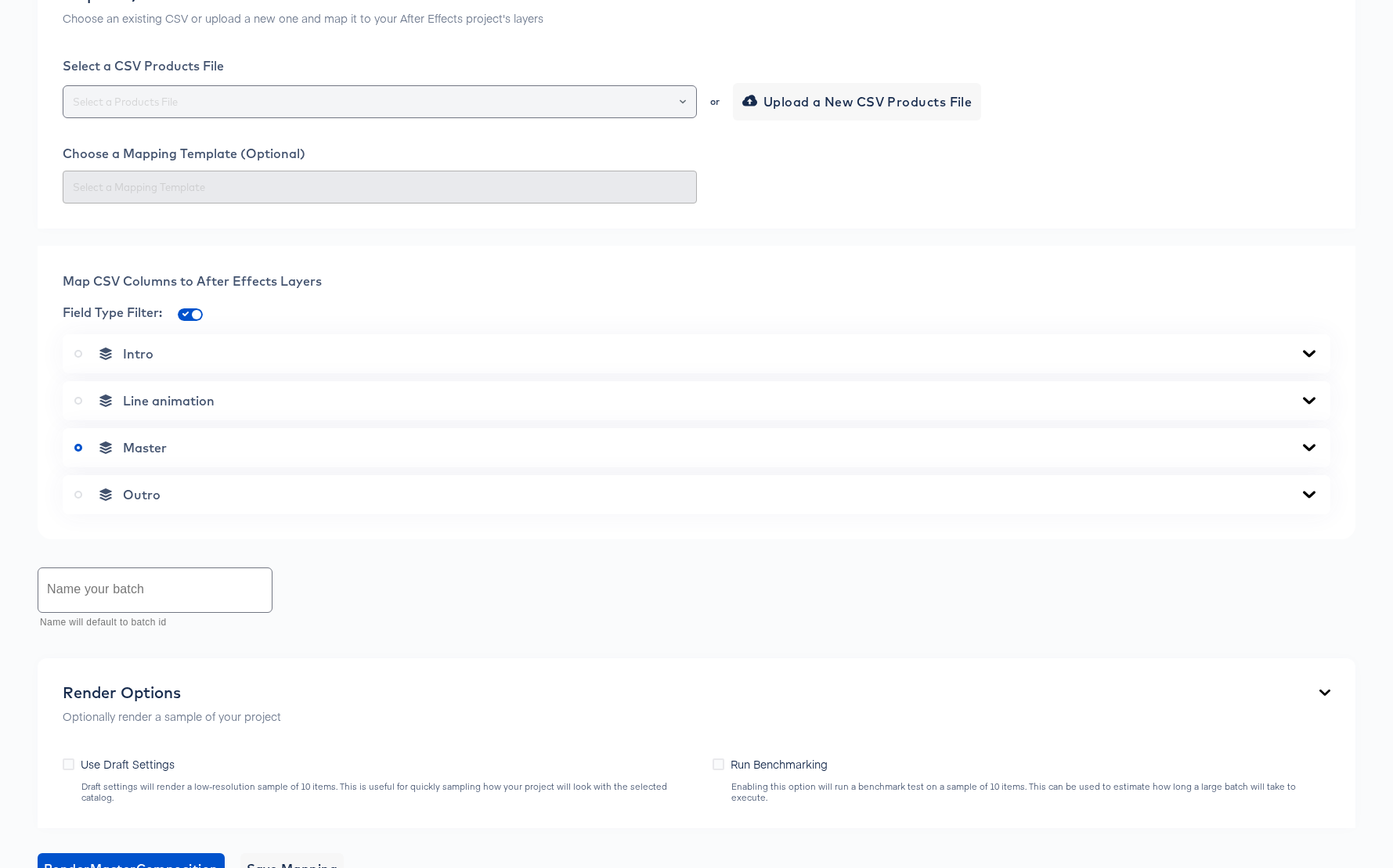
click at [682, 113] on button "Open" at bounding box center [682, 101] width 6 height 22
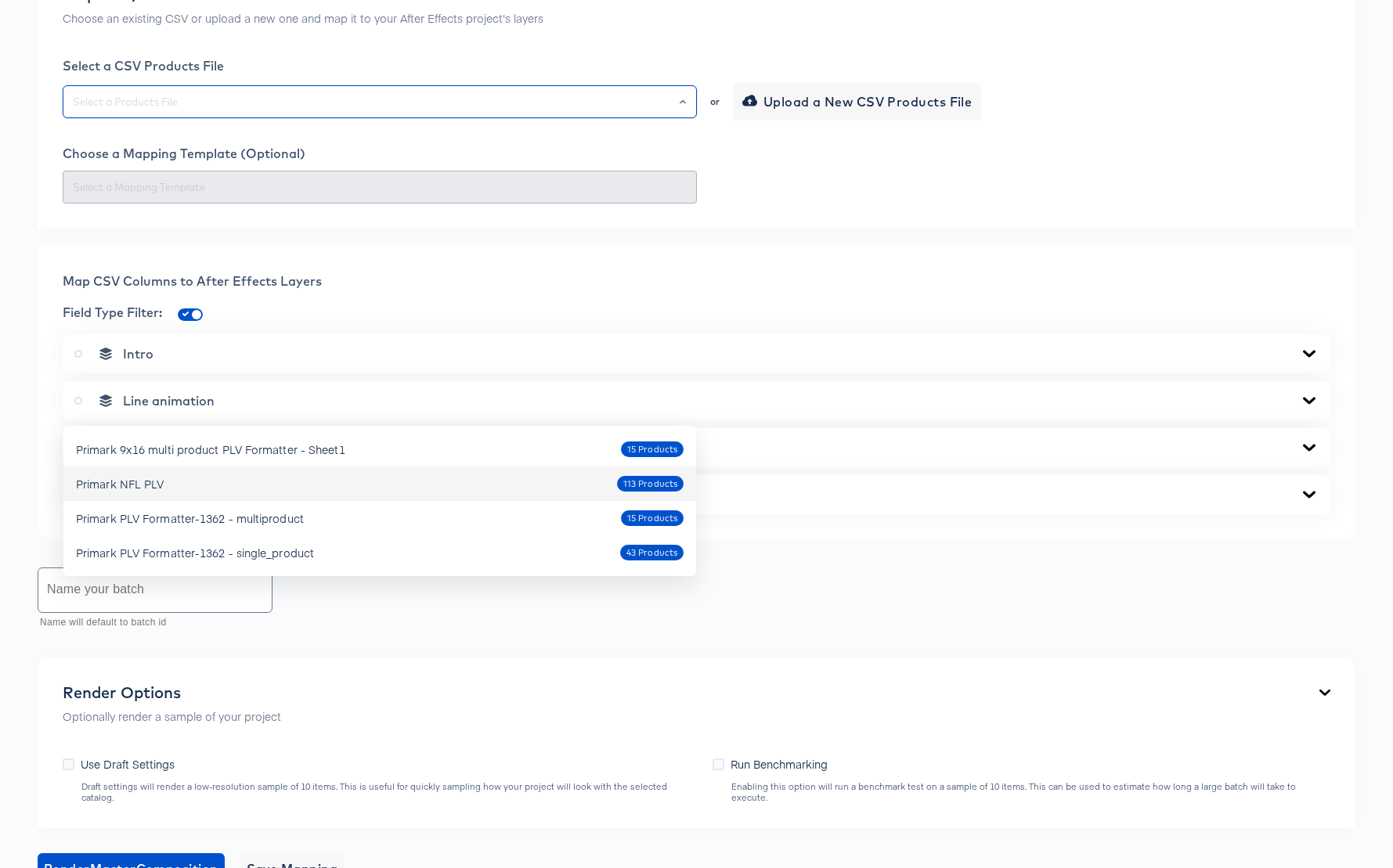
click at [110, 476] on div "Primark NFL PLV" at bounding box center [119, 483] width 88 height 15
type input "Primark NFL PLV"
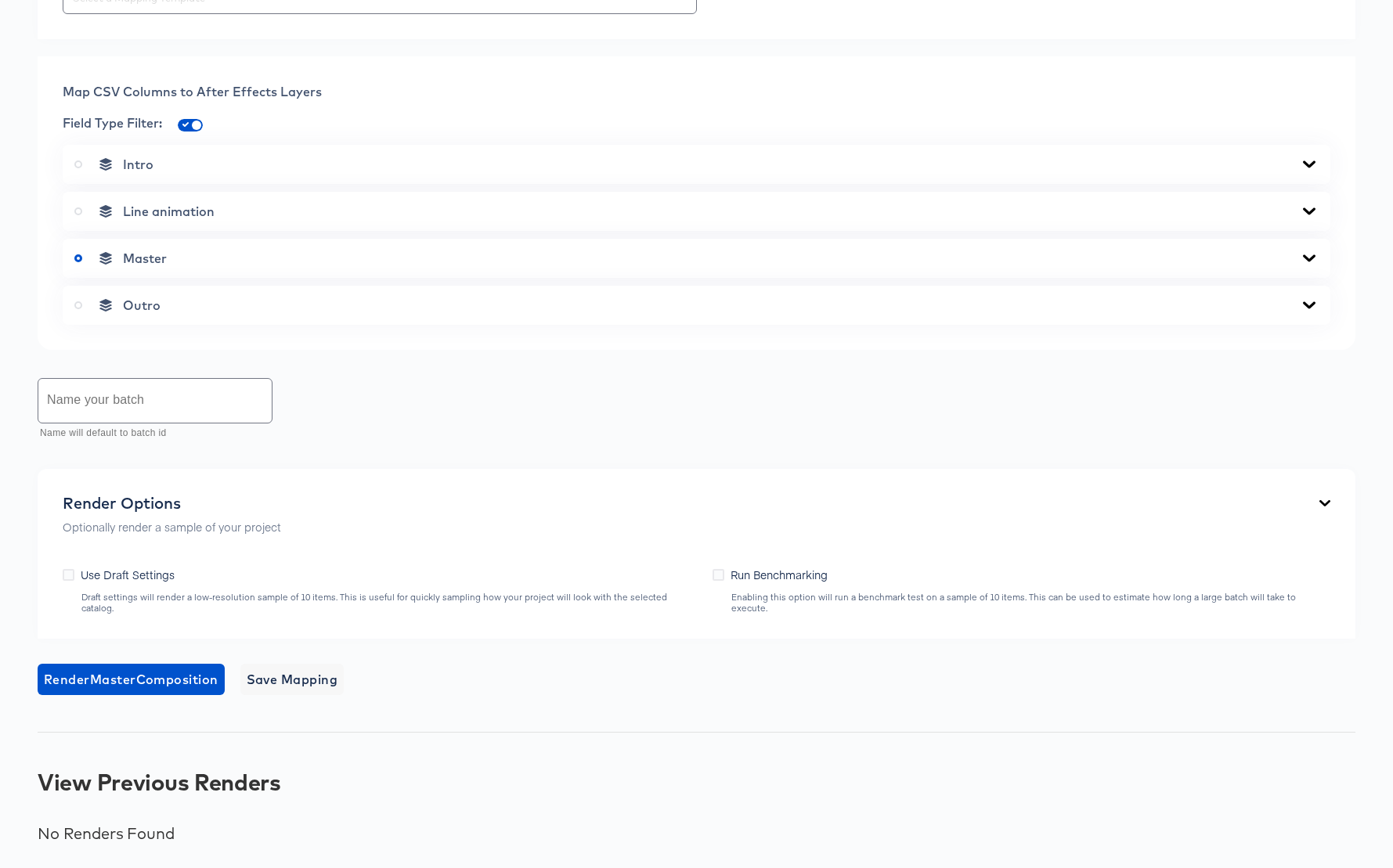
scroll to position [632, 0]
click at [185, 135] on input "checkbox" at bounding box center [196, 128] width 38 height 13
checkbox input "false"
click at [1315, 262] on icon at bounding box center [1309, 258] width 13 height 7
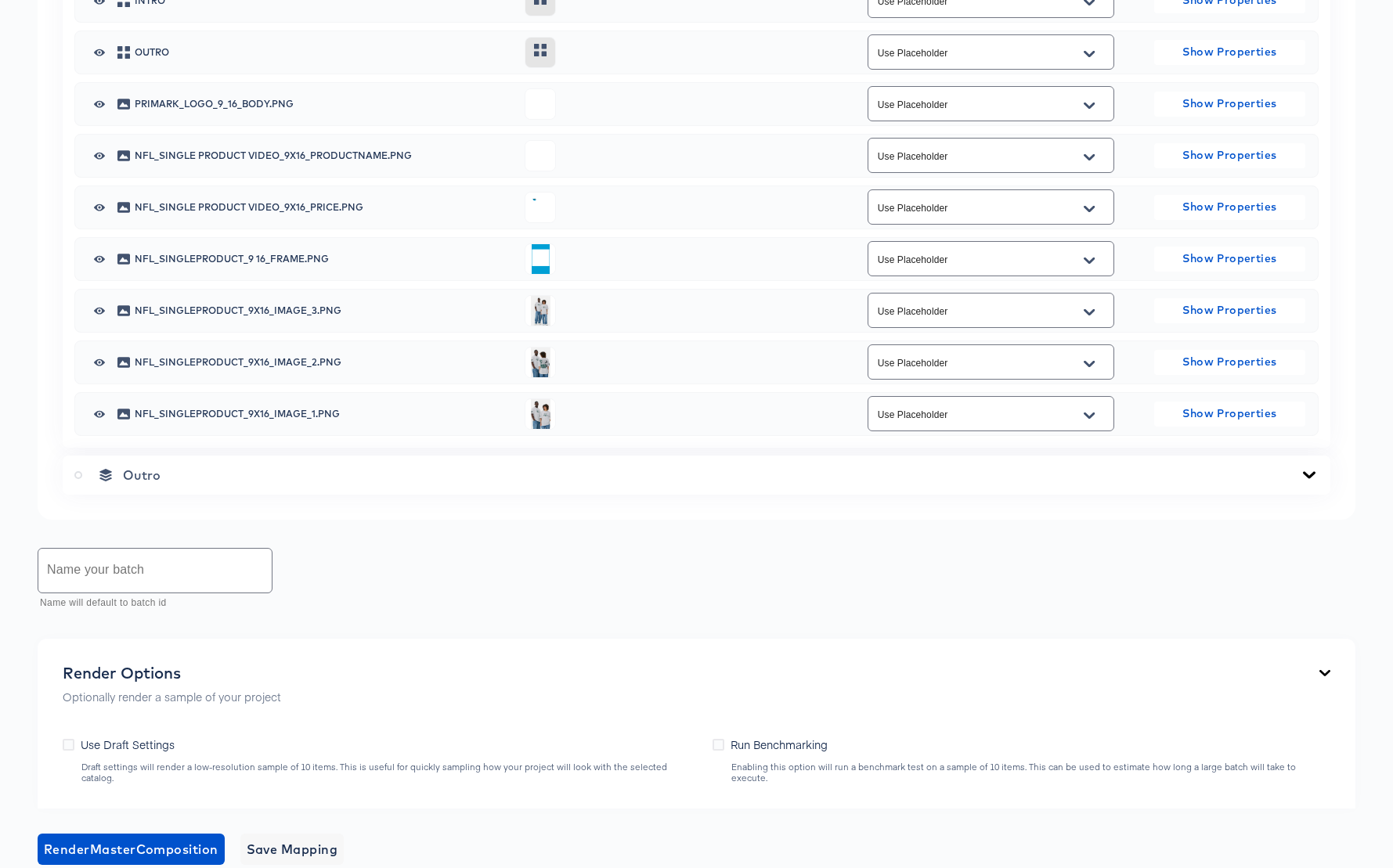
scroll to position [979, 0]
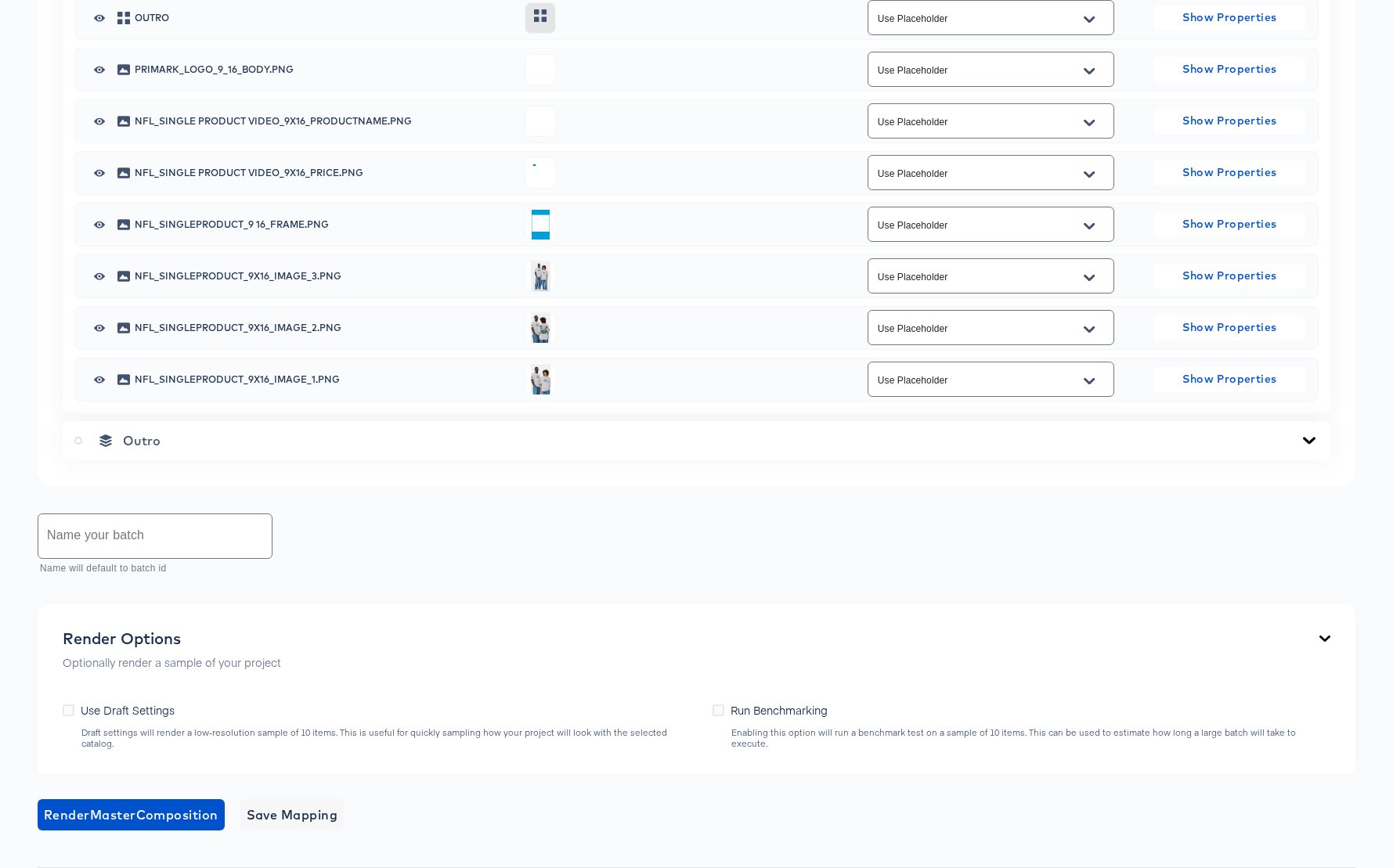
click at [1089, 125] on icon "Open" at bounding box center [1088, 122] width 11 height 6
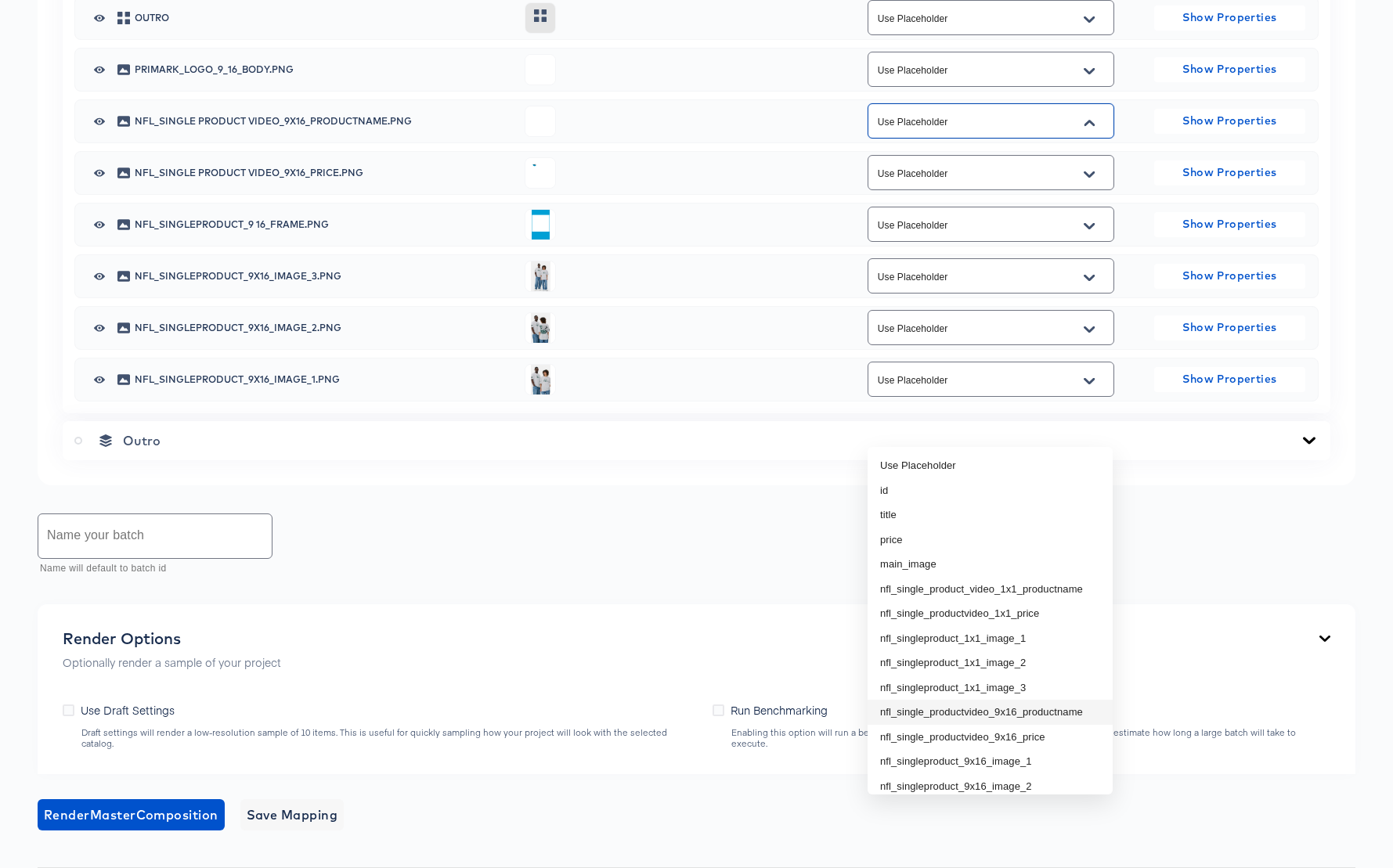
click at [1060, 710] on li "nfl_single_productvideo_9x16_productname" at bounding box center [990, 712] width 245 height 25
type input "nfl_single_productvideo_9x16_productname"
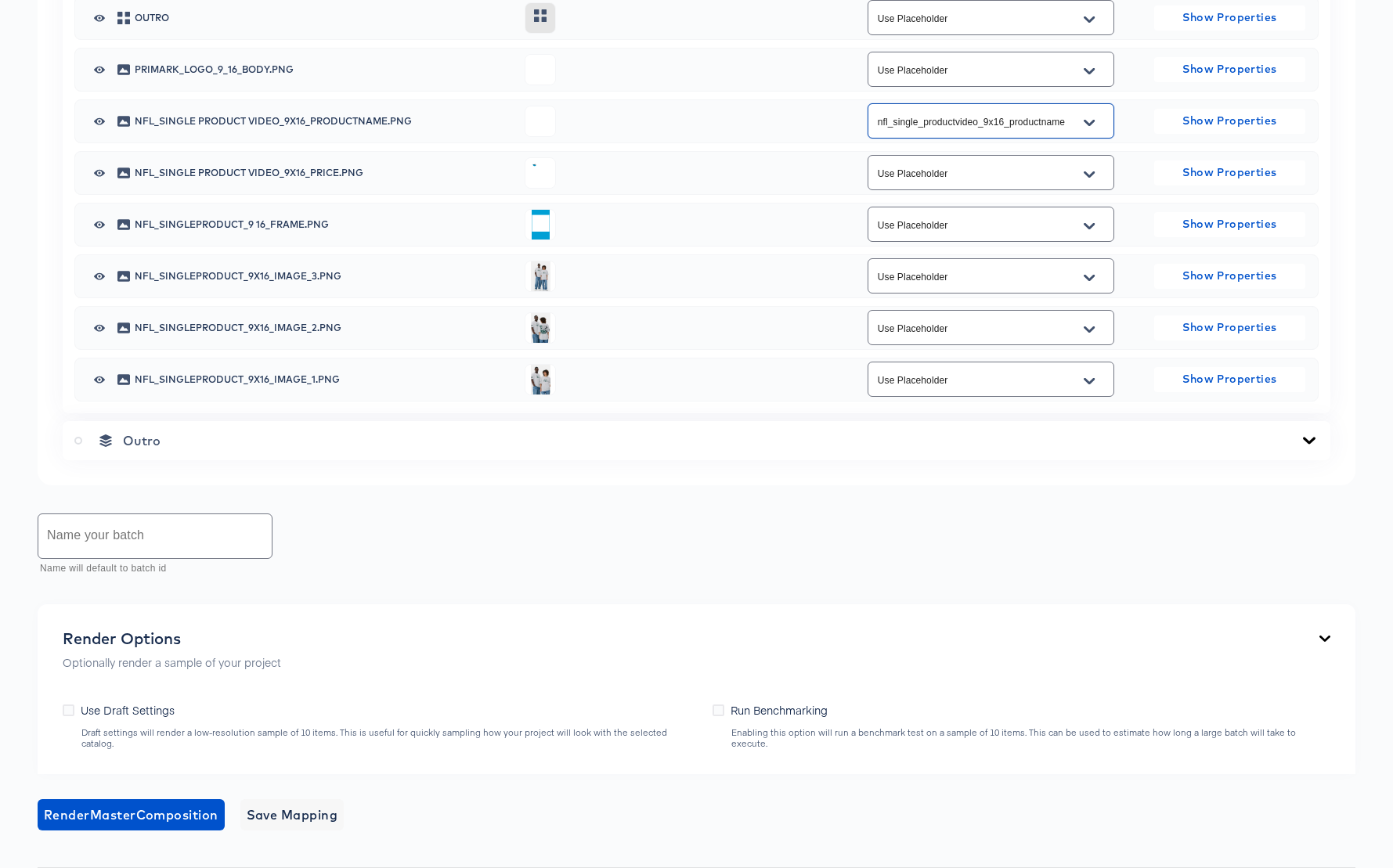
click at [1088, 176] on icon "Open" at bounding box center [1088, 173] width 11 height 6
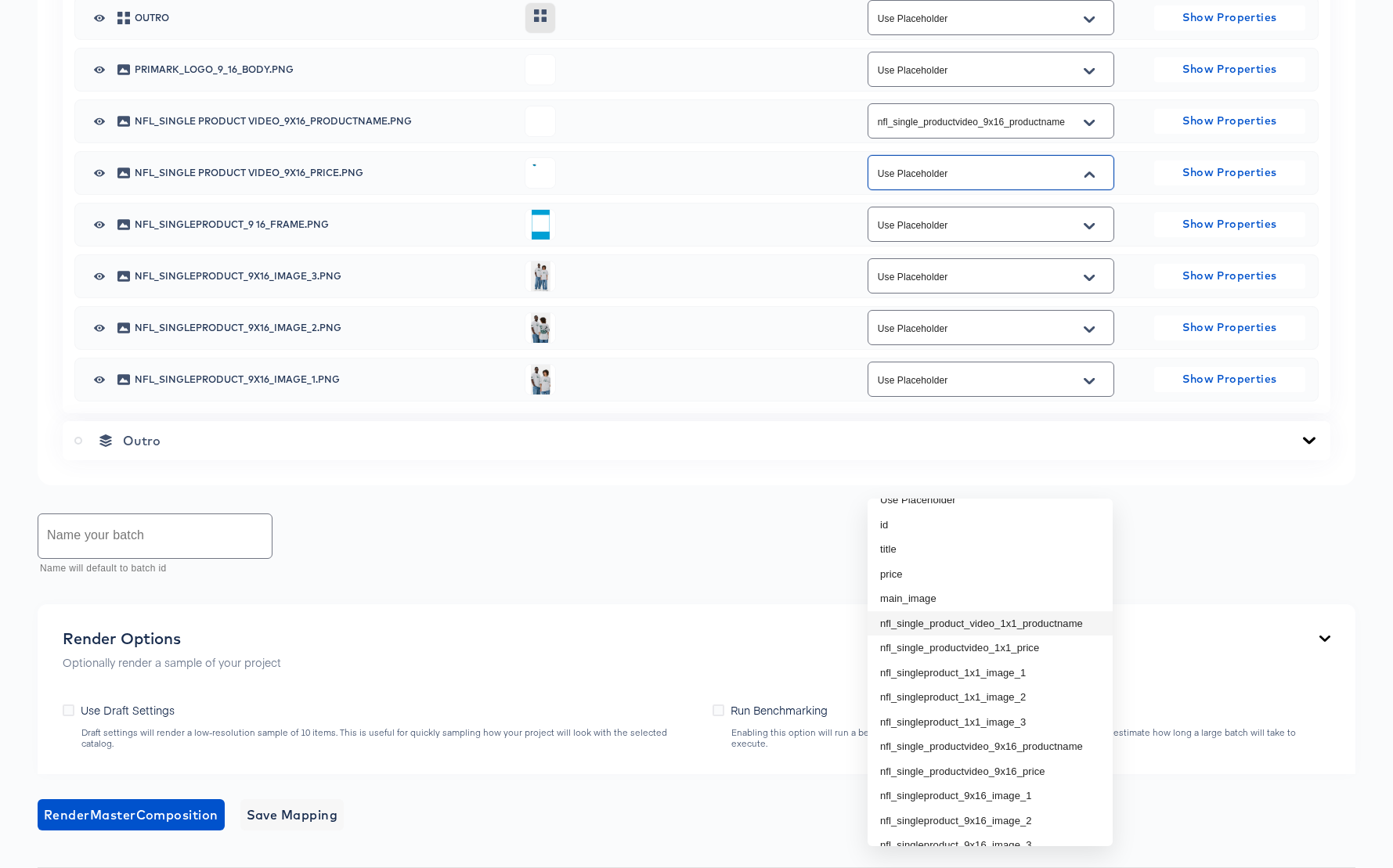
scroll to position [38, 0]
click at [1042, 748] on li "nfl_single_productvideo_9x16_price" at bounding box center [990, 750] width 245 height 25
type input "nfl_single_productvideo_9x16_price"
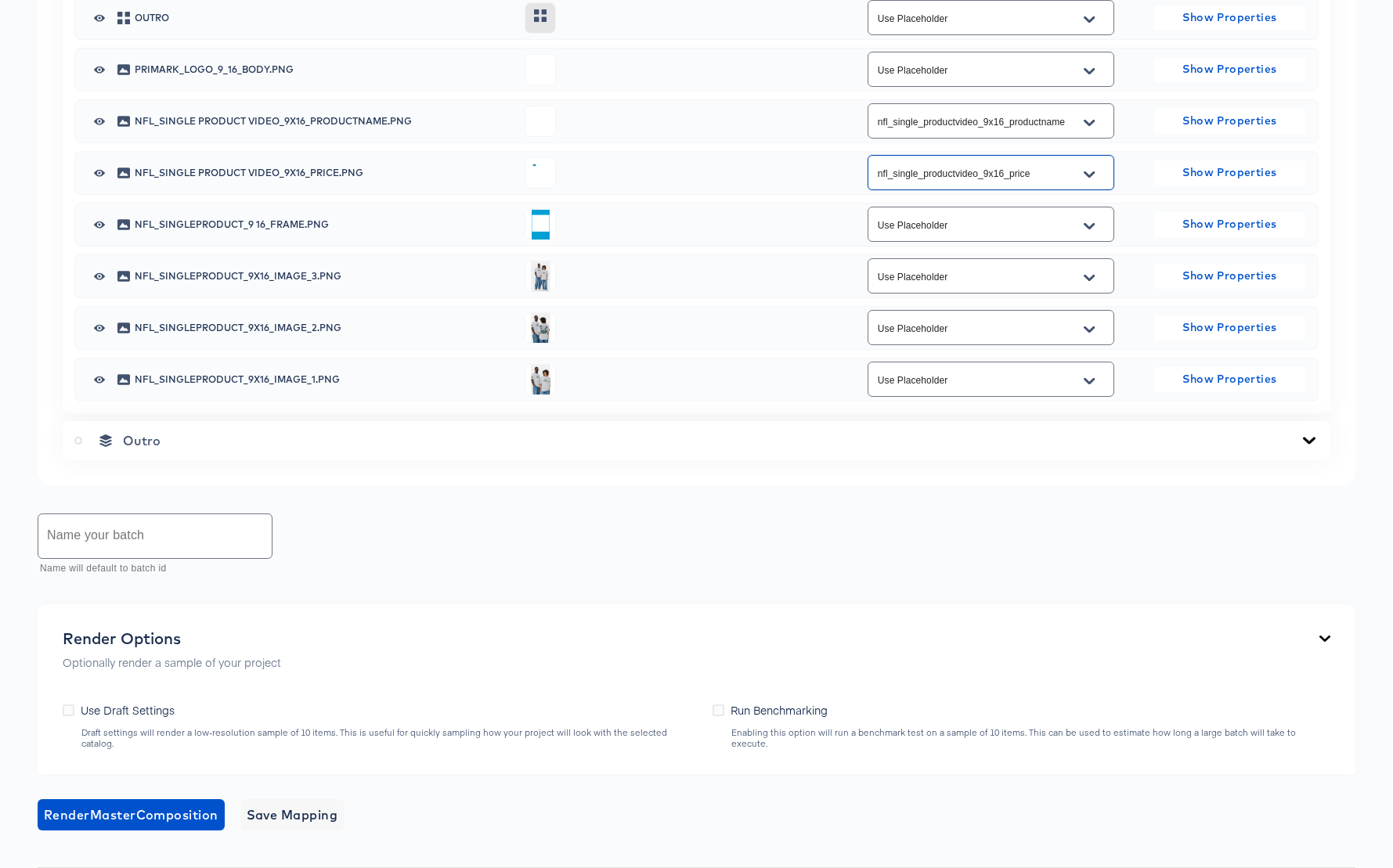
click at [1099, 291] on button "Open" at bounding box center [1089, 277] width 24 height 25
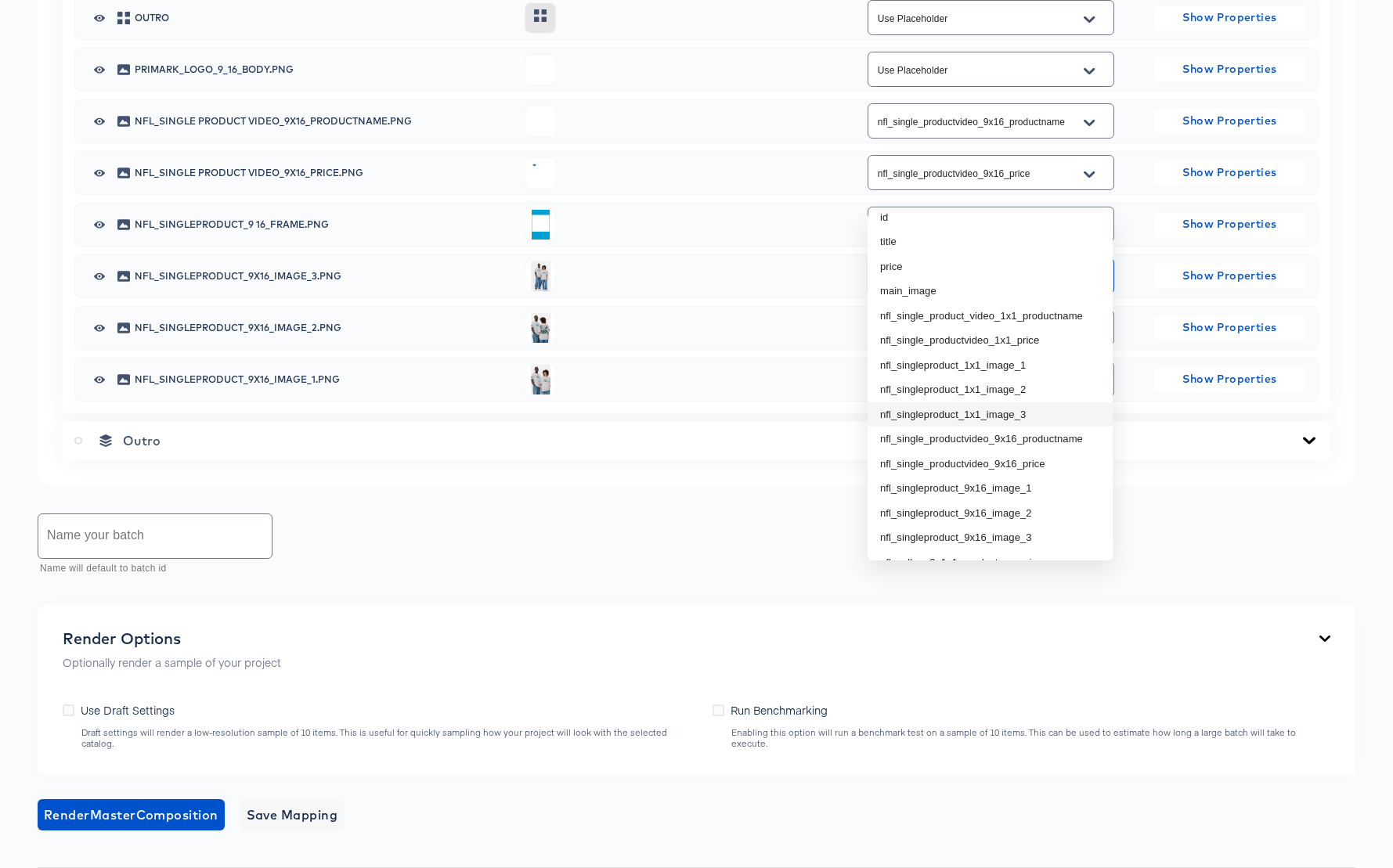
scroll to position [40, 0]
click at [1028, 533] on li "nfl_singleproduct_9x16_image_3" at bounding box center [990, 536] width 245 height 25
type input "nfl_singleproduct_9x16_image_3"
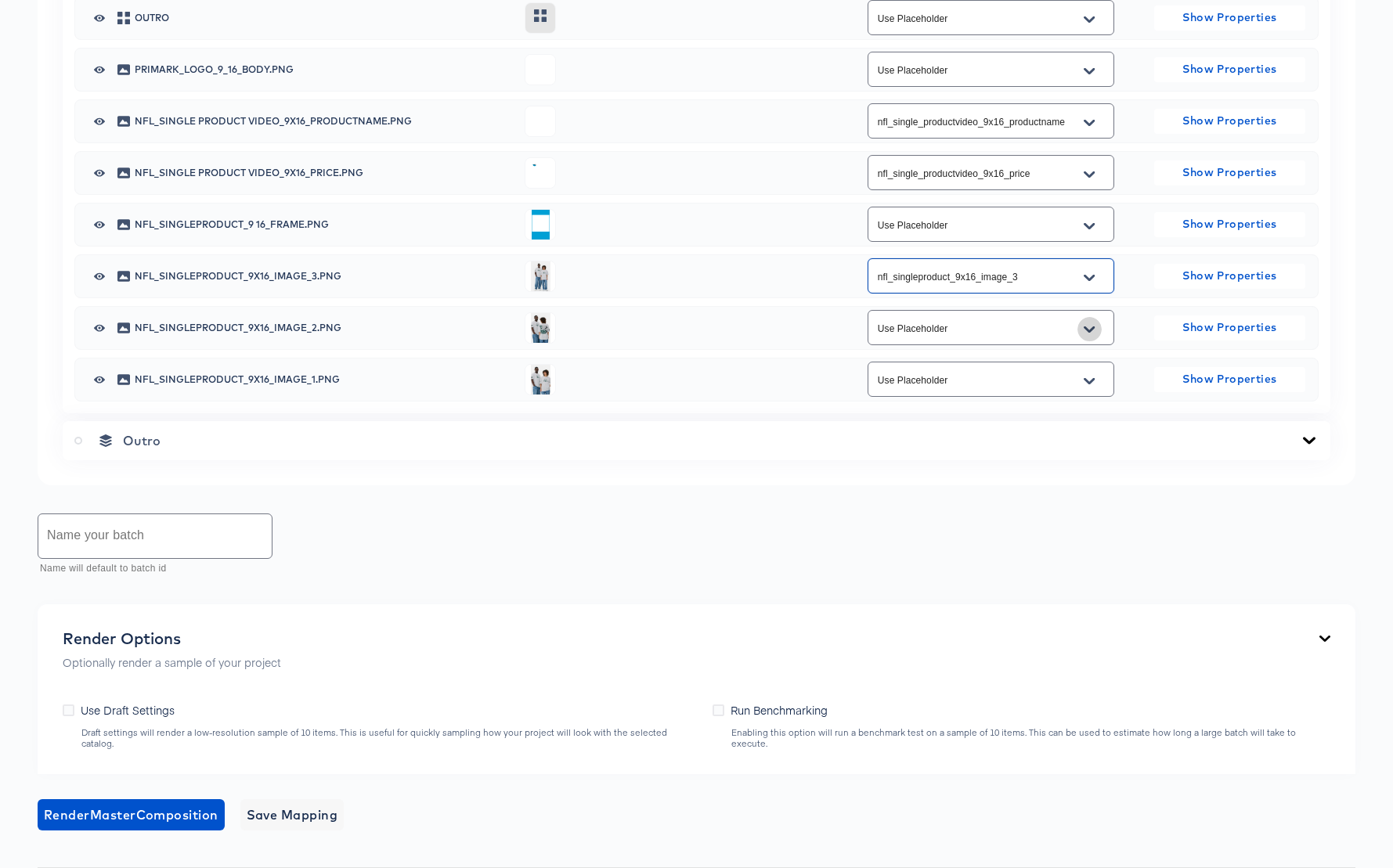
click at [1091, 336] on icon "Open" at bounding box center [1088, 329] width 11 height 13
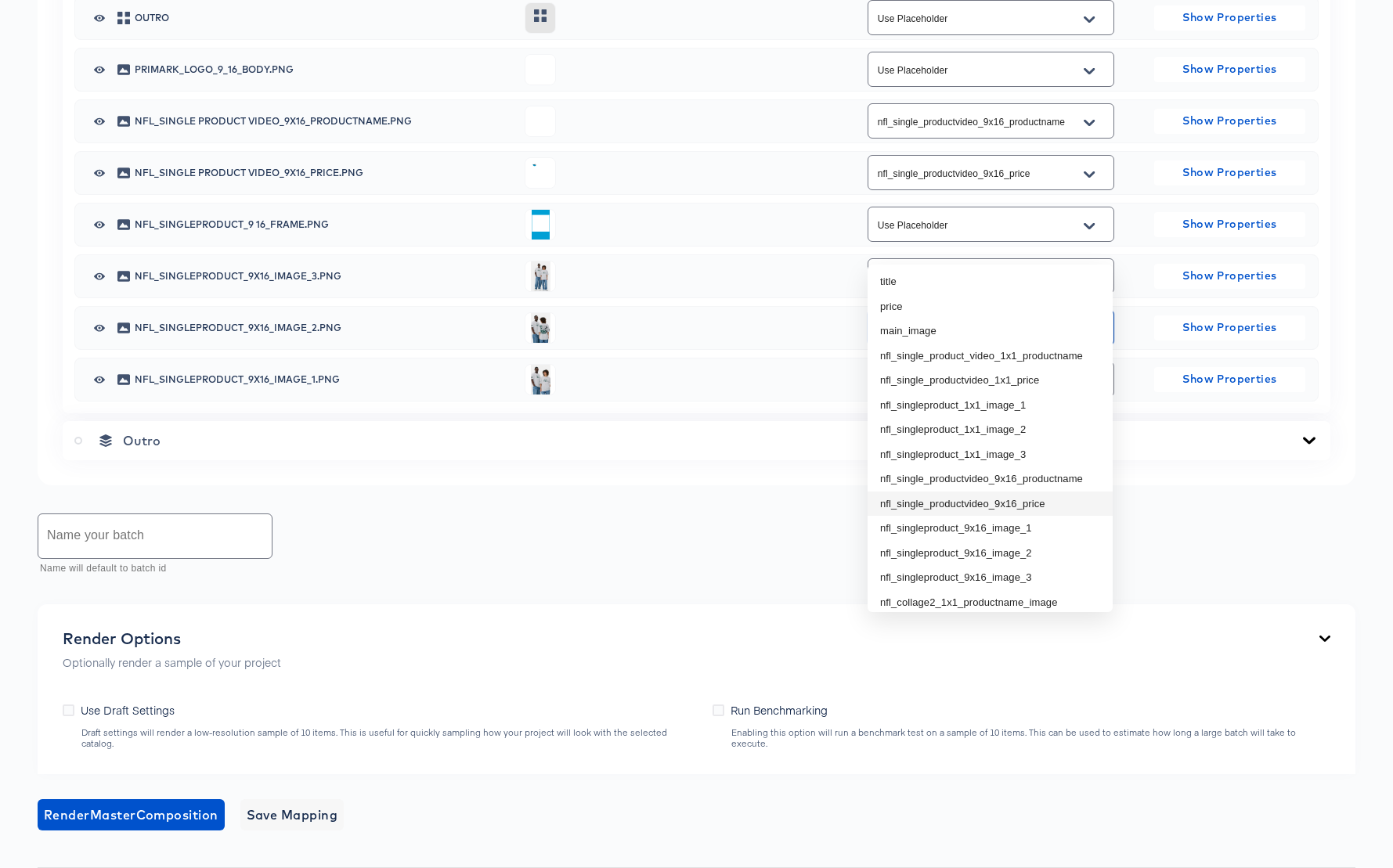
scroll to position [233, 0]
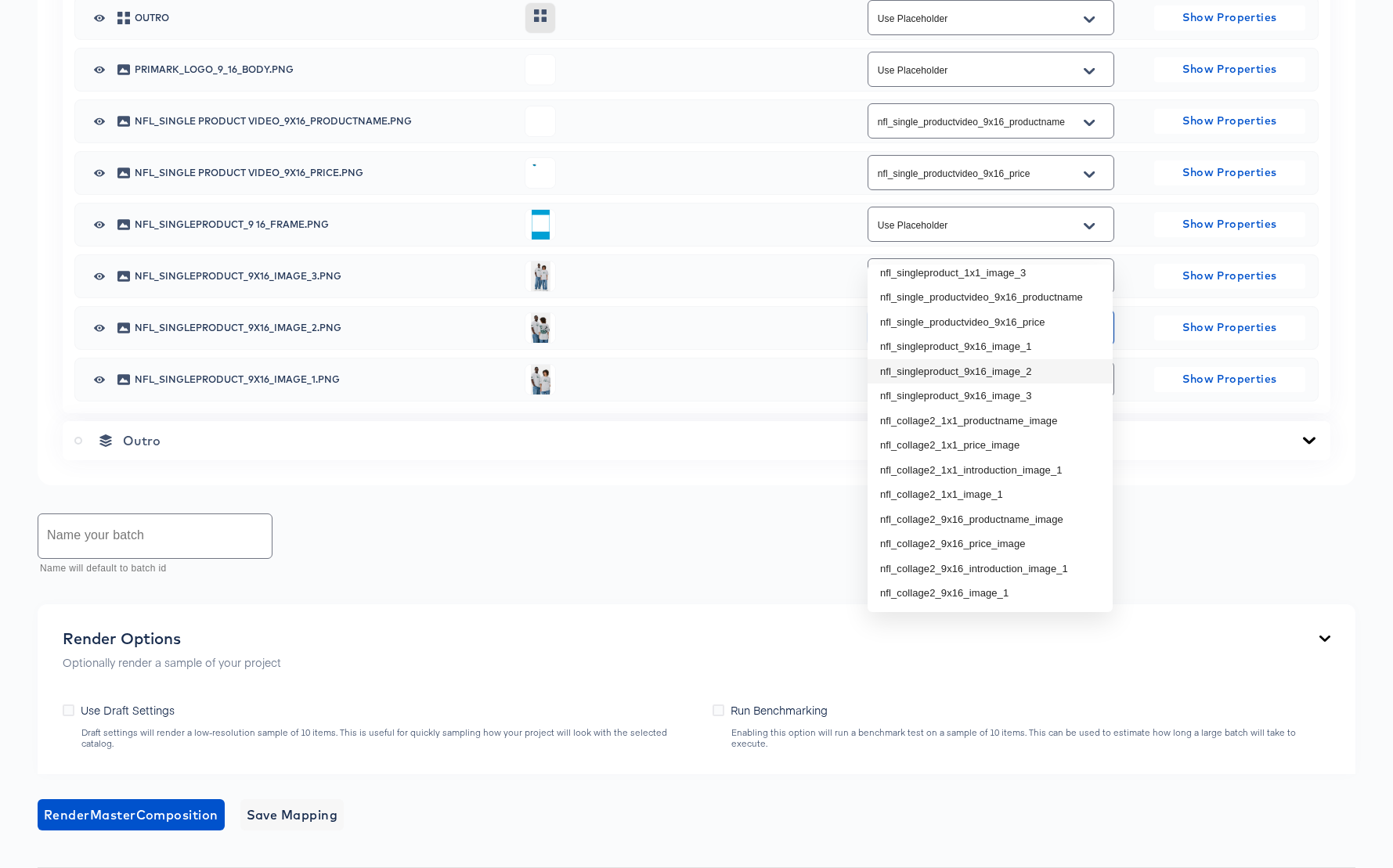
click at [1031, 368] on li "nfl_singleproduct_9x16_image_2" at bounding box center [990, 371] width 245 height 25
type input "nfl_singleproduct_9x16_image_2"
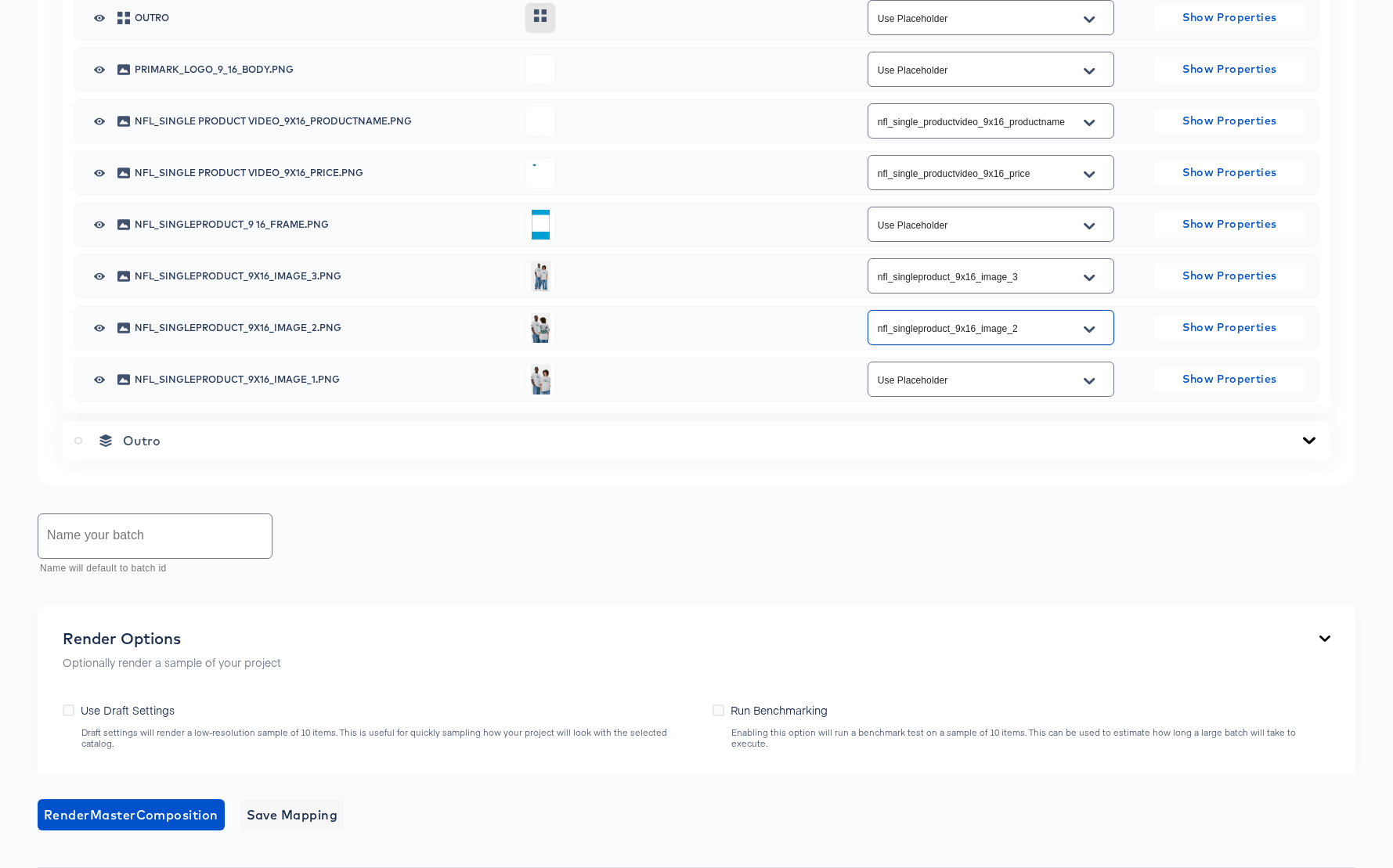
click at [1090, 387] on icon "Open" at bounding box center [1088, 381] width 11 height 13
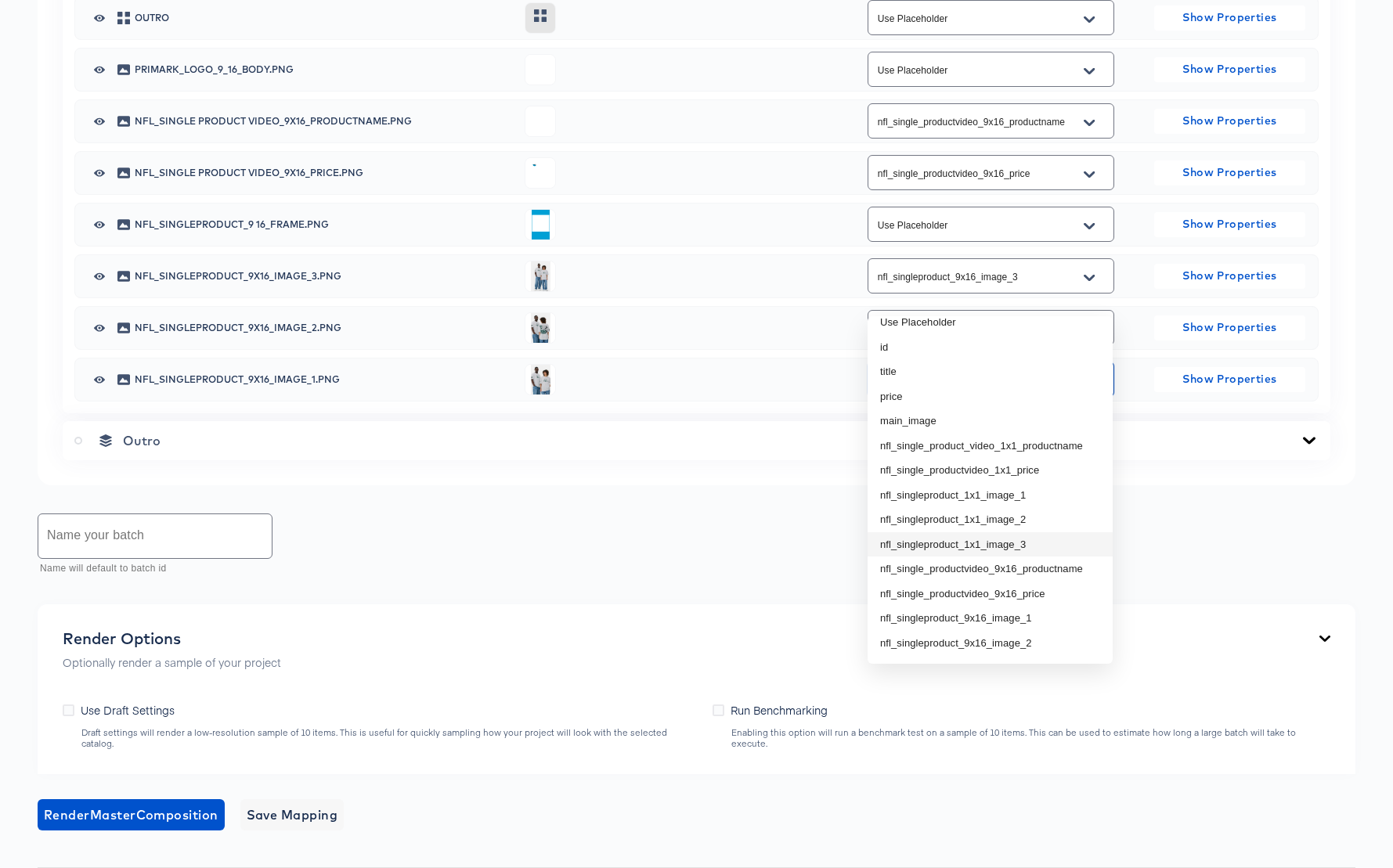
scroll to position [24, 0]
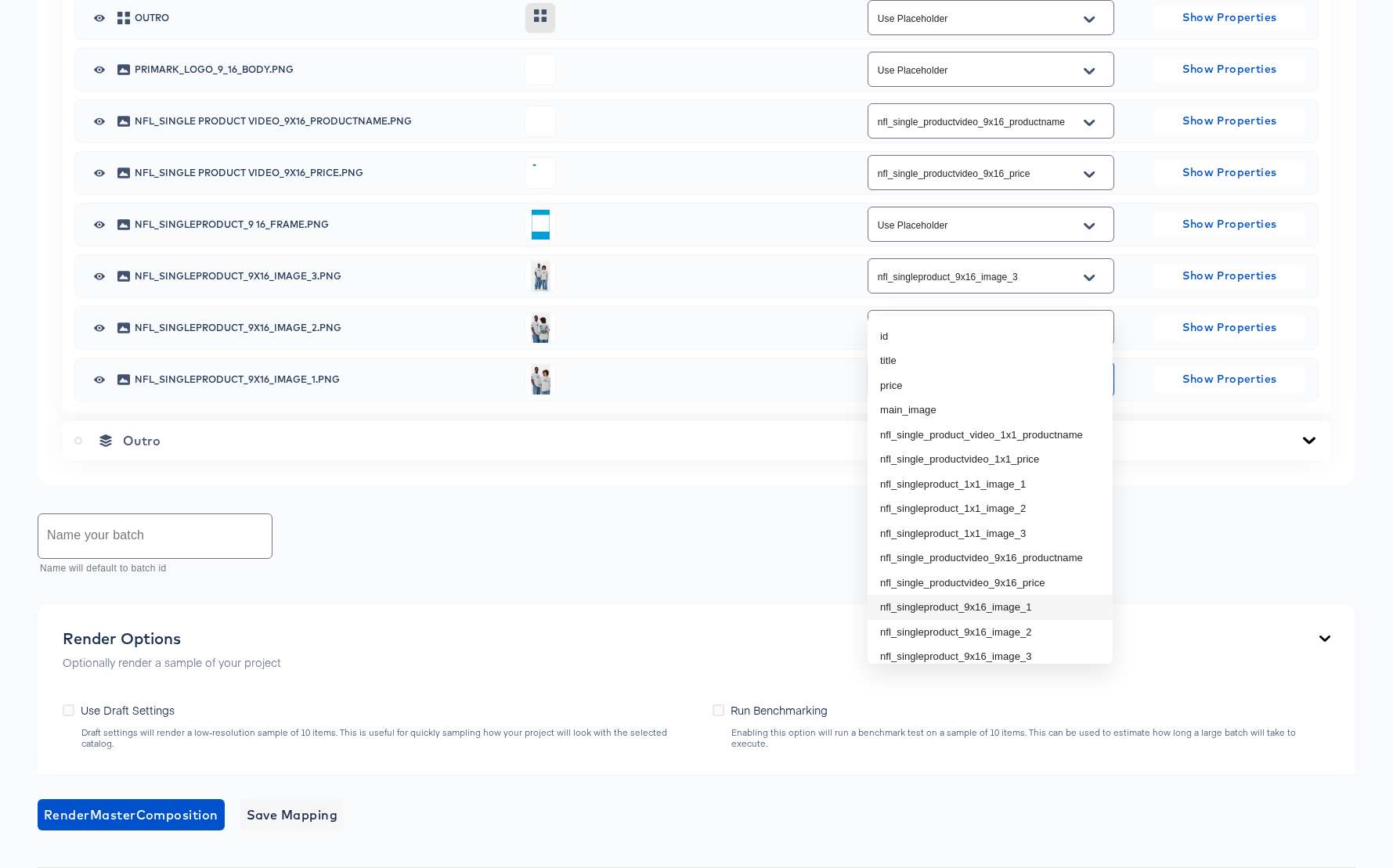
click at [1040, 608] on li "nfl_singleproduct_9x16_image_1" at bounding box center [990, 607] width 245 height 25
type input "nfl_singleproduct_9x16_image_1"
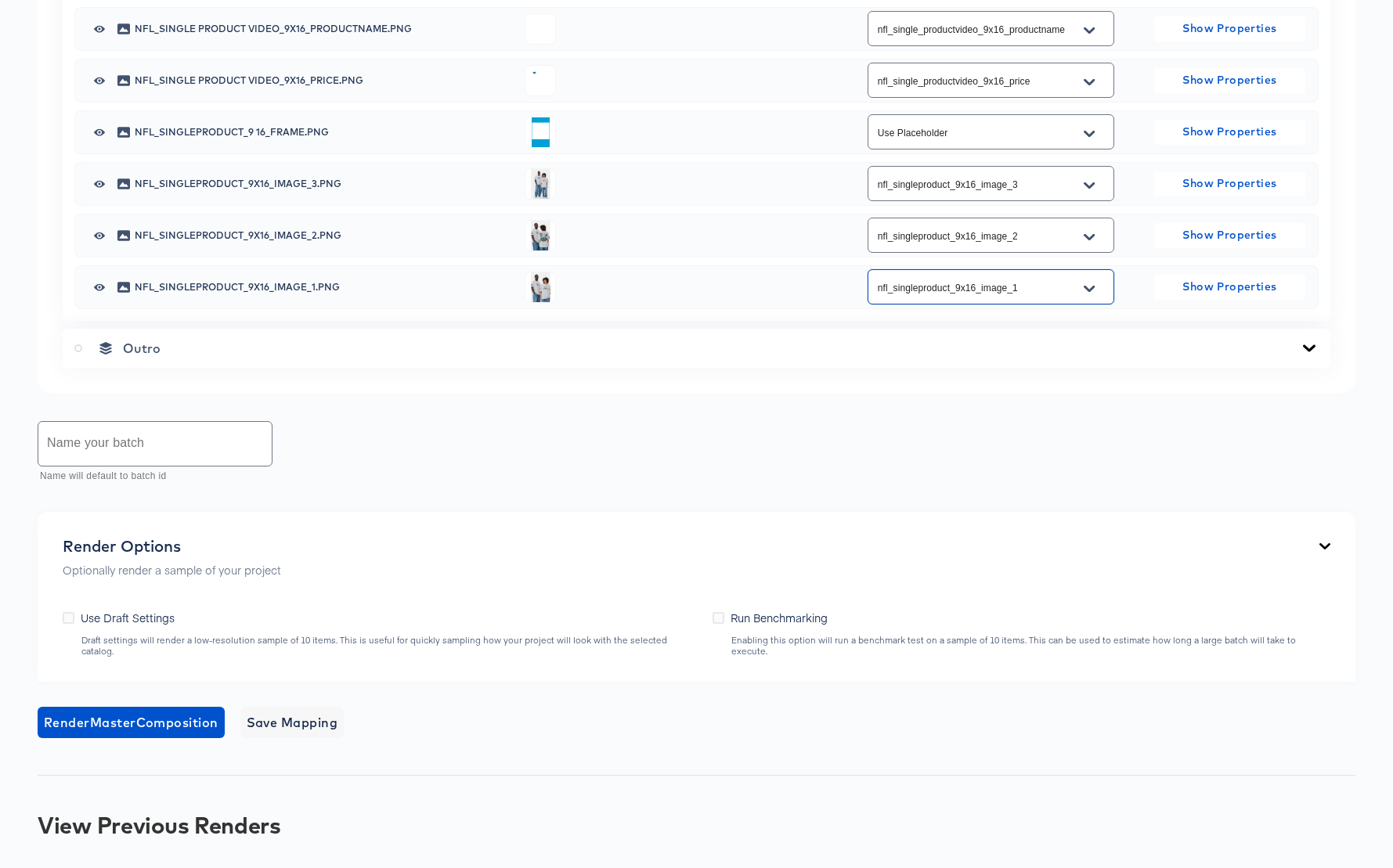
scroll to position [1080, 0]
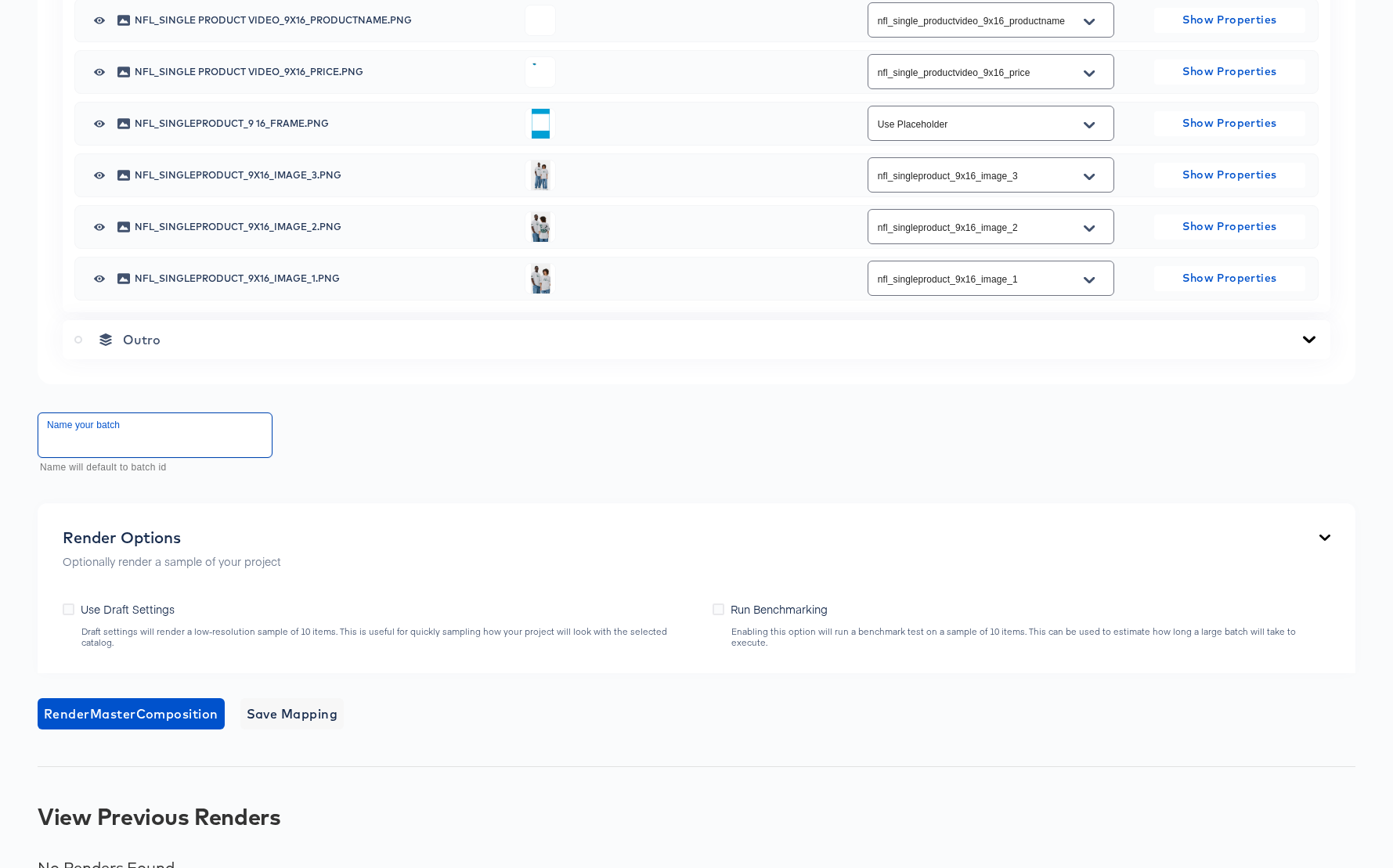
click at [180, 457] on input "text" at bounding box center [155, 435] width 234 height 43
type input "V"
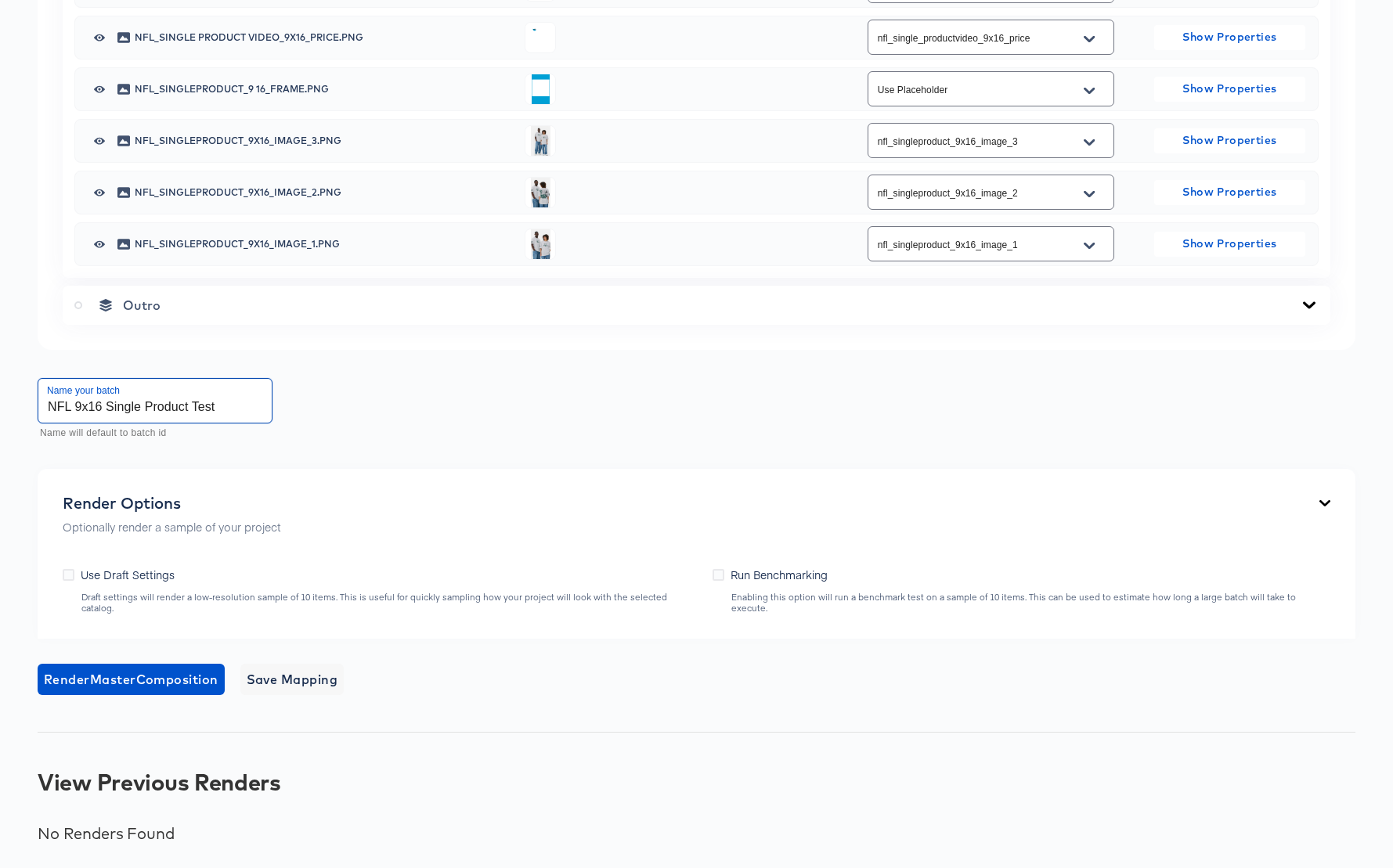
scroll to position [1408, 0]
type input "NFL 9x16 Single Product Test"
click at [69, 581] on icon at bounding box center [68, 575] width 12 height 12
click at [0, 0] on input "Use Draft Settings" at bounding box center [0, 0] width 0 height 0
click at [326, 674] on span "Save Mapping" at bounding box center [292, 680] width 91 height 22
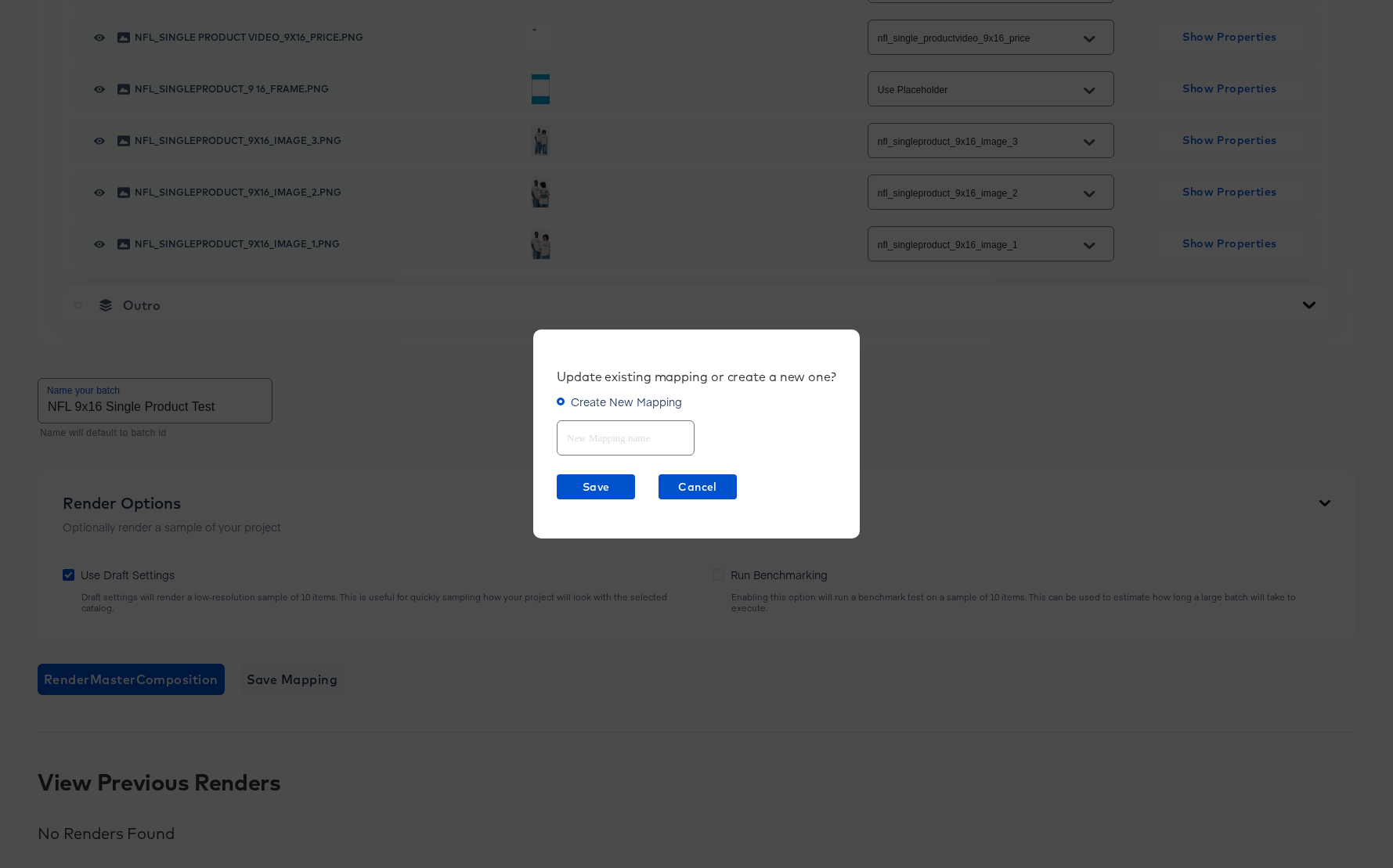
click at [589, 434] on input "text" at bounding box center [626, 431] width 136 height 33
type input "NFL 9x16 Single Product"
click at [590, 489] on span "Save" at bounding box center [595, 487] width 66 height 20
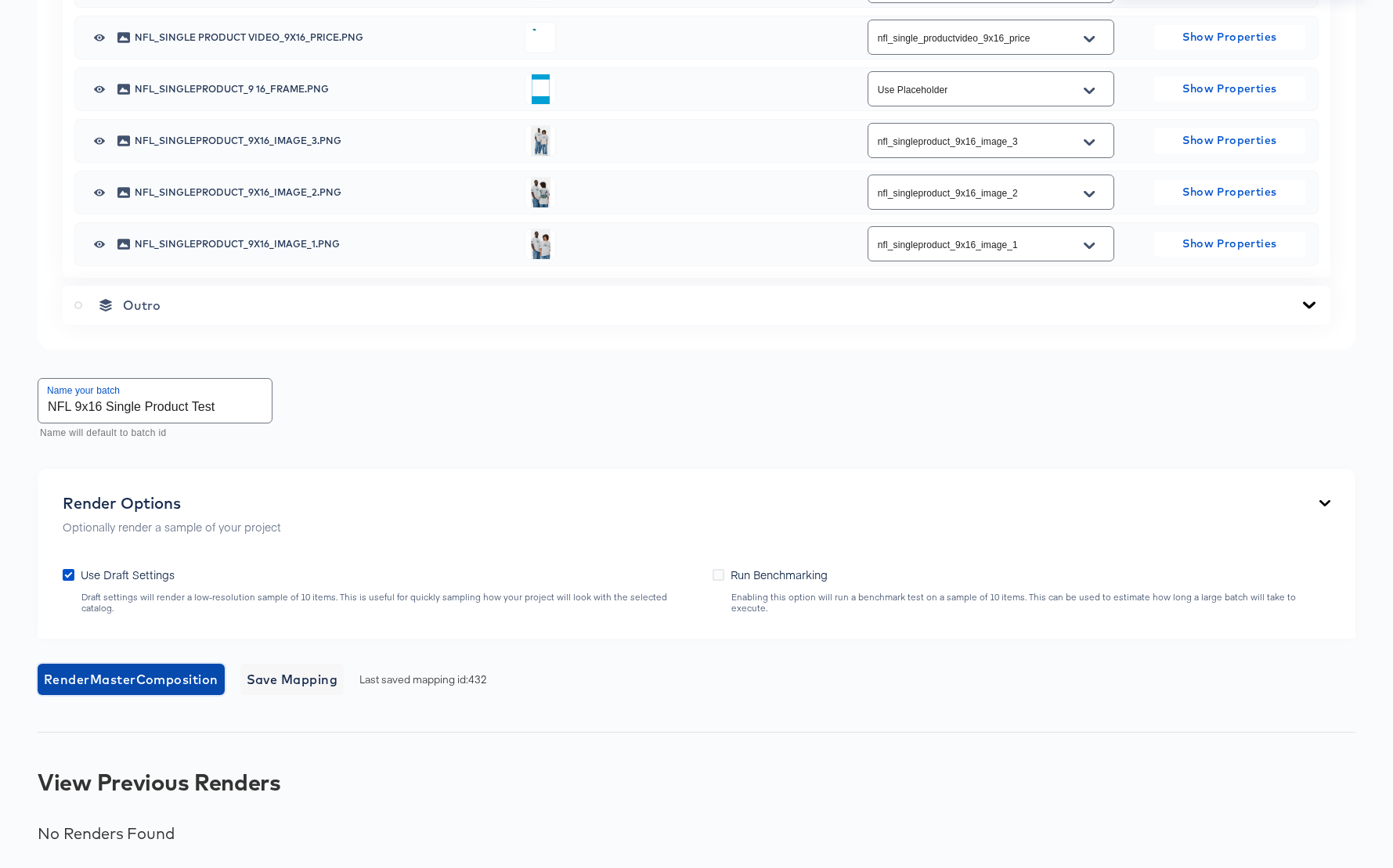
click at [90, 680] on span "Render Master Composition" at bounding box center [131, 680] width 175 height 22
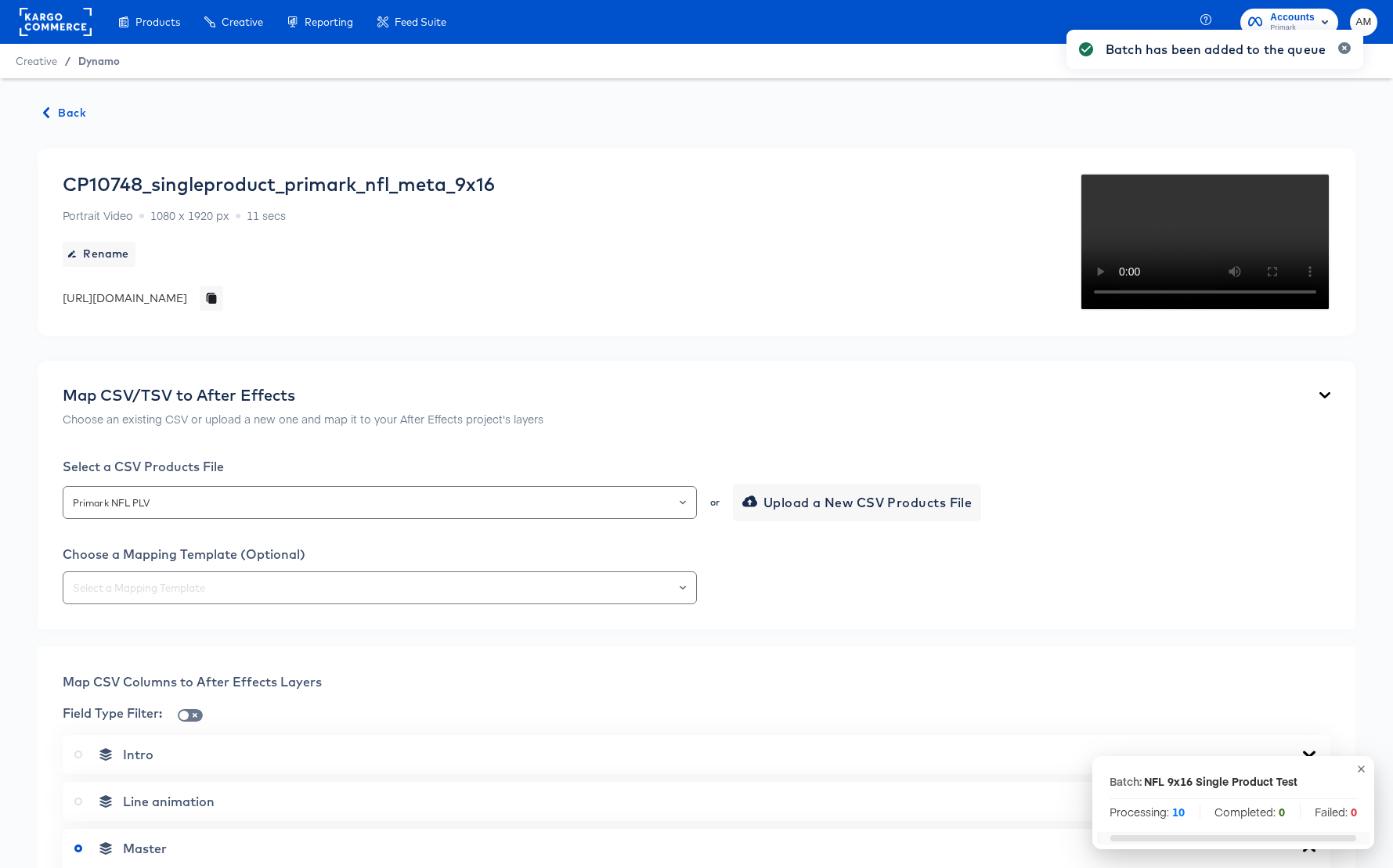
click at [91, 62] on span "Dynamo" at bounding box center [99, 61] width 42 height 13
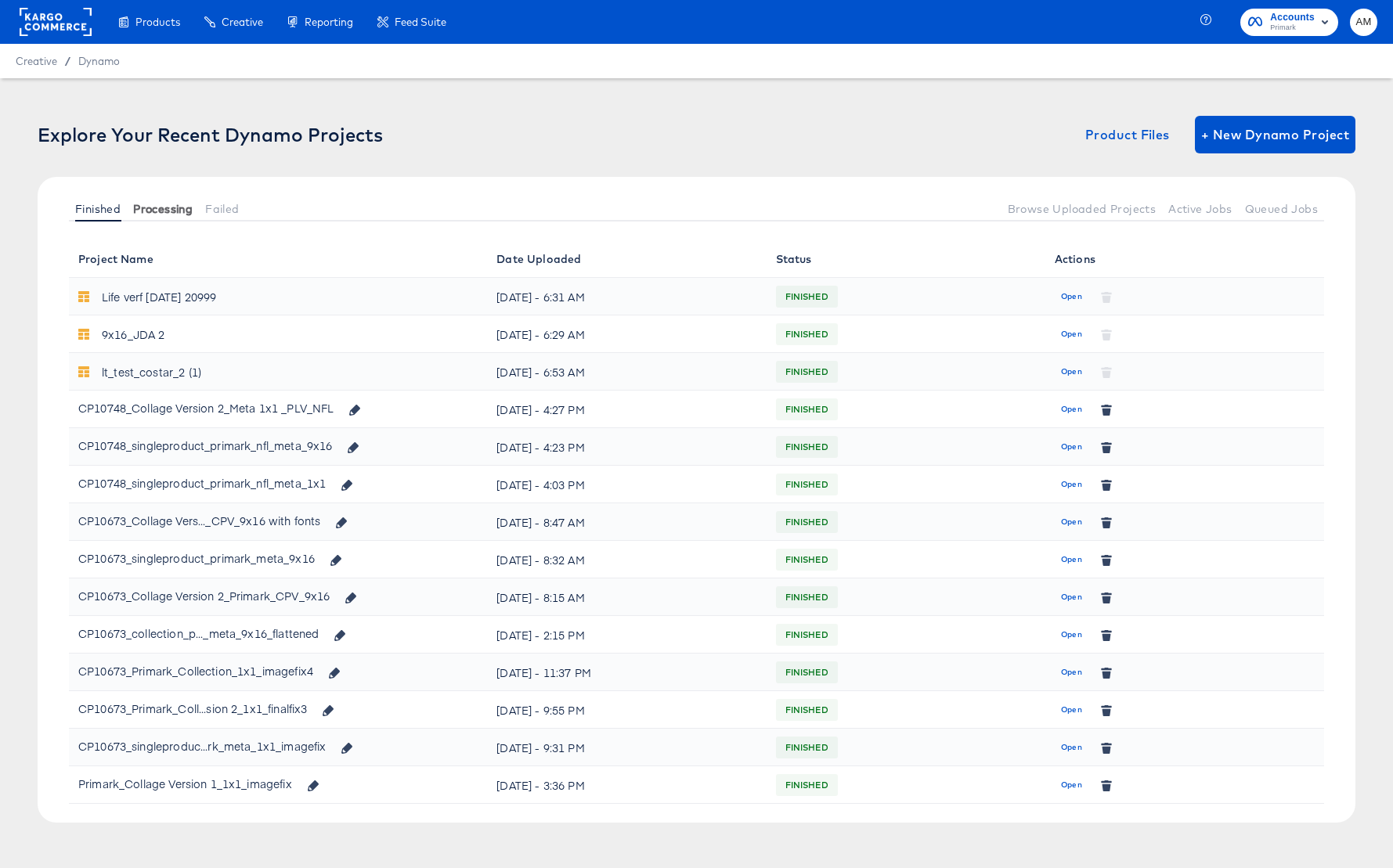
click at [153, 203] on span "Processing" at bounding box center [163, 209] width 60 height 13
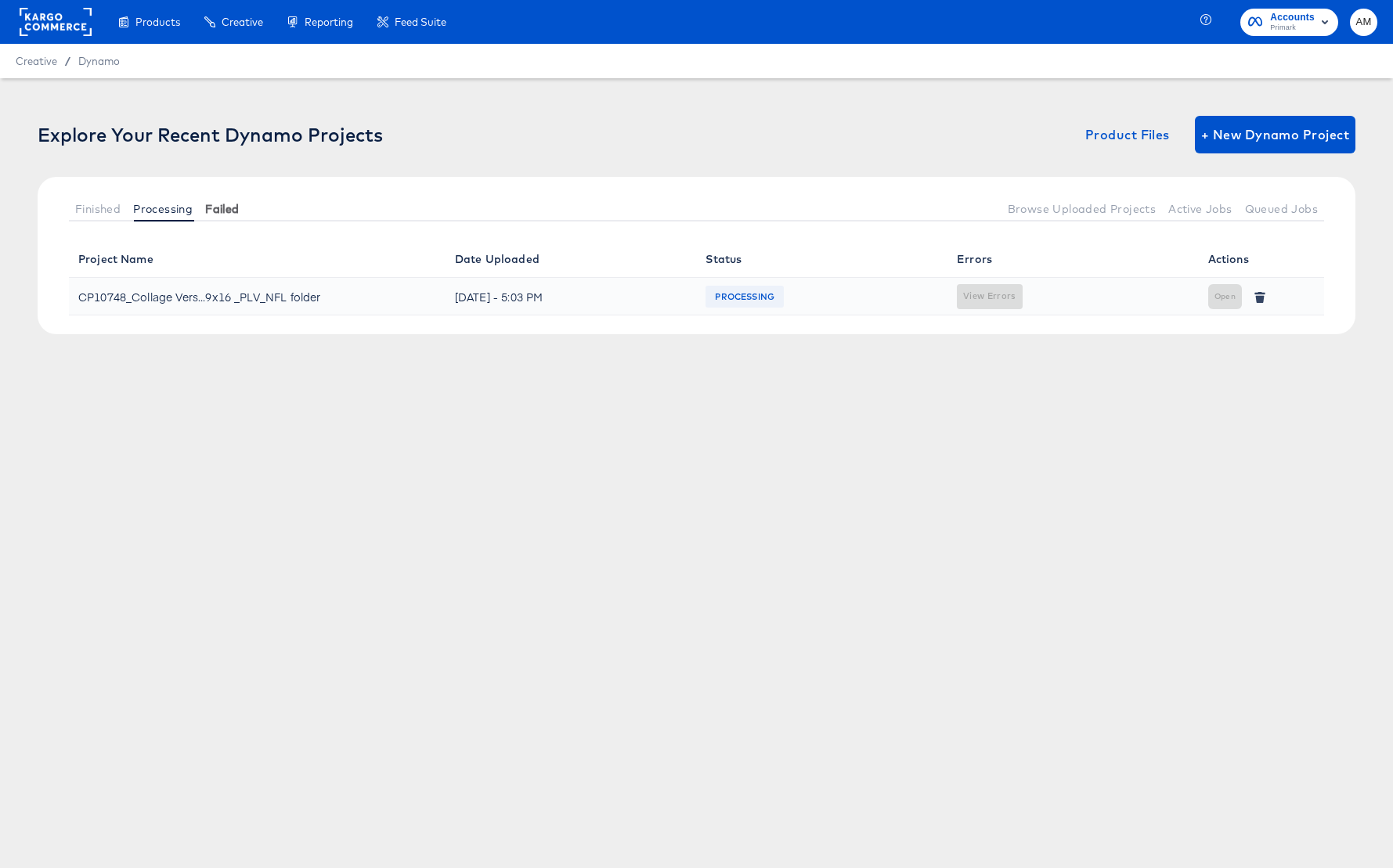
click at [224, 207] on span "Failed" at bounding box center [221, 209] width 33 height 13
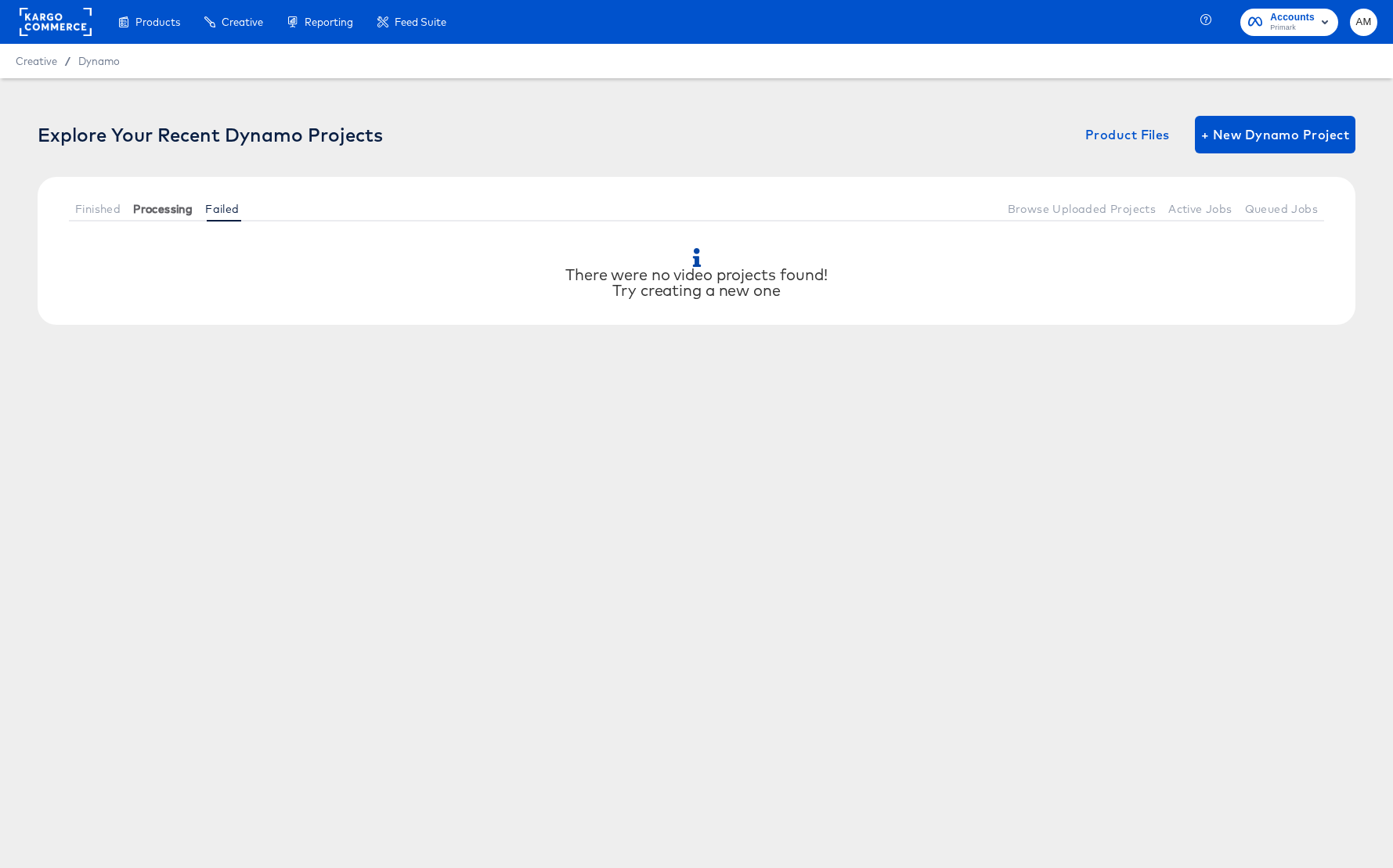
click at [160, 206] on span "Processing" at bounding box center [163, 209] width 60 height 13
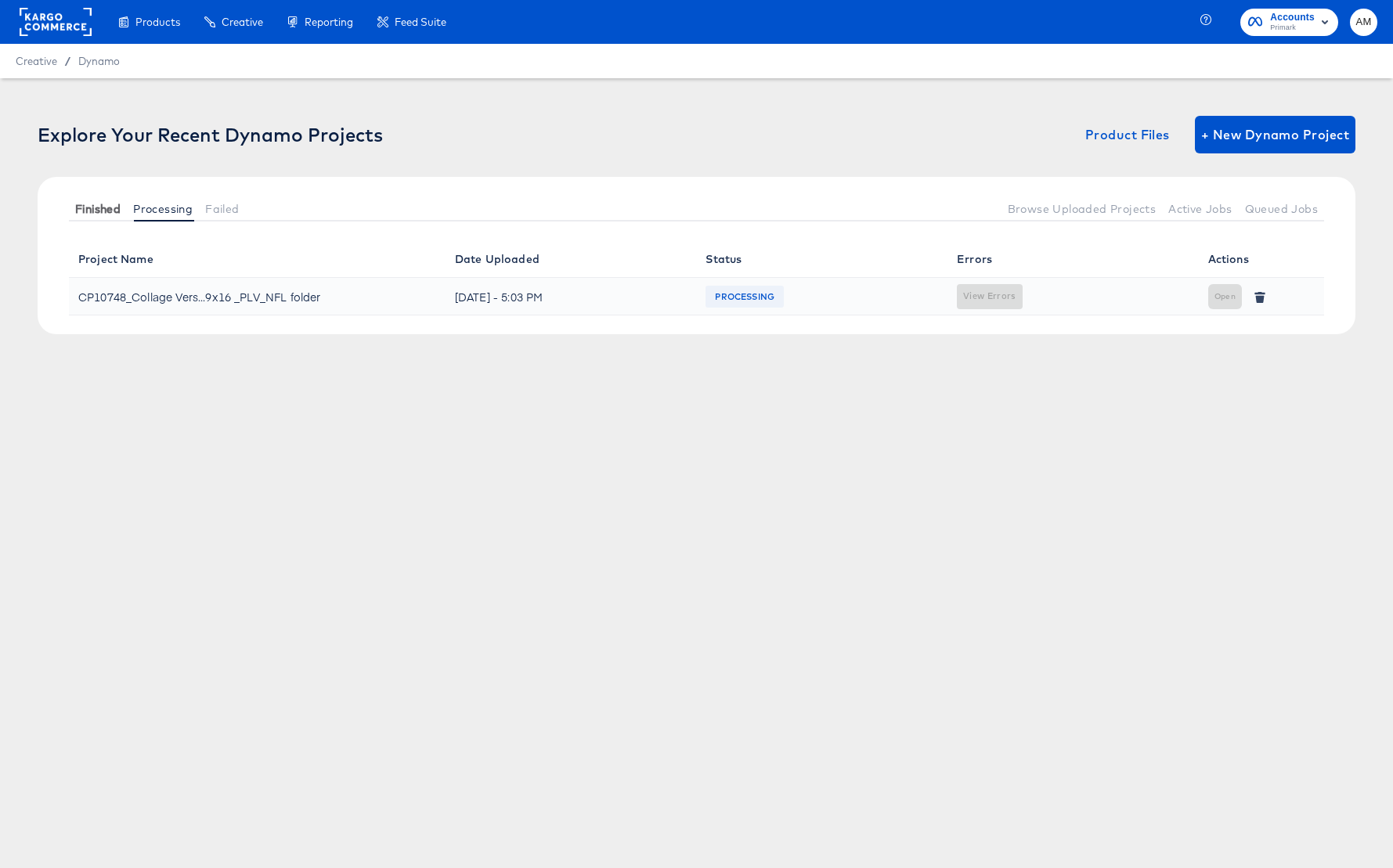
click at [113, 206] on span "Finished" at bounding box center [97, 209] width 45 height 13
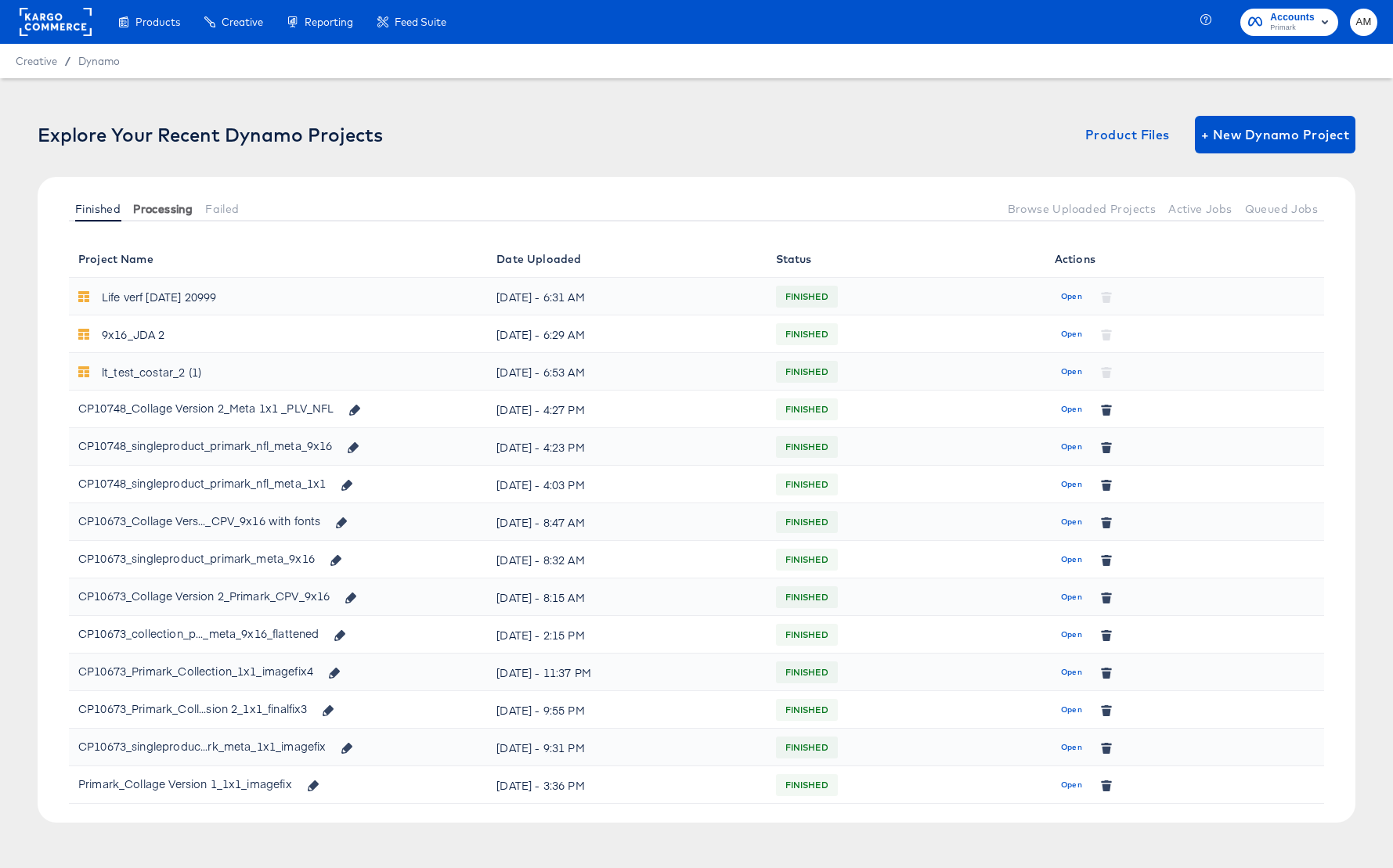
click at [159, 208] on span "Processing" at bounding box center [163, 209] width 60 height 13
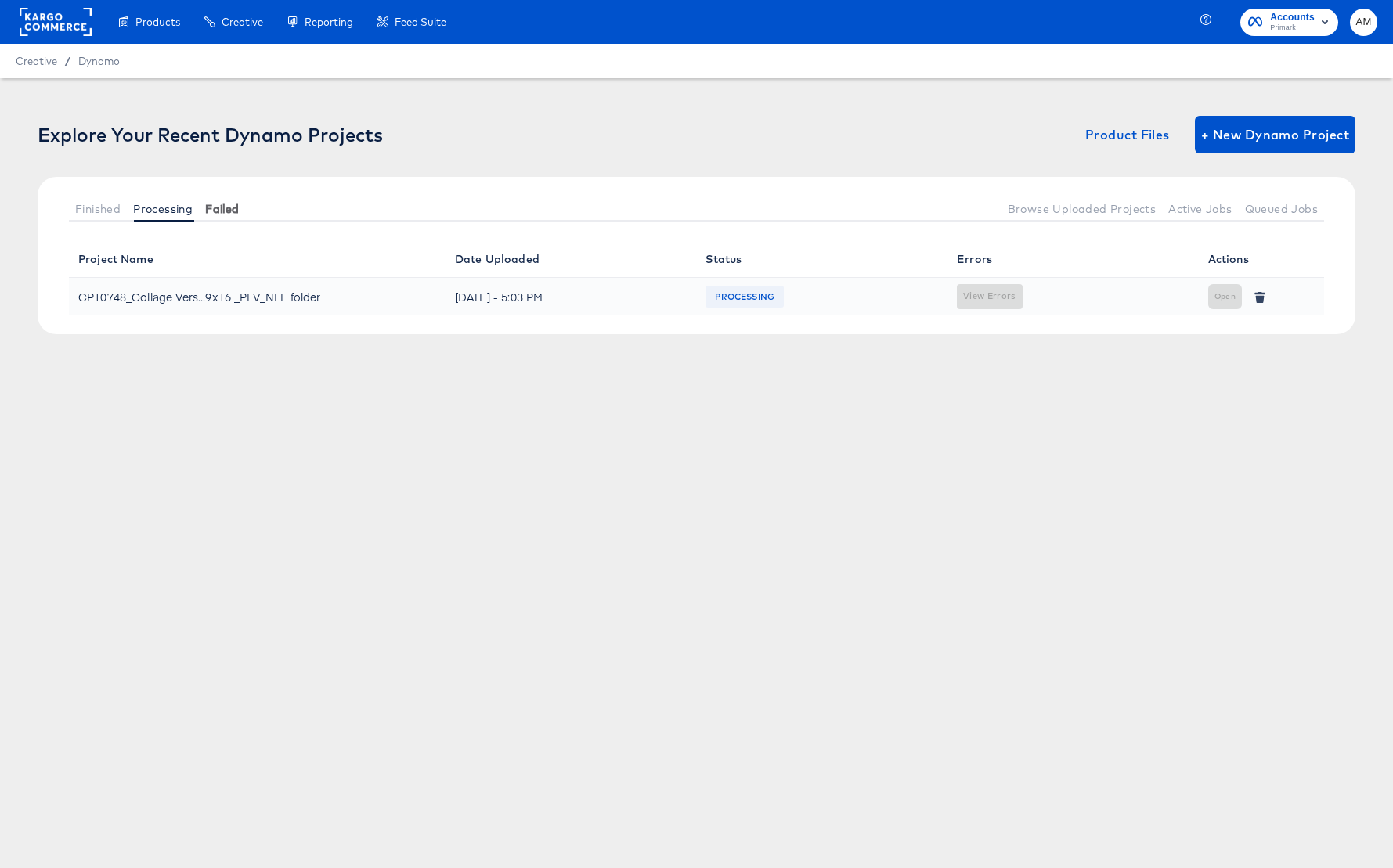
click at [220, 210] on span "Failed" at bounding box center [221, 209] width 33 height 13
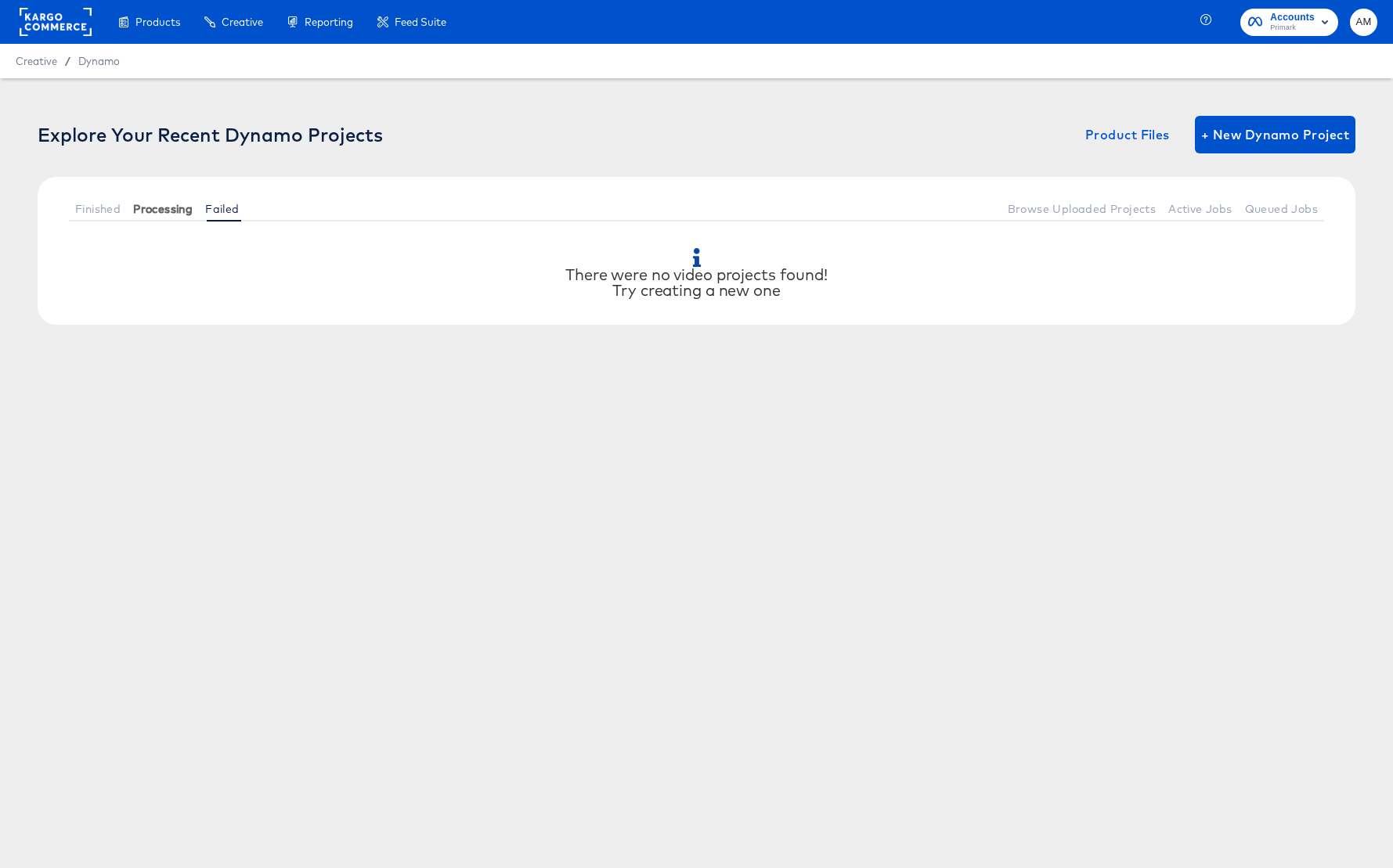
click at [155, 208] on span "Processing" at bounding box center [163, 209] width 60 height 13
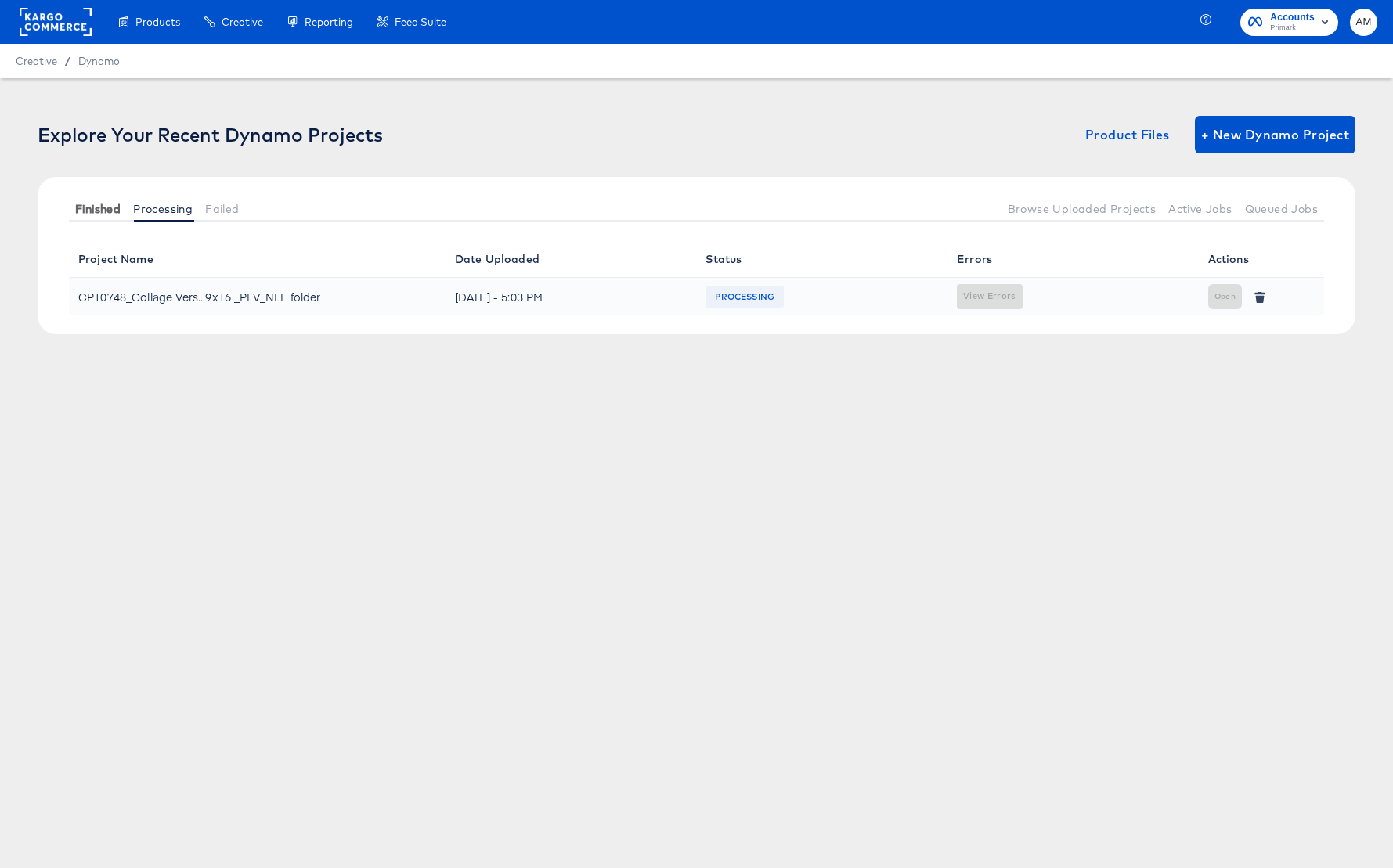
click at [95, 208] on span "Finished" at bounding box center [97, 209] width 45 height 13
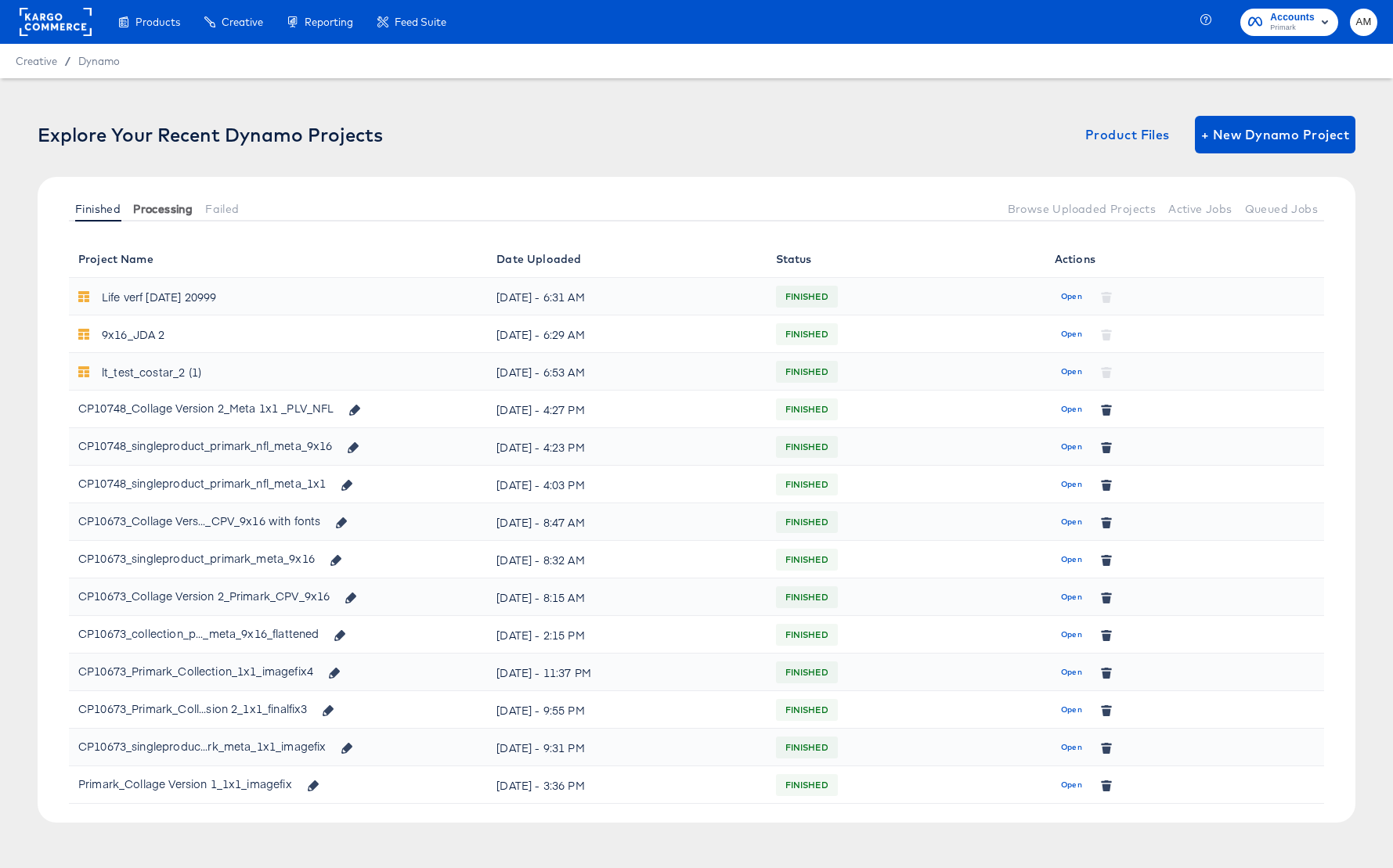
click at [146, 196] on button "Processing" at bounding box center [163, 208] width 72 height 26
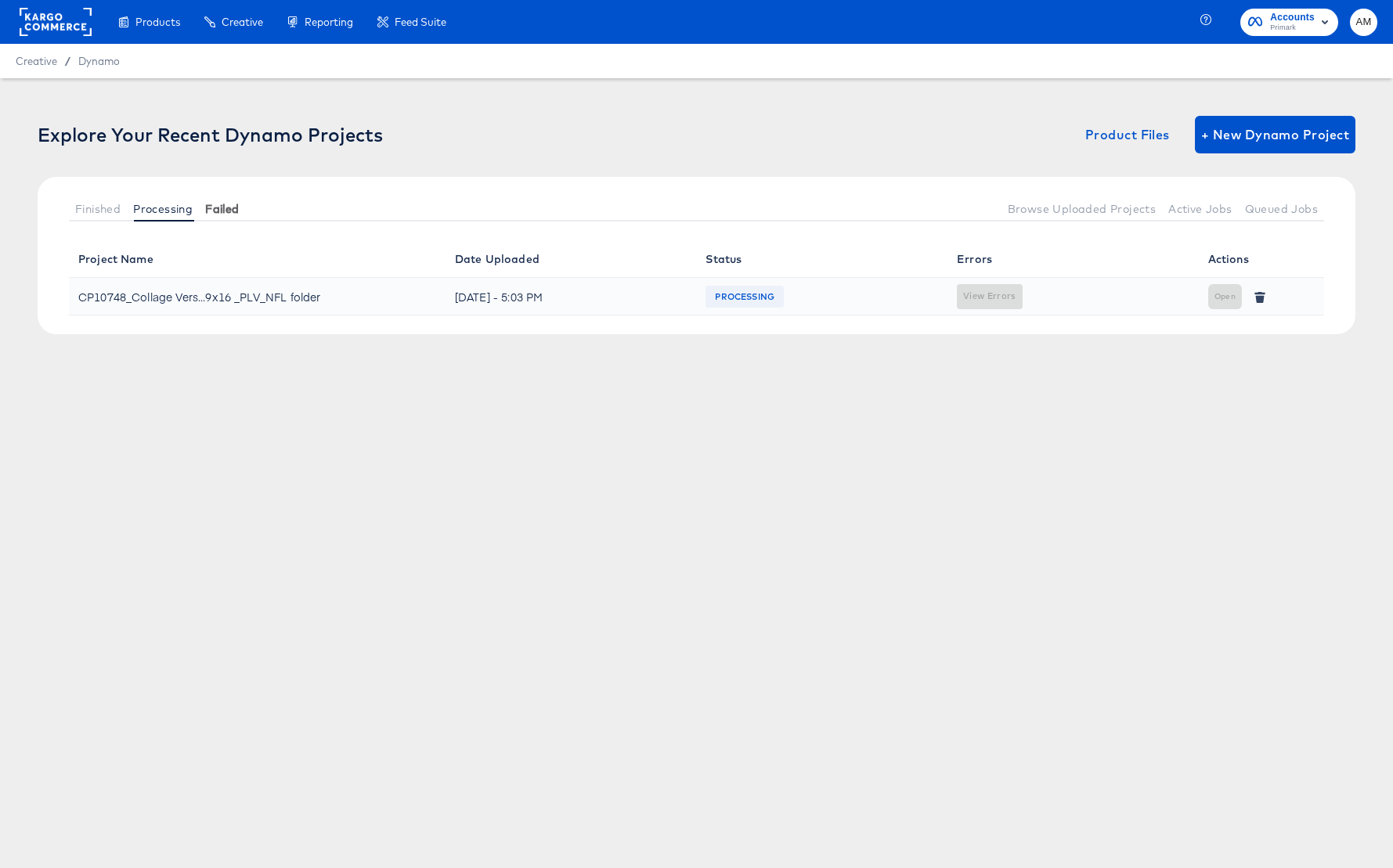
click at [217, 208] on span "Failed" at bounding box center [221, 209] width 33 height 13
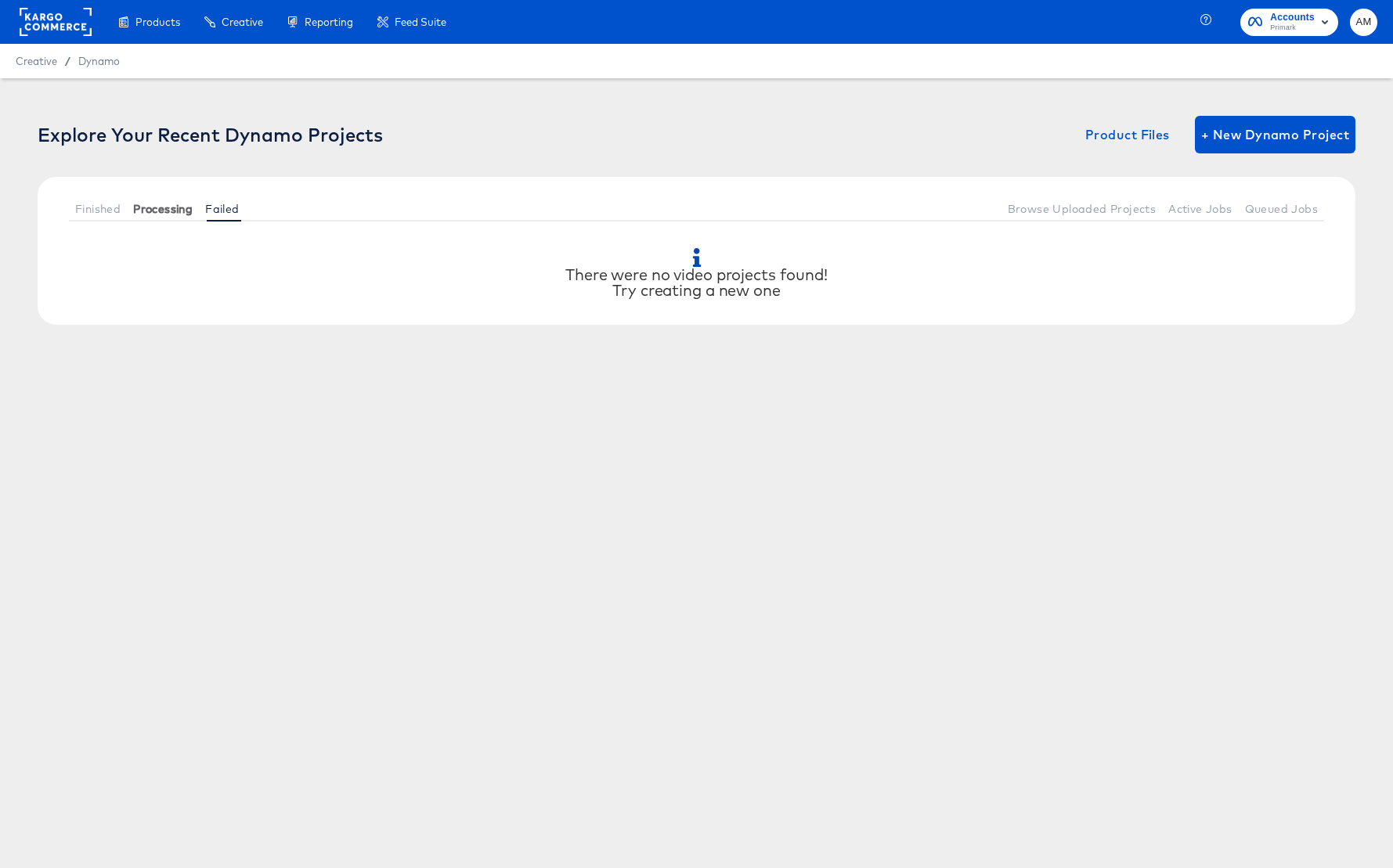
click at [171, 209] on span "Processing" at bounding box center [163, 209] width 60 height 13
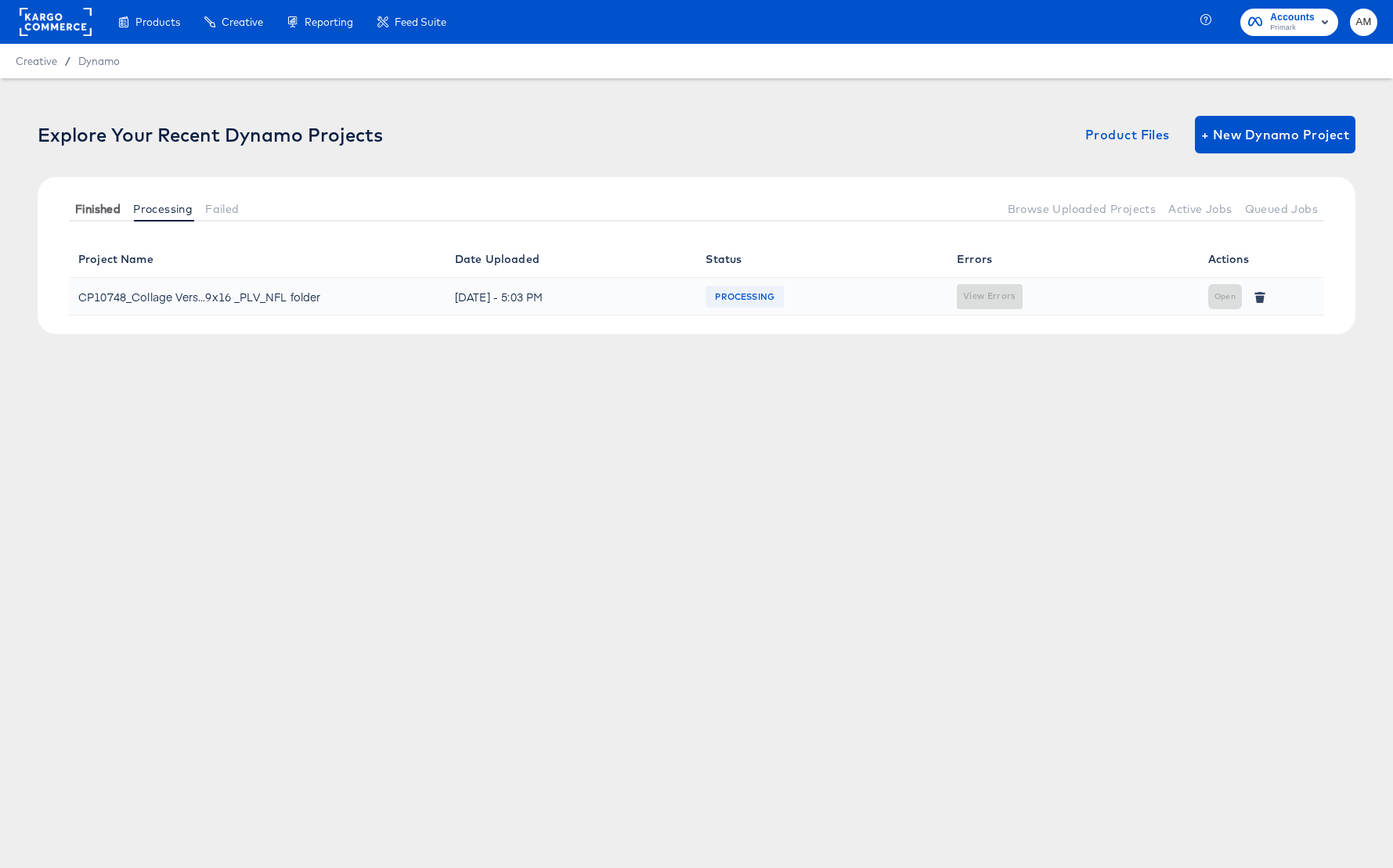
click at [113, 209] on span "Finished" at bounding box center [97, 209] width 45 height 13
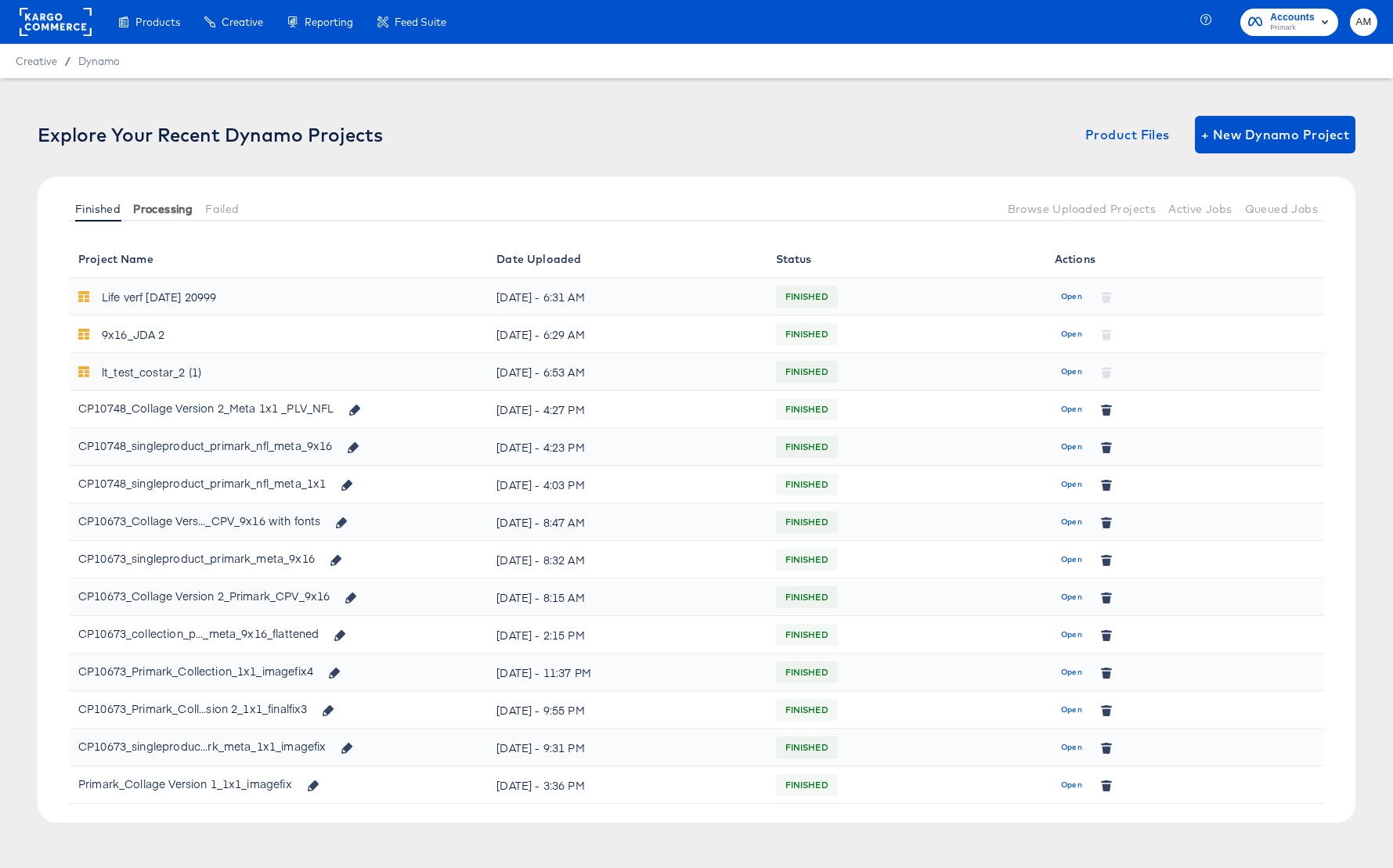
click at [189, 214] on span "Processing" at bounding box center [163, 209] width 60 height 13
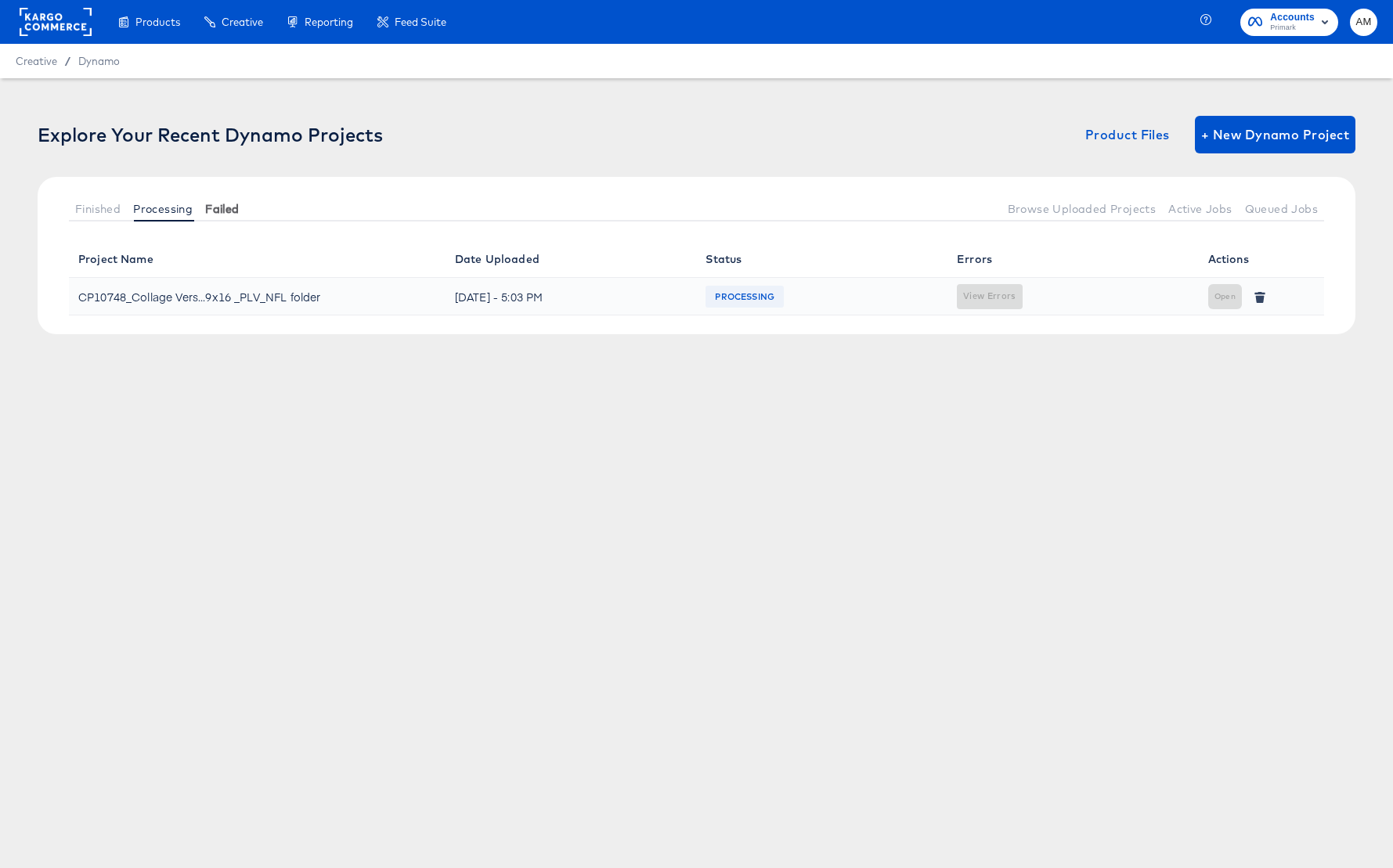
click at [231, 211] on span "Failed" at bounding box center [221, 209] width 33 height 13
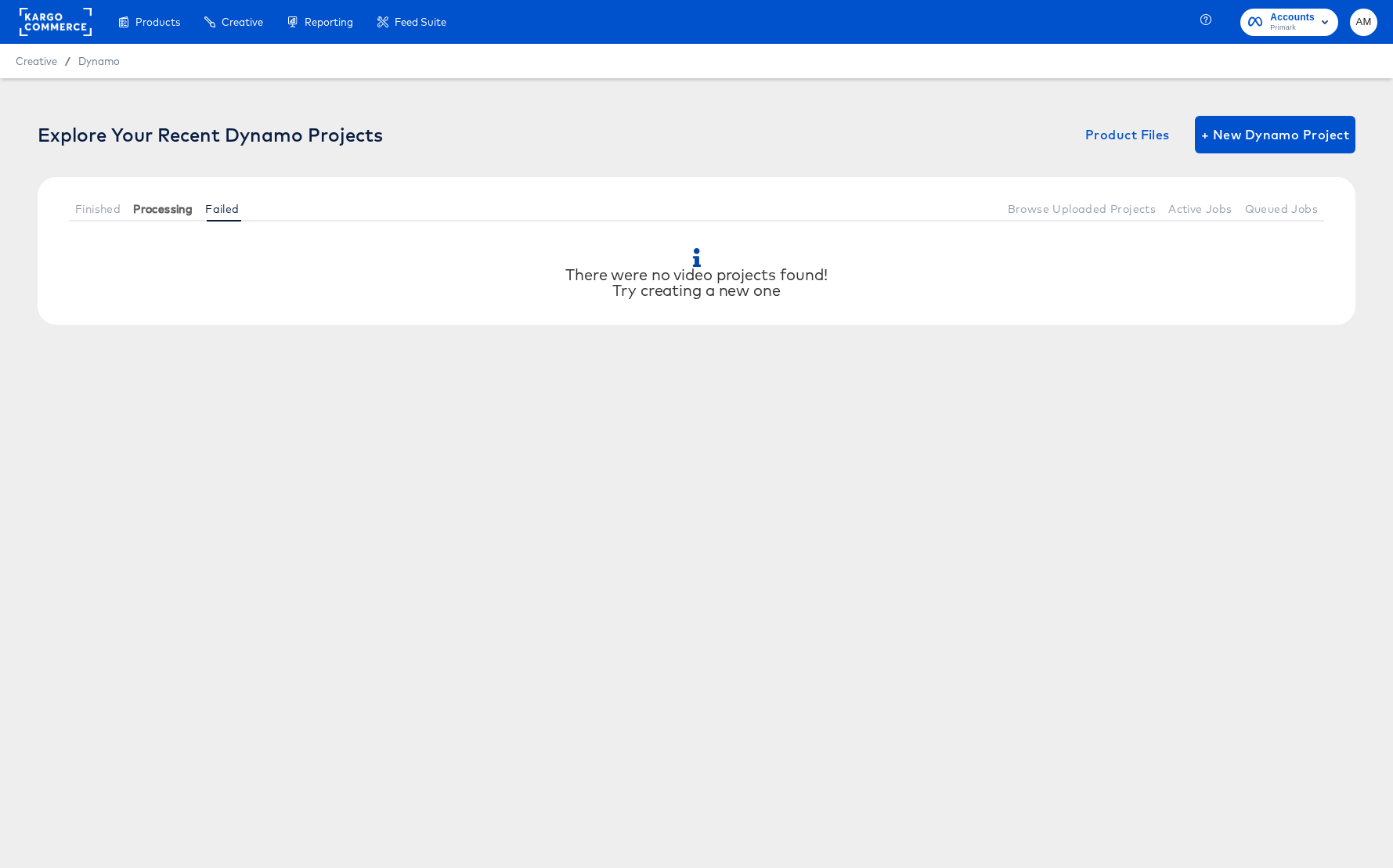
click at [138, 205] on span "Processing" at bounding box center [163, 209] width 60 height 13
click at [245, 209] on button "Failed" at bounding box center [222, 208] width 46 height 26
click at [103, 209] on span "Finished" at bounding box center [97, 209] width 45 height 13
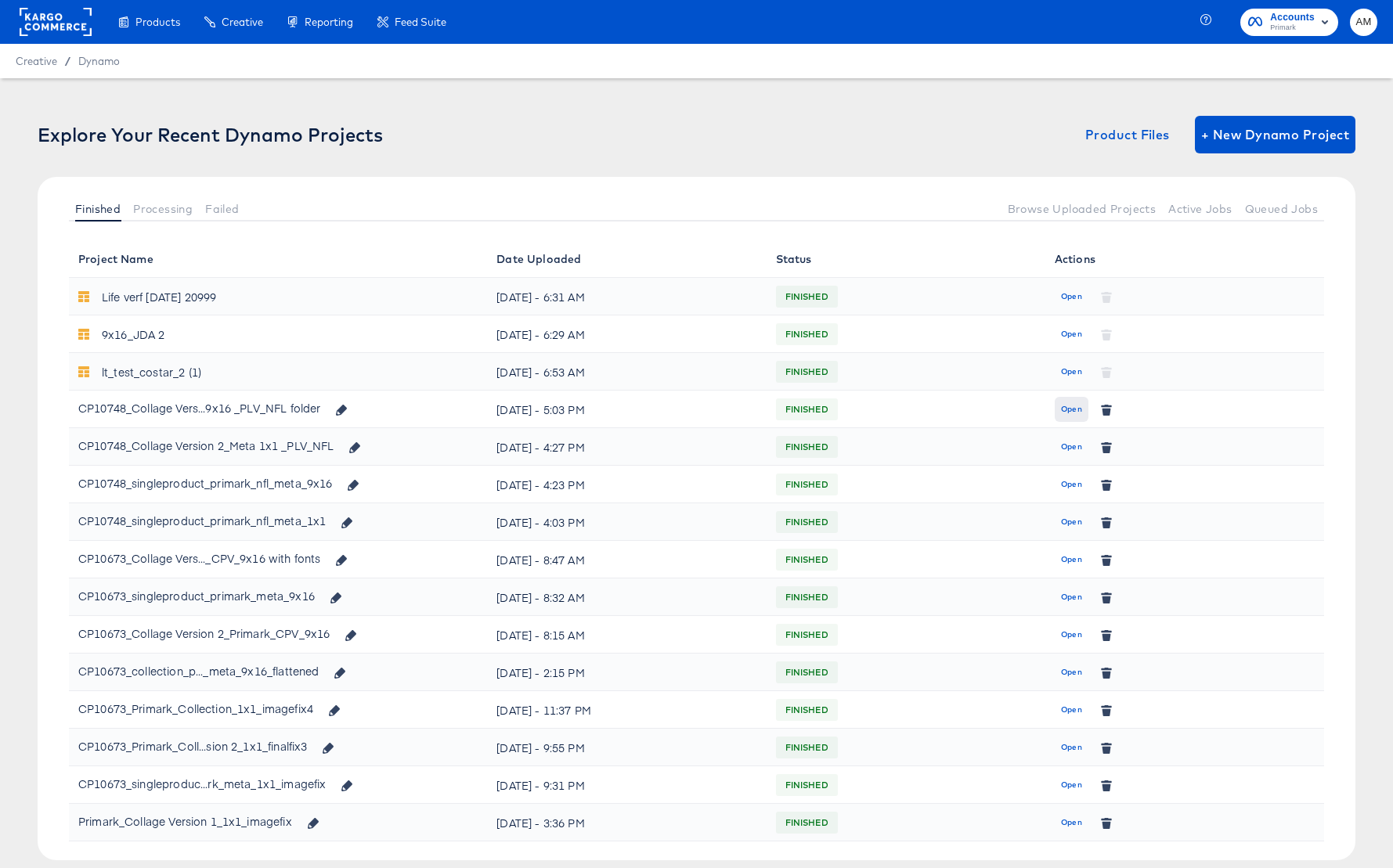
click at [1078, 411] on span "Open" at bounding box center [1071, 409] width 21 height 14
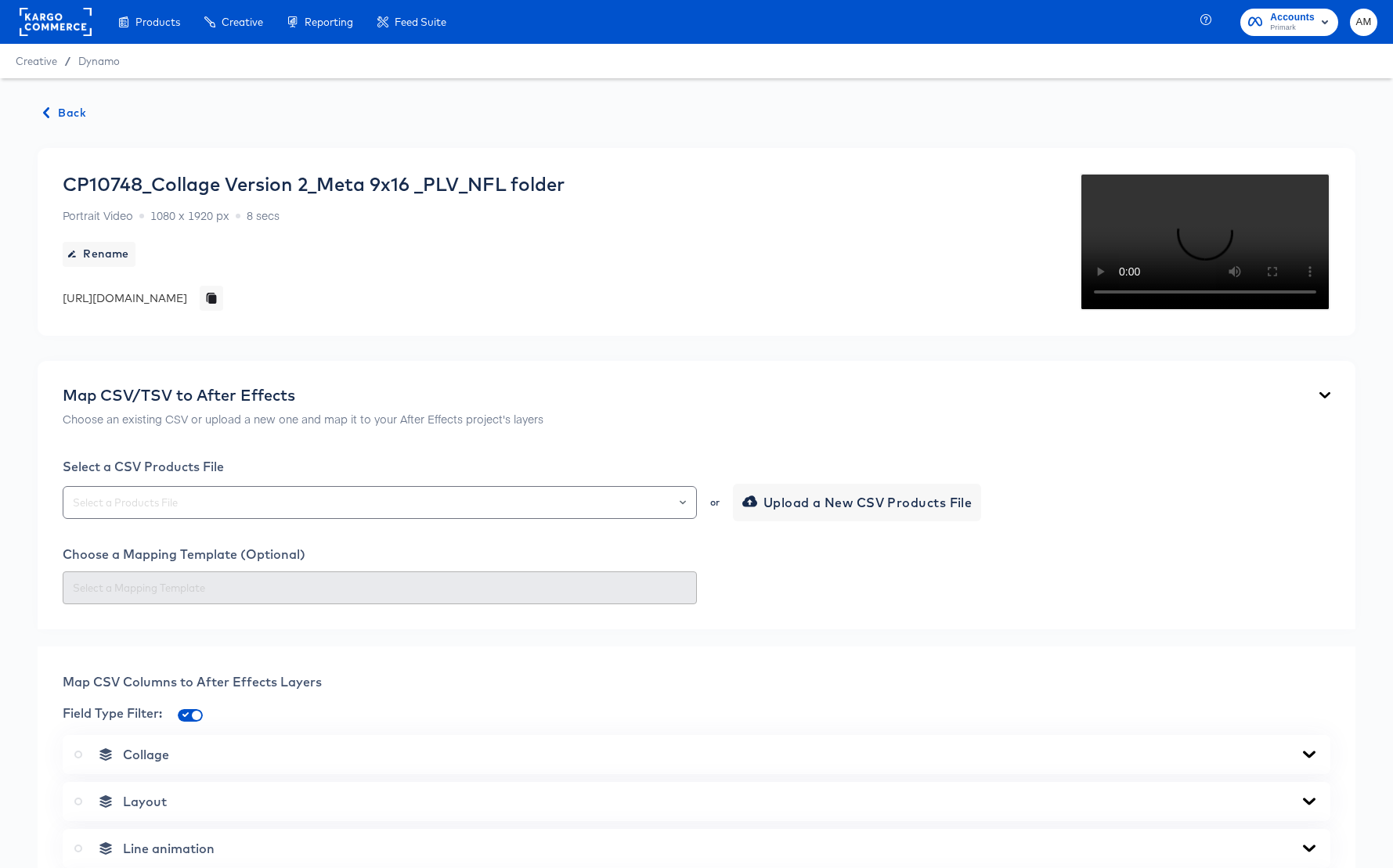
scroll to position [477, 0]
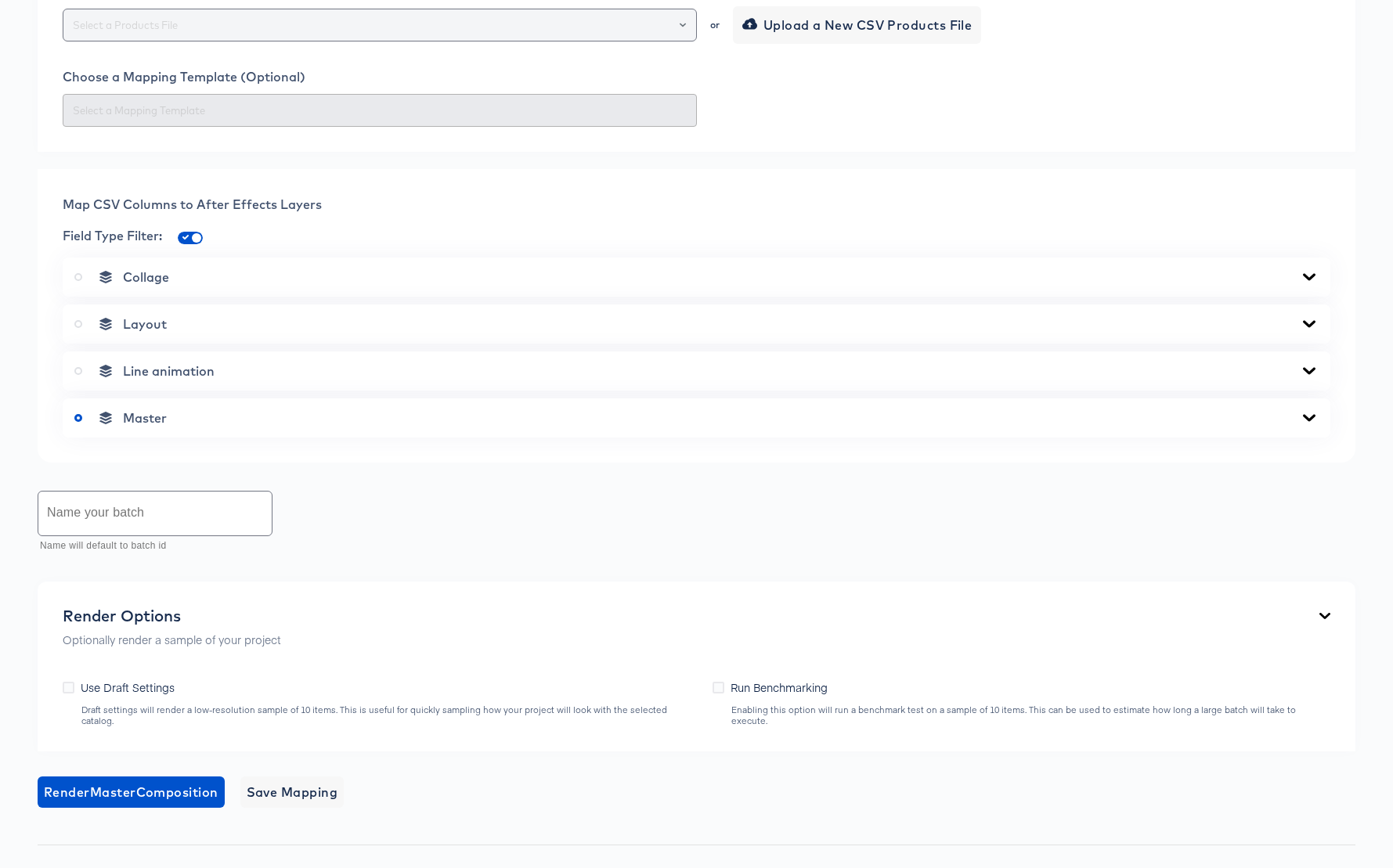
click at [681, 26] on icon "Open" at bounding box center [682, 25] width 6 height 4
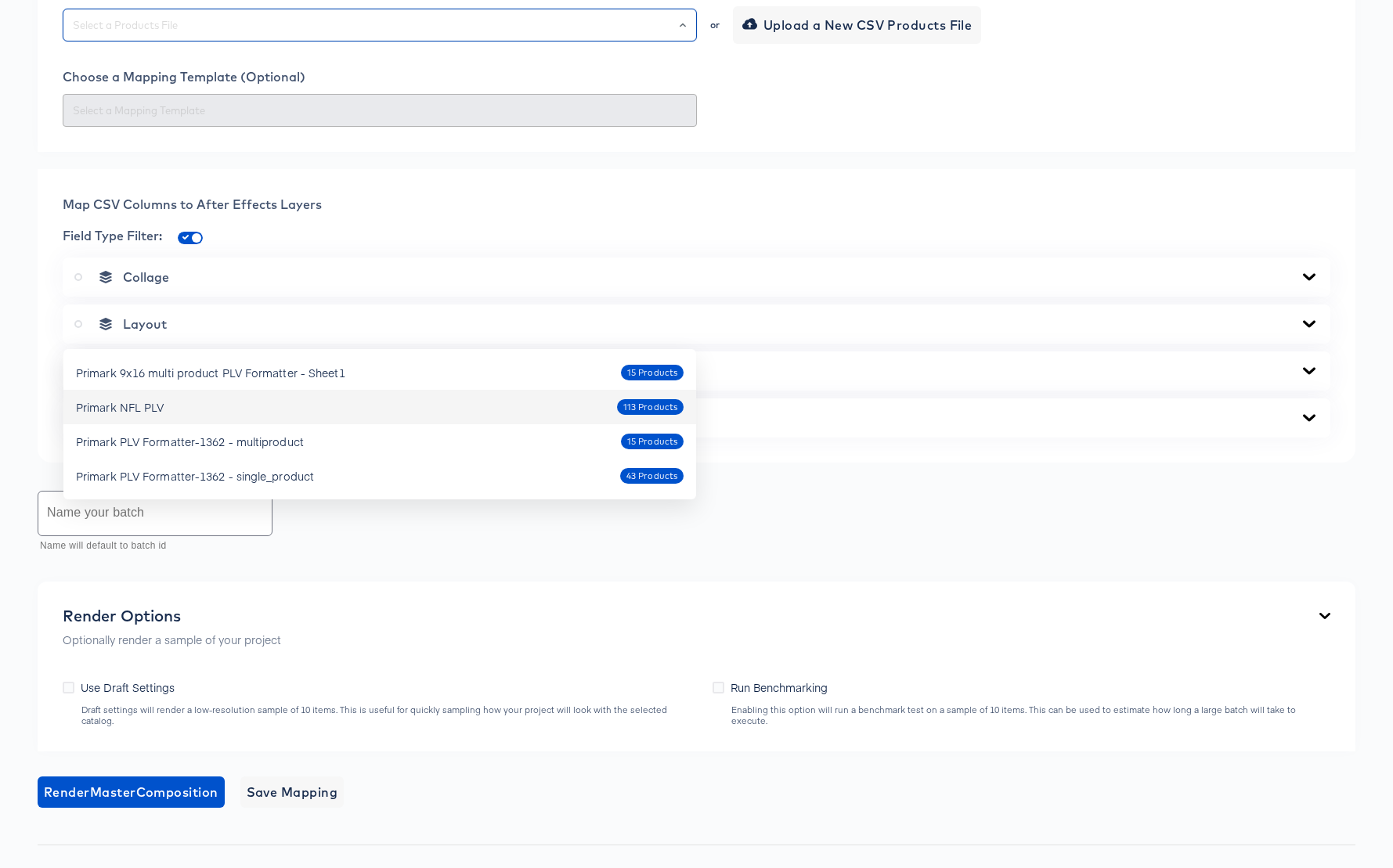
click at [148, 404] on div "Primark NFL PLV" at bounding box center [119, 407] width 88 height 15
type input "Primark NFL PLV"
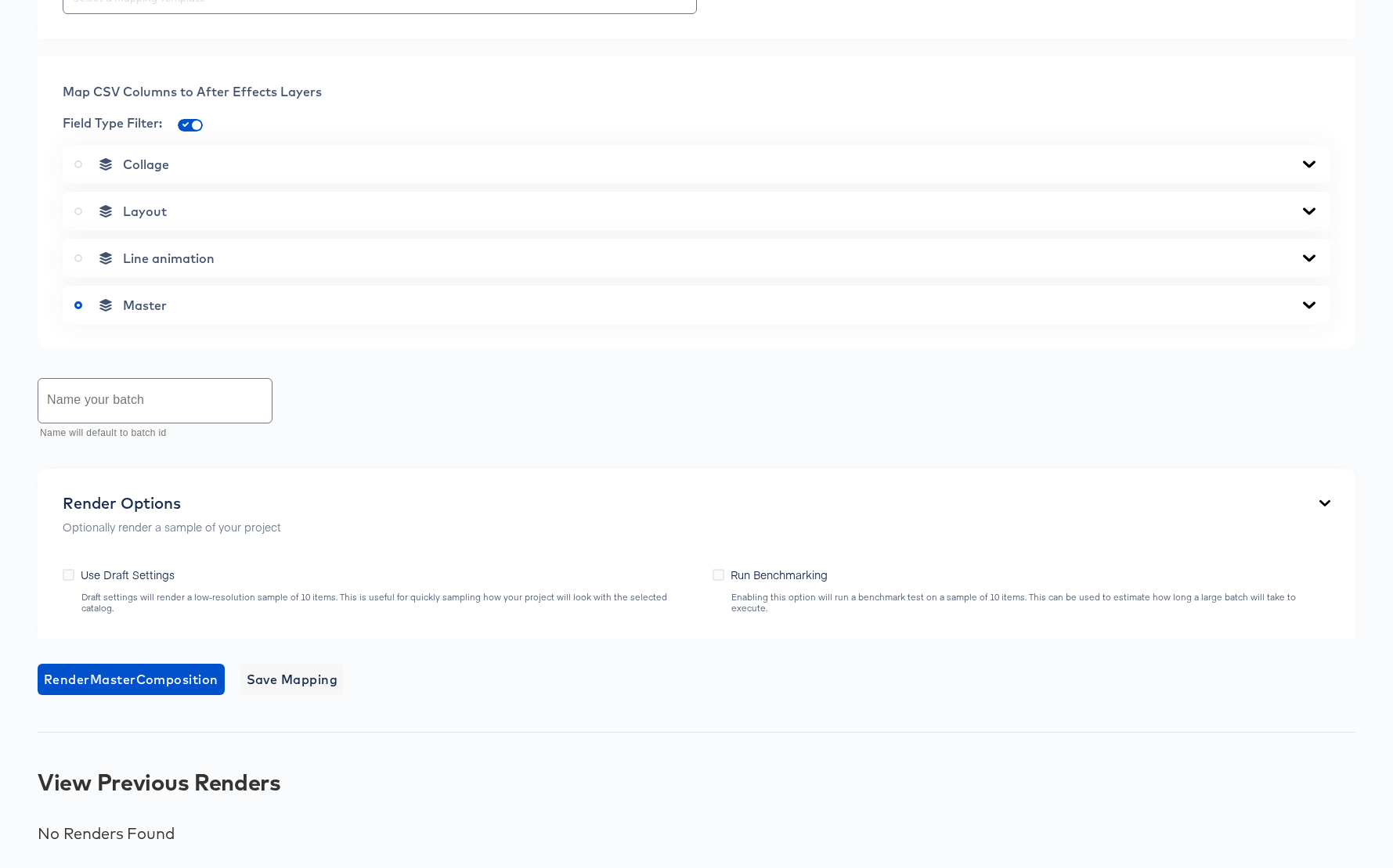
scroll to position [668, 0]
click at [1315, 171] on icon at bounding box center [1309, 164] width 19 height 13
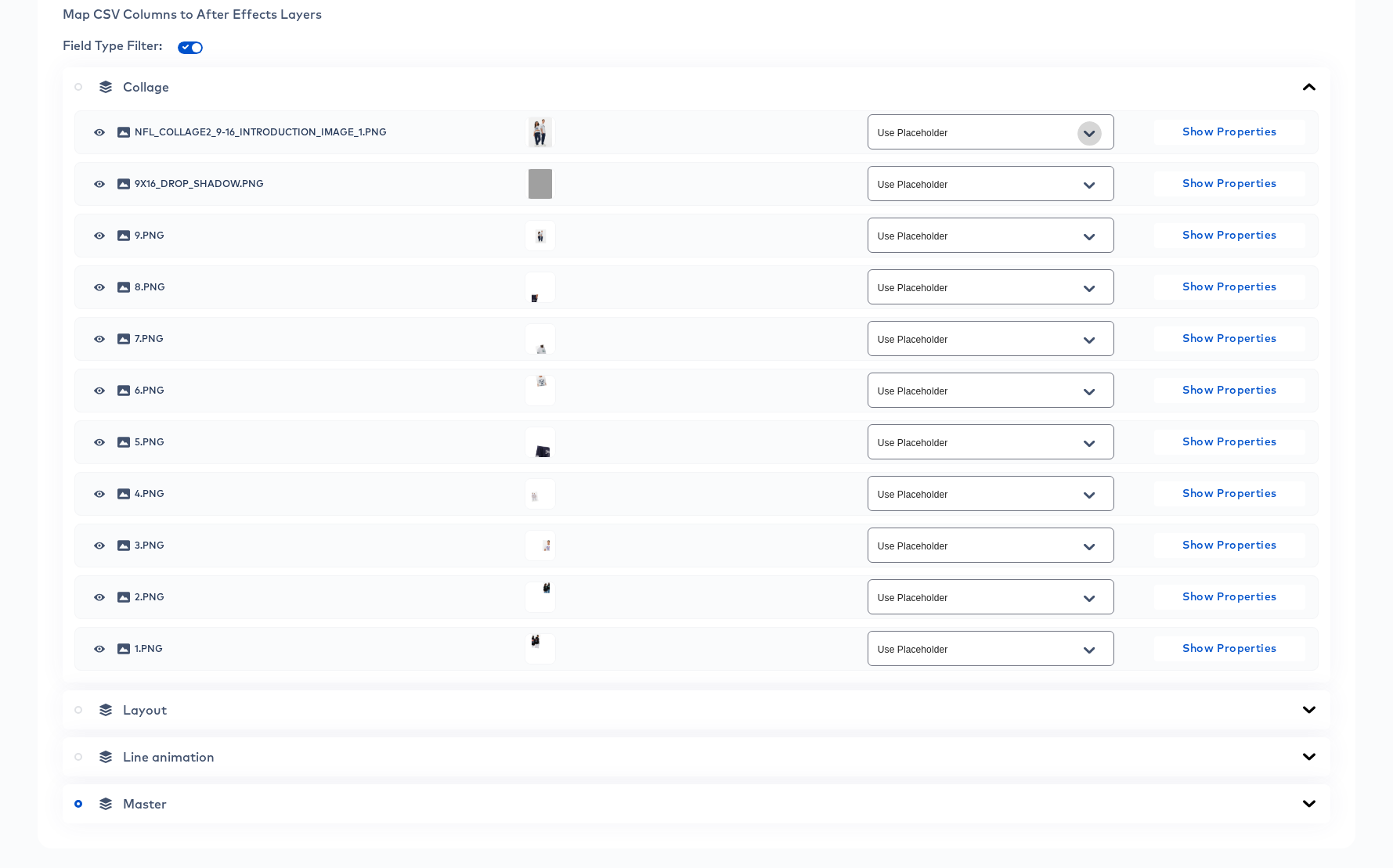
click at [1096, 147] on button "Open" at bounding box center [1089, 133] width 24 height 25
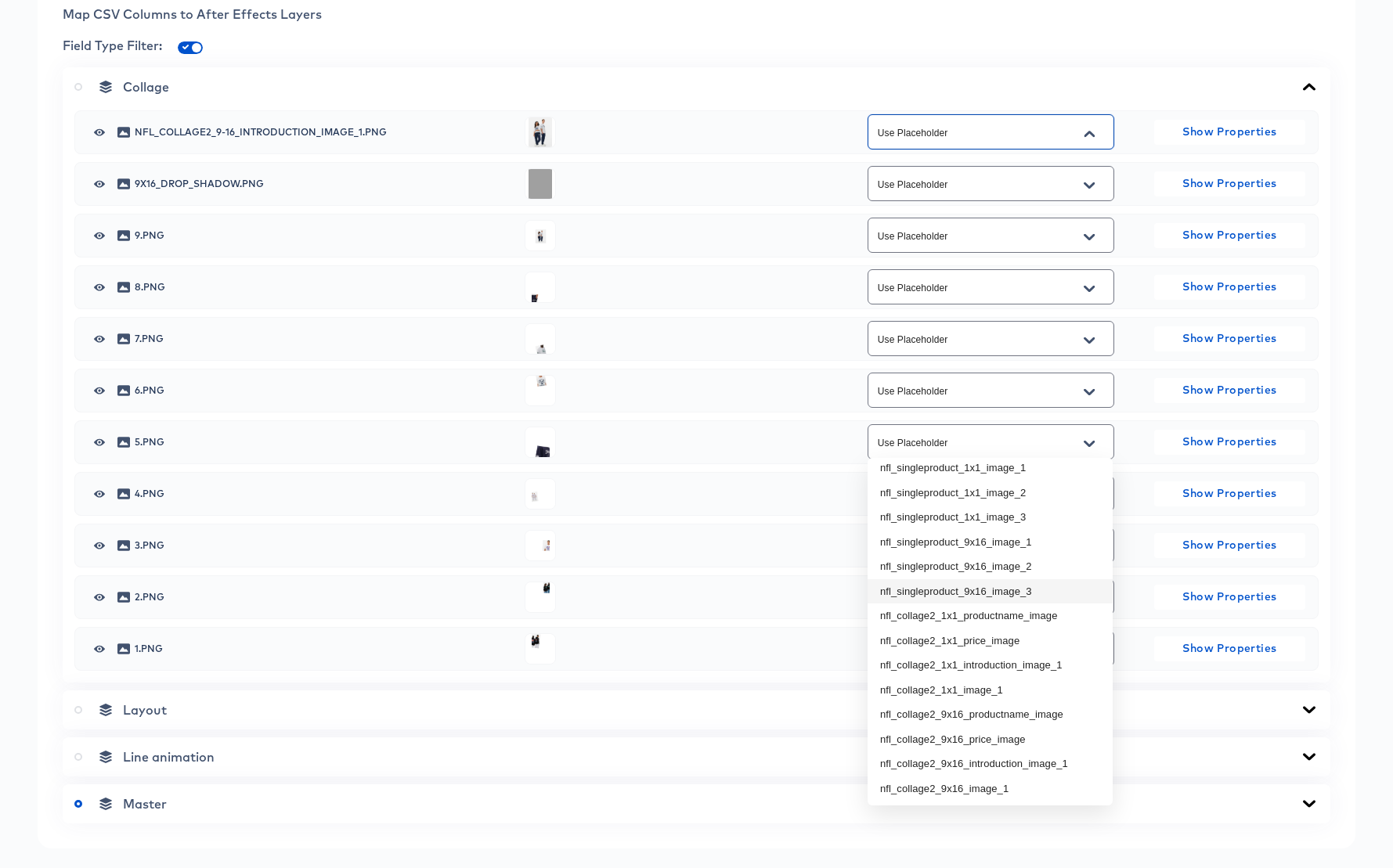
scroll to position [60, 0]
click at [1033, 766] on li "nfl_collage2_9x16_introduction_image_1" at bounding box center [990, 761] width 245 height 25
type input "nfl_collage2_9x16_introduction_image_1"
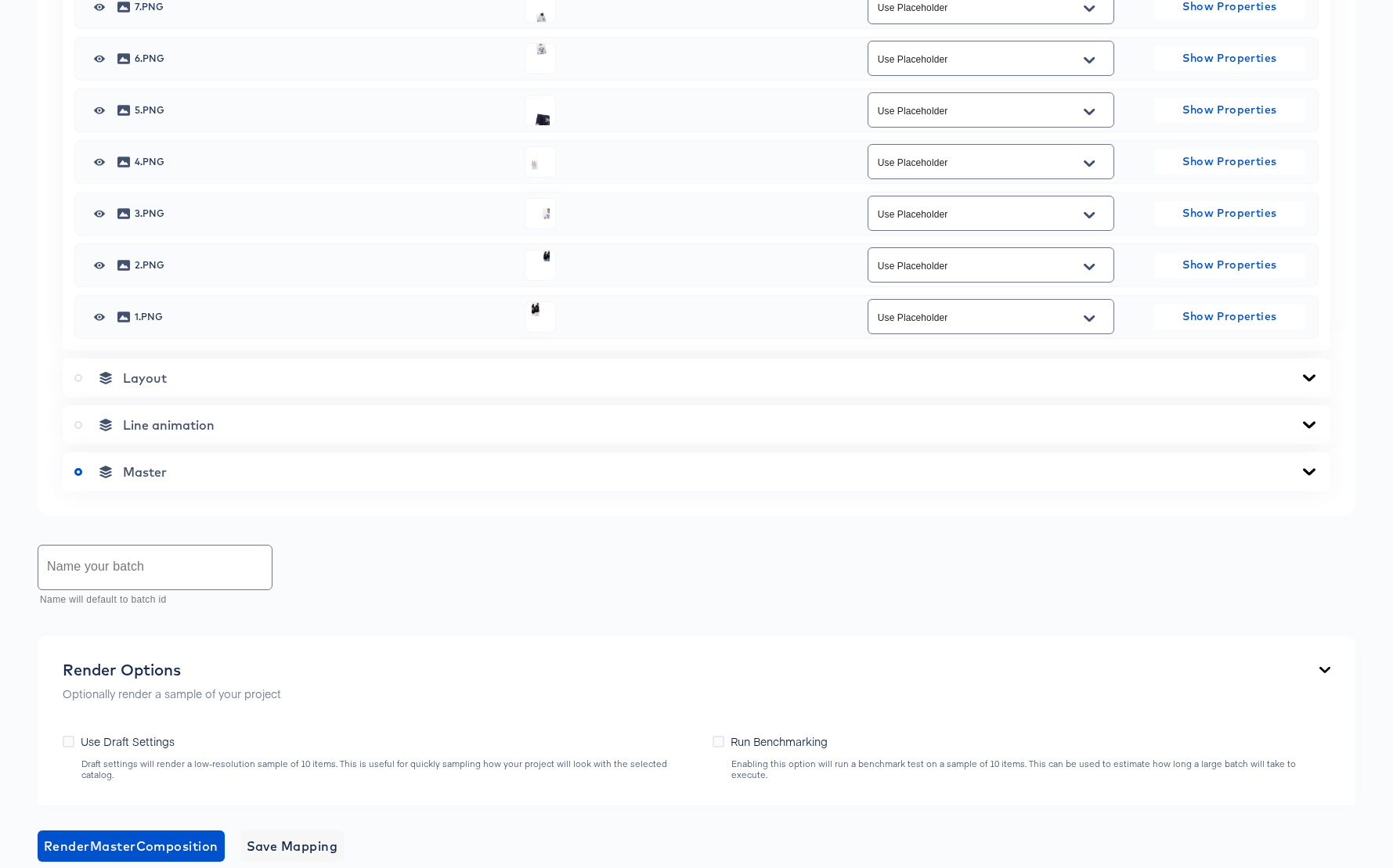
scroll to position [1076, 0]
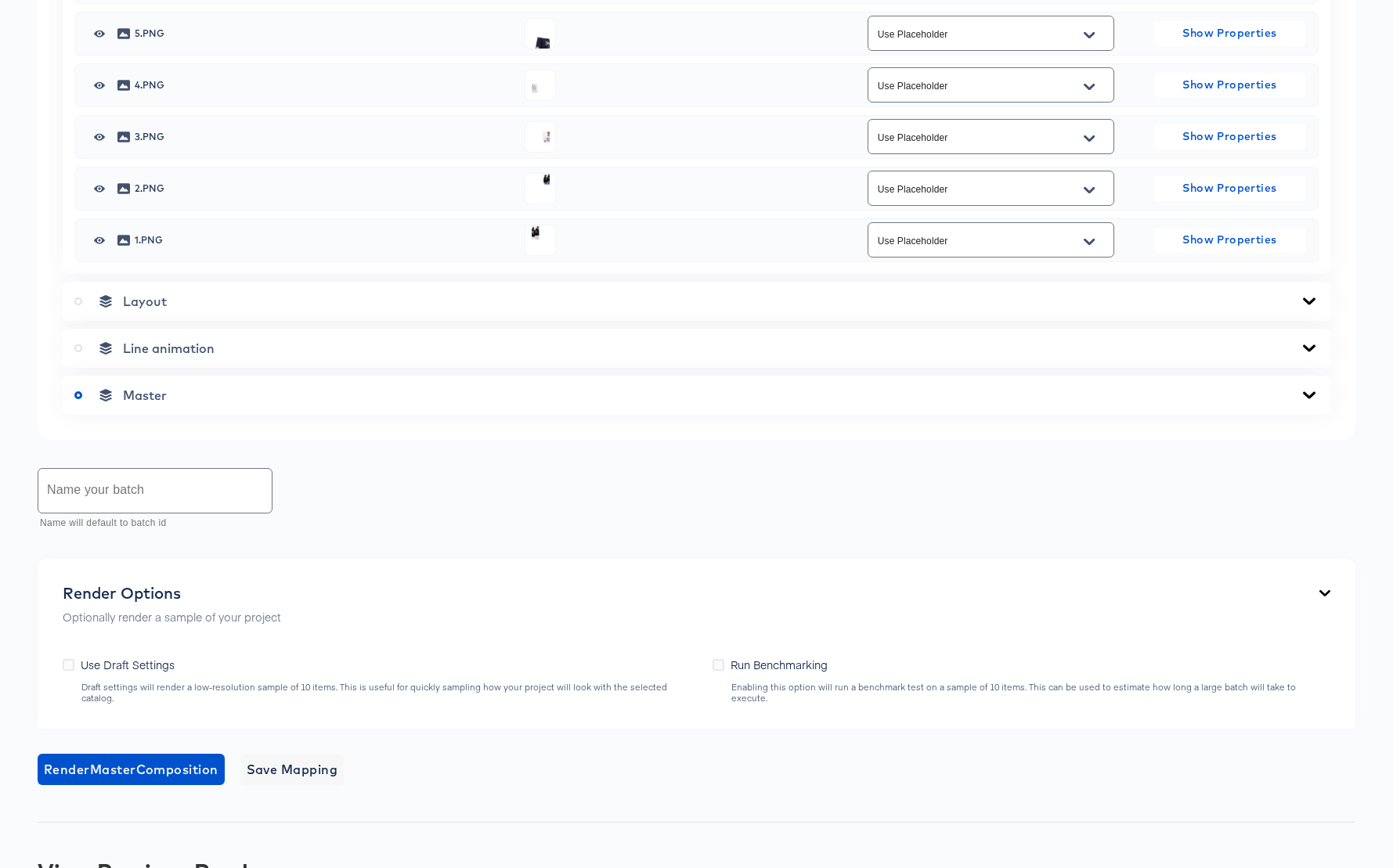
click at [1307, 402] on icon at bounding box center [1309, 395] width 19 height 13
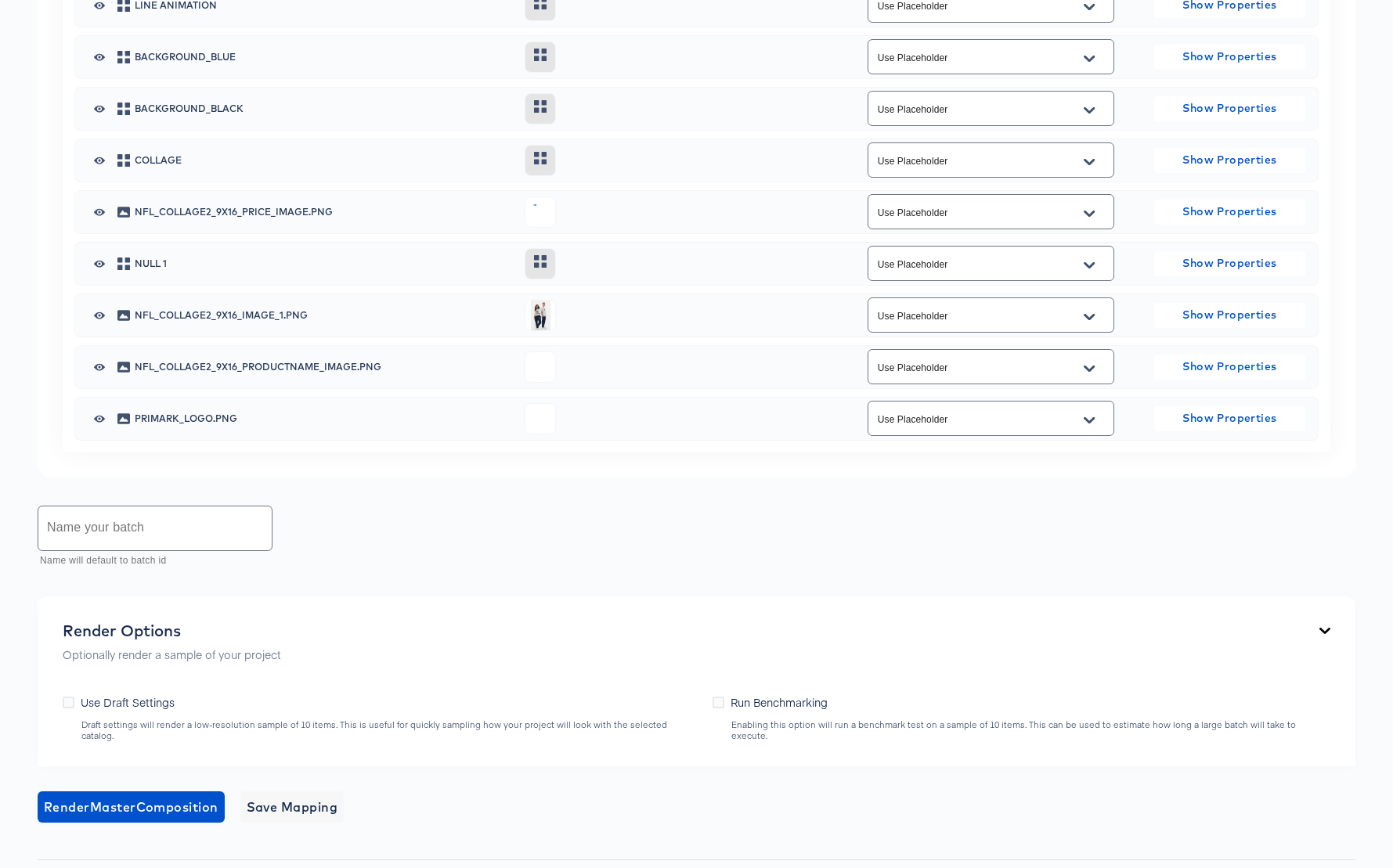
scroll to position [1722, 0]
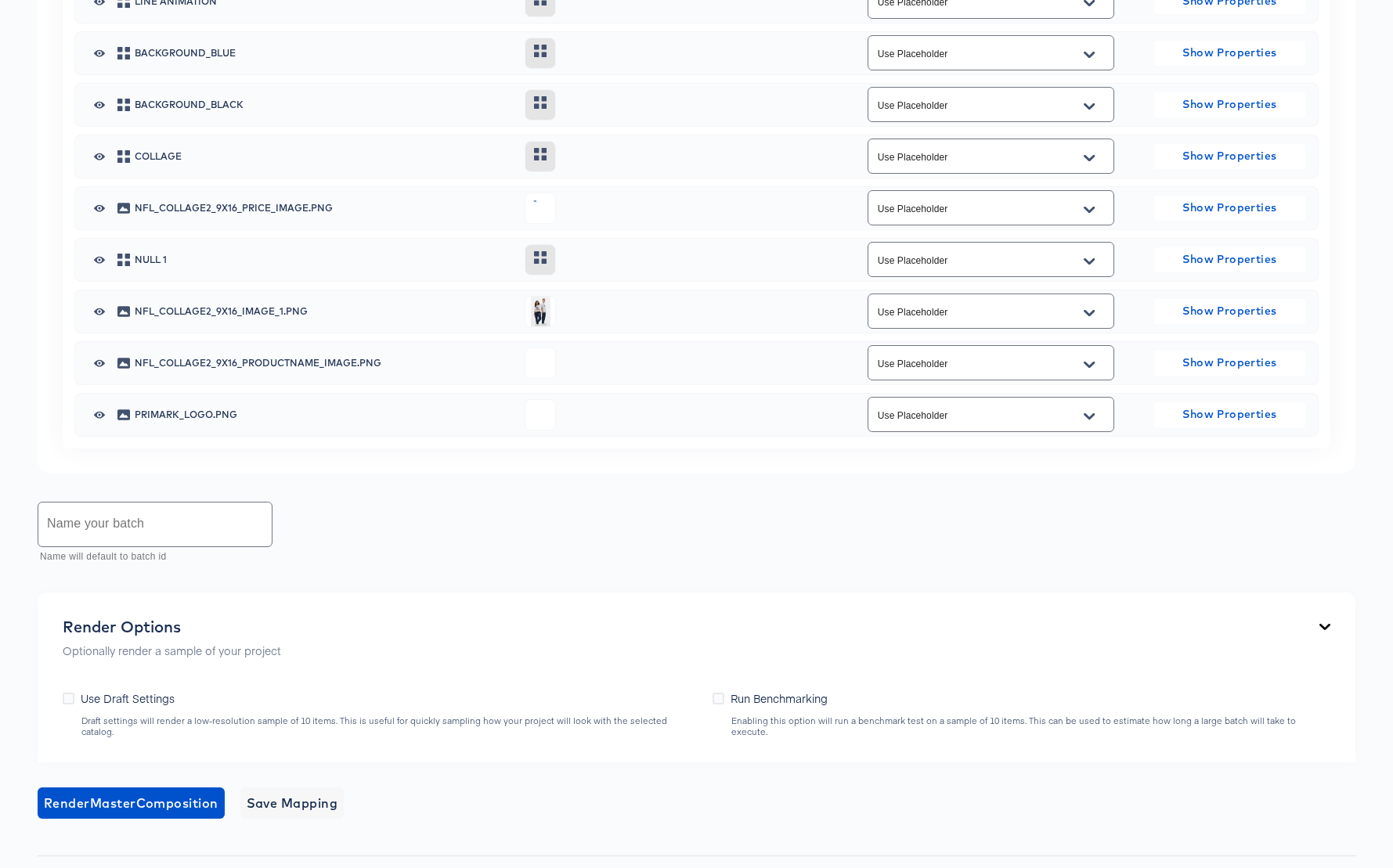
click at [1090, 216] on icon "Open" at bounding box center [1088, 210] width 11 height 13
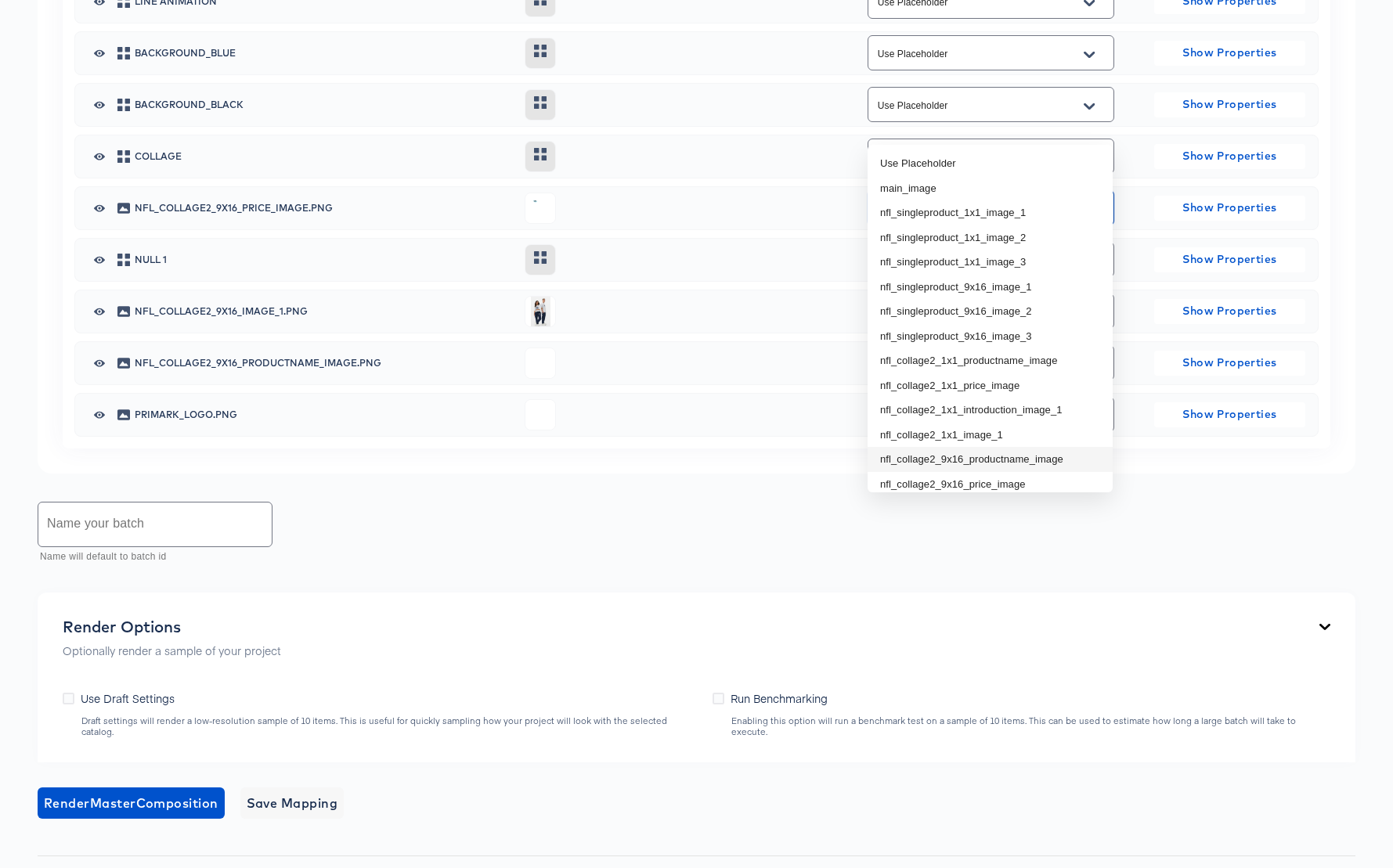
scroll to position [21, 0]
click at [1013, 463] on li "nfl_collage2_9x16_price_image" at bounding box center [990, 463] width 245 height 25
type input "nfl_collage2_9x16_price_image"
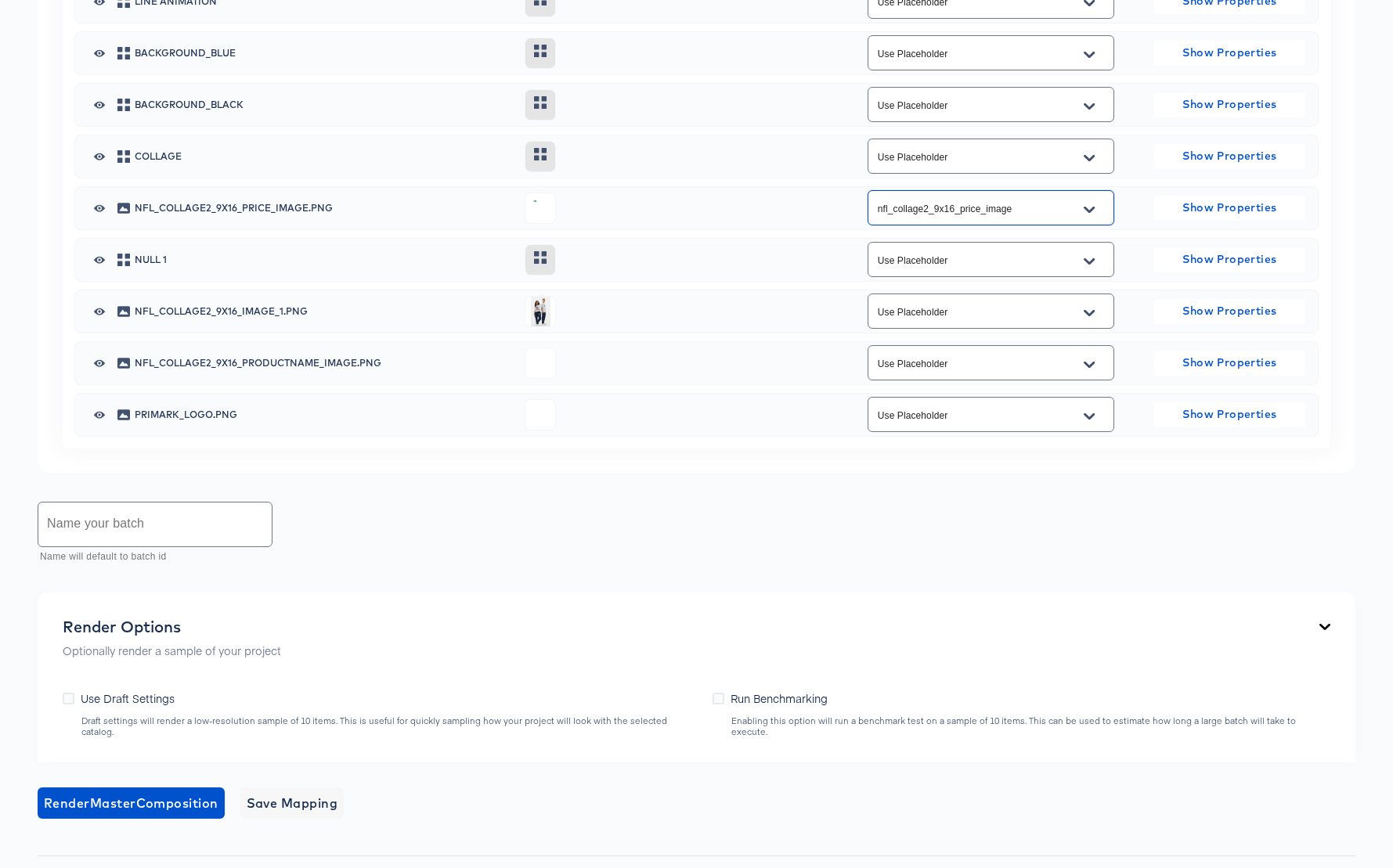
click at [1092, 319] on icon "Open" at bounding box center [1088, 313] width 11 height 13
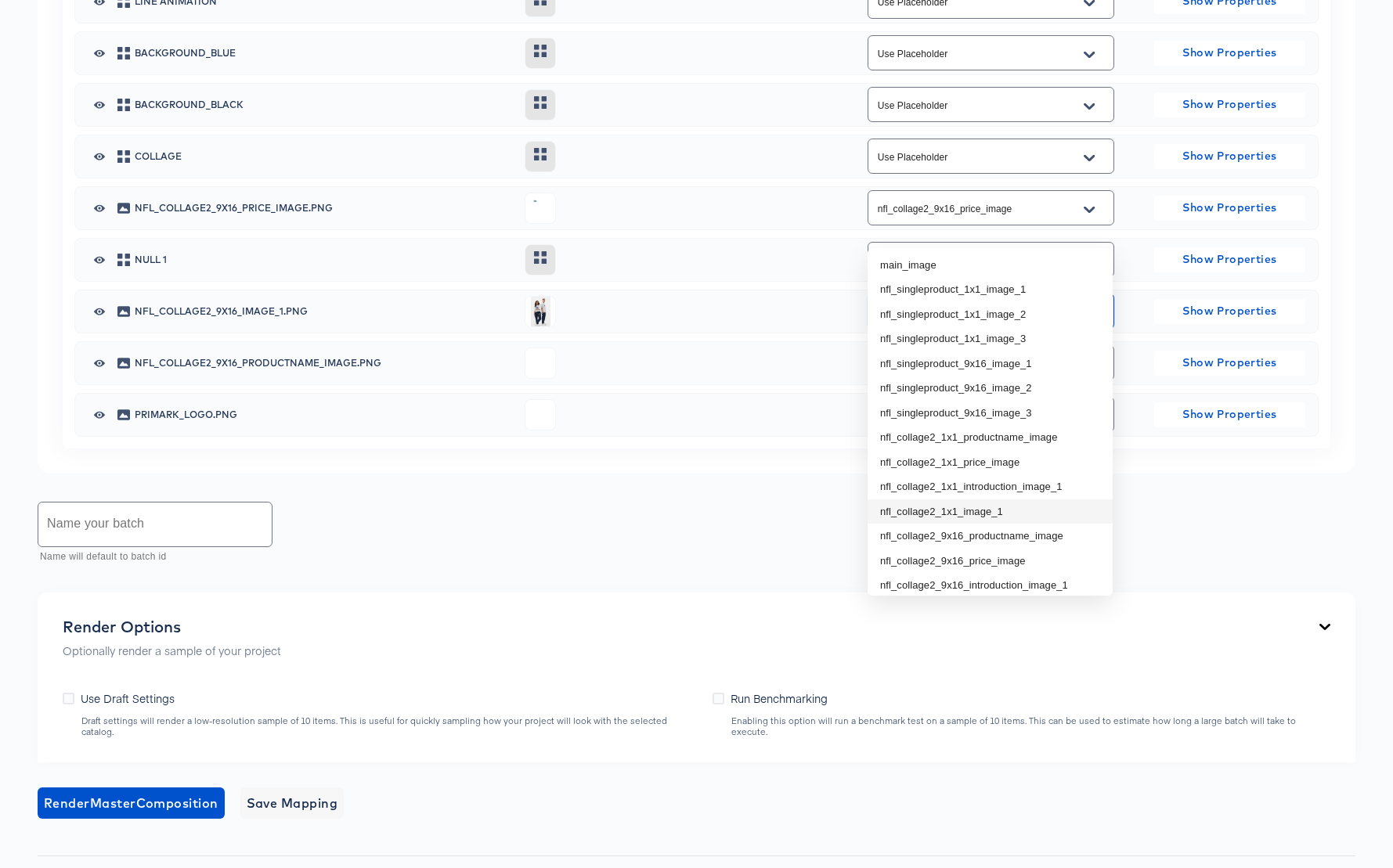
scroll to position [60, 0]
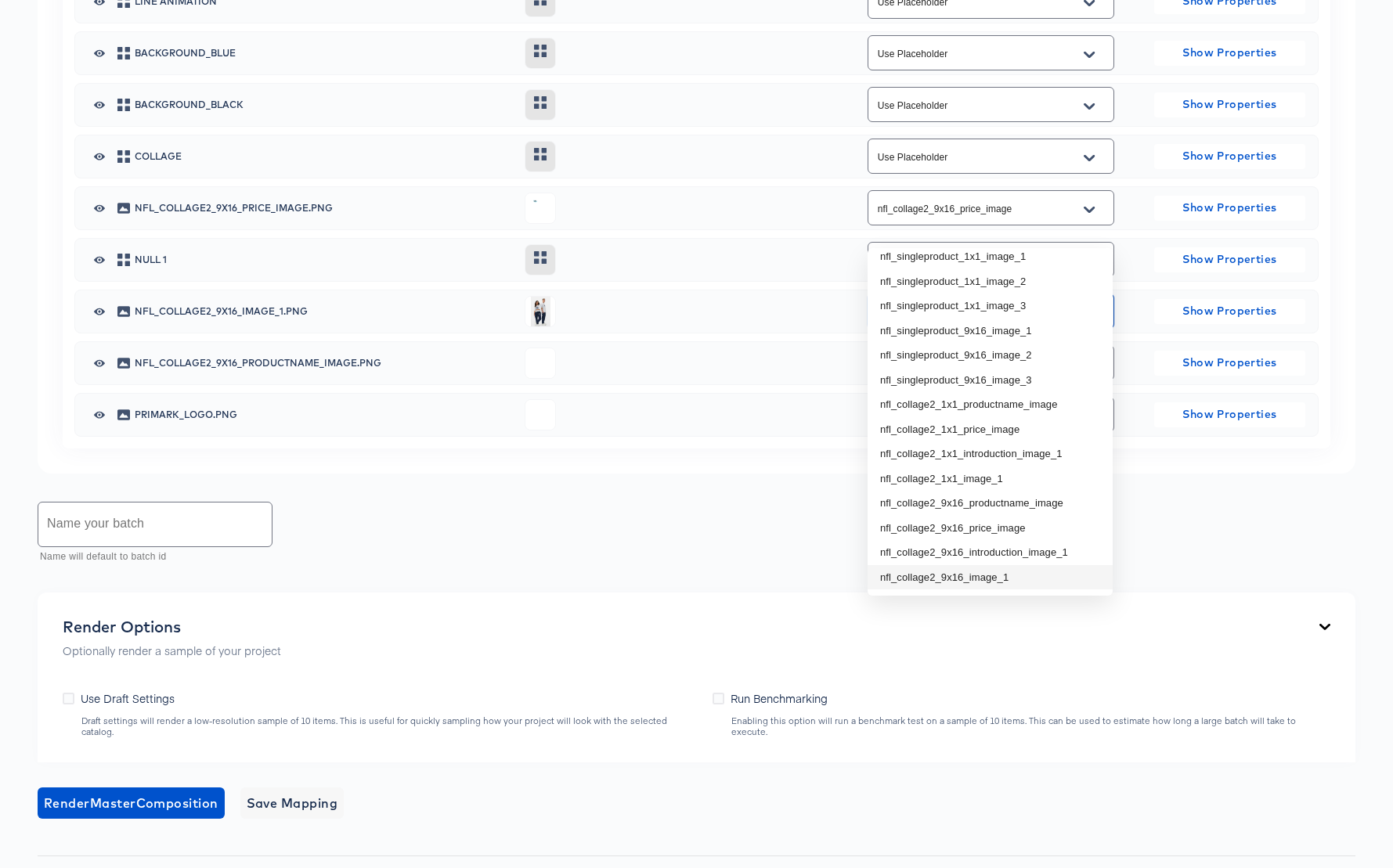
click at [1006, 576] on li "nfl_collage2_9x16_image_1" at bounding box center [990, 577] width 245 height 25
type input "nfl_collage2_9x16_image_1"
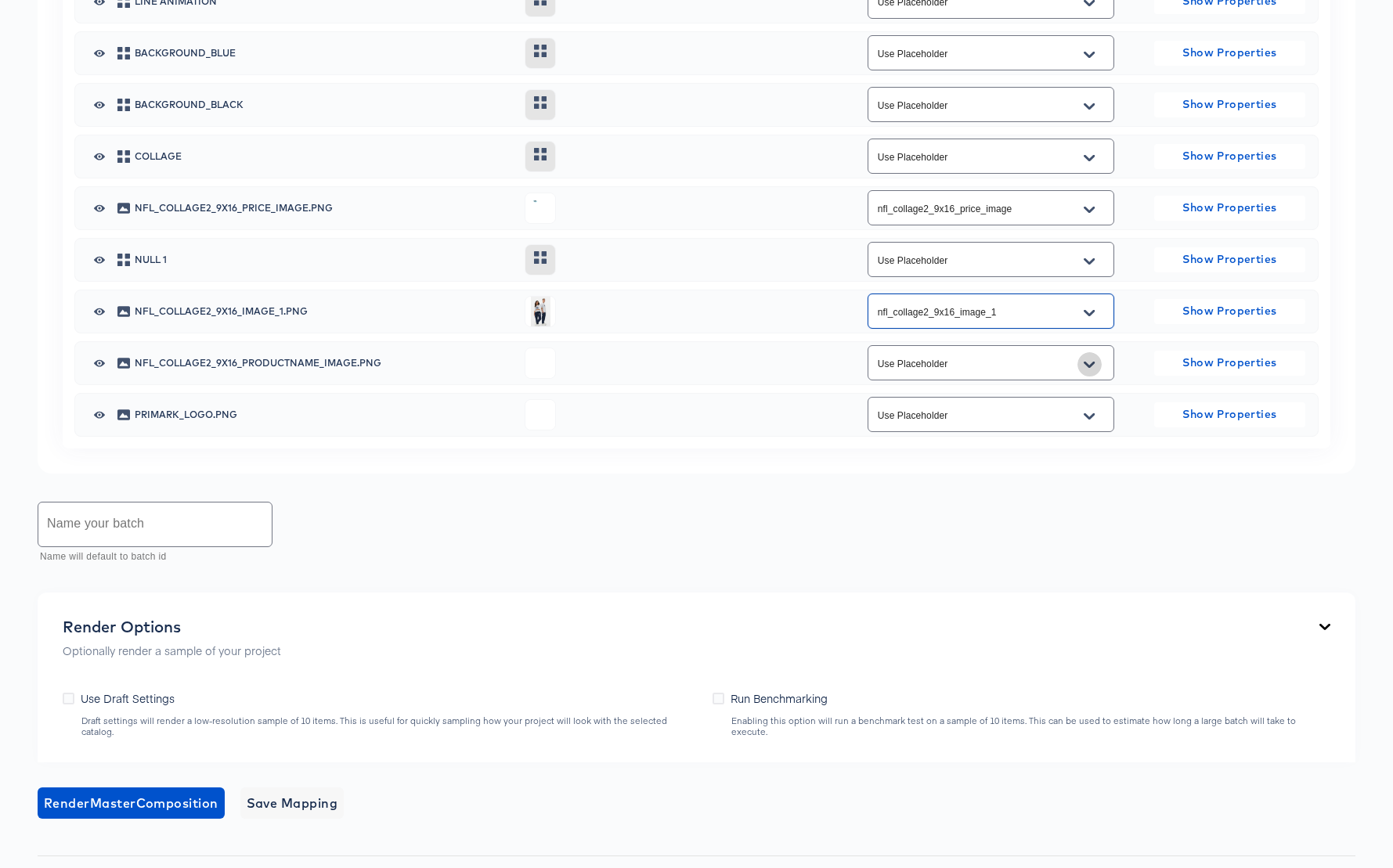
click at [1093, 367] on icon "Open" at bounding box center [1088, 363] width 11 height 6
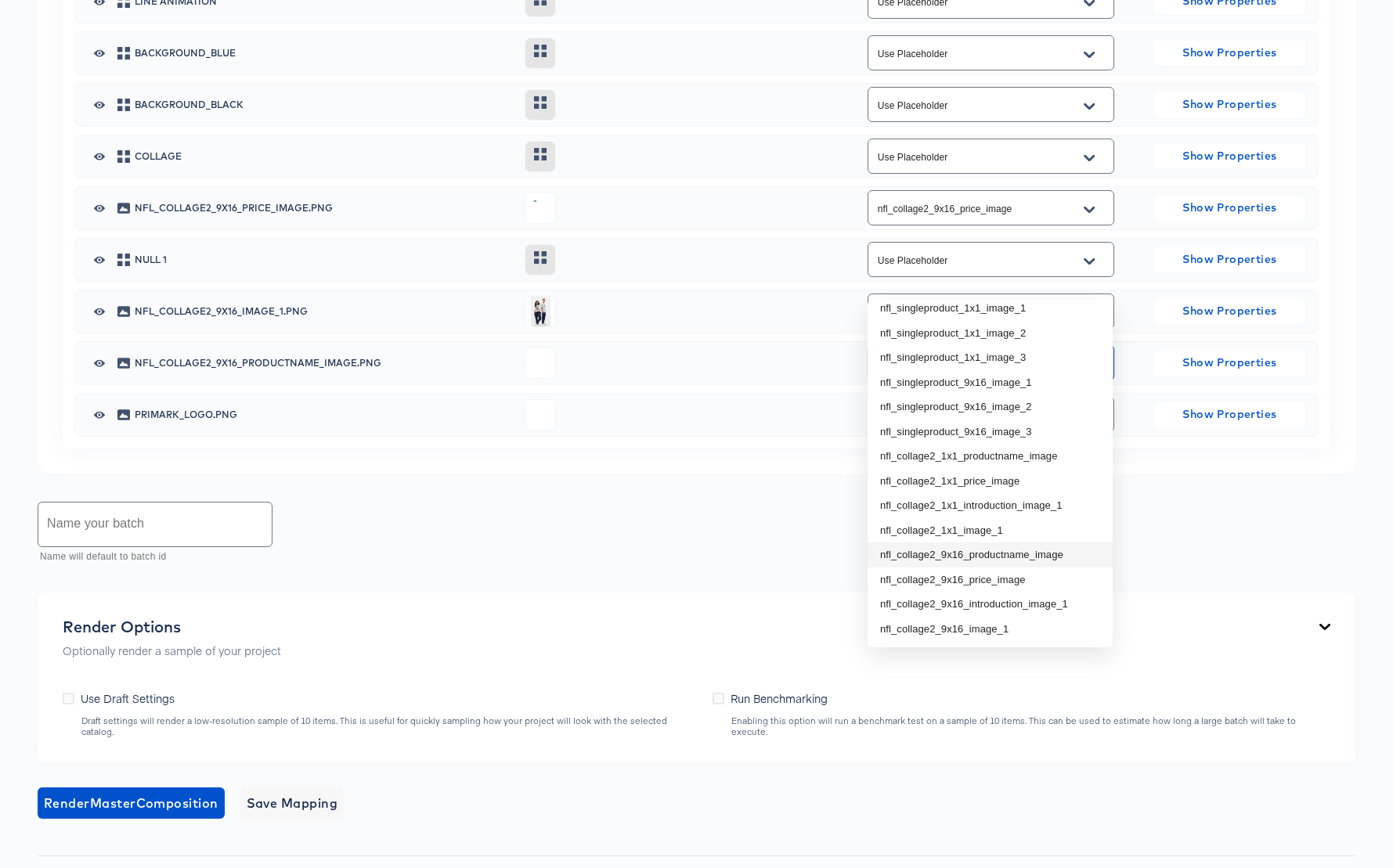
click at [1016, 558] on li "nfl_collage2_9x16_productname_image" at bounding box center [990, 554] width 245 height 25
type input "nfl_collage2_9x16_productname_image"
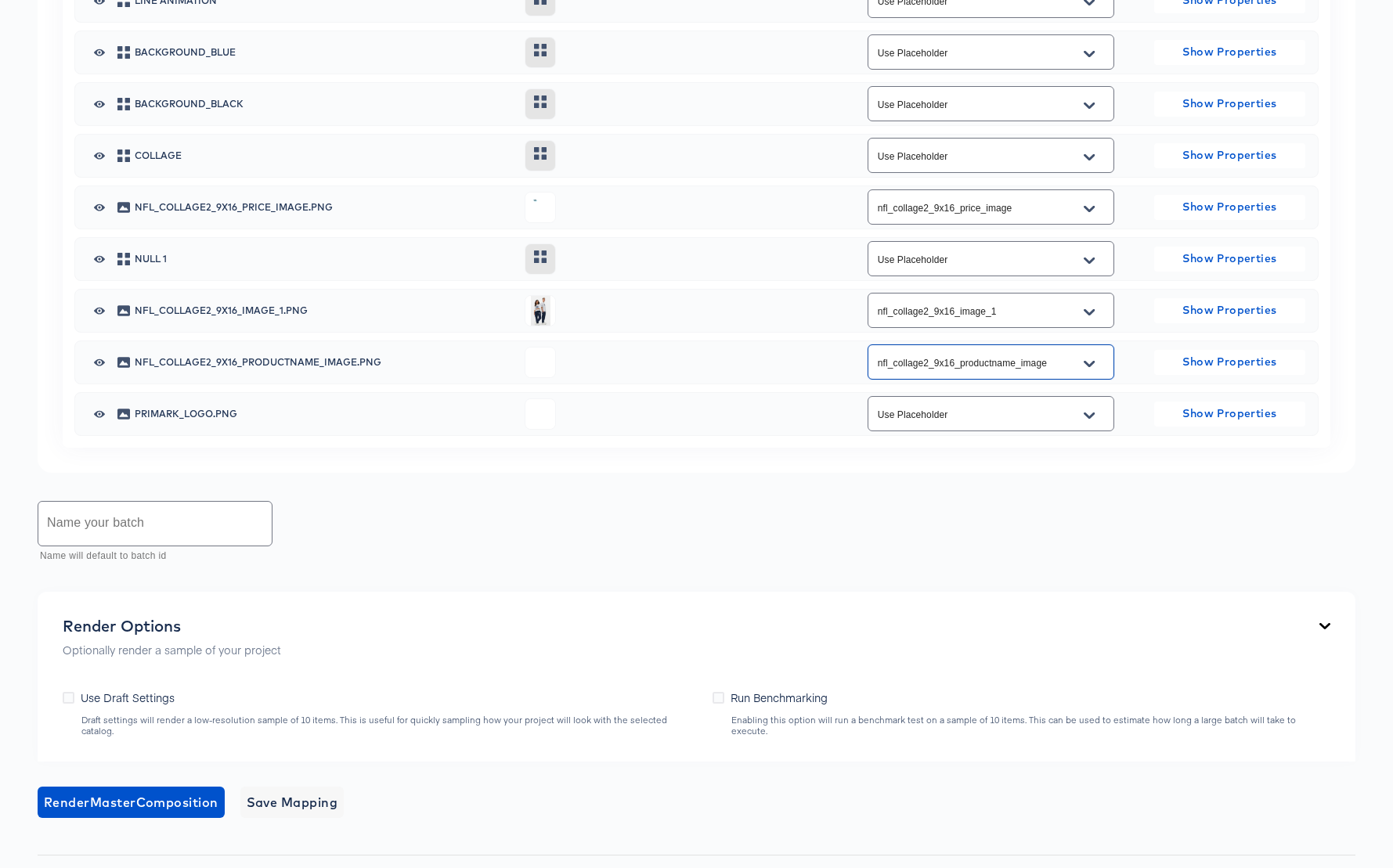
scroll to position [2008, 0]
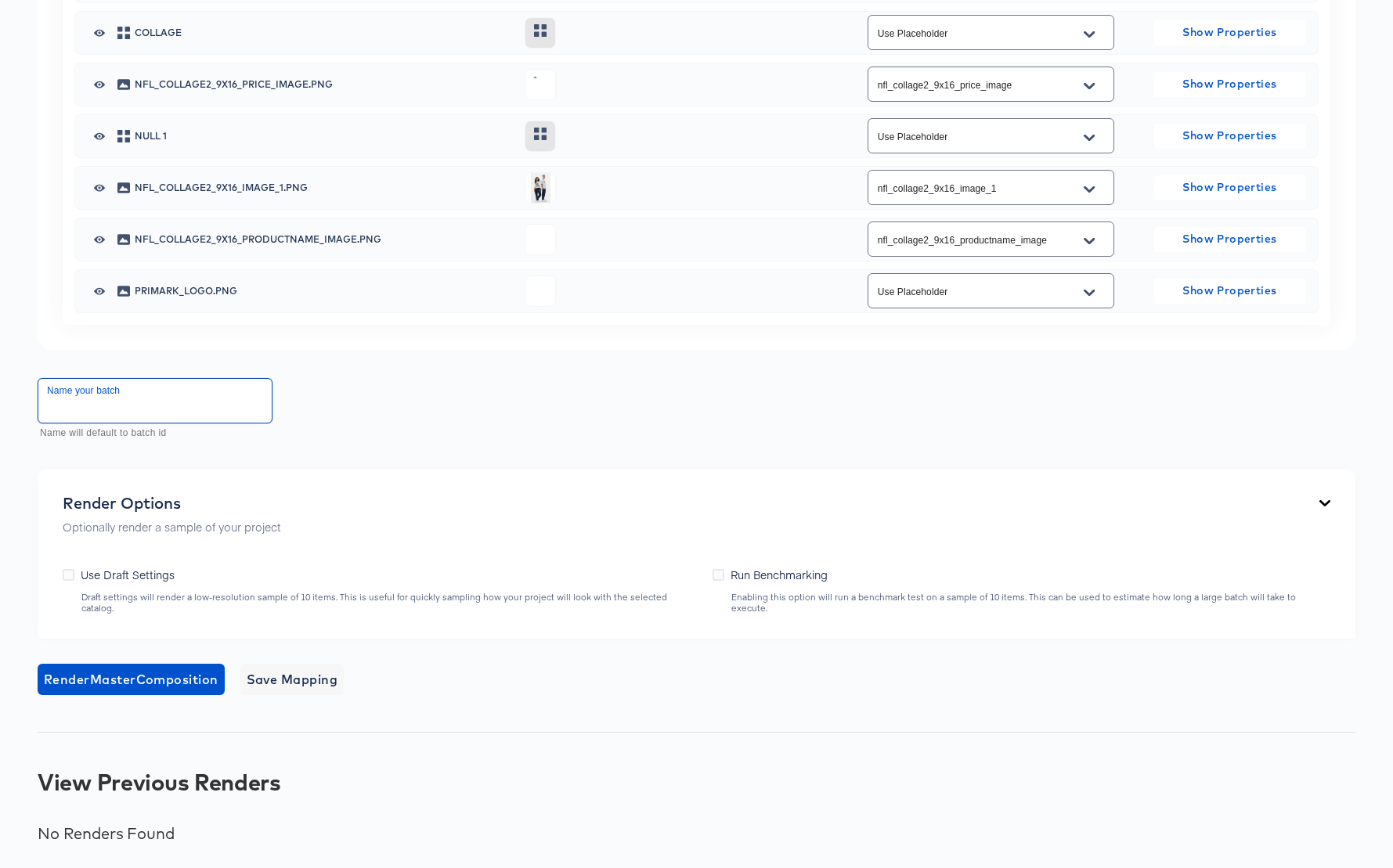
click at [163, 423] on input "text" at bounding box center [155, 400] width 234 height 43
click at [156, 423] on input "NFL 9x16 Collage 2 Test" at bounding box center [155, 400] width 234 height 43
type input "NFL 9x16 Collage Test"
click at [70, 581] on icon at bounding box center [68, 575] width 12 height 12
click at [0, 0] on input "Use Draft Settings" at bounding box center [0, 0] width 0 height 0
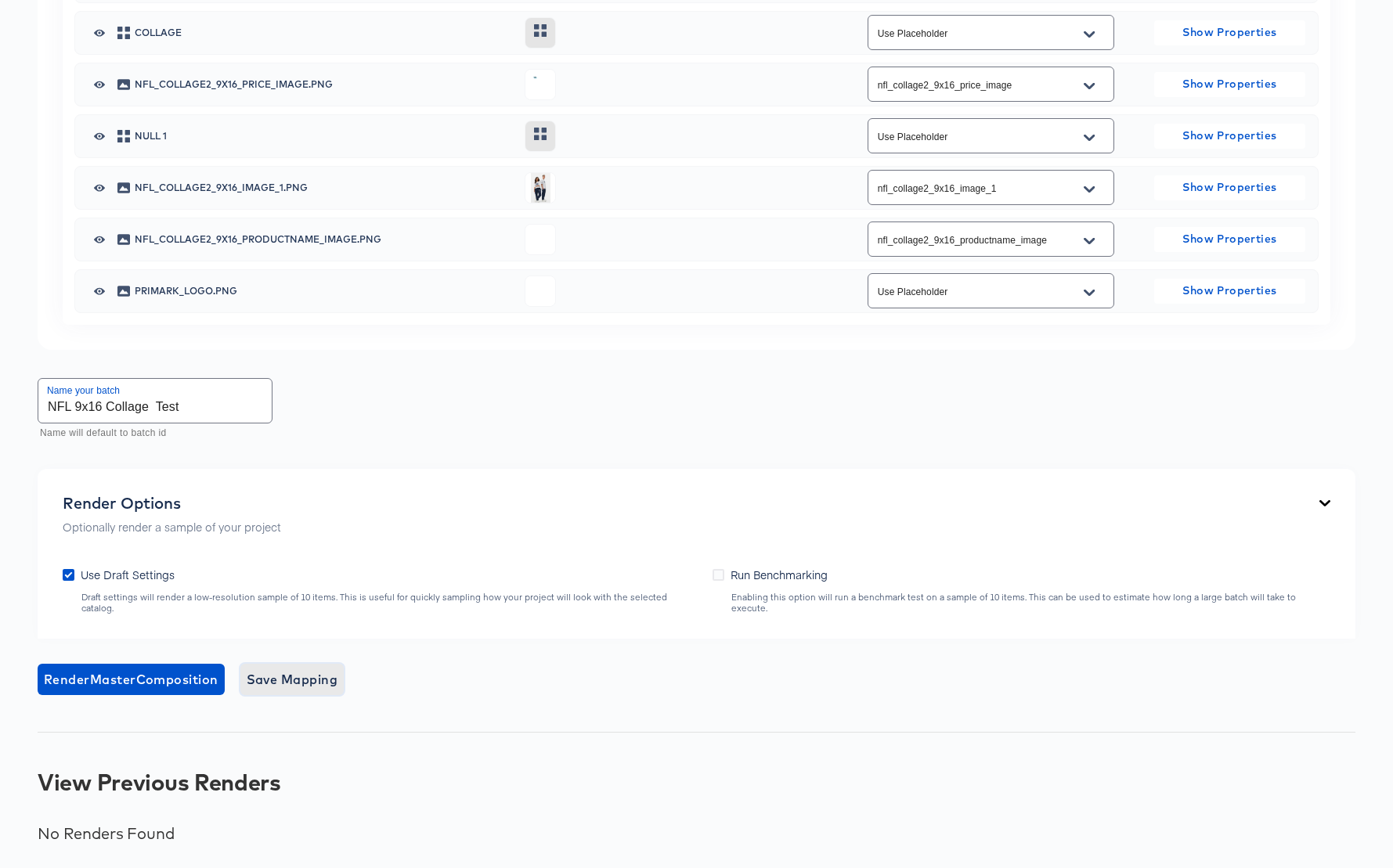
click at [304, 691] on span "Save Mapping" at bounding box center [292, 680] width 91 height 22
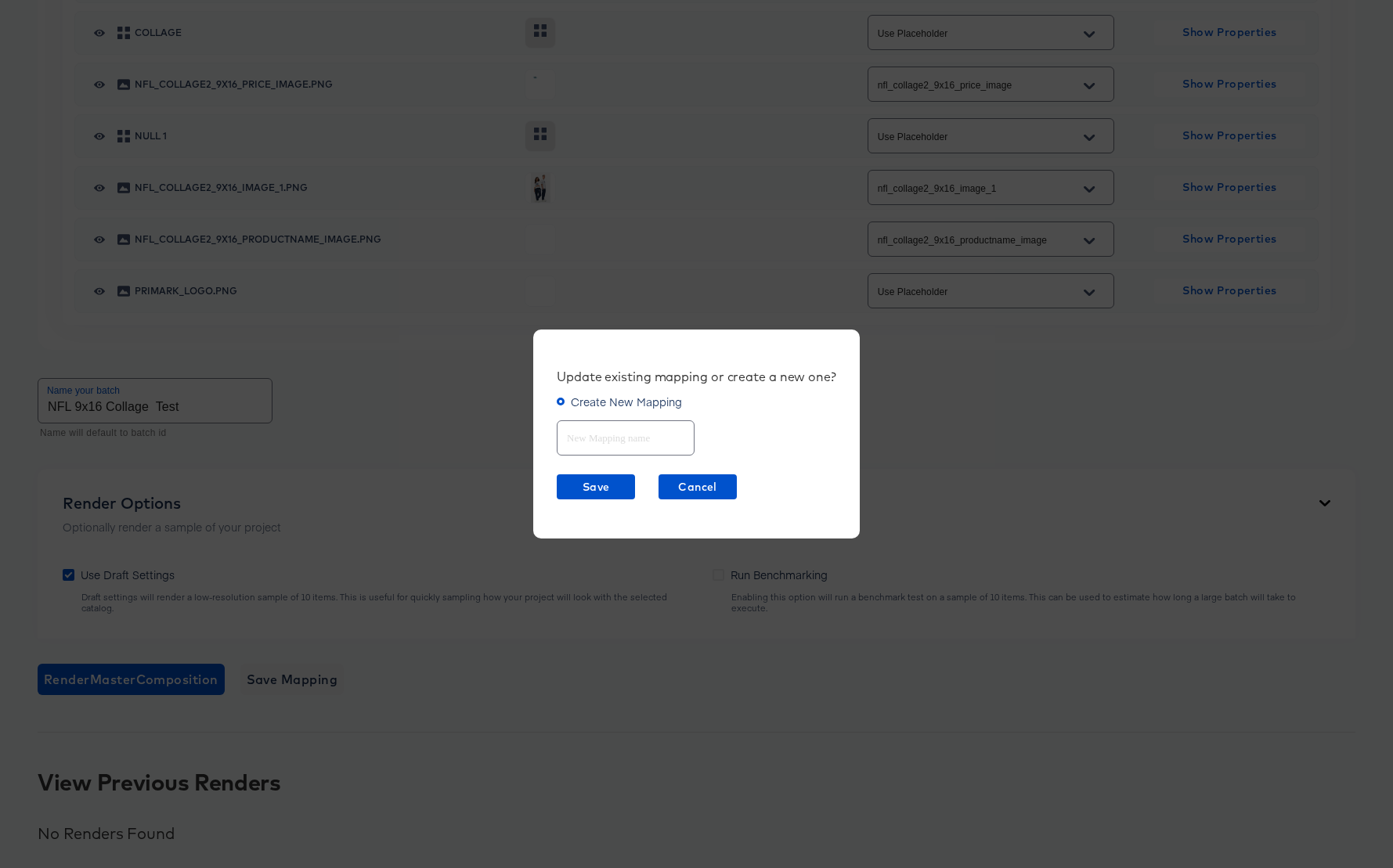
click at [583, 428] on input "text" at bounding box center [626, 431] width 136 height 33
type input "NFL 9x16 Collage2"
click at [583, 491] on span "Save" at bounding box center [595, 487] width 66 height 20
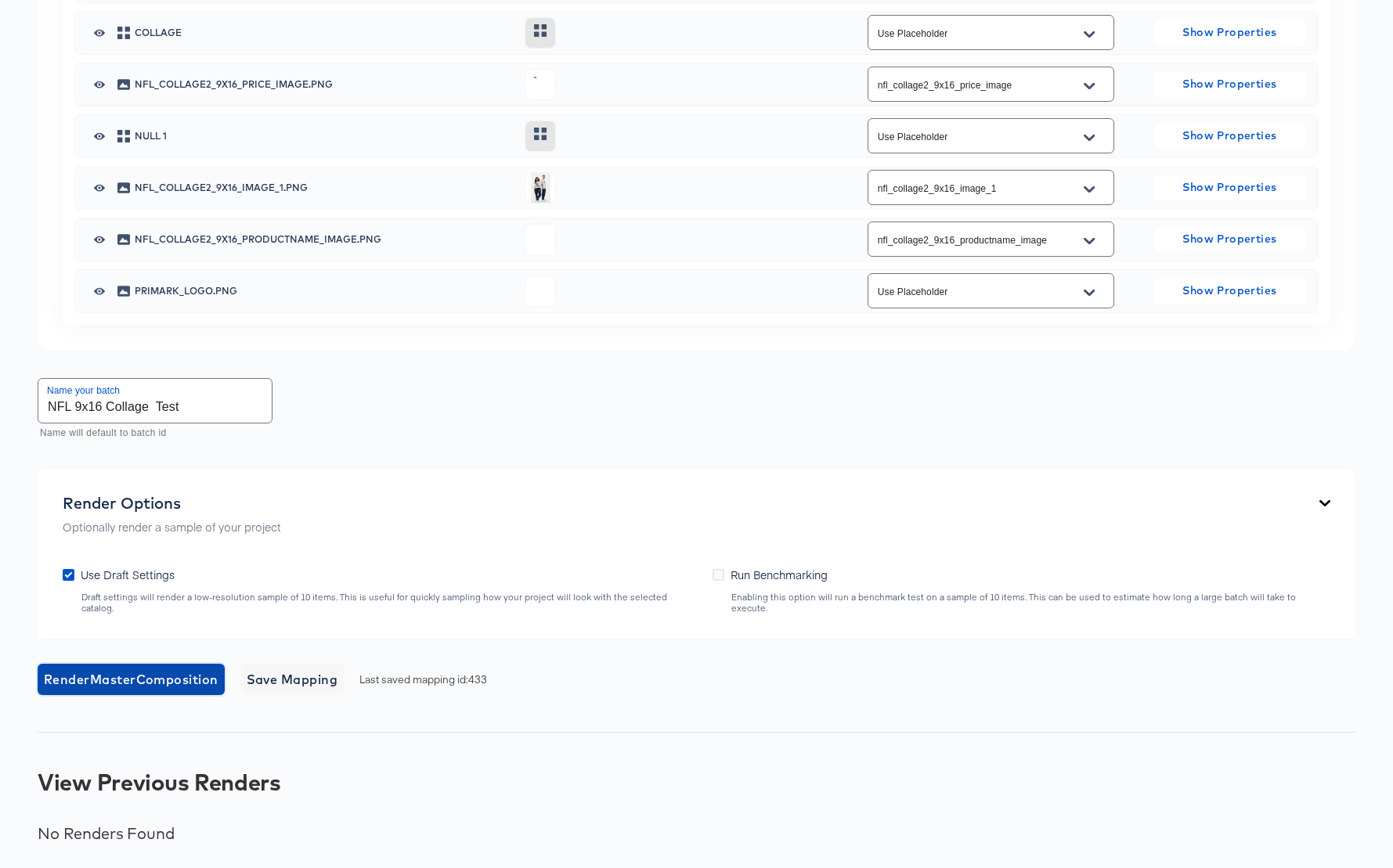
click at [169, 691] on span "Render Master Composition" at bounding box center [131, 680] width 175 height 22
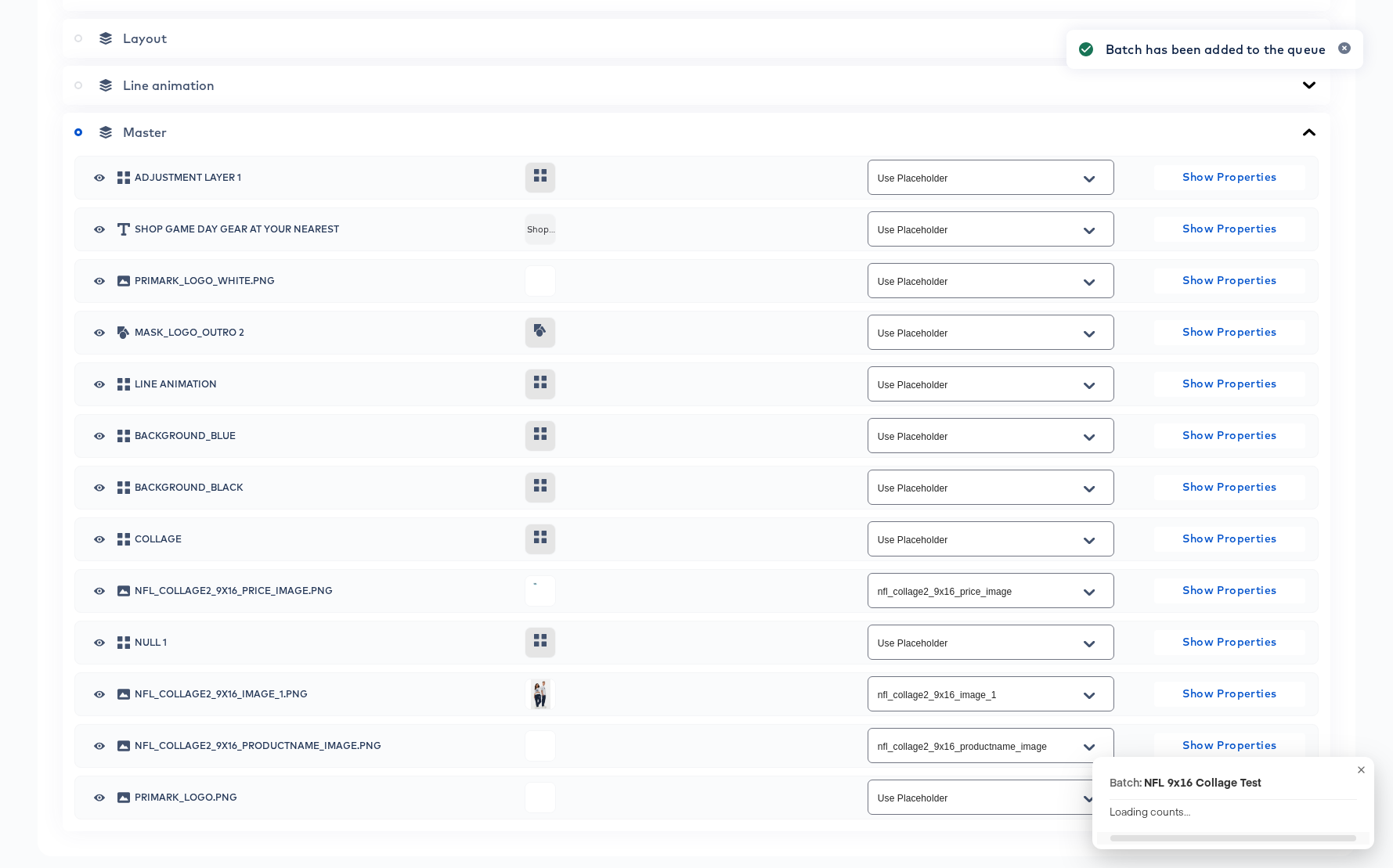
scroll to position [0, 0]
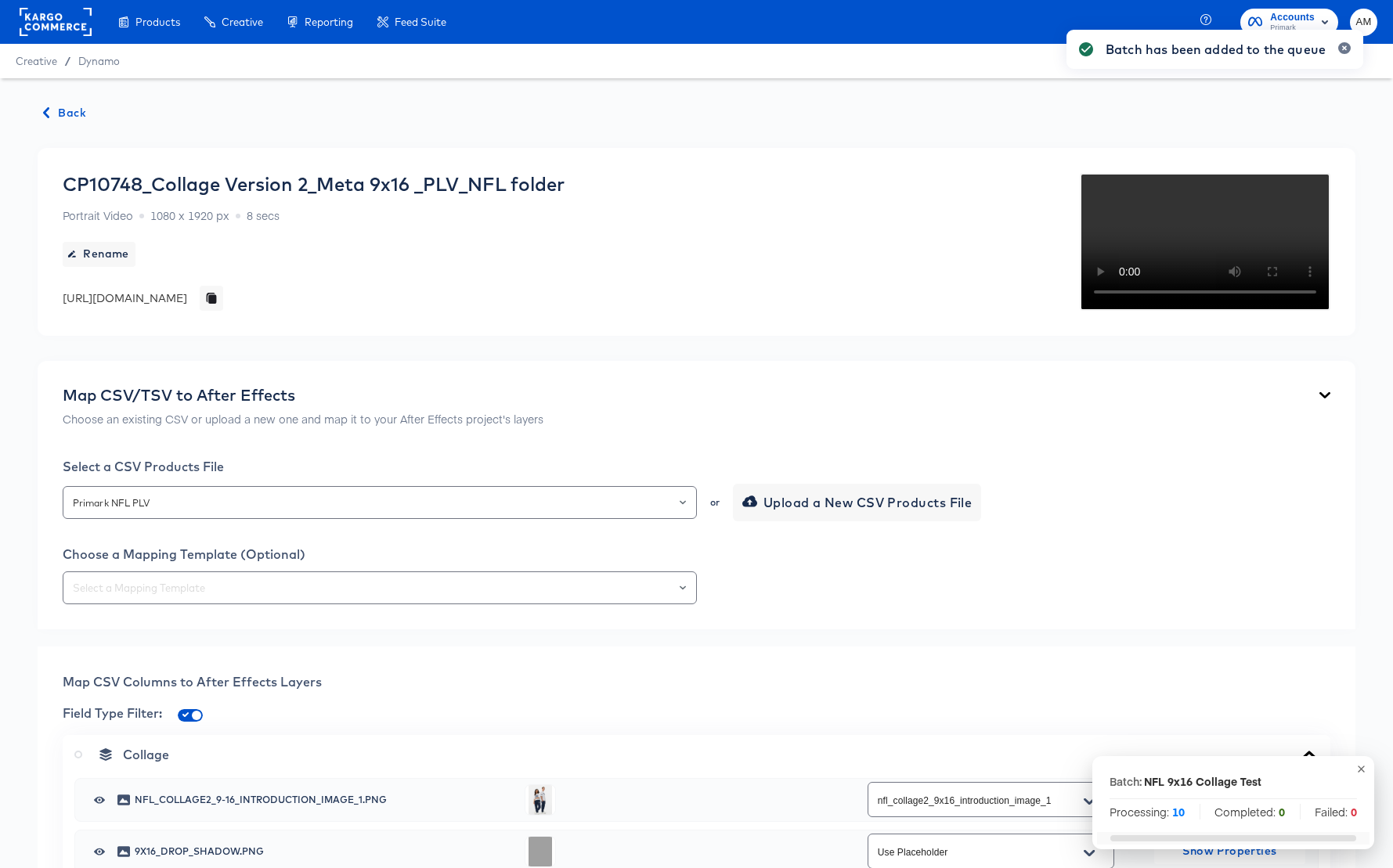
click at [74, 112] on span "Back" at bounding box center [65, 113] width 43 height 20
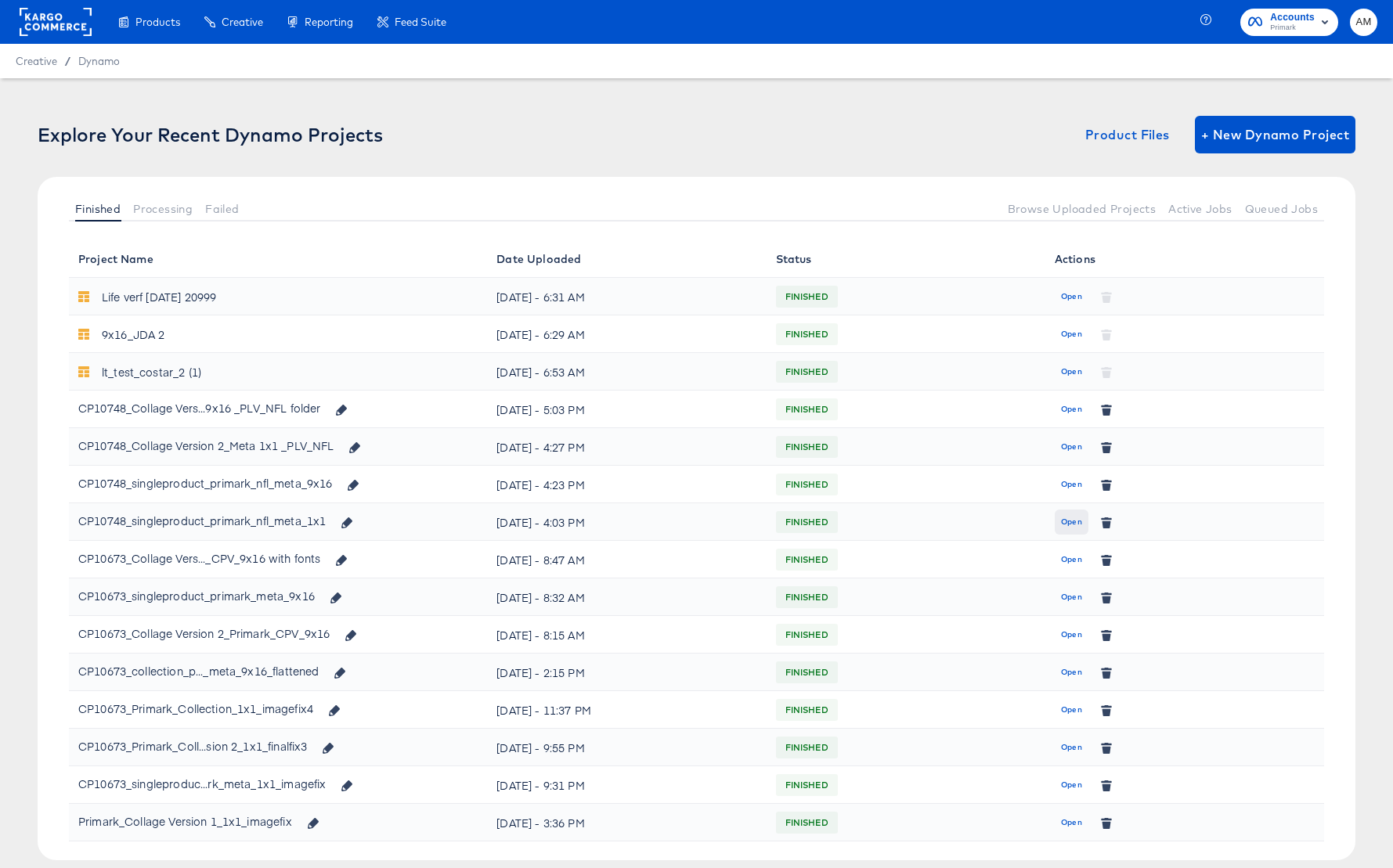
click at [1072, 524] on span "Open" at bounding box center [1071, 522] width 21 height 14
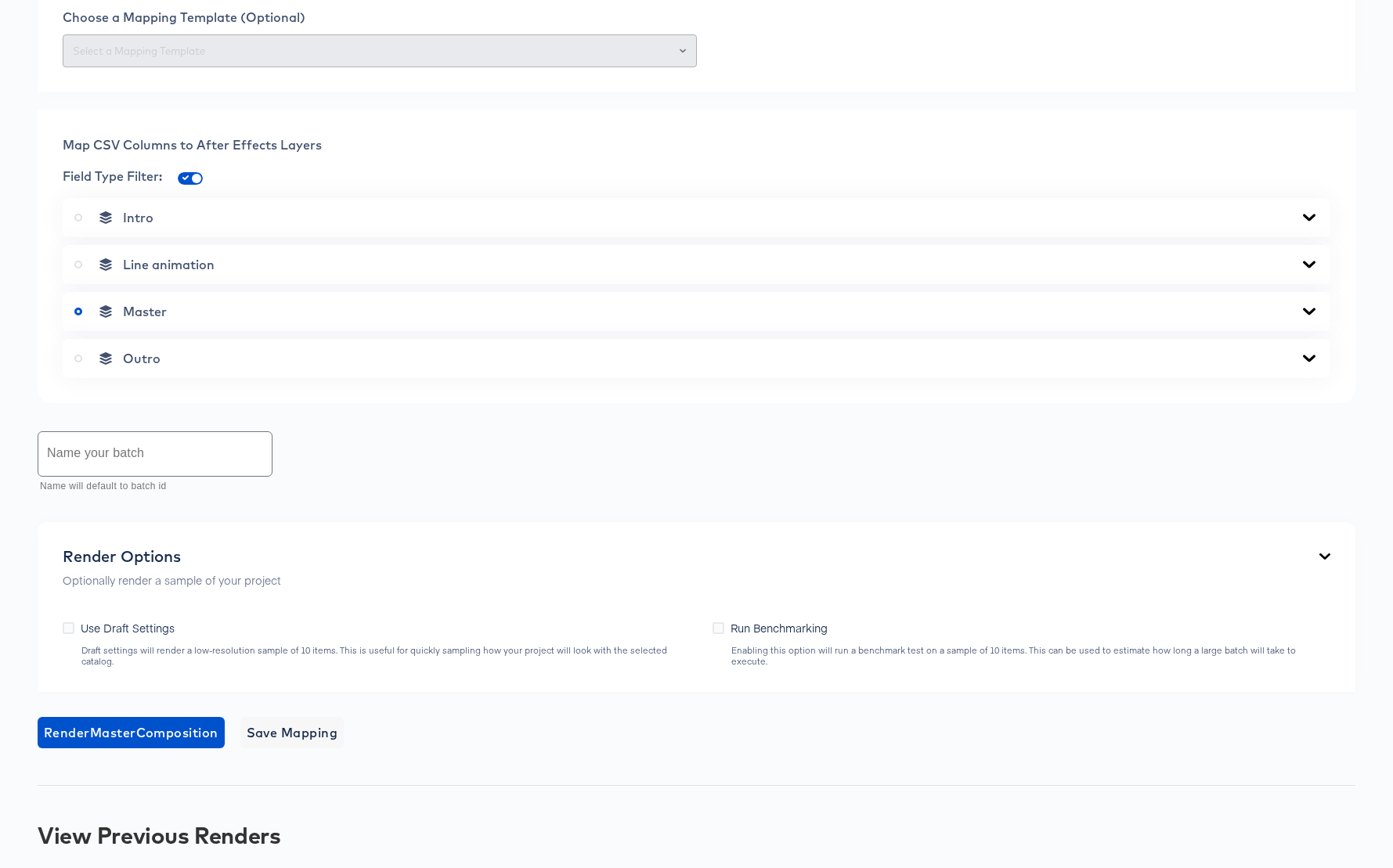
scroll to position [592, 0]
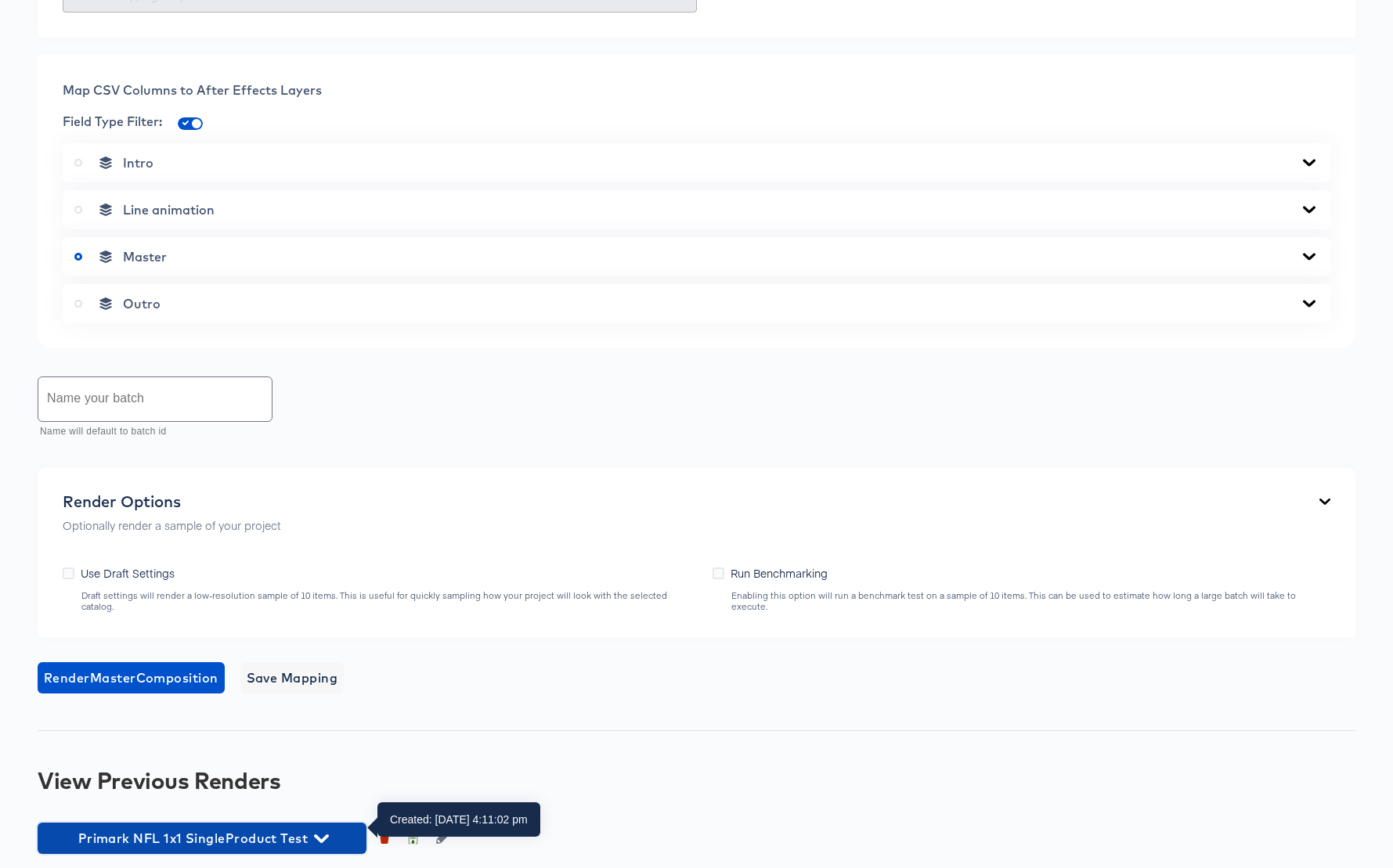
click at [322, 834] on icon "button" at bounding box center [321, 838] width 15 height 9
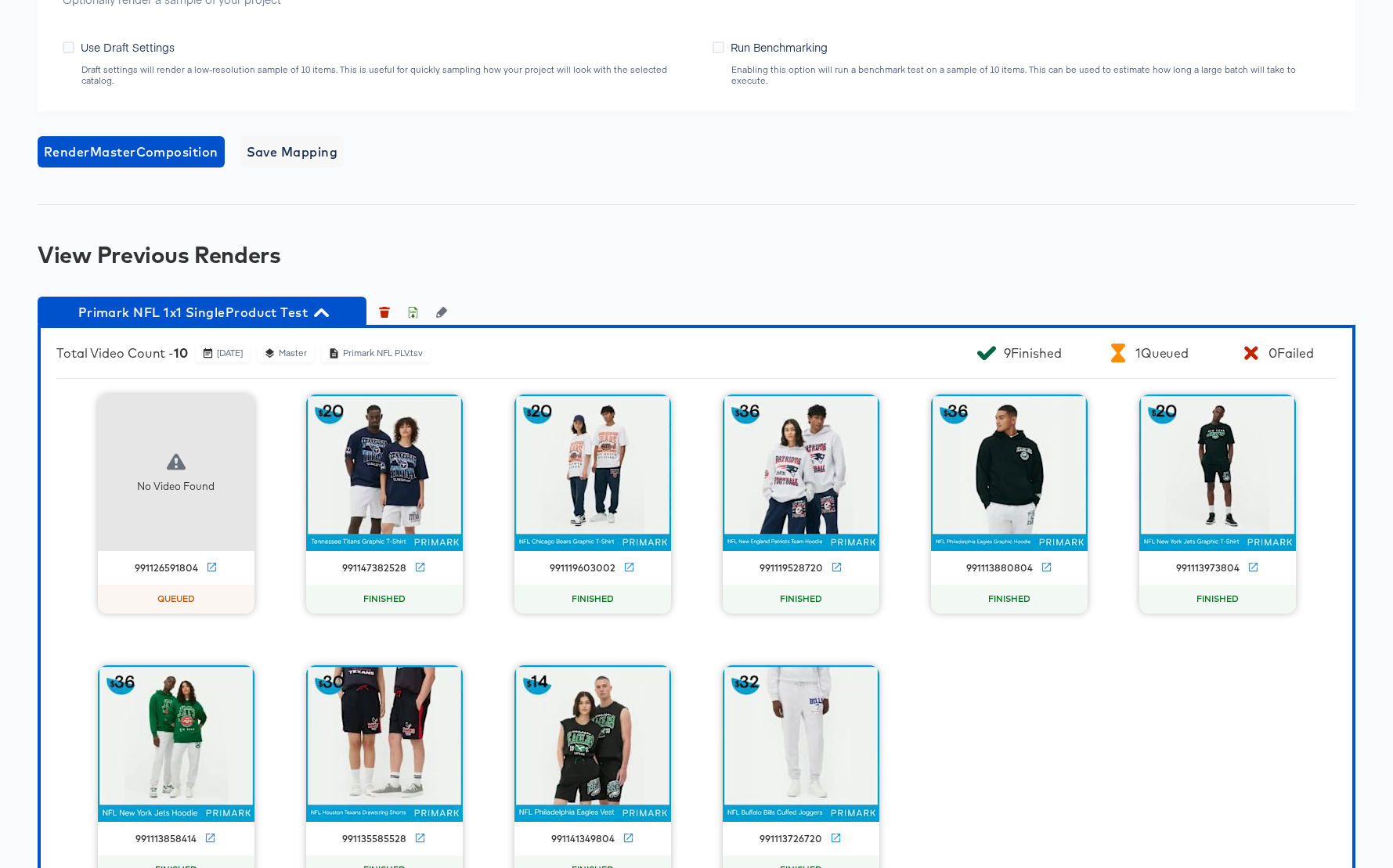
scroll to position [1120, 0]
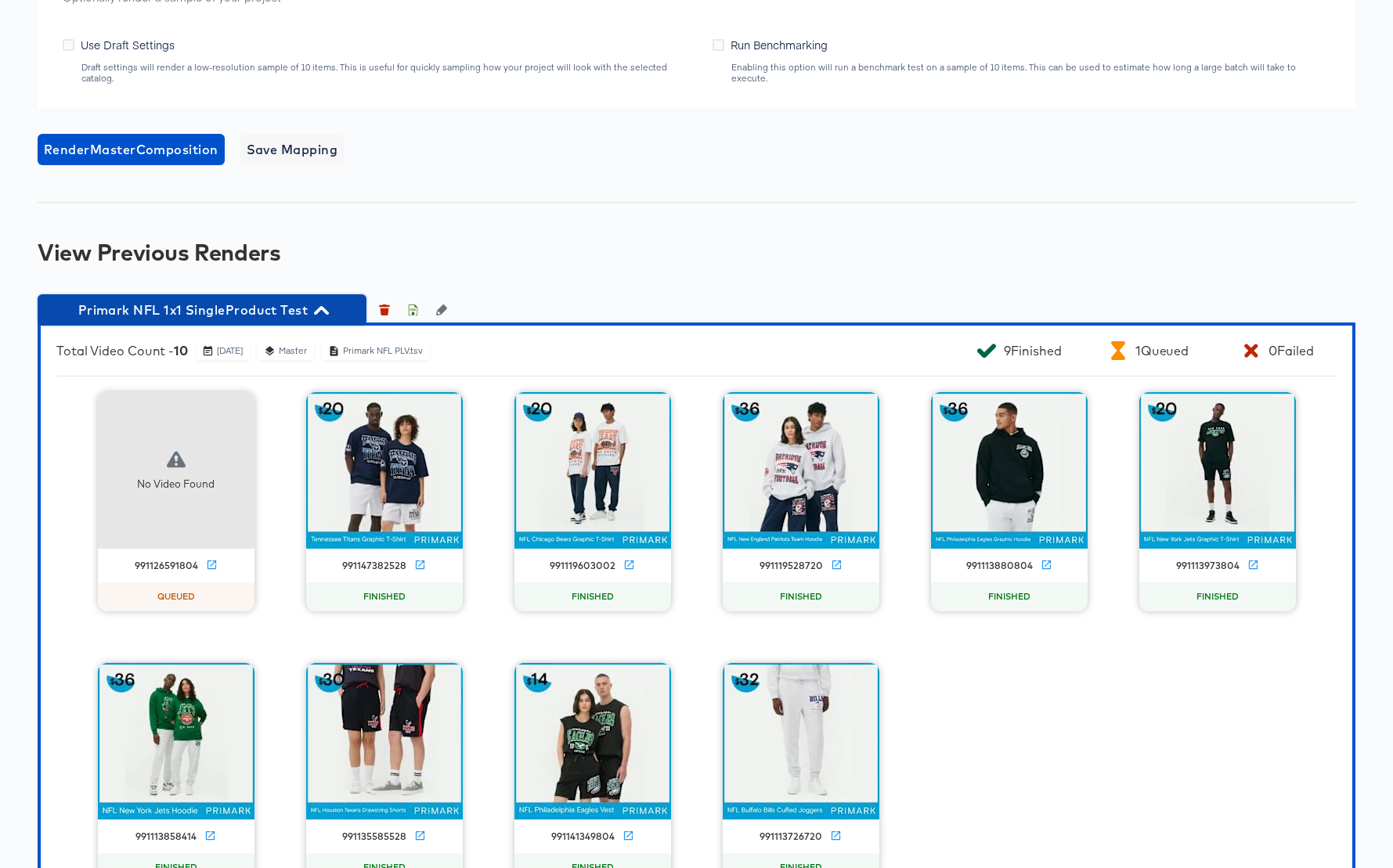
click at [322, 303] on icon "button" at bounding box center [321, 310] width 15 height 14
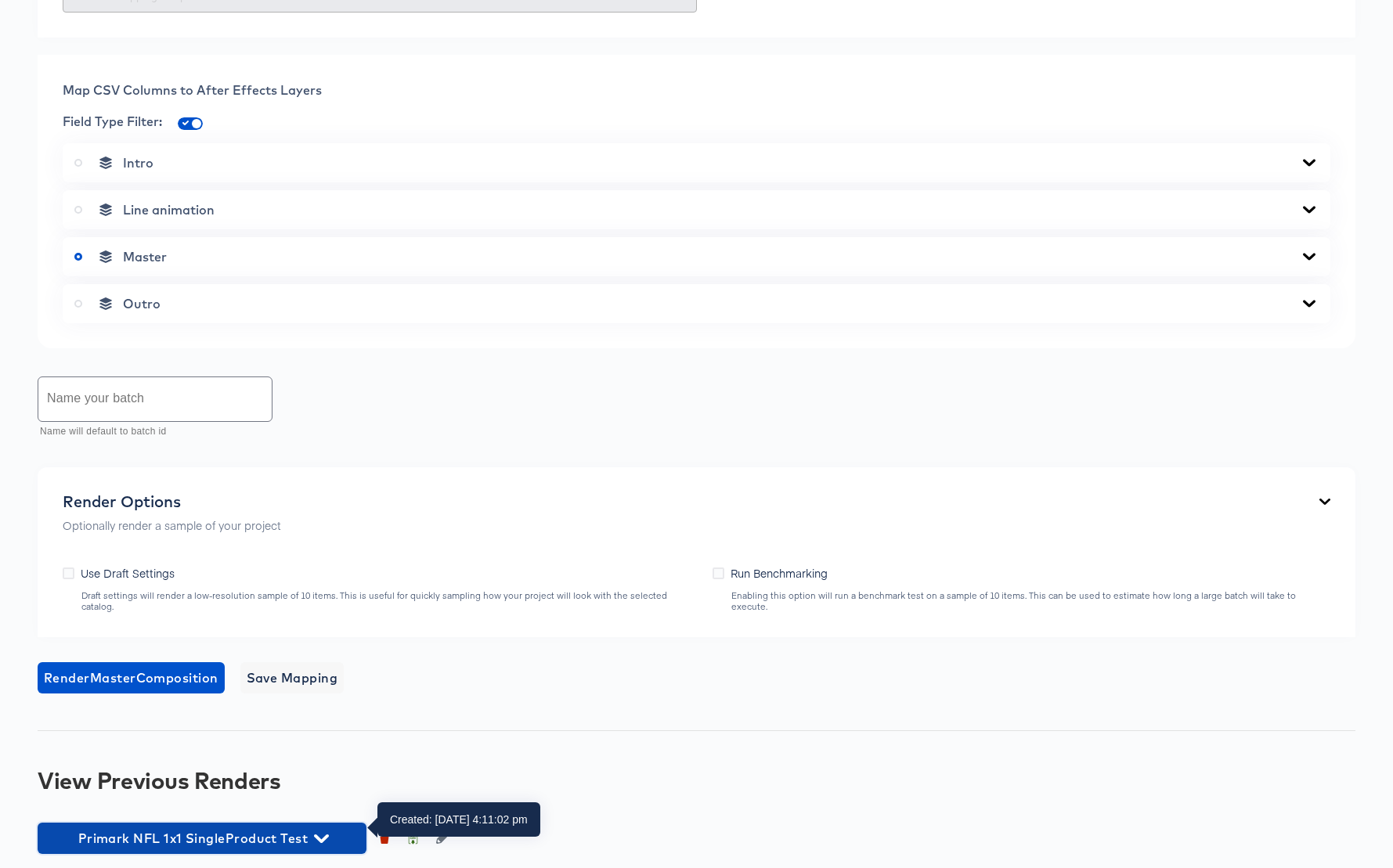
click at [317, 831] on icon "button" at bounding box center [321, 838] width 15 height 14
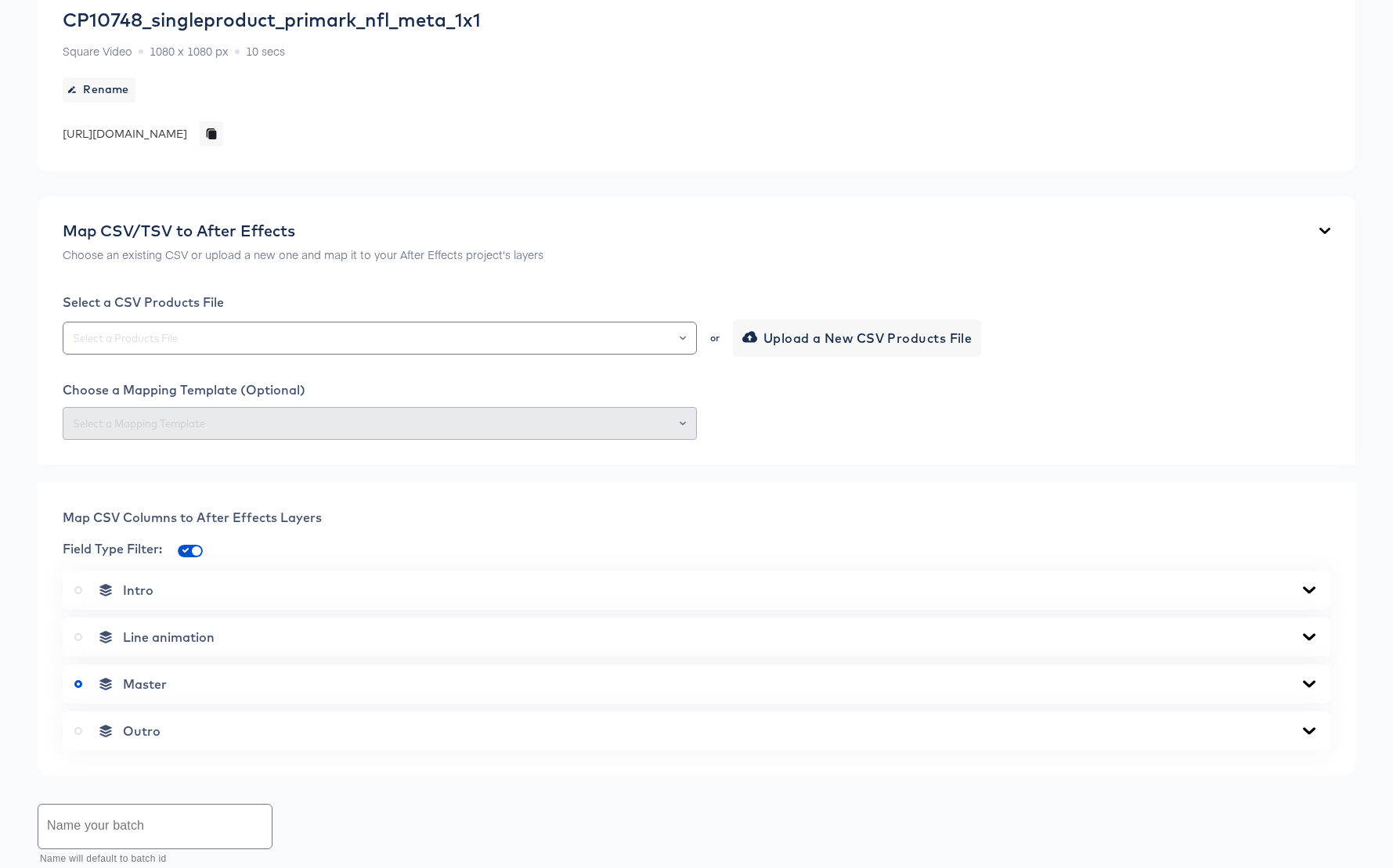
scroll to position [0, 0]
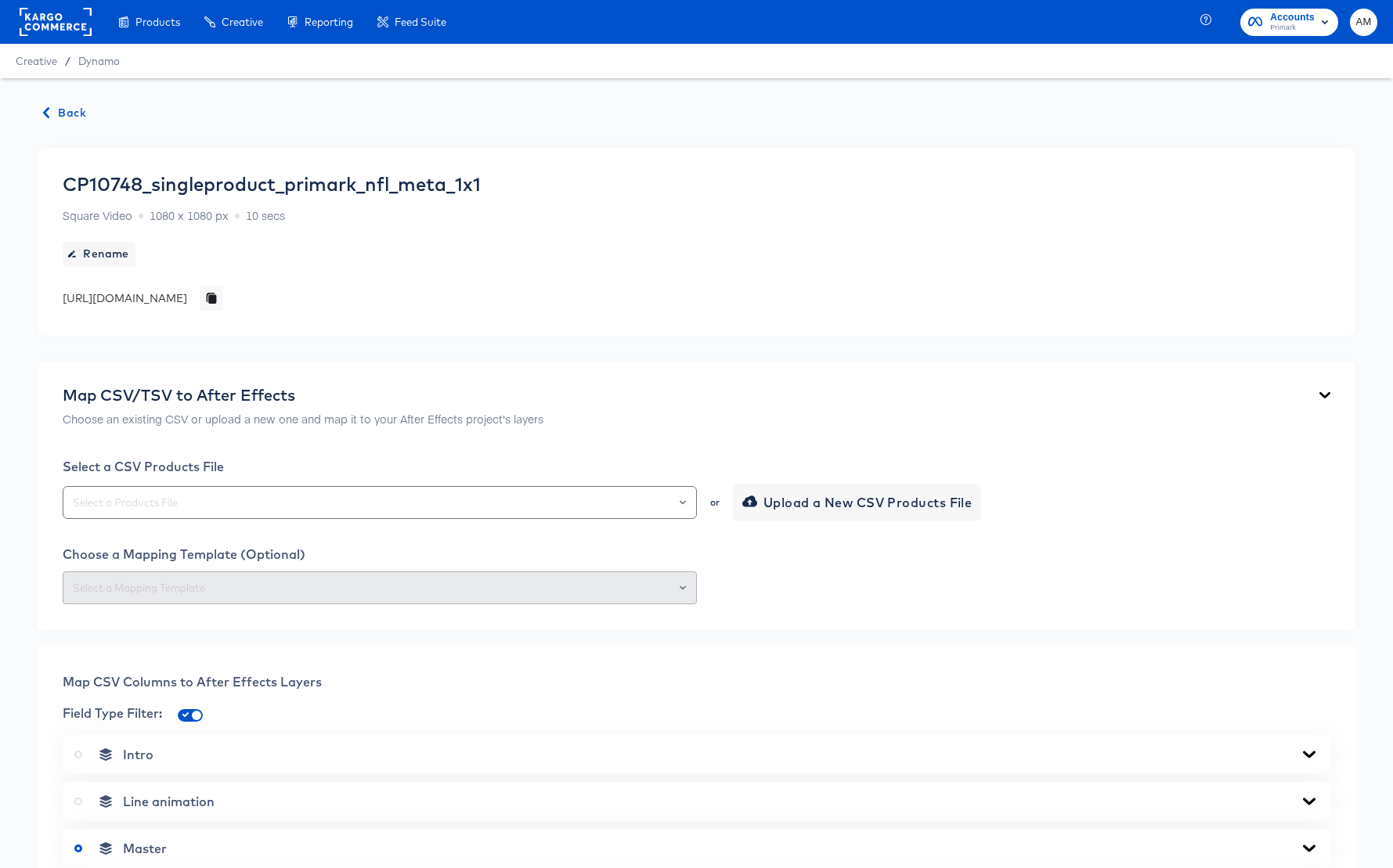
click at [55, 108] on span "Back" at bounding box center [65, 113] width 43 height 20
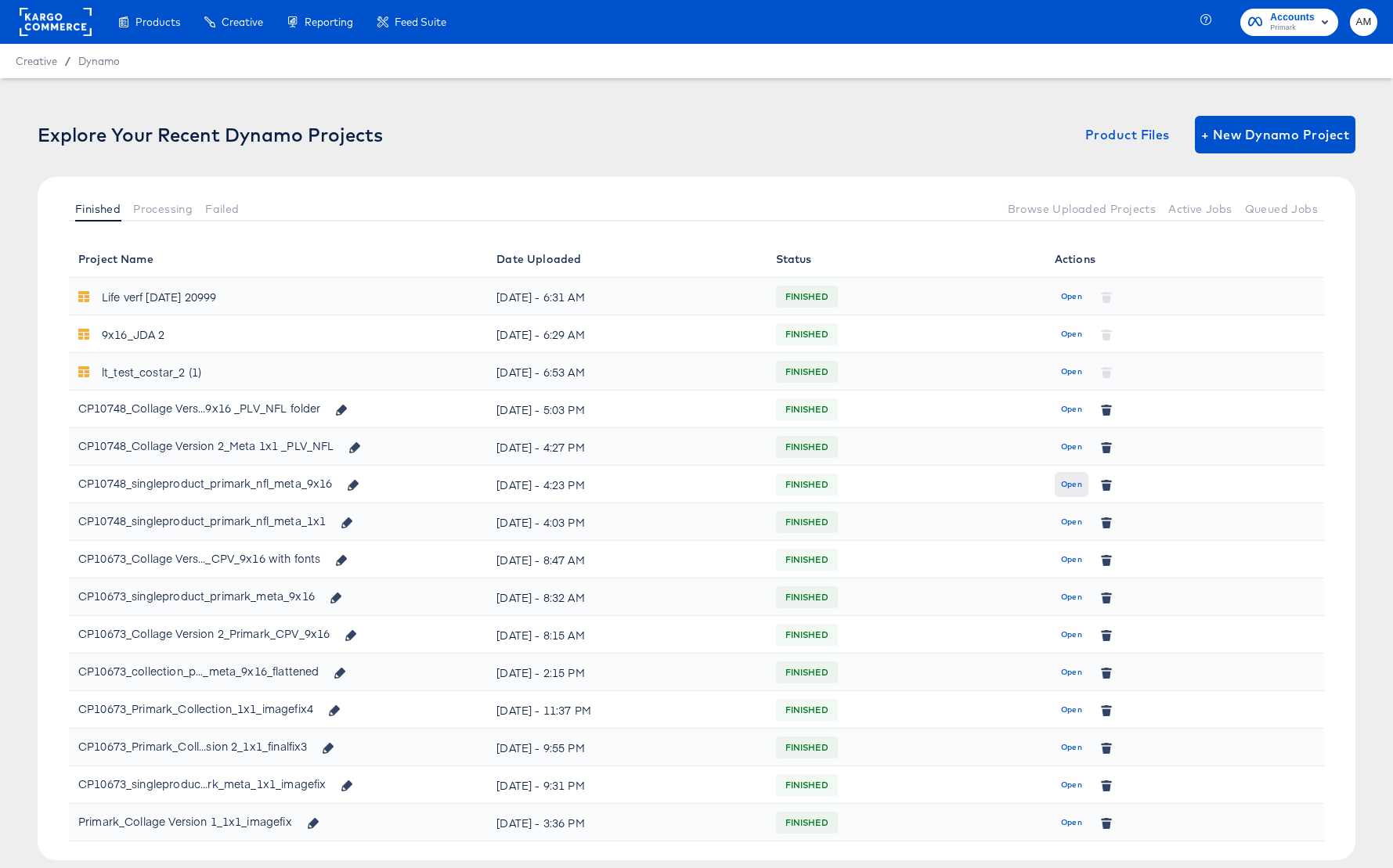
click at [1066, 481] on span "Open" at bounding box center [1071, 484] width 21 height 14
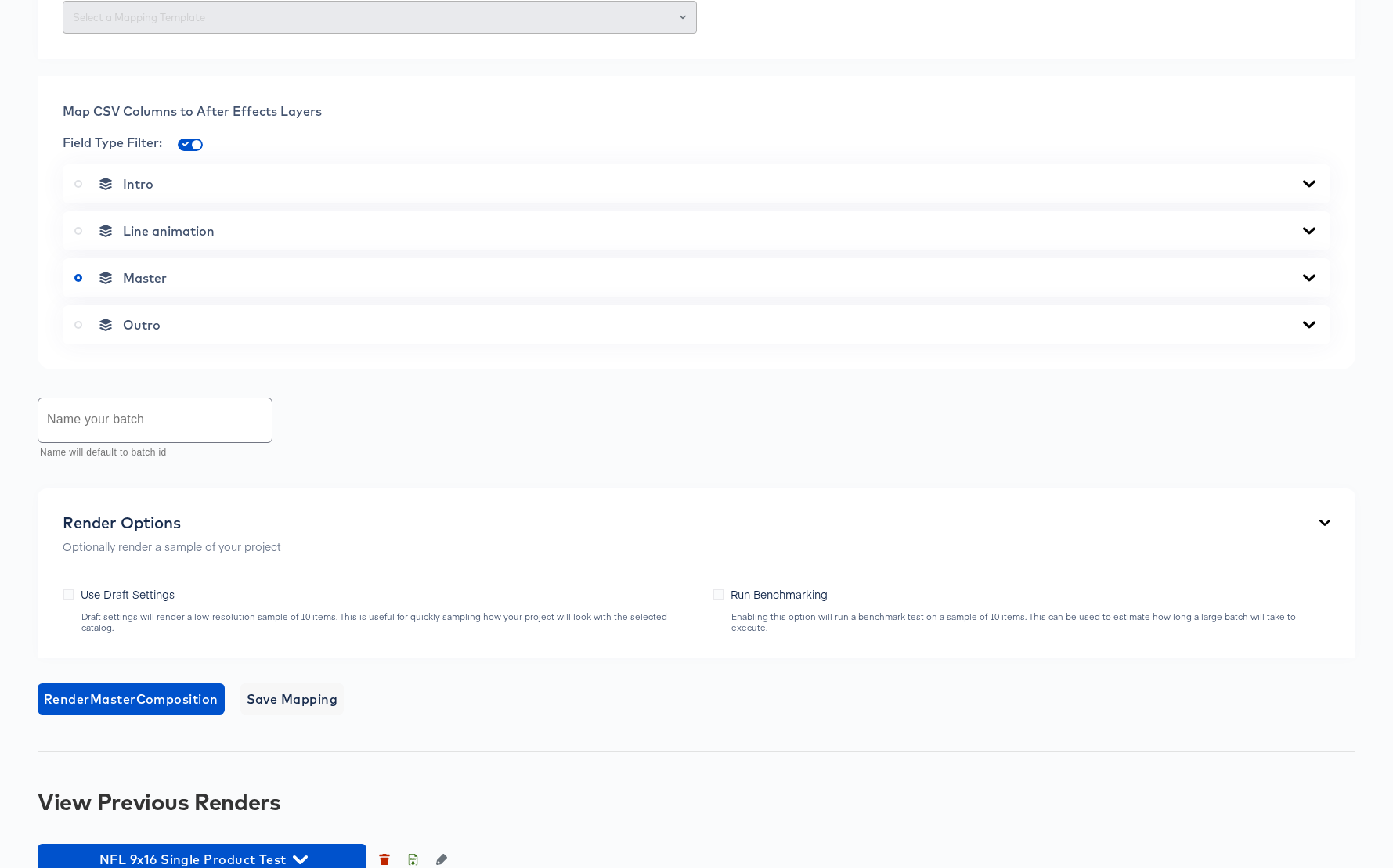
scroll to position [896, 0]
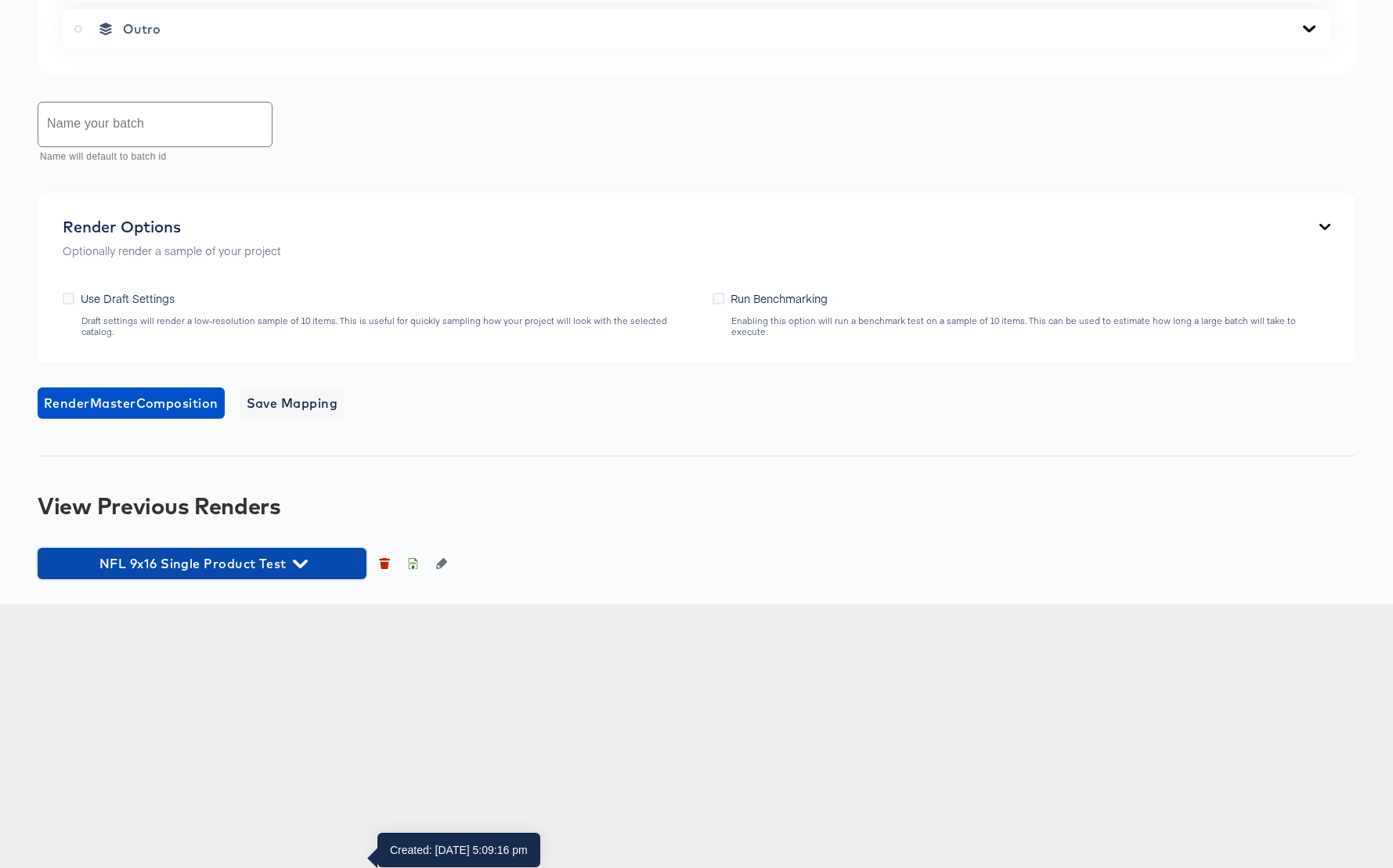
click at [305, 571] on icon "button" at bounding box center [299, 564] width 15 height 14
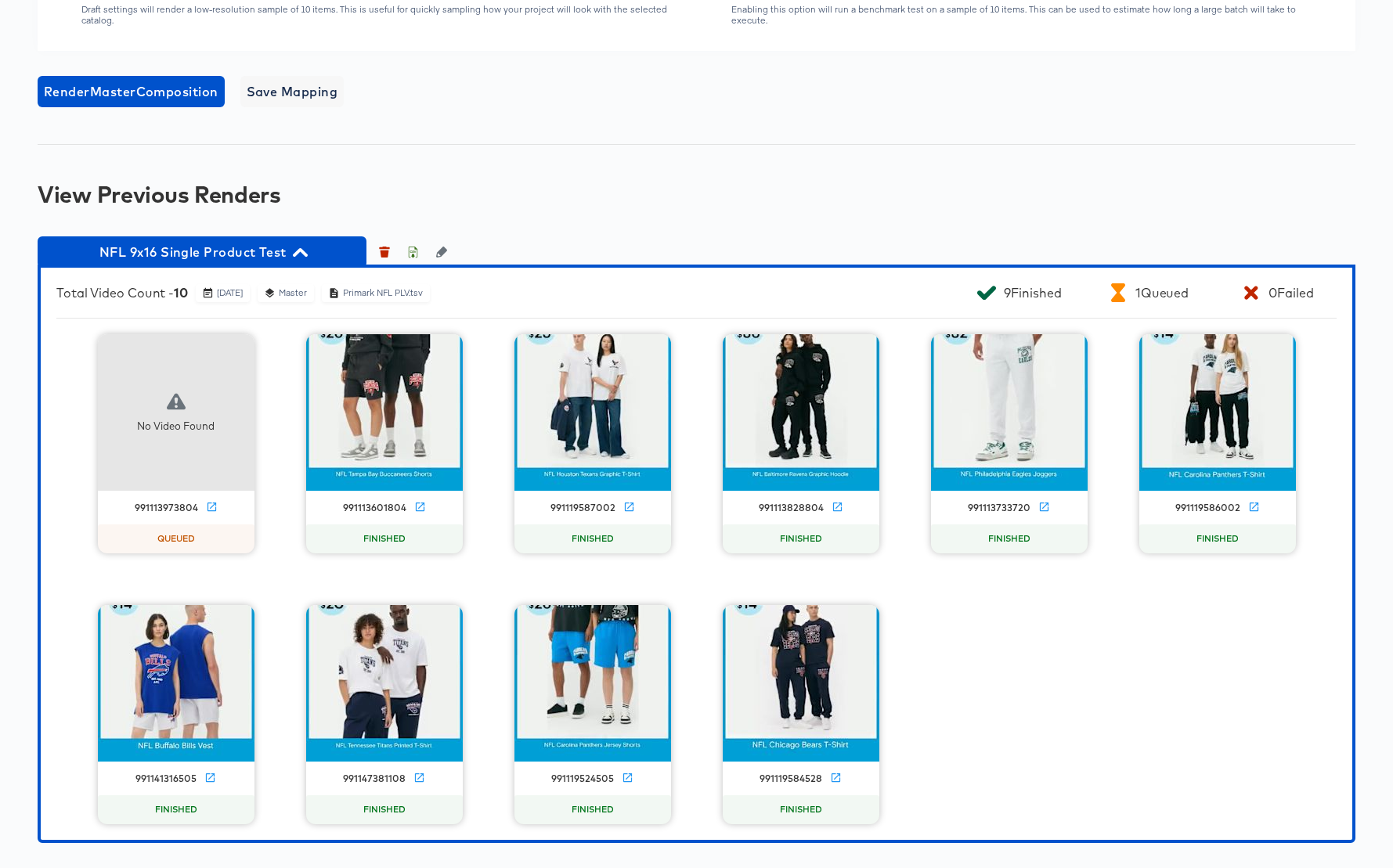
scroll to position [1472, 0]
click at [301, 252] on icon "button" at bounding box center [299, 252] width 15 height 9
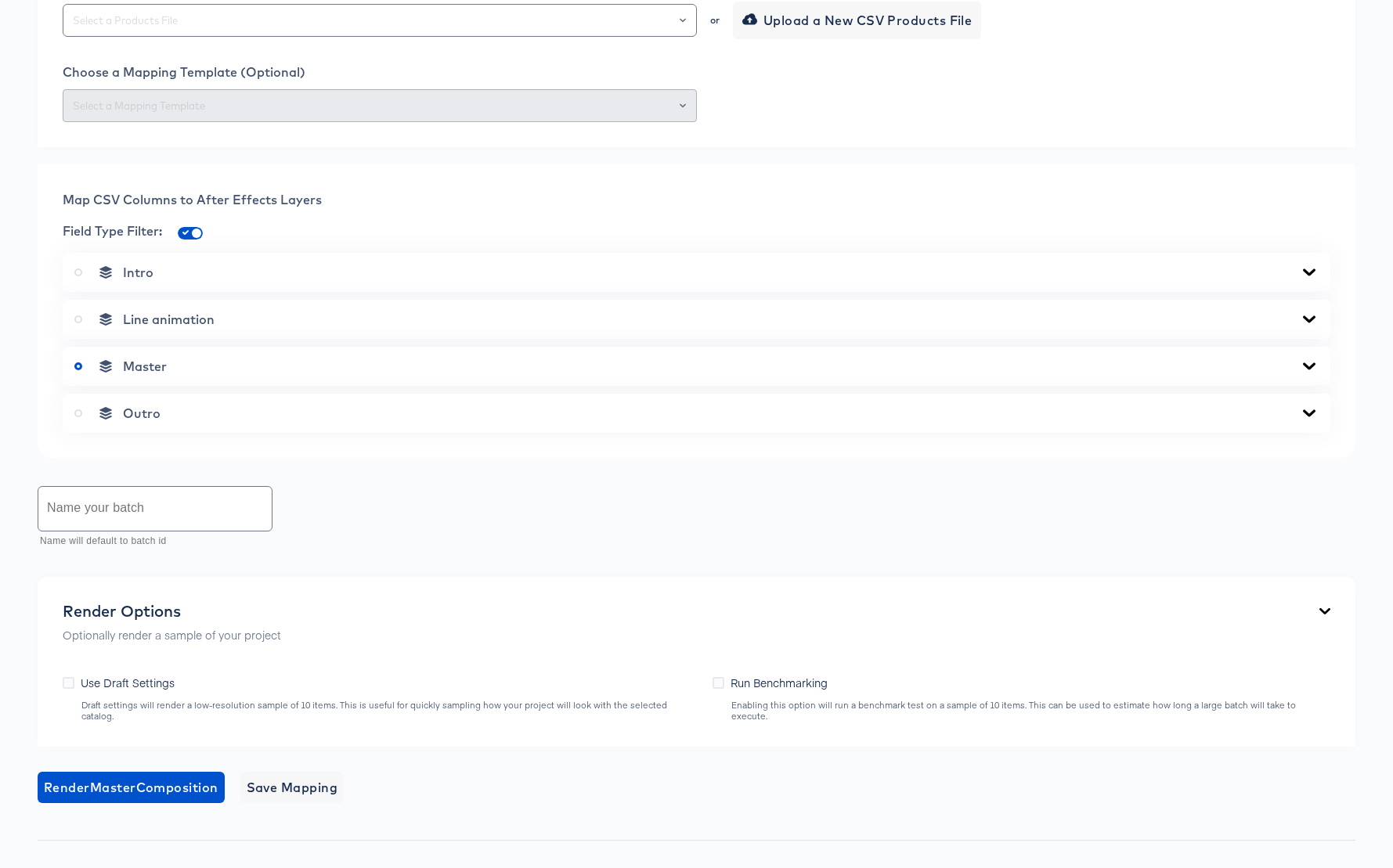
scroll to position [475, 0]
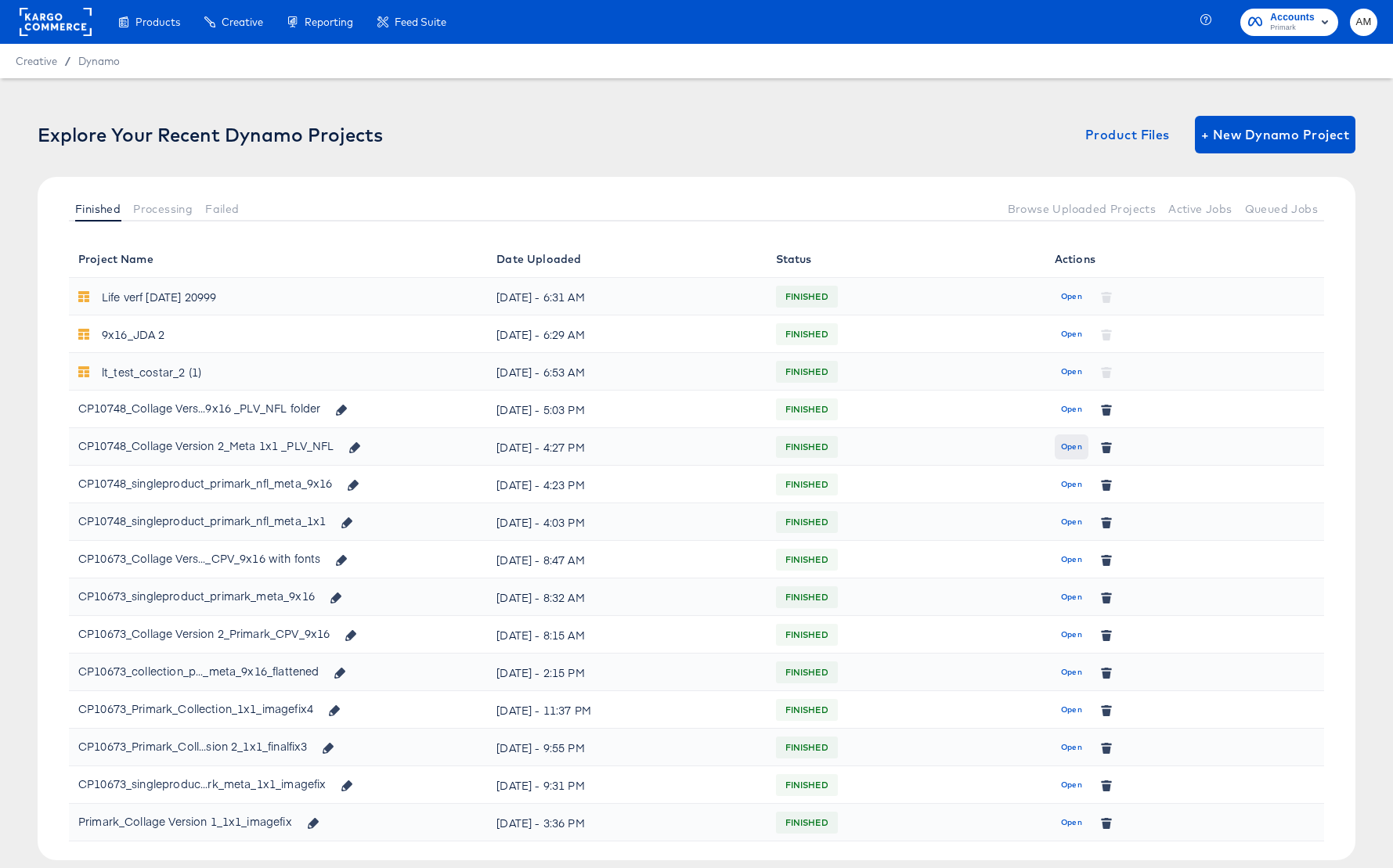
click at [1071, 443] on span "Open" at bounding box center [1071, 447] width 21 height 14
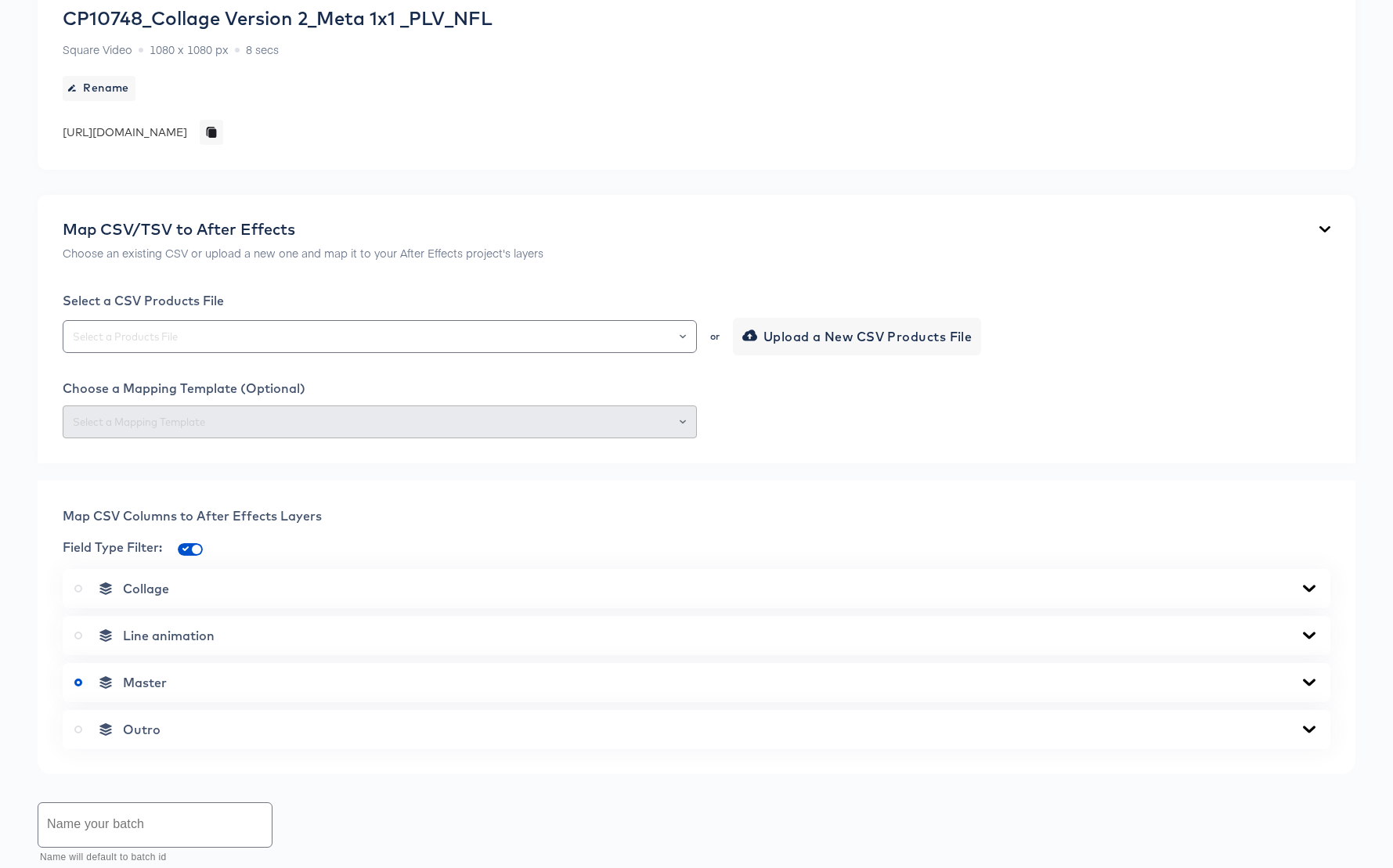
scroll to position [592, 0]
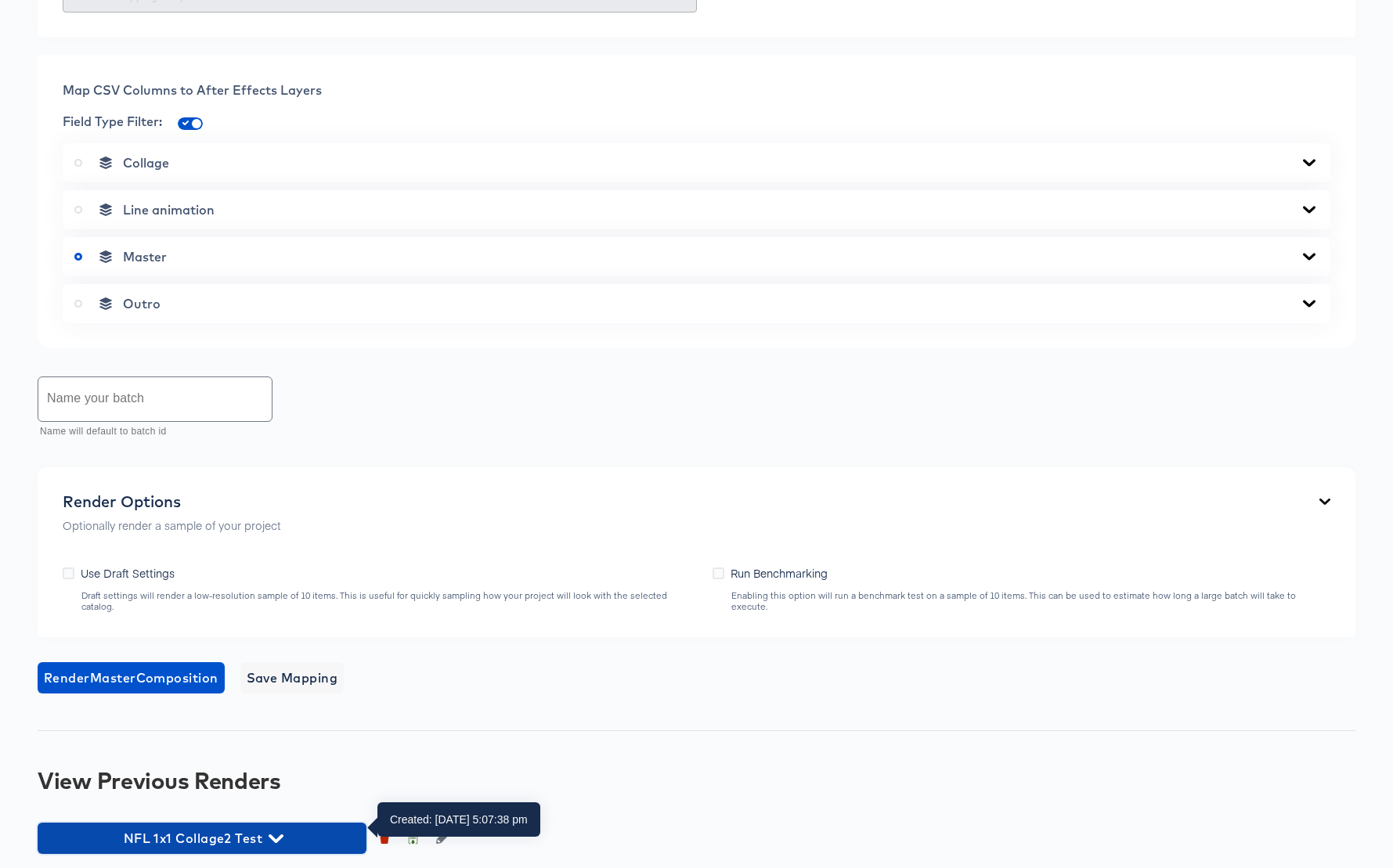
click at [265, 827] on span "NFL 1x1 Collage2 Test" at bounding box center [201, 838] width 313 height 22
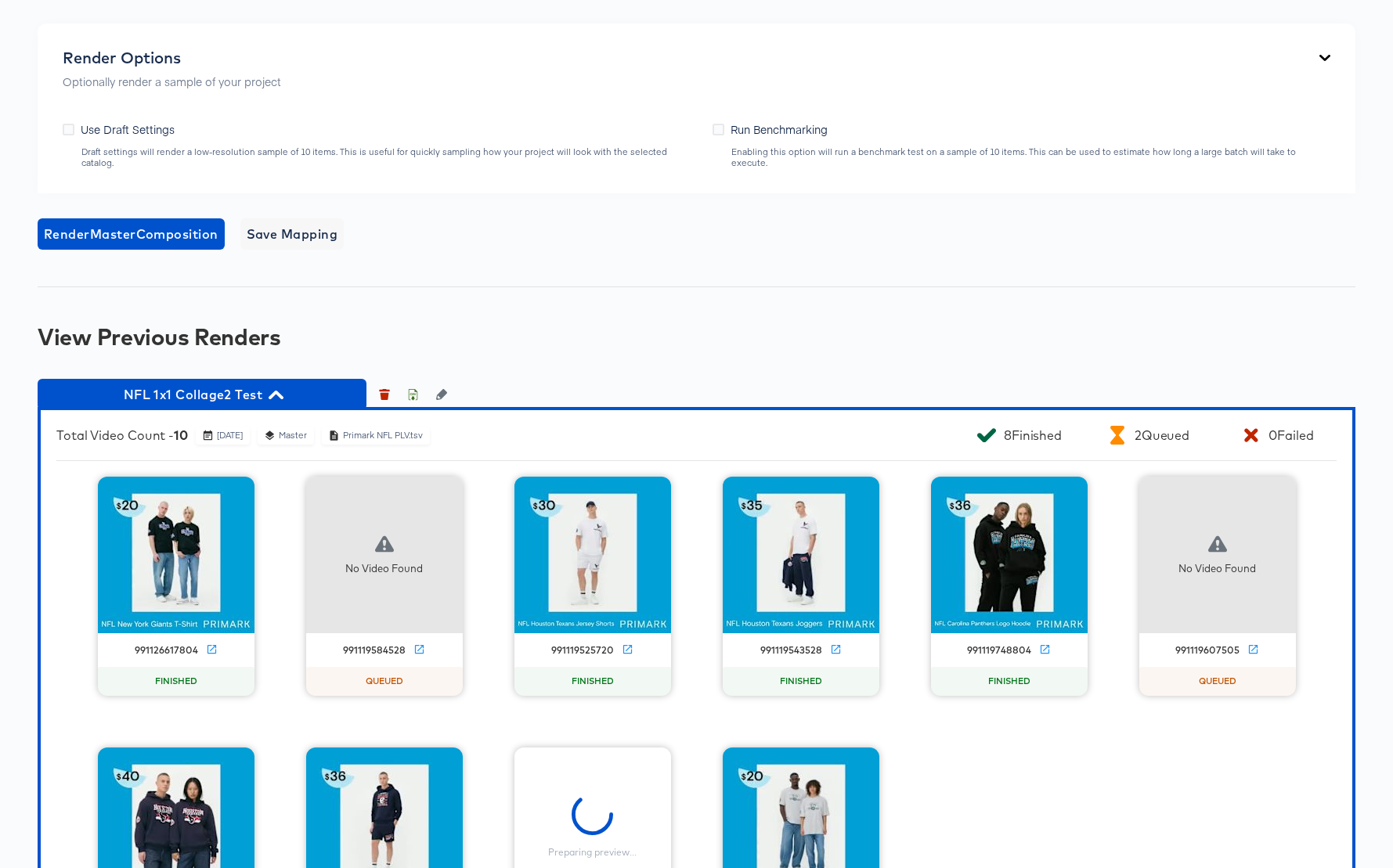
scroll to position [1167, 0]
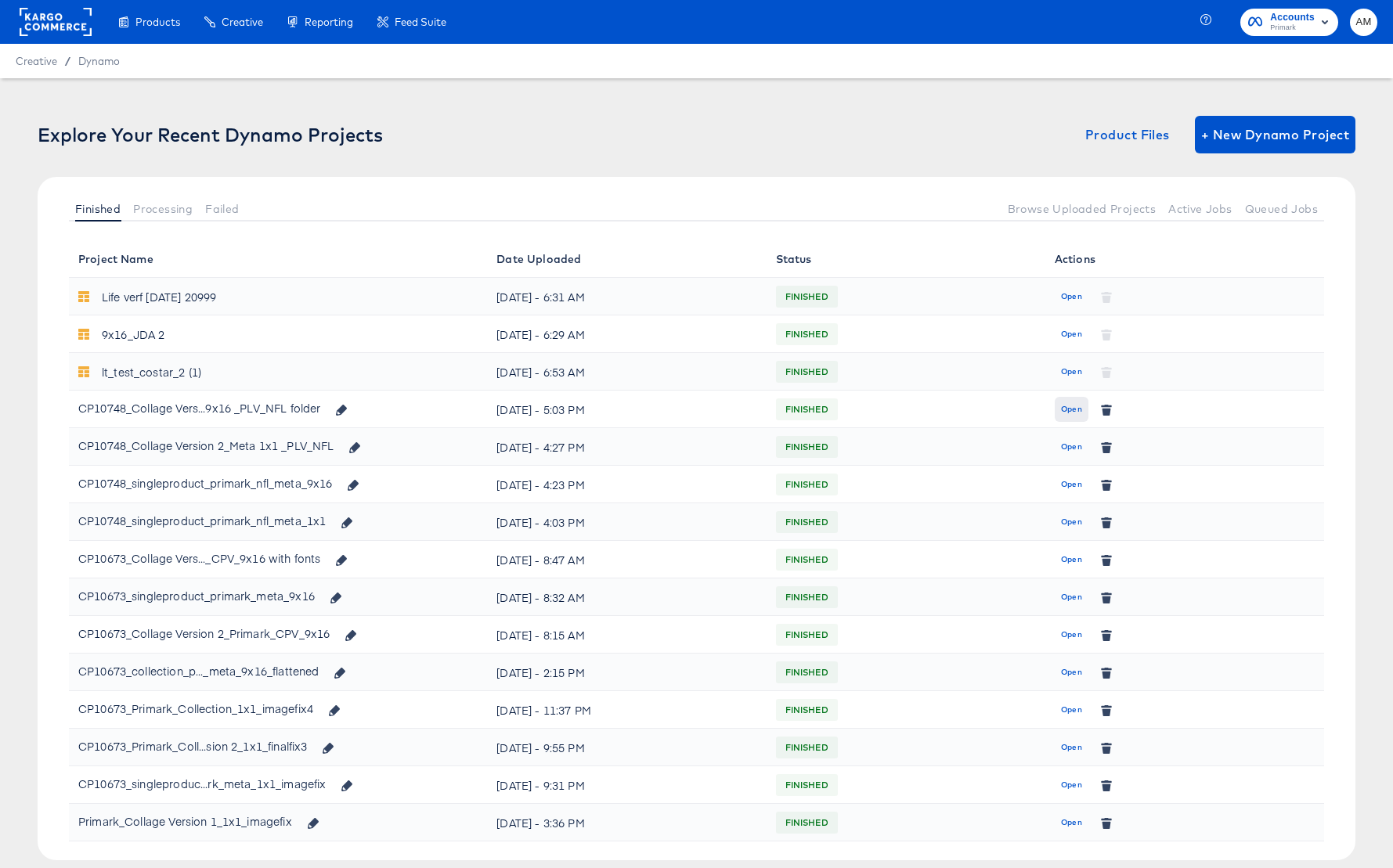
click at [1074, 406] on span "Open" at bounding box center [1071, 409] width 21 height 14
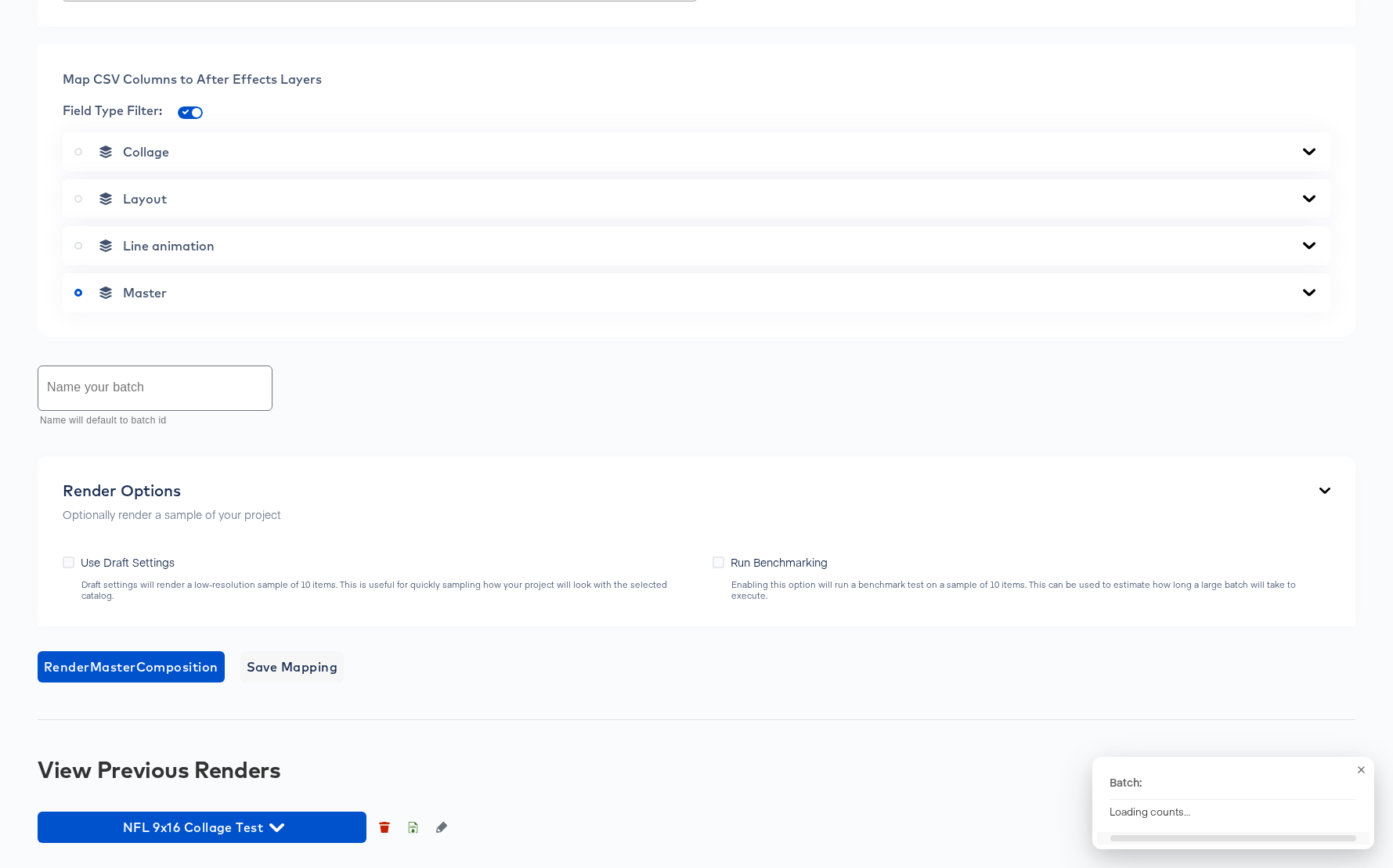
scroll to position [896, 0]
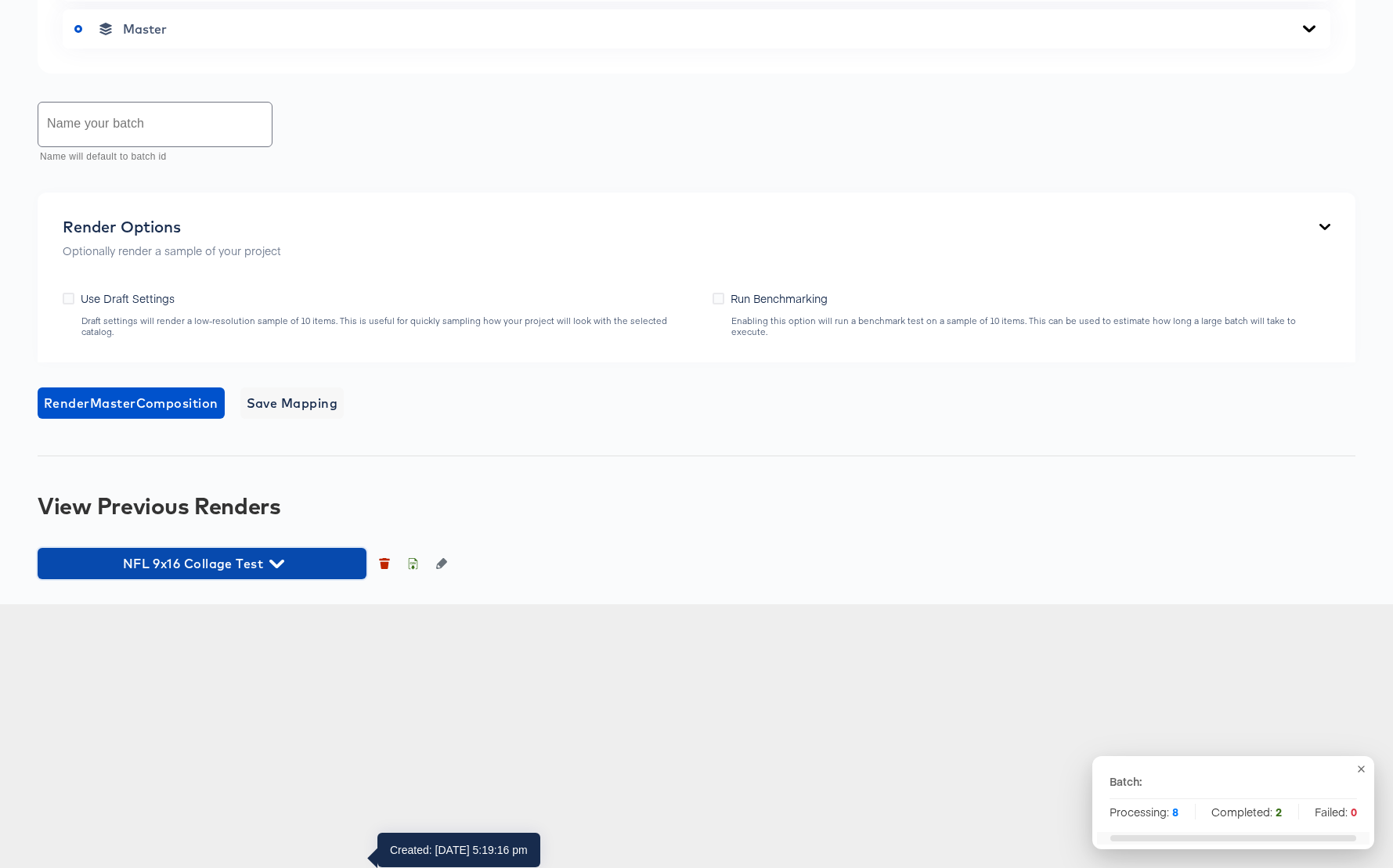
click at [273, 568] on icon "button" at bounding box center [276, 564] width 15 height 9
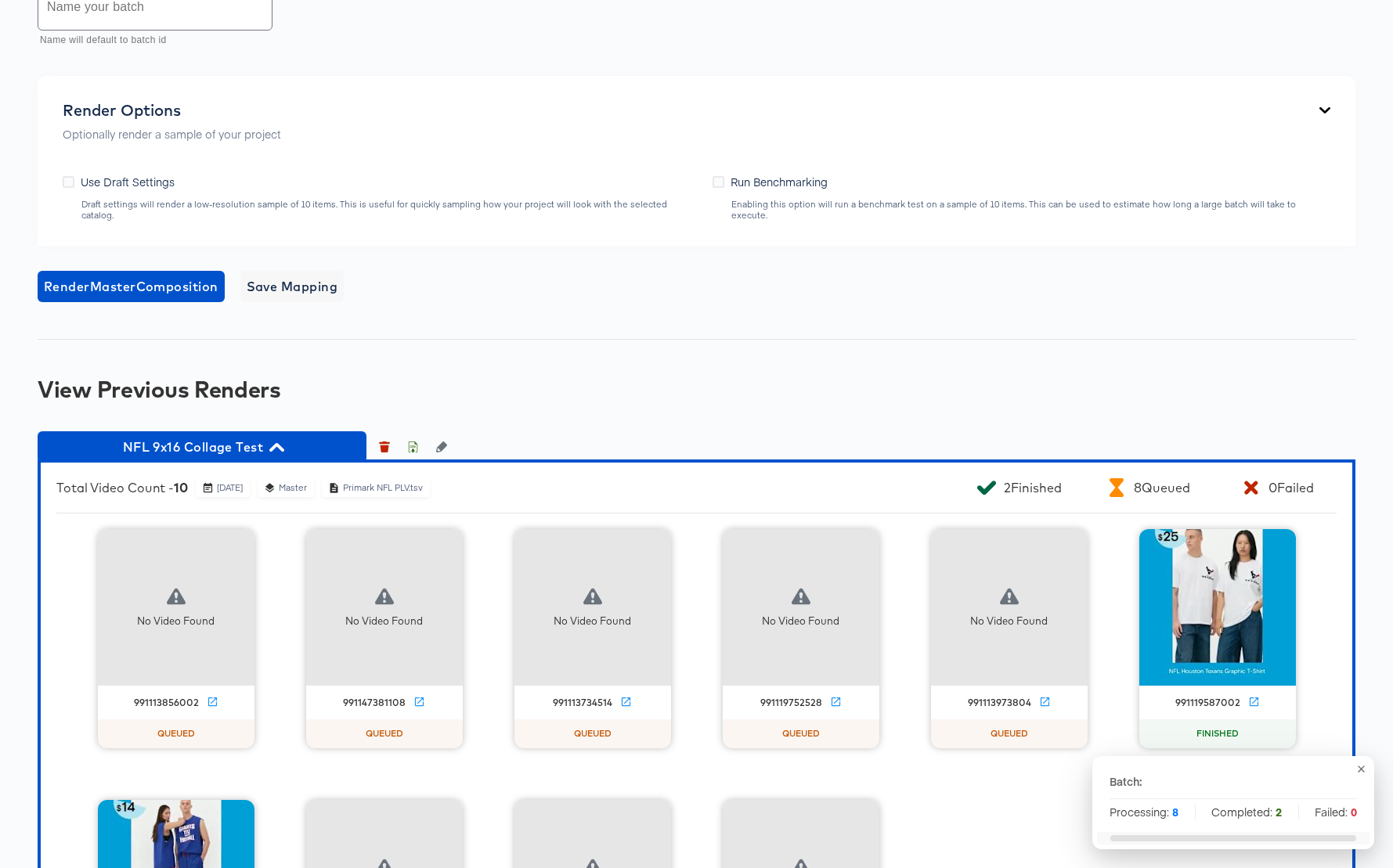
scroll to position [1472, 0]
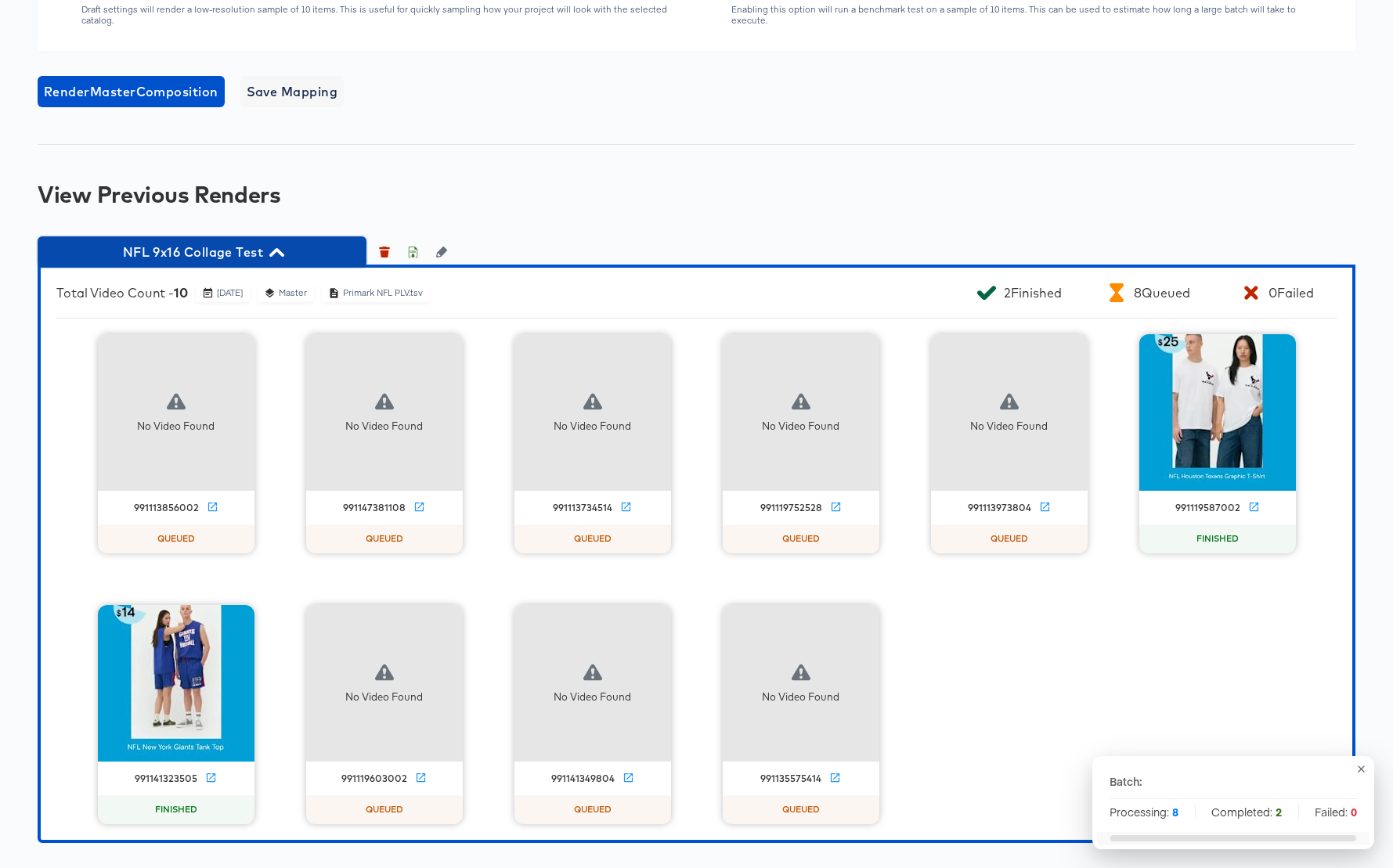
click at [281, 251] on icon "button" at bounding box center [276, 252] width 15 height 9
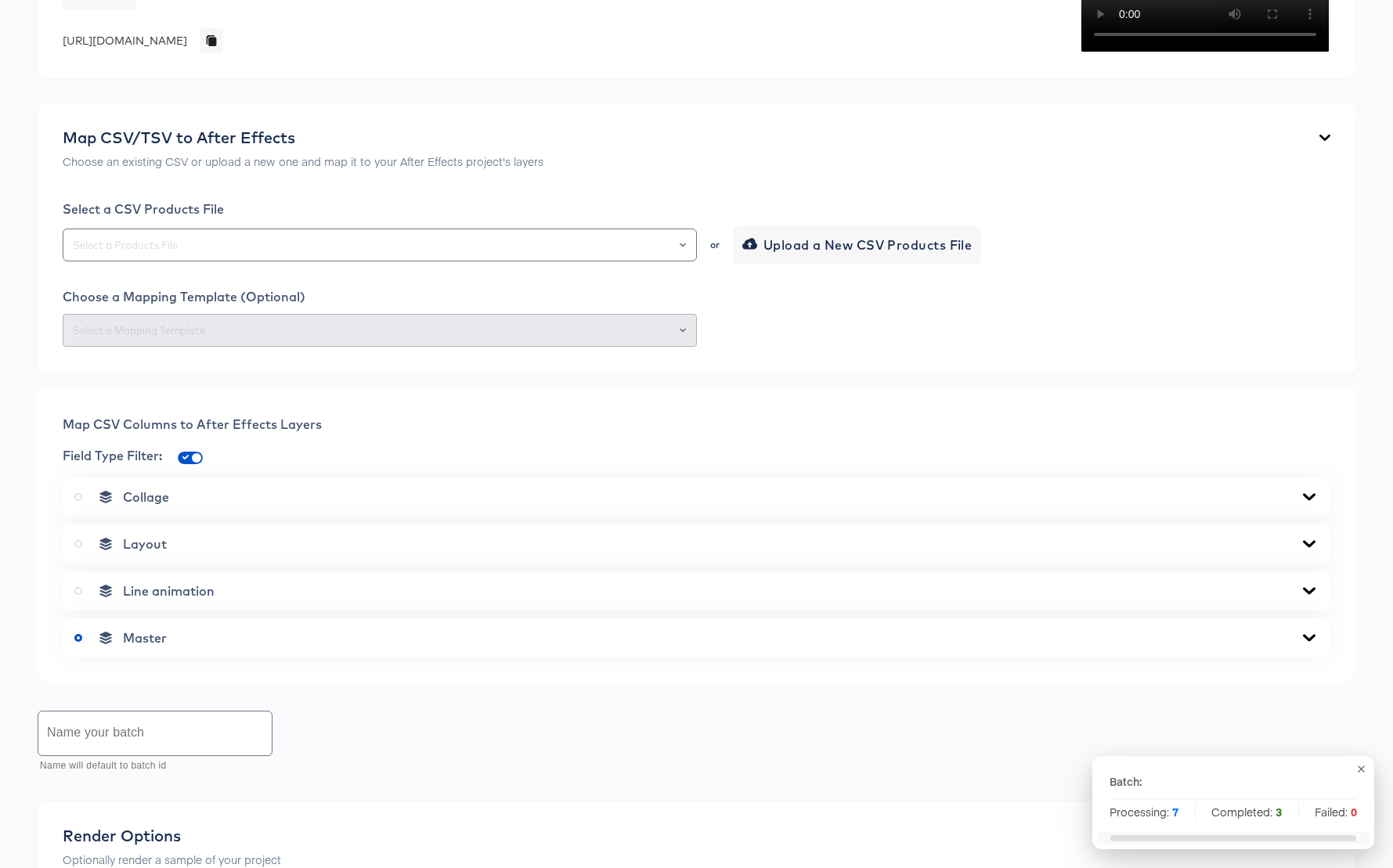
scroll to position [0, 0]
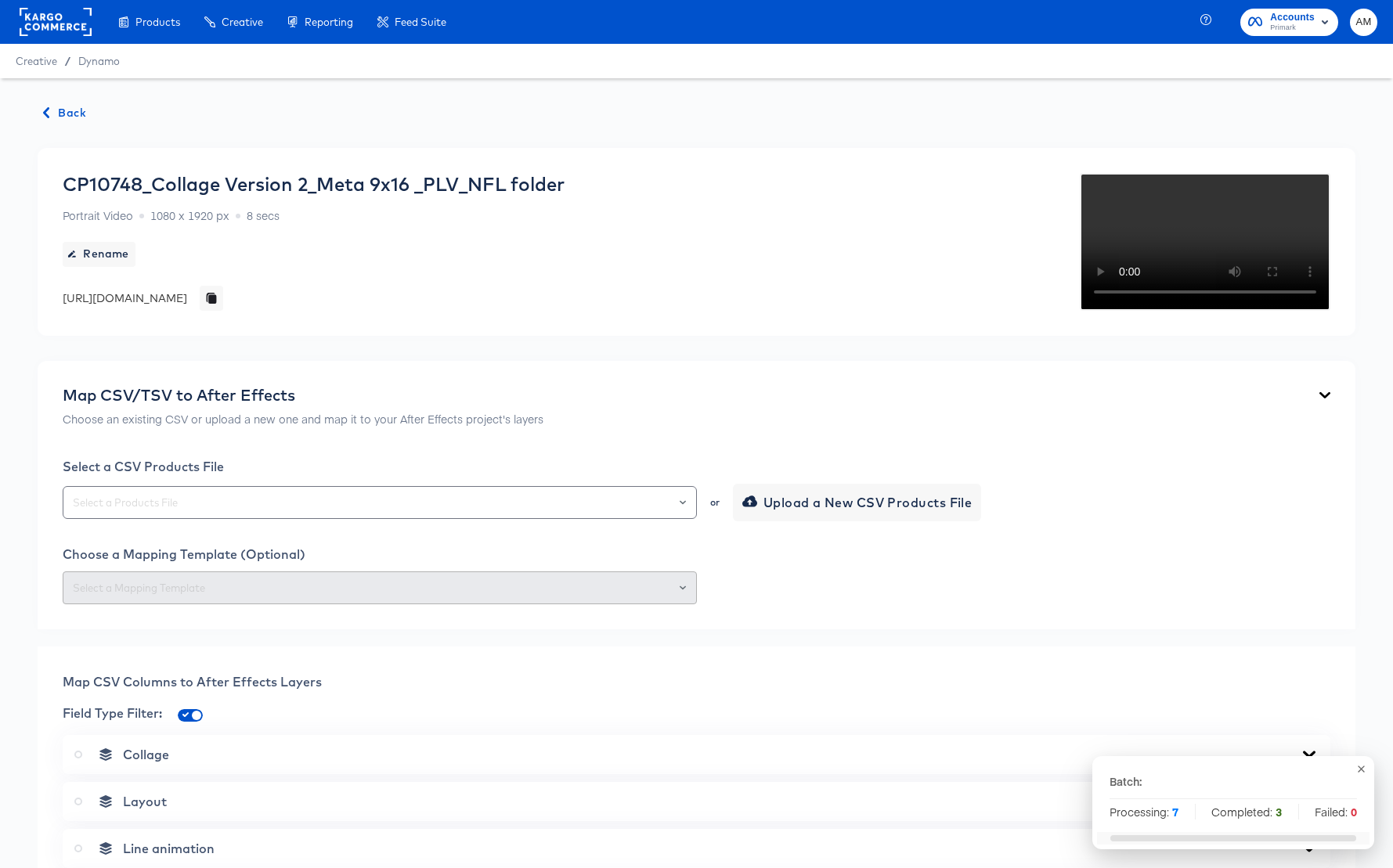
click at [66, 101] on div "Back CP10748_Collage Version 2_Meta 9x16 _PLV_NFL folder Portrait Video 1080 x …" at bounding box center [696, 774] width 1393 height 1392
click at [72, 110] on span "Back" at bounding box center [65, 113] width 43 height 20
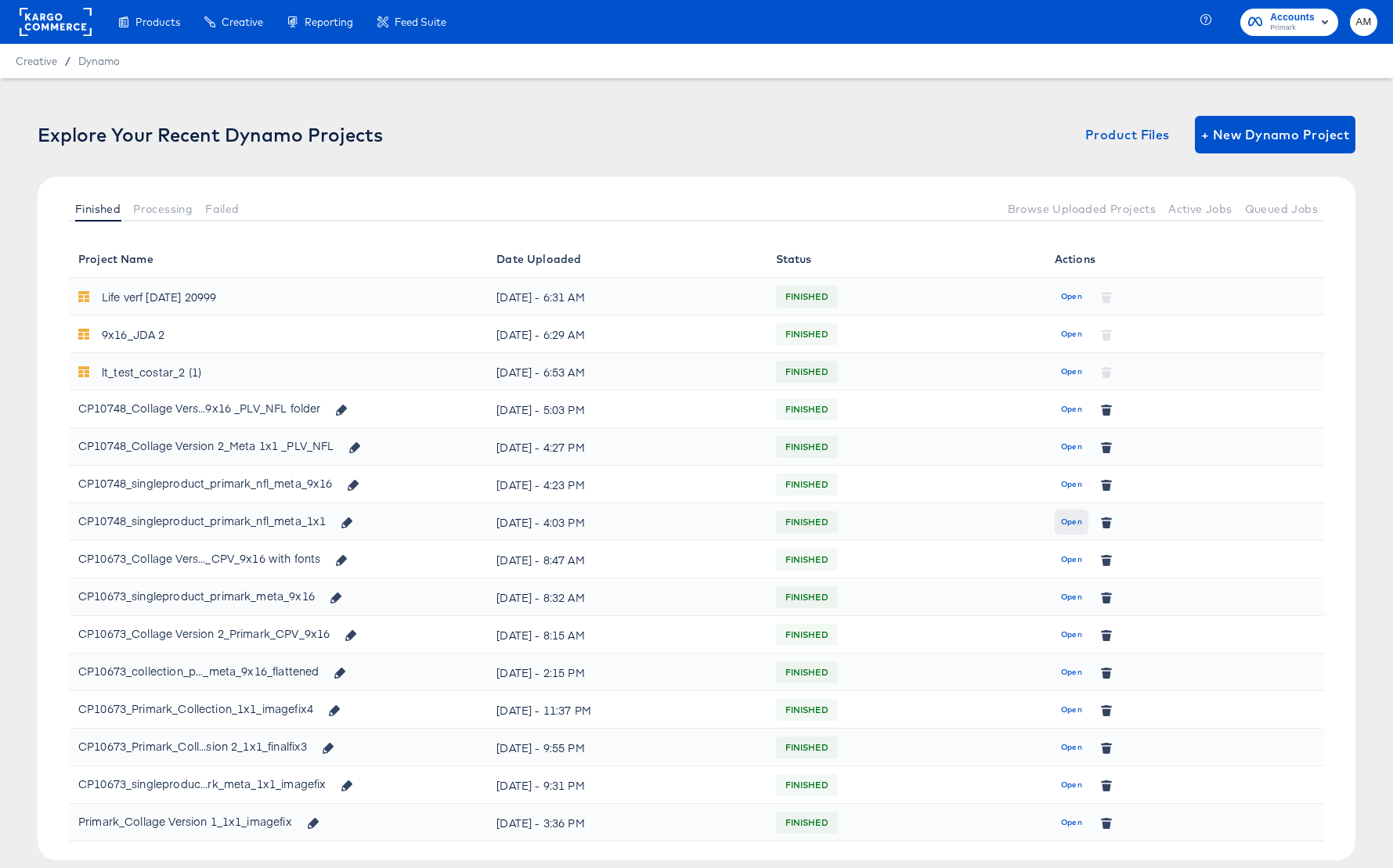
click at [1067, 522] on span "Open" at bounding box center [1071, 522] width 21 height 14
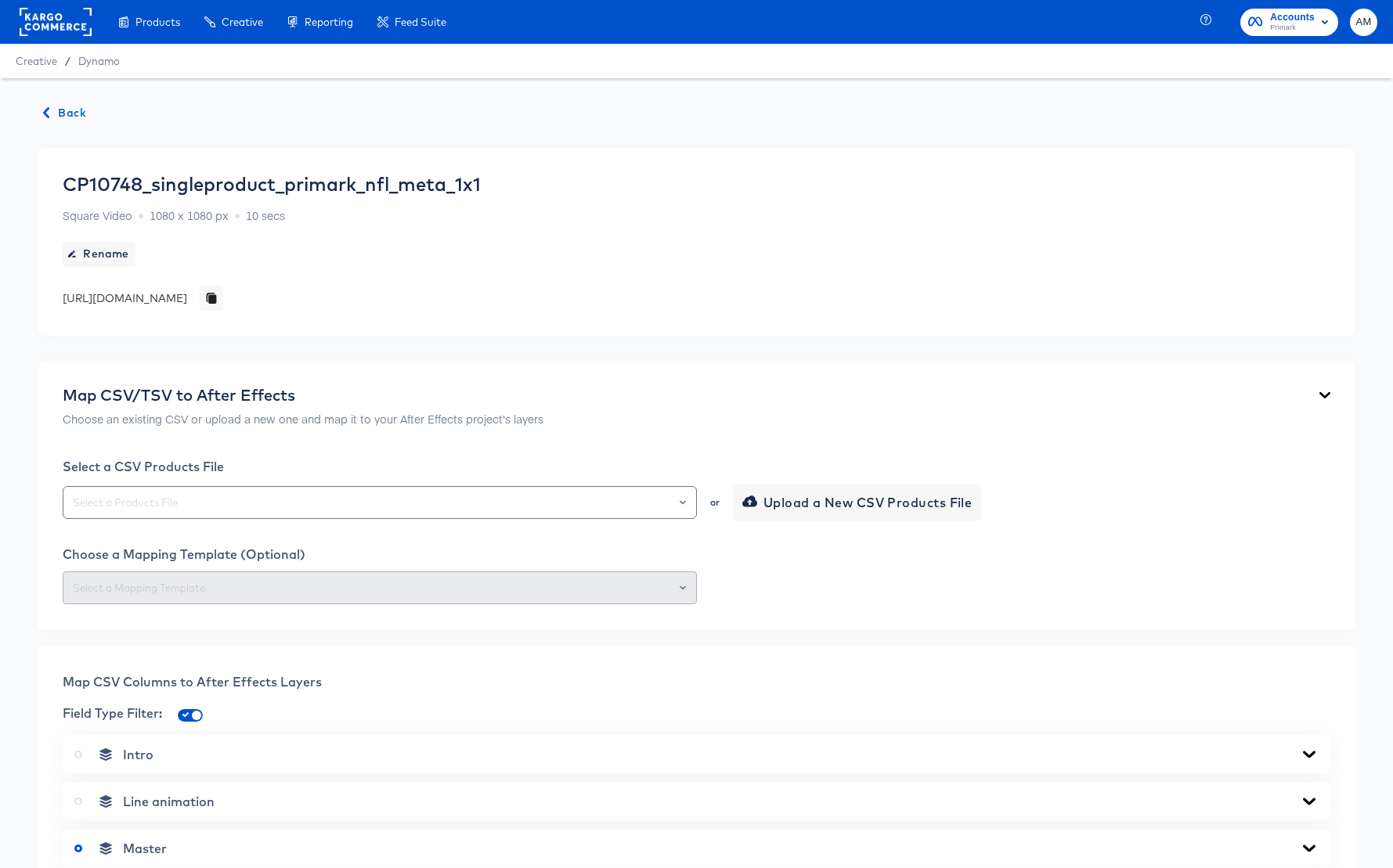
click at [62, 120] on span "Back" at bounding box center [65, 113] width 43 height 20
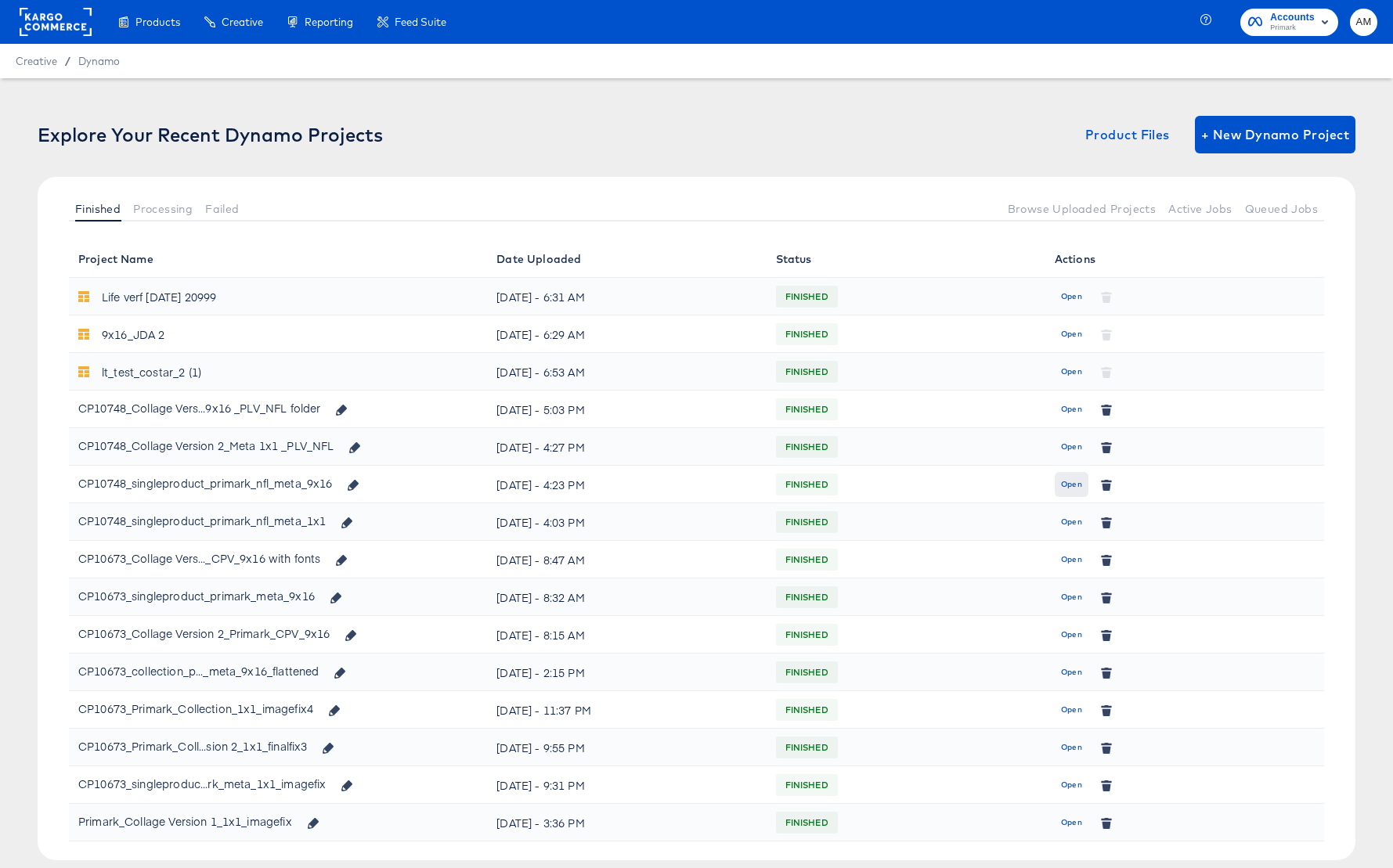
click at [1065, 481] on span "Open" at bounding box center [1071, 484] width 21 height 14
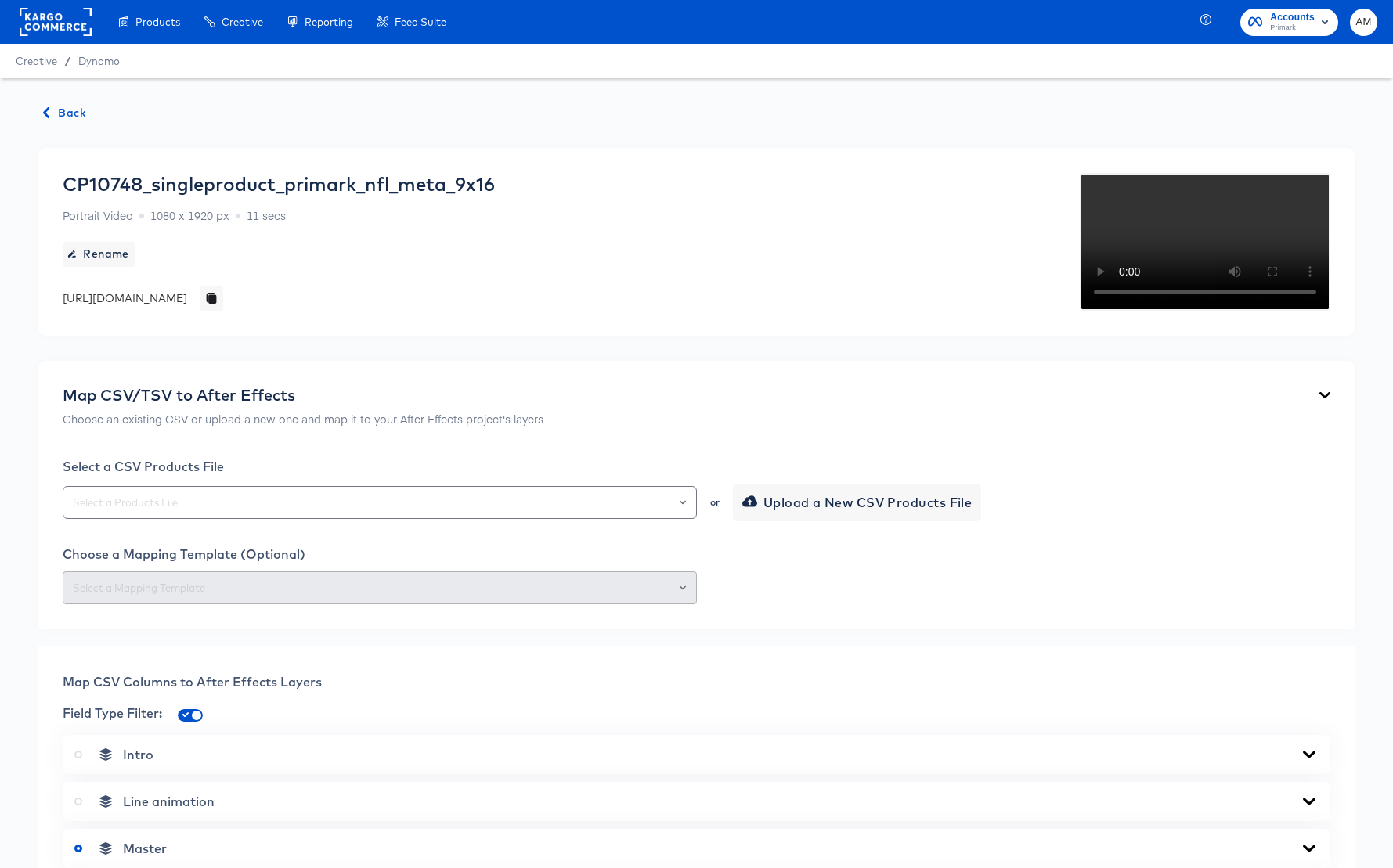
click at [61, 116] on span "Back" at bounding box center [65, 113] width 43 height 20
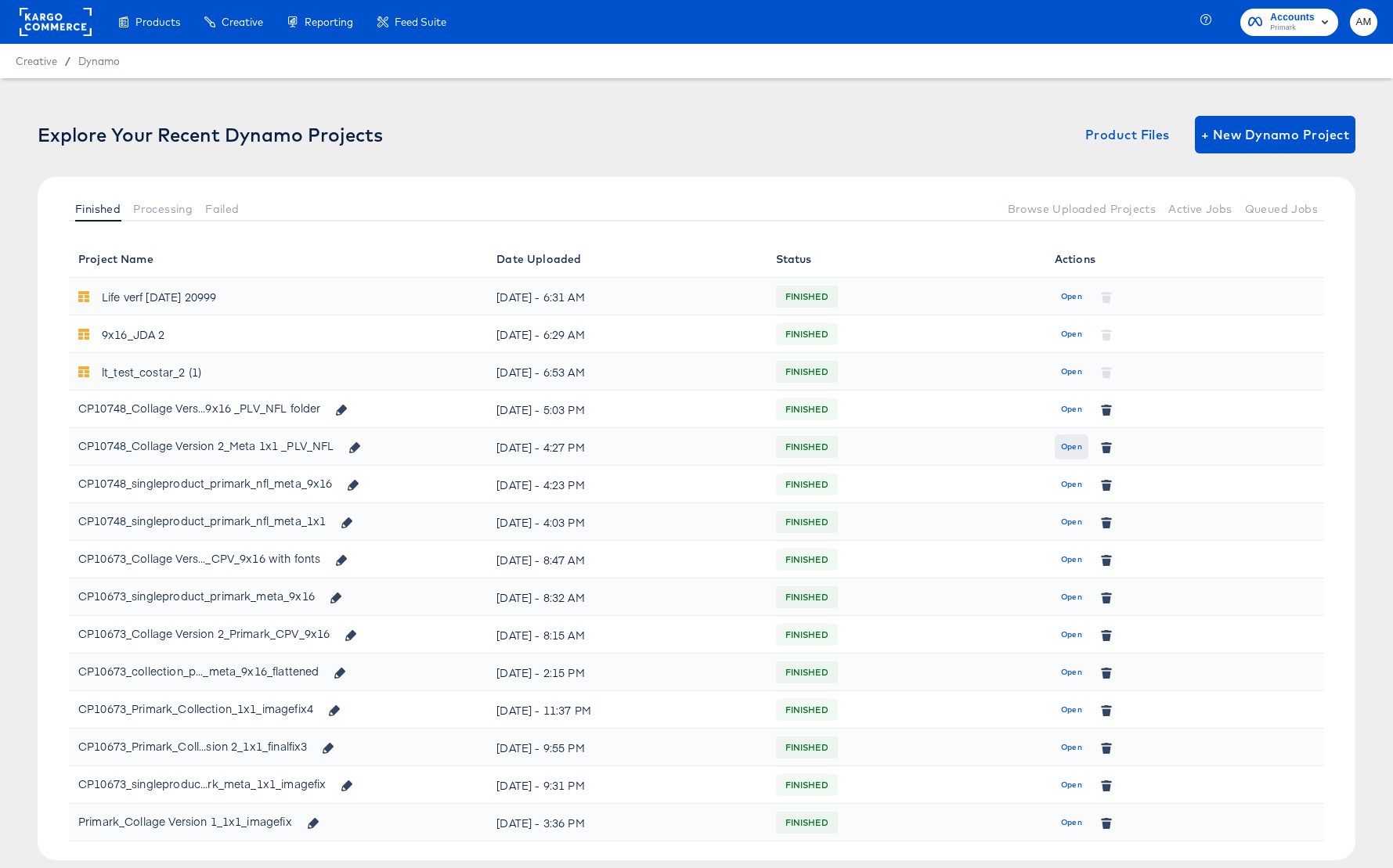
click at [1071, 443] on span "Open" at bounding box center [1071, 447] width 21 height 14
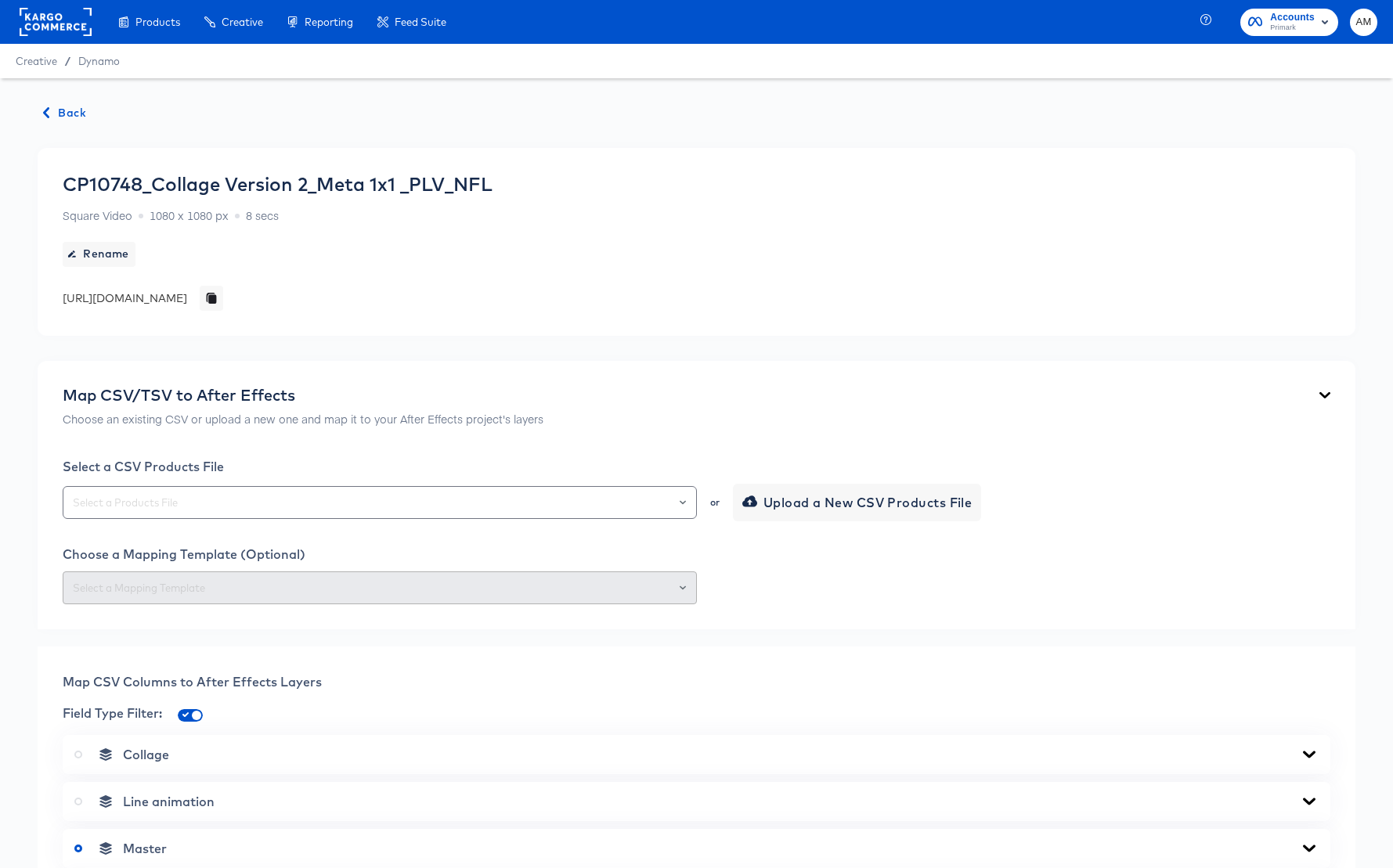
click at [64, 110] on span "Back" at bounding box center [65, 113] width 43 height 20
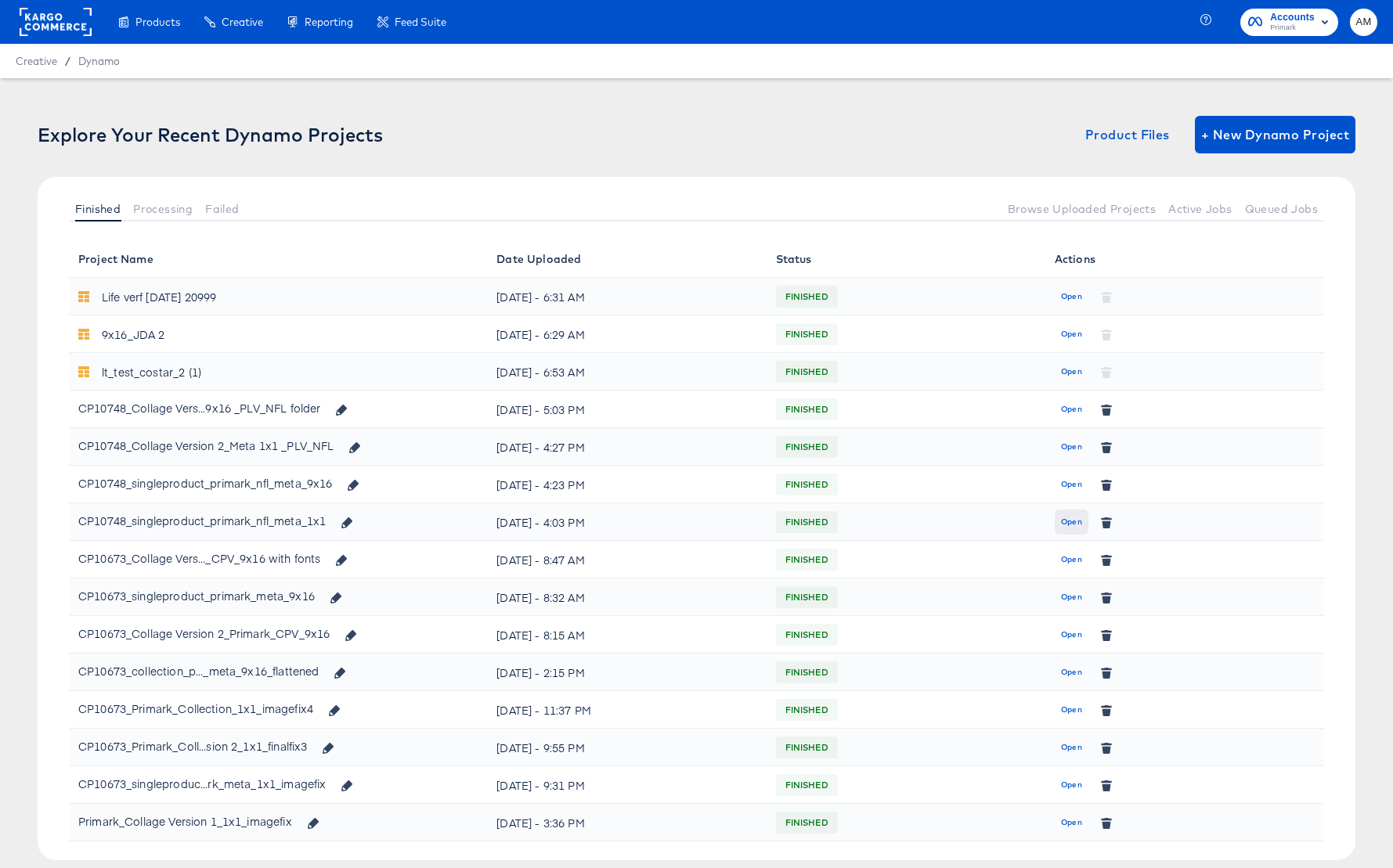
click at [1065, 523] on span "Open" at bounding box center [1071, 522] width 21 height 14
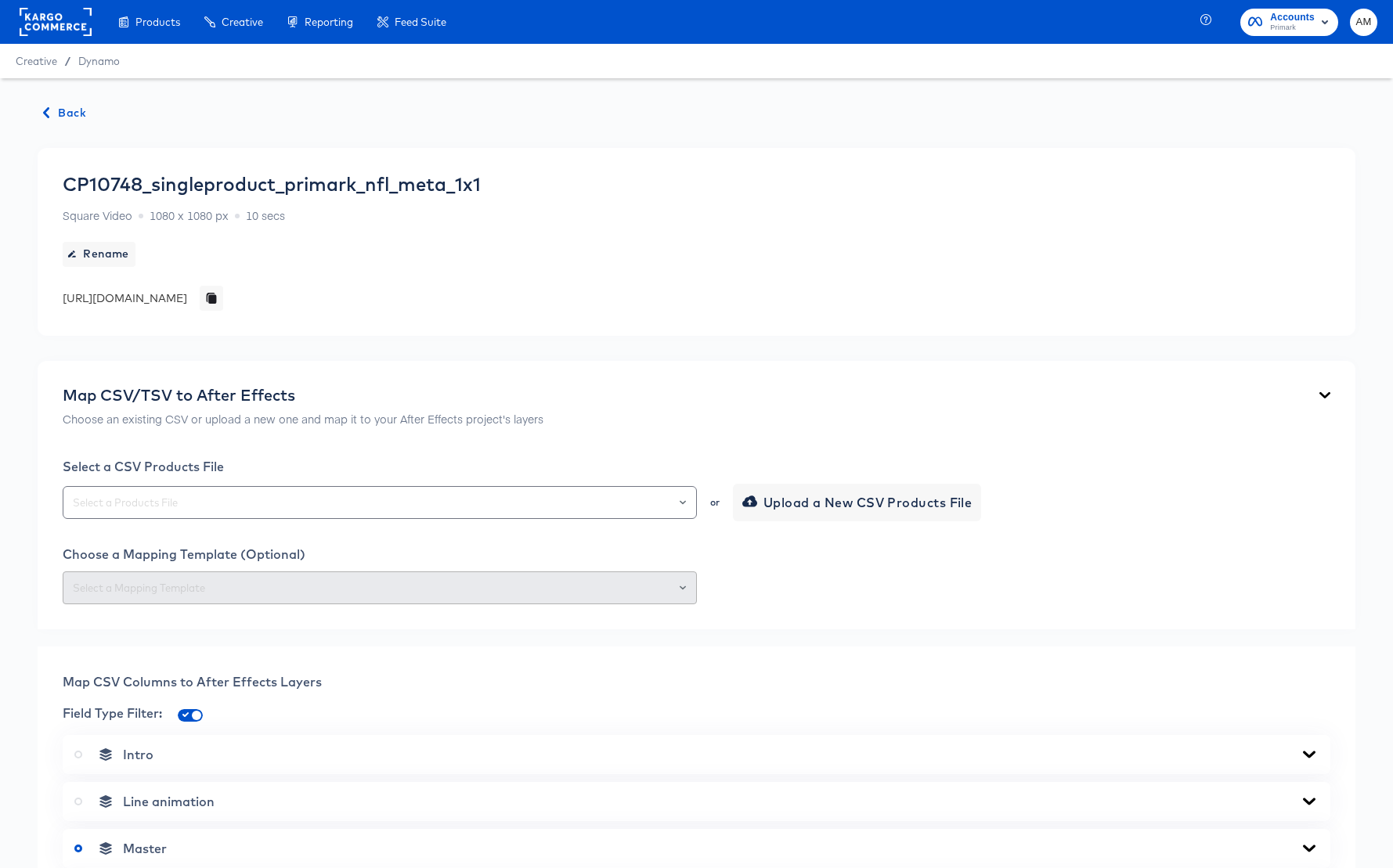
click at [68, 116] on span "Back" at bounding box center [65, 113] width 43 height 20
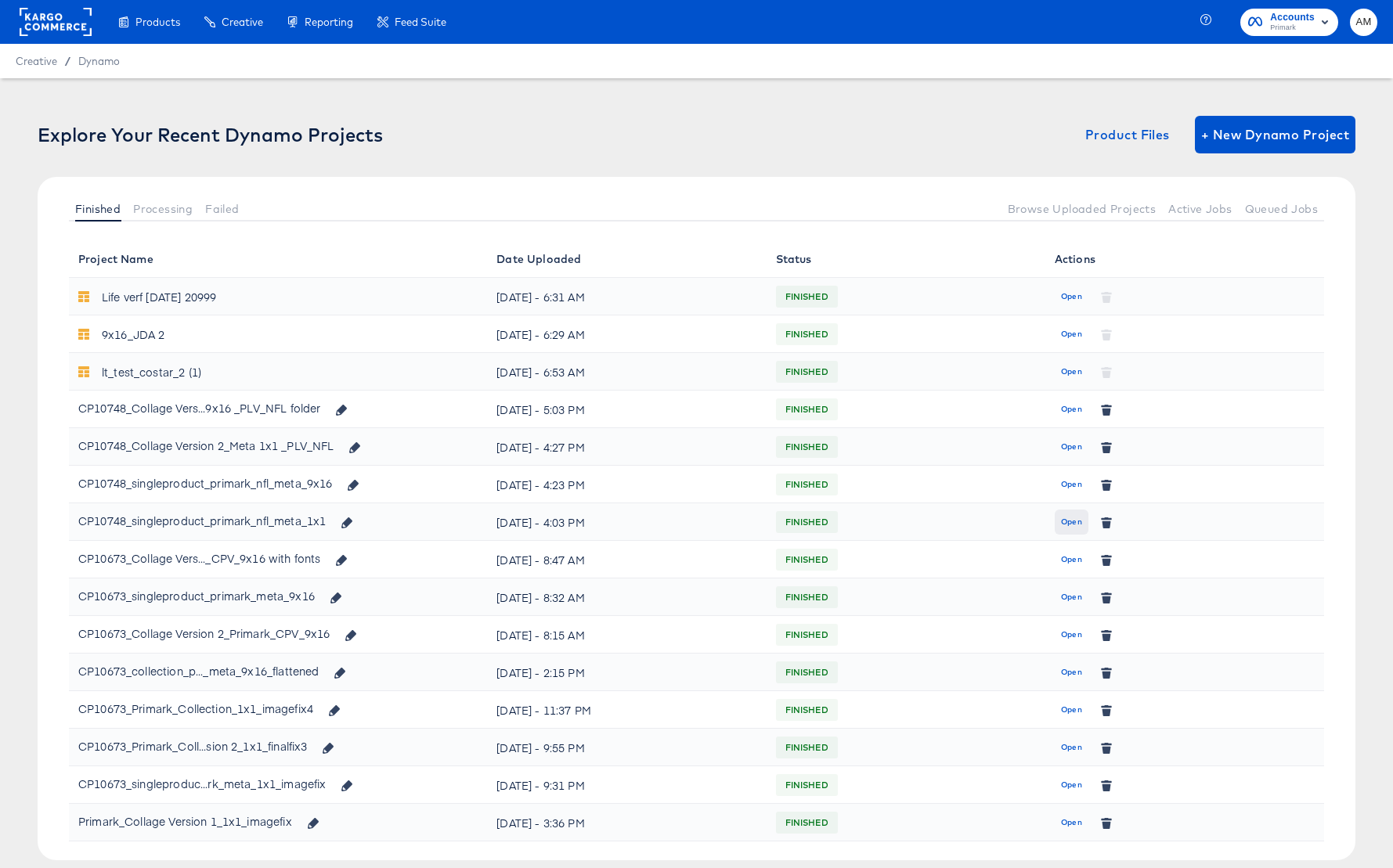
click at [1073, 517] on span "Open" at bounding box center [1071, 522] width 21 height 14
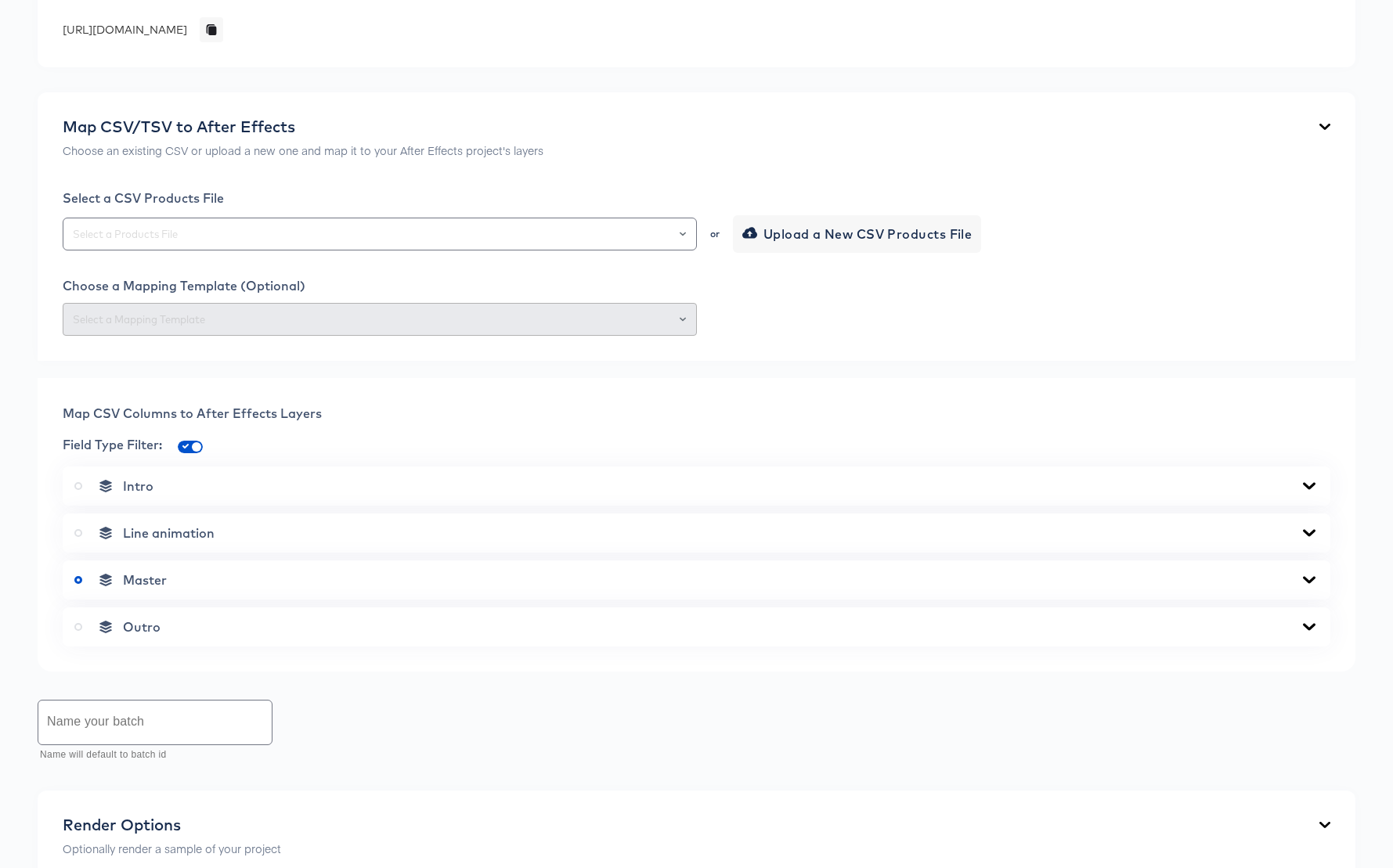
scroll to position [592, 0]
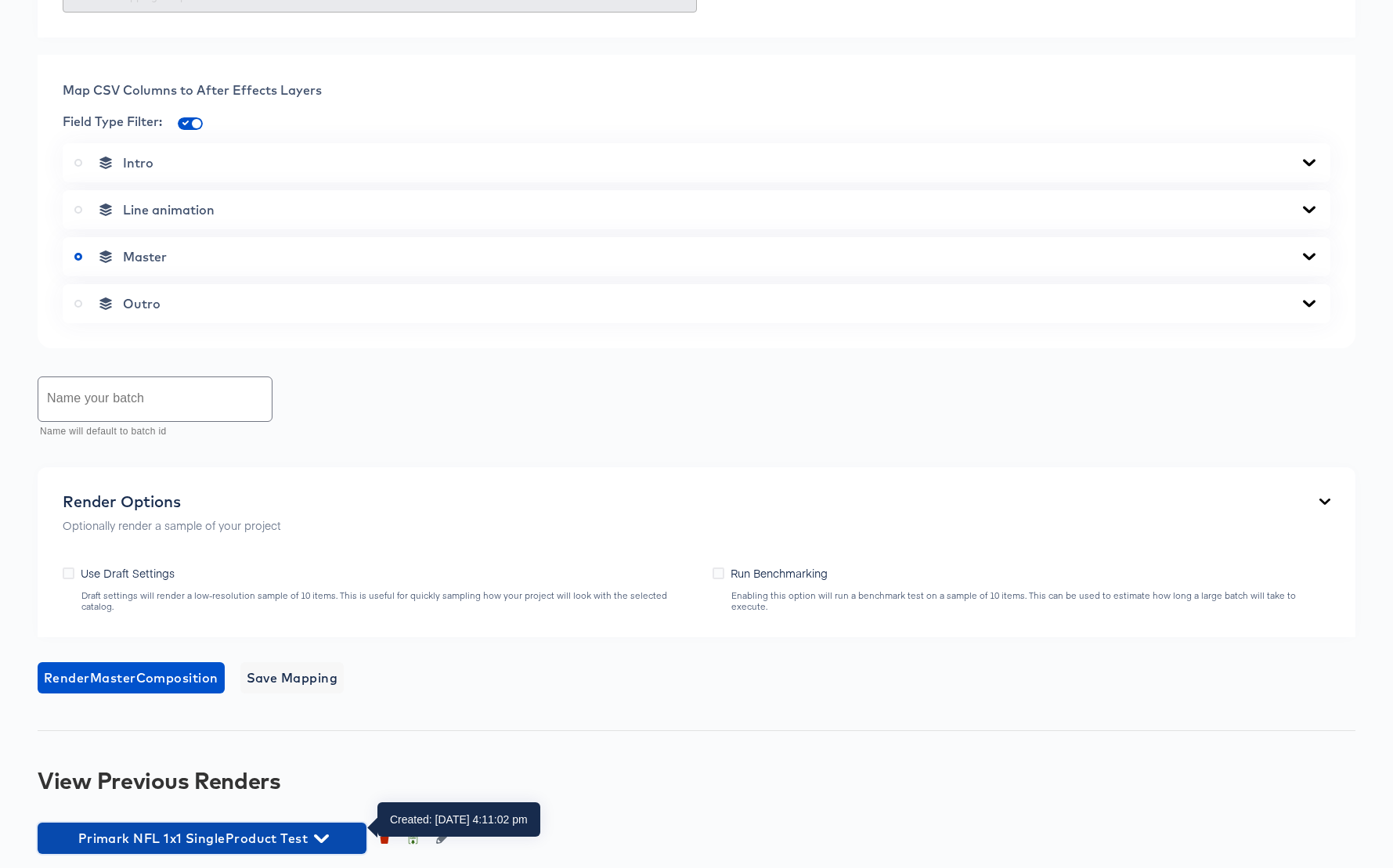
click at [318, 834] on icon "button" at bounding box center [321, 838] width 15 height 9
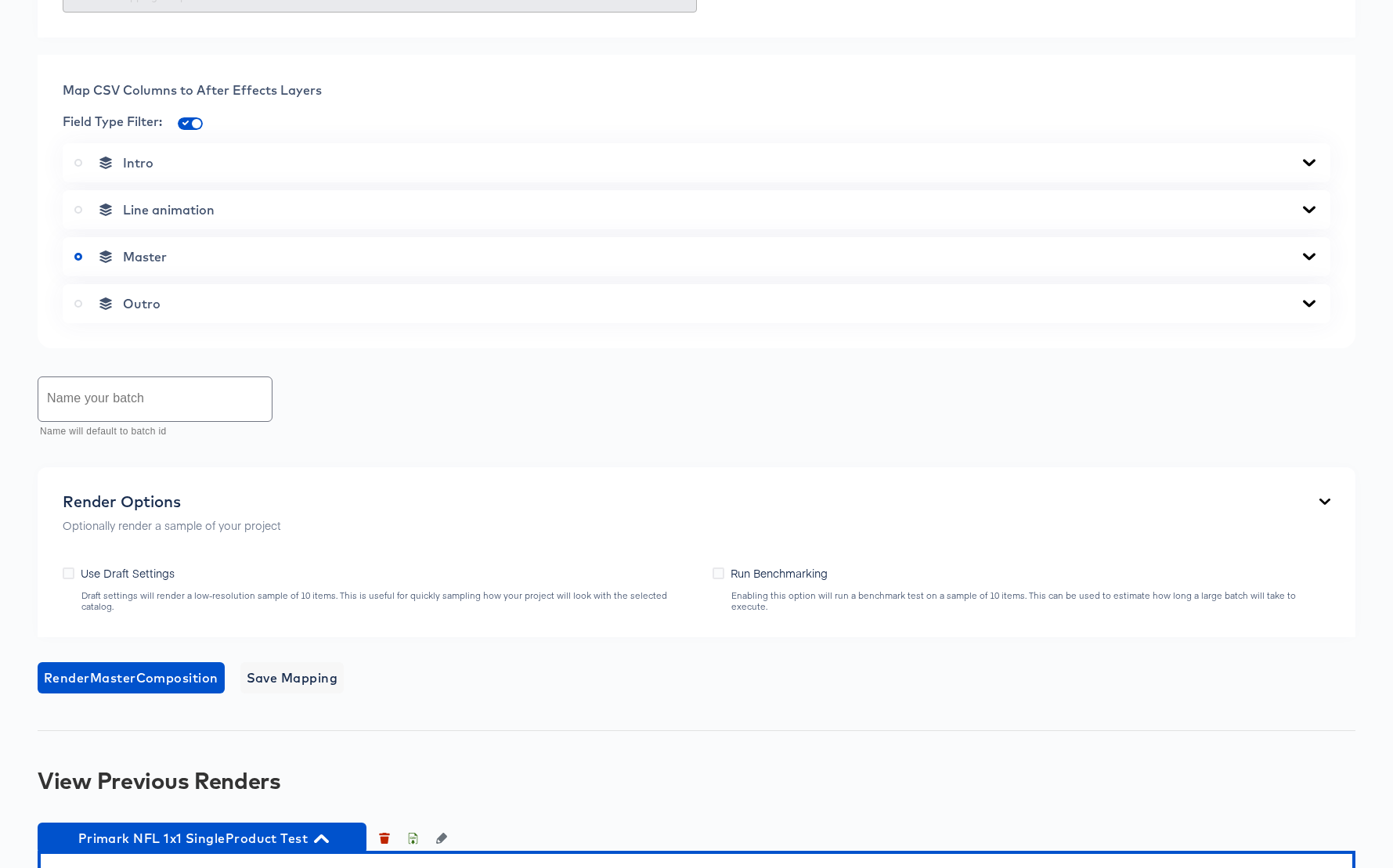
scroll to position [1167, 0]
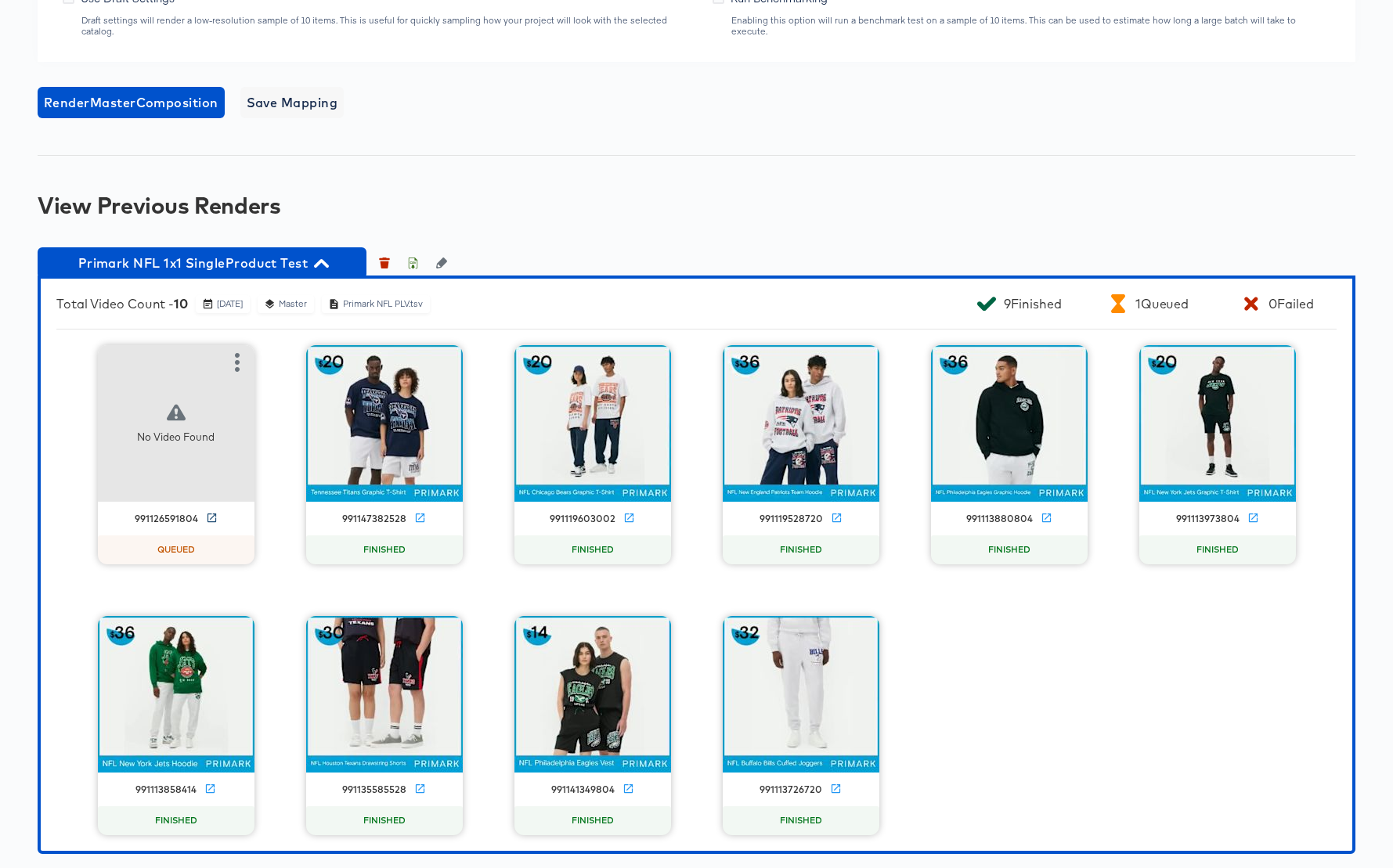
click at [214, 513] on icon at bounding box center [211, 518] width 9 height 9
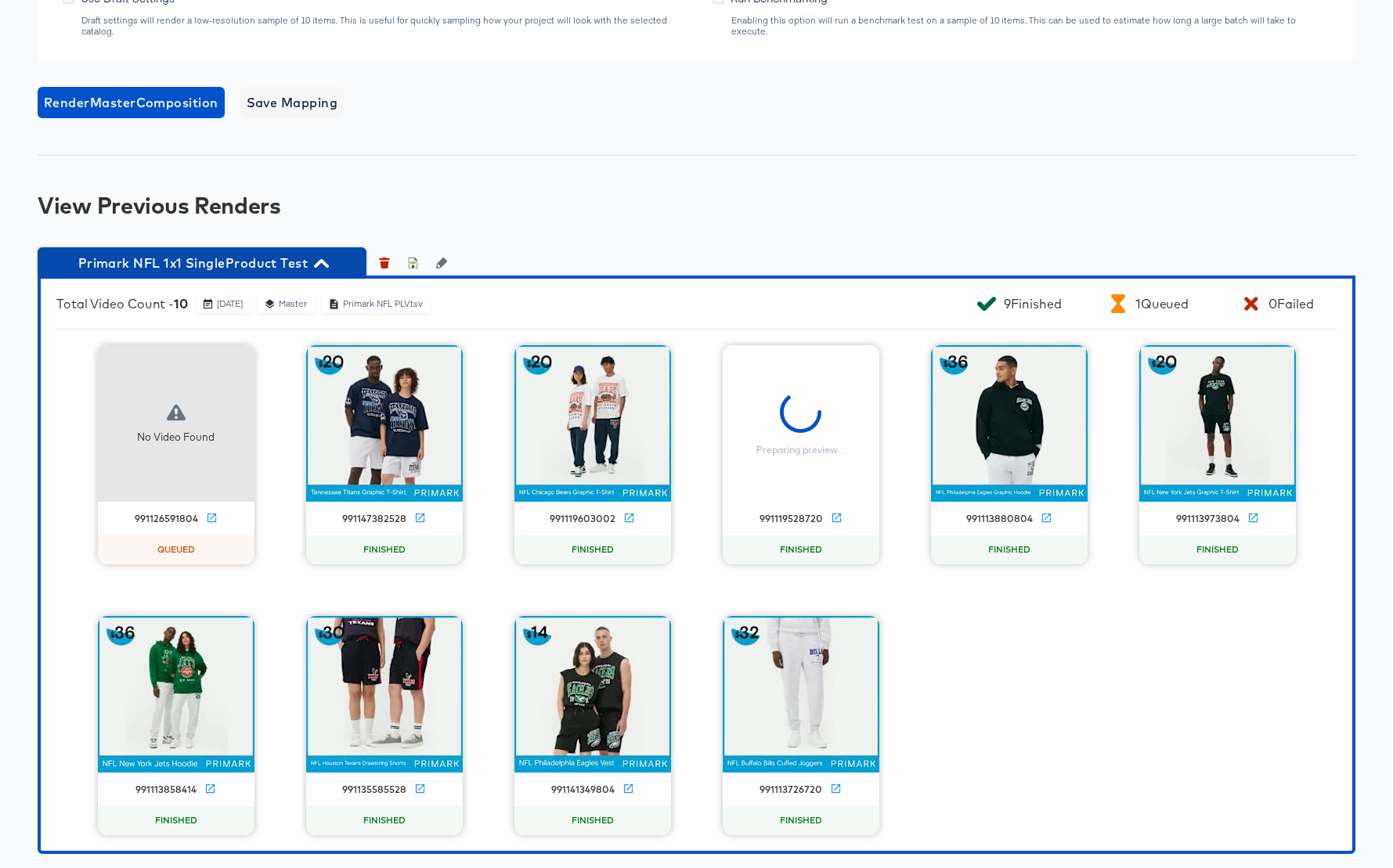
click at [322, 259] on icon "button" at bounding box center [321, 263] width 15 height 9
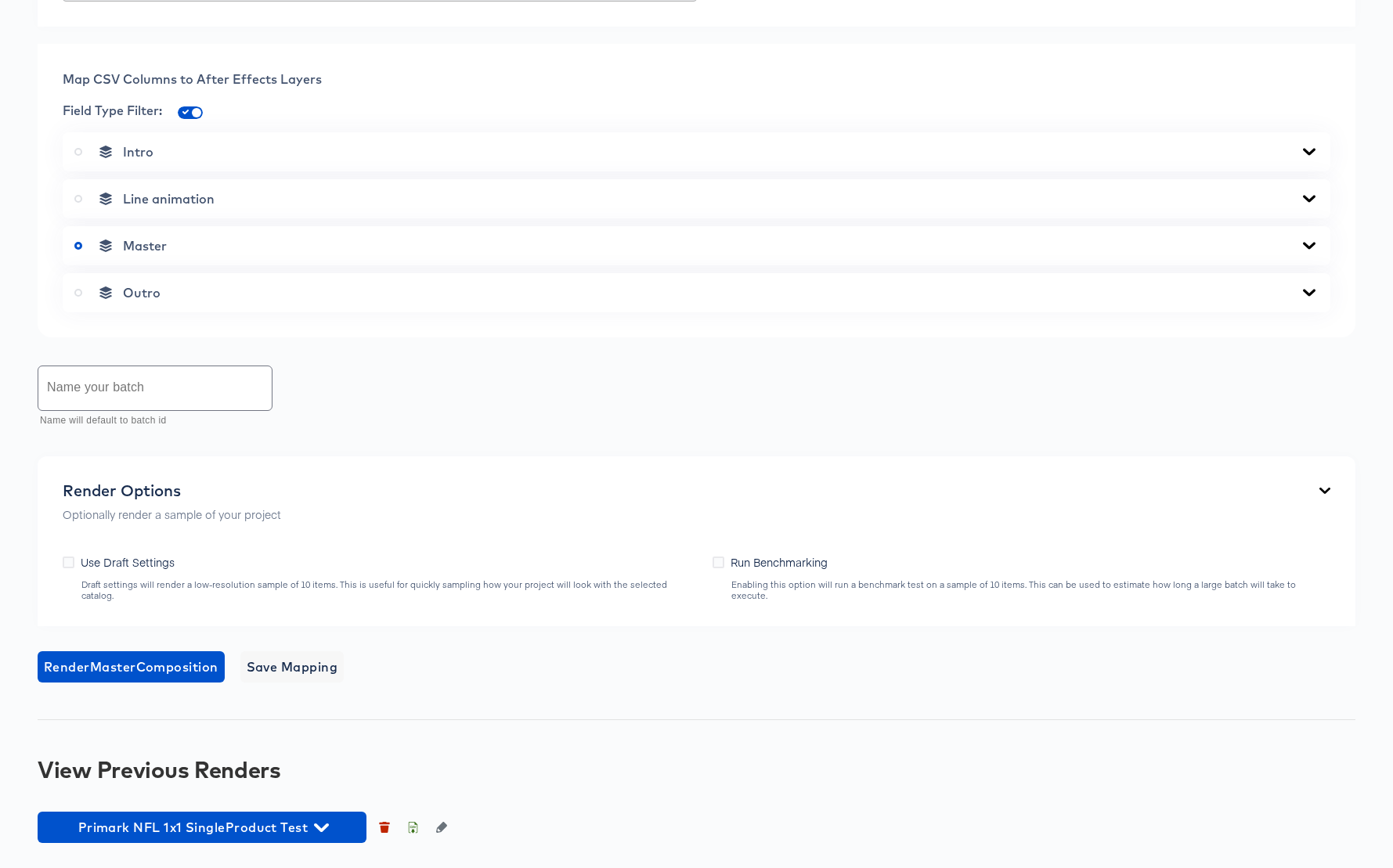
scroll to position [592, 0]
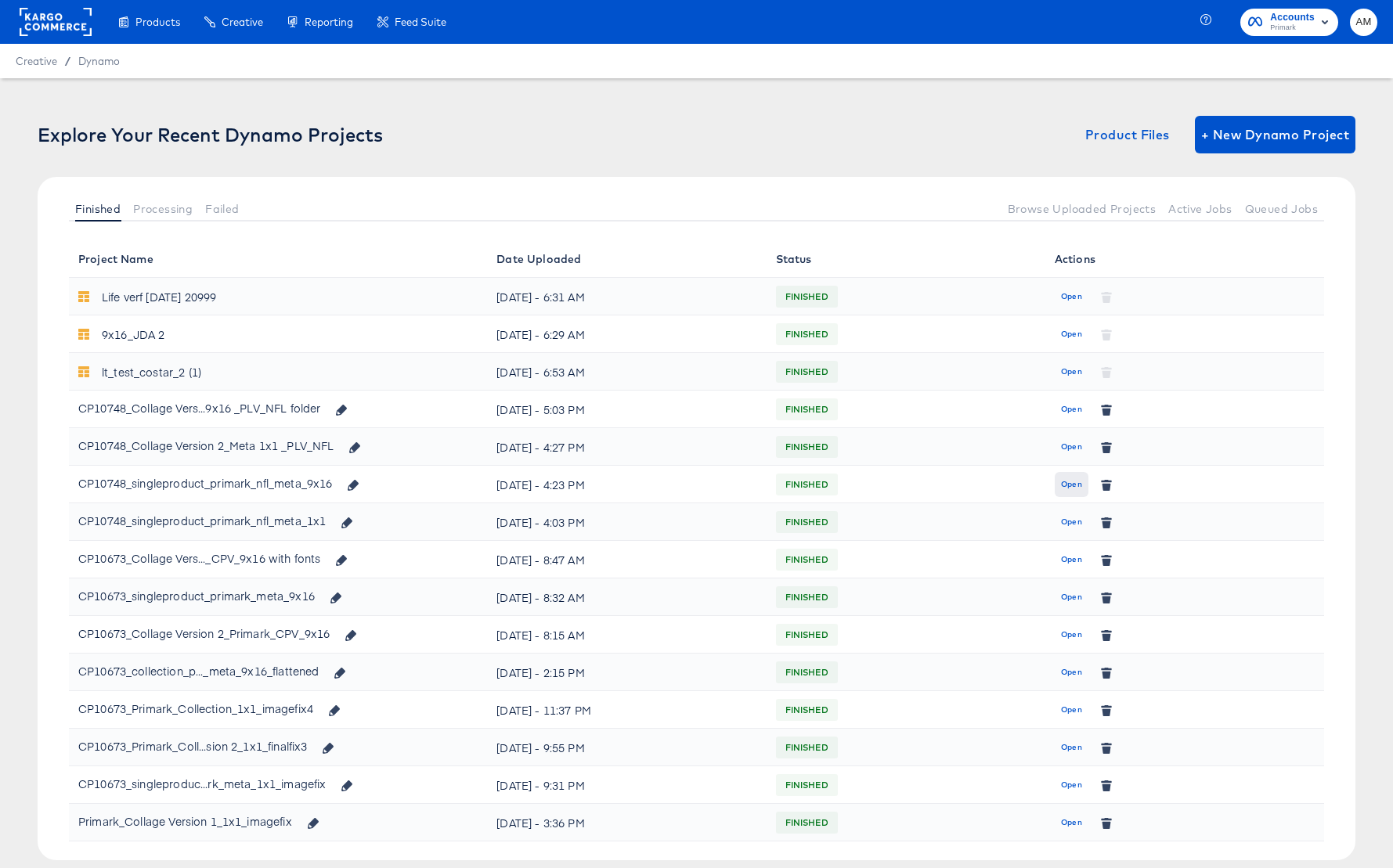
click at [1069, 483] on span "Open" at bounding box center [1071, 484] width 21 height 14
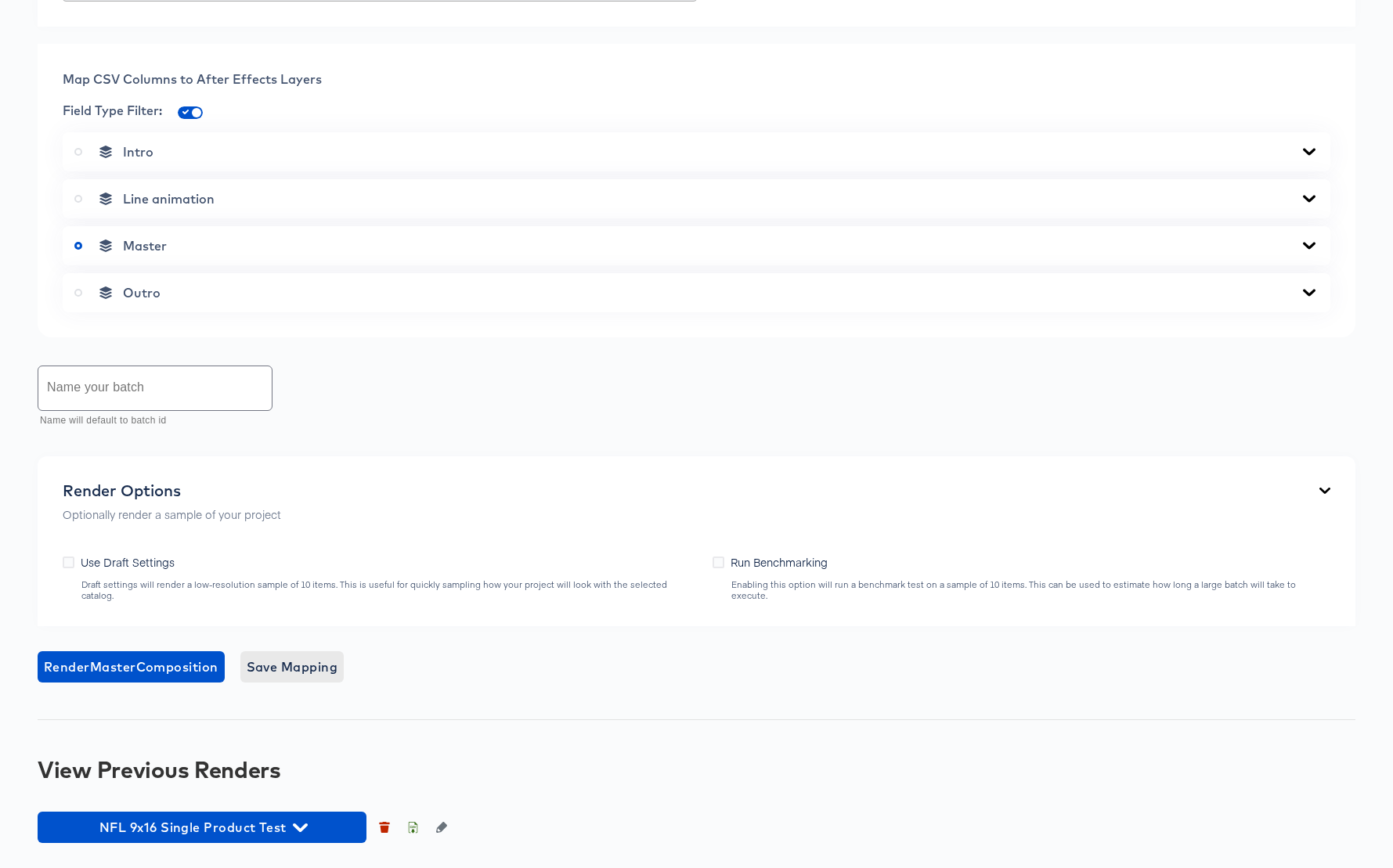
scroll to position [896, 0]
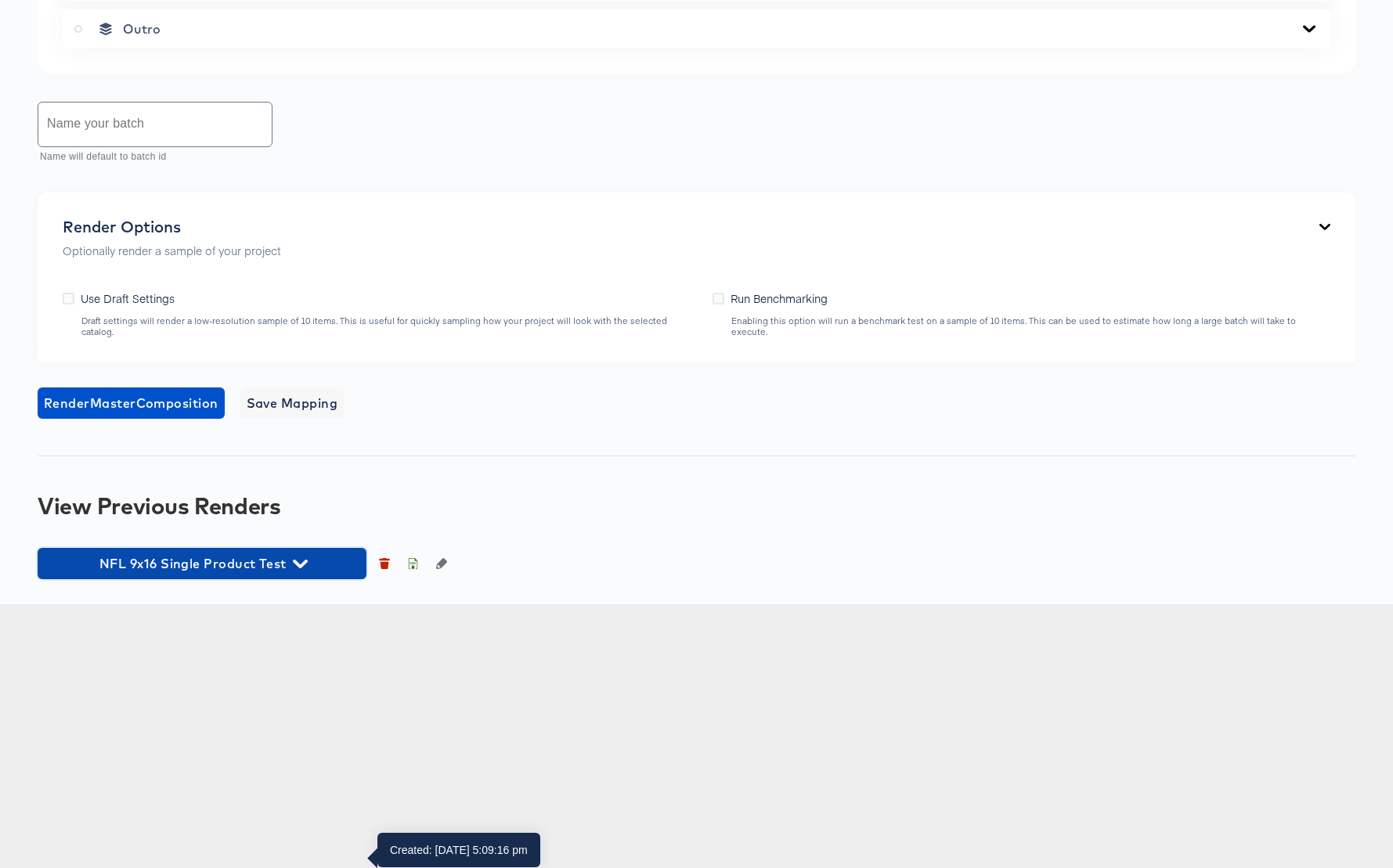
click at [304, 568] on icon "button" at bounding box center [299, 564] width 15 height 9
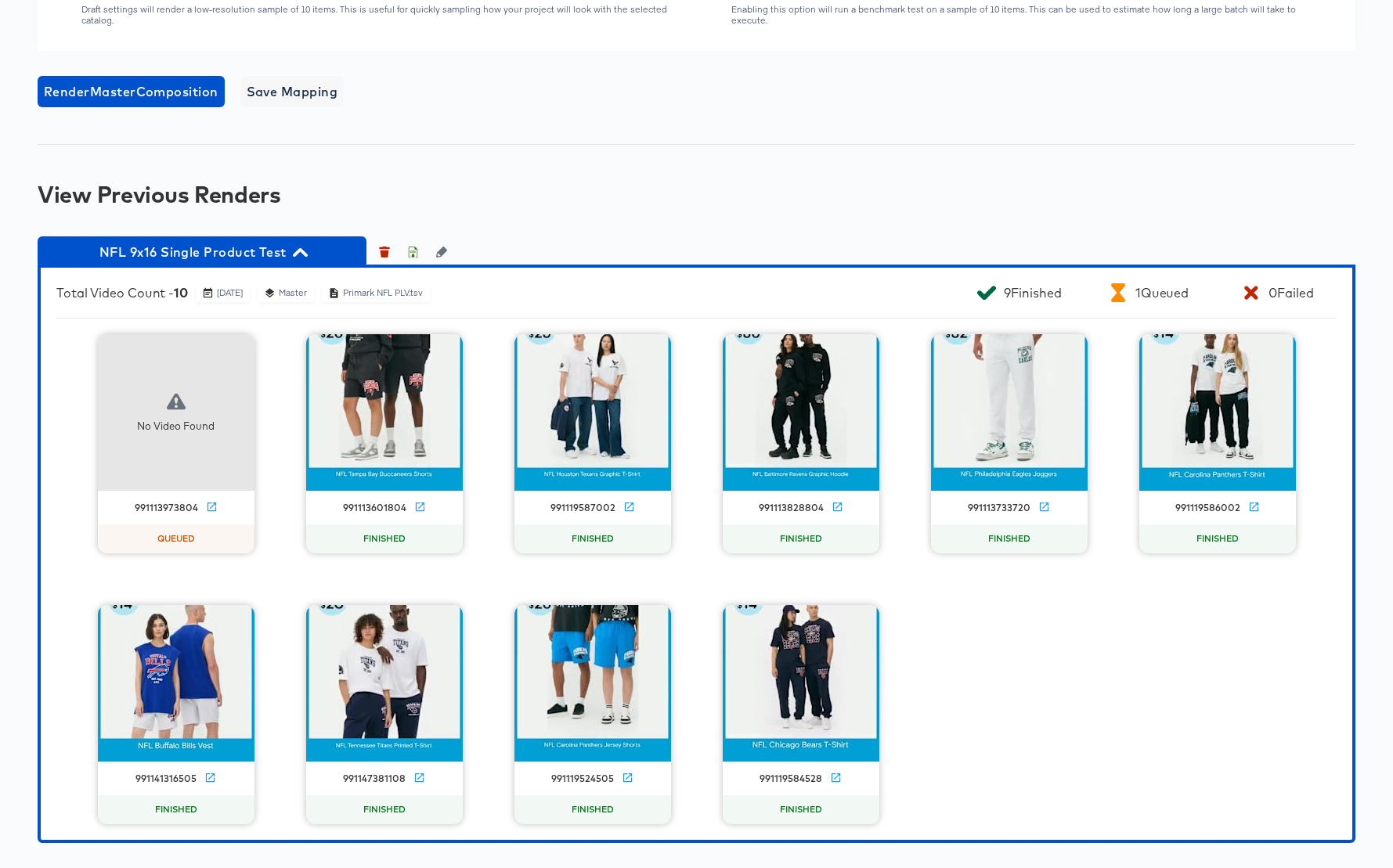
scroll to position [1386, 0]
click at [413, 258] on icon "button" at bounding box center [413, 254] width 5 height 7
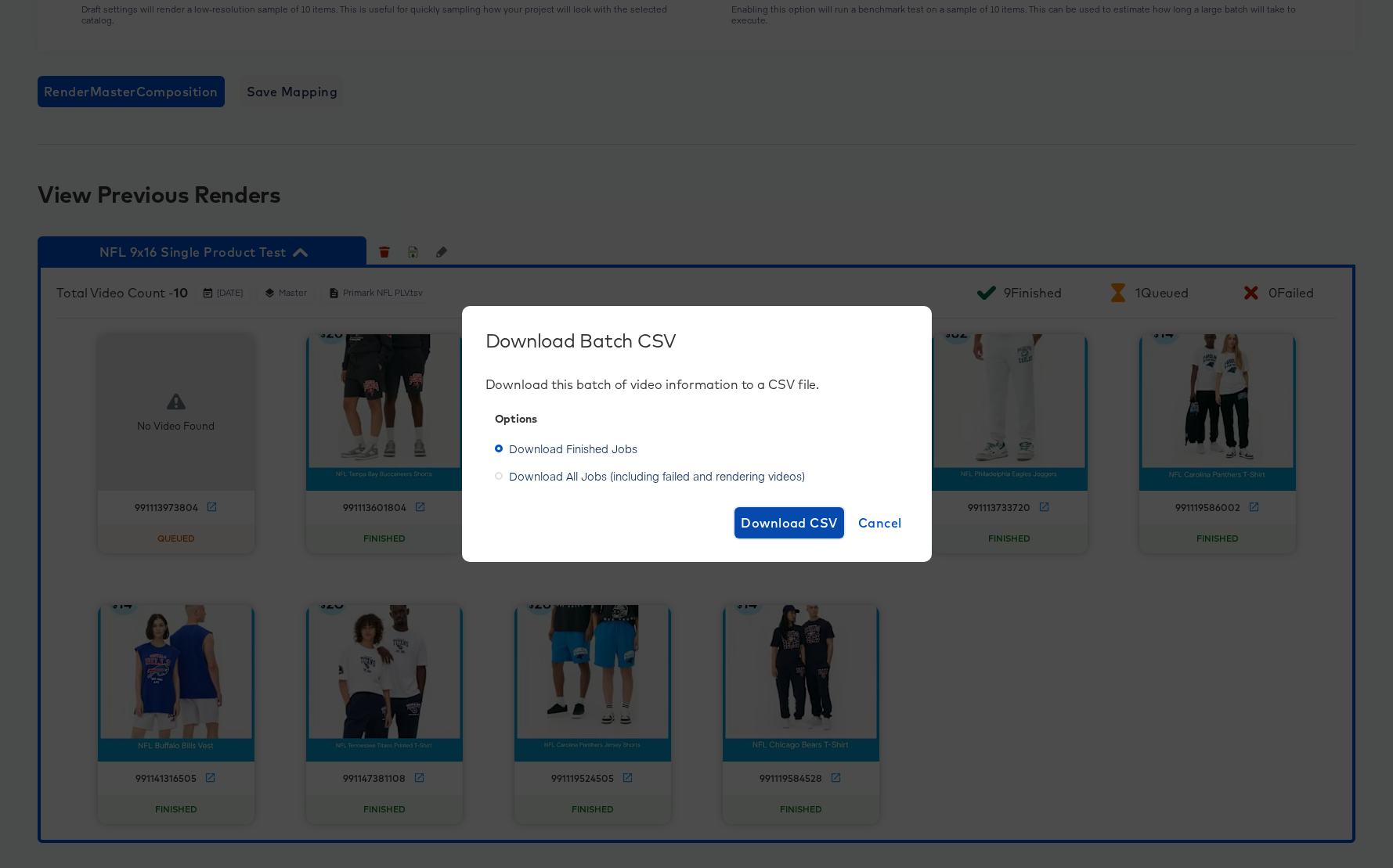
click at [792, 523] on span "Download CSV" at bounding box center [789, 523] width 97 height 22
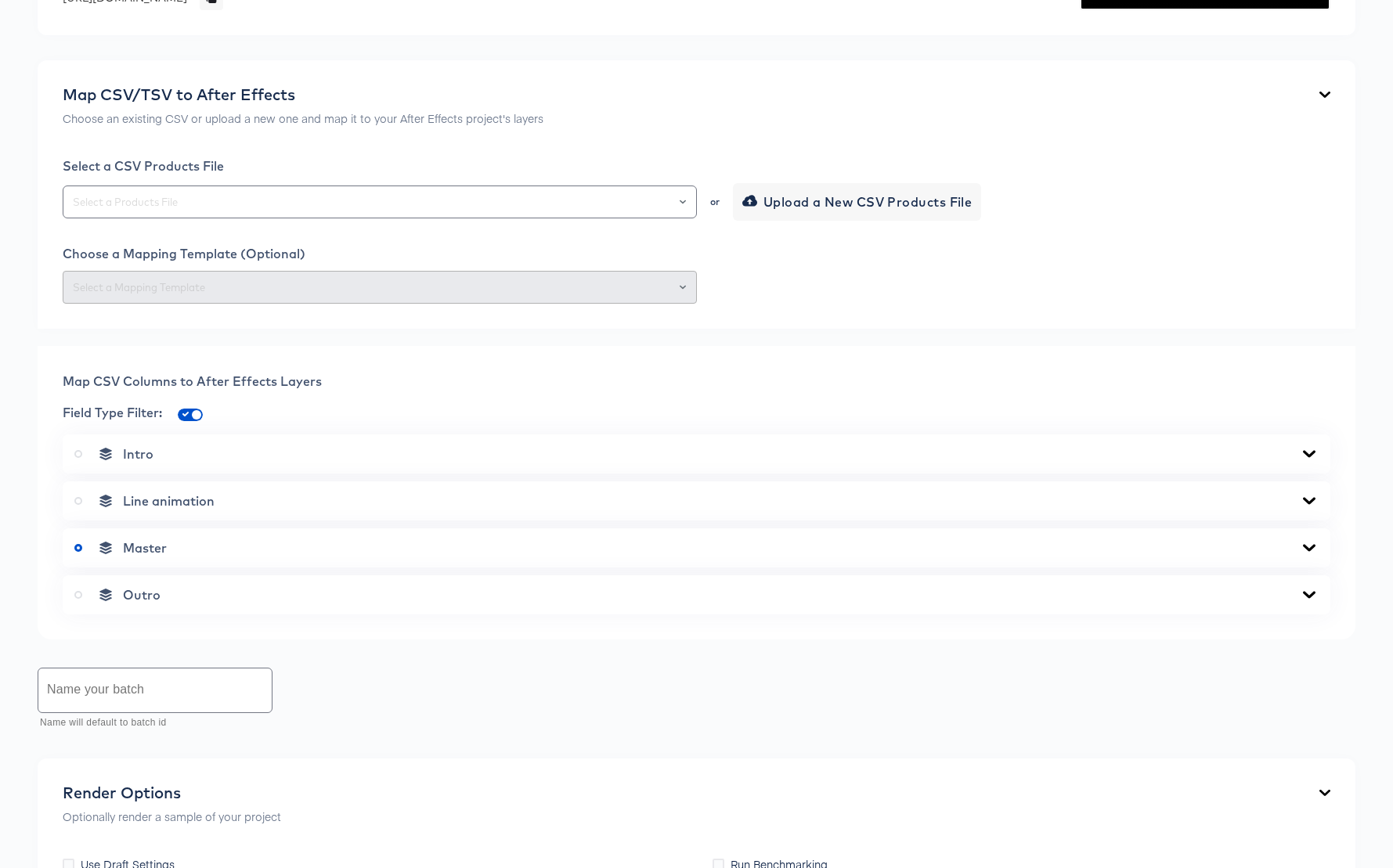
scroll to position [0, 0]
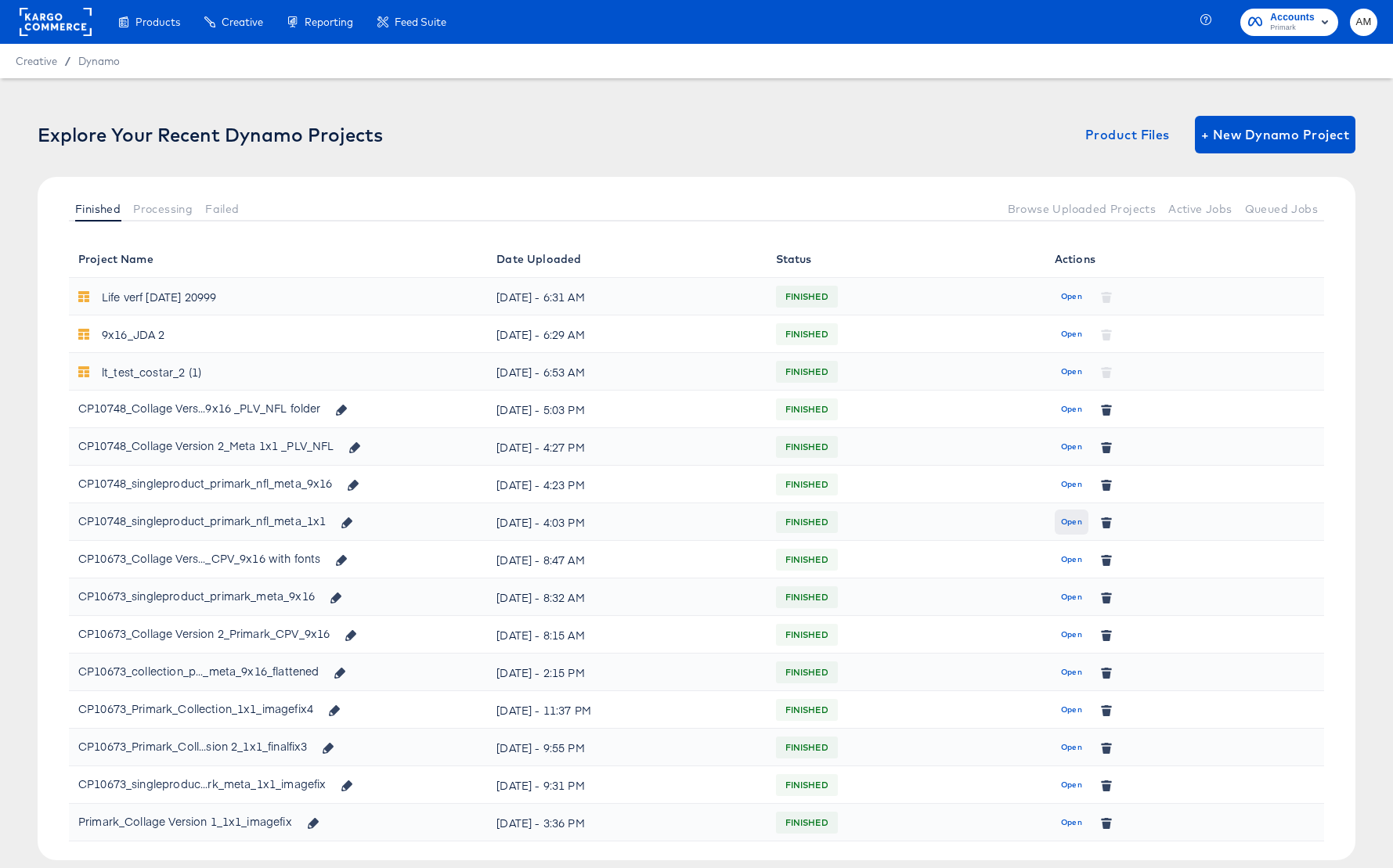
click at [1070, 521] on span "Open" at bounding box center [1071, 522] width 21 height 14
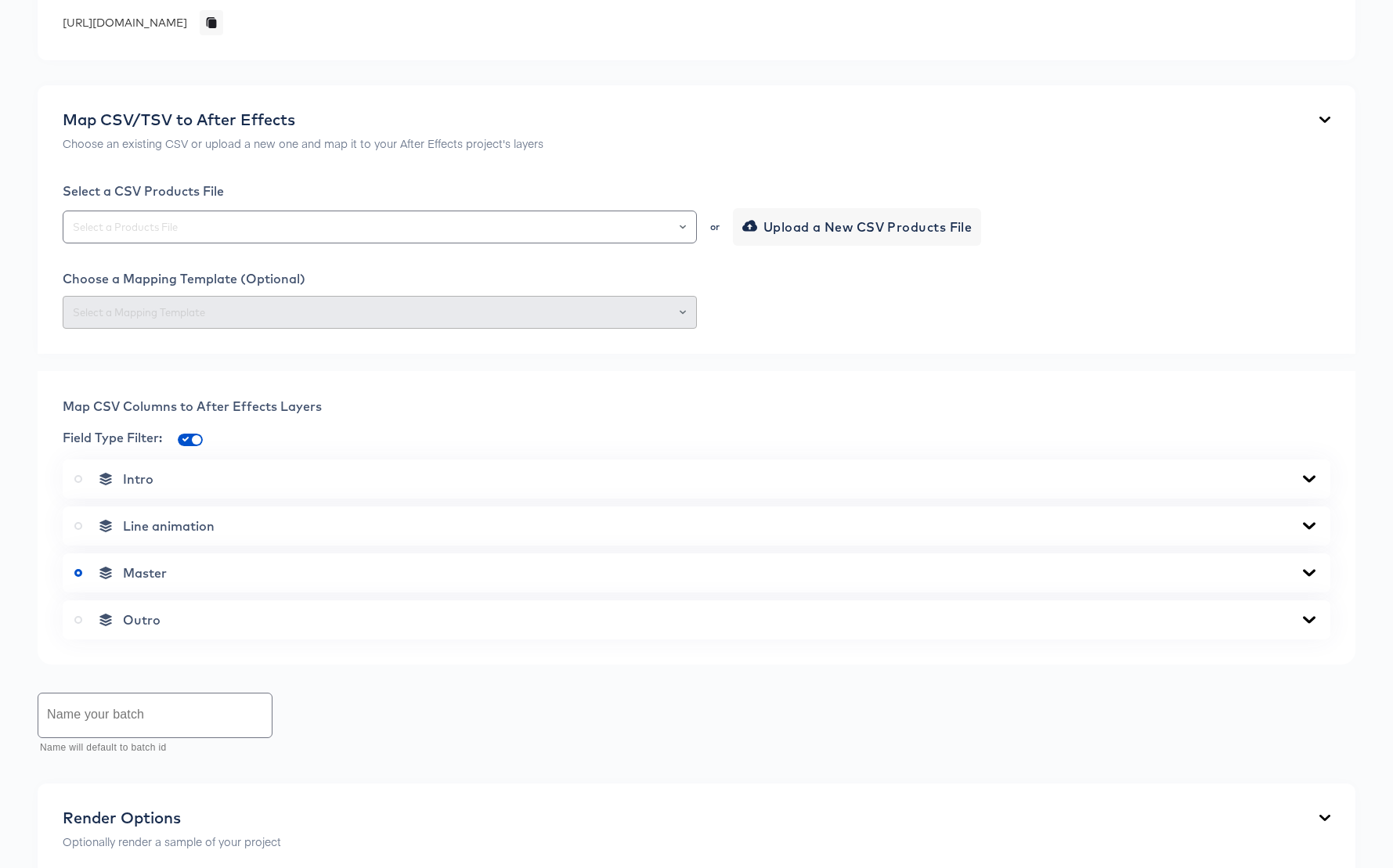
scroll to position [592, 0]
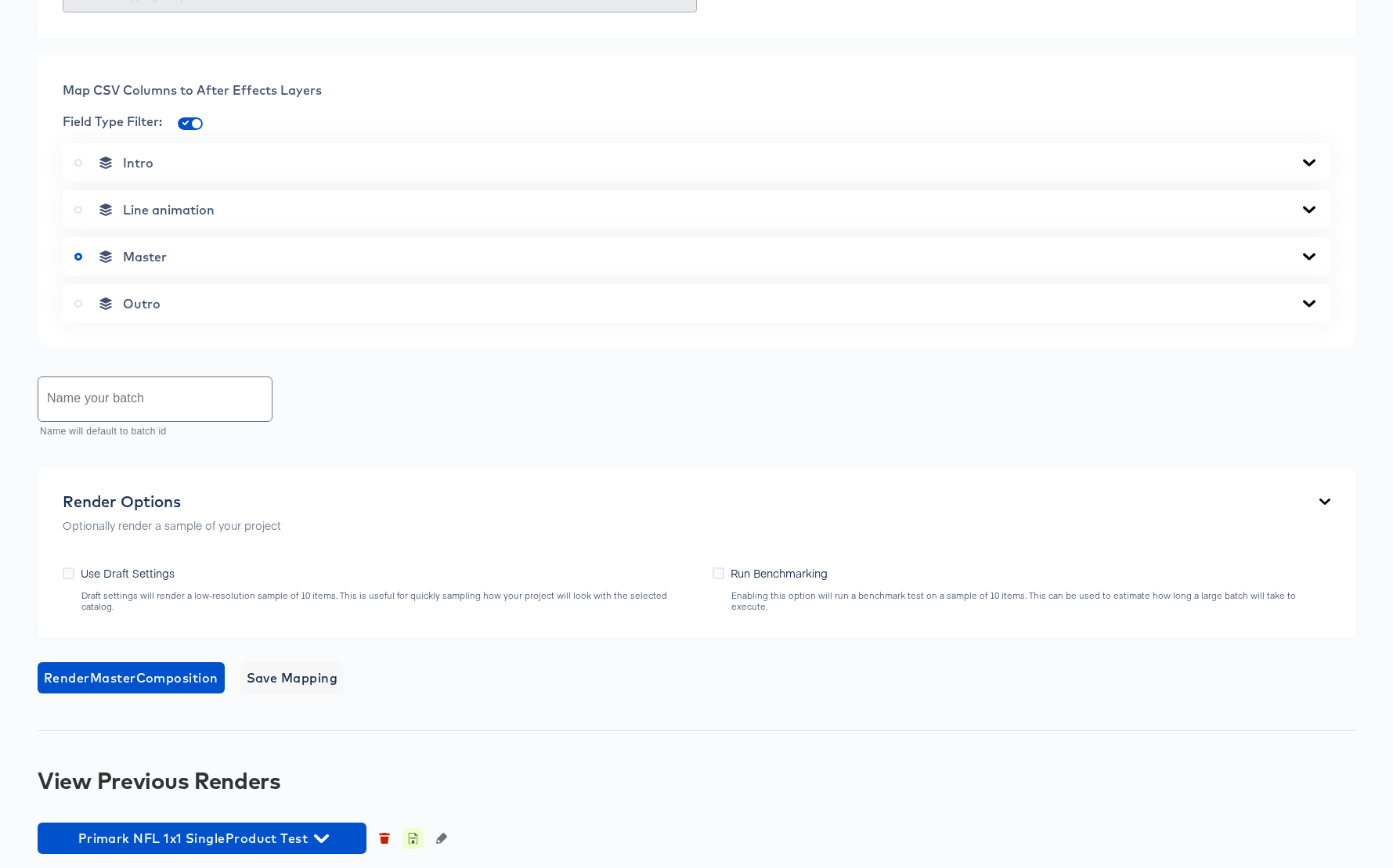
click at [412, 836] on icon "button" at bounding box center [413, 840] width 5 height 7
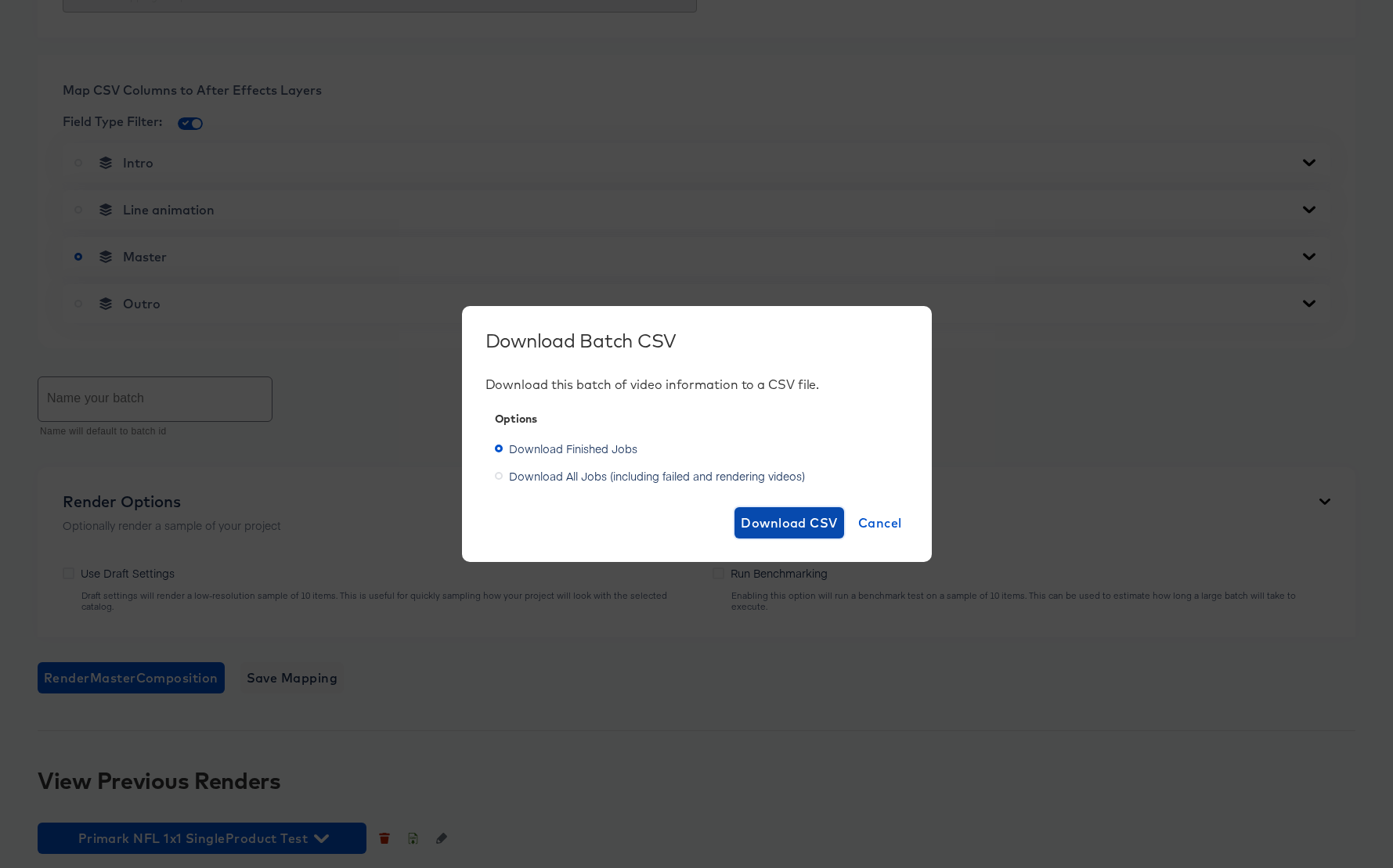
click at [767, 520] on span "Download CSV" at bounding box center [789, 523] width 97 height 22
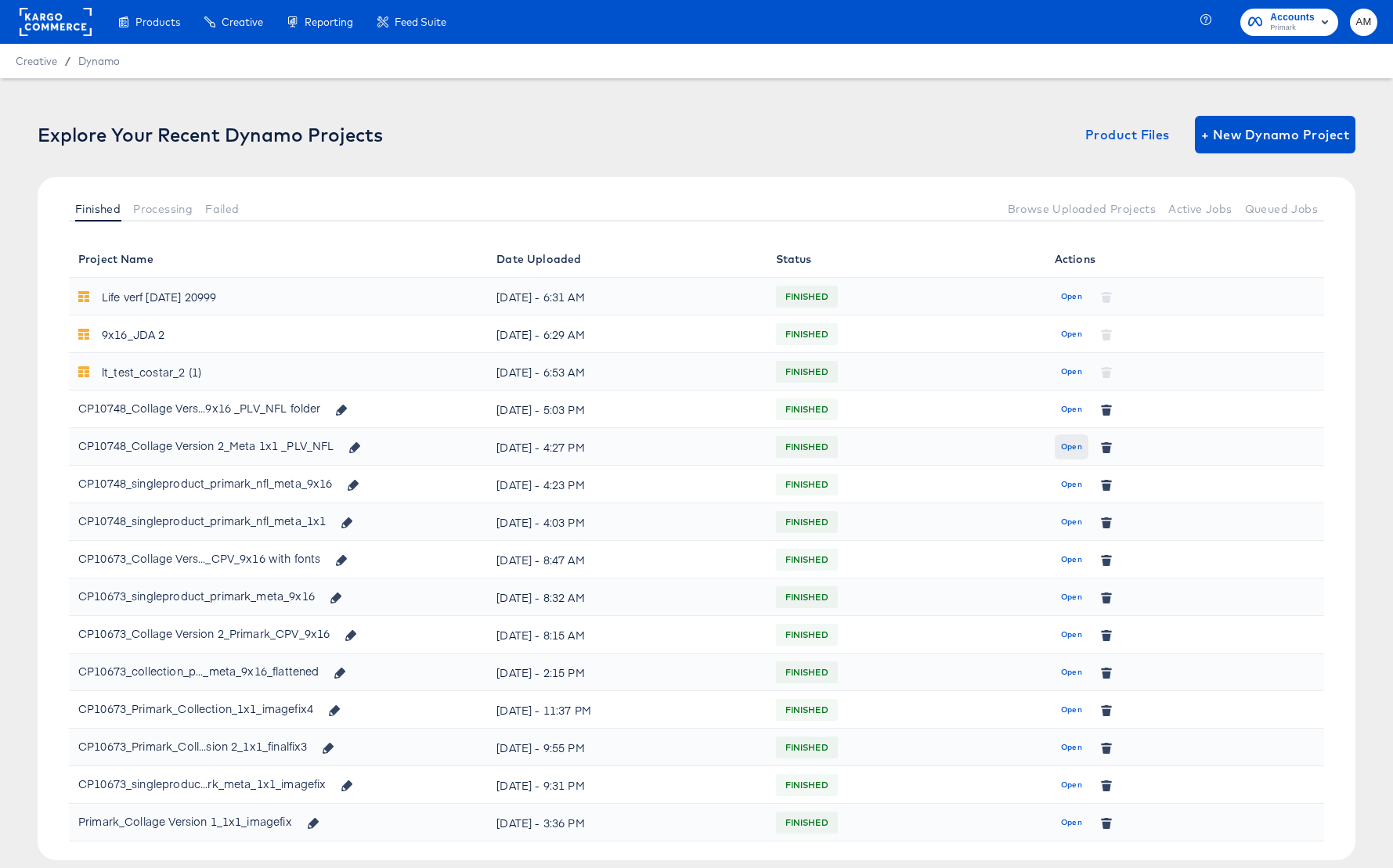
click at [1072, 445] on span "Open" at bounding box center [1071, 447] width 21 height 14
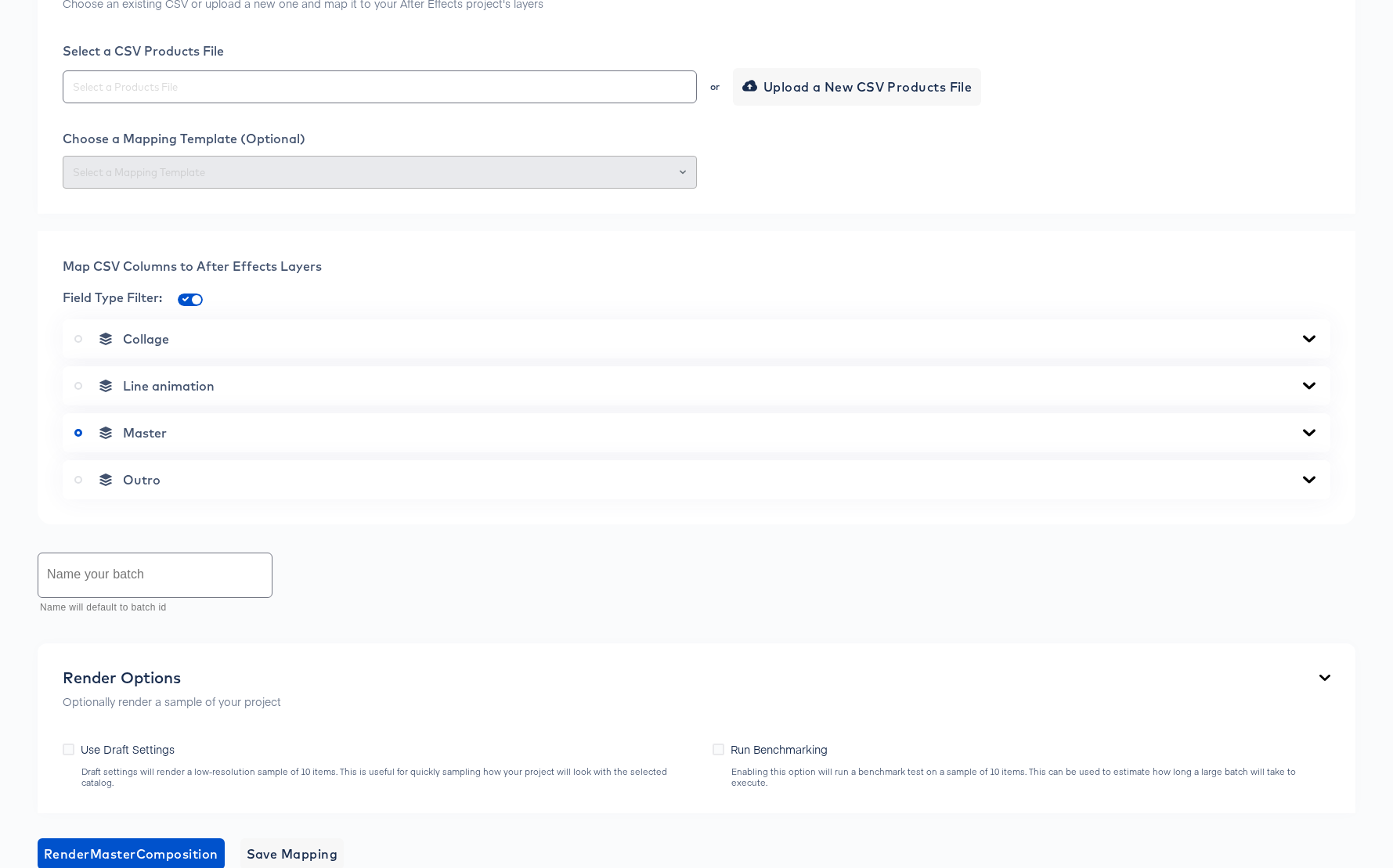
scroll to position [592, 0]
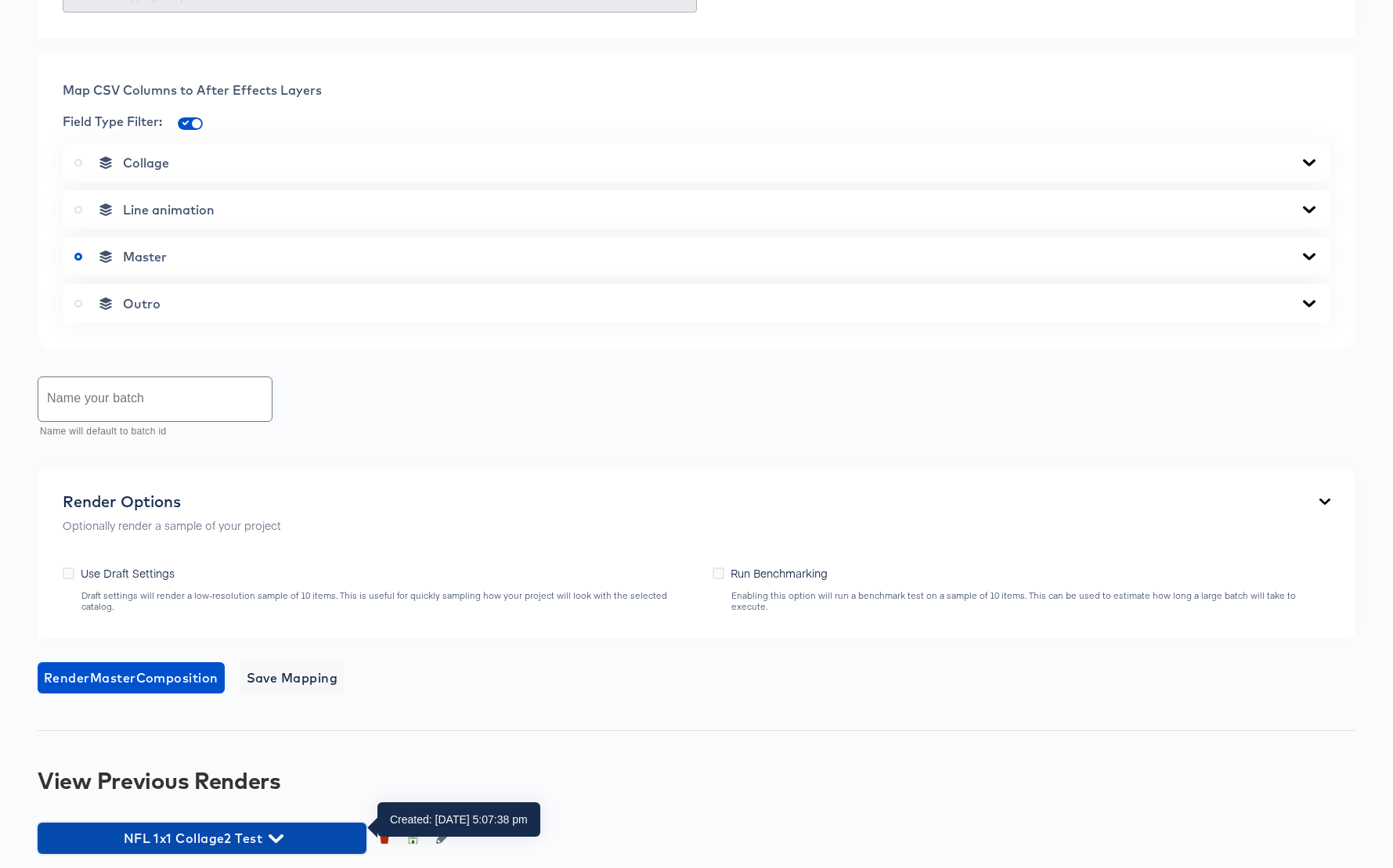
click at [280, 834] on icon "button" at bounding box center [276, 838] width 15 height 9
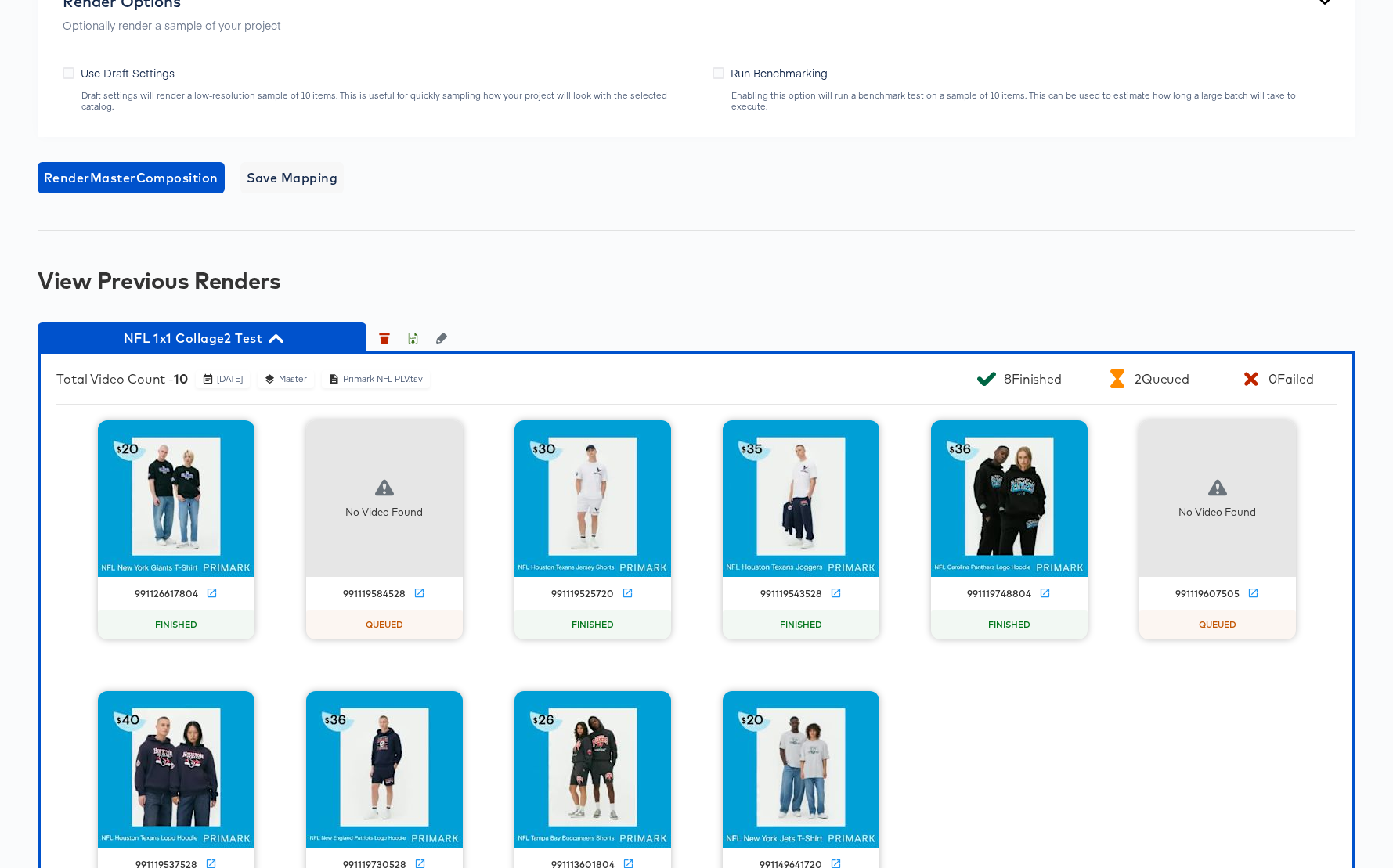
scroll to position [1167, 0]
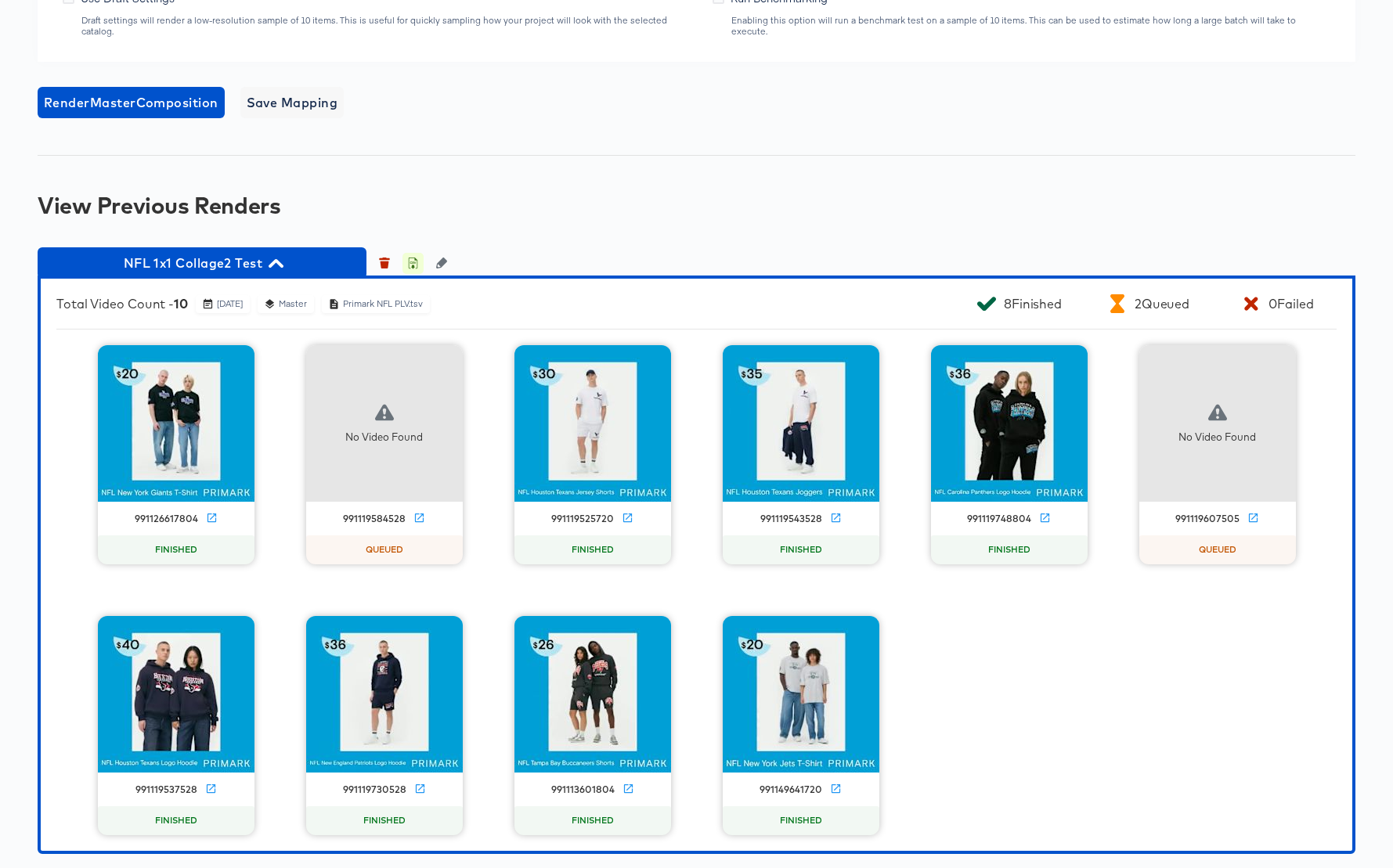
click at [411, 258] on icon "button" at bounding box center [412, 263] width 11 height 11
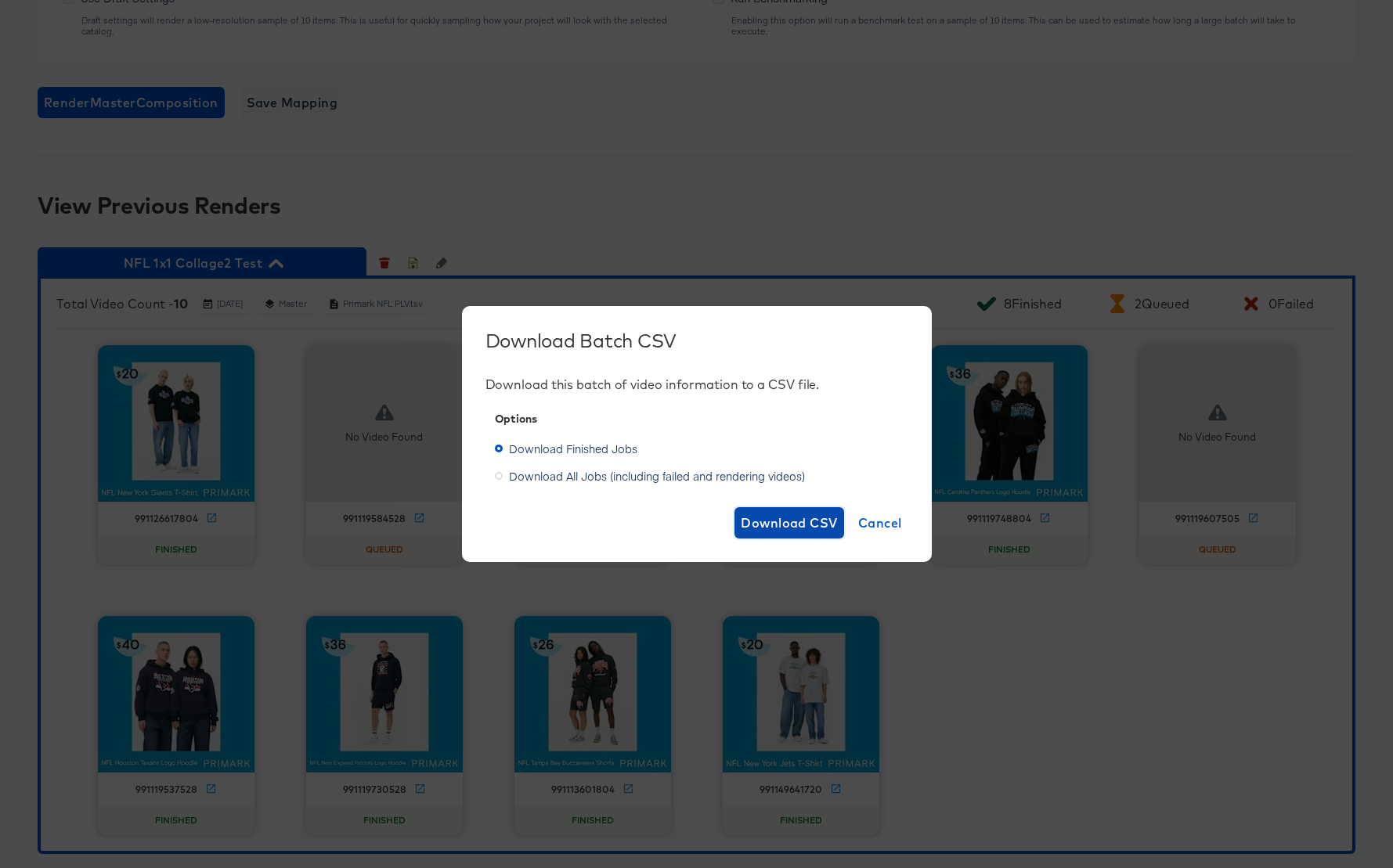
click at [757, 524] on span "Download CSV" at bounding box center [789, 523] width 97 height 22
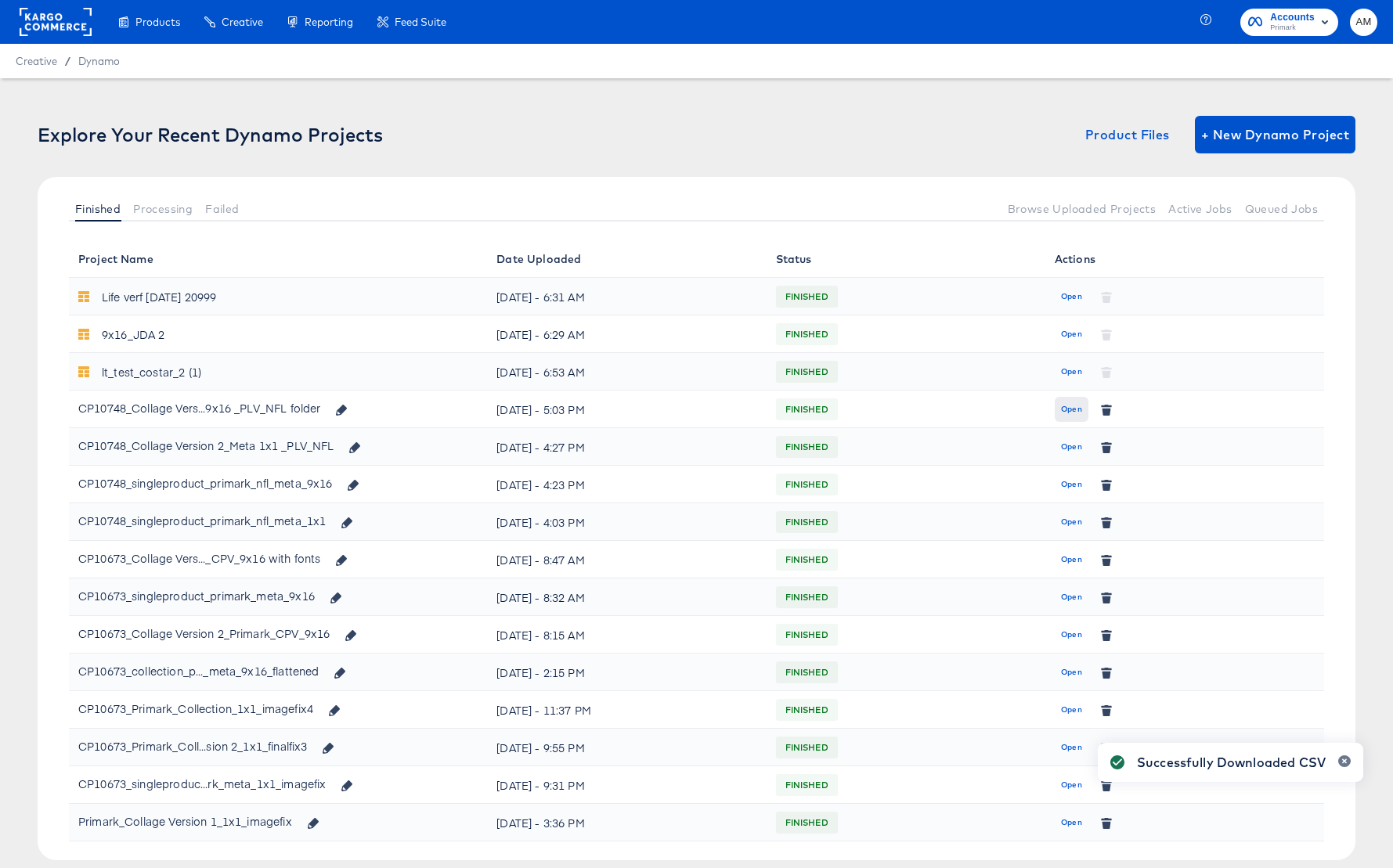
click at [1071, 409] on span "Open" at bounding box center [1071, 409] width 21 height 14
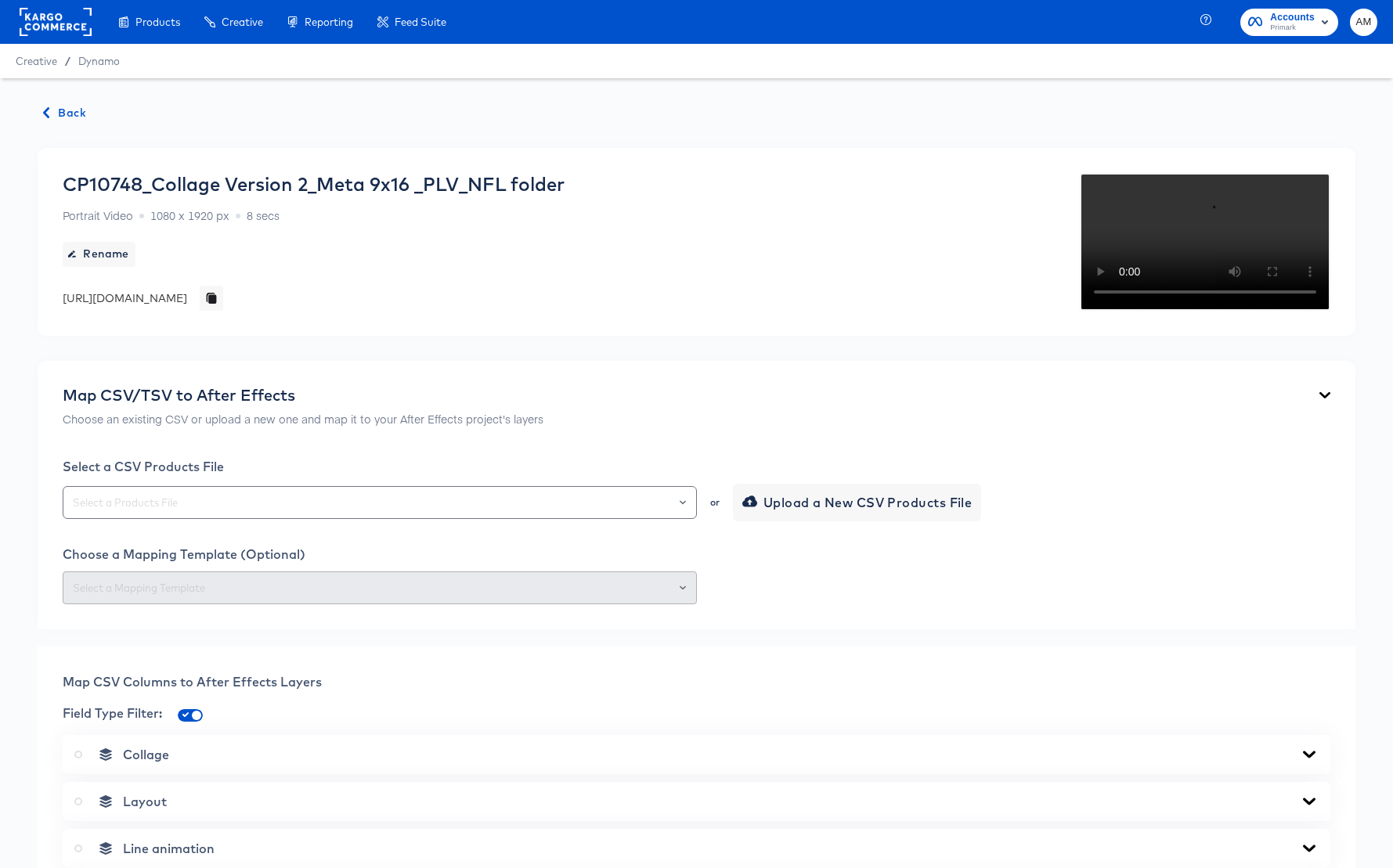
scroll to position [896, 0]
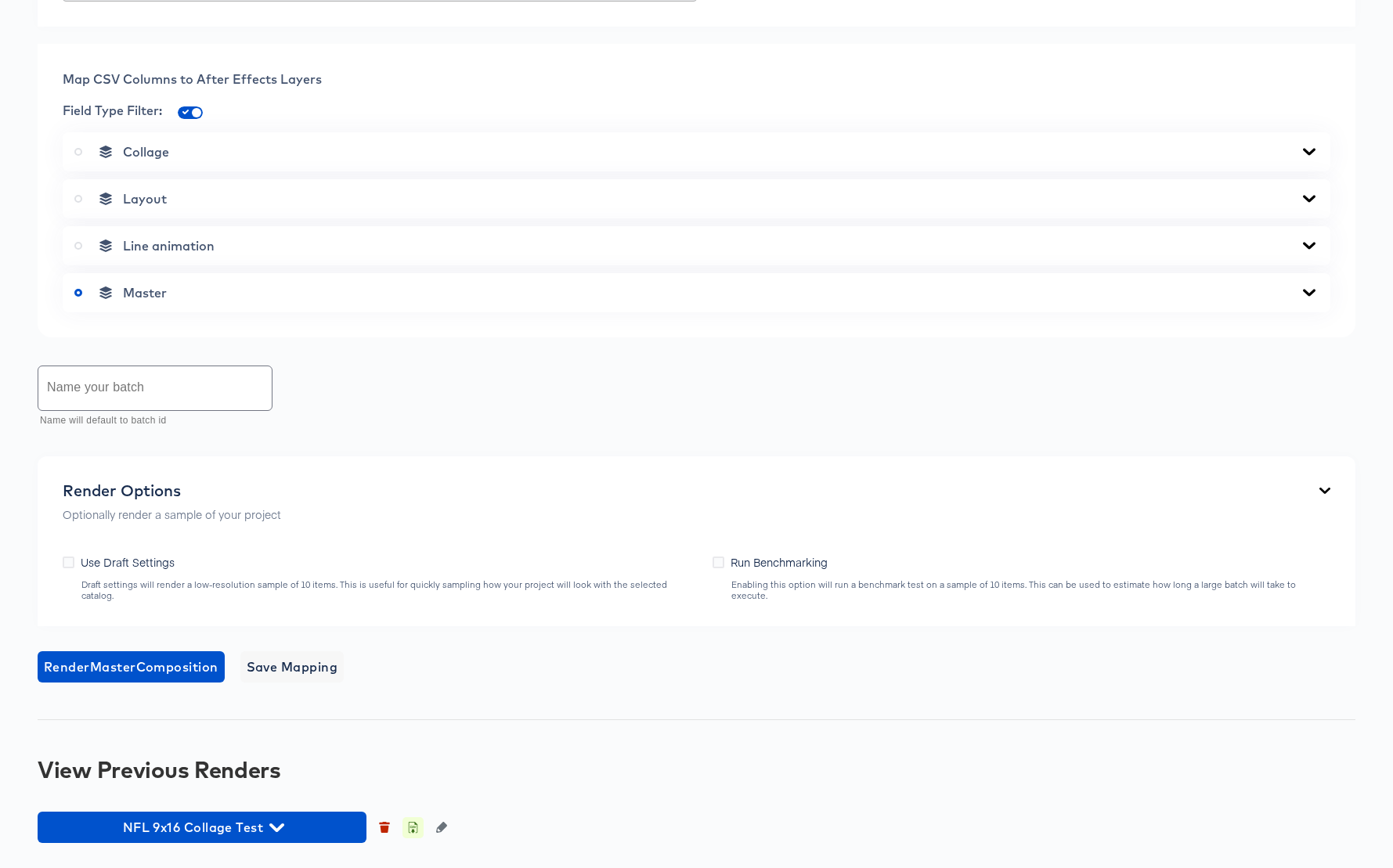
click at [411, 828] on icon "button" at bounding box center [412, 827] width 11 height 11
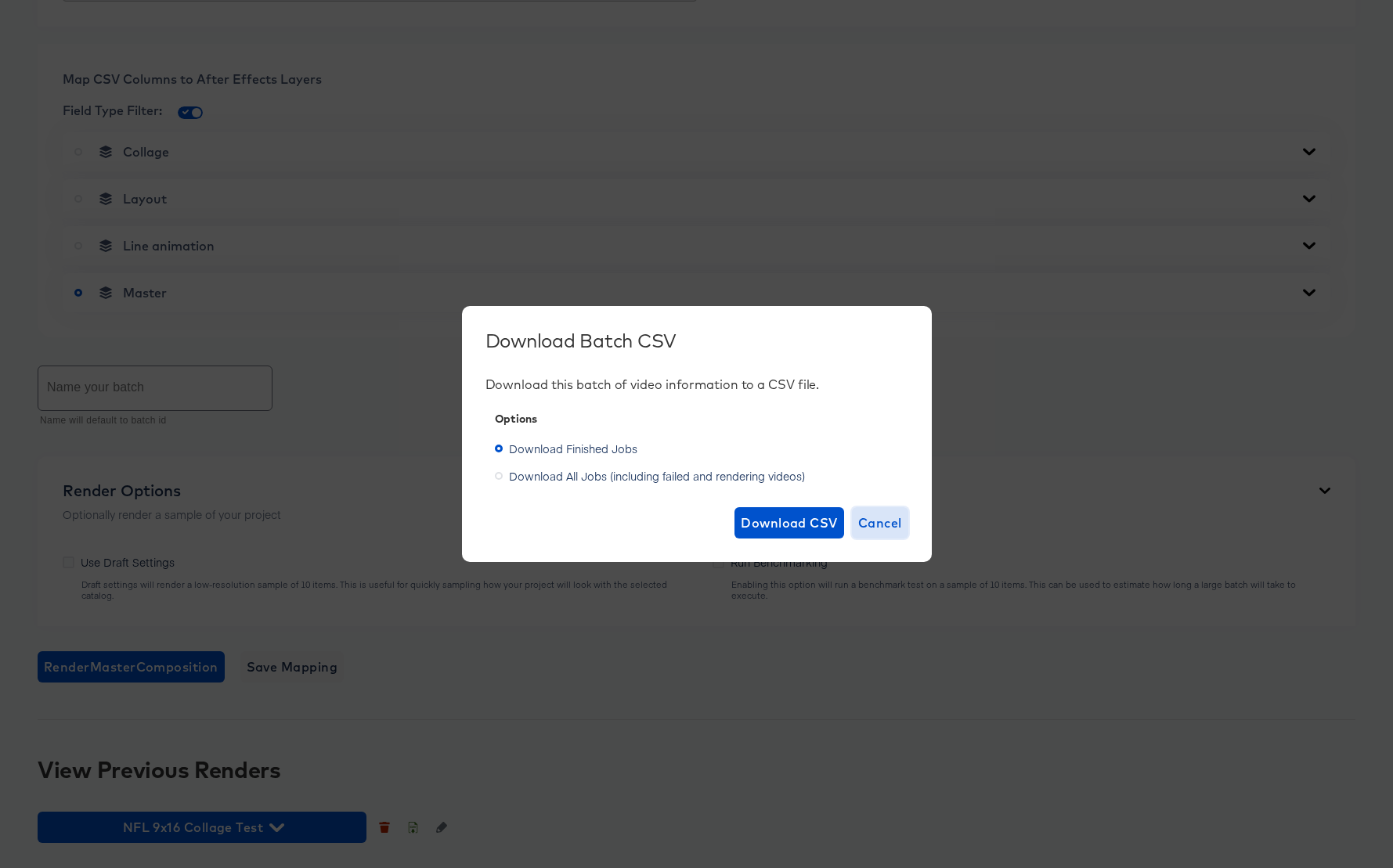
click at [877, 515] on span "Cancel" at bounding box center [879, 523] width 44 height 22
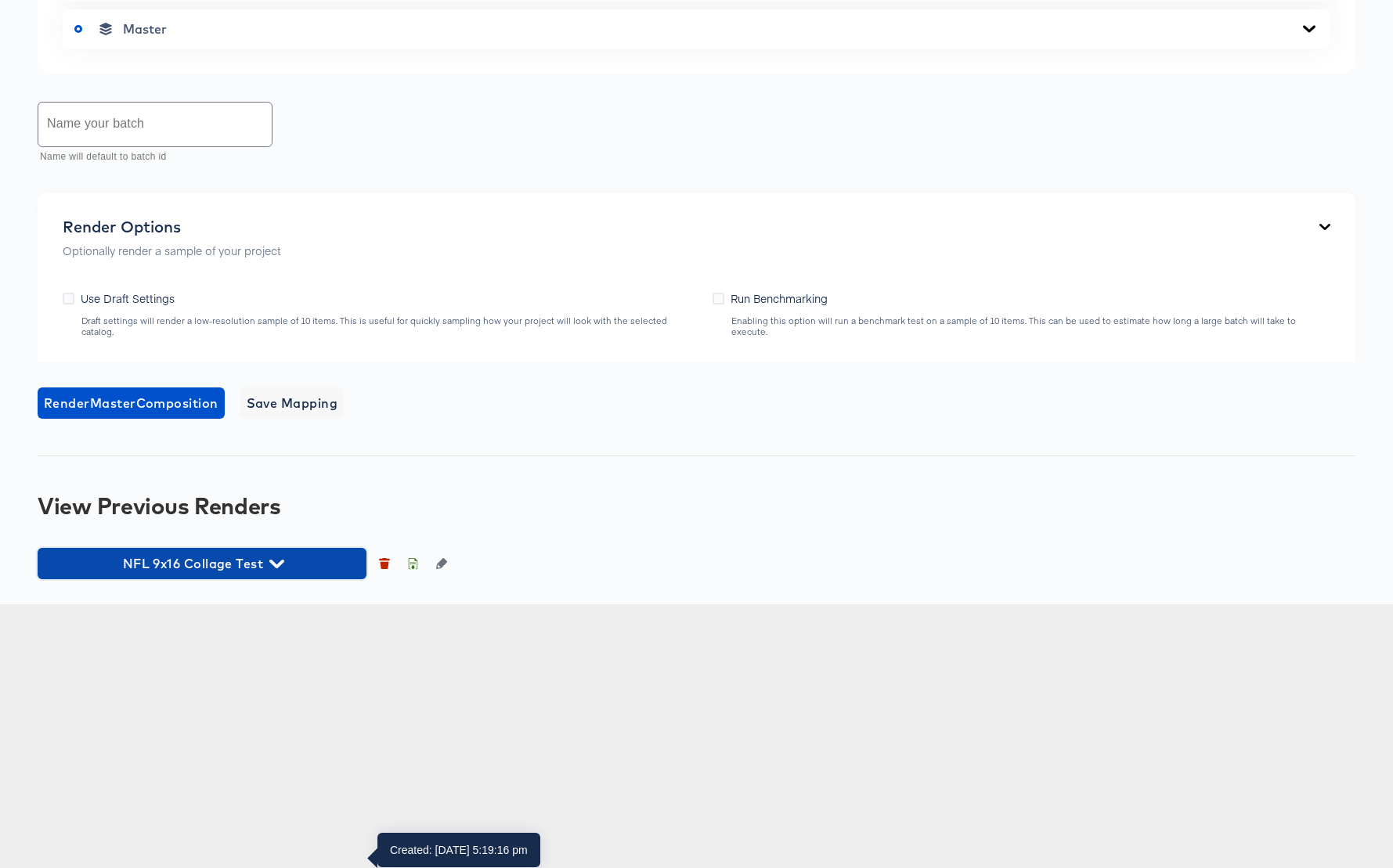
click at [281, 568] on icon "button" at bounding box center [276, 564] width 15 height 9
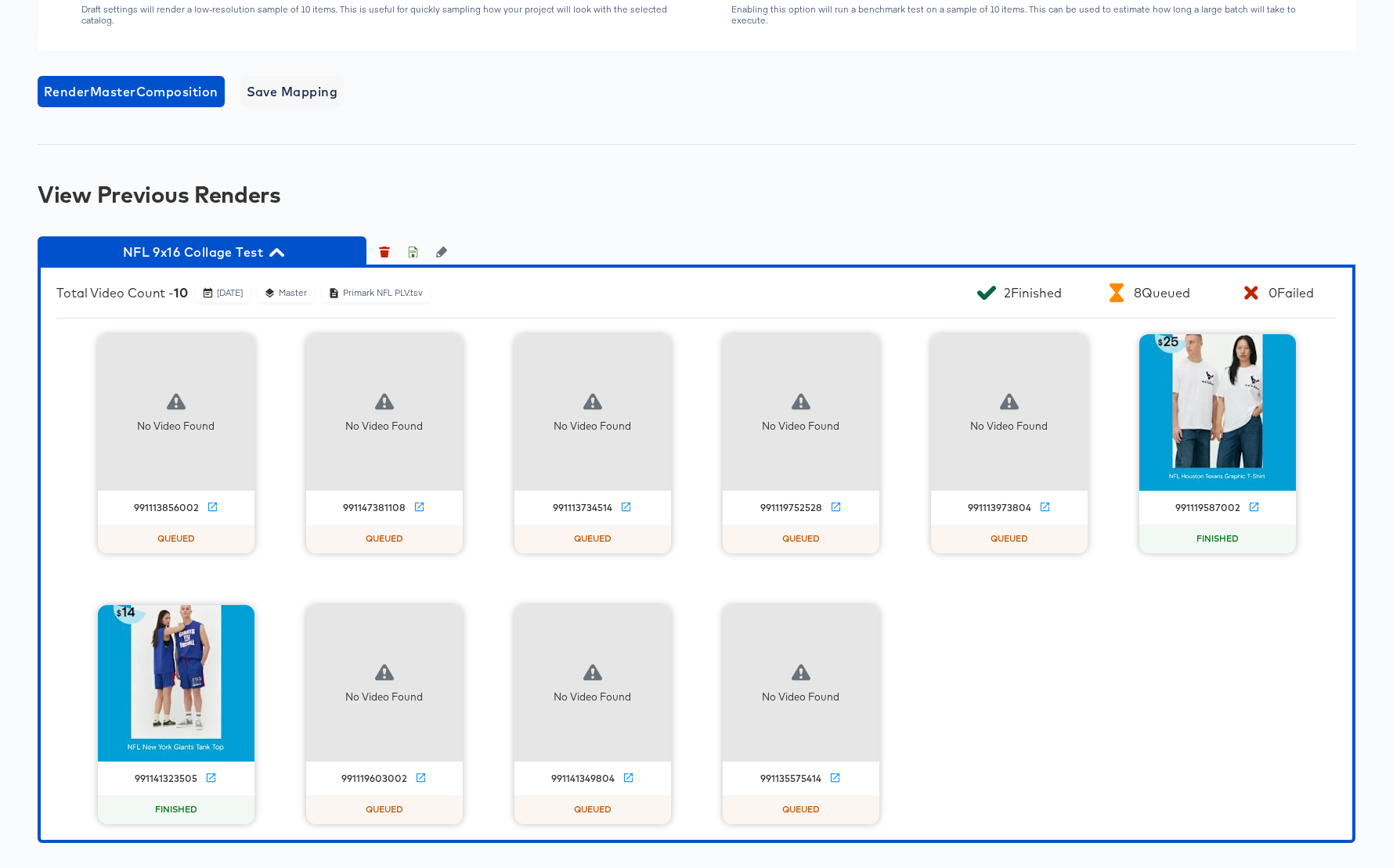
scroll to position [1397, 0]
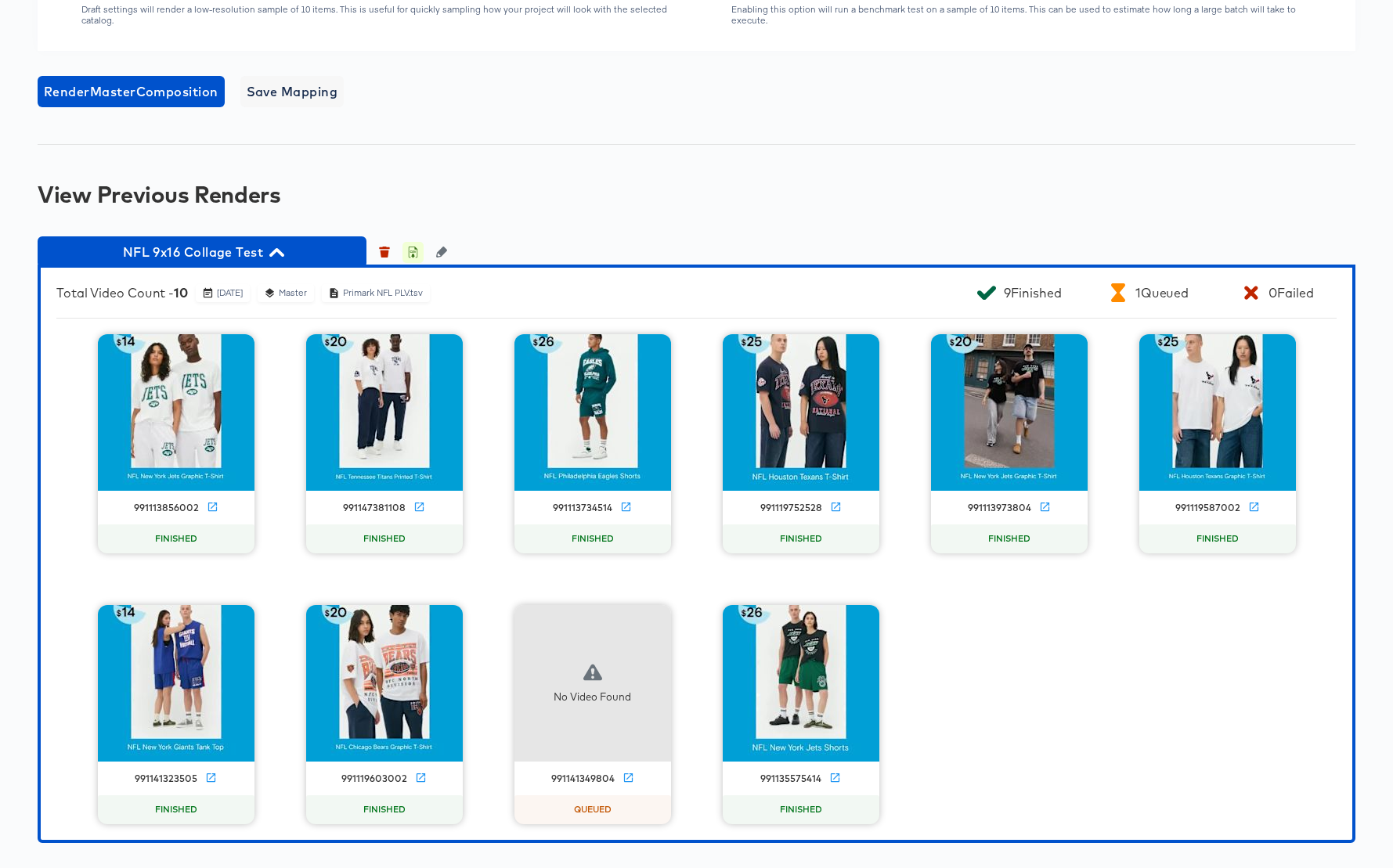
click at [411, 258] on icon "button" at bounding box center [412, 252] width 11 height 11
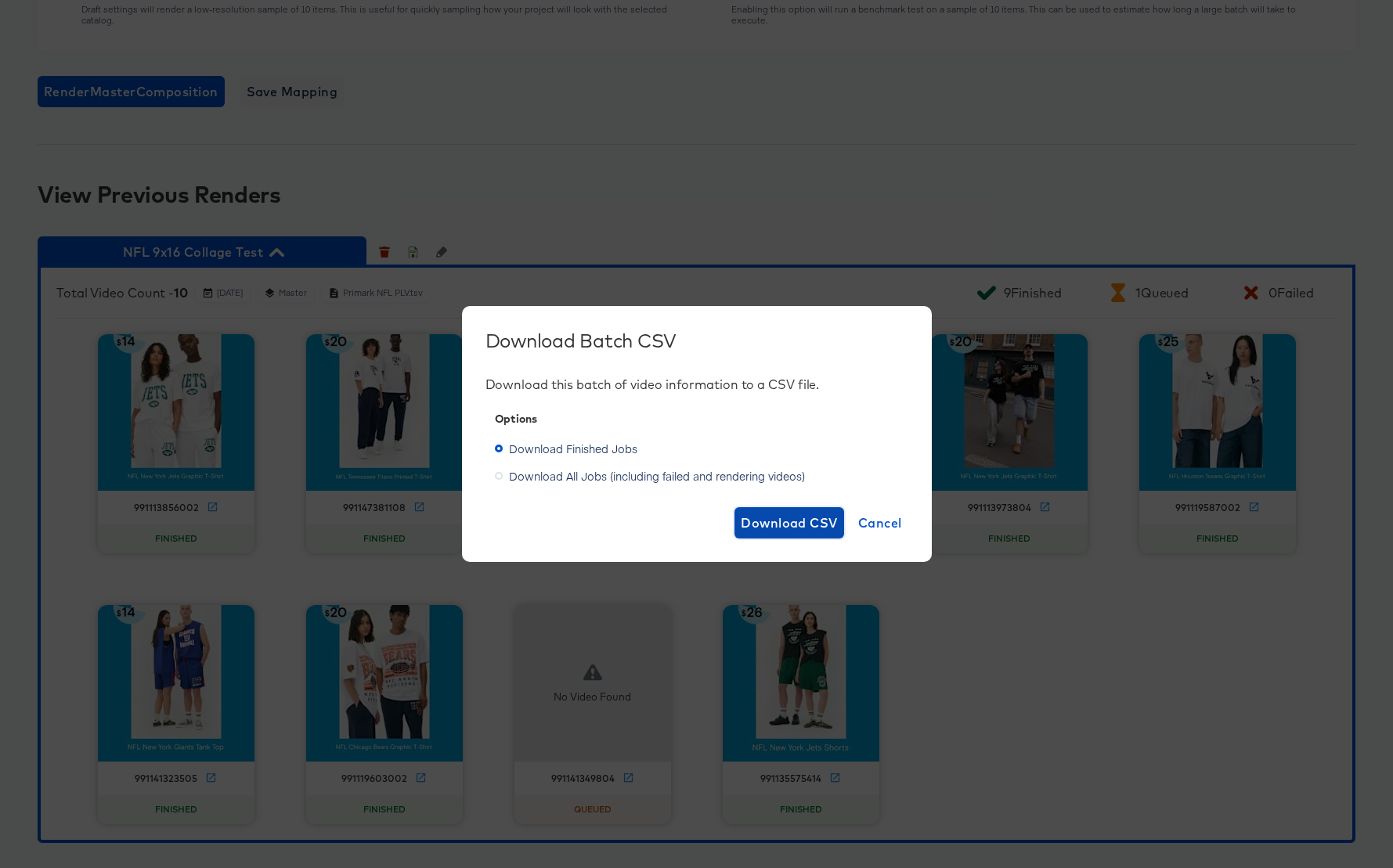
click at [791, 521] on span "Download CSV" at bounding box center [789, 523] width 97 height 22
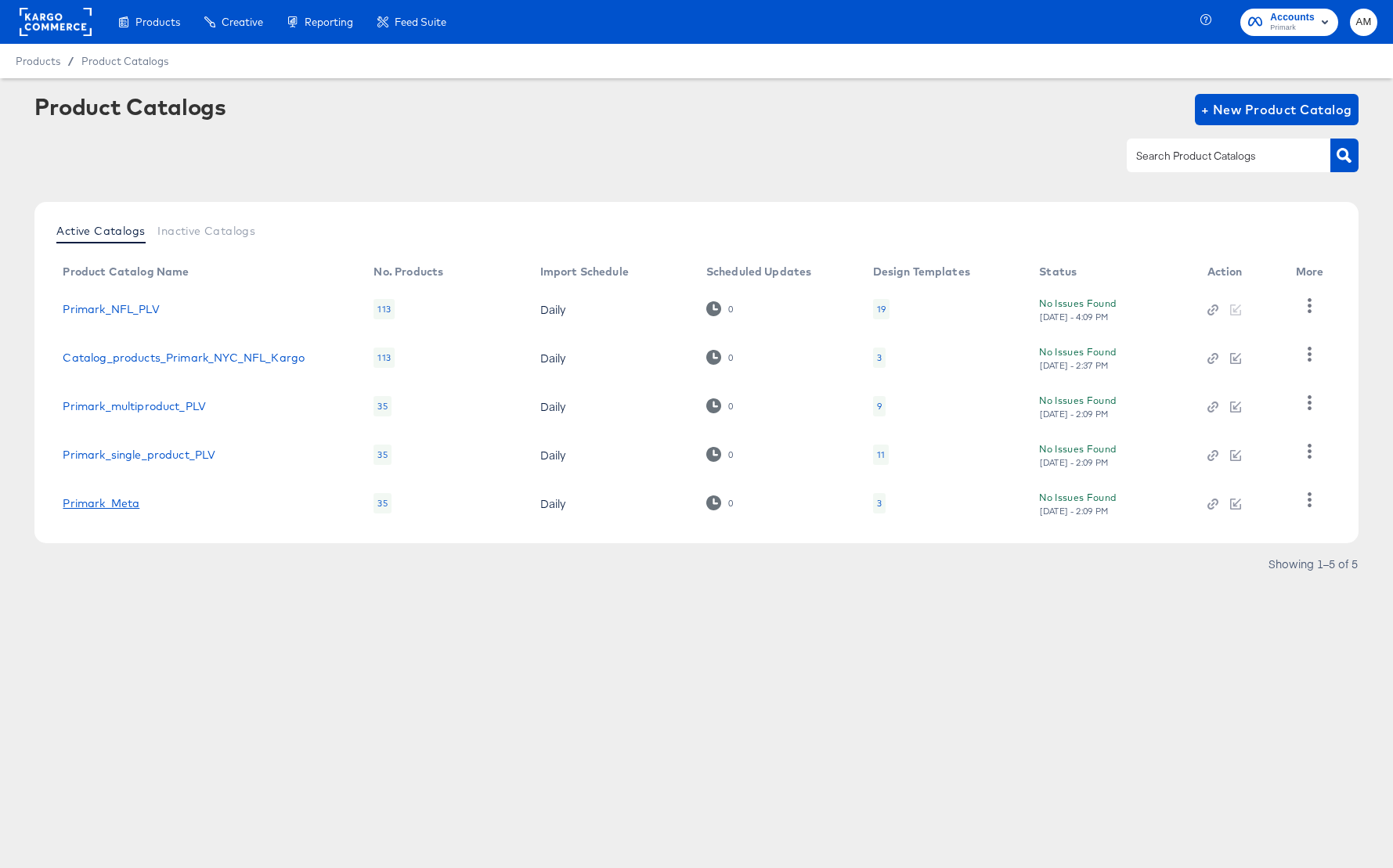
click at [114, 504] on link "Primark_Meta" at bounding box center [101, 503] width 77 height 13
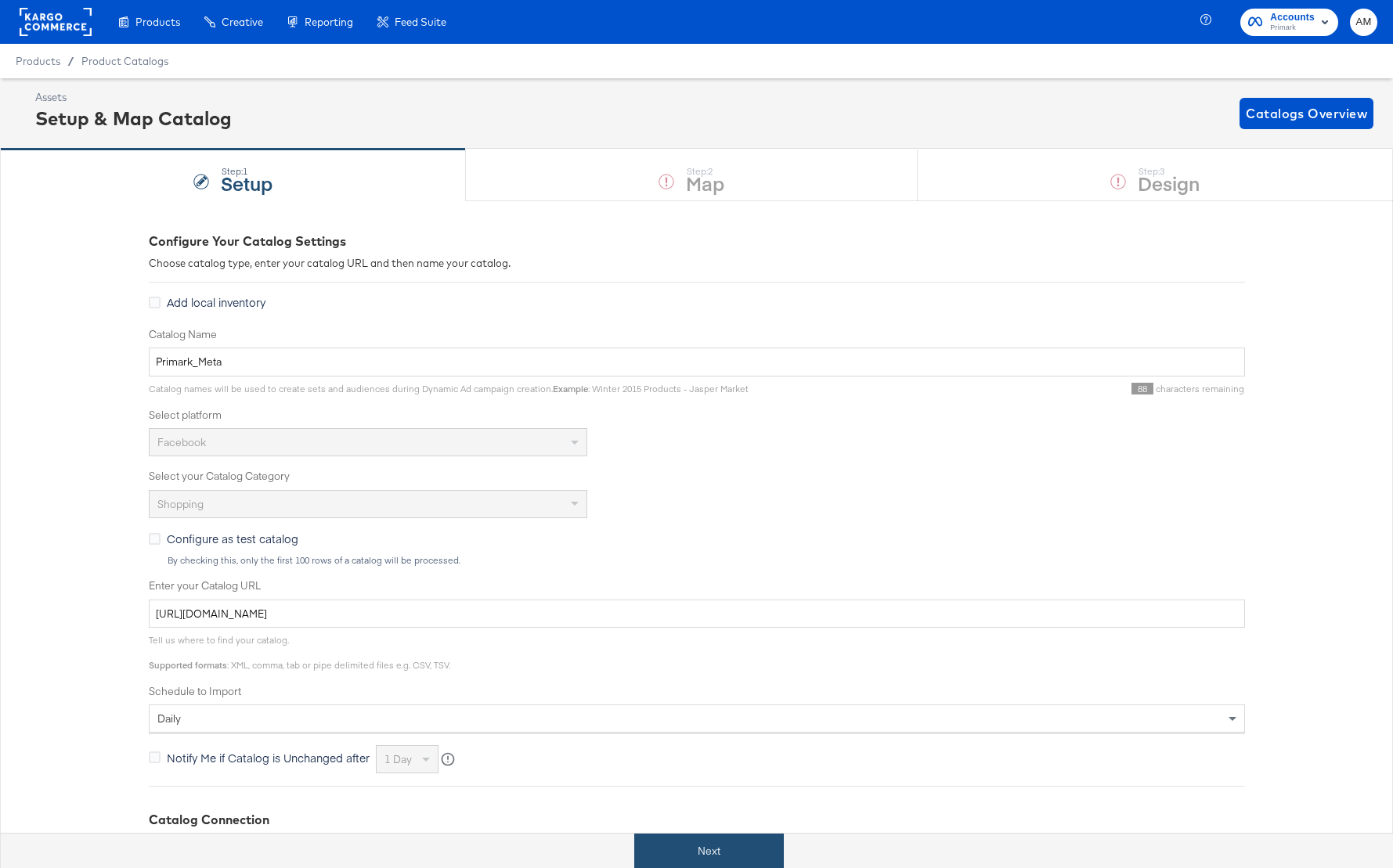
click at [681, 845] on button "Next" at bounding box center [708, 851] width 149 height 35
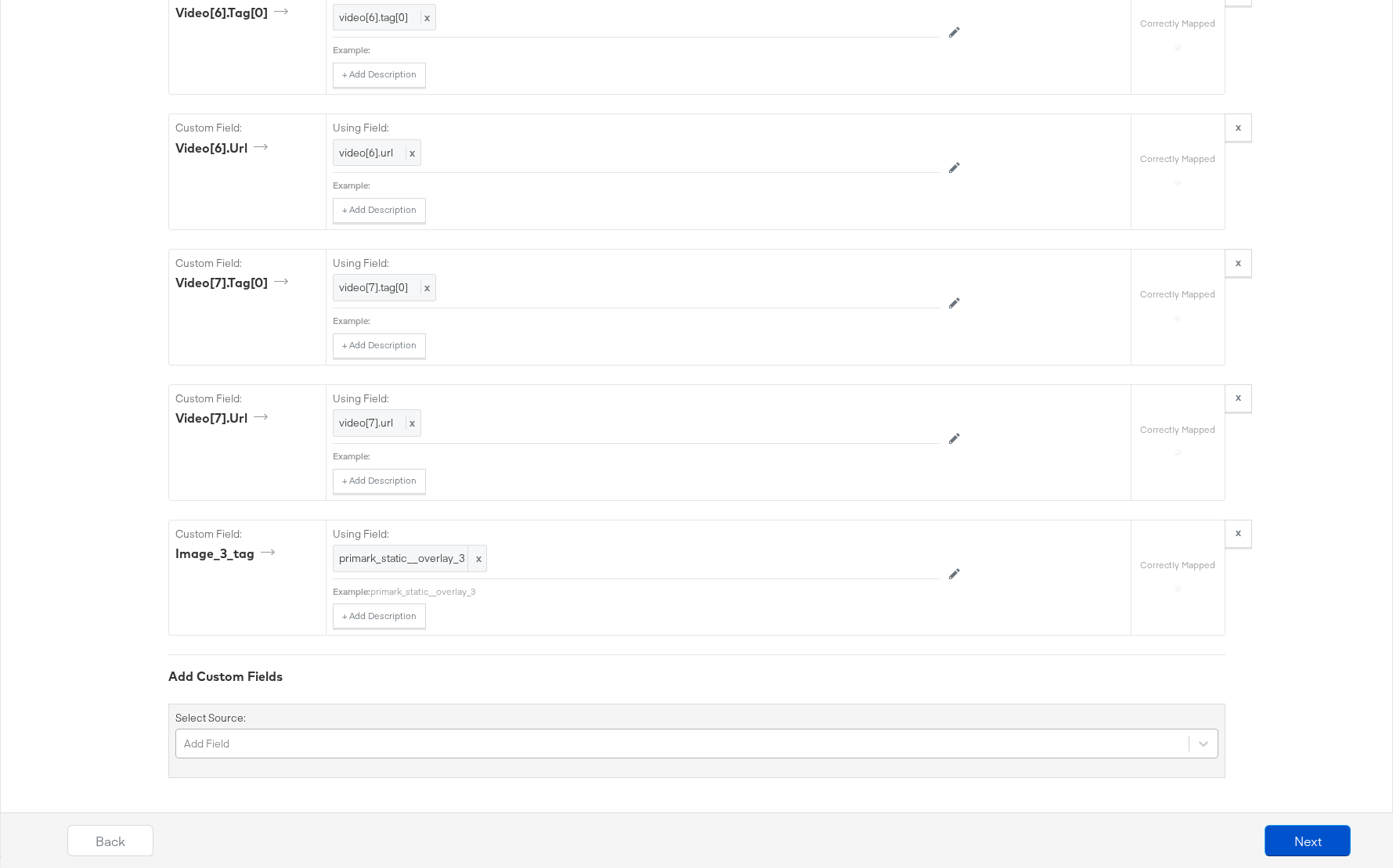
click at [249, 756] on div "Add Field" at bounding box center [697, 744] width 1043 height 30
